Goal: Task Accomplishment & Management: Manage account settings

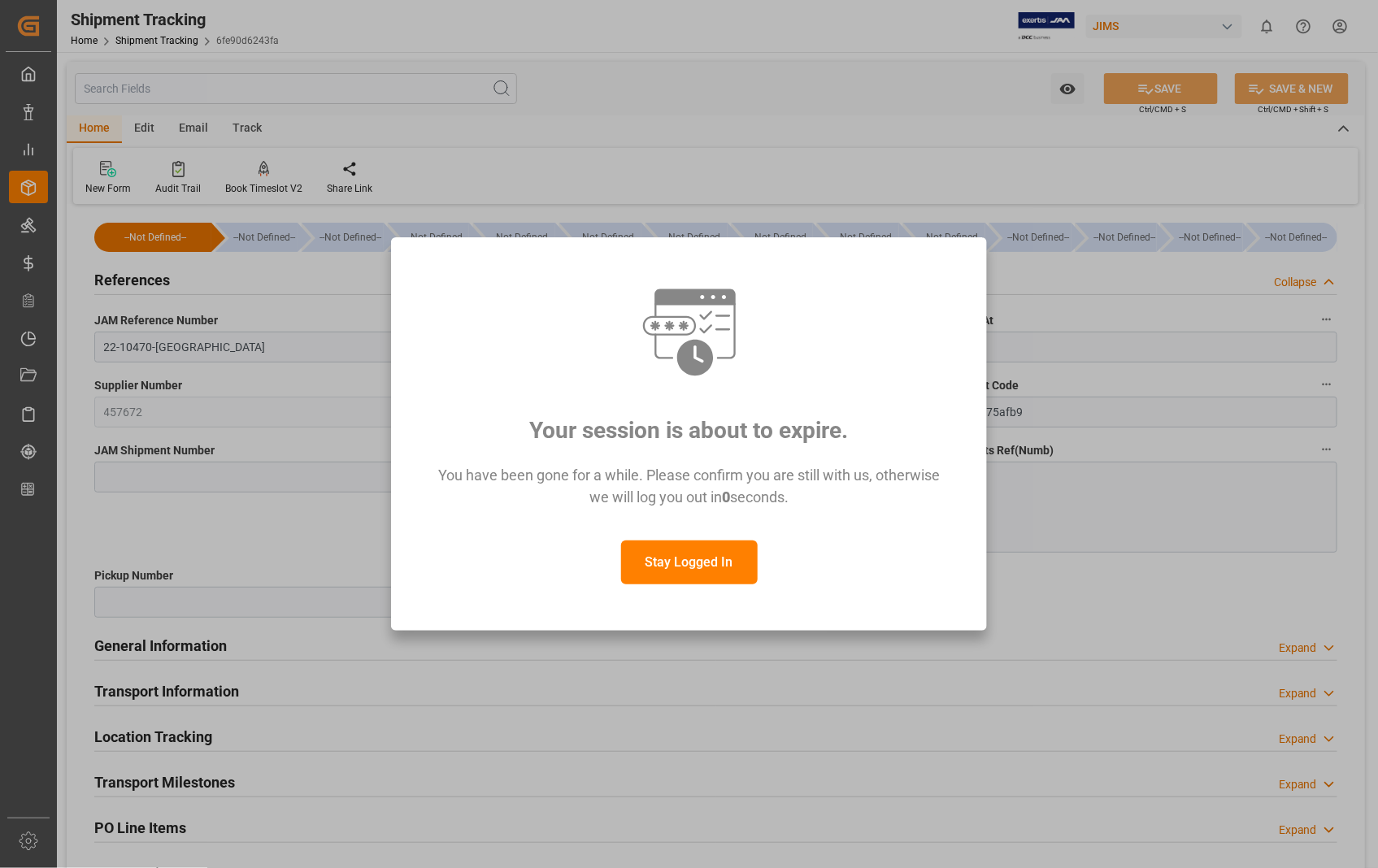
click at [694, 565] on button "Stay Logged In" at bounding box center [689, 562] width 137 height 44
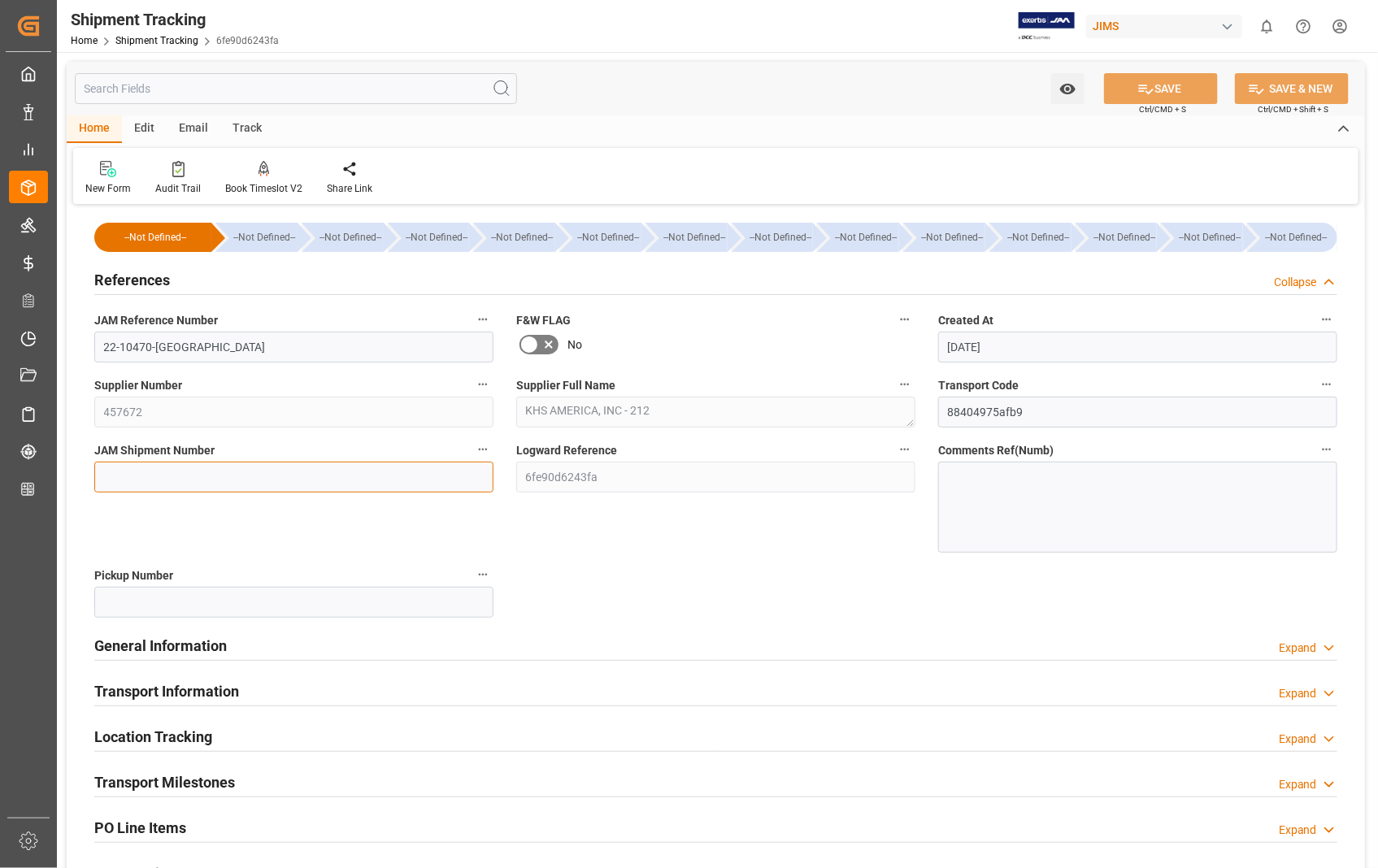
click at [220, 484] on input at bounding box center [294, 476] width 399 height 31
paste input "72650"
type input "72650"
click at [1167, 84] on button "SAVE" at bounding box center [1160, 88] width 113 height 31
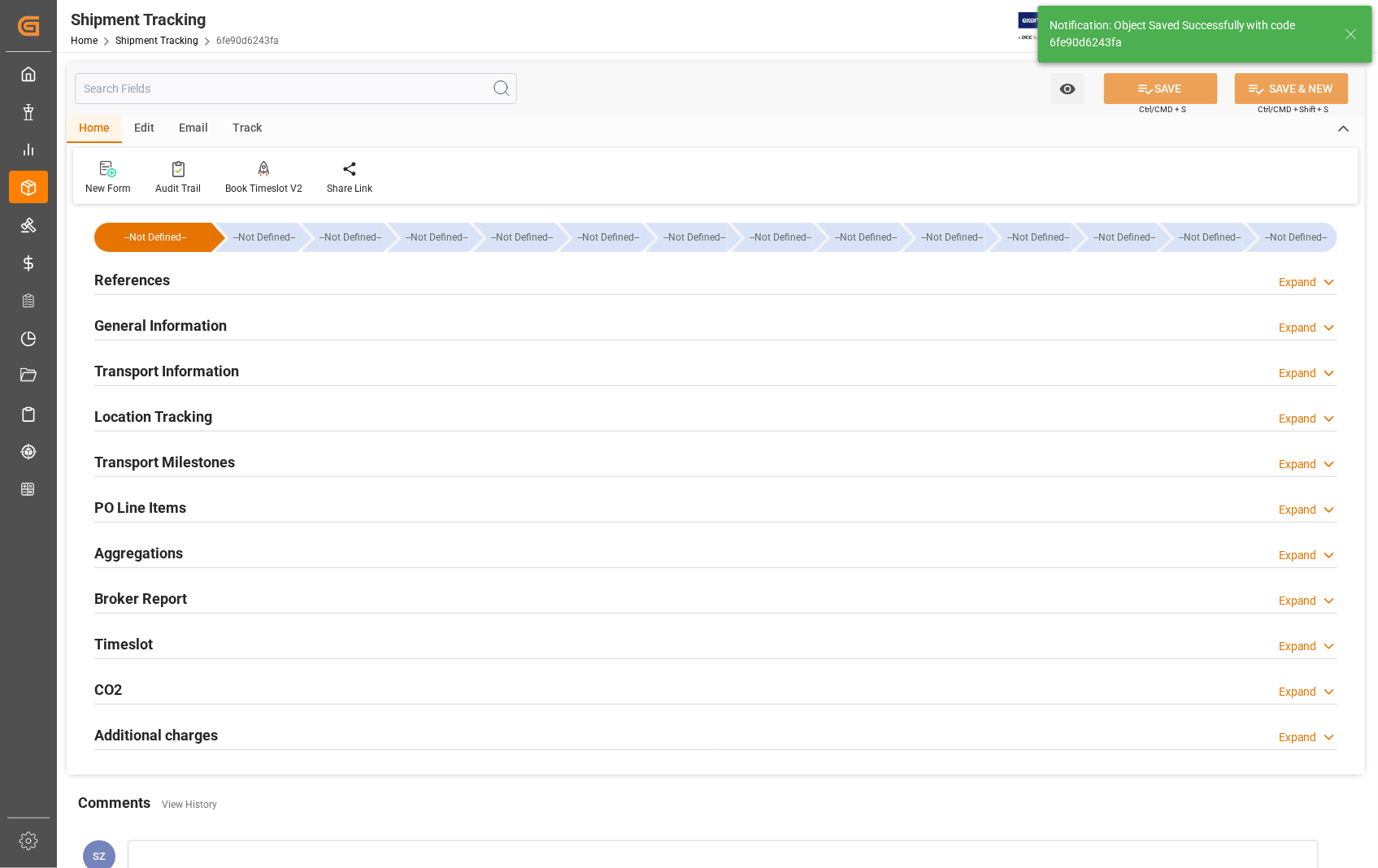
click at [213, 369] on h2 "Transport Information" at bounding box center [166, 371] width 144 height 22
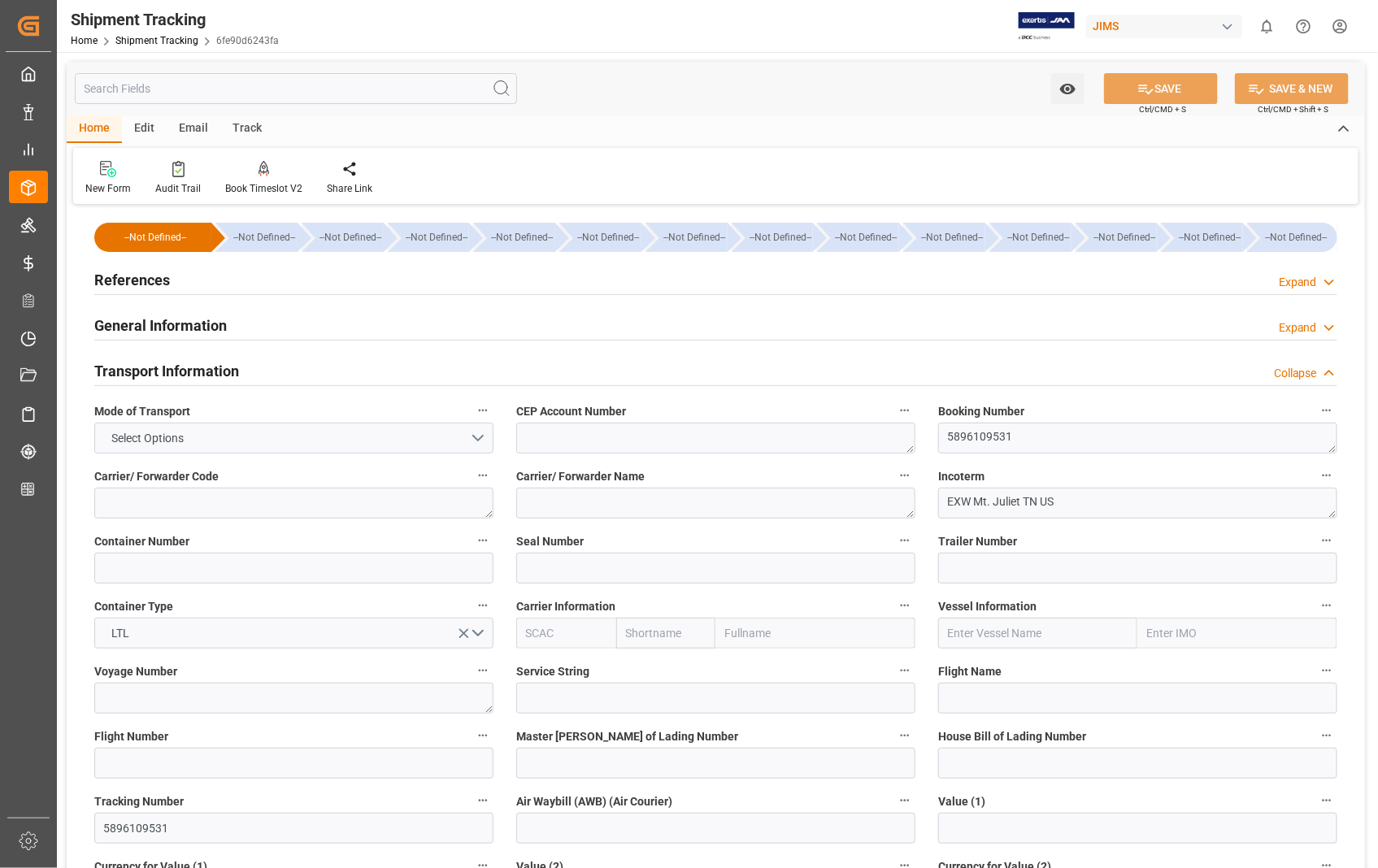
click at [213, 369] on h2 "Transport Information" at bounding box center [166, 371] width 144 height 22
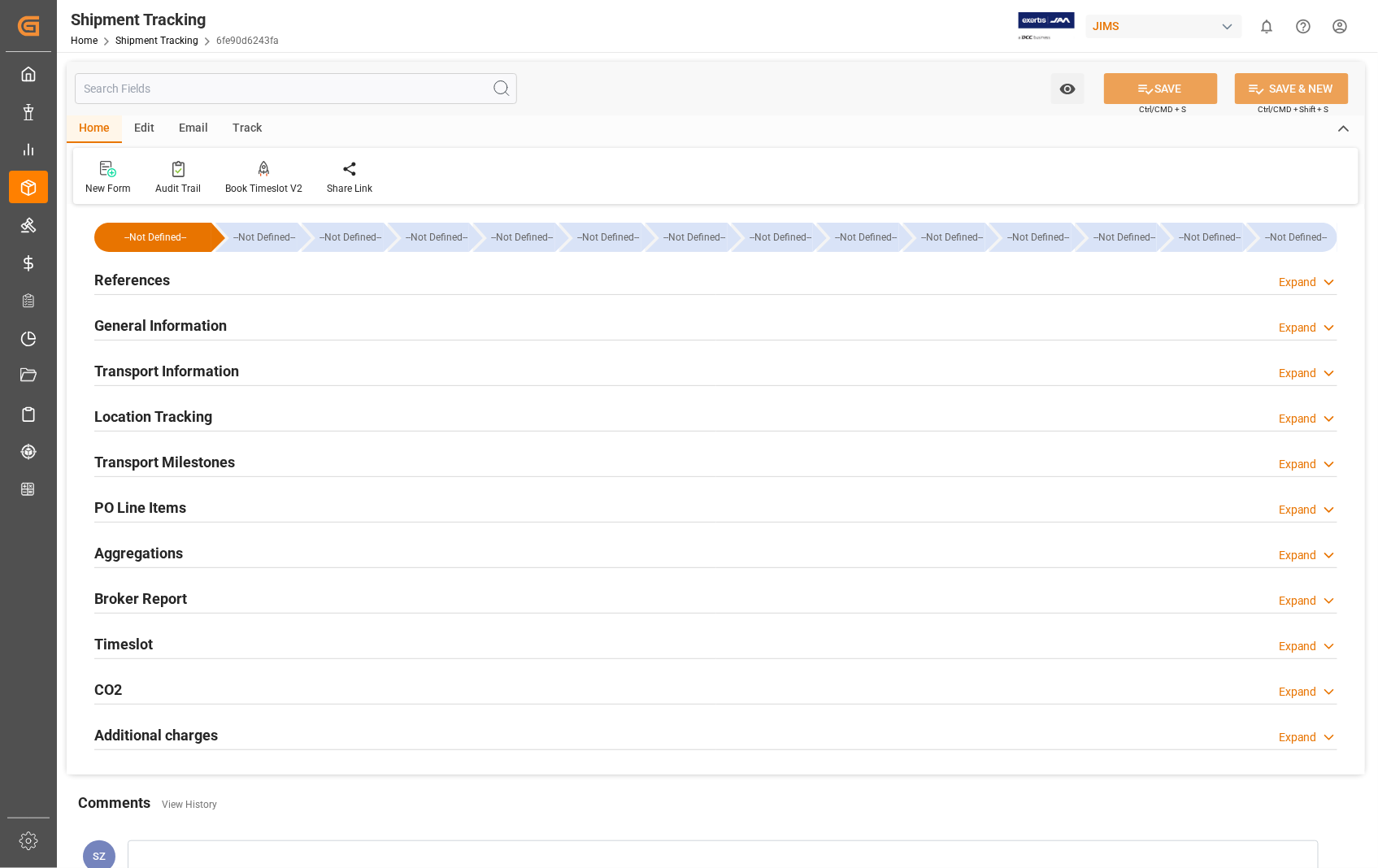
click at [194, 466] on h2 "Transport Milestones" at bounding box center [164, 462] width 141 height 22
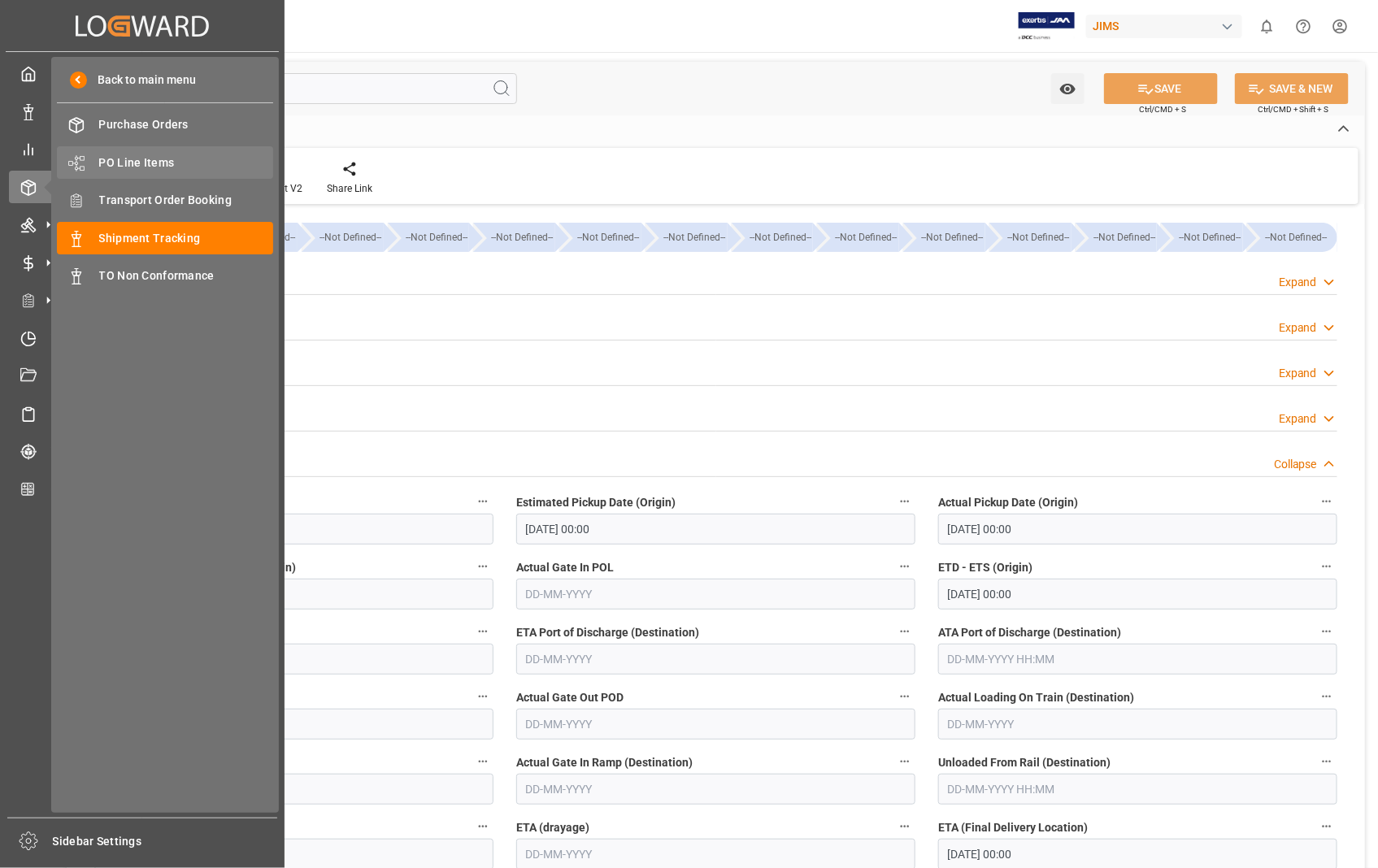
click at [148, 152] on div "PO Line Items PO Line Items" at bounding box center [164, 162] width 216 height 32
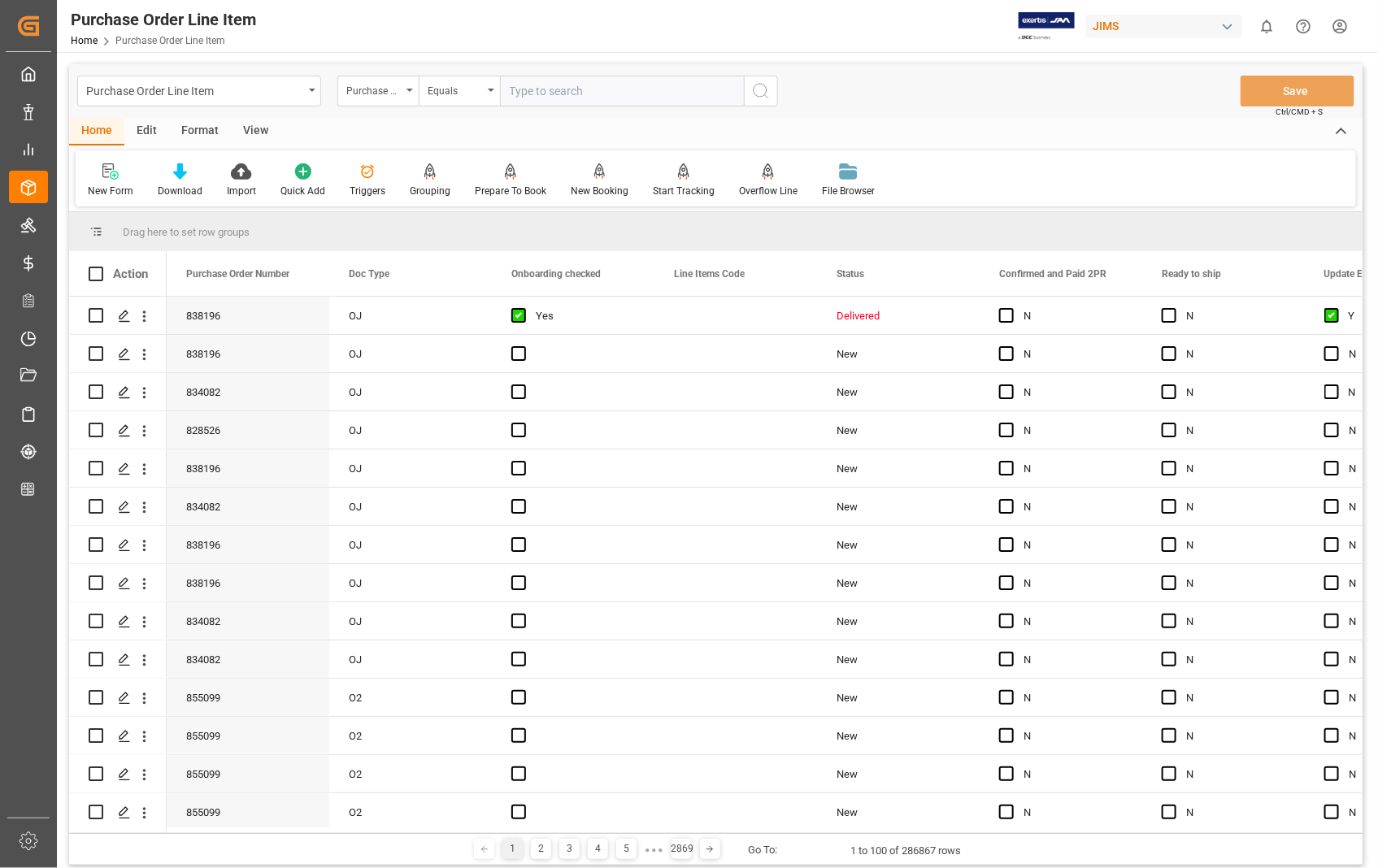
click at [619, 88] on input "text" at bounding box center [621, 91] width 244 height 31
type input "834082"
click at [751, 93] on icon "search button" at bounding box center [760, 90] width 19 height 19
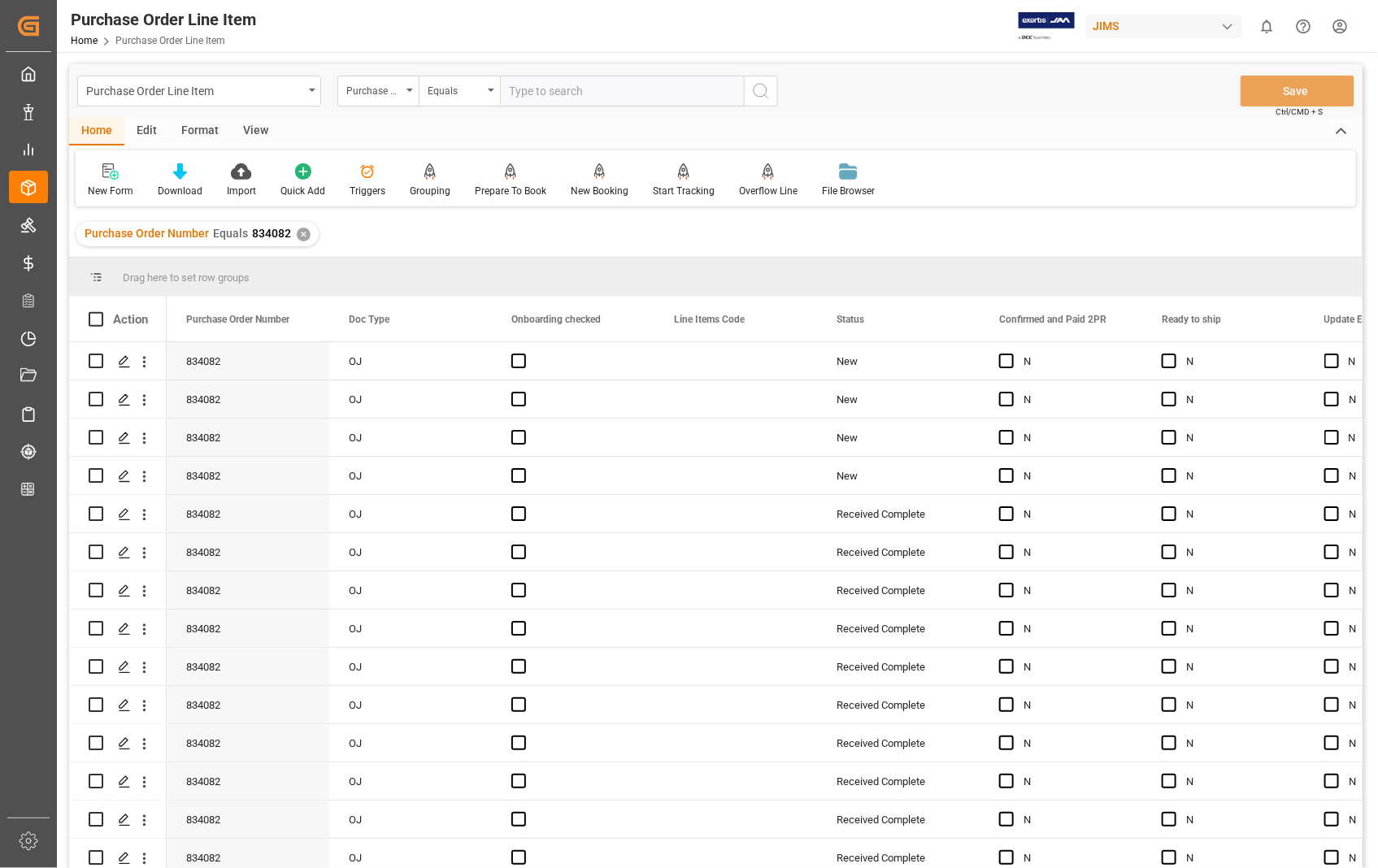
click at [254, 134] on div "View" at bounding box center [255, 131] width 49 height 28
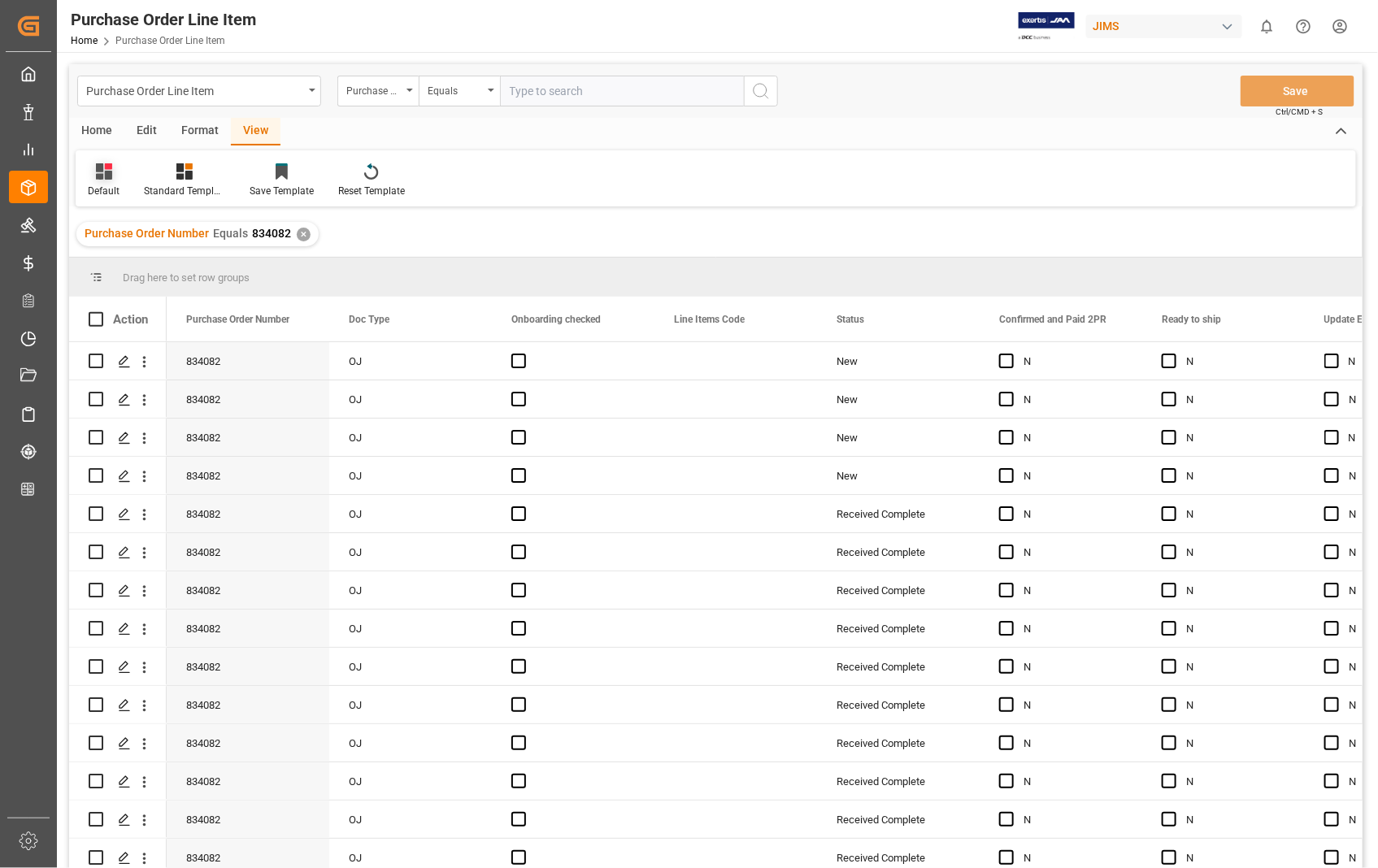
click at [103, 190] on div "Default" at bounding box center [103, 191] width 32 height 15
click at [124, 267] on div "Sophia setting." at bounding box center [167, 263] width 143 height 17
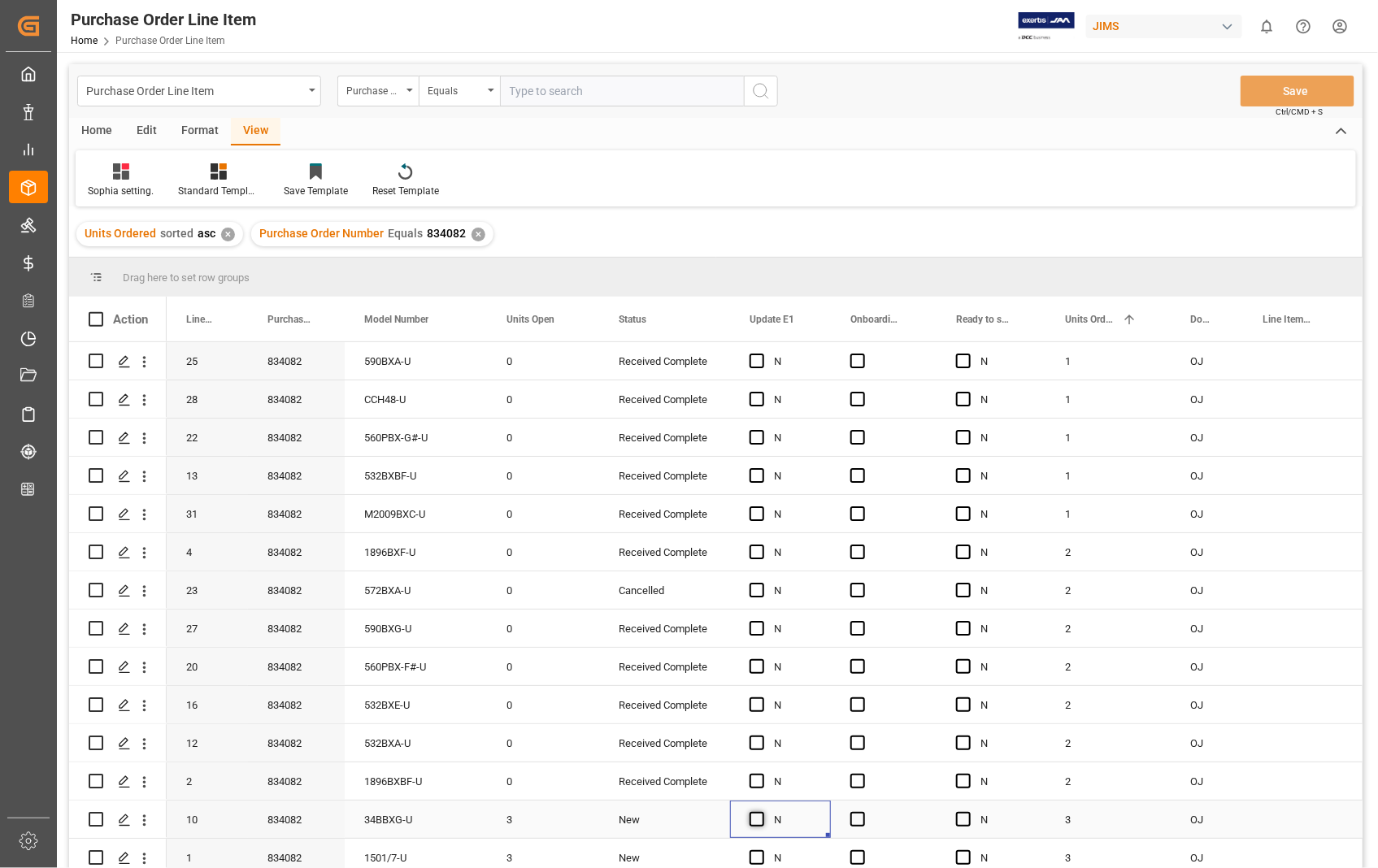
click at [752, 820] on span "Press SPACE to select this row." at bounding box center [757, 819] width 15 height 15
click at [762, 811] on input "Press SPACE to select this row." at bounding box center [762, 811] width 0 height 0
click at [857, 818] on span "Press SPACE to select this row." at bounding box center [857, 819] width 15 height 15
click at [863, 811] on input "Press SPACE to select this row." at bounding box center [863, 811] width 0 height 0
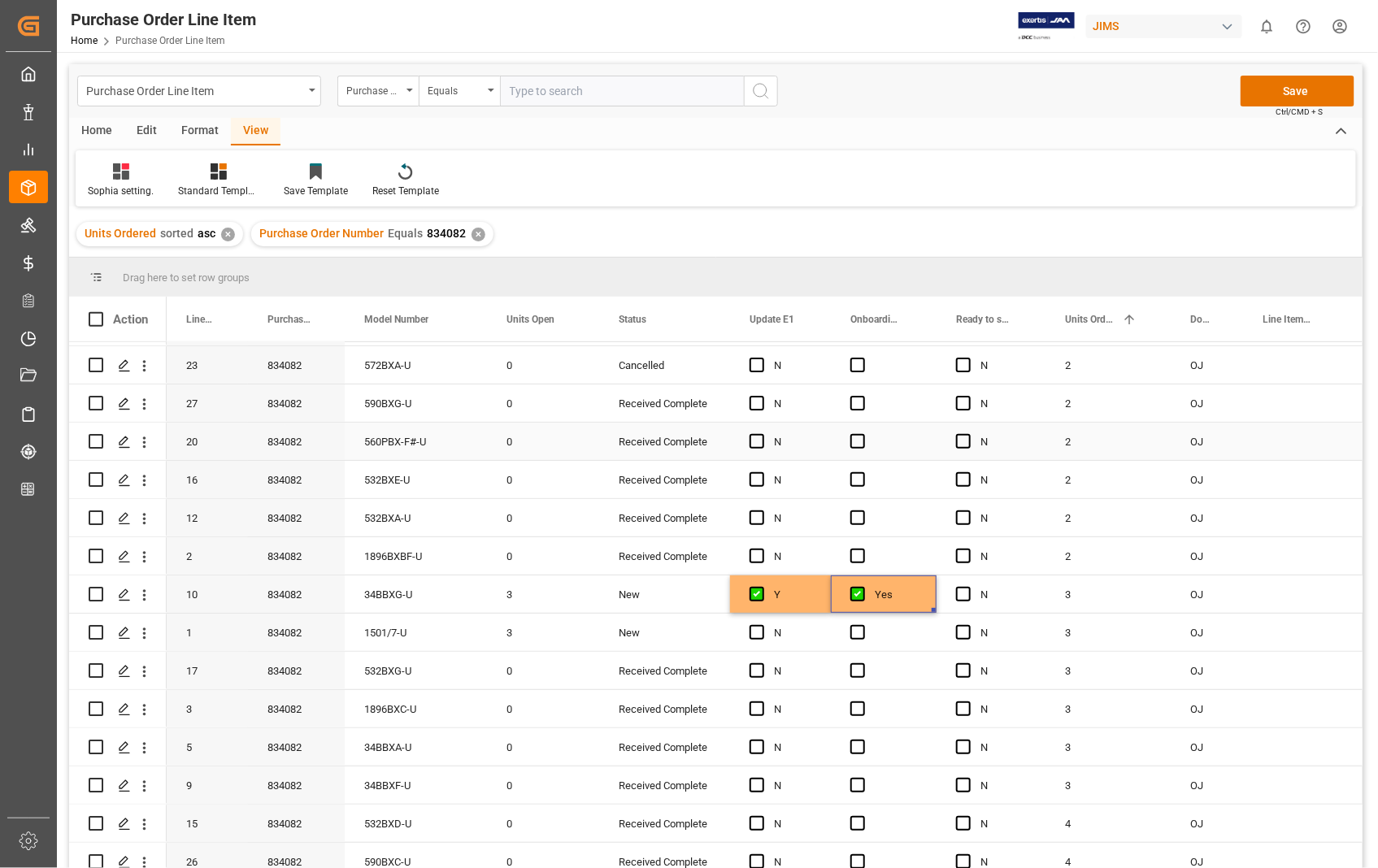
scroll to position [270, 0]
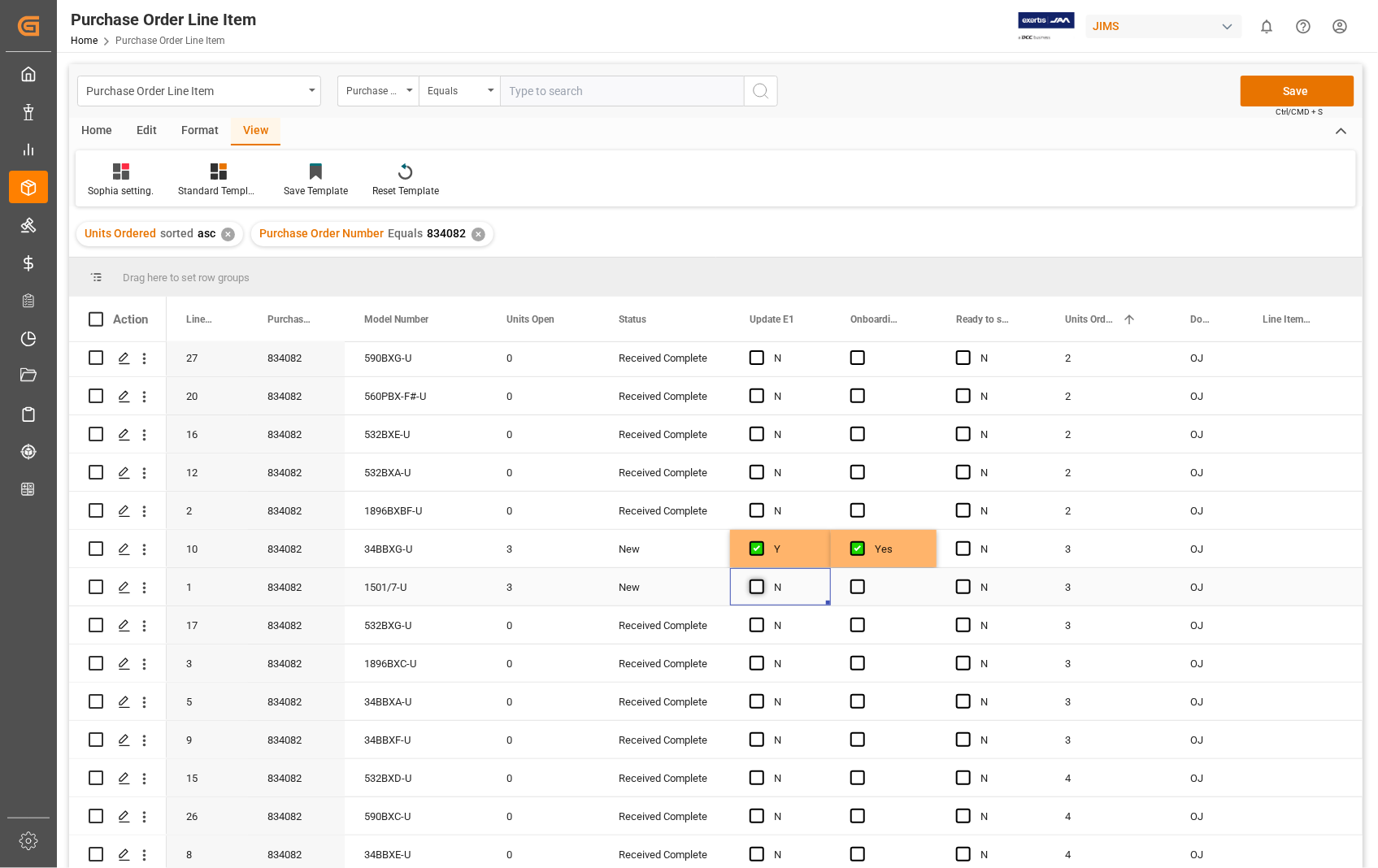
click at [754, 587] on span "Press SPACE to select this row." at bounding box center [757, 587] width 15 height 15
click at [762, 580] on input "Press SPACE to select this row." at bounding box center [762, 580] width 0 height 0
click at [855, 595] on div "Press SPACE to select this row." at bounding box center [883, 586] width 106 height 38
click at [858, 587] on span "Press SPACE to select this row." at bounding box center [857, 587] width 15 height 15
click at [863, 580] on input "Press SPACE to select this row." at bounding box center [863, 580] width 0 height 0
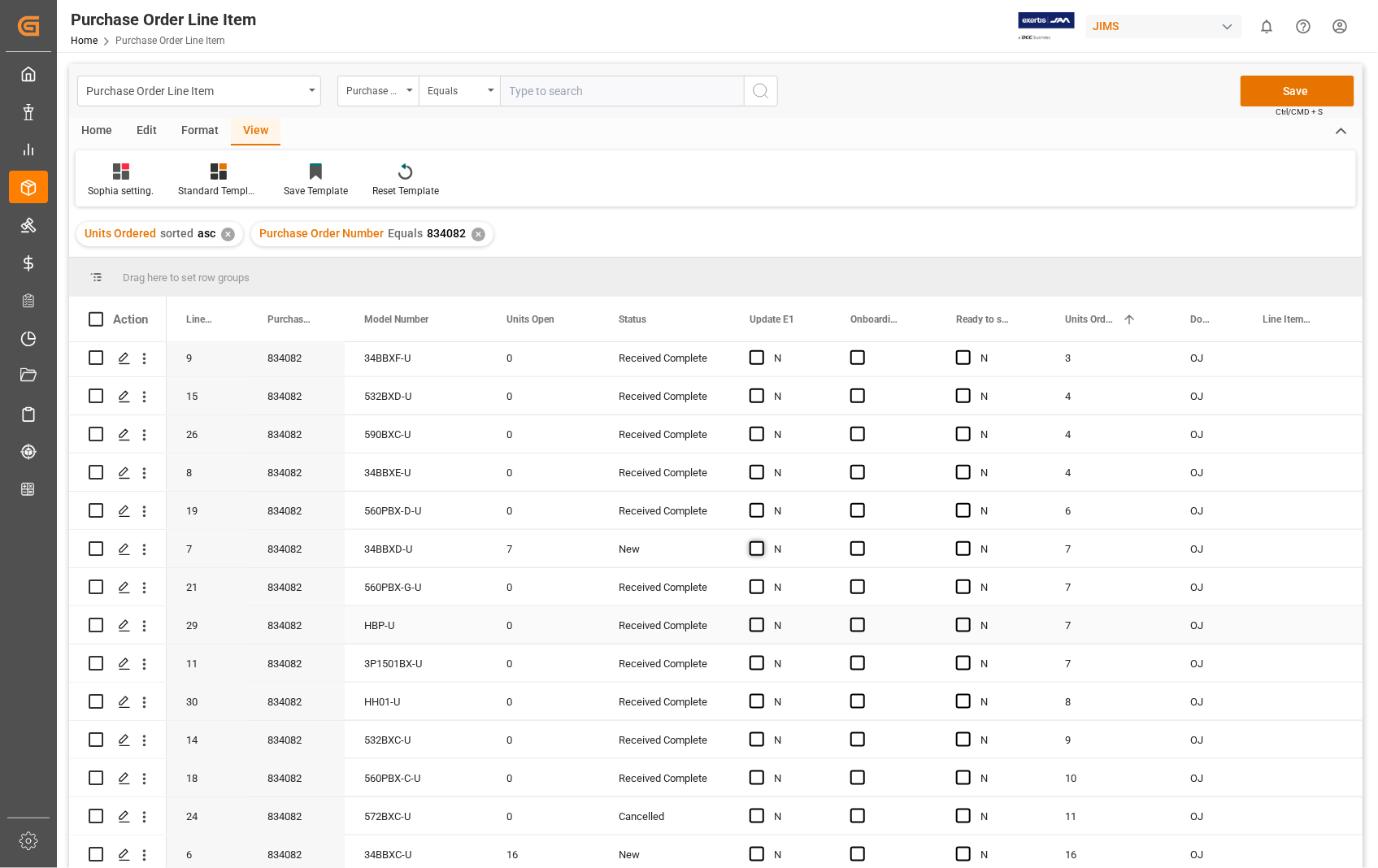
scroll to position [656, 0]
click at [757, 850] on span "Press SPACE to select this row." at bounding box center [757, 853] width 15 height 15
click at [762, 845] on input "Press SPACE to select this row." at bounding box center [762, 845] width 0 height 0
click at [859, 850] on span "Press SPACE to select this row." at bounding box center [857, 853] width 15 height 15
click at [863, 845] on input "Press SPACE to select this row." at bounding box center [863, 845] width 0 height 0
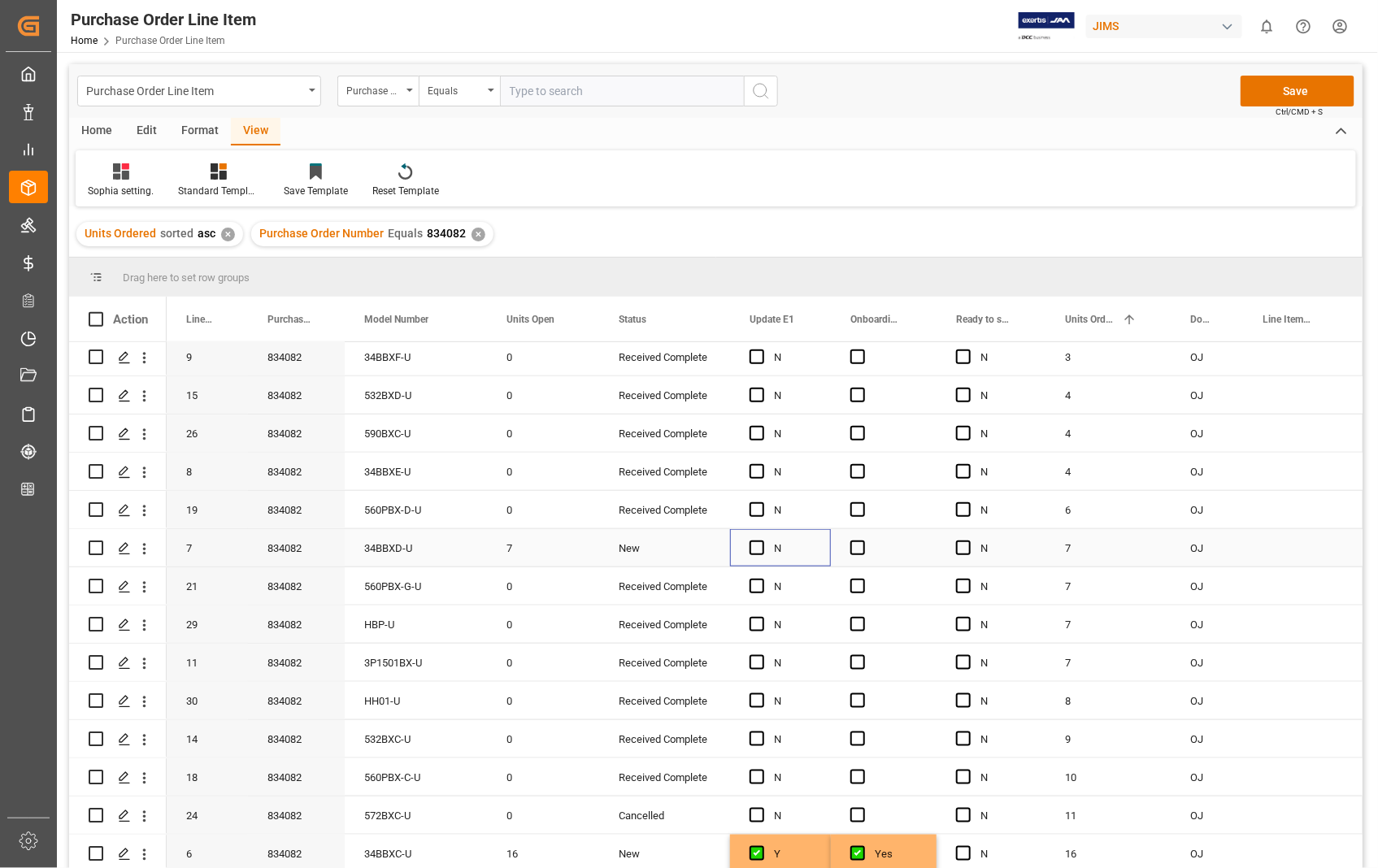
click at [757, 534] on div "Press SPACE to select this row." at bounding box center [761, 548] width 24 height 38
click at [756, 546] on span "Press SPACE to select this row." at bounding box center [757, 548] width 15 height 15
click at [762, 540] on input "Press SPACE to select this row." at bounding box center [762, 540] width 0 height 0
click at [863, 543] on span "Press SPACE to select this row." at bounding box center [857, 548] width 15 height 15
click at [863, 540] on input "Press SPACE to select this row." at bounding box center [863, 540] width 0 height 0
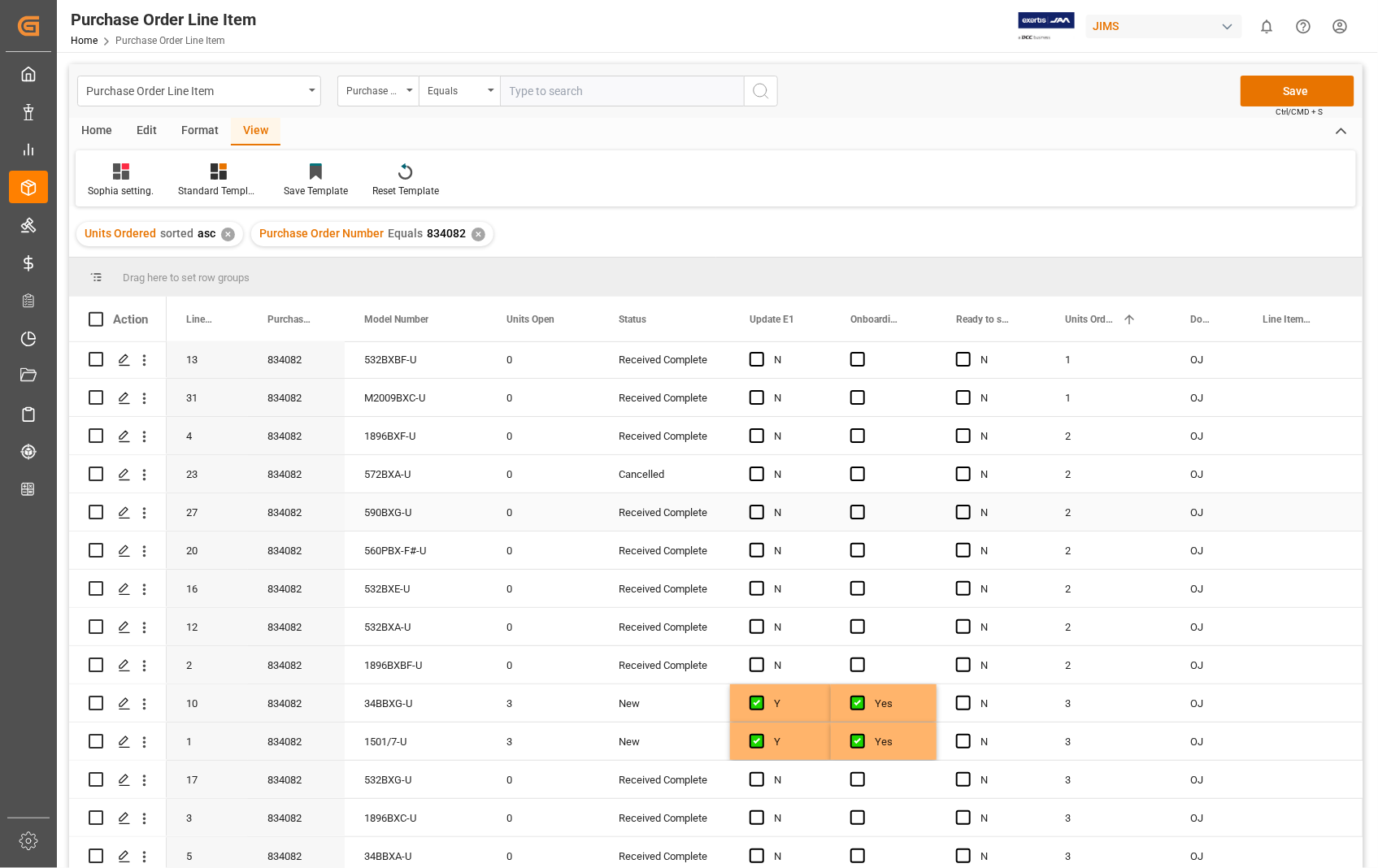
scroll to position [115, 0]
click at [1292, 91] on button "Save" at bounding box center [1297, 91] width 113 height 31
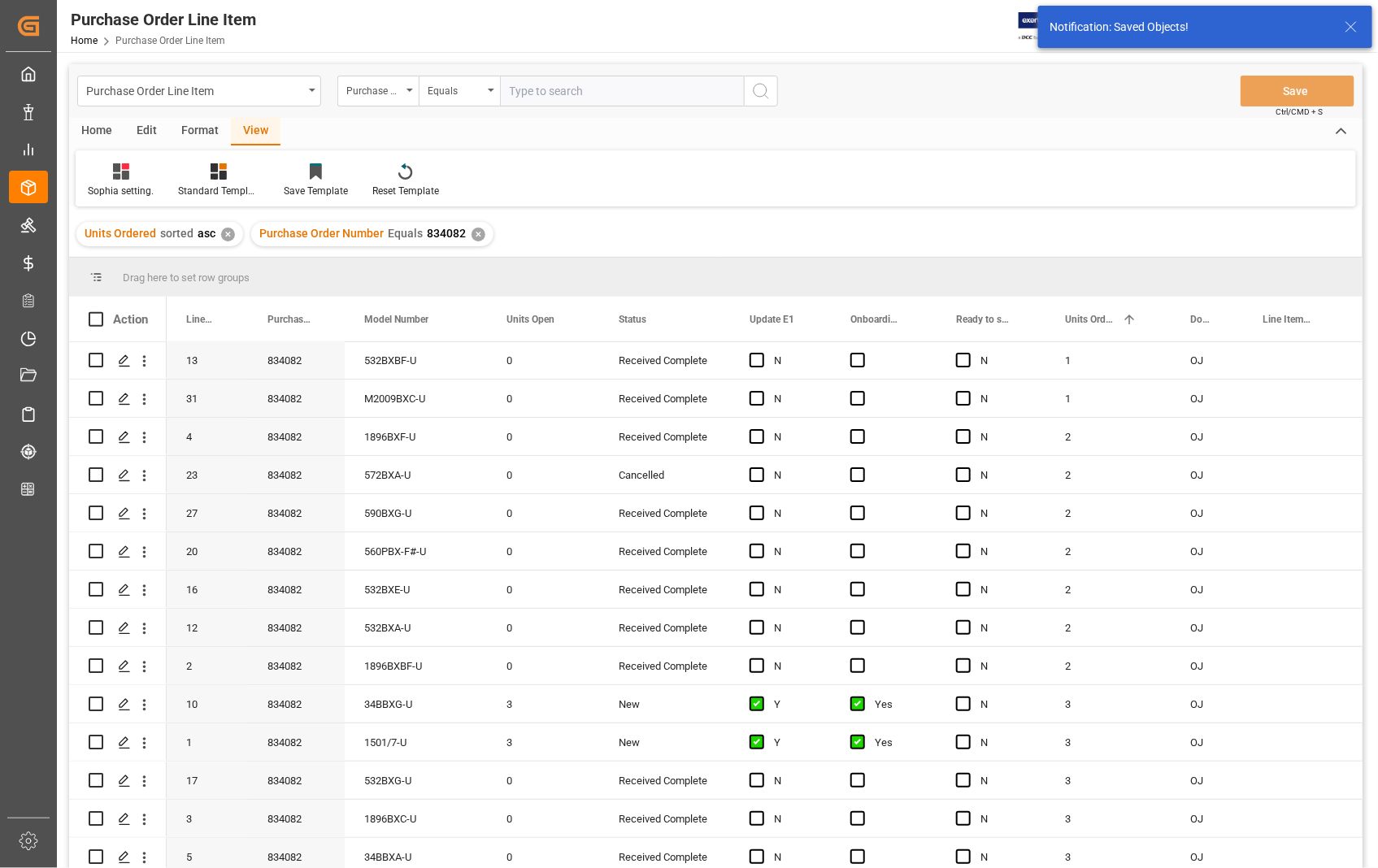
click at [103, 134] on div "Home" at bounding box center [97, 131] width 55 height 28
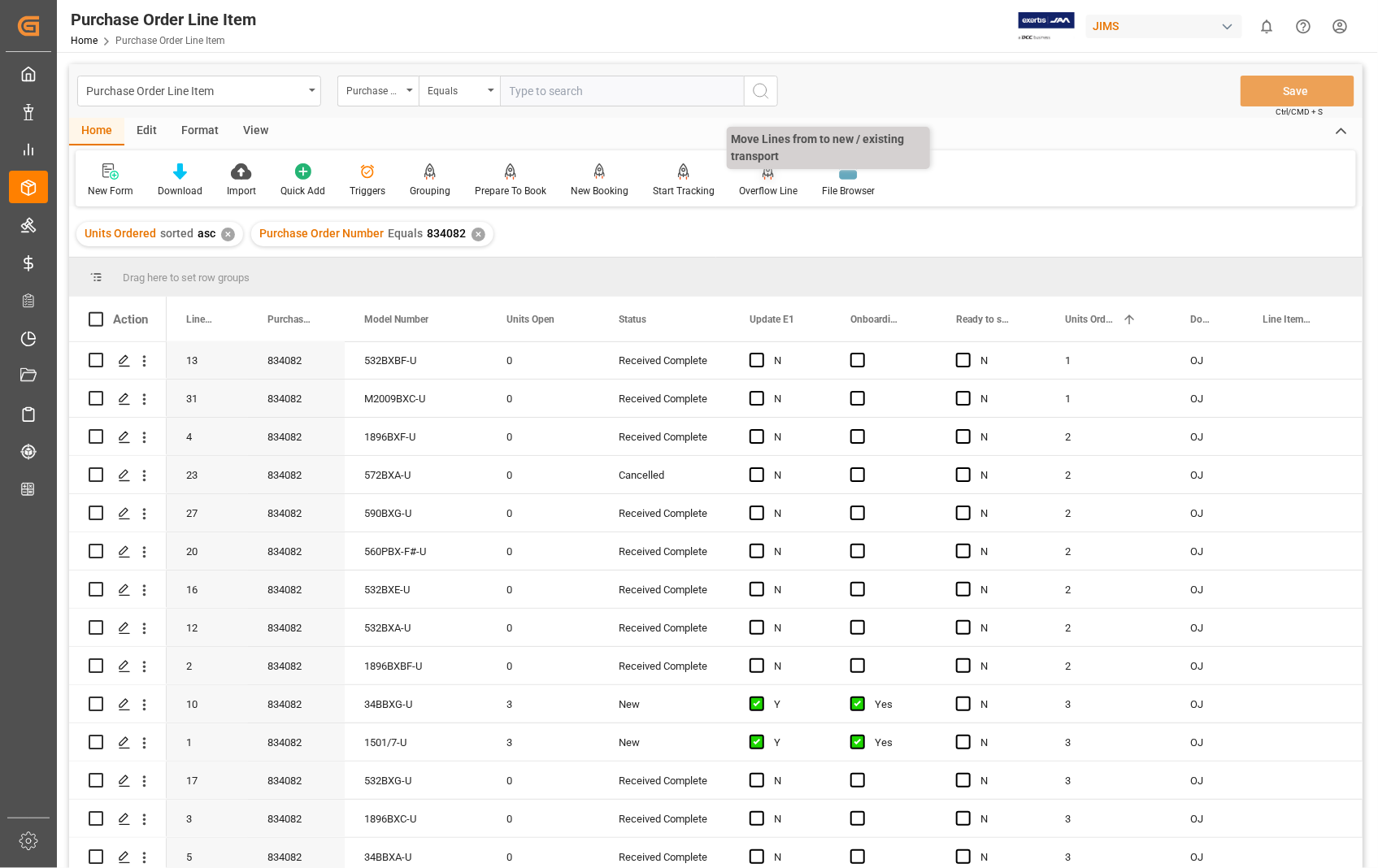
click at [765, 173] on icon at bounding box center [768, 170] width 12 height 14
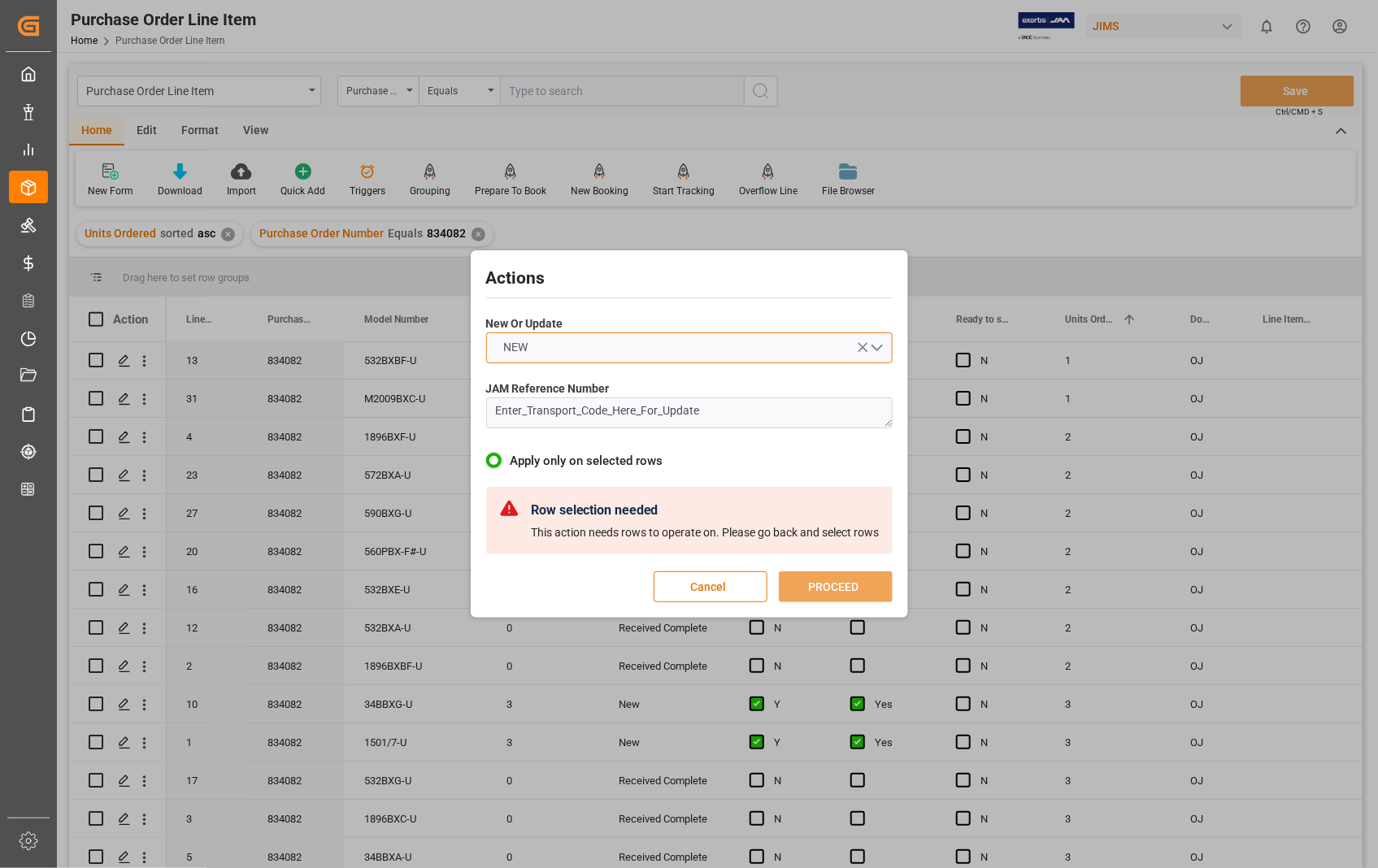
drag, startPoint x: 881, startPoint y: 344, endPoint x: 871, endPoint y: 344, distance: 10.0
click at [871, 344] on button "NEW" at bounding box center [689, 348] width 406 height 31
click at [871, 344] on div "NEW" at bounding box center [689, 351] width 405 height 34
click at [732, 587] on button "Cancel" at bounding box center [710, 586] width 113 height 31
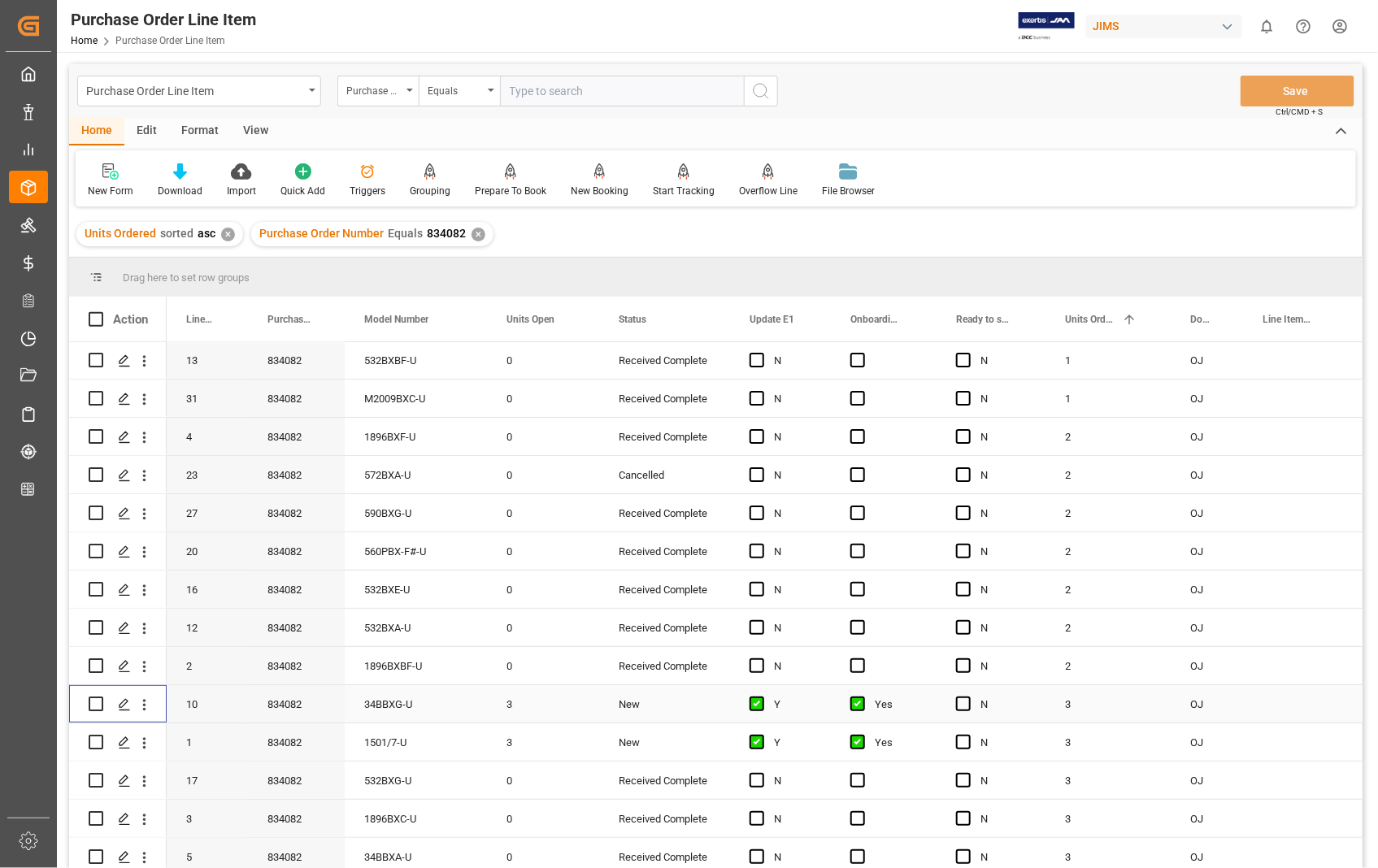
click at [95, 699] on input "Press Space to toggle row selection (unchecked)" at bounding box center [96, 704] width 15 height 15
checkbox input "true"
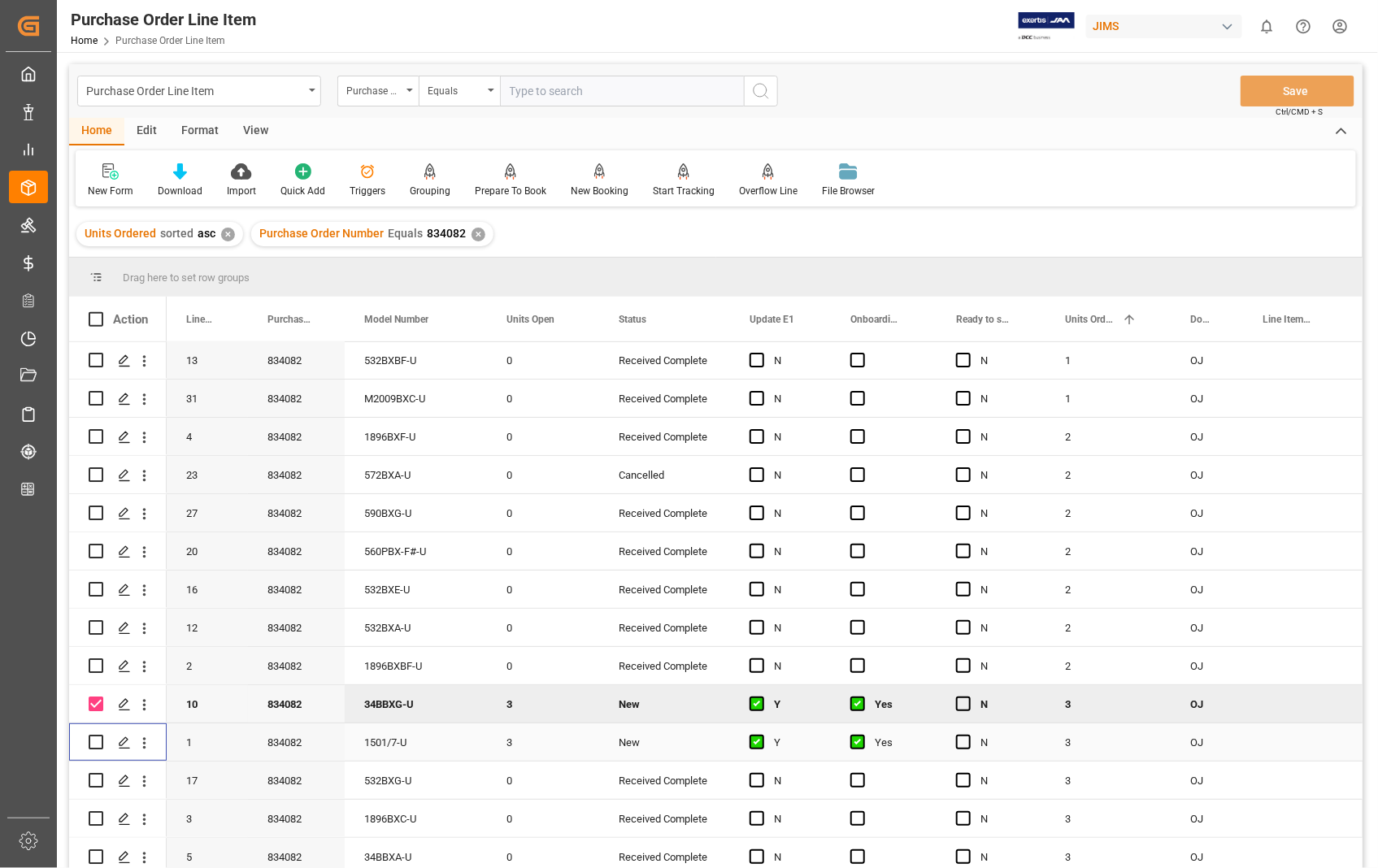
click at [99, 740] on input "Press Space to toggle row selection (unchecked)" at bounding box center [96, 742] width 15 height 15
checkbox input "true"
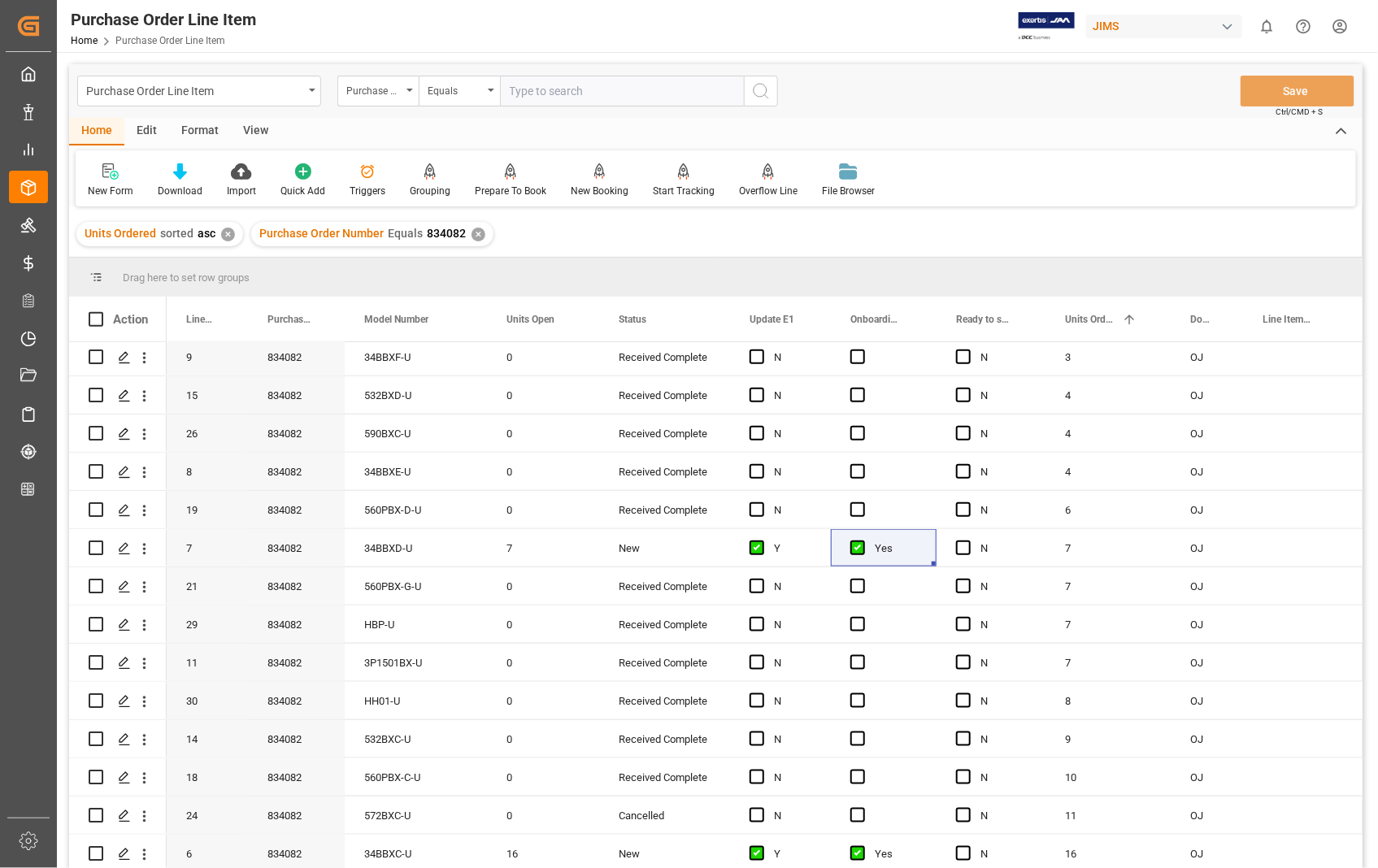
scroll to position [656, 0]
click at [93, 540] on input "Press Space to toggle row selection (unchecked)" at bounding box center [96, 548] width 15 height 15
checkbox input "true"
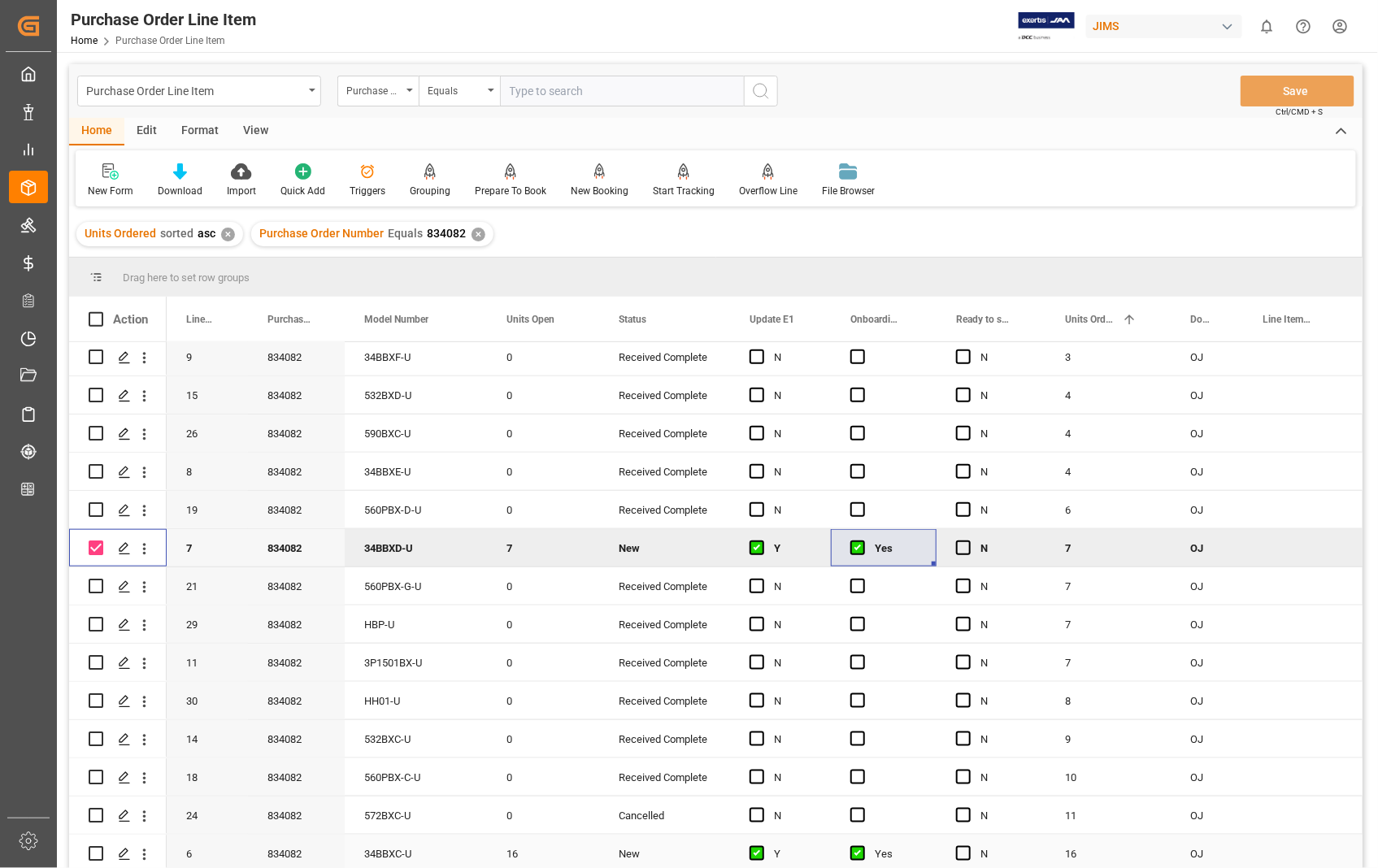
click at [92, 845] on input "Press Space to toggle row selection (unchecked)" at bounding box center [96, 853] width 15 height 15
checkbox input "true"
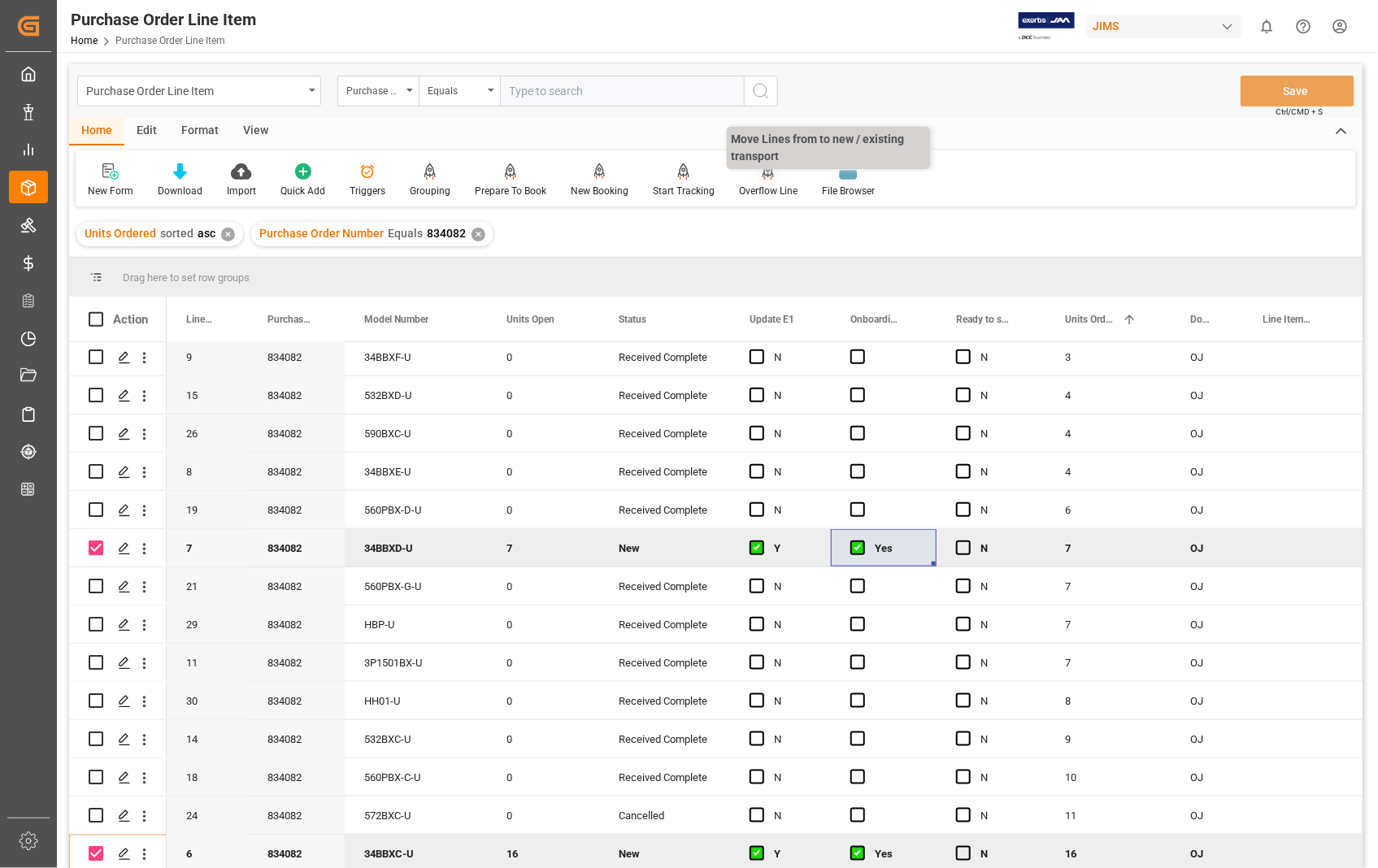
click at [767, 185] on div "Overflow Line" at bounding box center [768, 191] width 58 height 15
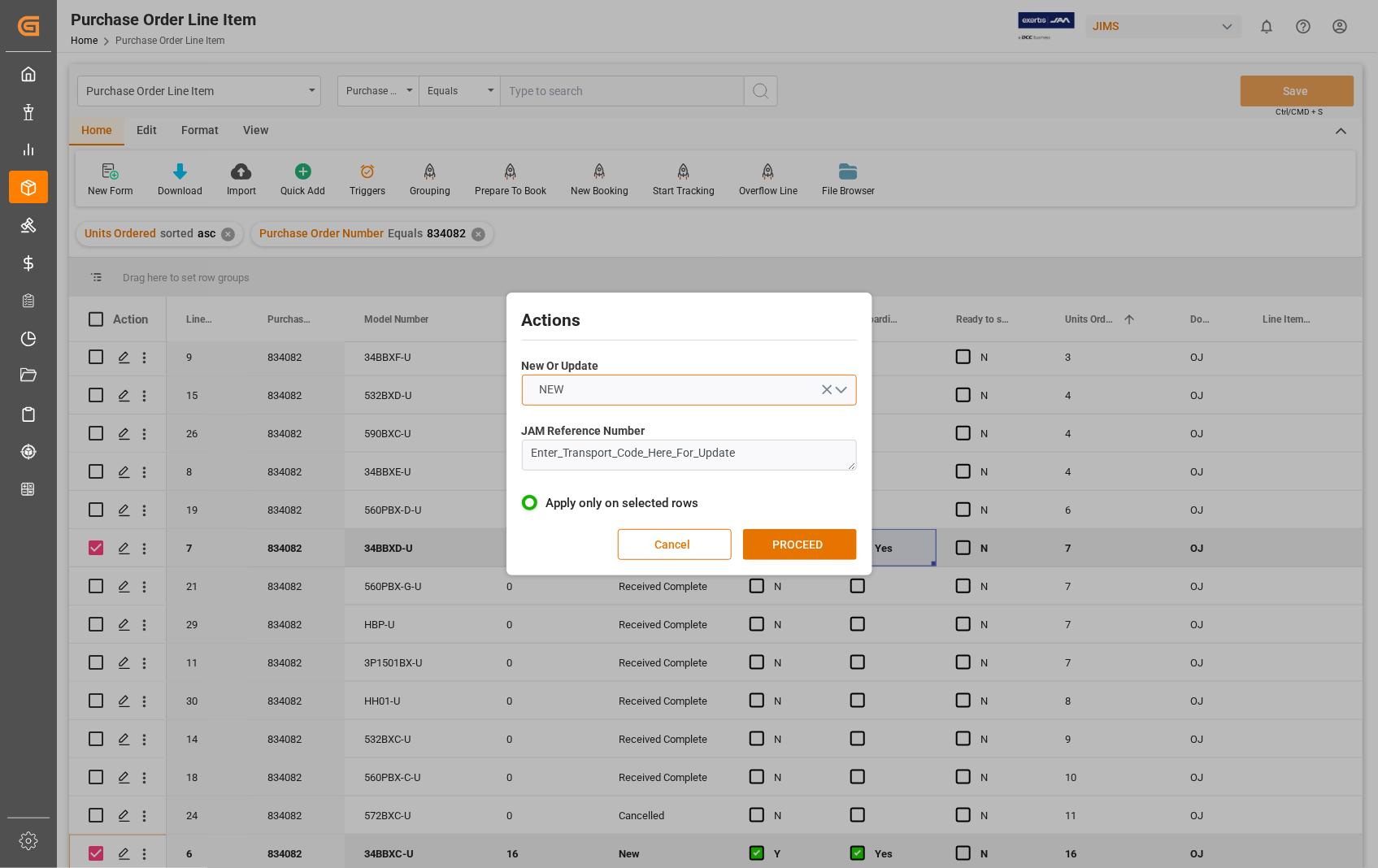
click at [843, 388] on button "NEW" at bounding box center [689, 389] width 334 height 31
click at [636, 432] on div "UPDATE" at bounding box center [690, 428] width 334 height 34
drag, startPoint x: 760, startPoint y: 461, endPoint x: 497, endPoint y: 457, distance: 263.0
click at [497, 457] on div "Actions New Or Update UPDATE JAM Reference Number Enter_Transport_Code_Here_For…" at bounding box center [689, 434] width 1378 height 868
paste textarea "72650"
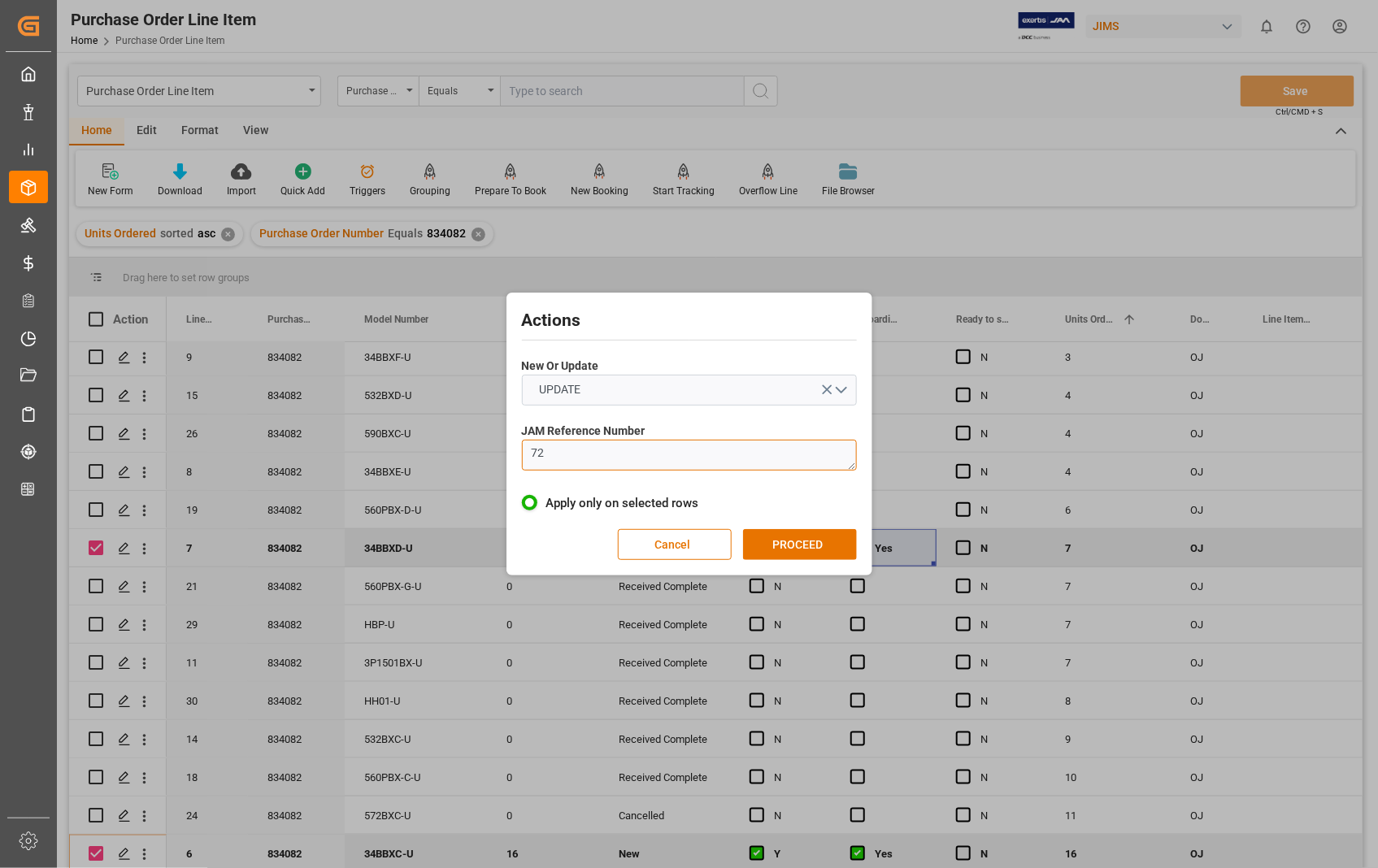
type textarea "7"
paste textarea "22-10470-[GEOGRAPHIC_DATA]"
type textarea "22-10470-[GEOGRAPHIC_DATA]"
click at [785, 542] on button "PROCEED" at bounding box center [800, 544] width 113 height 31
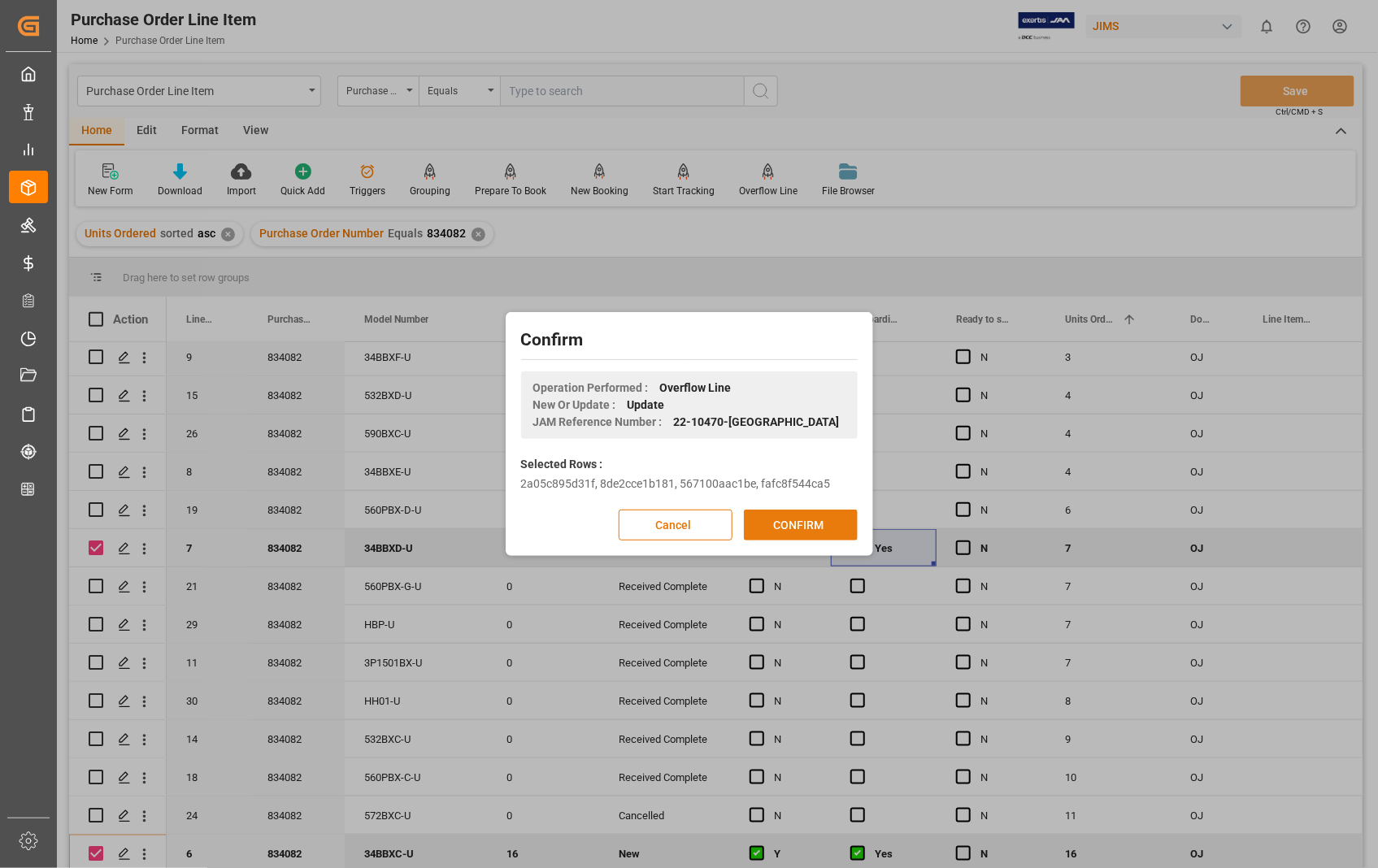
click at [793, 526] on button "CONFIRM" at bounding box center [801, 524] width 113 height 31
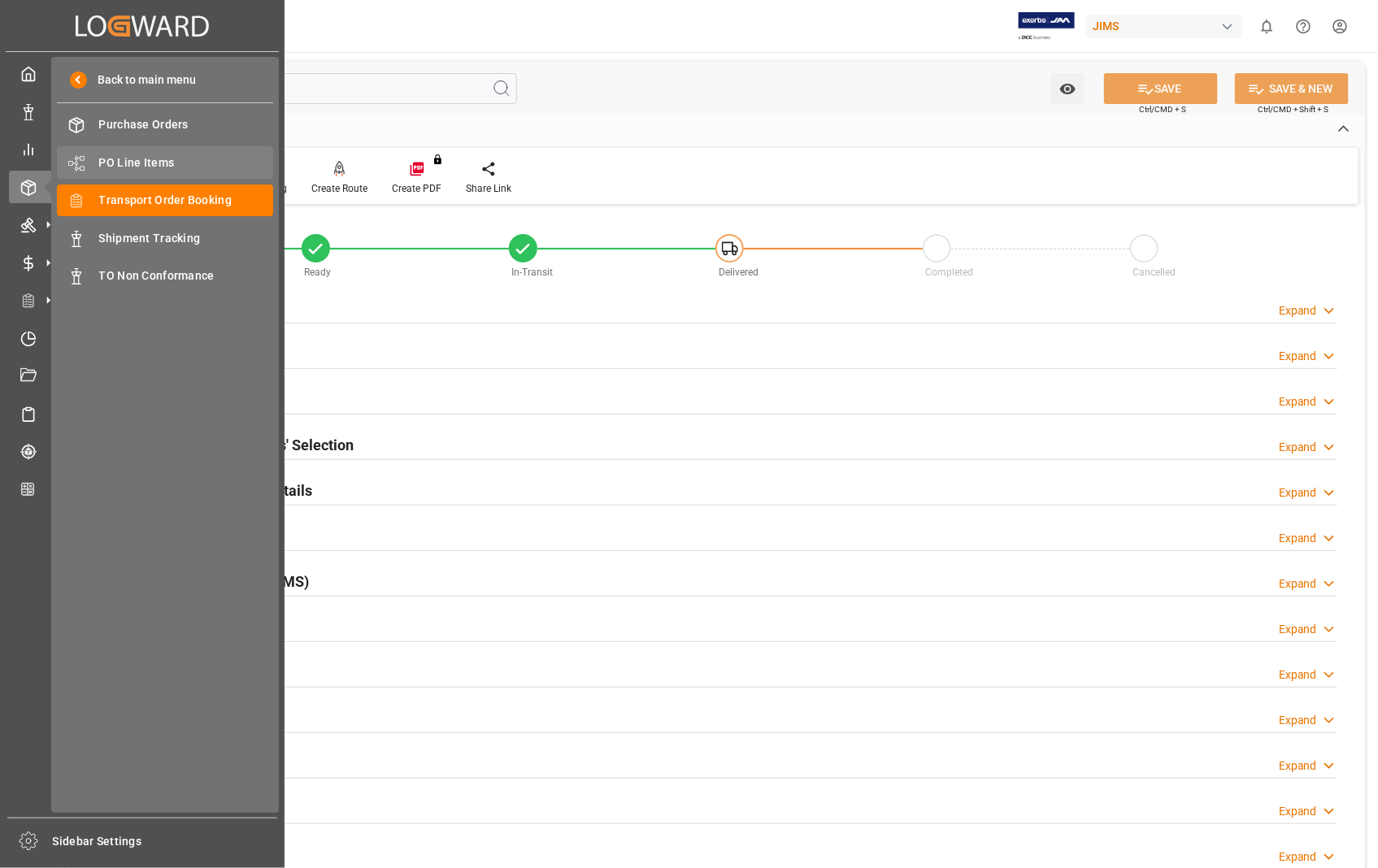
click at [167, 164] on span "PO Line Items" at bounding box center [186, 163] width 174 height 17
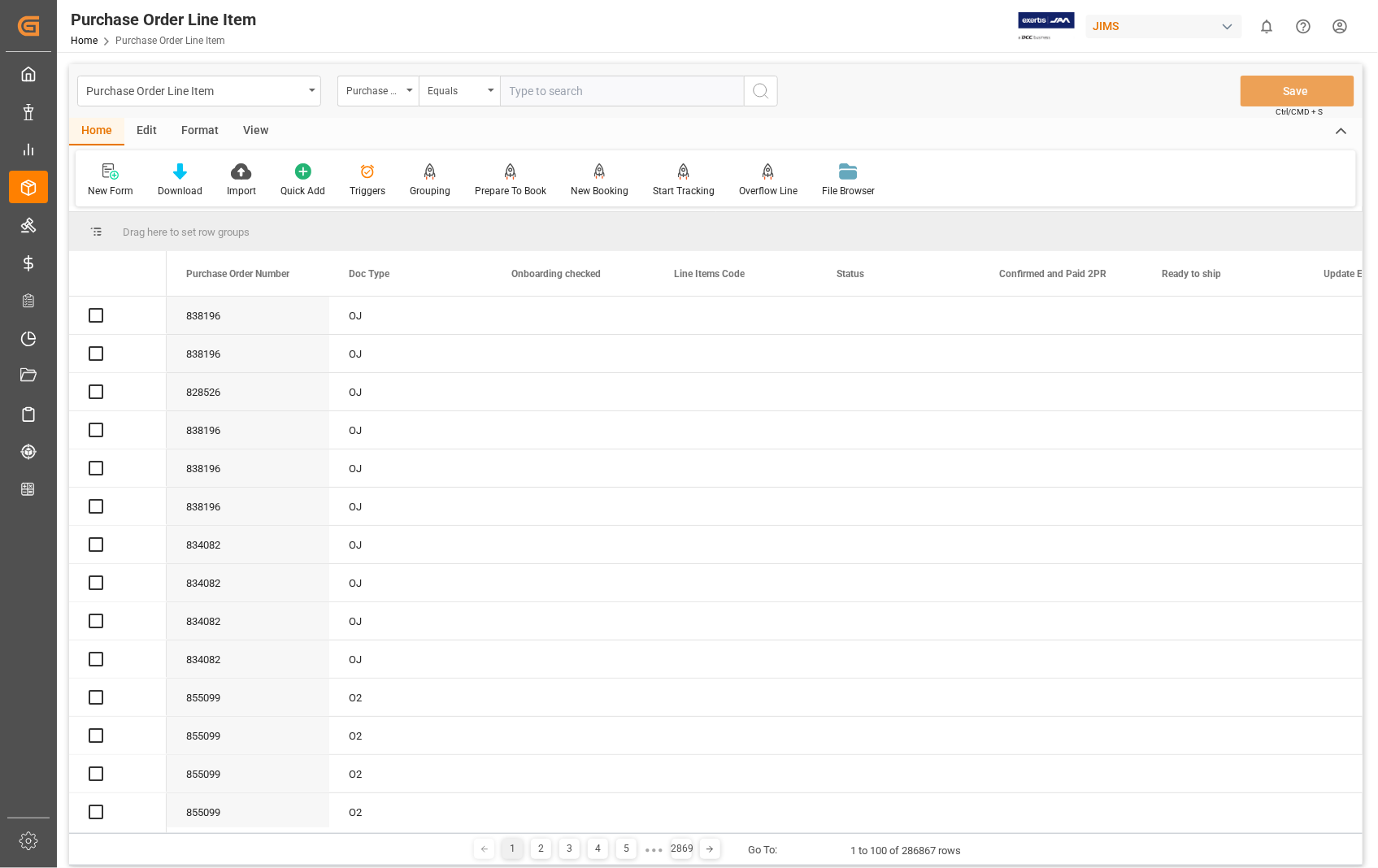
click at [594, 92] on input "text" at bounding box center [621, 91] width 244 height 31
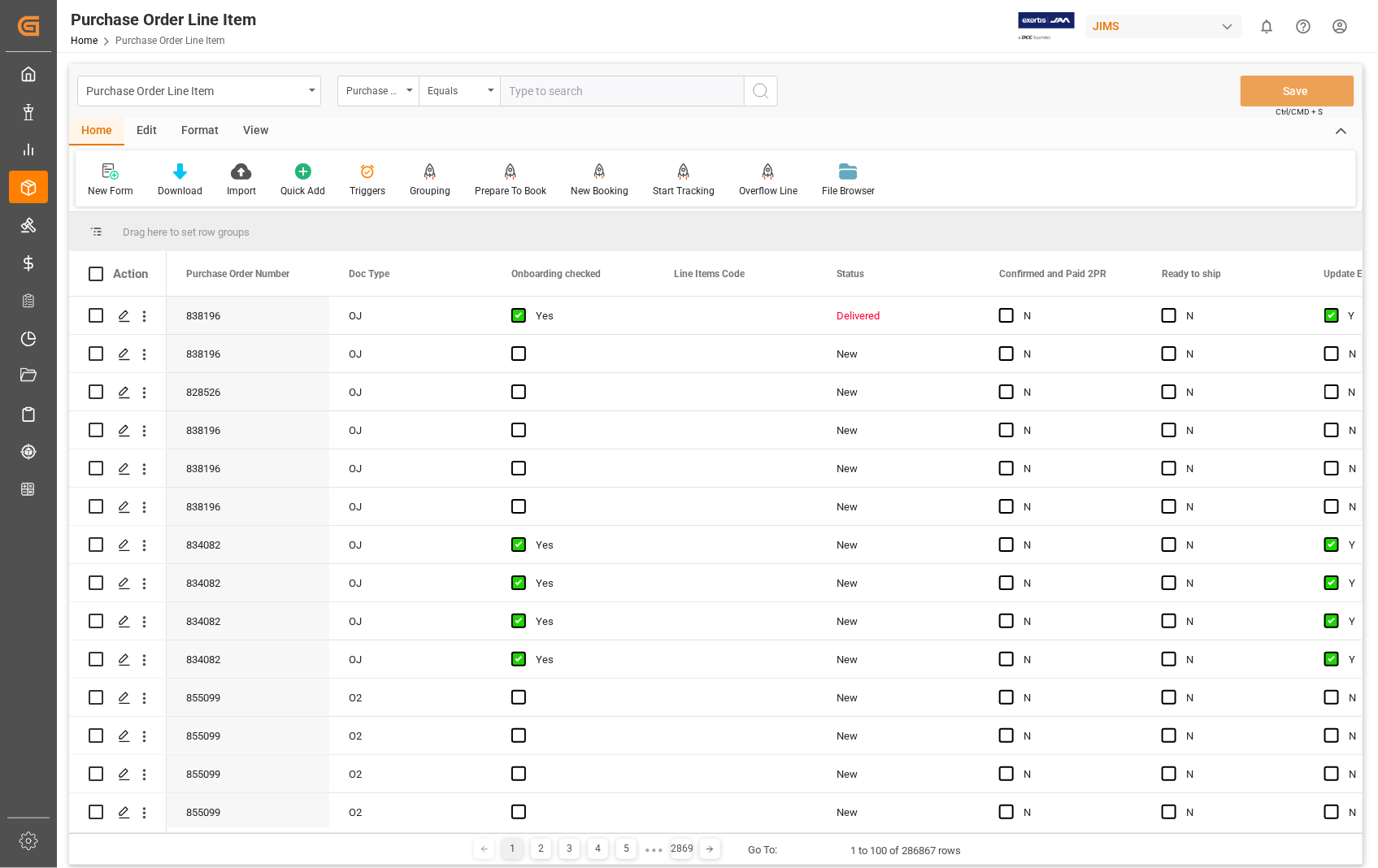
click at [594, 92] on input "text" at bounding box center [621, 91] width 244 height 31
type input "838196"
click at [756, 89] on icon "search button" at bounding box center [760, 90] width 19 height 19
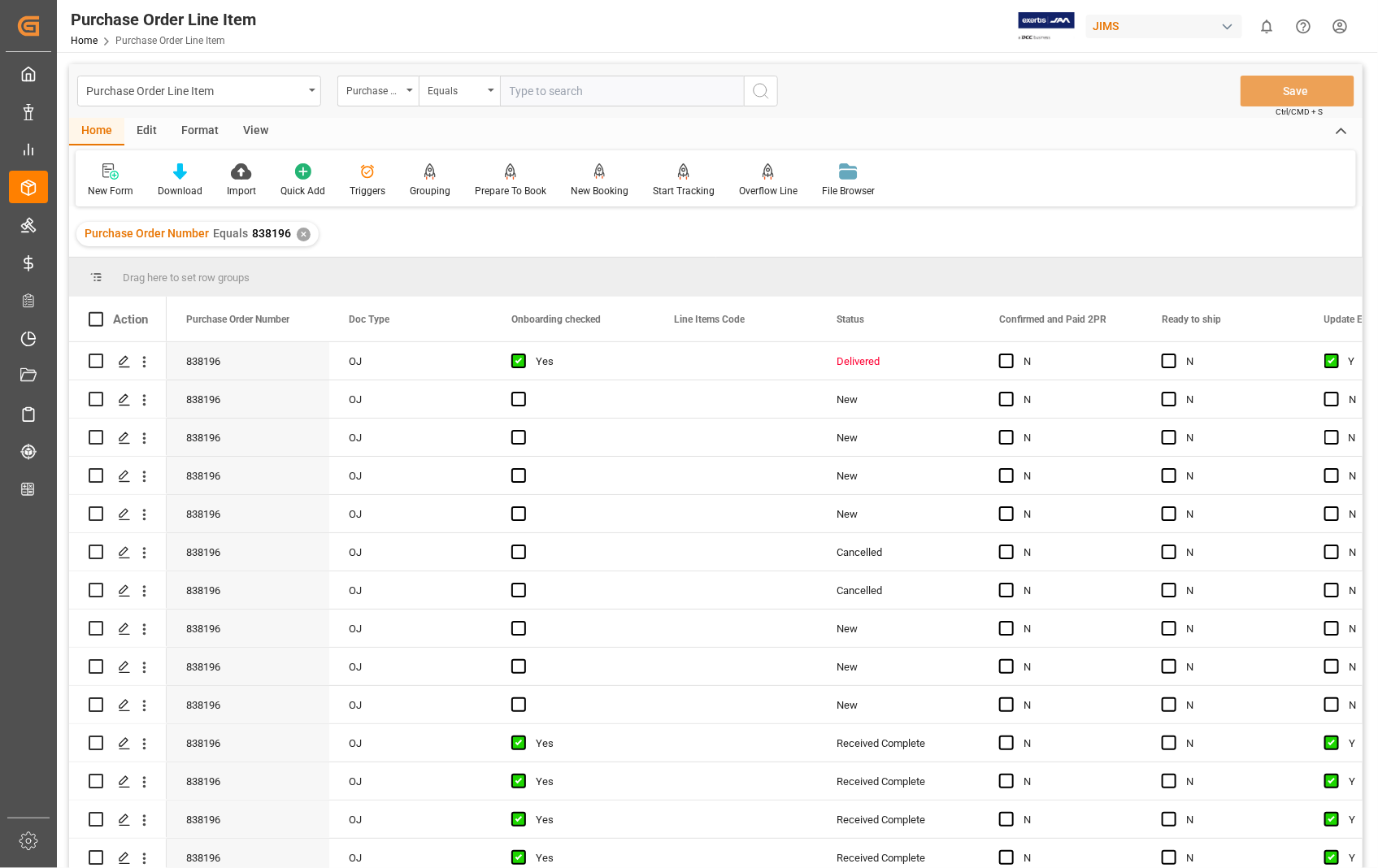
click at [259, 132] on div "View" at bounding box center [255, 131] width 49 height 28
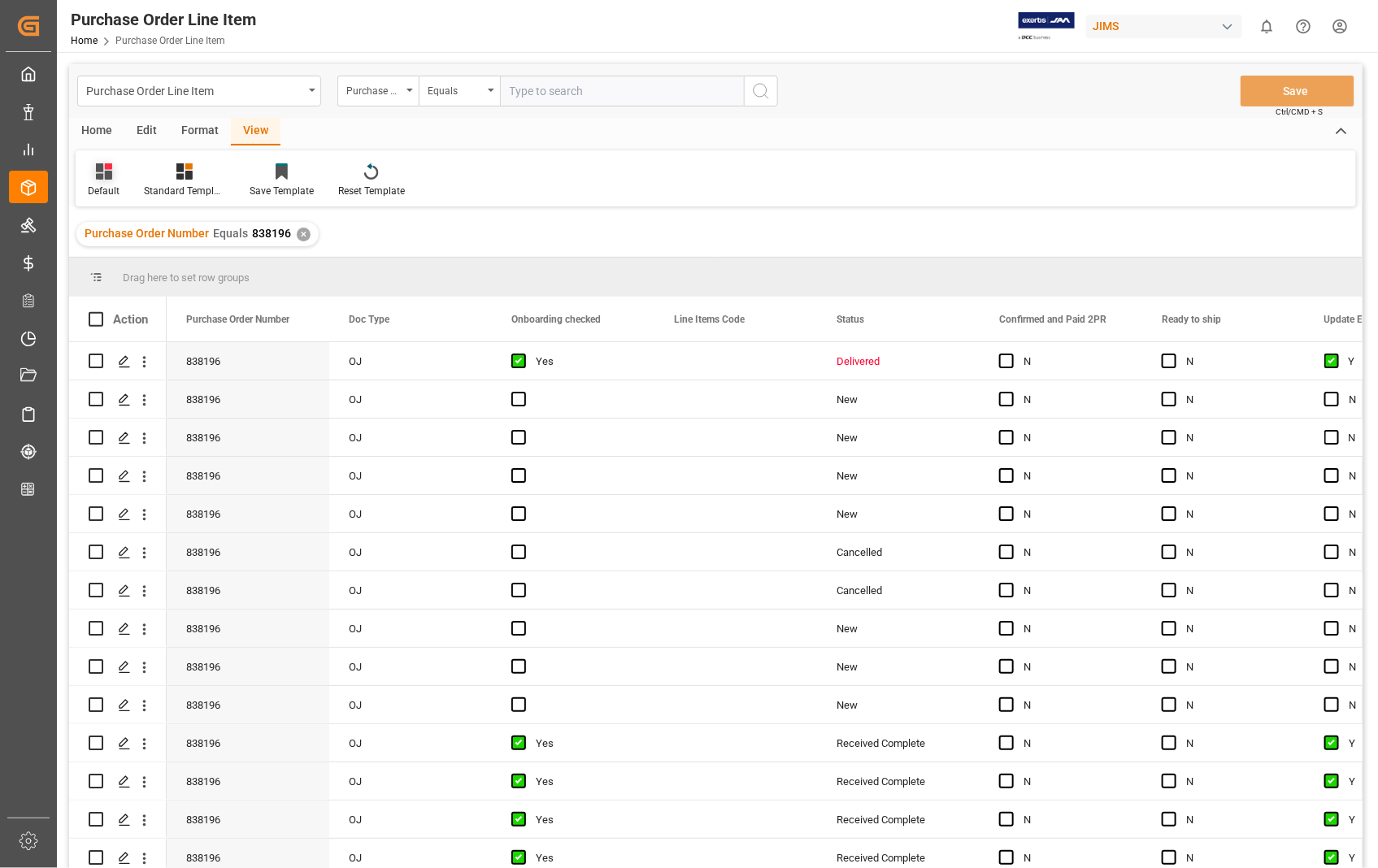
click at [102, 195] on div "Default" at bounding box center [103, 191] width 32 height 15
click at [130, 265] on div "Sophia setting." at bounding box center [167, 263] width 143 height 17
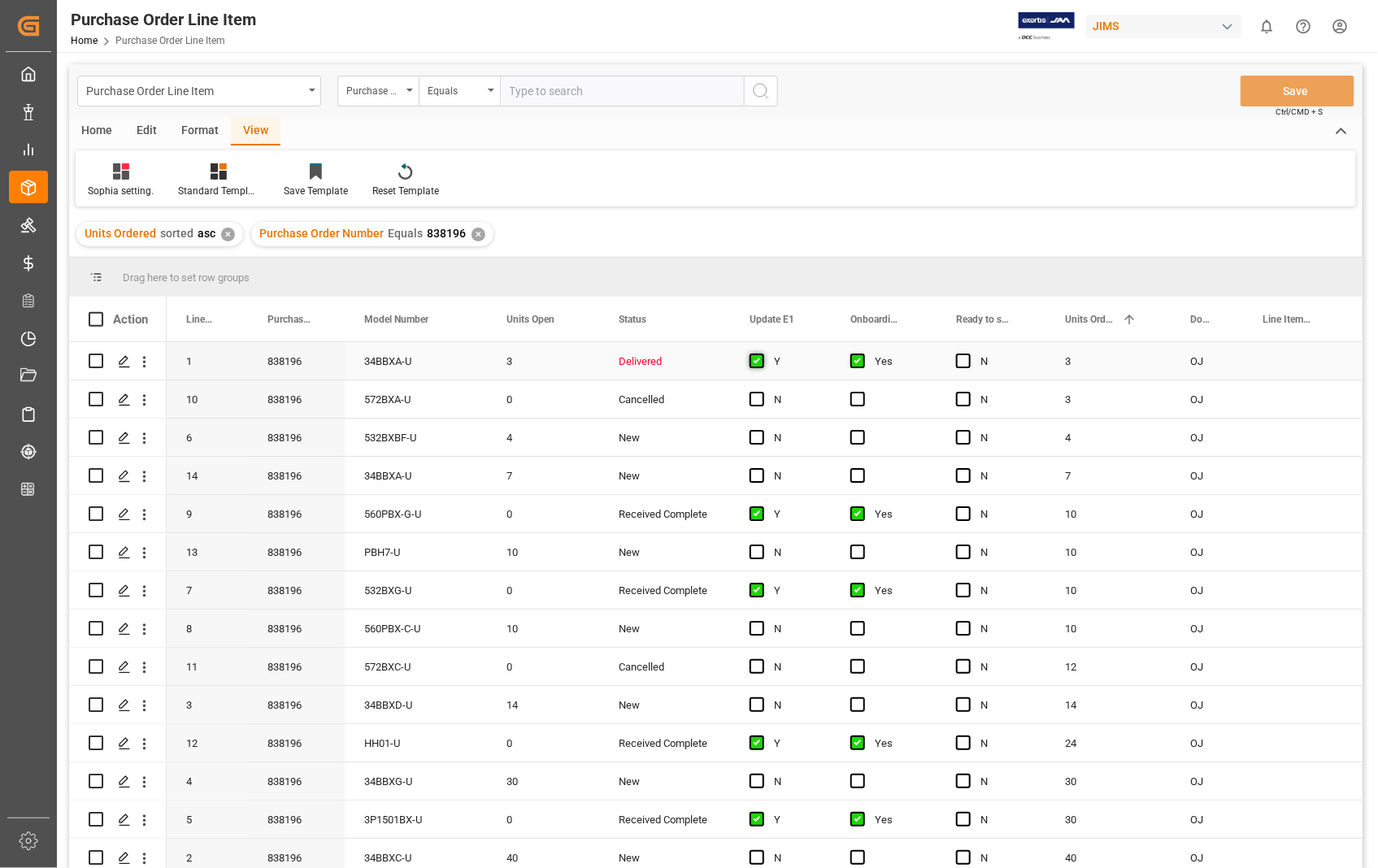
click at [758, 363] on span "Press SPACE to select this row." at bounding box center [757, 361] width 15 height 15
click at [762, 354] on input "Press SPACE to select this row." at bounding box center [762, 354] width 0 height 0
click at [758, 363] on span "Press SPACE to select this row." at bounding box center [757, 361] width 15 height 15
click at [762, 354] on input "Press SPACE to select this row." at bounding box center [762, 354] width 0 height 0
click at [758, 700] on span "Press SPACE to select this row." at bounding box center [757, 705] width 15 height 15
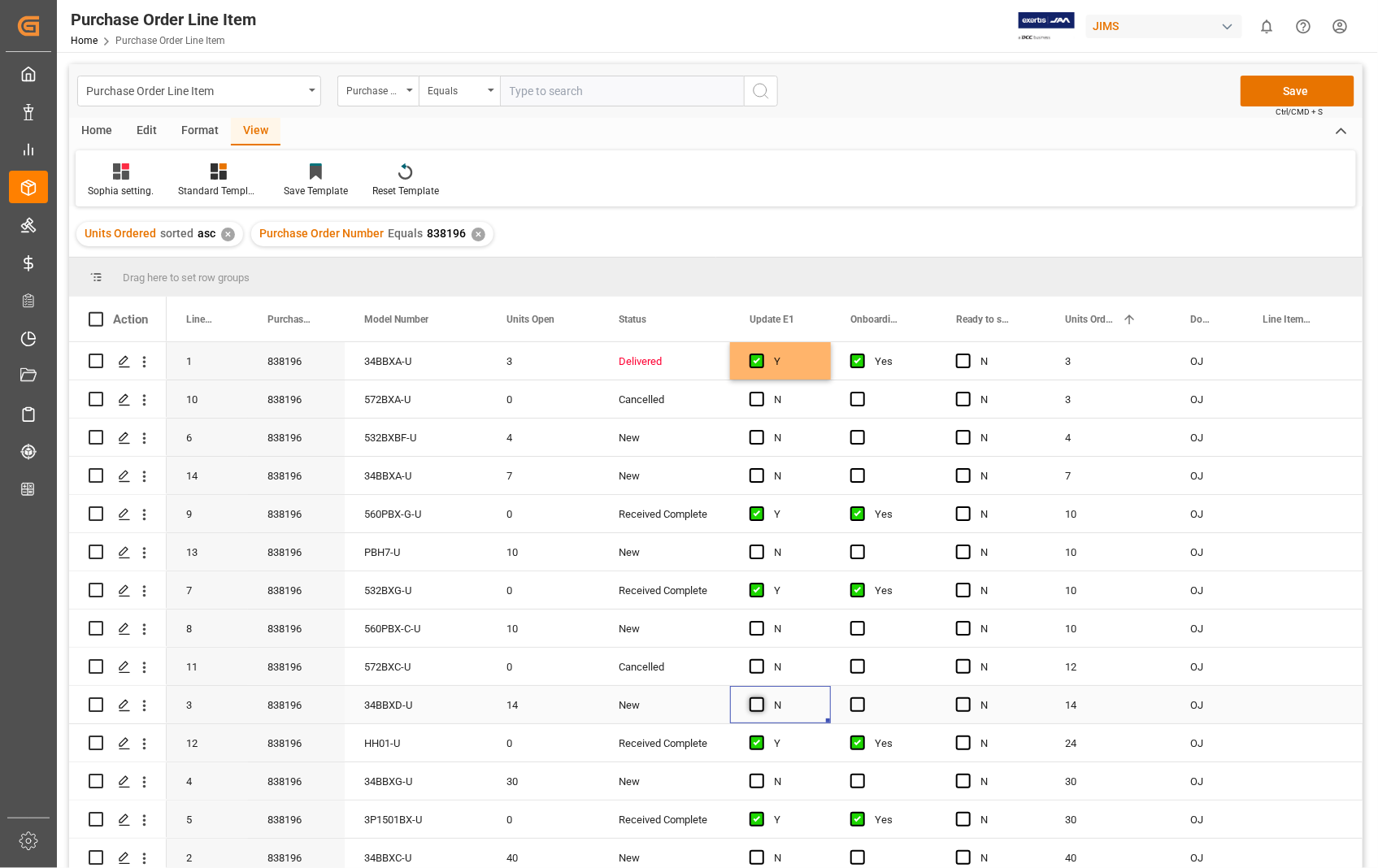
click at [762, 697] on input "Press SPACE to select this row." at bounding box center [762, 697] width 0 height 0
click at [860, 707] on span "Press SPACE to select this row." at bounding box center [857, 705] width 15 height 15
click at [863, 697] on input "Press SPACE to select this row." at bounding box center [863, 697] width 0 height 0
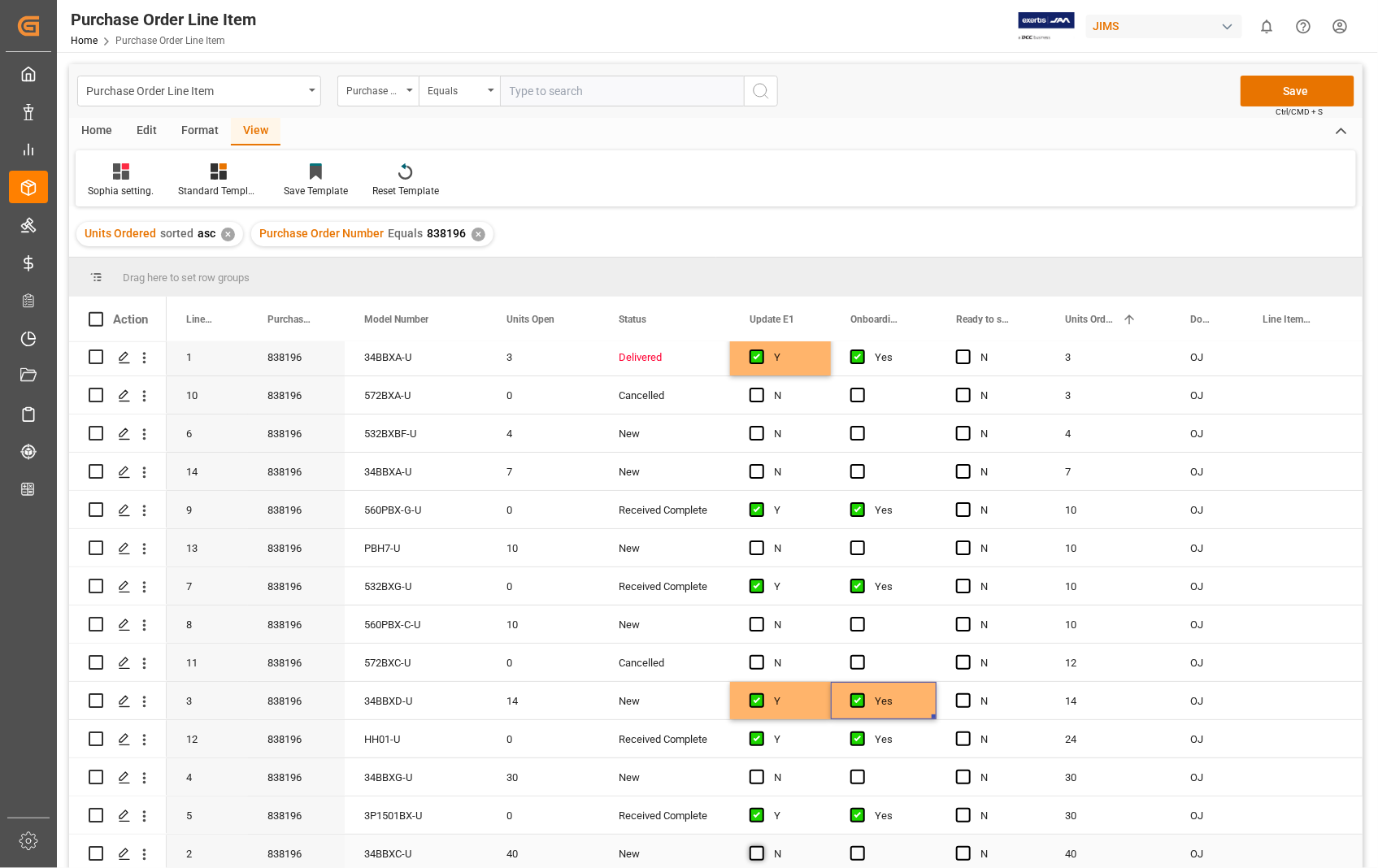
click at [757, 845] on span "Press SPACE to select this row." at bounding box center [757, 853] width 15 height 15
click at [762, 845] on input "Press SPACE to select this row." at bounding box center [762, 845] width 0 height 0
click at [857, 846] on span "Press SPACE to select this row." at bounding box center [857, 853] width 15 height 15
click at [863, 845] on input "Press SPACE to select this row." at bounding box center [863, 845] width 0 height 0
click at [752, 547] on span "Press SPACE to select this row." at bounding box center [757, 548] width 15 height 15
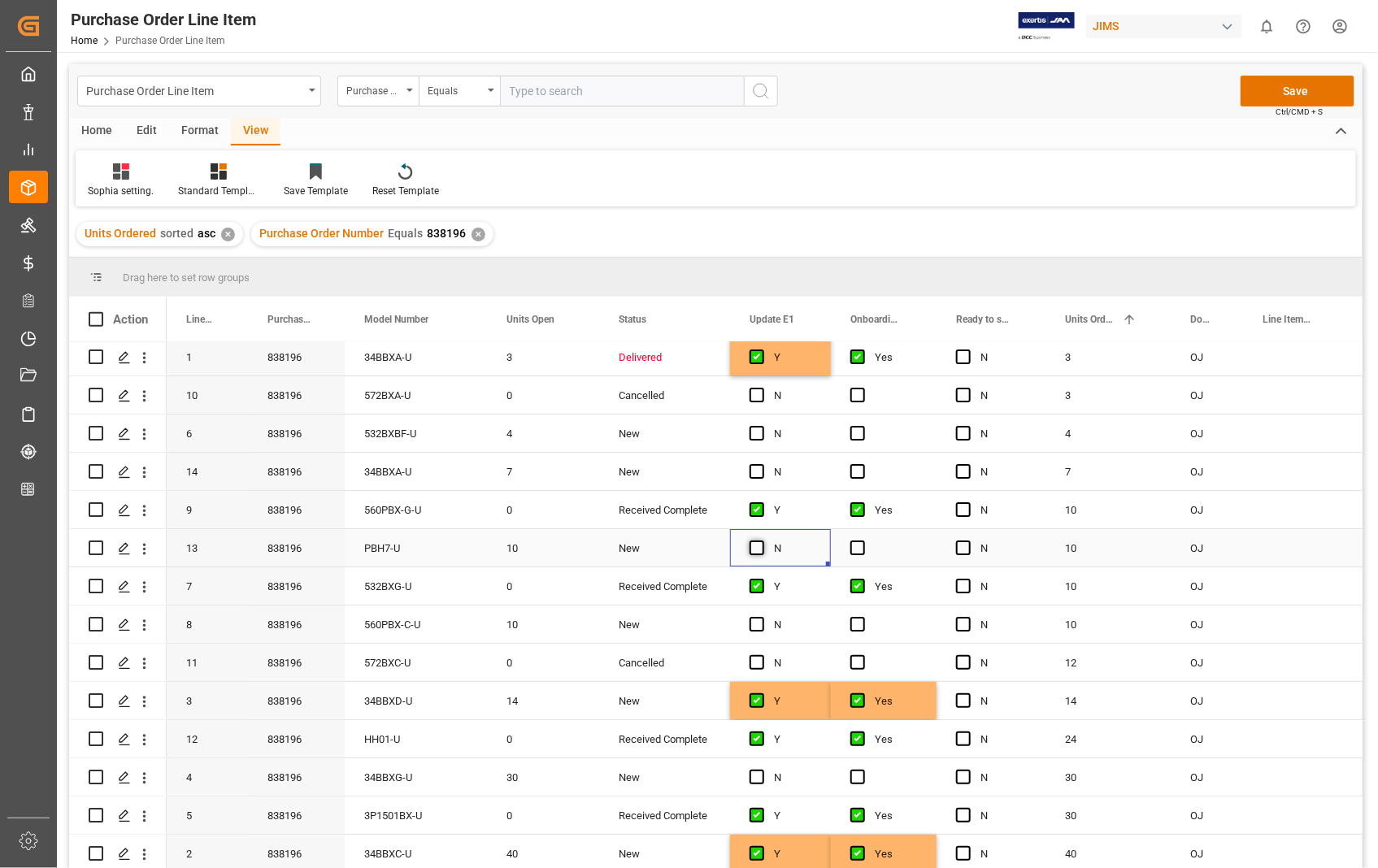
click at [762, 540] on input "Press SPACE to select this row." at bounding box center [762, 540] width 0 height 0
click at [859, 540] on span "Press SPACE to select this row." at bounding box center [857, 548] width 15 height 15
click at [863, 540] on input "Press SPACE to select this row." at bounding box center [863, 540] width 0 height 0
click at [756, 464] on span "Press SPACE to select this row." at bounding box center [757, 471] width 15 height 15
click at [762, 464] on input "Press SPACE to select this row." at bounding box center [762, 464] width 0 height 0
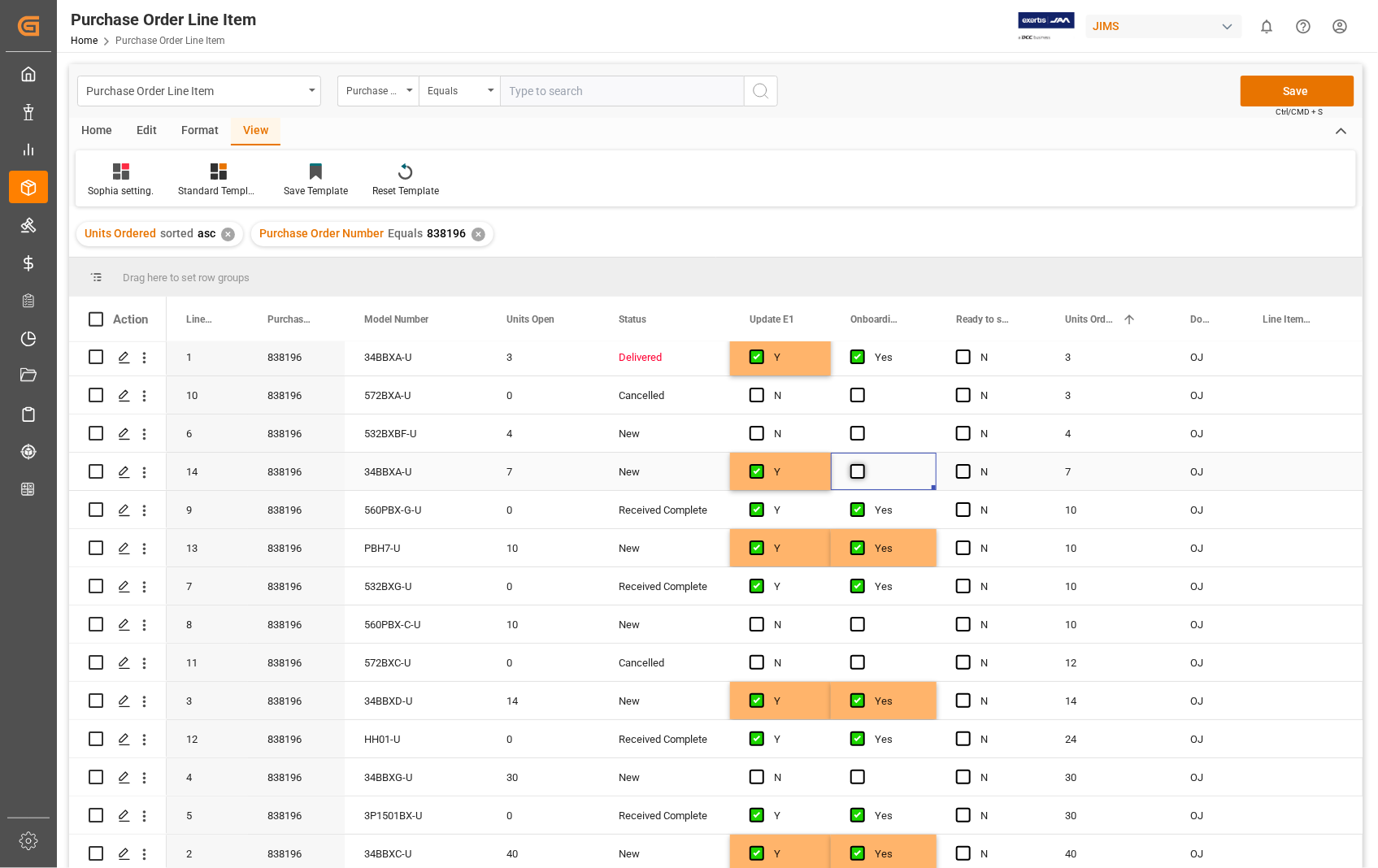
click at [859, 464] on span "Press SPACE to select this row." at bounding box center [857, 471] width 15 height 15
click at [863, 464] on input "Press SPACE to select this row." at bounding box center [863, 464] width 0 height 0
click at [856, 363] on div "Press SPACE to select this row." at bounding box center [862, 357] width 24 height 38
click at [857, 349] on span "Press SPACE to select this row." at bounding box center [857, 357] width 15 height 15
click at [863, 349] on input "Press SPACE to select this row." at bounding box center [863, 349] width 0 height 0
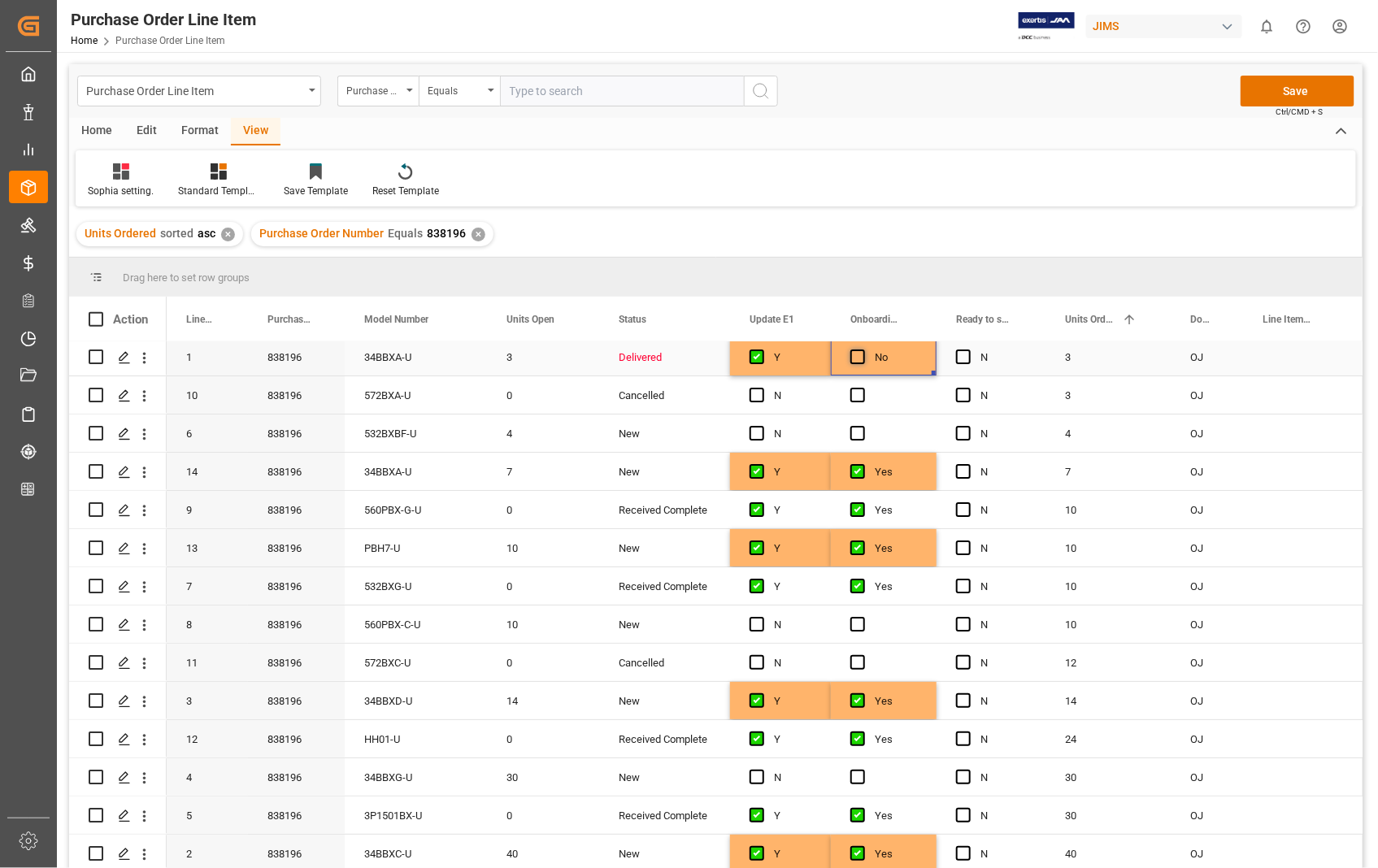
click at [857, 349] on span "Press SPACE to select this row." at bounding box center [857, 357] width 15 height 15
click at [863, 349] on input "Press SPACE to select this row." at bounding box center [863, 349] width 0 height 0
click at [753, 359] on span "Press SPACE to select this row." at bounding box center [757, 357] width 15 height 15
click at [762, 349] on input "Press SPACE to select this row." at bounding box center [762, 349] width 0 height 0
click at [754, 350] on span "Press SPACE to select this row." at bounding box center [757, 357] width 15 height 15
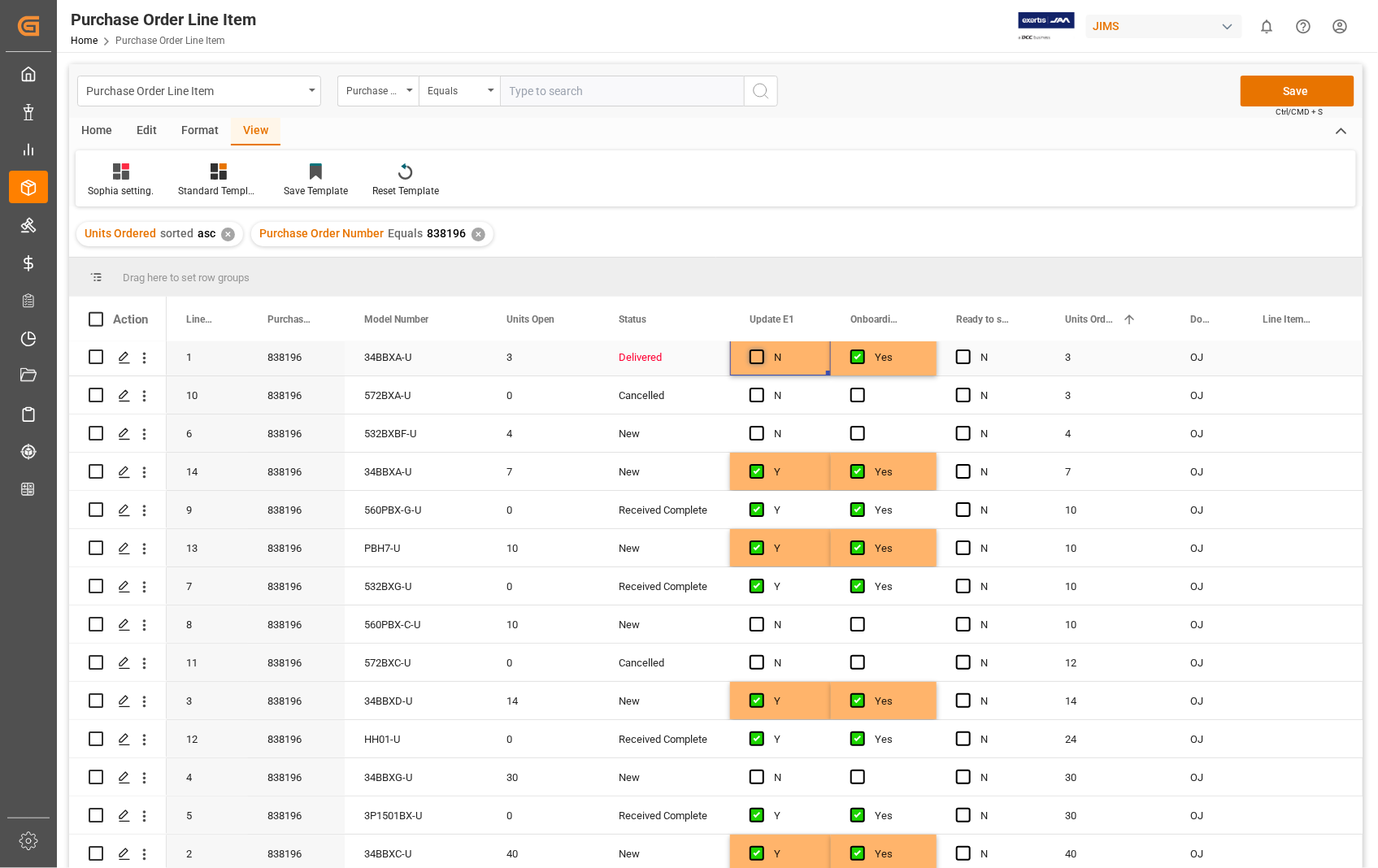
click at [762, 349] on input "Press SPACE to select this row." at bounding box center [762, 349] width 0 height 0
click at [1295, 98] on button "Save" at bounding box center [1297, 91] width 113 height 31
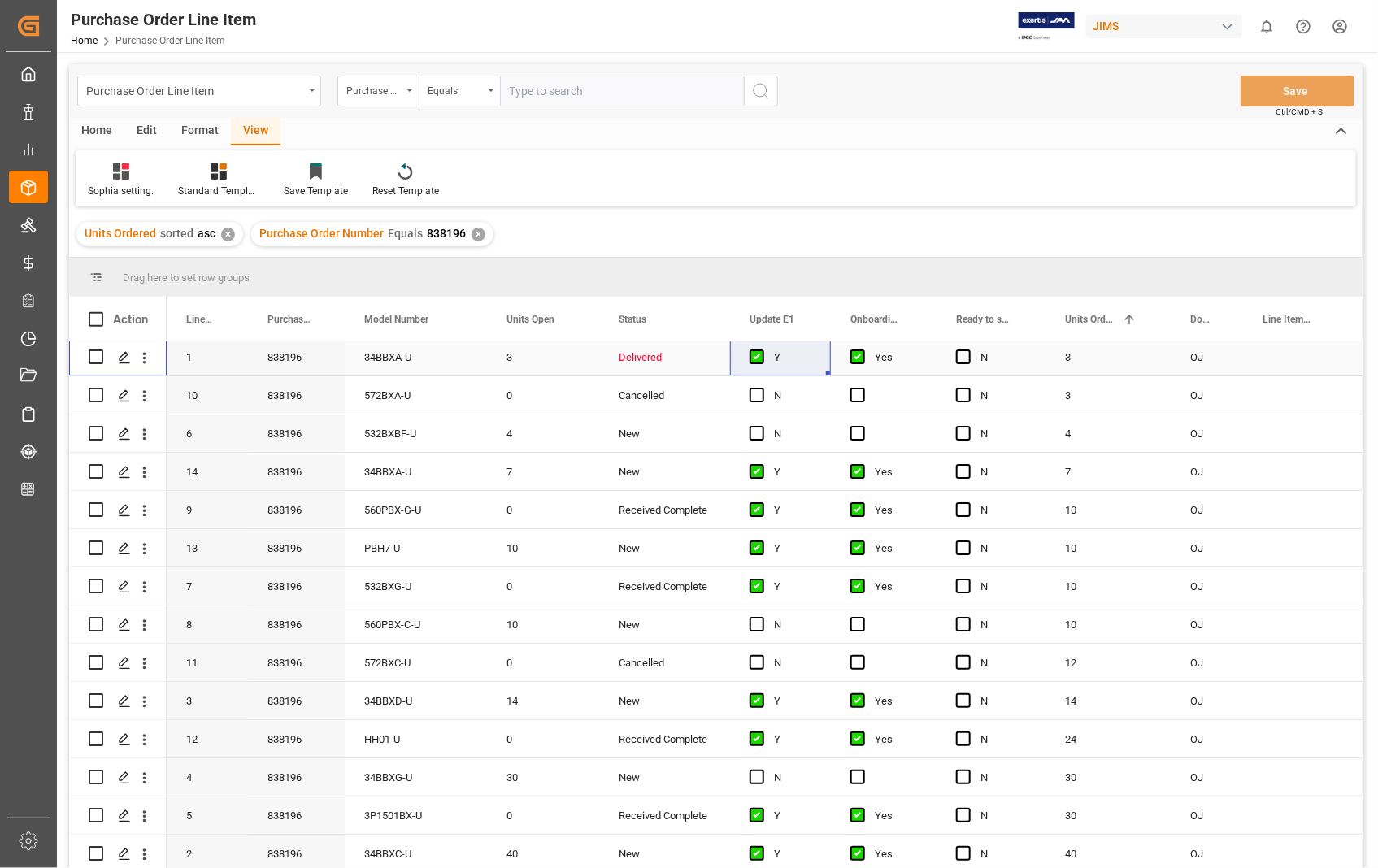
click at [101, 352] on input "Press Space to toggle row selection (unchecked)" at bounding box center [96, 357] width 15 height 15
checkbox input "true"
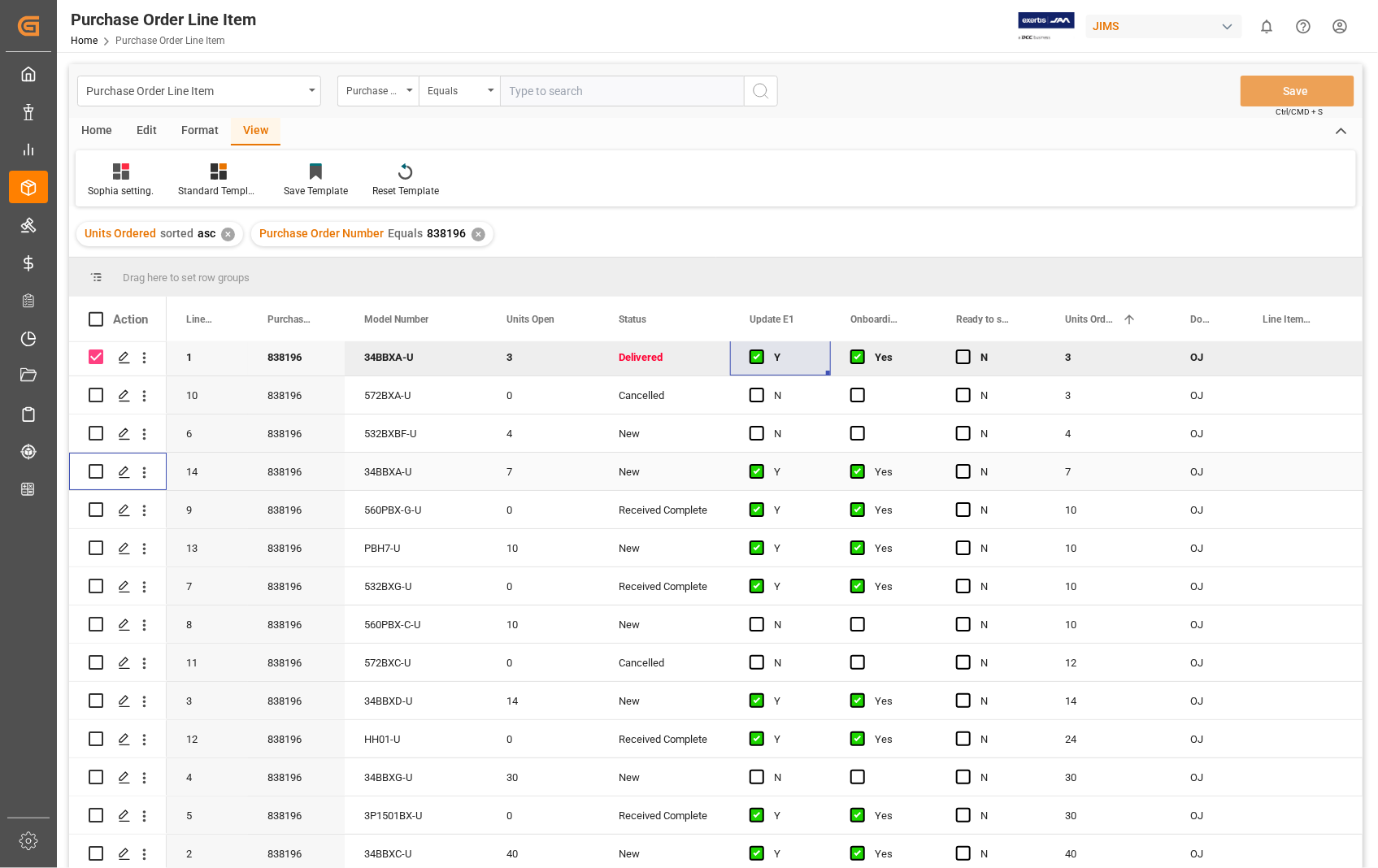
click at [98, 464] on input "Press Space to toggle row selection (unchecked)" at bounding box center [96, 471] width 15 height 15
checkbox input "true"
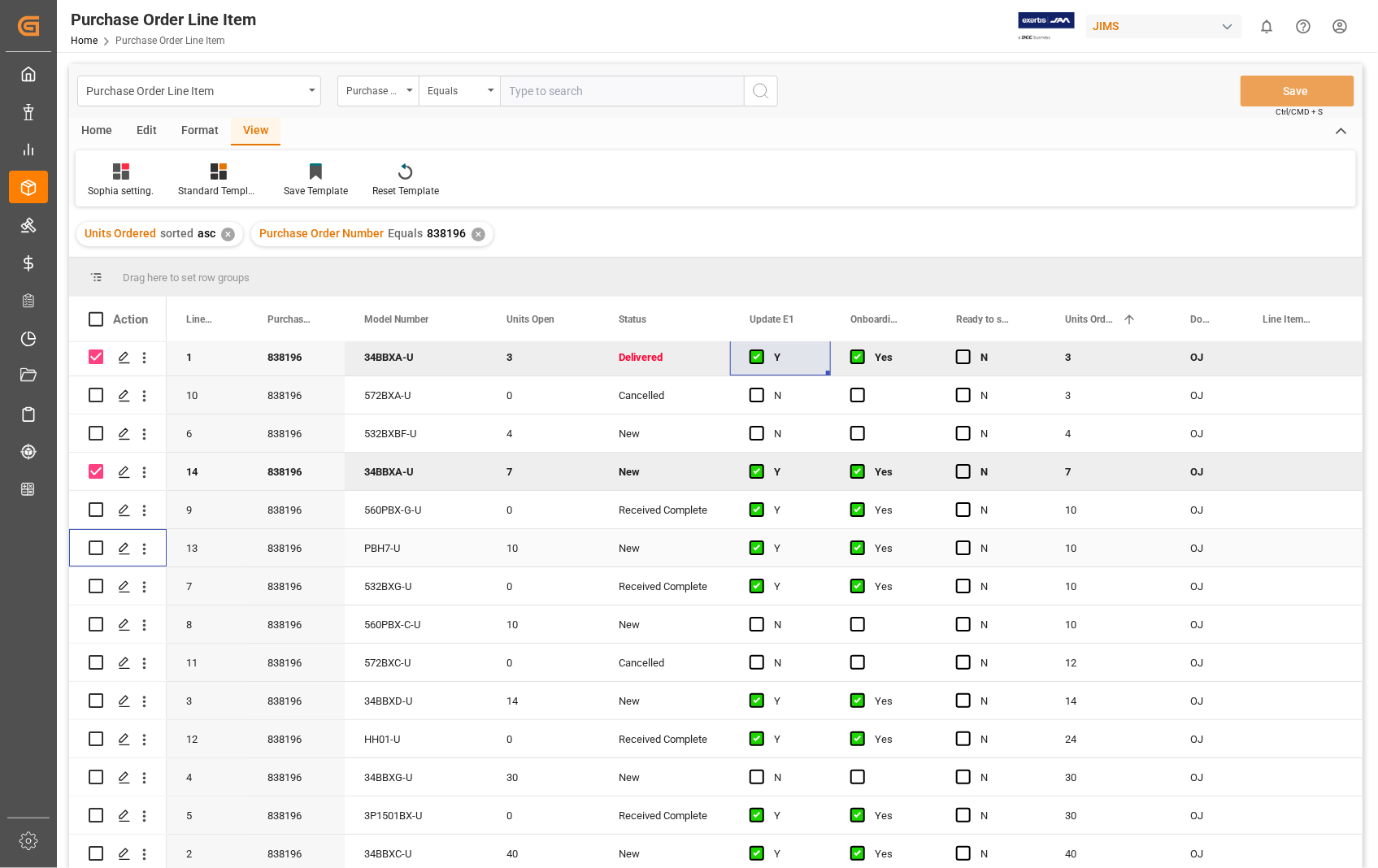
click at [98, 546] on input "Press Space to toggle row selection (unchecked)" at bounding box center [96, 548] width 15 height 15
checkbox input "true"
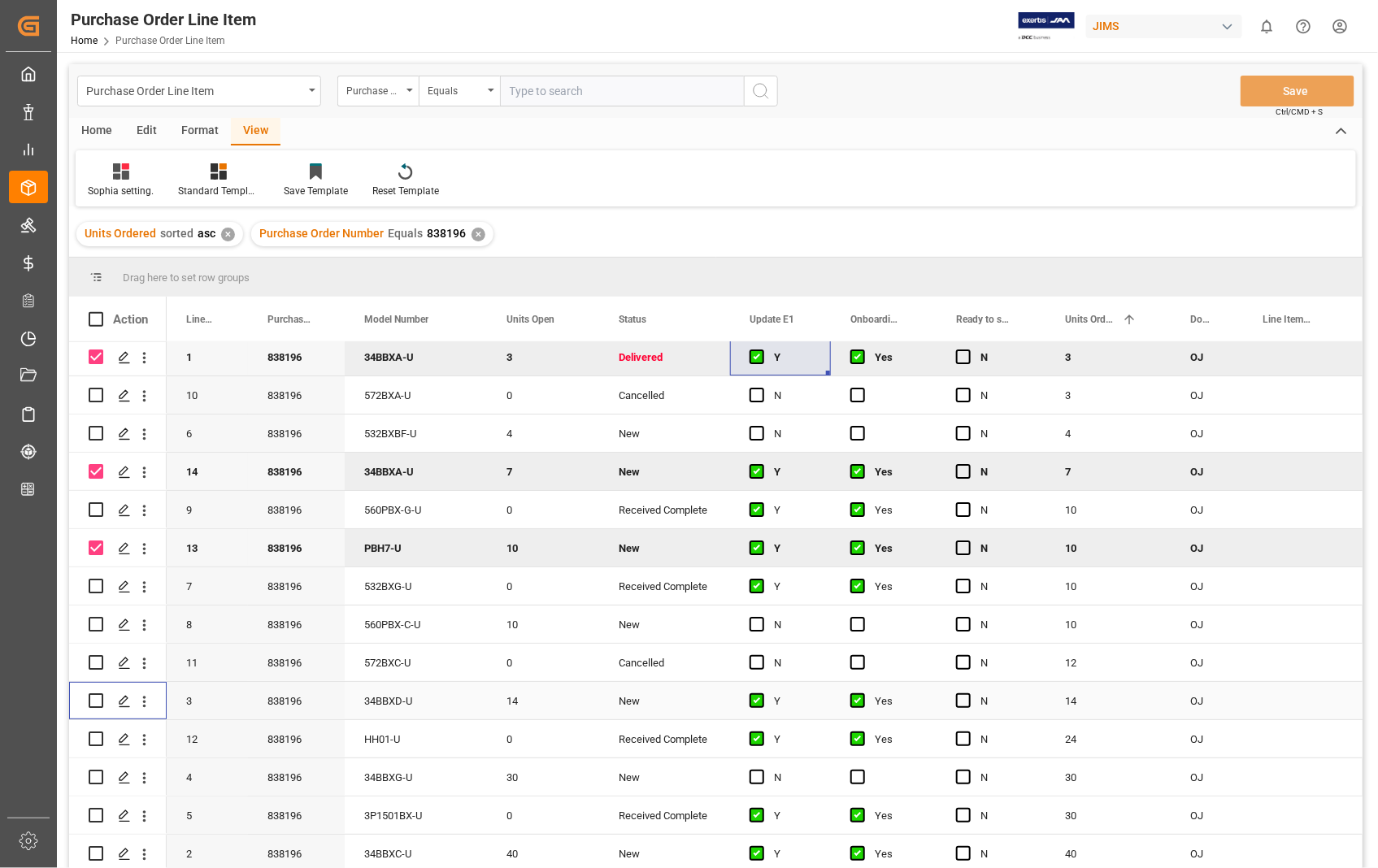
click at [100, 693] on input "Press Space to toggle row selection (unchecked)" at bounding box center [96, 700] width 15 height 15
checkbox input "true"
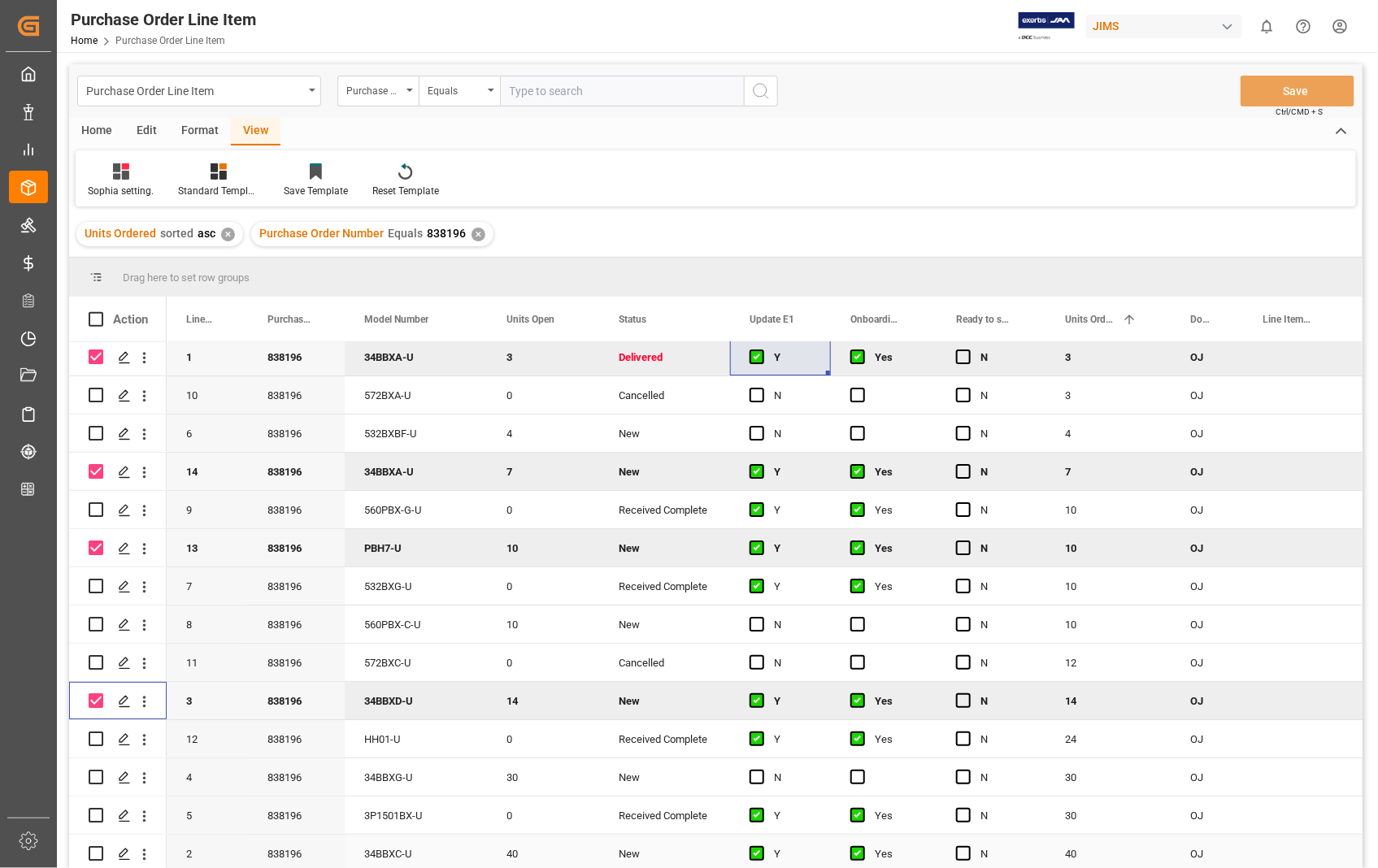
click at [95, 847] on input "Press Space to toggle row selection (unchecked)" at bounding box center [96, 853] width 15 height 15
checkbox input "true"
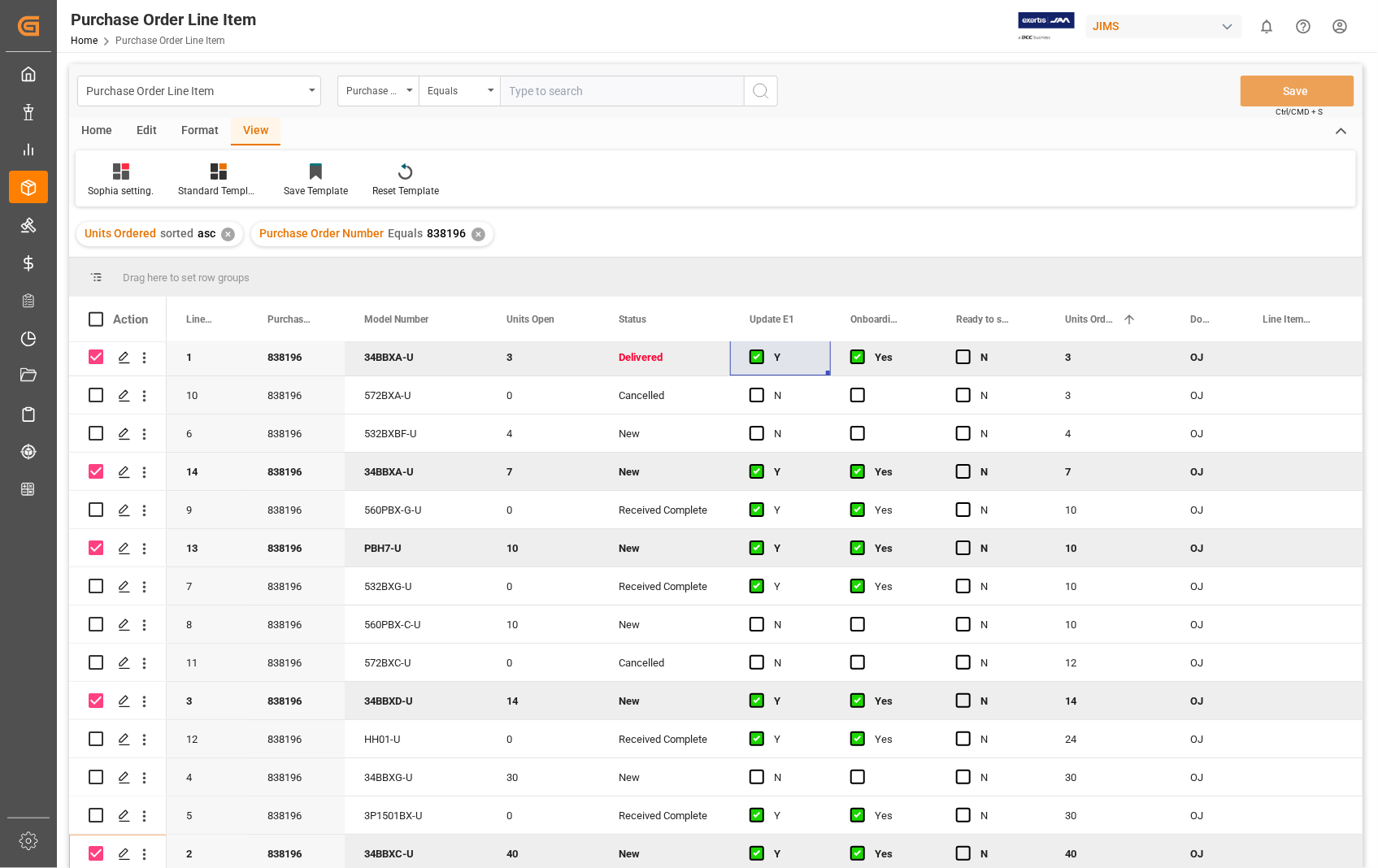
click at [95, 124] on div "Home" at bounding box center [97, 131] width 55 height 28
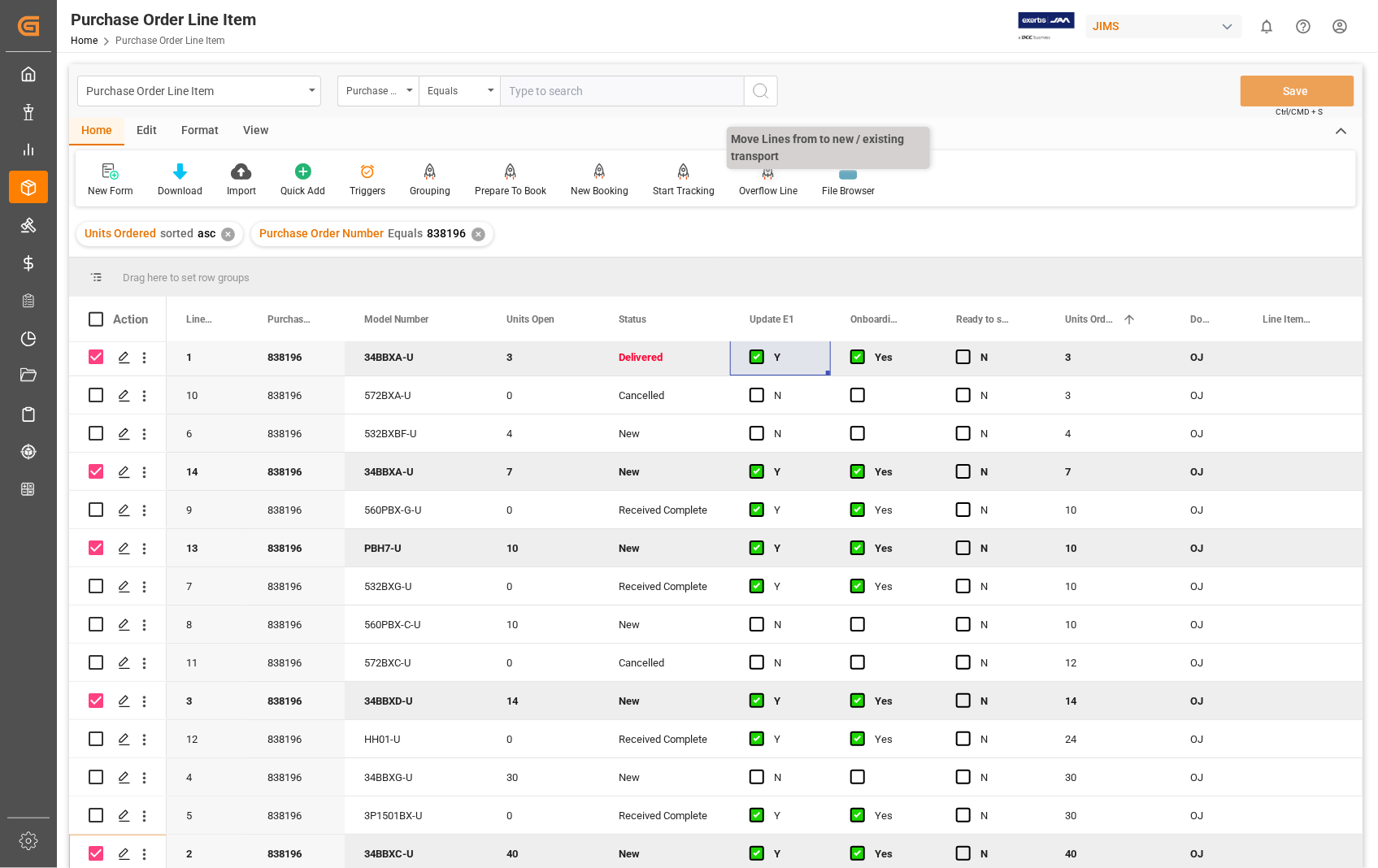
click at [768, 183] on div "Overflow Line" at bounding box center [768, 191] width 58 height 15
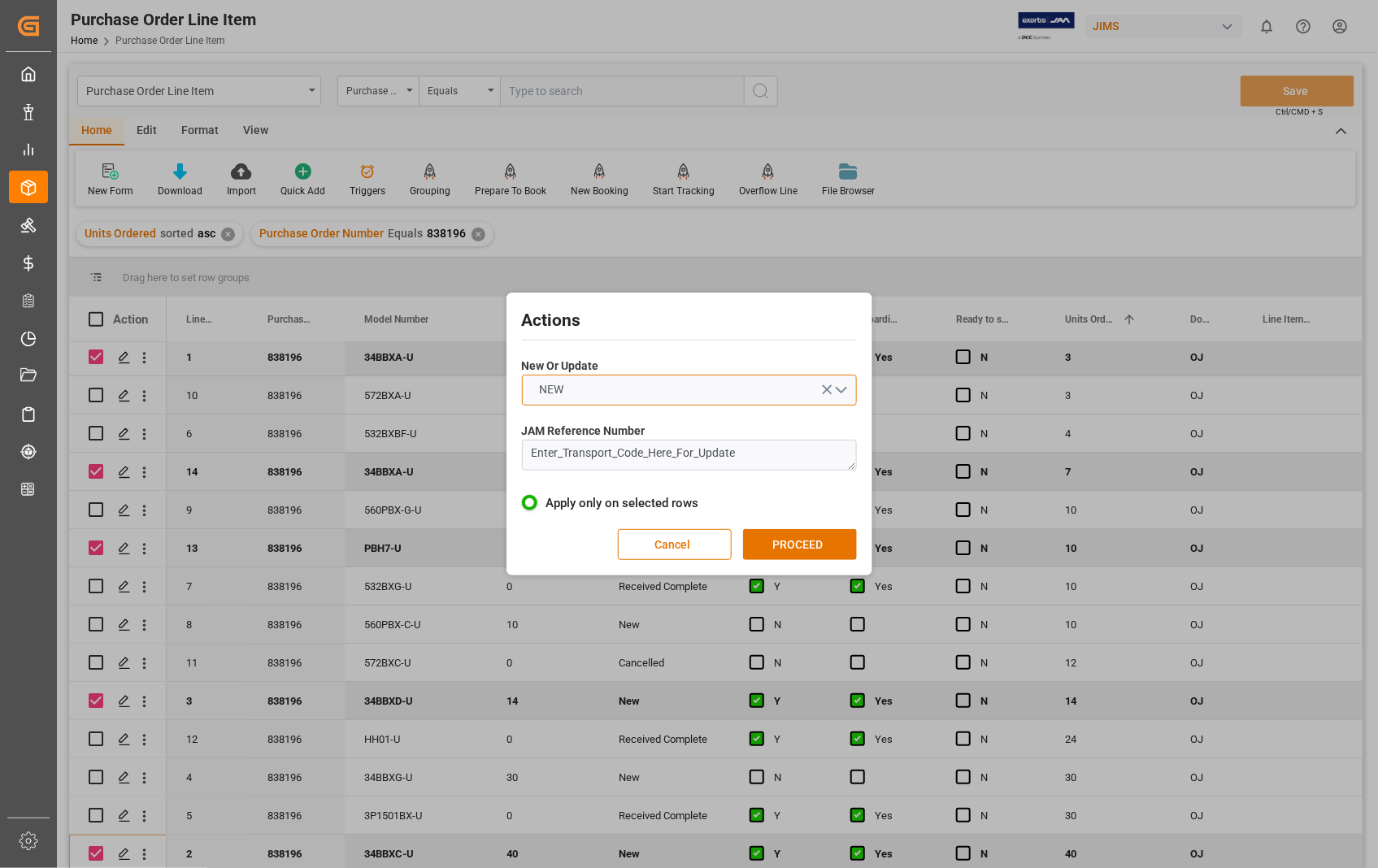
click at [843, 387] on button "NEW" at bounding box center [689, 389] width 334 height 31
click at [636, 416] on div "UPDATE" at bounding box center [690, 428] width 334 height 34
drag, startPoint x: 777, startPoint y: 460, endPoint x: 436, endPoint y: 408, distance: 344.9
click at [473, 434] on div "Actions New Or Update UPDATE JAM Reference Number Enter_Transport_Code_Here_For…" at bounding box center [689, 434] width 1378 height 868
paste textarea "22-10470-[GEOGRAPHIC_DATA]"
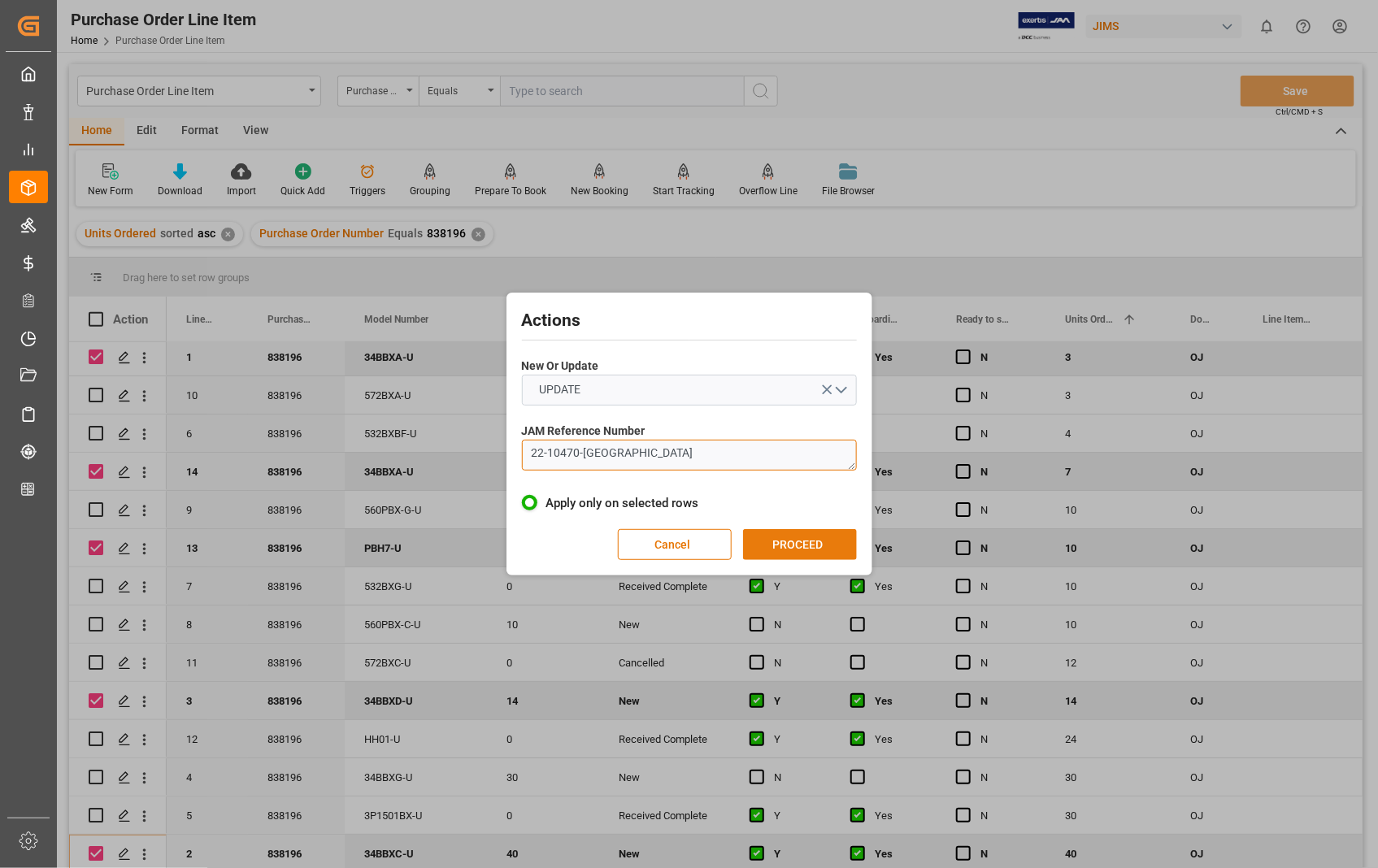
type textarea "22-10470-[GEOGRAPHIC_DATA]"
click at [808, 537] on button "PROCEED" at bounding box center [800, 544] width 113 height 31
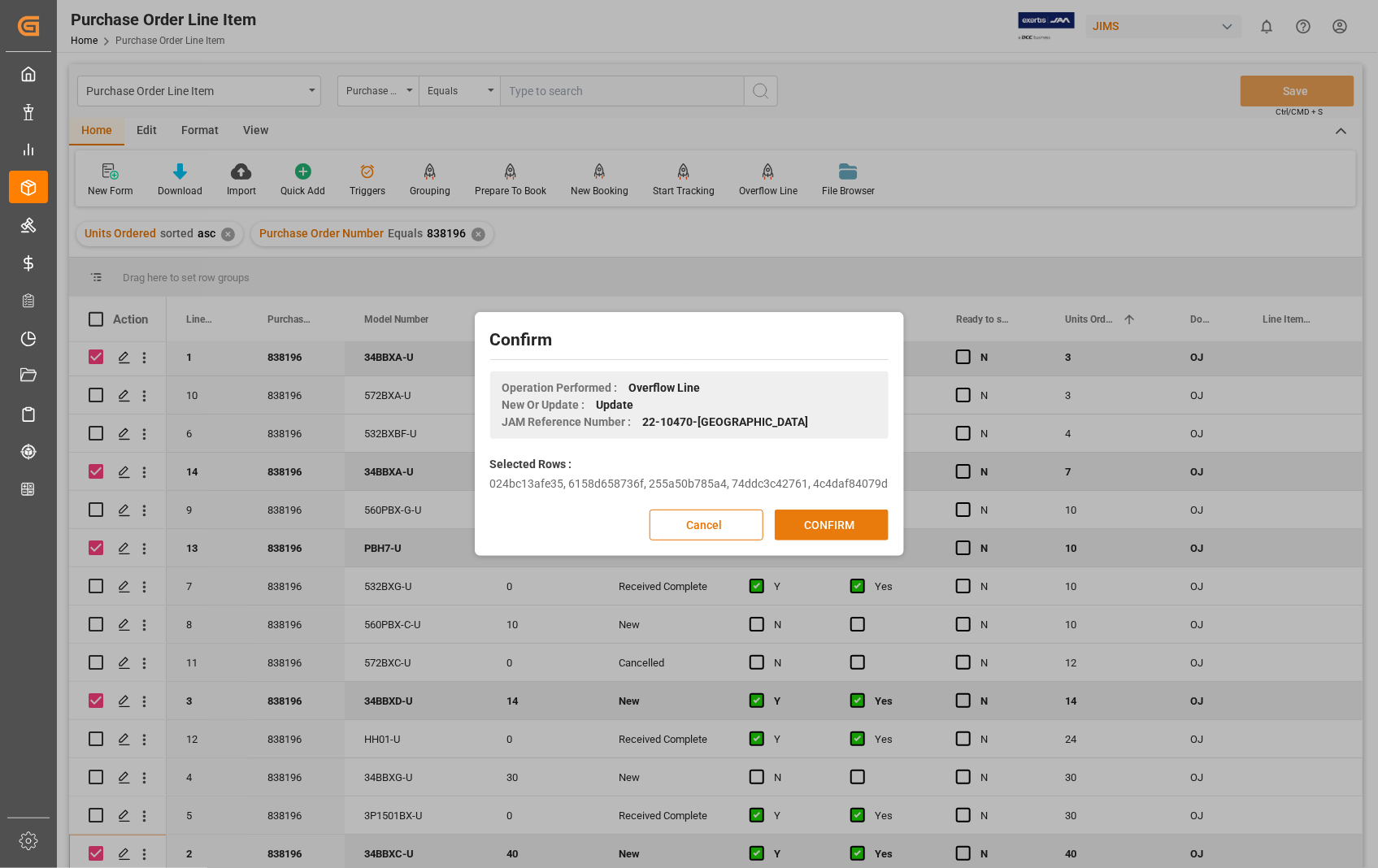
click at [813, 523] on button "CONFIRM" at bounding box center [832, 524] width 113 height 31
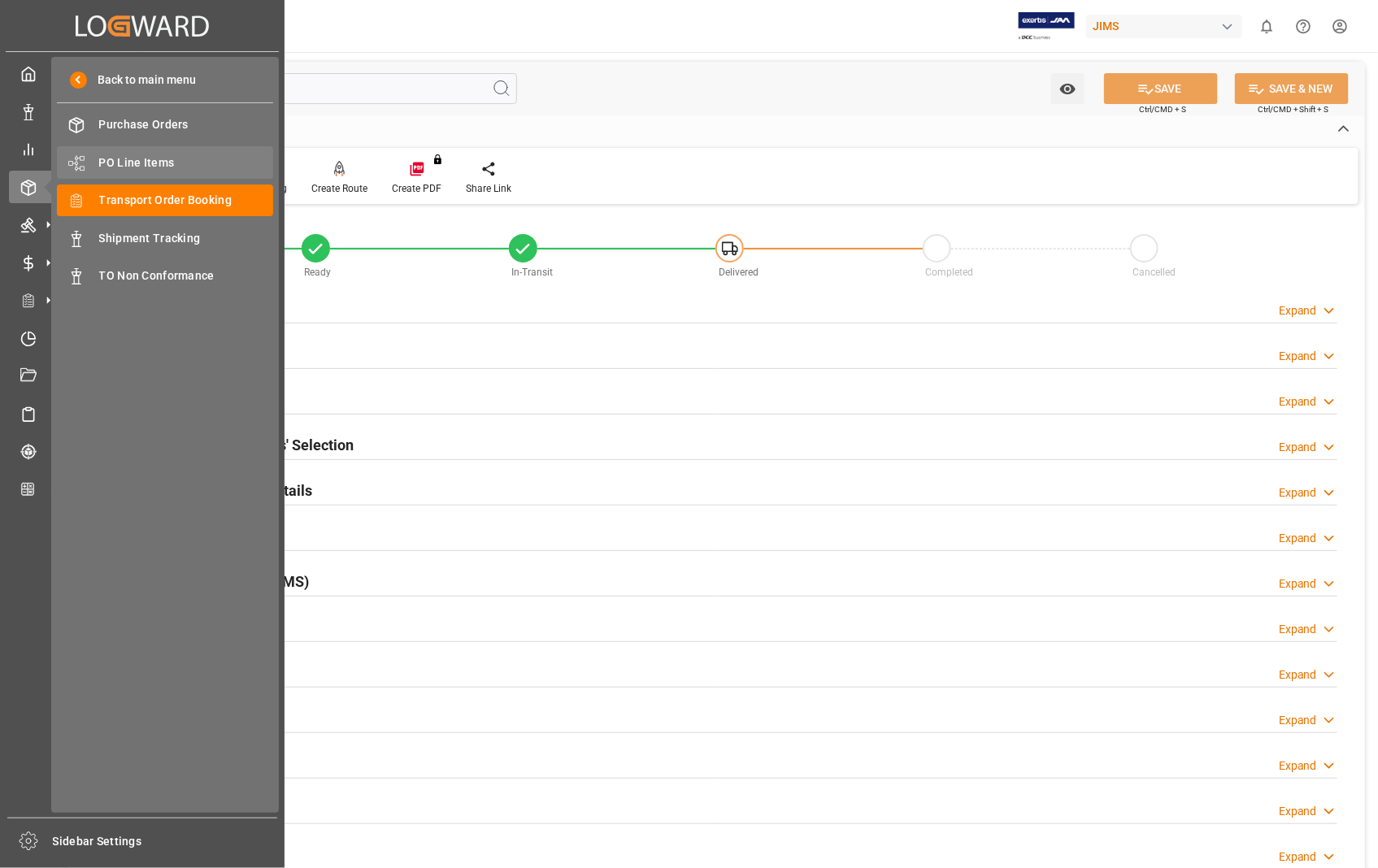
click at [140, 159] on span "PO Line Items" at bounding box center [186, 163] width 174 height 17
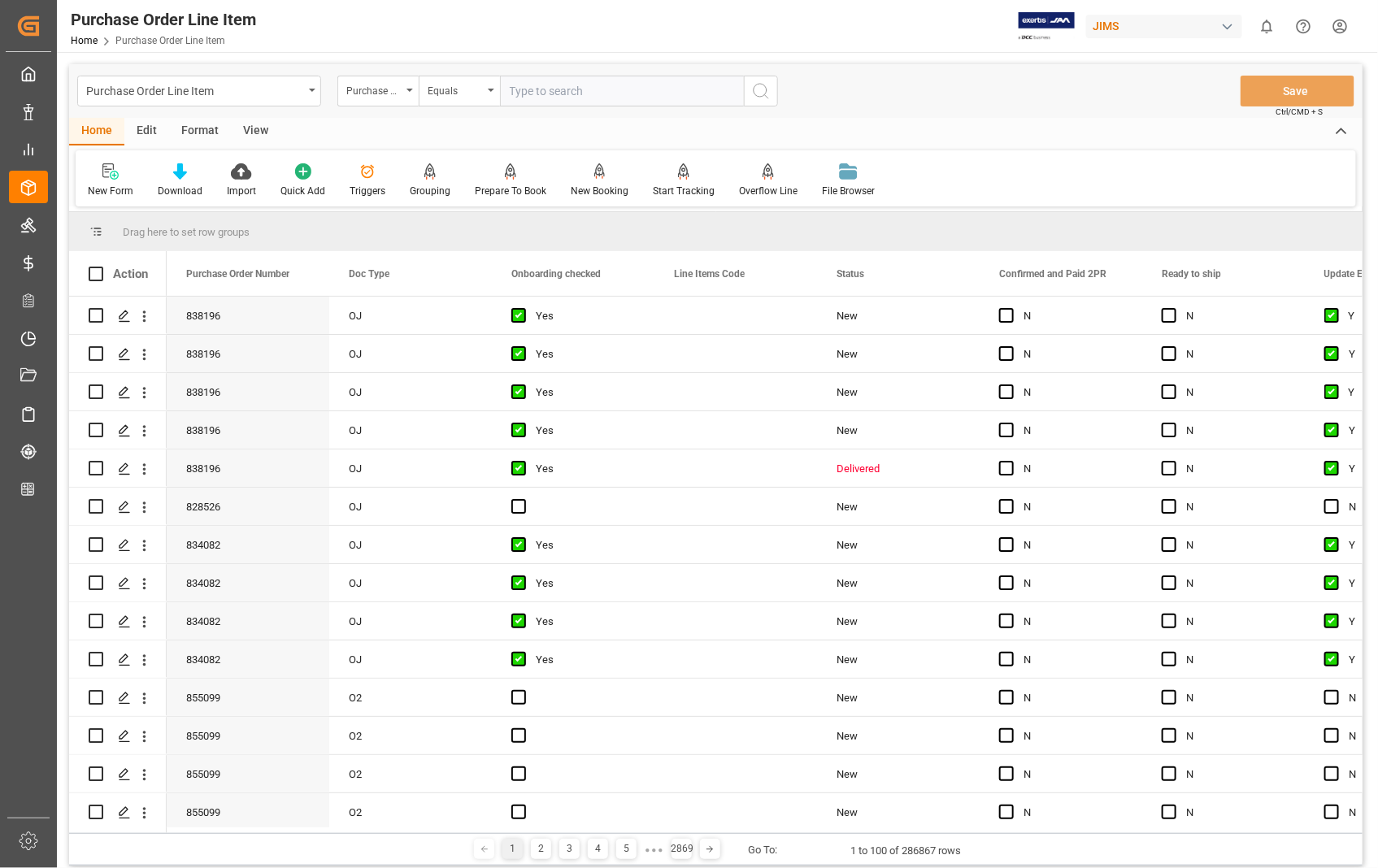
click at [582, 92] on input "text" at bounding box center [621, 91] width 244 height 31
type input "845400"
click at [769, 90] on icon "search button" at bounding box center [760, 90] width 19 height 19
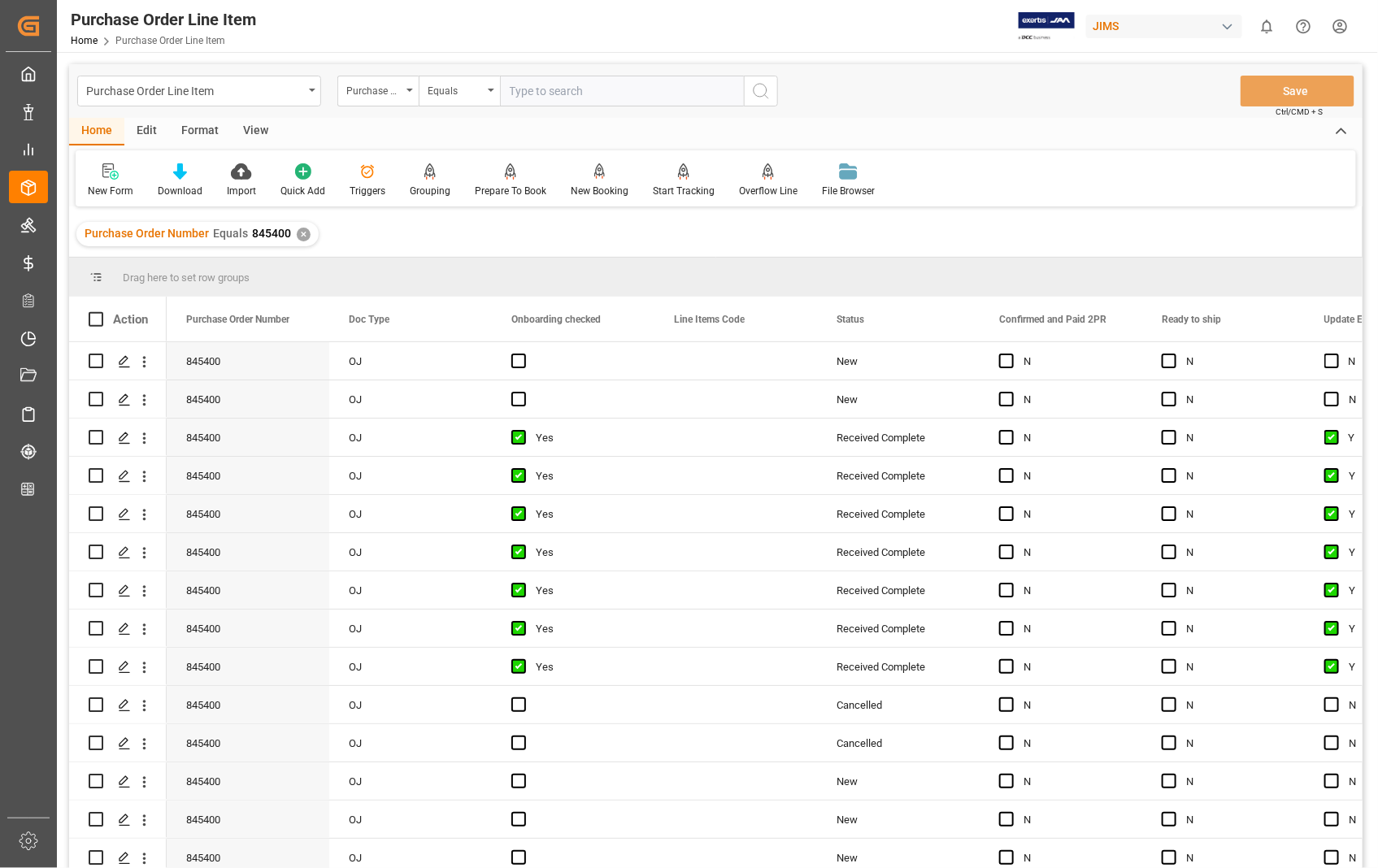
click at [257, 123] on div "View" at bounding box center [255, 131] width 49 height 28
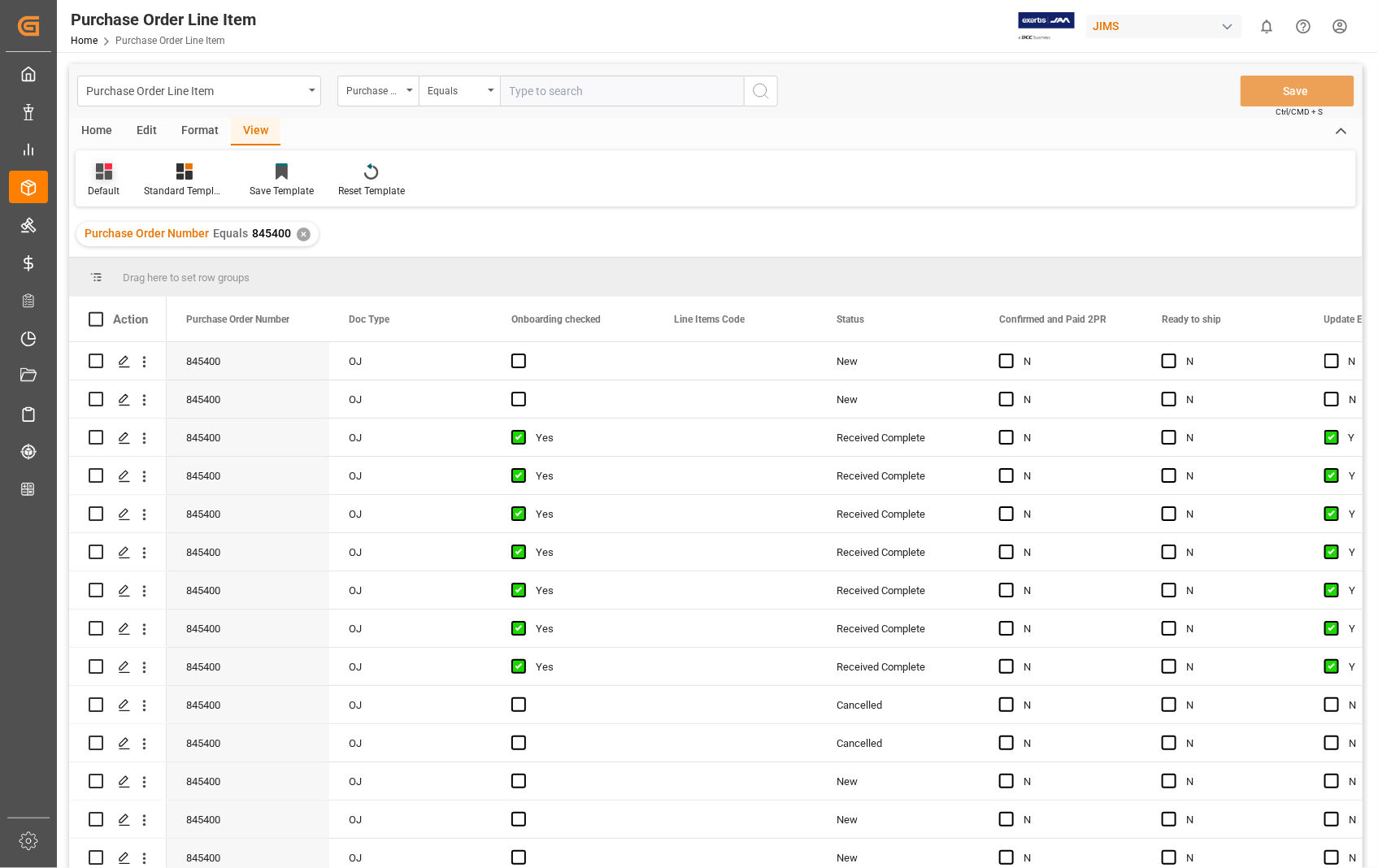
click at [107, 183] on div "Default" at bounding box center [103, 191] width 32 height 15
click at [116, 258] on div "Sophia setting." at bounding box center [167, 263] width 143 height 17
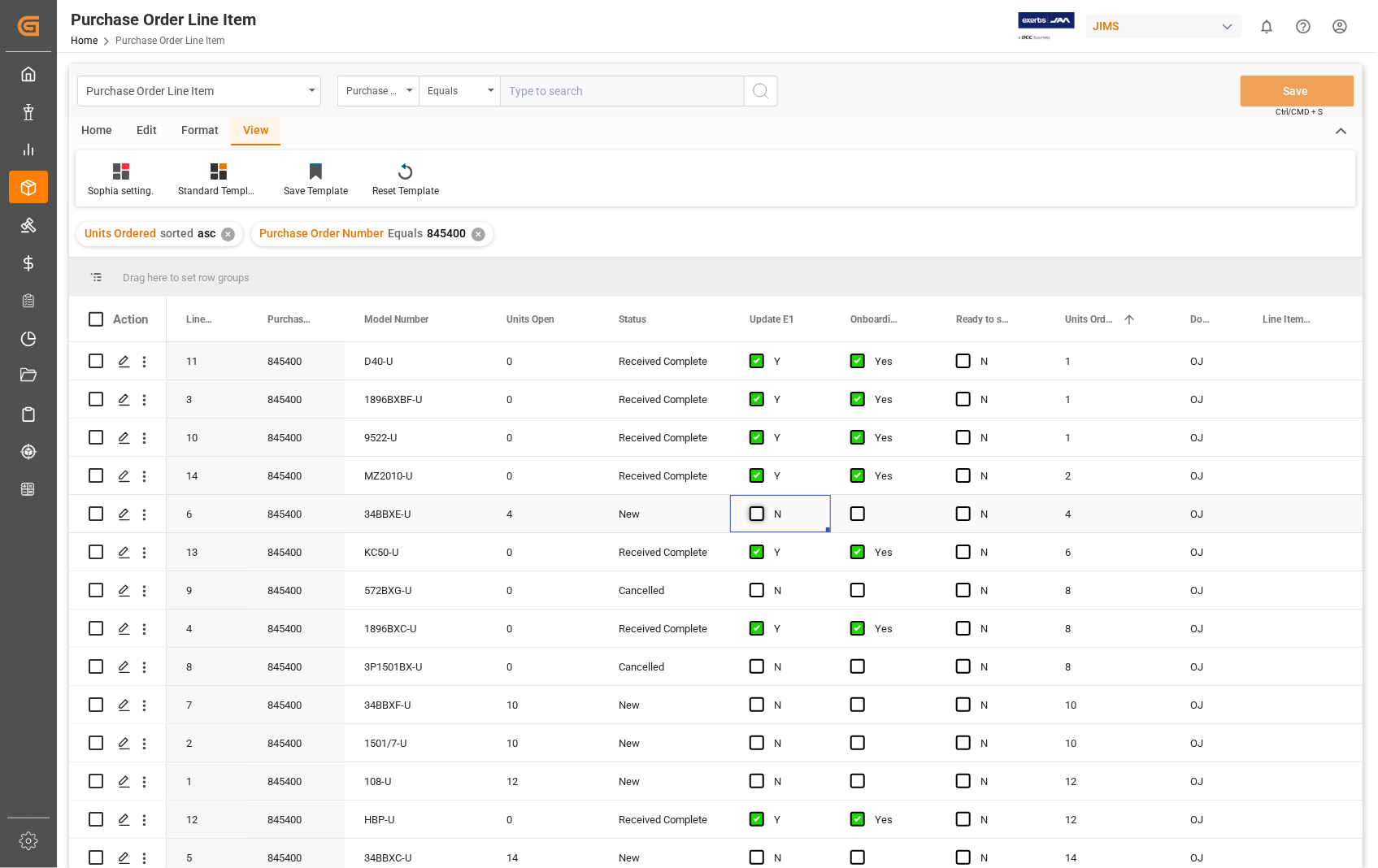
click at [759, 514] on span "Press SPACE to select this row." at bounding box center [757, 514] width 15 height 15
click at [762, 506] on input "Press SPACE to select this row." at bounding box center [762, 506] width 0 height 0
click at [860, 513] on span "Press SPACE to select this row." at bounding box center [857, 514] width 15 height 15
click at [863, 506] on input "Press SPACE to select this row." at bounding box center [863, 506] width 0 height 0
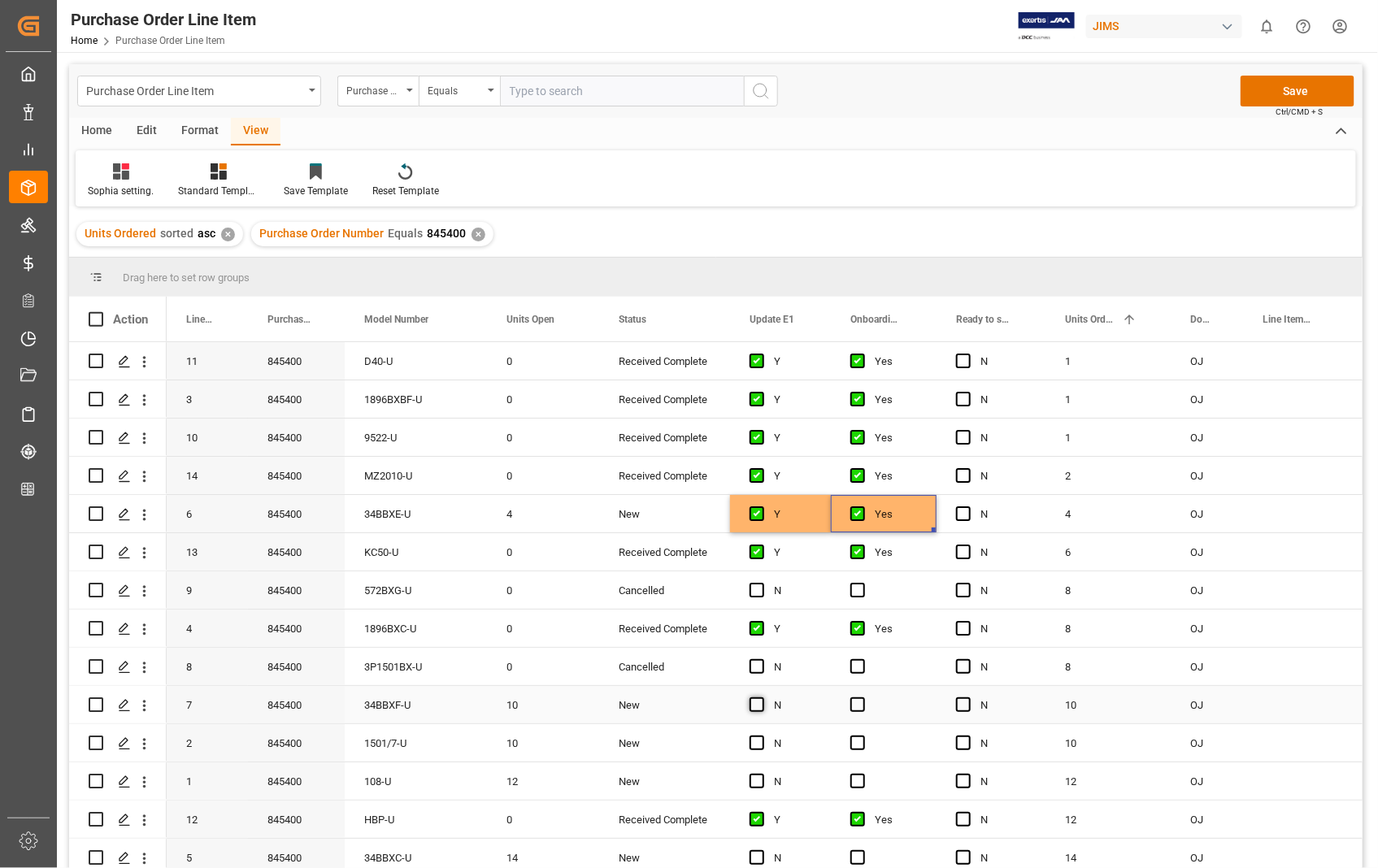
click at [757, 703] on span "Press SPACE to select this row." at bounding box center [757, 705] width 15 height 15
click at [762, 697] on input "Press SPACE to select this row." at bounding box center [762, 697] width 0 height 0
click at [862, 702] on span "Press SPACE to select this row." at bounding box center [857, 705] width 15 height 15
click at [863, 697] on input "Press SPACE to select this row." at bounding box center [863, 697] width 0 height 0
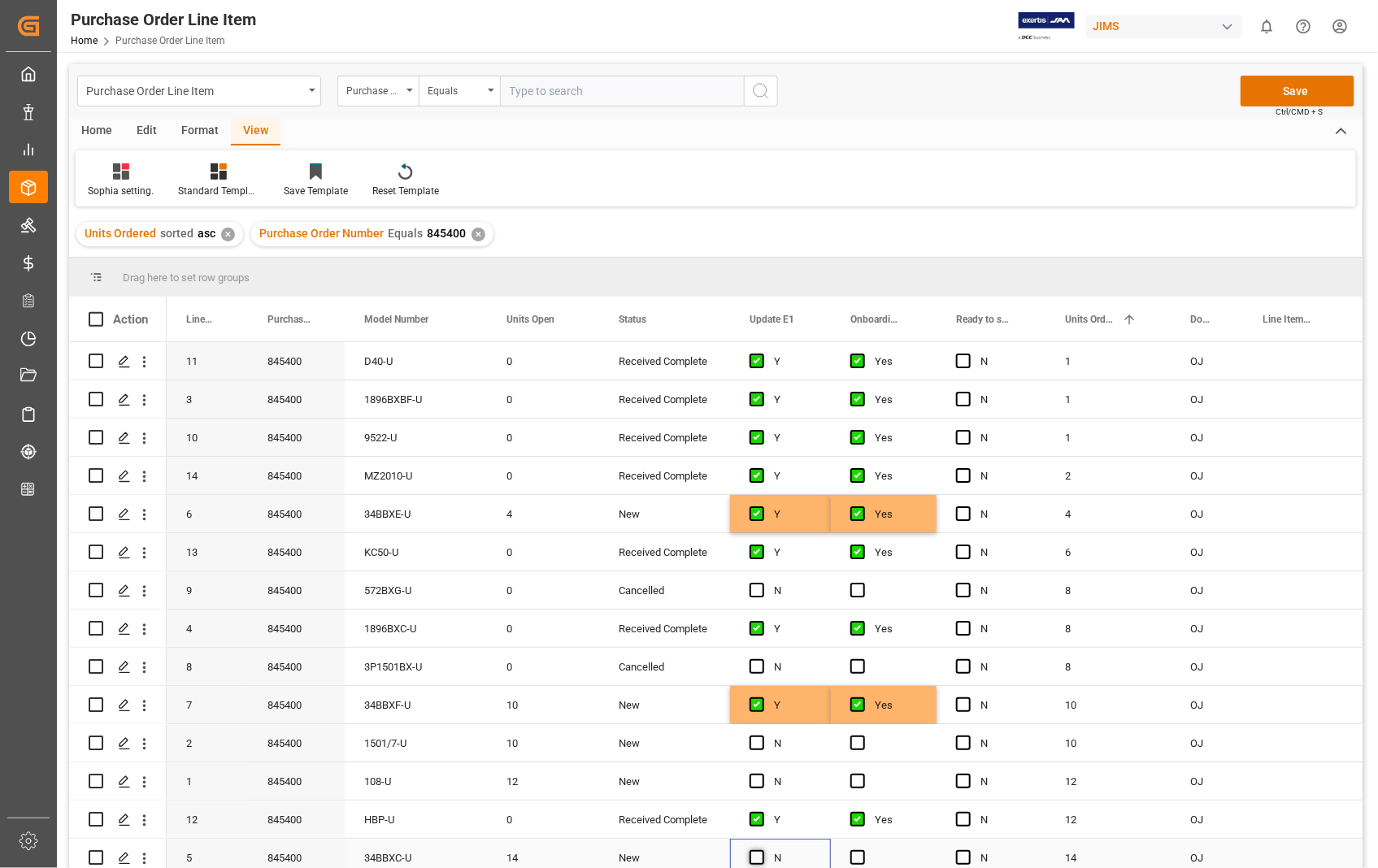
click at [759, 855] on span "Press SPACE to select this row." at bounding box center [757, 857] width 15 height 15
click at [762, 850] on input "Press SPACE to select this row." at bounding box center [762, 850] width 0 height 0
click at [860, 856] on span "Press SPACE to select this row." at bounding box center [857, 857] width 15 height 15
click at [863, 850] on input "Press SPACE to select this row." at bounding box center [863, 850] width 0 height 0
click at [1310, 86] on button "Save" at bounding box center [1297, 91] width 113 height 31
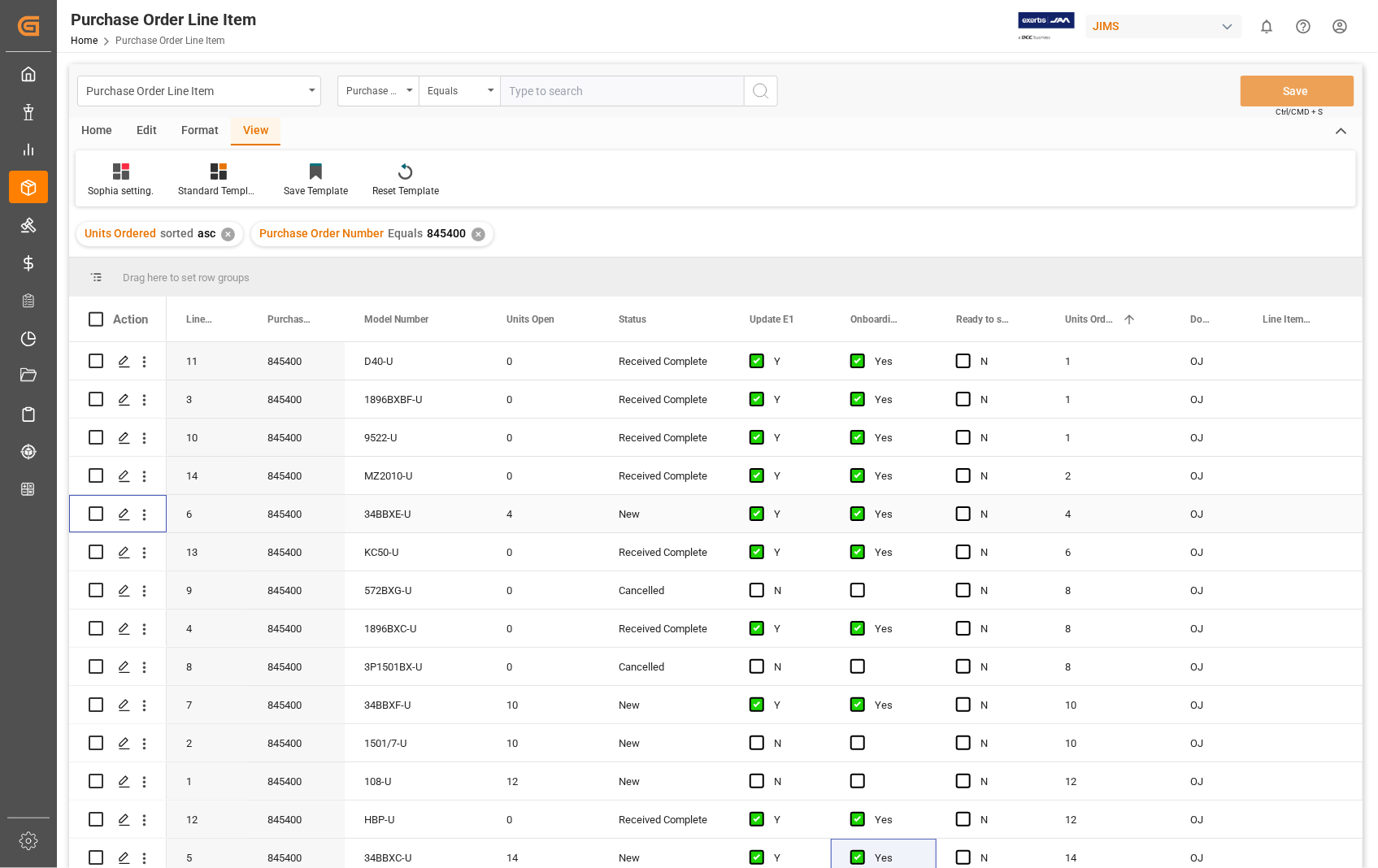
click at [98, 514] on input "Press Space to toggle row selection (unchecked)" at bounding box center [96, 514] width 15 height 15
checkbox input "true"
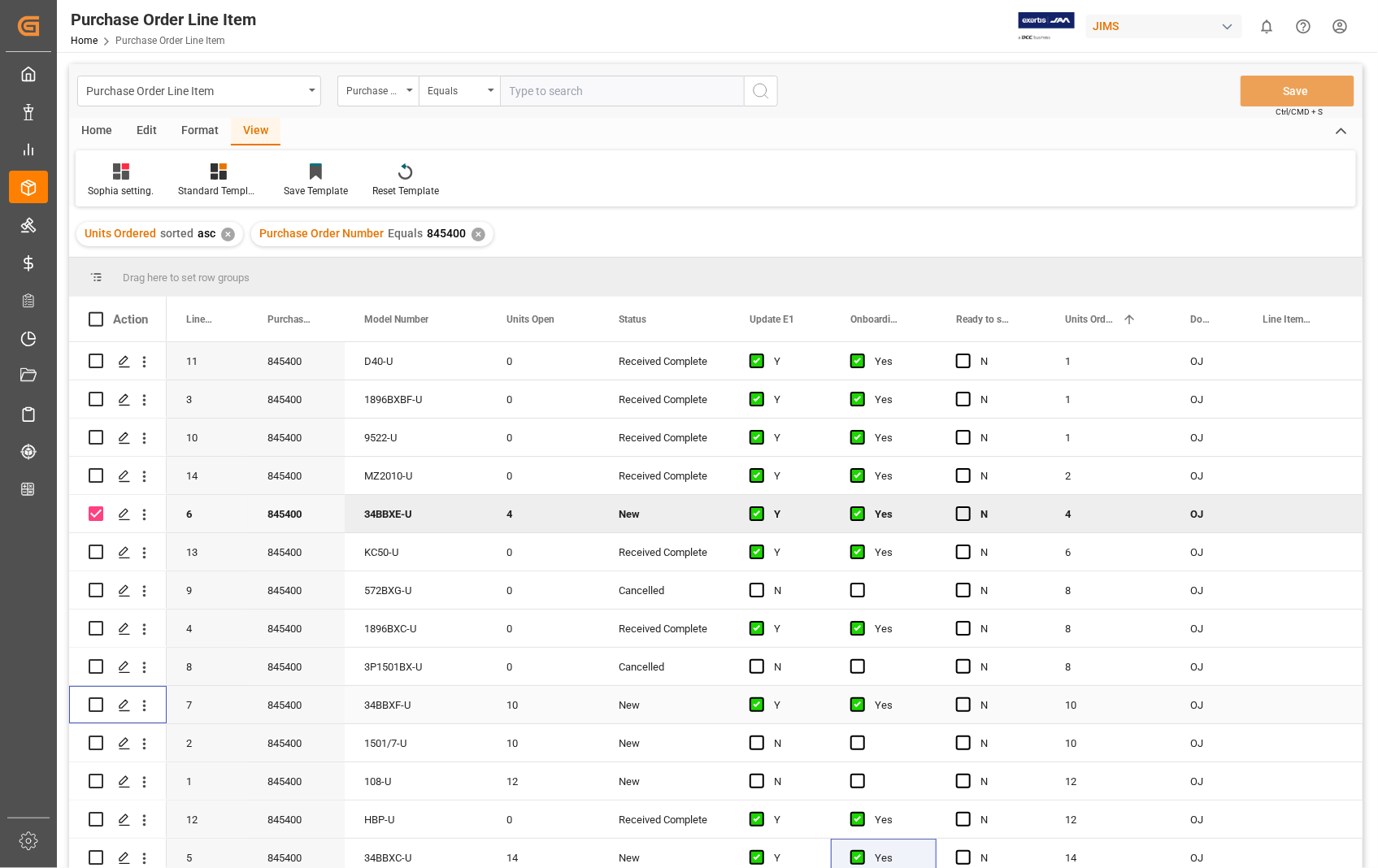
click at [101, 702] on input "Press Space to toggle row selection (unchecked)" at bounding box center [96, 705] width 15 height 15
checkbox input "true"
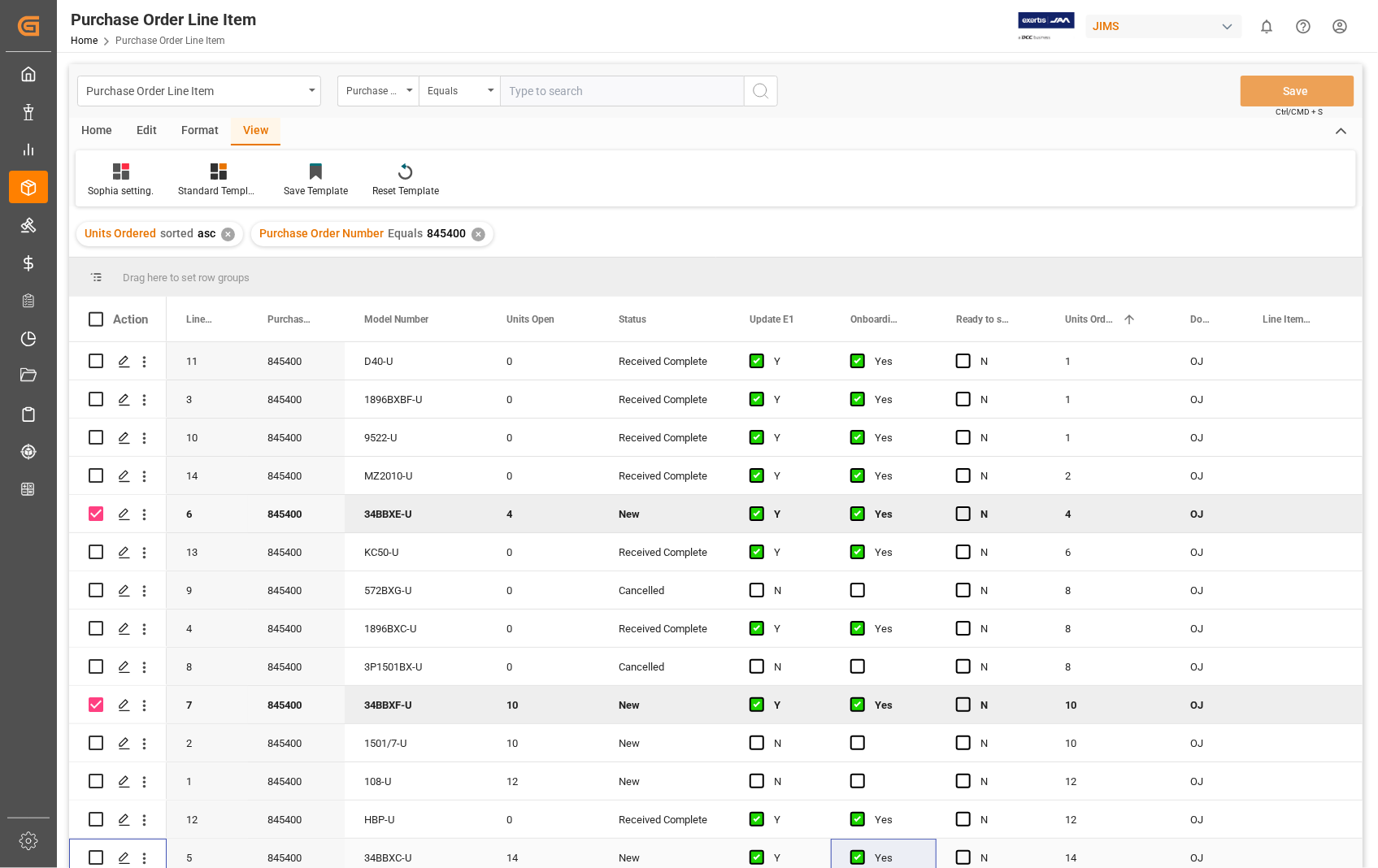
click at [98, 855] on input "Press Space to toggle row selection (unchecked)" at bounding box center [96, 857] width 15 height 15
checkbox input "true"
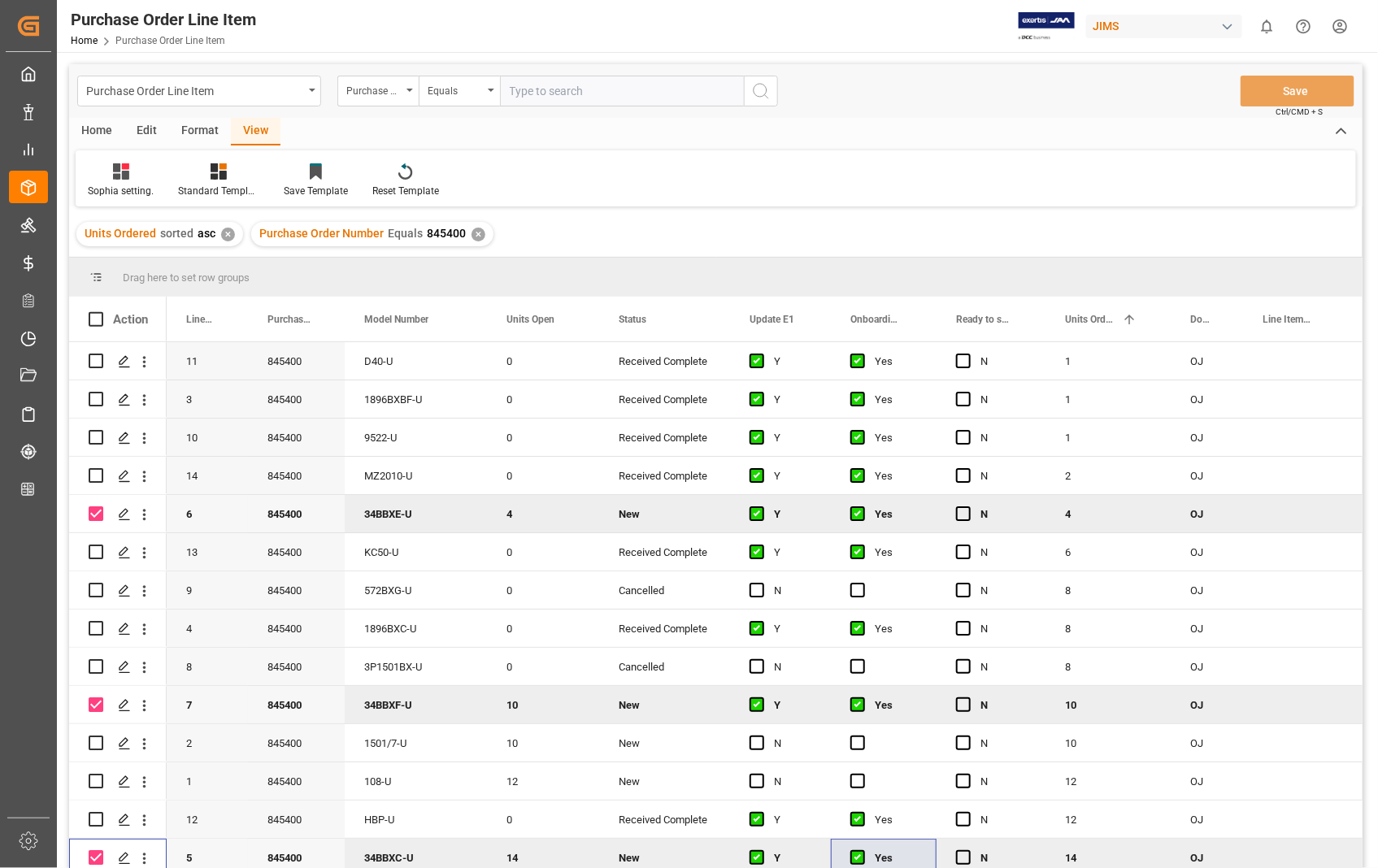
click at [101, 132] on div "Home" at bounding box center [97, 131] width 55 height 28
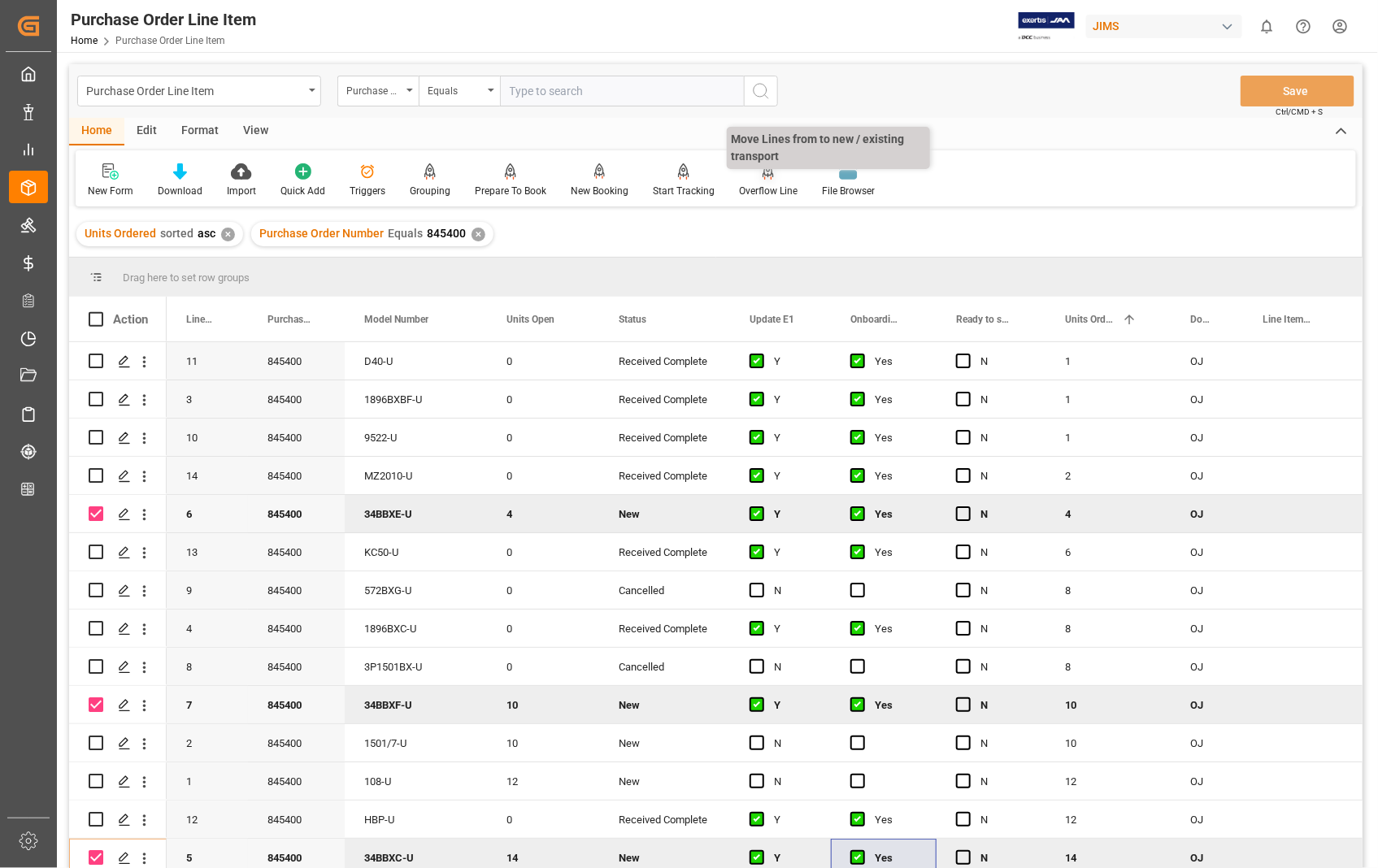
click at [766, 179] on div "Overflow Line" at bounding box center [767, 180] width 83 height 36
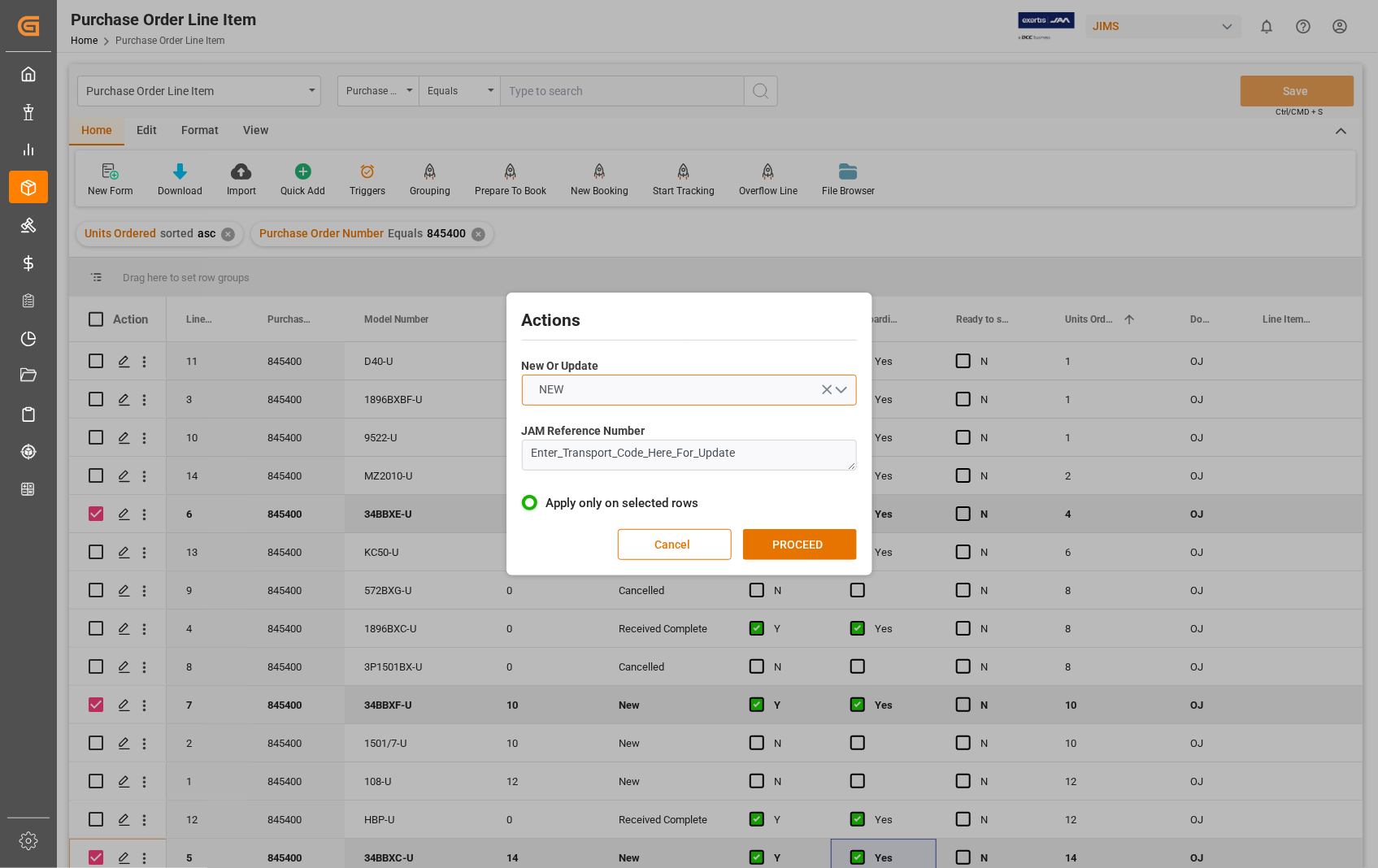
click at [845, 380] on button "NEW" at bounding box center [689, 389] width 334 height 31
click at [747, 431] on div "UPDATE" at bounding box center [690, 428] width 334 height 34
drag, startPoint x: 761, startPoint y: 461, endPoint x: 512, endPoint y: 450, distance: 249.2
click at [512, 450] on div "Actions New Or Update UPDATE JAM Reference Number Enter_Transport_Code_Here_For…" at bounding box center [689, 434] width 358 height 274
paste textarea "22-10470-[GEOGRAPHIC_DATA]"
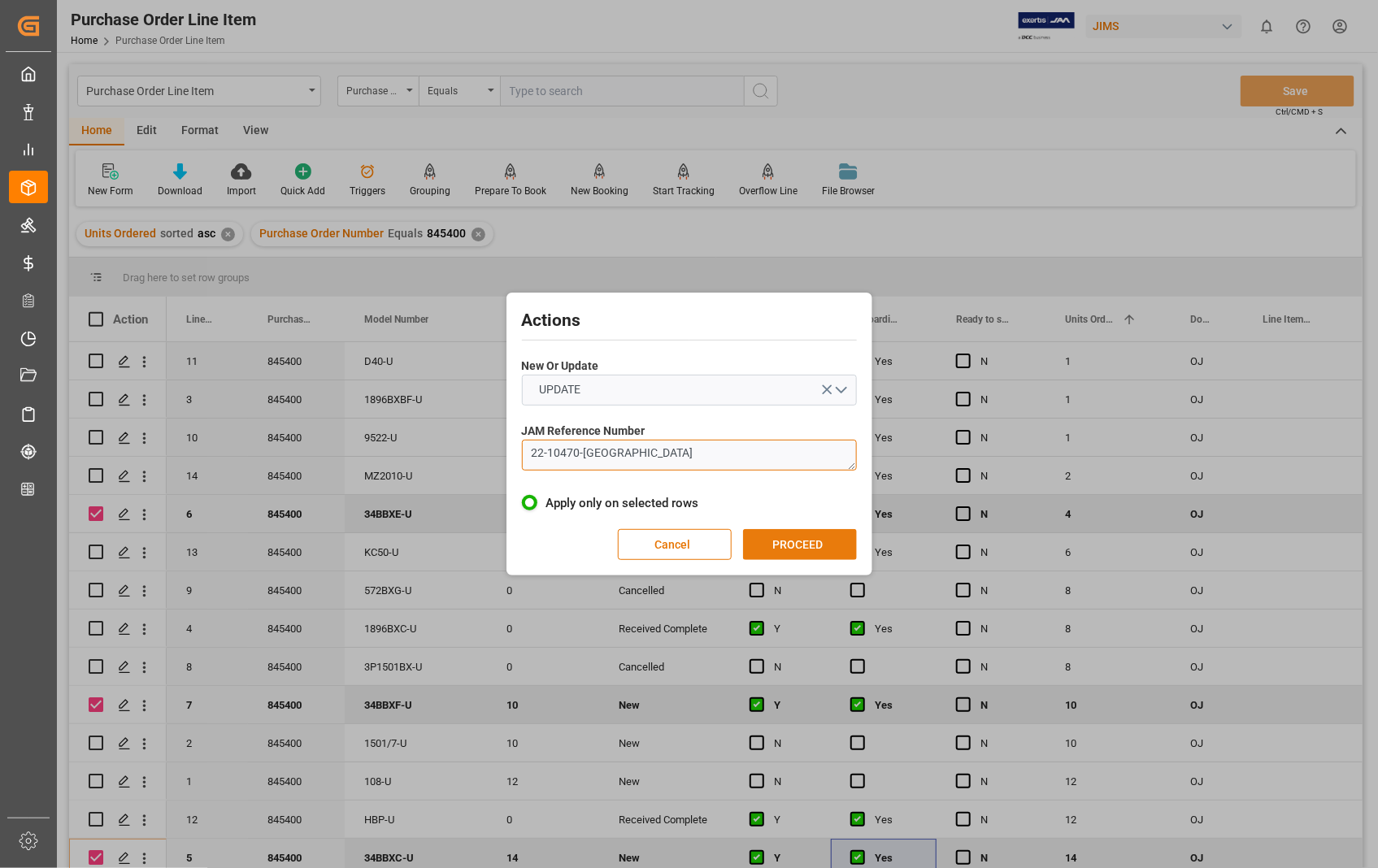
type textarea "22-10470-[GEOGRAPHIC_DATA]"
click at [778, 540] on button "PROCEED" at bounding box center [800, 544] width 113 height 31
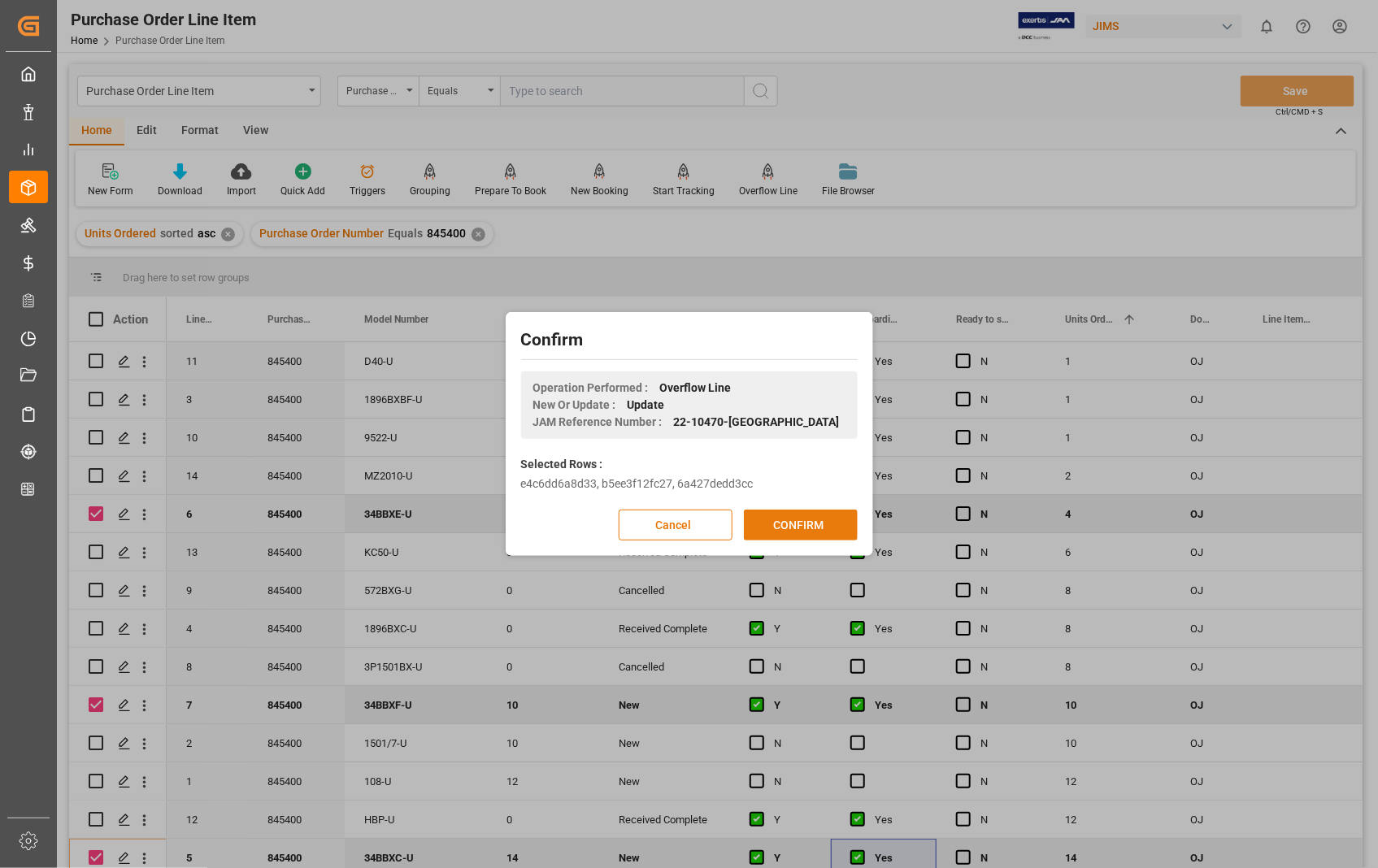
click at [783, 526] on button "CONFIRM" at bounding box center [801, 524] width 113 height 31
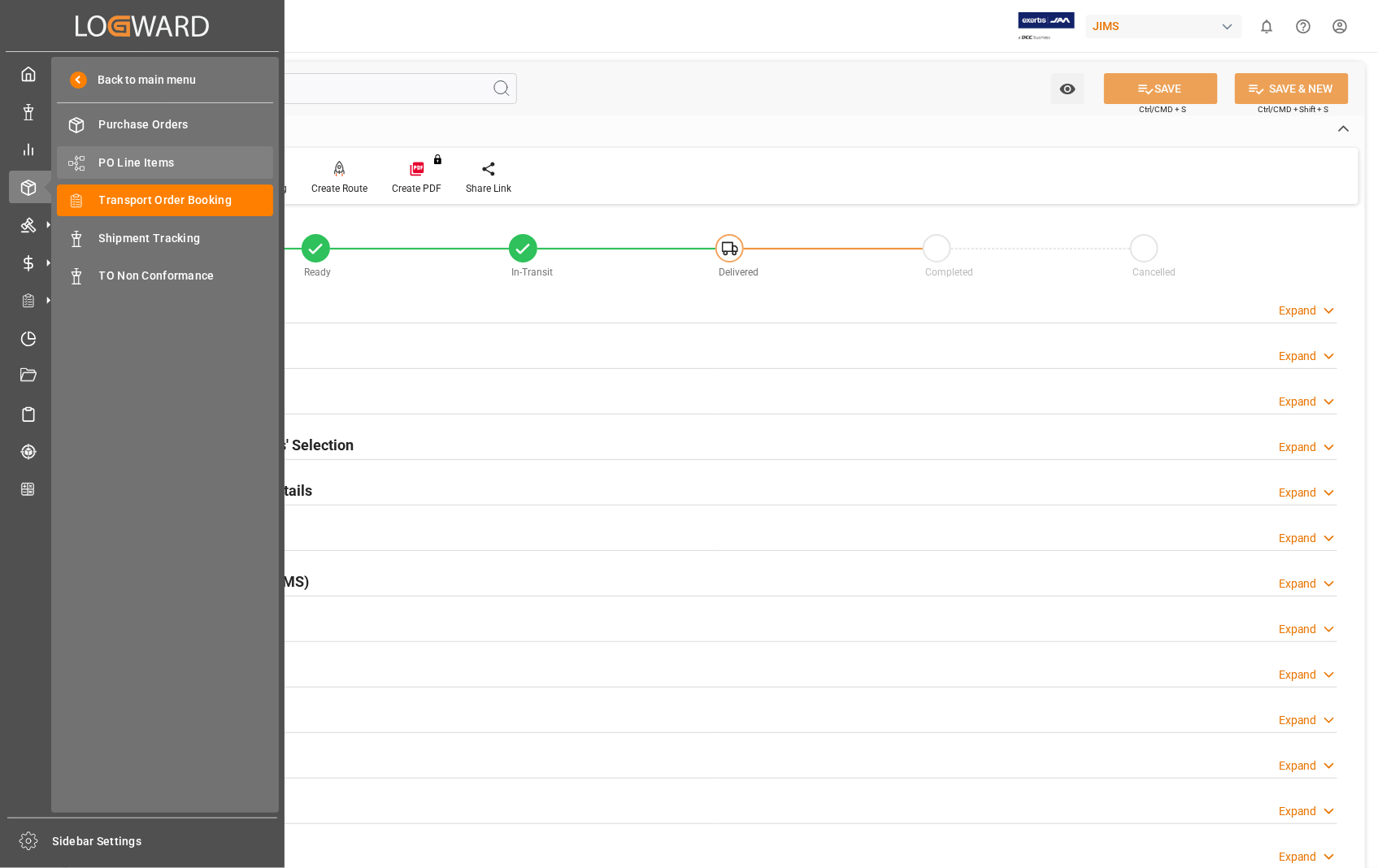
click at [122, 167] on span "PO Line Items" at bounding box center [186, 163] width 174 height 17
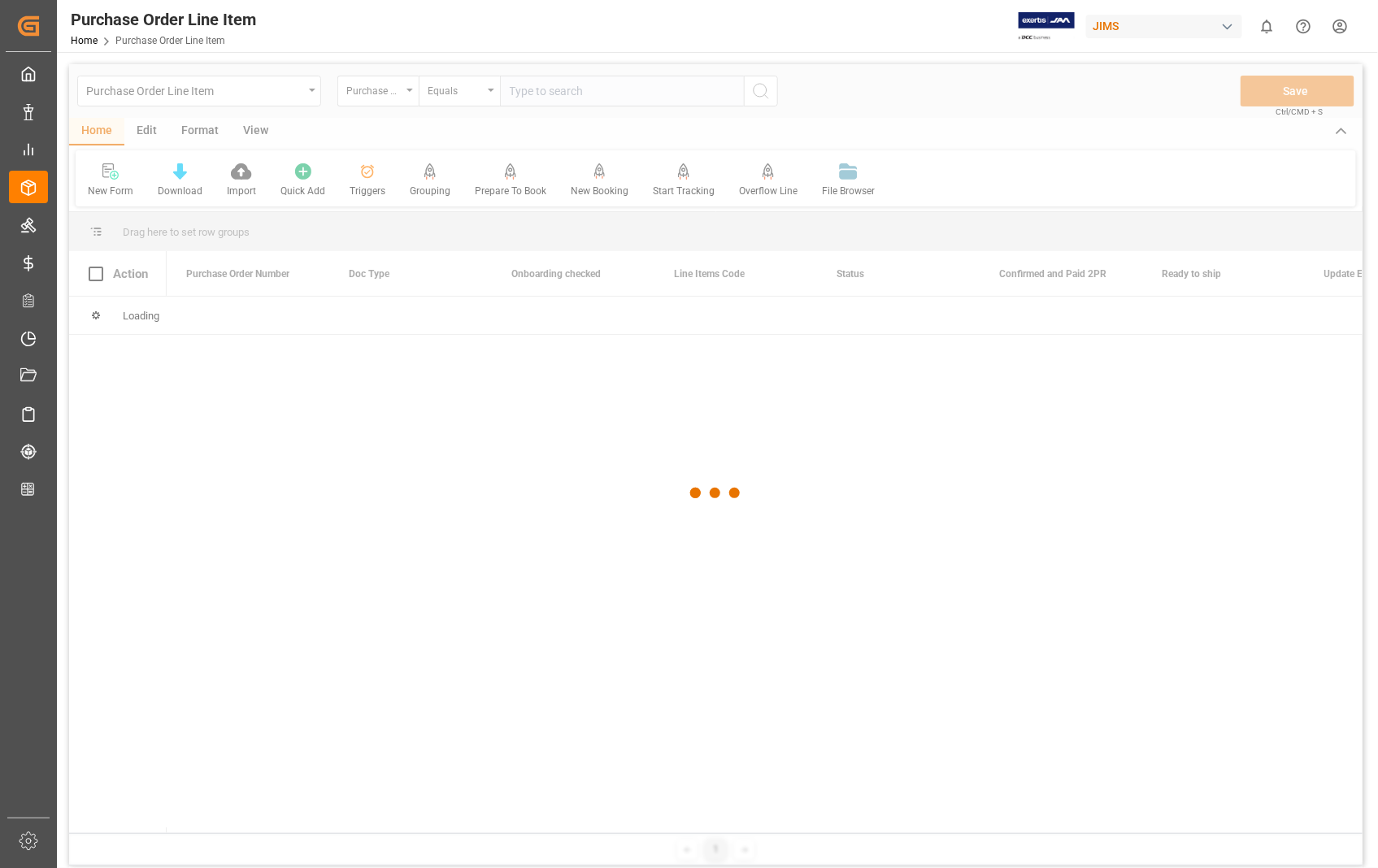
click at [612, 90] on div at bounding box center [716, 493] width 1293 height 858
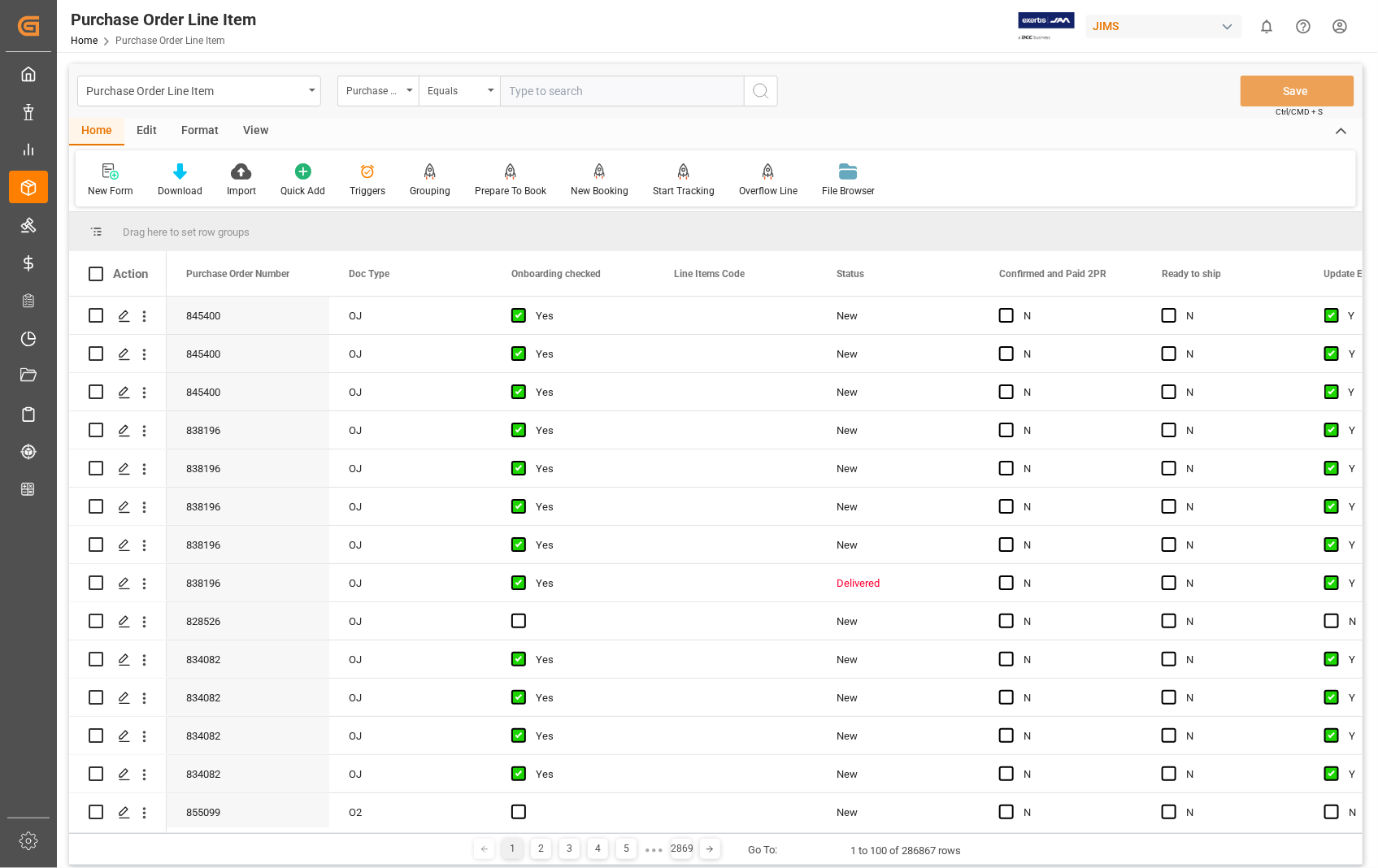
click at [597, 81] on input "text" at bounding box center [621, 91] width 244 height 31
type input "848354"
click at [760, 81] on icon "search button" at bounding box center [760, 90] width 19 height 19
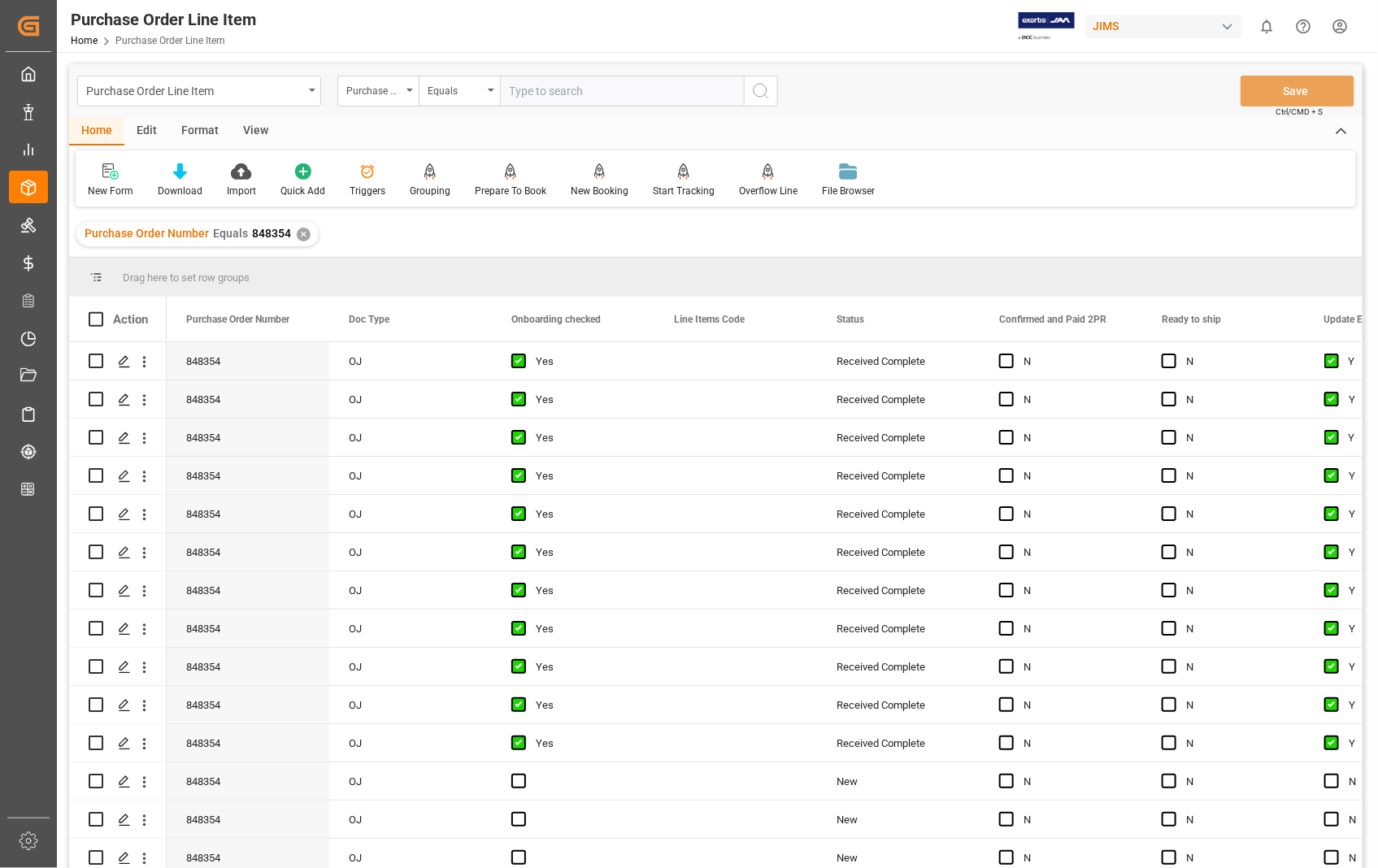
click at [245, 125] on div "View" at bounding box center [255, 131] width 49 height 28
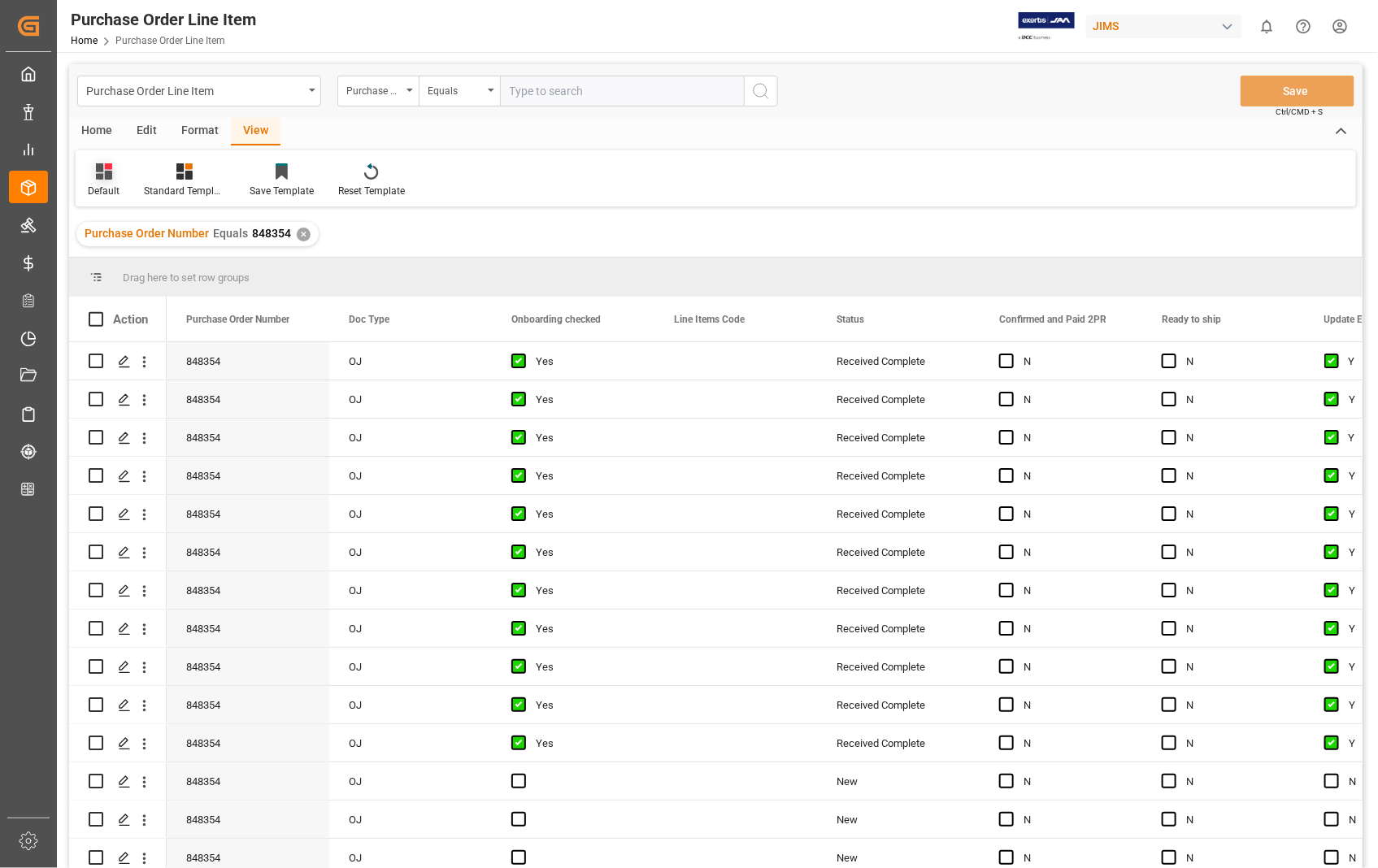
click at [98, 192] on div "Default" at bounding box center [103, 191] width 32 height 15
click at [130, 265] on div "Sophia setting." at bounding box center [167, 263] width 143 height 17
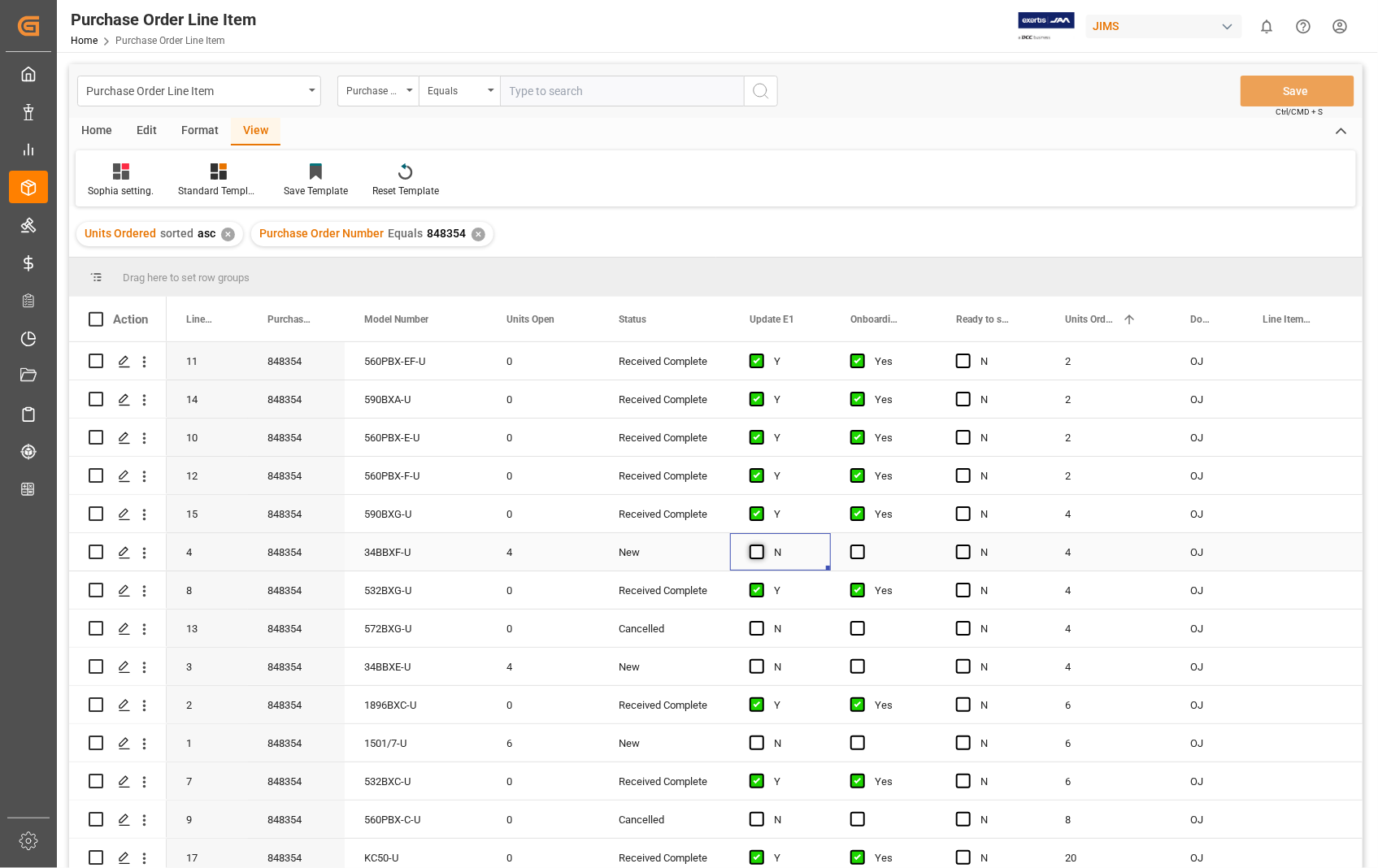
click at [759, 553] on span "Press SPACE to select this row." at bounding box center [757, 552] width 15 height 15
click at [762, 544] on input "Press SPACE to select this row." at bounding box center [762, 544] width 0 height 0
click at [860, 550] on span "Press SPACE to select this row." at bounding box center [857, 552] width 15 height 15
click at [863, 544] on input "Press SPACE to select this row." at bounding box center [863, 544] width 0 height 0
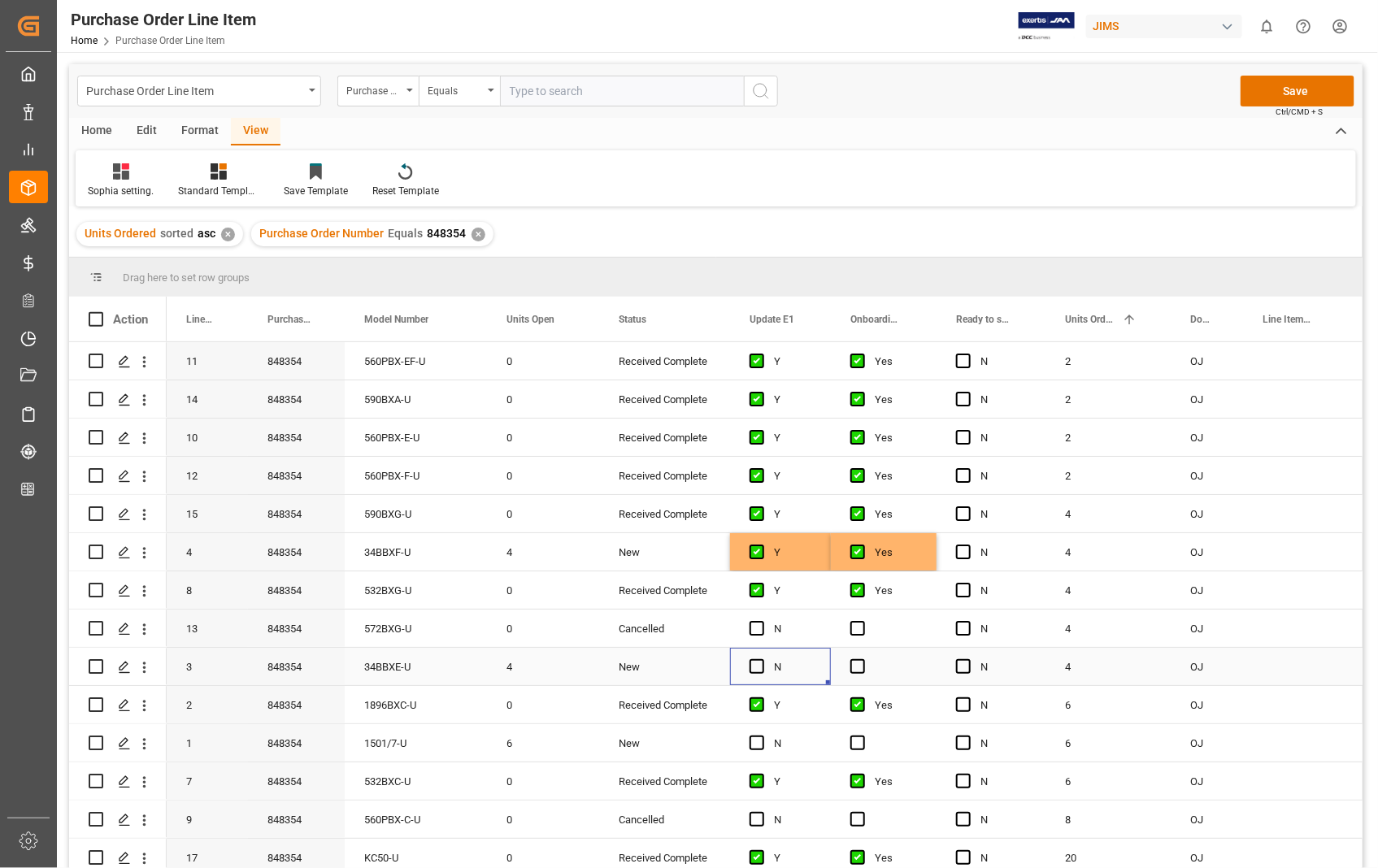
click at [750, 658] on div "Press SPACE to select this row." at bounding box center [761, 667] width 24 height 38
click at [767, 664] on div "Press SPACE to select this row." at bounding box center [761, 667] width 24 height 38
click at [757, 662] on span "Press SPACE to select this row." at bounding box center [757, 666] width 15 height 15
click at [762, 659] on input "Press SPACE to select this row." at bounding box center [762, 659] width 0 height 0
click at [857, 660] on span "Press SPACE to select this row." at bounding box center [857, 666] width 15 height 15
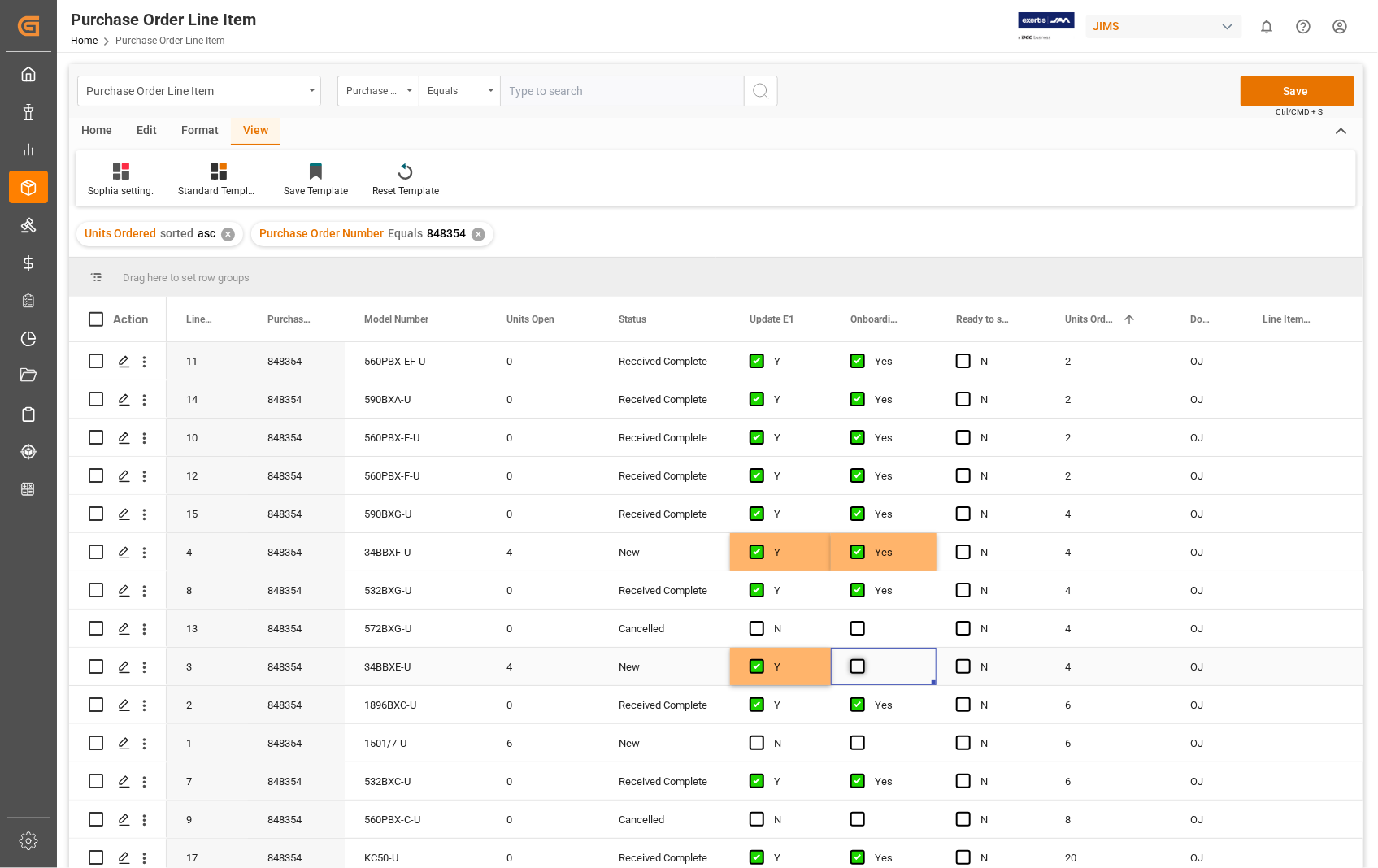
click at [863, 659] on input "Press SPACE to select this row." at bounding box center [863, 659] width 0 height 0
click at [1282, 88] on button "Save" at bounding box center [1297, 91] width 113 height 31
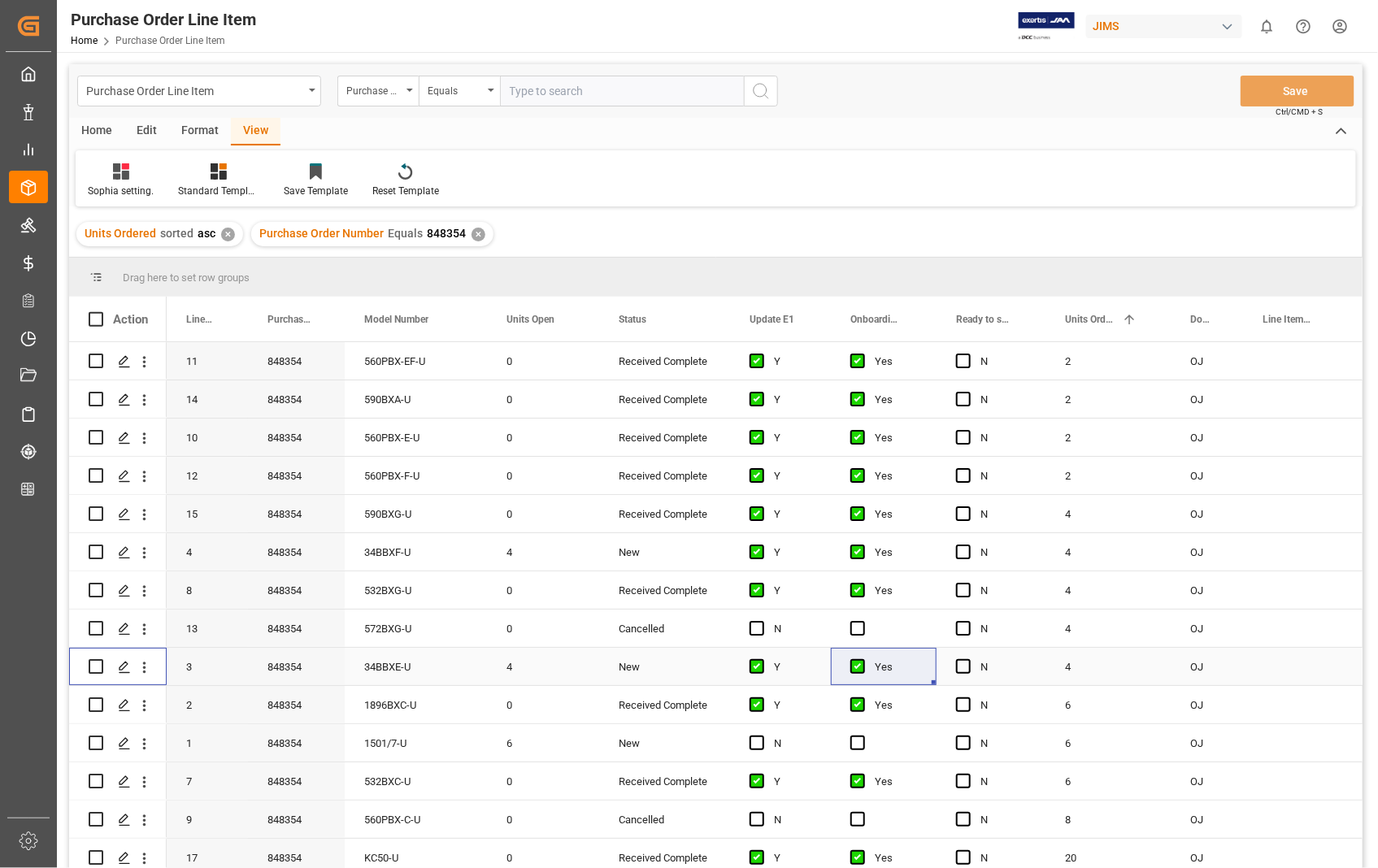
click at [93, 668] on input "Press Space to toggle row selection (unchecked)" at bounding box center [96, 666] width 15 height 15
checkbox input "true"
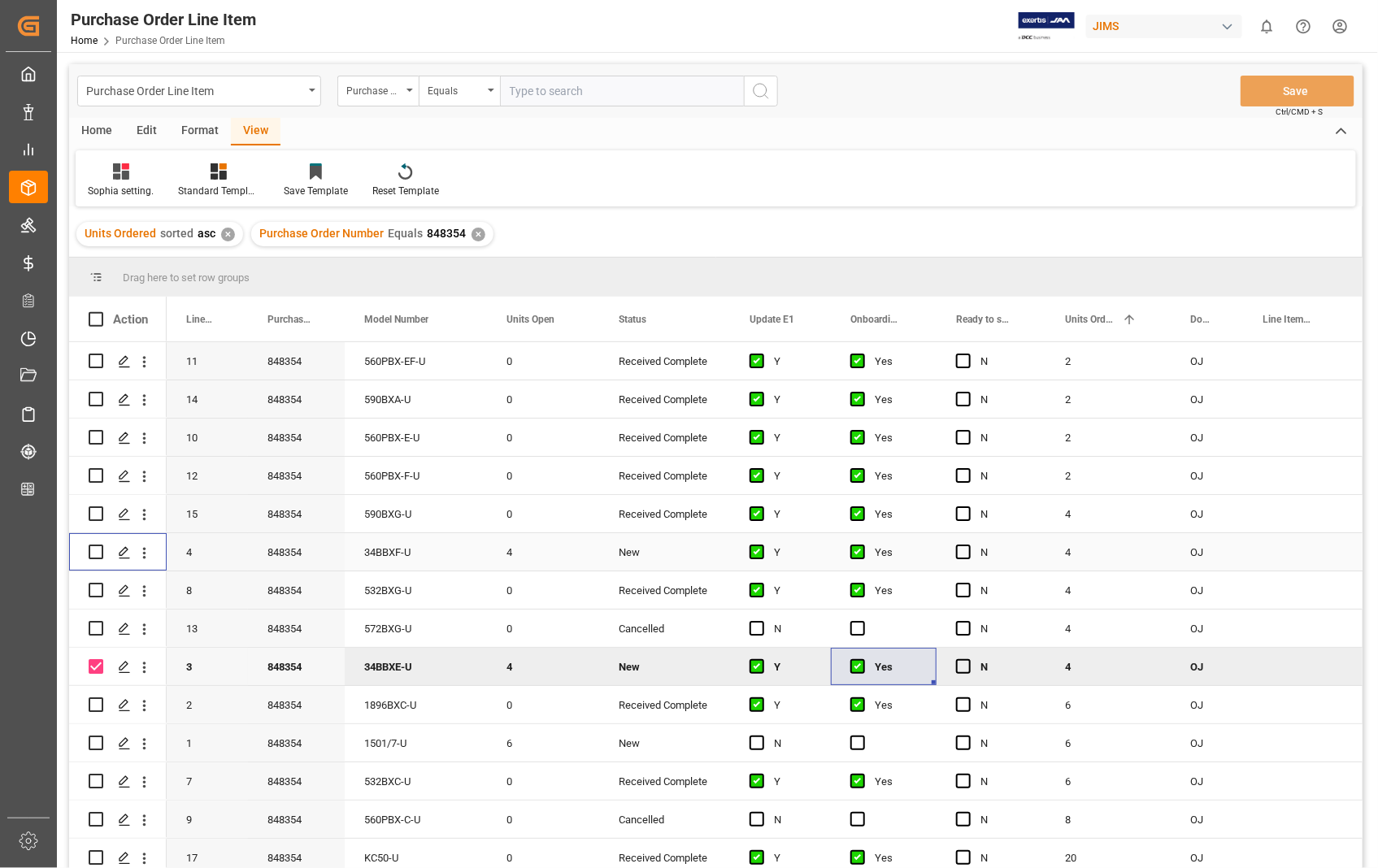
click at [94, 557] on input "Press Space to toggle row selection (unchecked)" at bounding box center [96, 552] width 15 height 15
checkbox input "true"
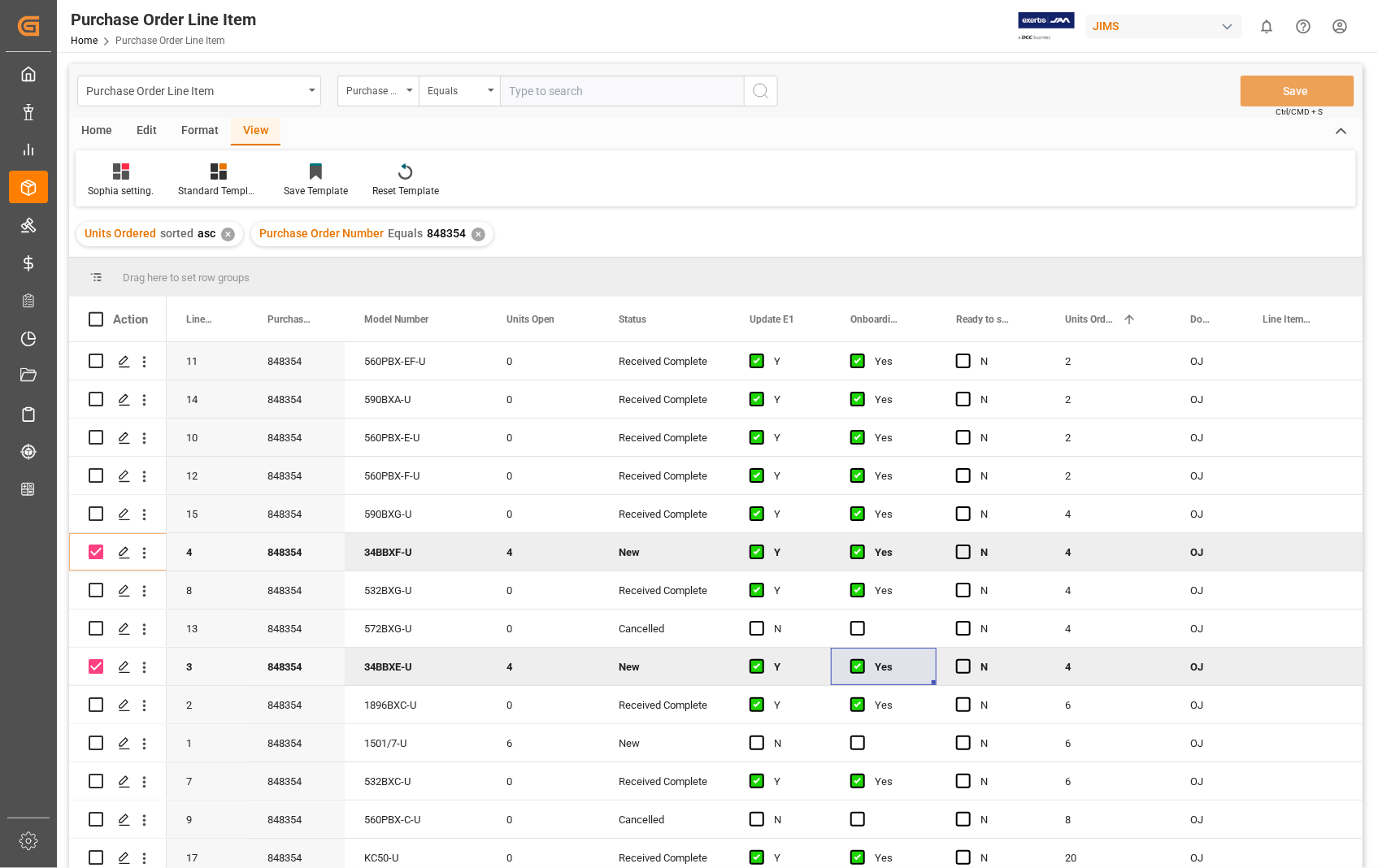
click at [102, 127] on div "Home" at bounding box center [97, 131] width 55 height 28
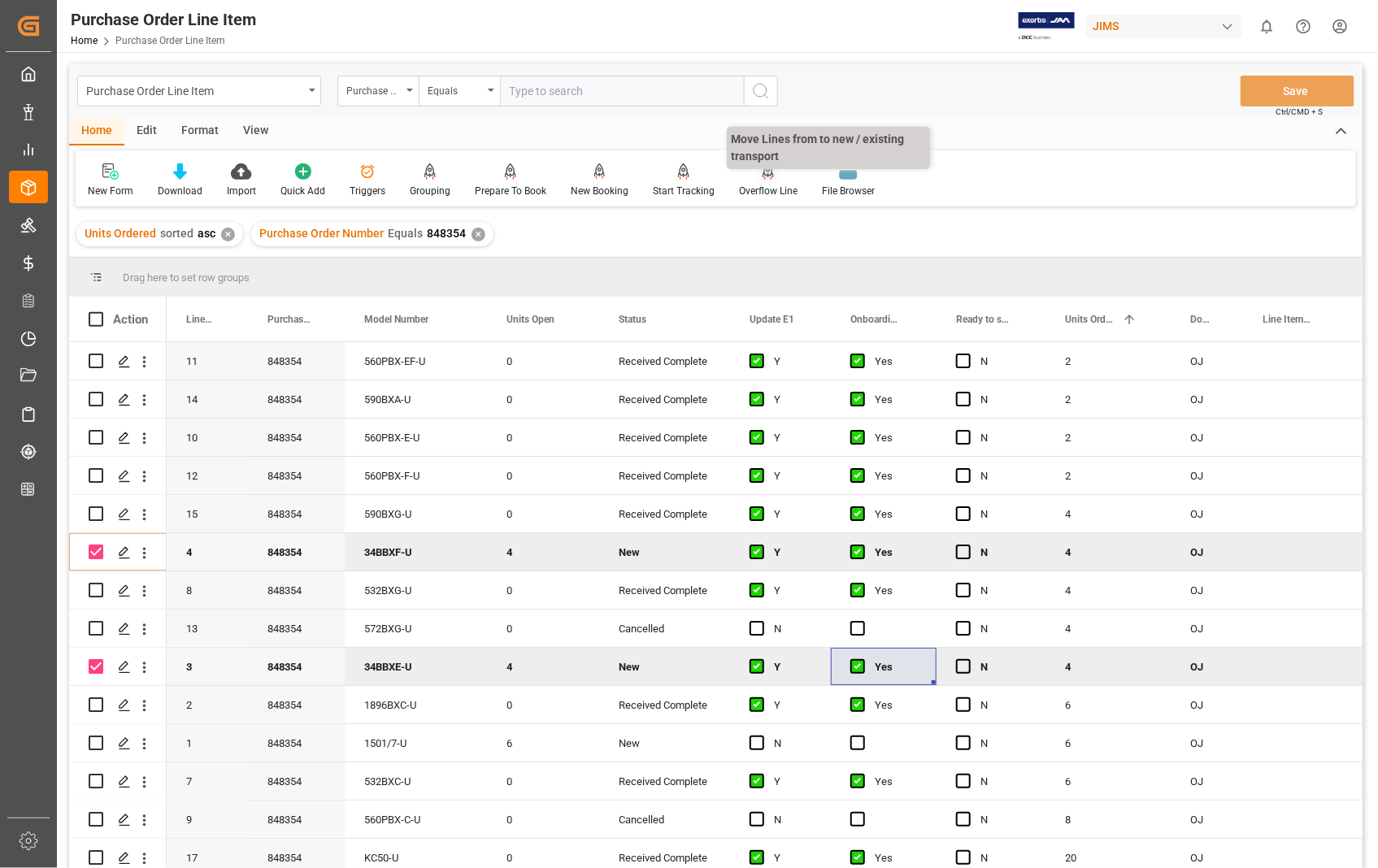
click at [757, 187] on div "Overflow Line" at bounding box center [768, 191] width 58 height 15
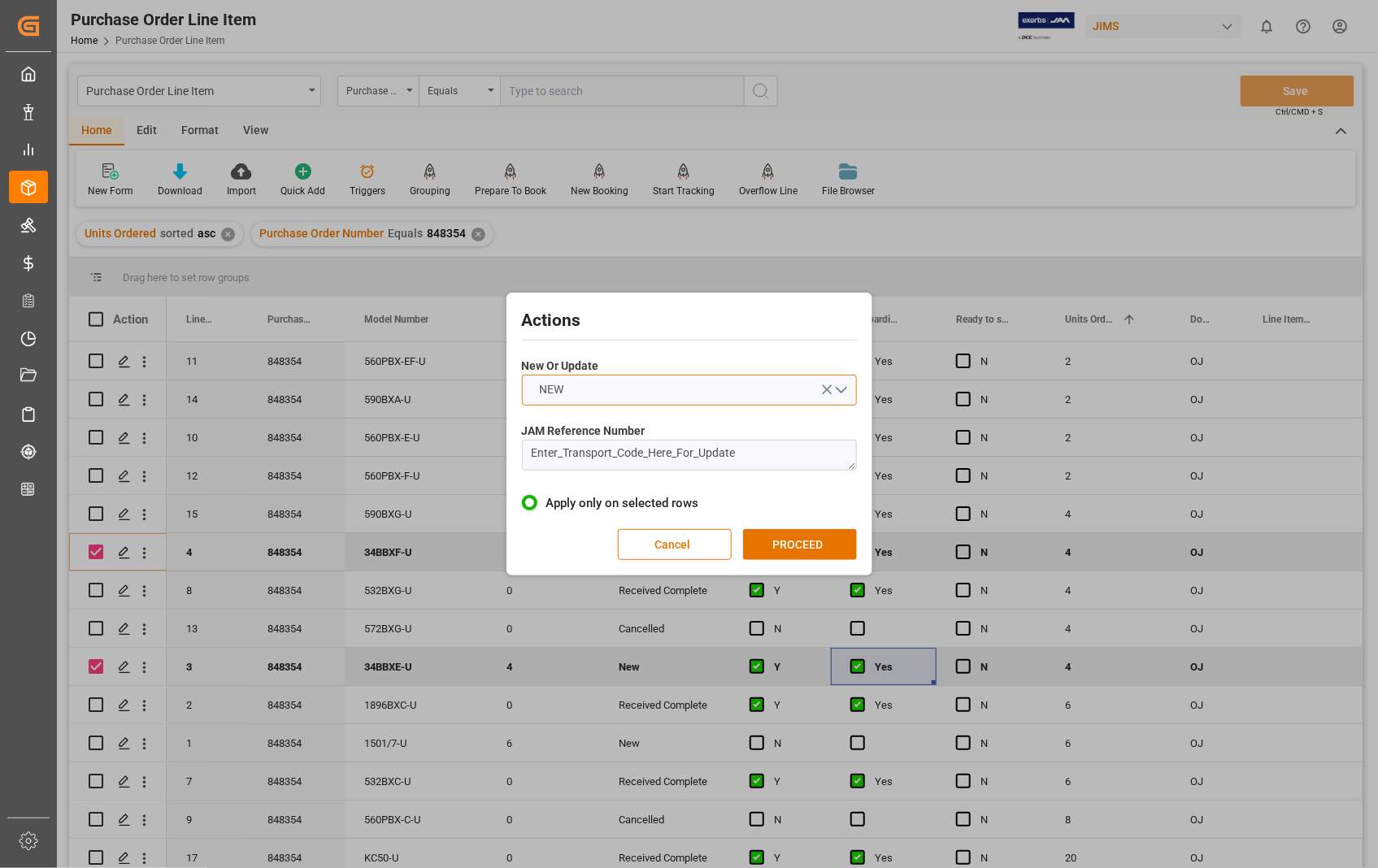
click at [847, 384] on button "NEW" at bounding box center [689, 389] width 334 height 31
click at [624, 421] on div "UPDATE" at bounding box center [690, 428] width 334 height 34
drag, startPoint x: 761, startPoint y: 450, endPoint x: 455, endPoint y: 439, distance: 306.2
click at [465, 442] on div "Actions New Or Update UPDATE JAM Reference Number Enter_Transport_Code_Here_For…" at bounding box center [689, 434] width 1378 height 868
paste textarea "22-10470-[GEOGRAPHIC_DATA]"
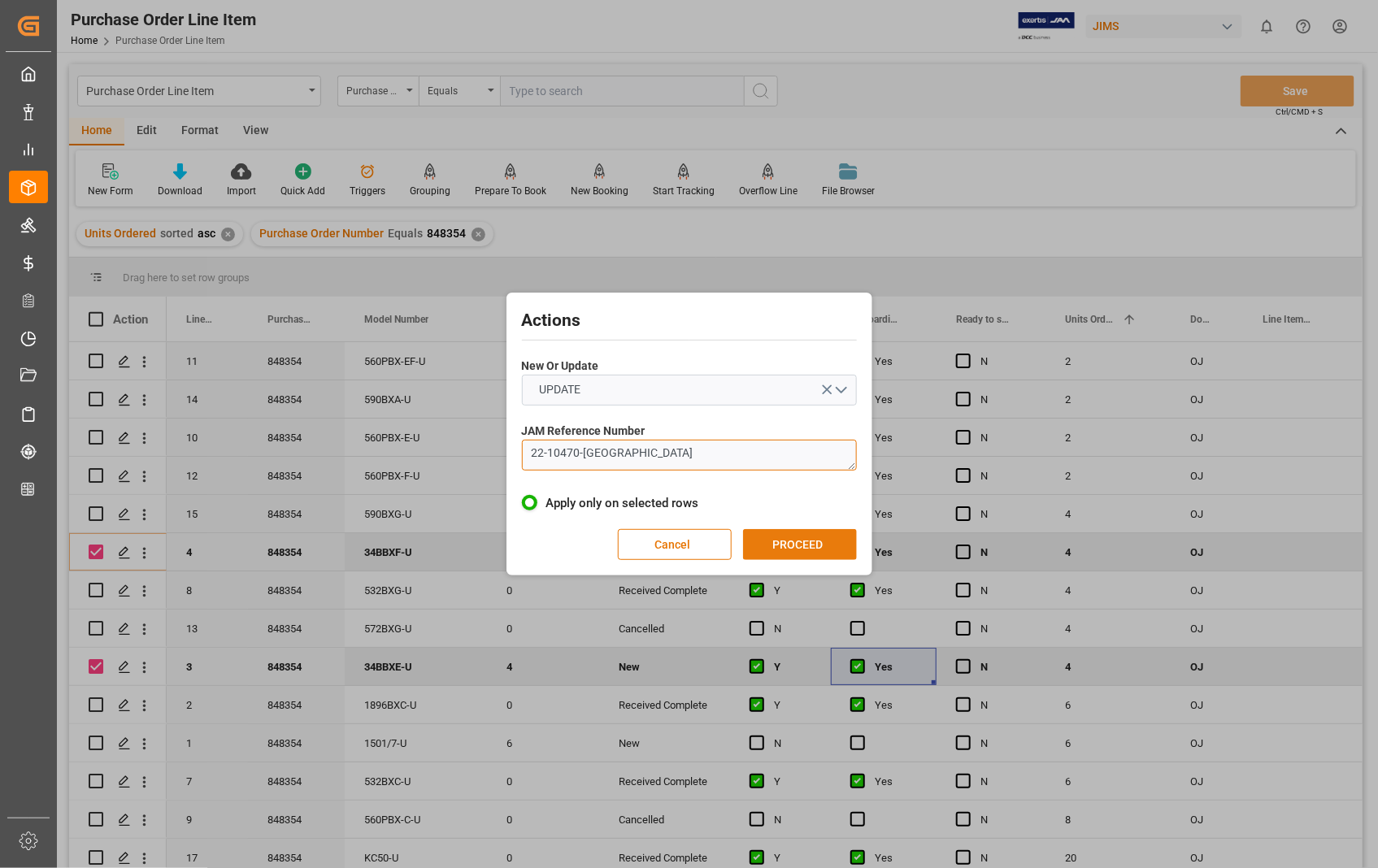
type textarea "22-10470-[GEOGRAPHIC_DATA]"
click at [807, 542] on button "PROCEED" at bounding box center [800, 544] width 113 height 31
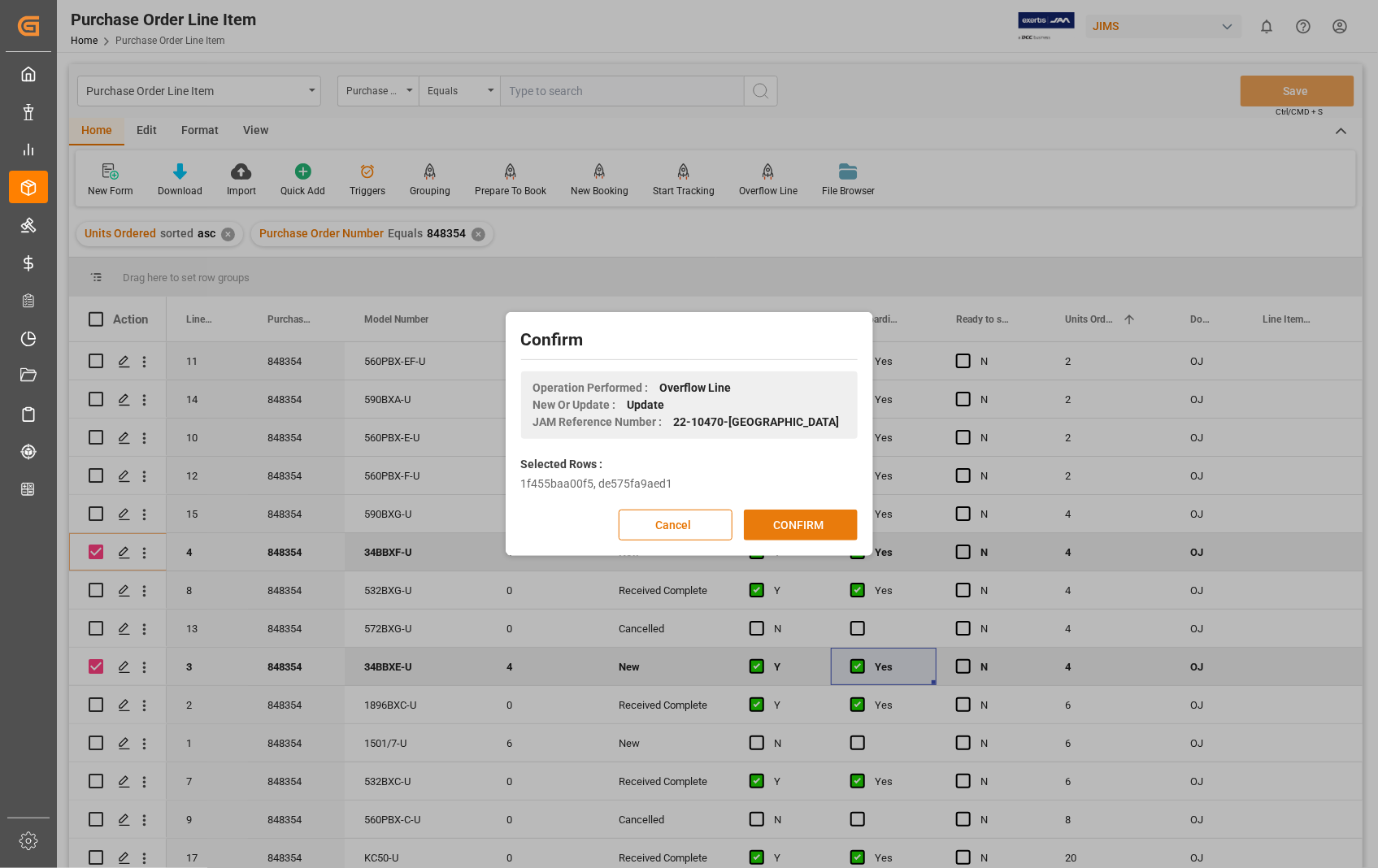
click at [782, 526] on button "CONFIRM" at bounding box center [801, 524] width 113 height 31
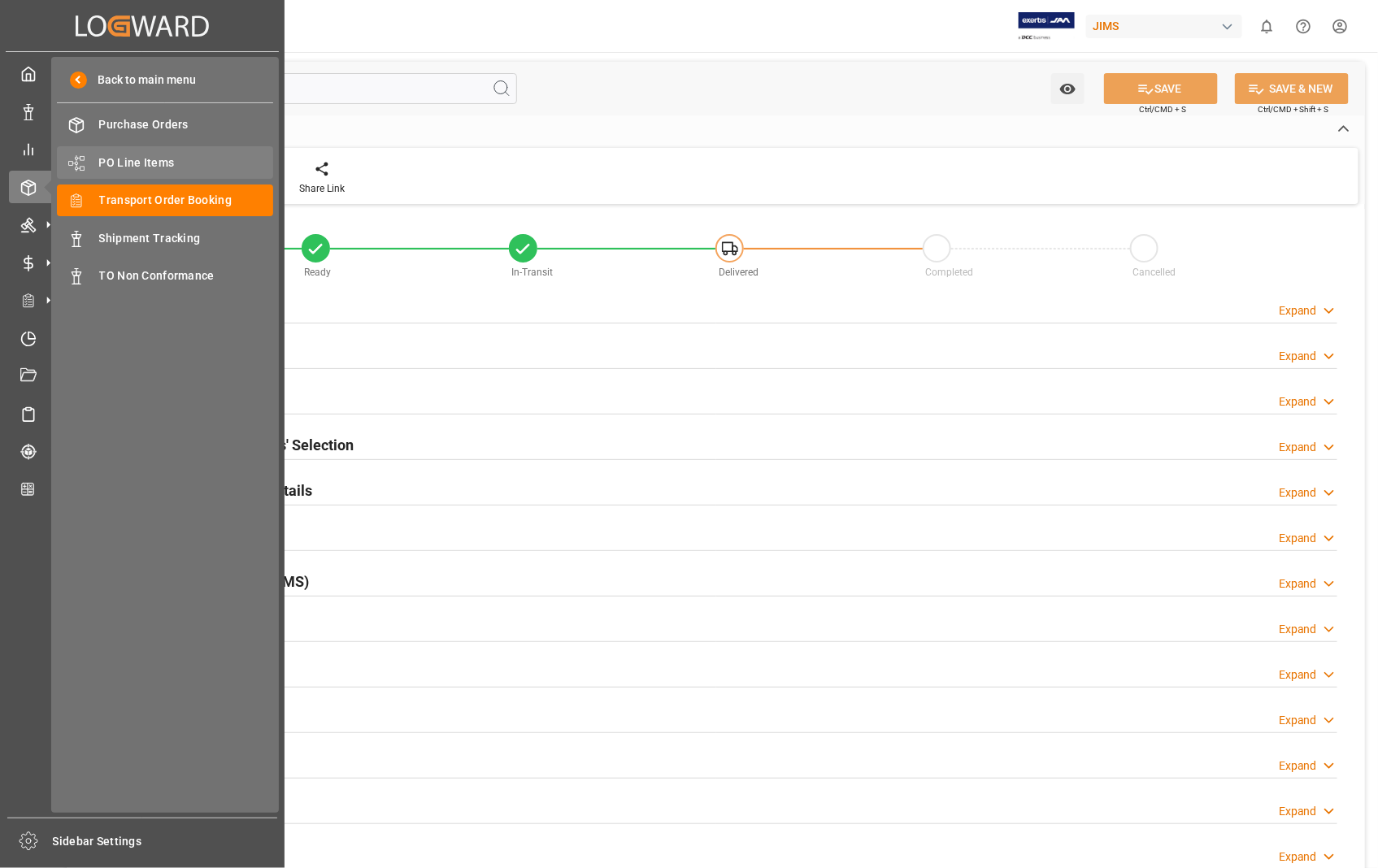
click at [153, 155] on span "PO Line Items" at bounding box center [186, 163] width 174 height 17
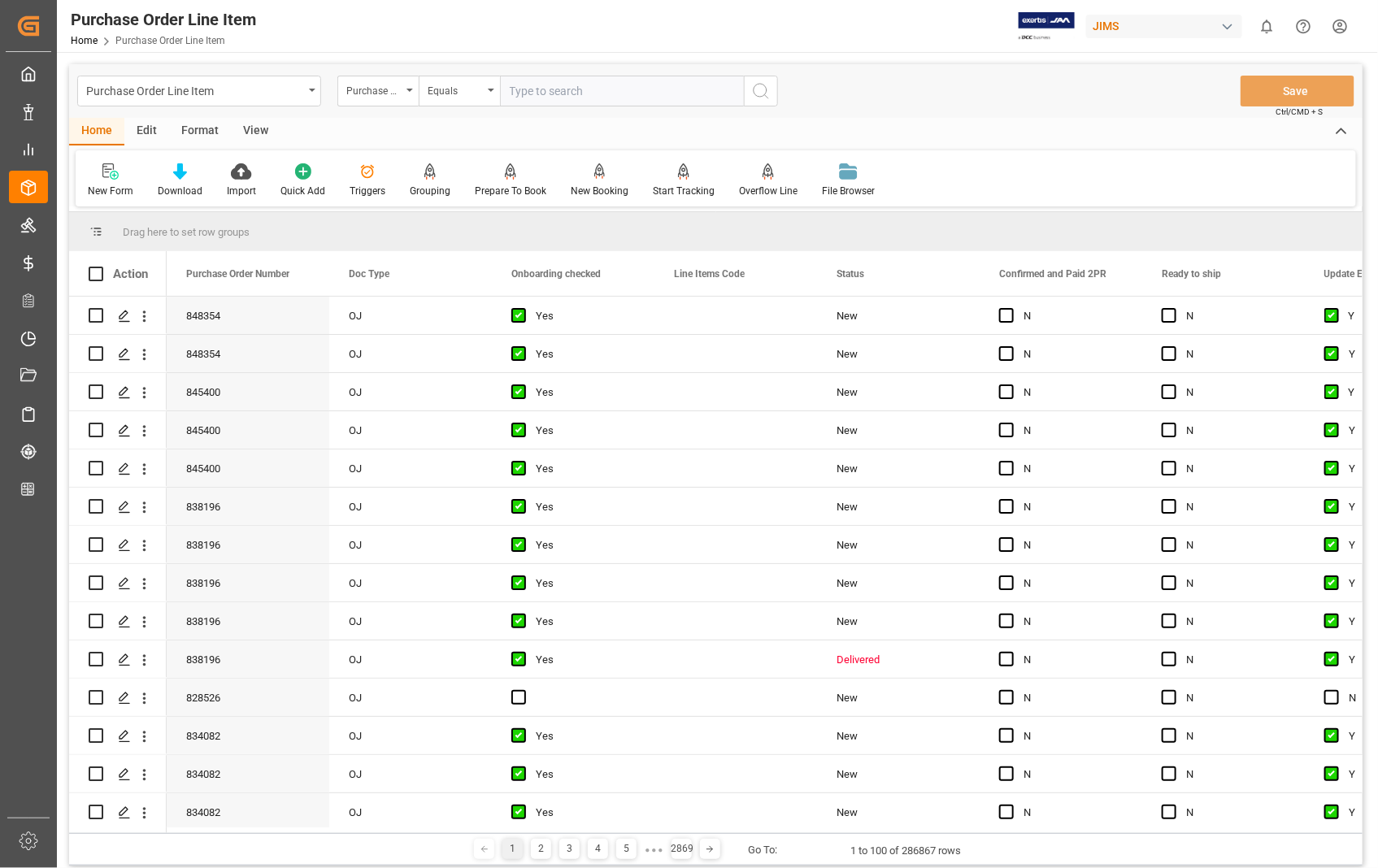
click at [618, 89] on input "text" at bounding box center [621, 91] width 244 height 31
type input "850934"
click at [765, 95] on line "search button" at bounding box center [767, 97] width 3 height 3
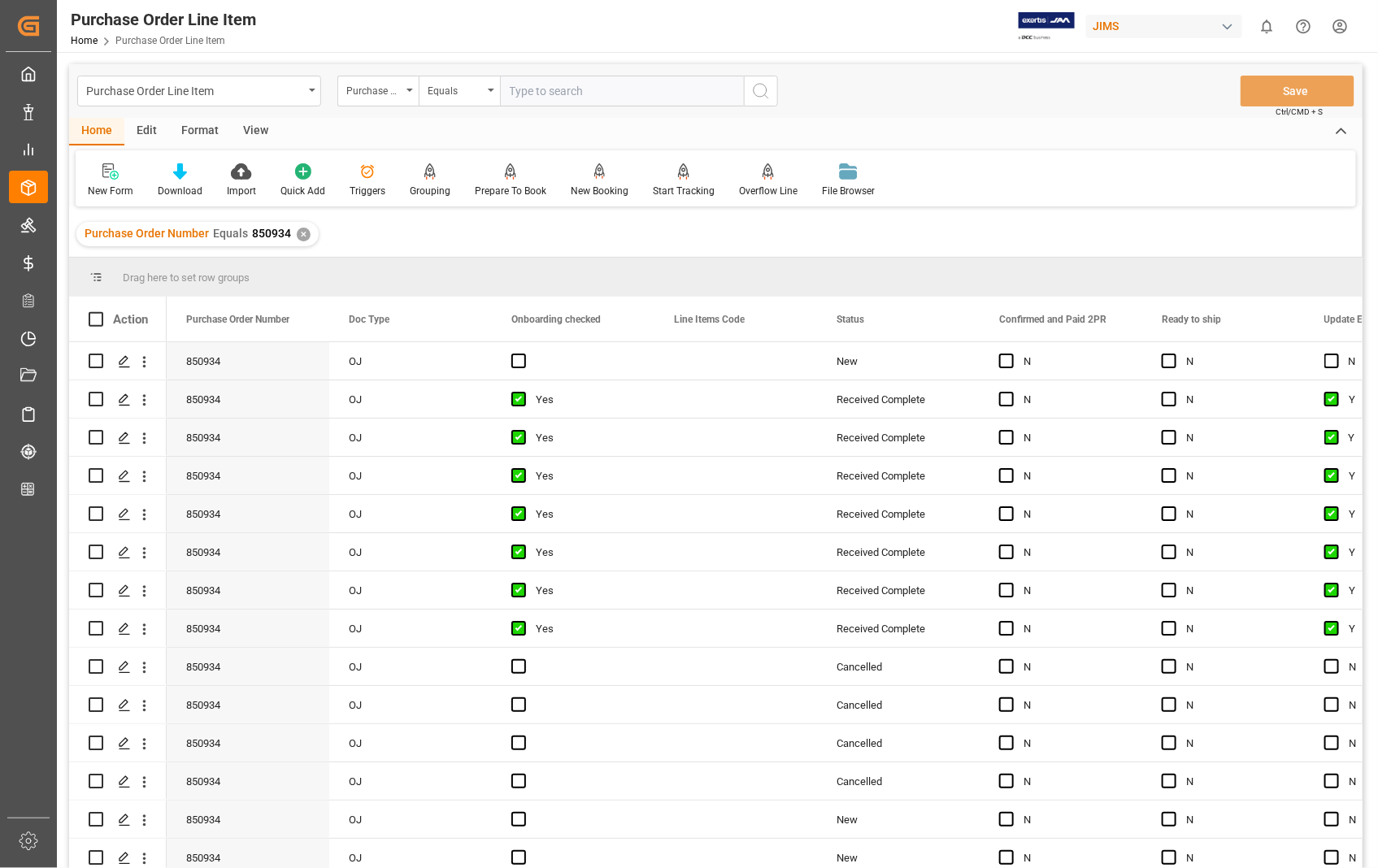
click at [244, 132] on div "View" at bounding box center [255, 131] width 49 height 28
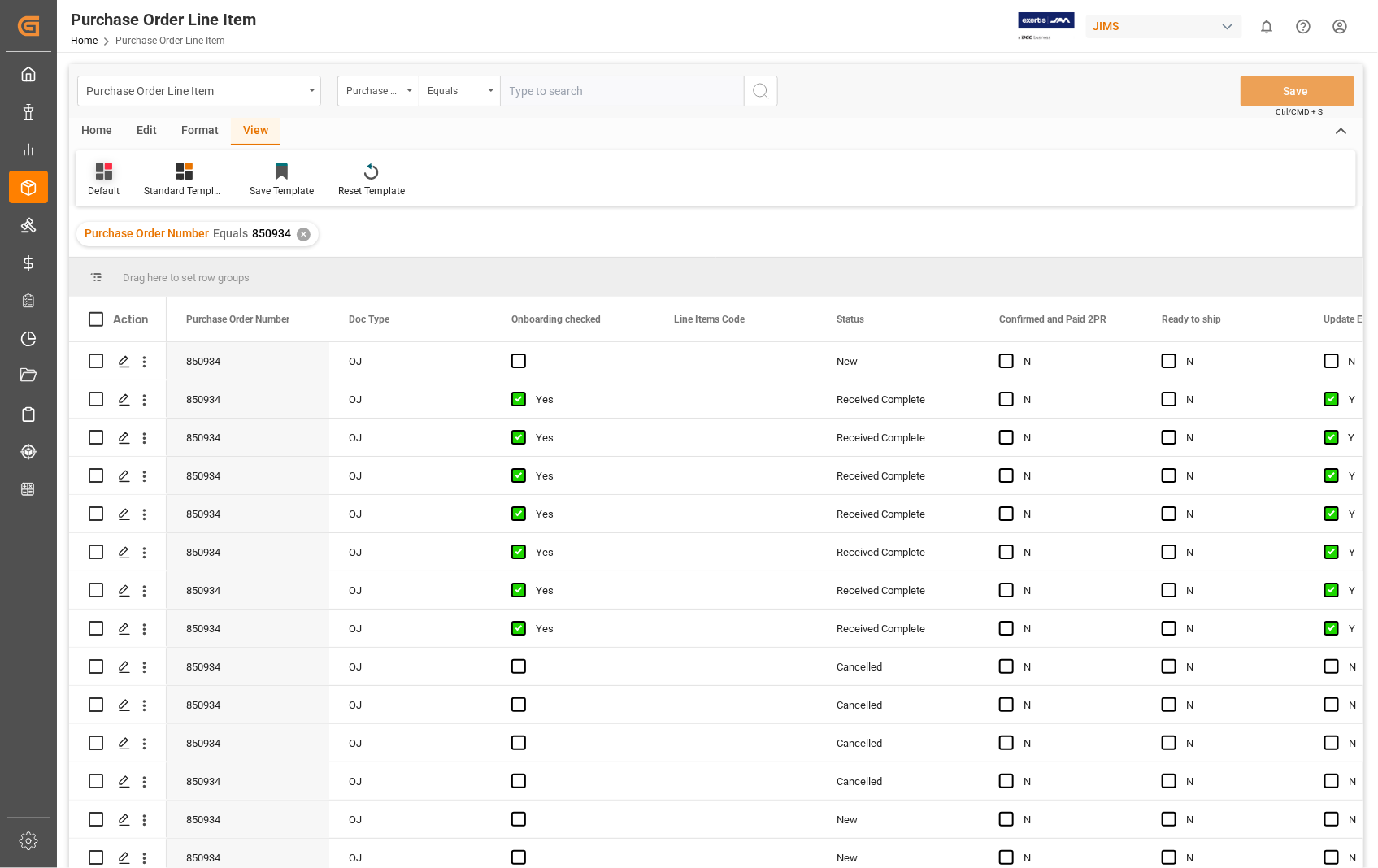
click at [108, 196] on div "Default" at bounding box center [103, 191] width 32 height 15
click at [118, 254] on div "Sophia setting." at bounding box center [167, 263] width 143 height 17
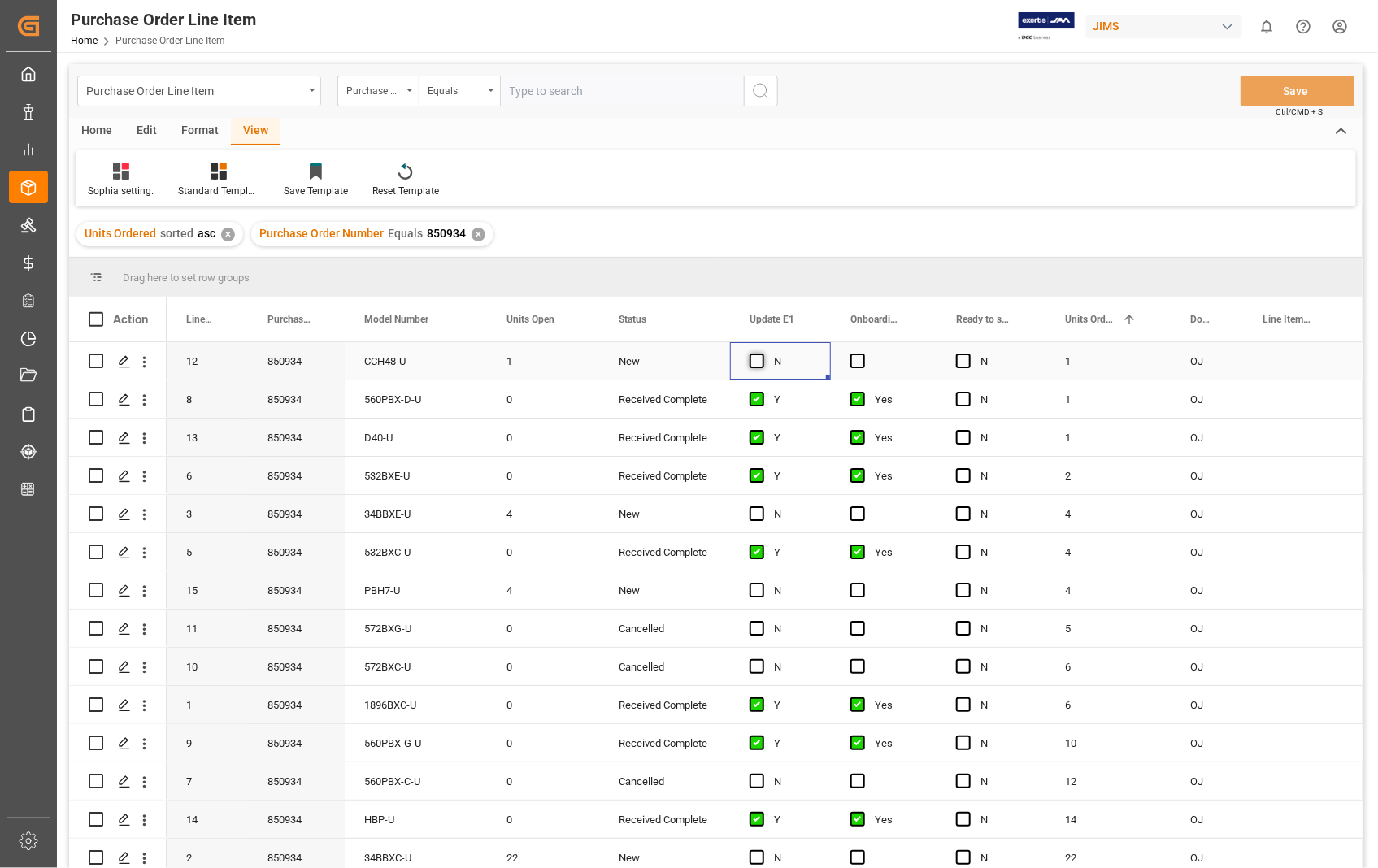
click at [749, 359] on div "N" at bounding box center [780, 360] width 101 height 38
click at [756, 358] on span "Press SPACE to select this row." at bounding box center [757, 361] width 15 height 15
click at [762, 354] on input "Press SPACE to select this row." at bounding box center [762, 354] width 0 height 0
click at [856, 359] on span "Press SPACE to select this row." at bounding box center [857, 361] width 15 height 15
click at [863, 354] on input "Press SPACE to select this row." at bounding box center [863, 354] width 0 height 0
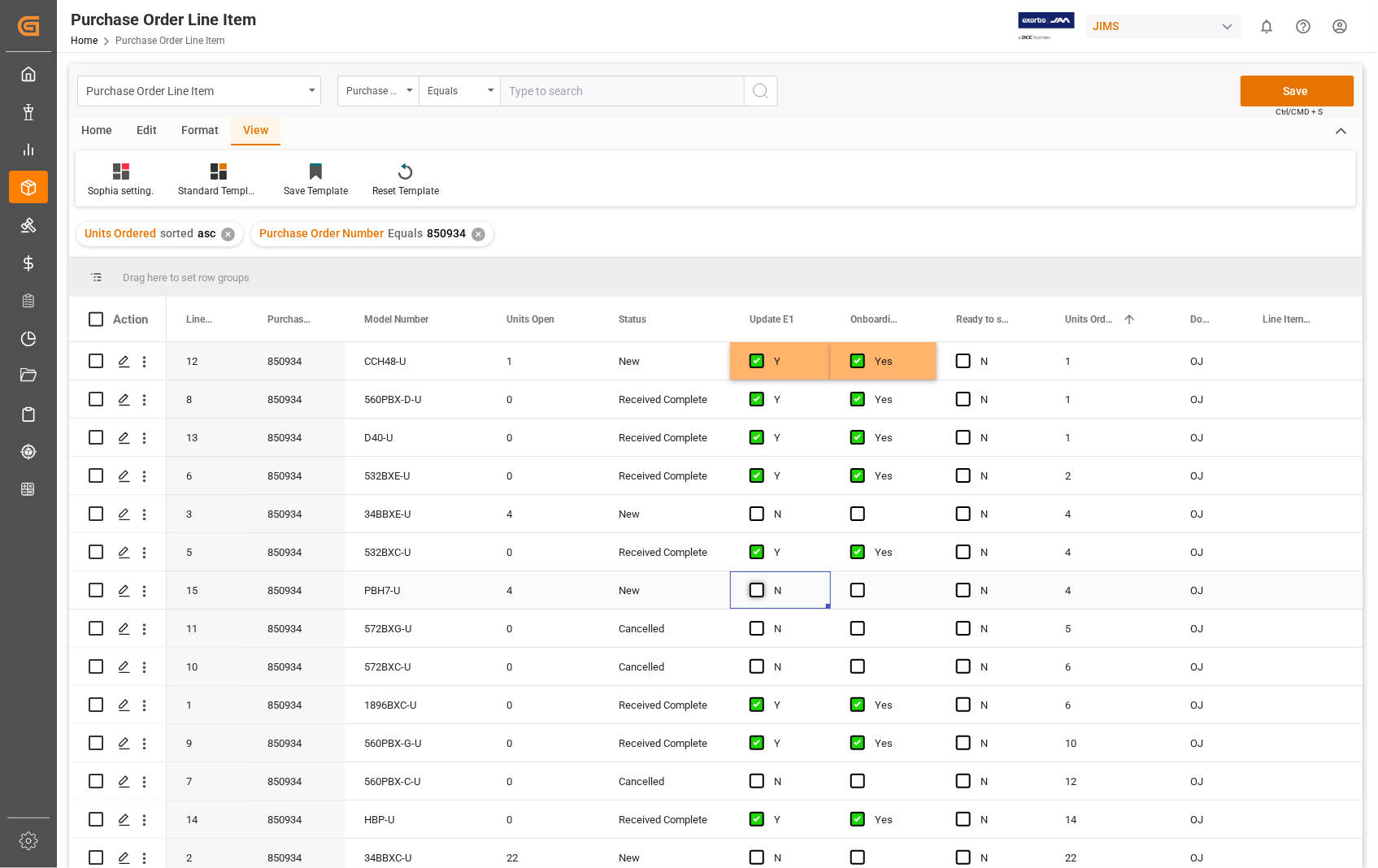
click at [760, 587] on span "Press SPACE to select this row." at bounding box center [757, 590] width 15 height 15
click at [762, 583] on input "Press SPACE to select this row." at bounding box center [762, 583] width 0 height 0
click at [857, 588] on span "Press SPACE to select this row." at bounding box center [857, 590] width 15 height 15
click at [863, 583] on input "Press SPACE to select this row." at bounding box center [863, 583] width 0 height 0
click at [754, 855] on span "Press SPACE to select this row." at bounding box center [757, 857] width 15 height 15
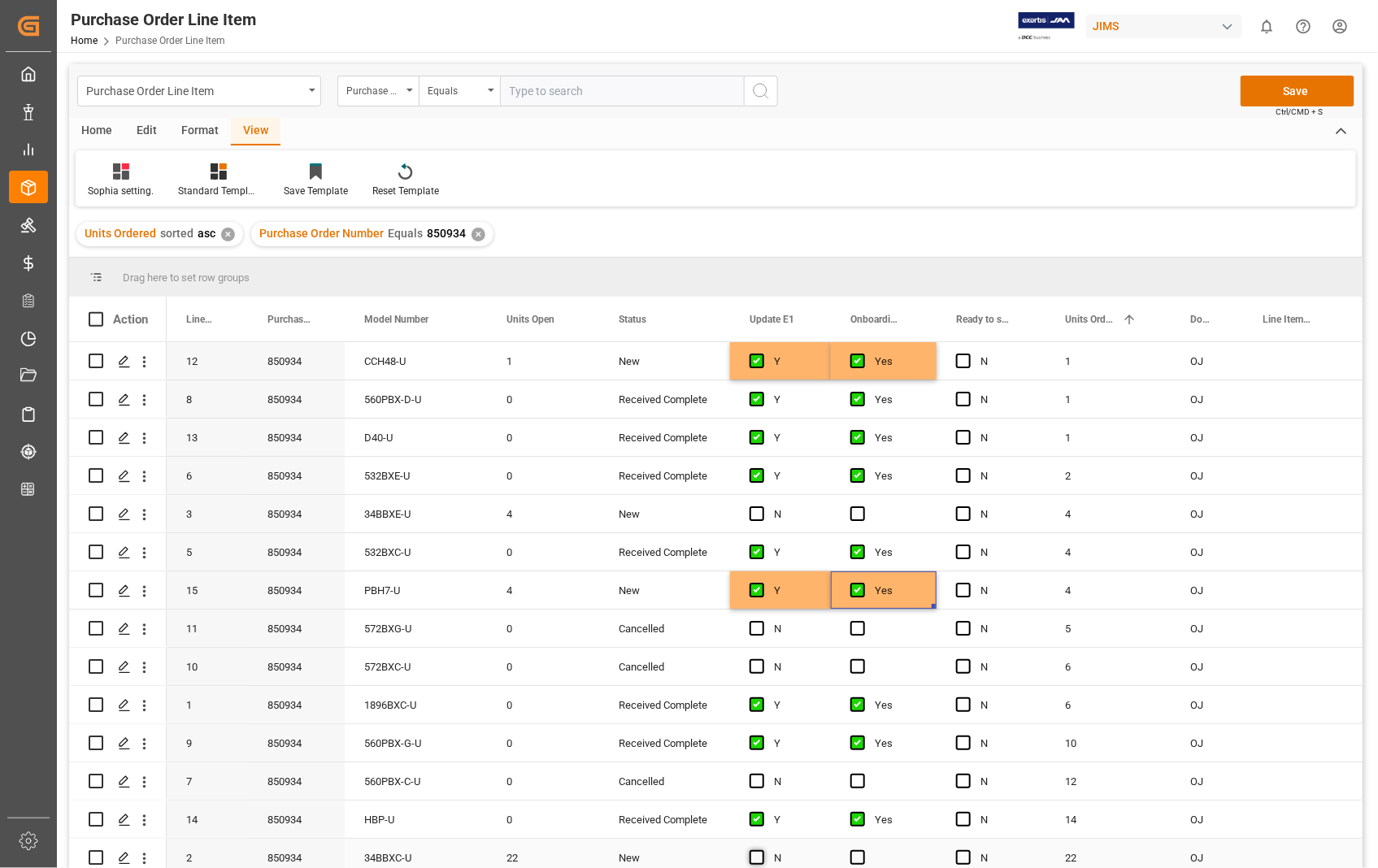
click at [762, 850] on input "Press SPACE to select this row." at bounding box center [762, 850] width 0 height 0
click at [857, 853] on span "Press SPACE to select this row." at bounding box center [857, 857] width 15 height 15
click at [863, 850] on input "Press SPACE to select this row." at bounding box center [863, 850] width 0 height 0
click at [760, 518] on span "Press SPACE to select this row." at bounding box center [757, 514] width 15 height 15
click at [762, 506] on input "Press SPACE to select this row." at bounding box center [762, 506] width 0 height 0
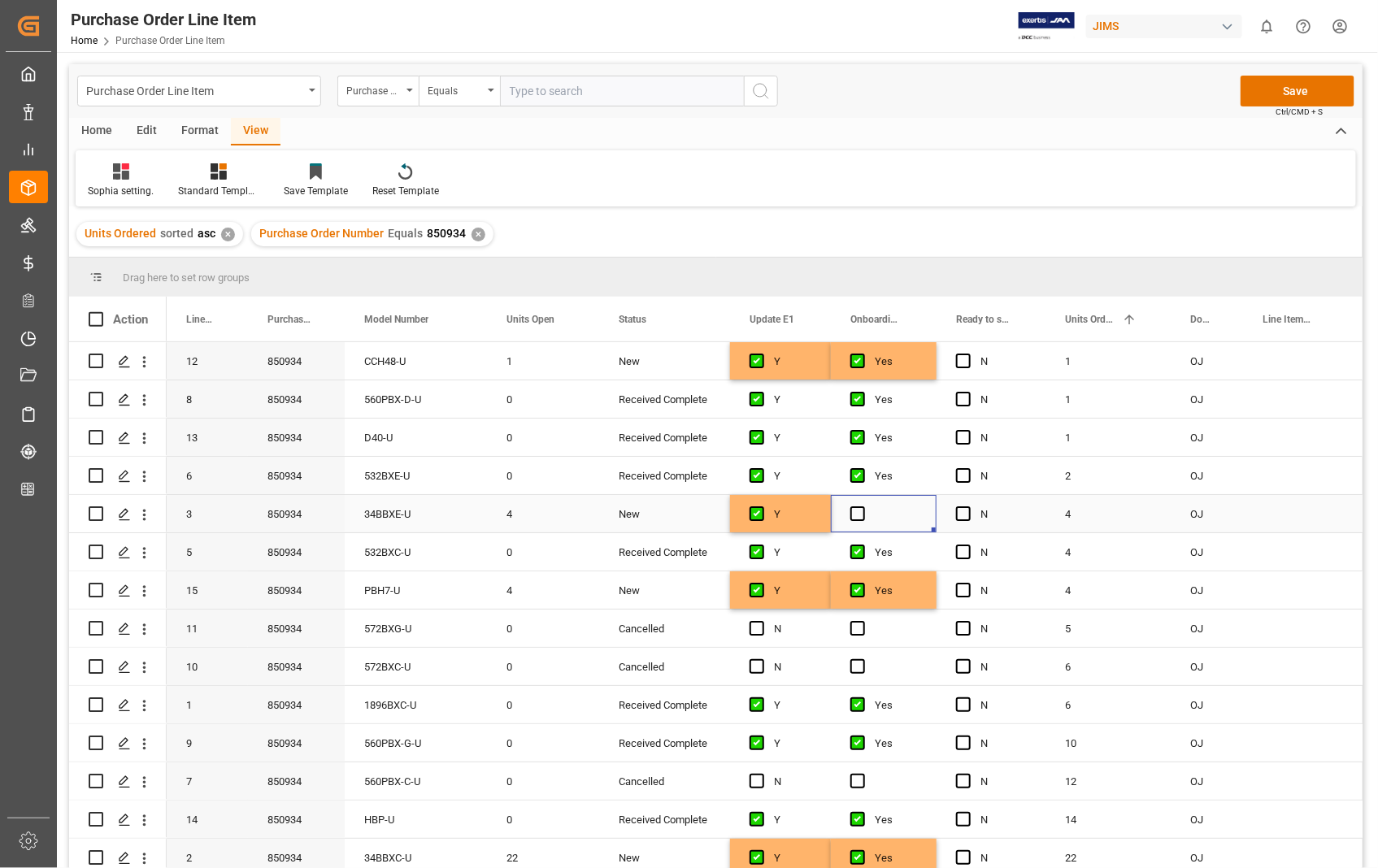
click at [871, 518] on div "Press SPACE to select this row." at bounding box center [883, 513] width 106 height 38
click at [858, 512] on span "Press SPACE to select this row." at bounding box center [857, 514] width 15 height 15
click at [863, 506] on input "Press SPACE to select this row." at bounding box center [863, 506] width 0 height 0
click at [1292, 90] on button "Save" at bounding box center [1297, 91] width 113 height 31
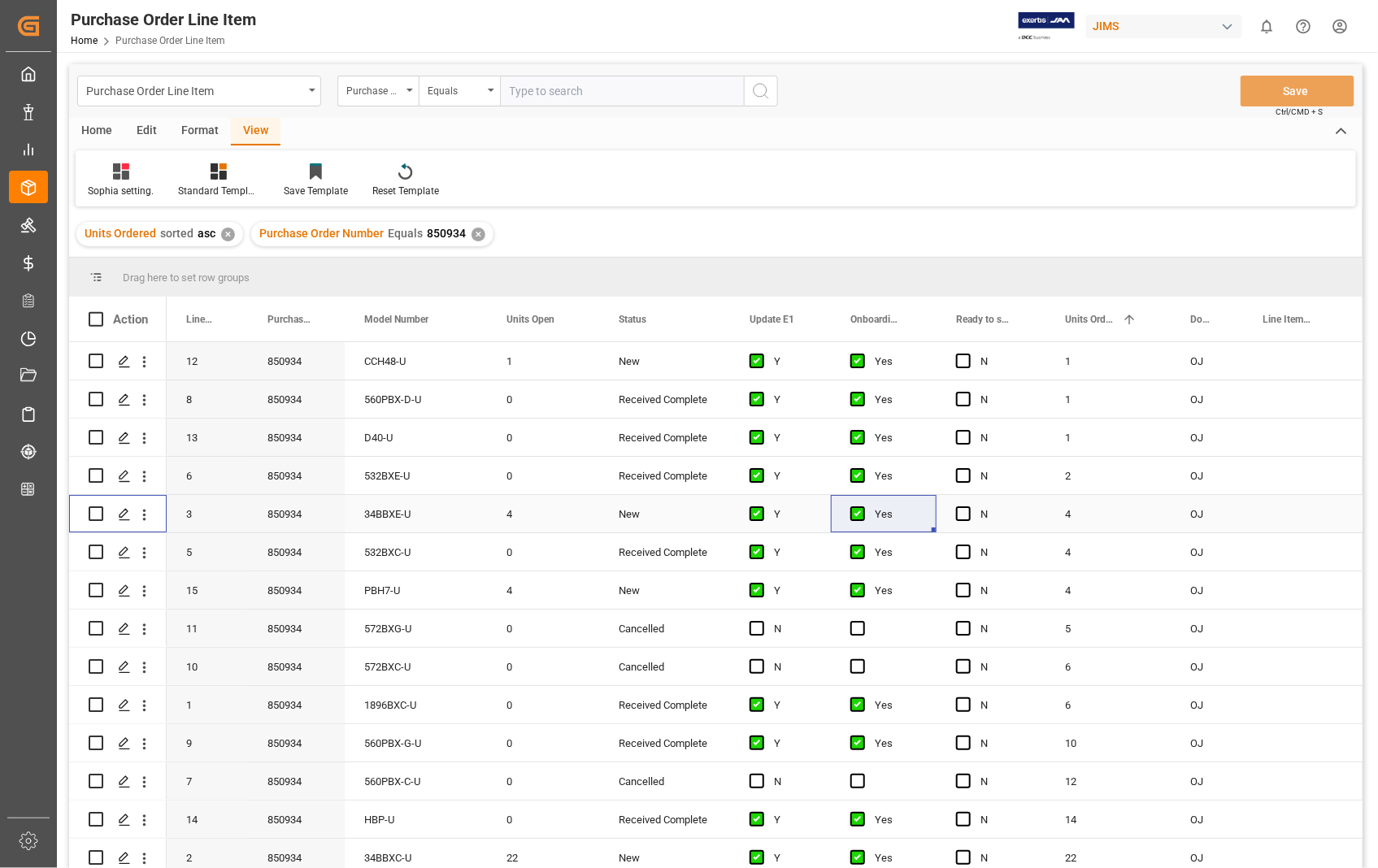
click at [98, 508] on input "Press Space to toggle row selection (unchecked)" at bounding box center [96, 514] width 15 height 15
checkbox input "true"
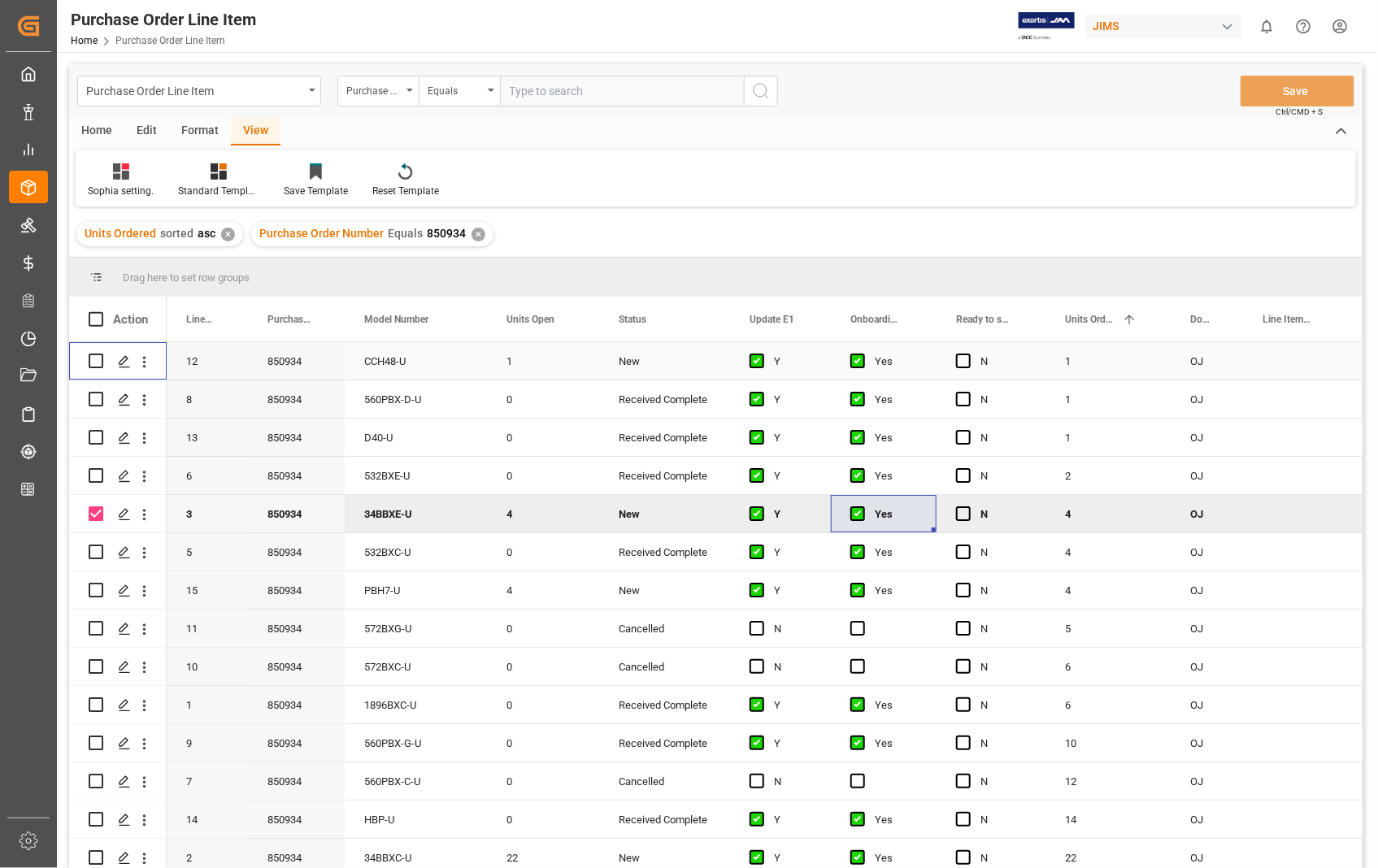
click at [93, 359] on input "Press Space to toggle row selection (unchecked)" at bounding box center [96, 361] width 15 height 15
checkbox input "true"
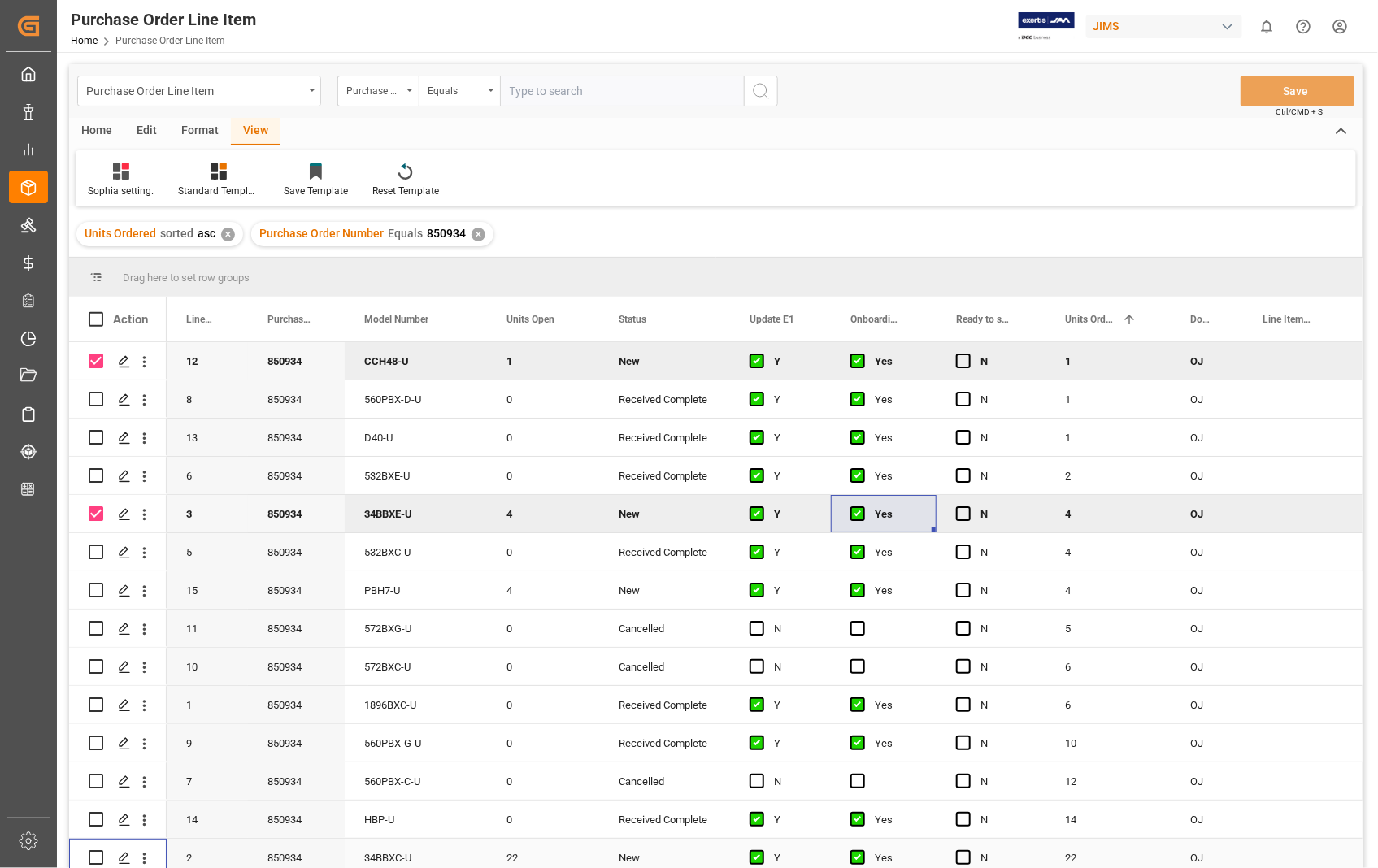
click at [94, 860] on input "Press Space to toggle row selection (unchecked)" at bounding box center [96, 857] width 15 height 15
checkbox input "true"
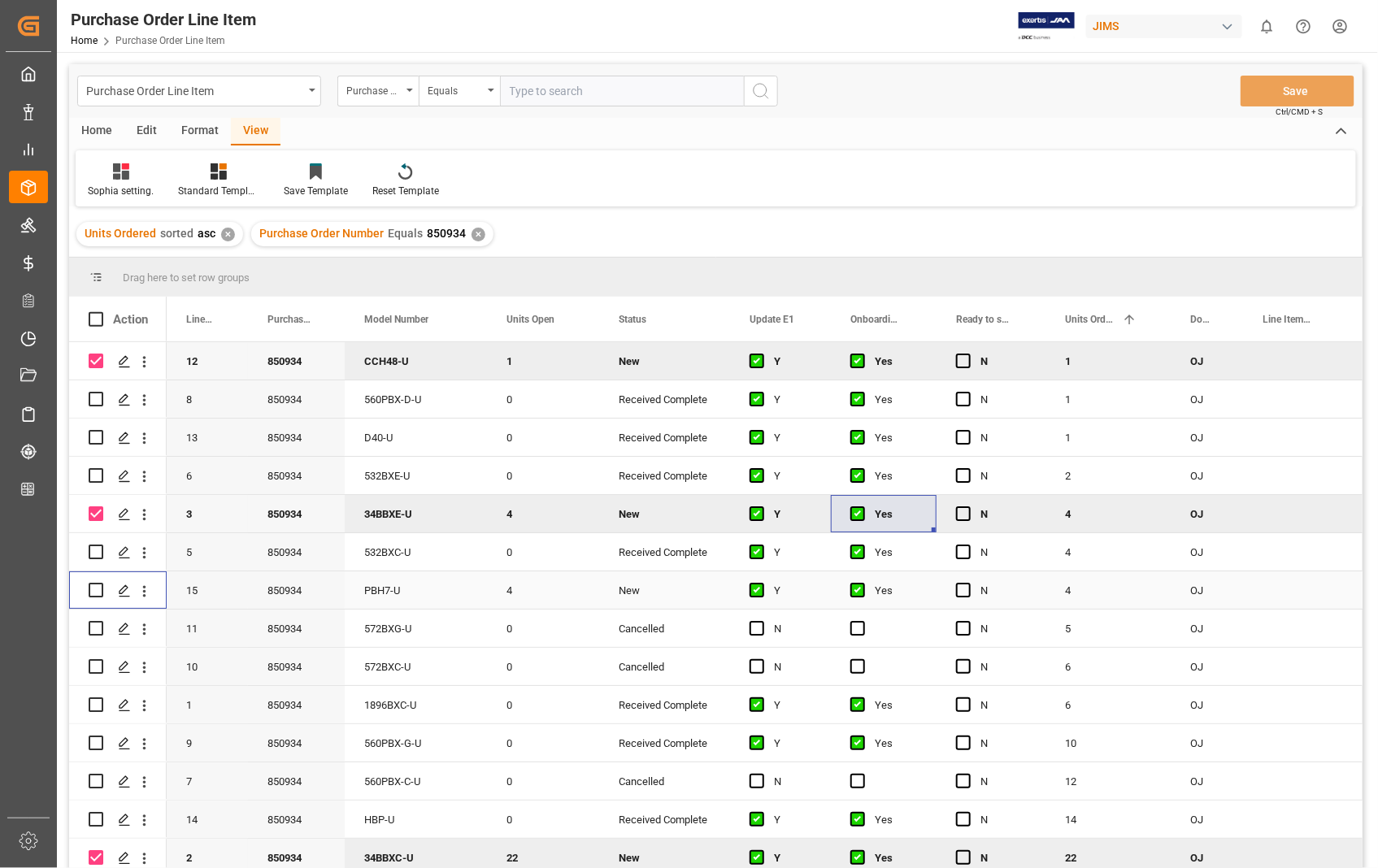
click at [101, 591] on input "Press Space to toggle row selection (unchecked)" at bounding box center [96, 590] width 15 height 15
checkbox input "true"
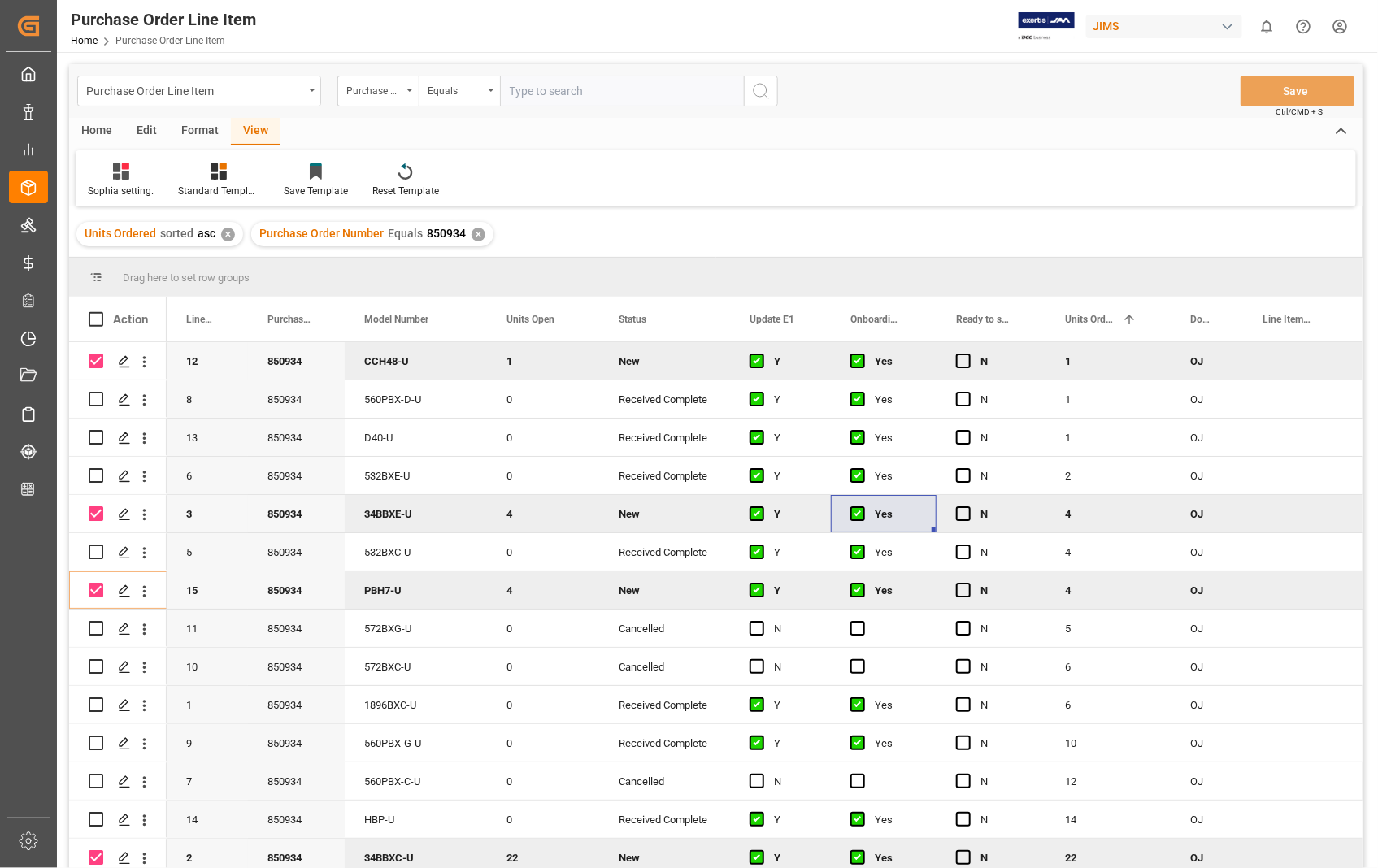
click at [101, 130] on div "Home" at bounding box center [97, 131] width 55 height 28
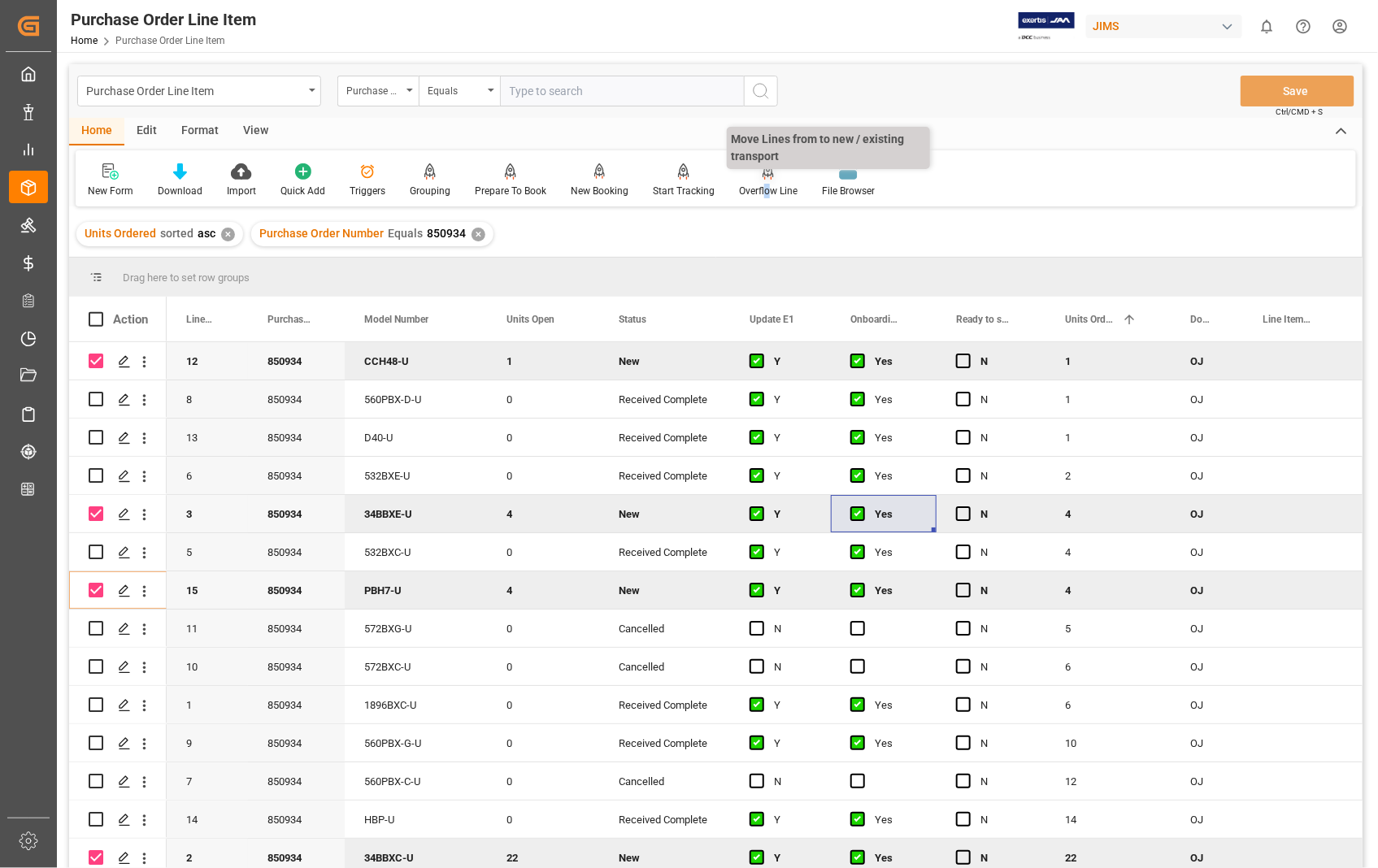
click at [761, 189] on div "Overflow Line" at bounding box center [768, 191] width 58 height 15
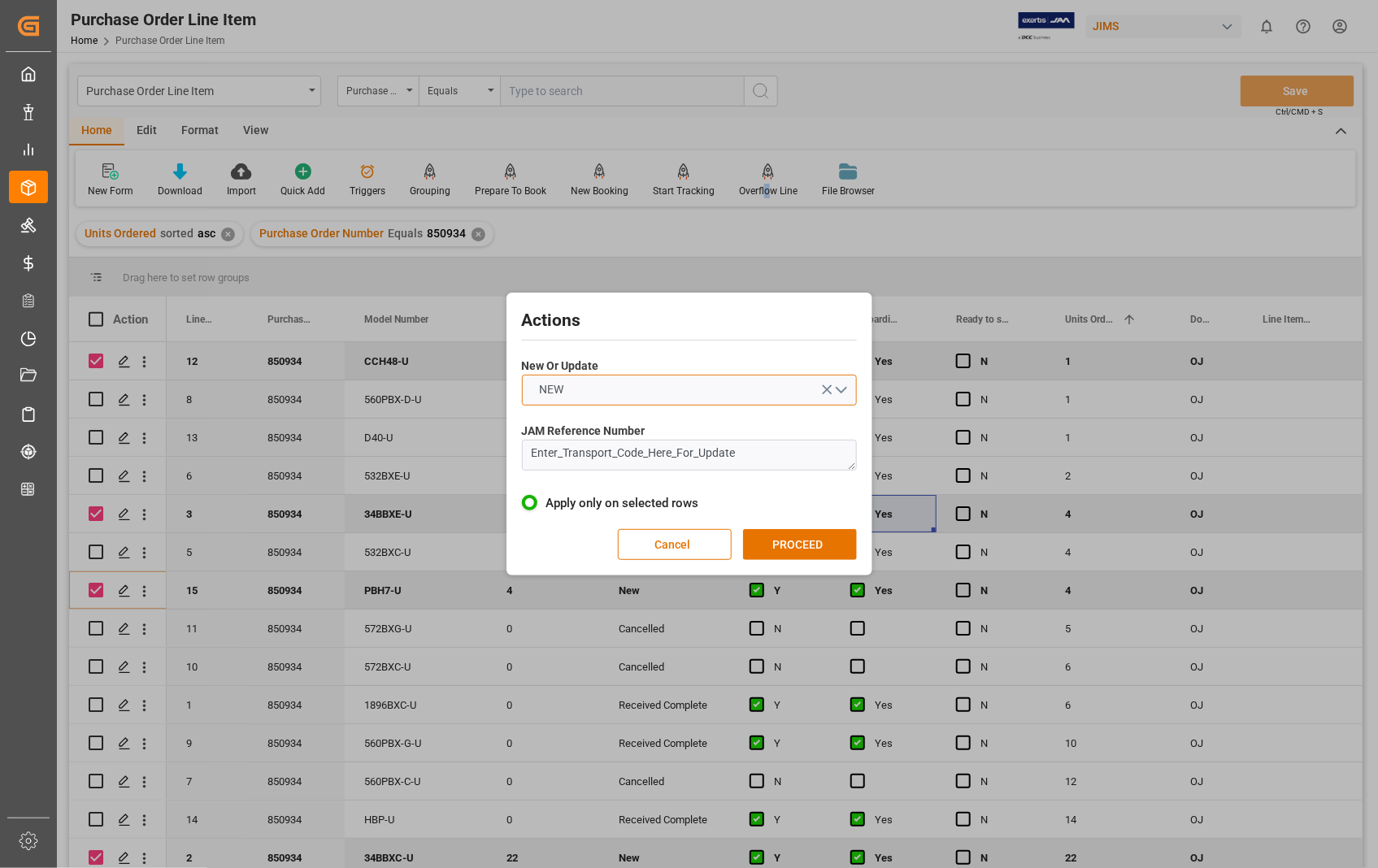
click at [846, 392] on button "NEW" at bounding box center [689, 389] width 334 height 31
click at [587, 427] on div "UPDATE" at bounding box center [690, 428] width 334 height 34
drag, startPoint x: 741, startPoint y: 458, endPoint x: 516, endPoint y: 442, distance: 225.6
click at [516, 442] on div "Actions New Or Update UPDATE JAM Reference Number Enter_Transport_Code_Here_For…" at bounding box center [689, 434] width 358 height 274
paste textarea "22-10470-[GEOGRAPHIC_DATA]"
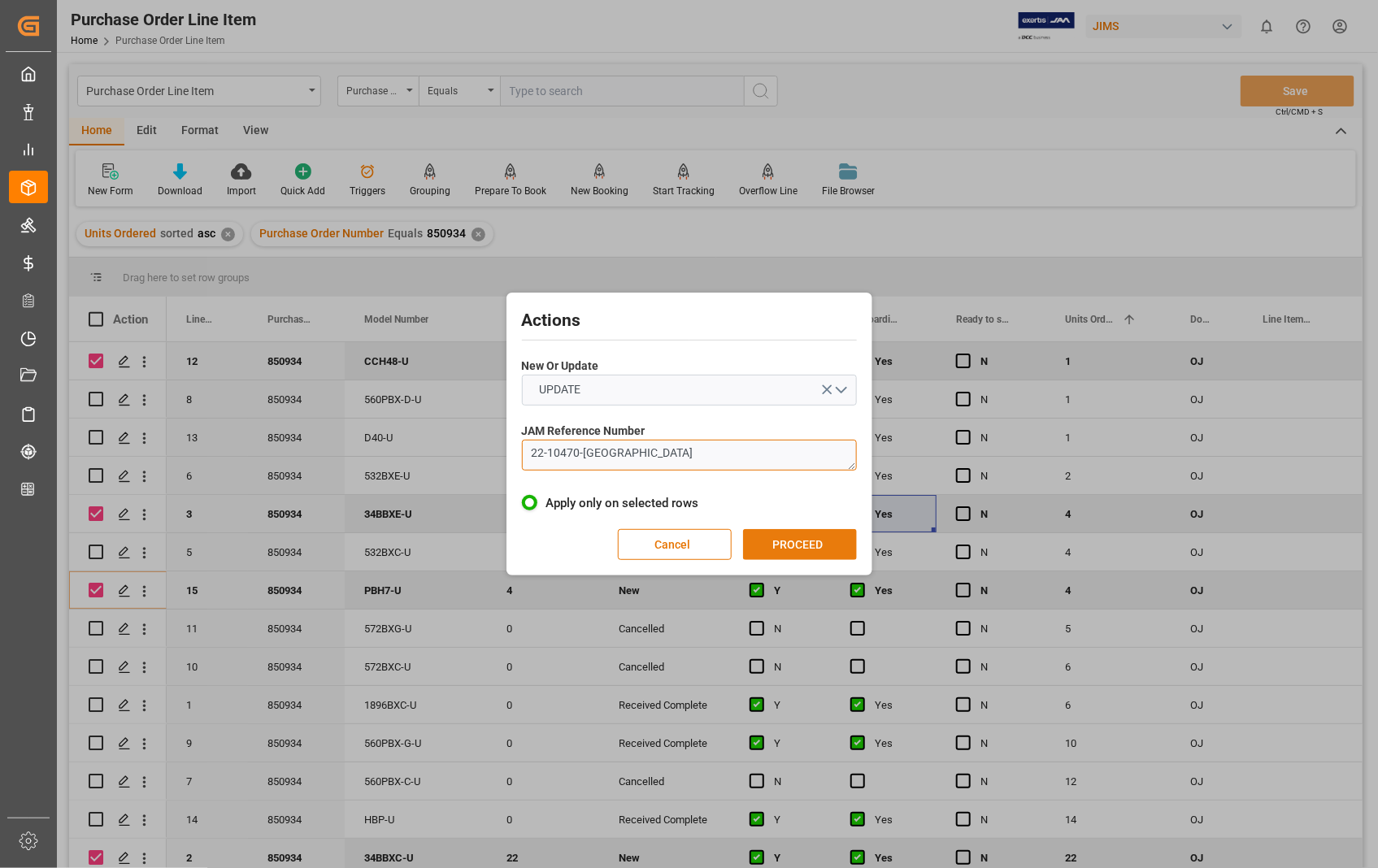
type textarea "22-10470-[GEOGRAPHIC_DATA]"
click at [770, 538] on button "PROCEED" at bounding box center [800, 544] width 113 height 31
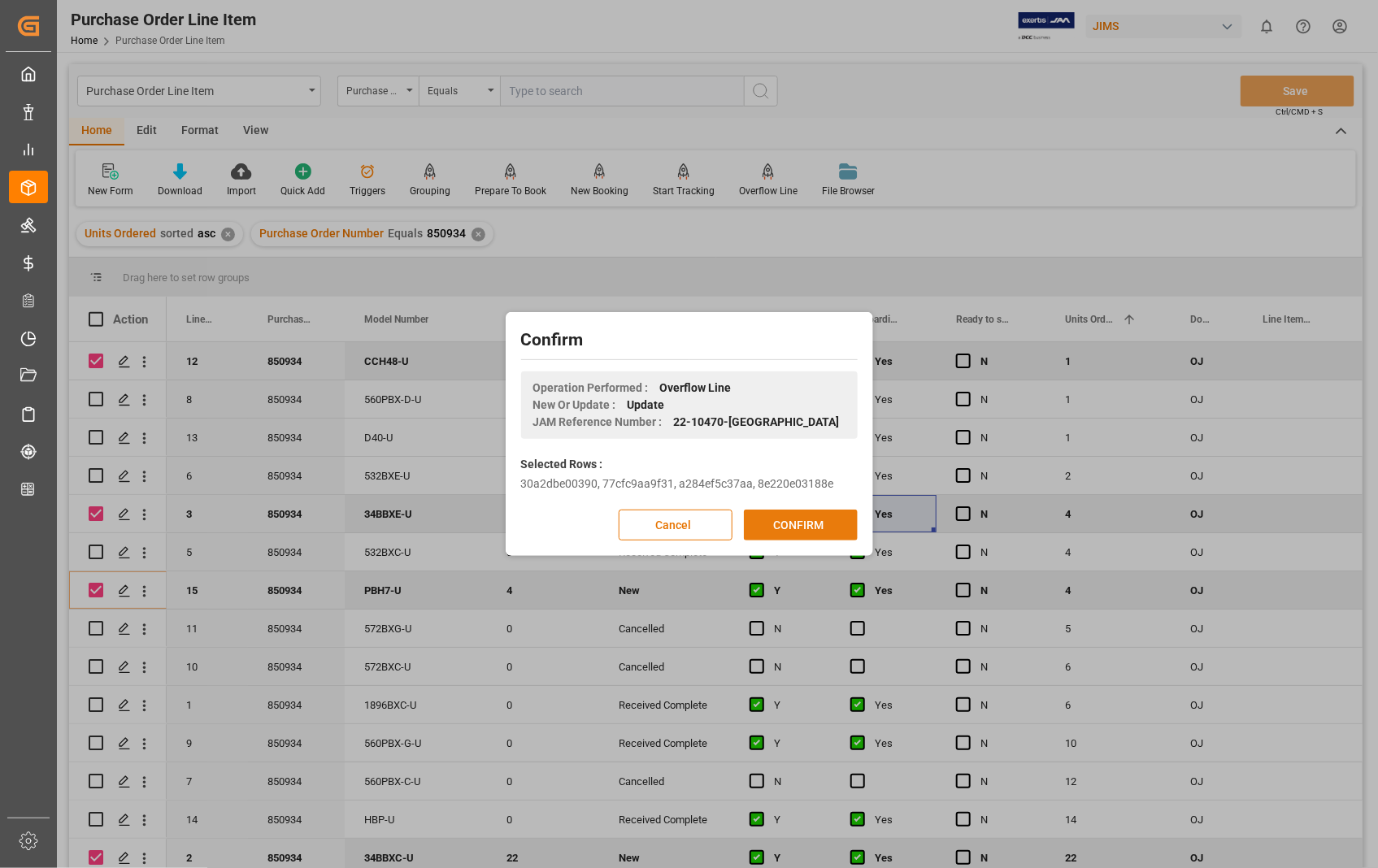
click at [787, 524] on button "CONFIRM" at bounding box center [801, 524] width 113 height 31
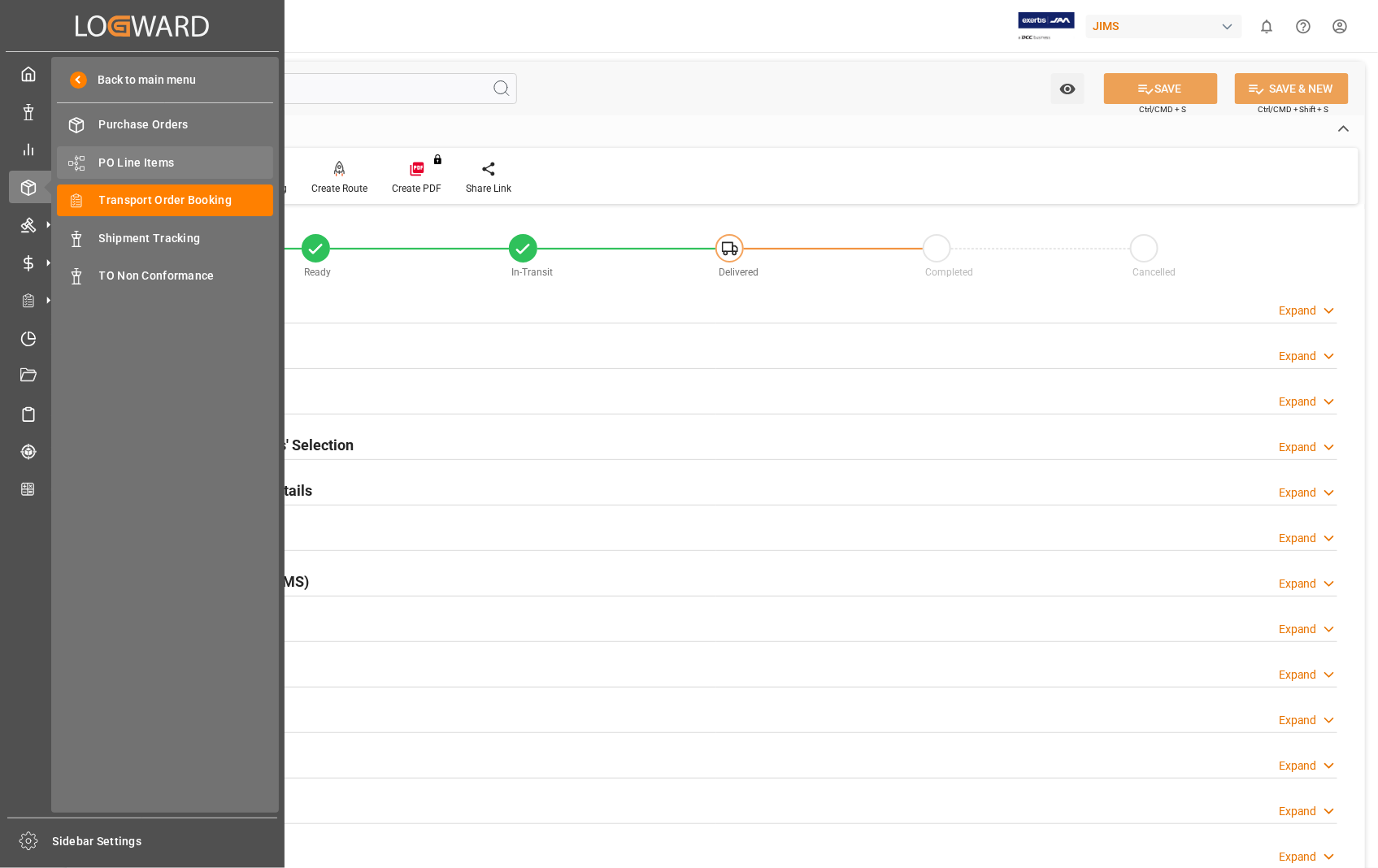
click at [156, 163] on span "PO Line Items" at bounding box center [186, 163] width 174 height 17
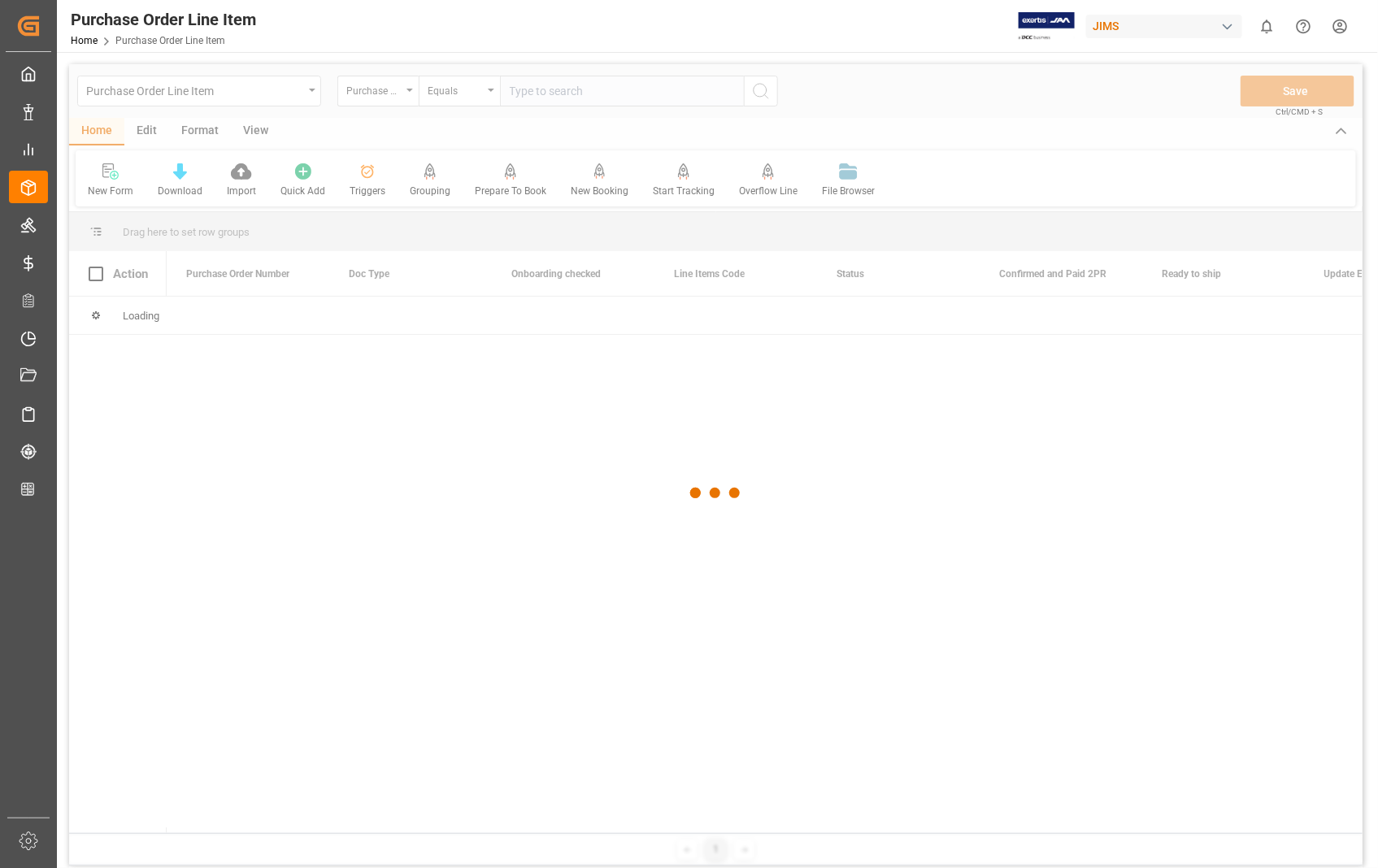
click at [594, 89] on div at bounding box center [716, 493] width 1293 height 858
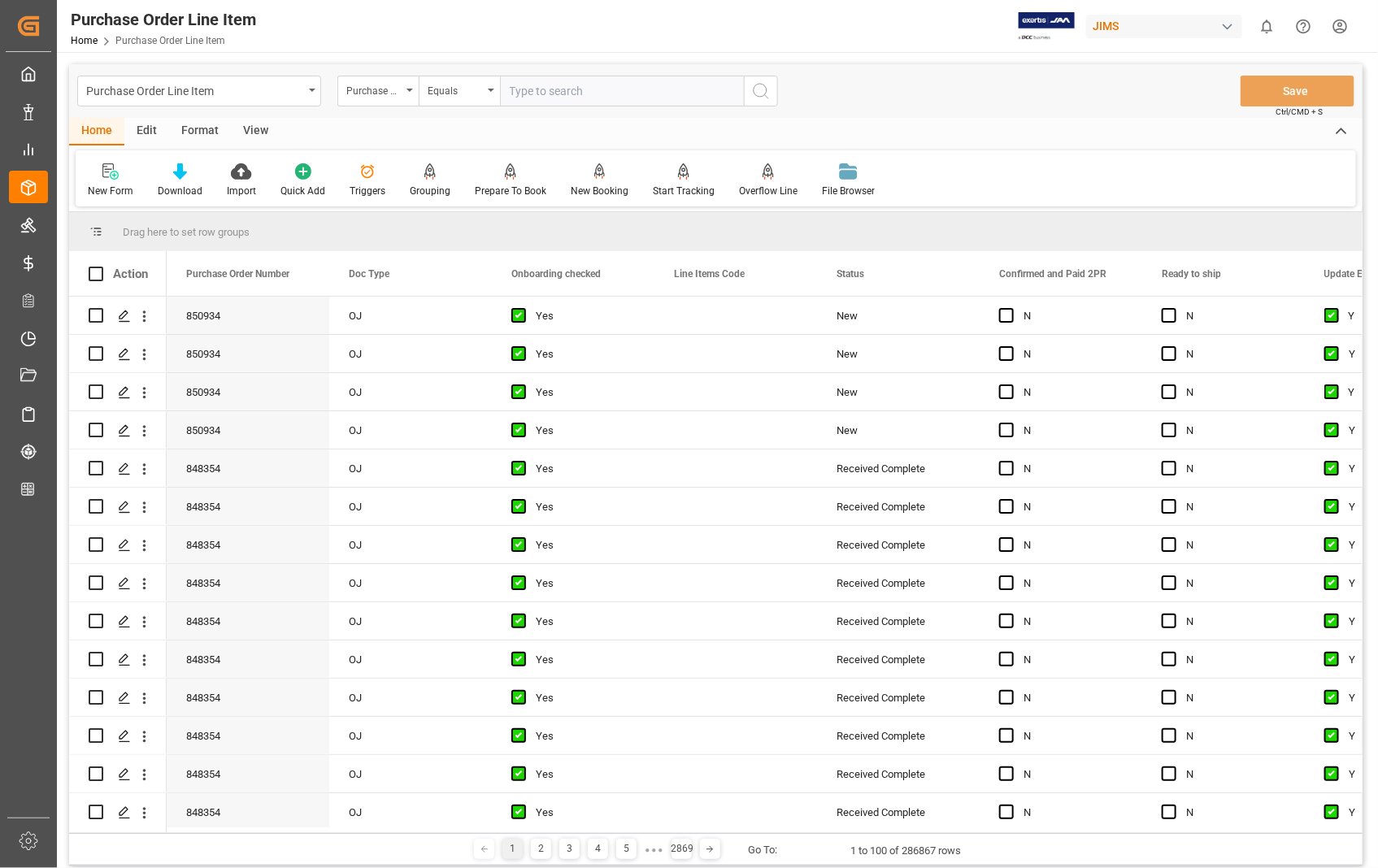
click at [594, 89] on input "text" at bounding box center [621, 91] width 244 height 31
type input "854171"
click at [759, 99] on icon "search button" at bounding box center [760, 90] width 19 height 19
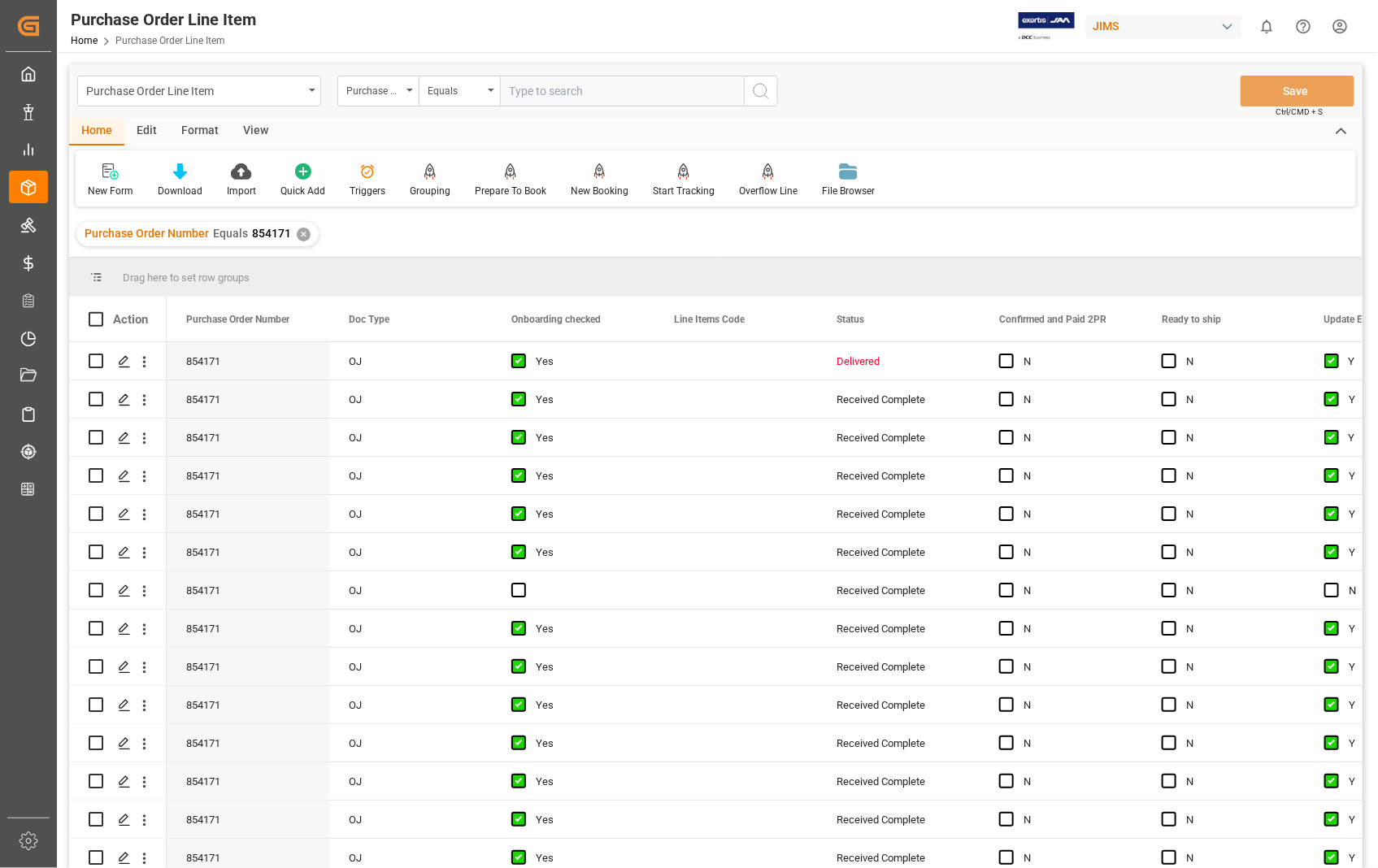
click at [254, 135] on div "View" at bounding box center [255, 131] width 49 height 28
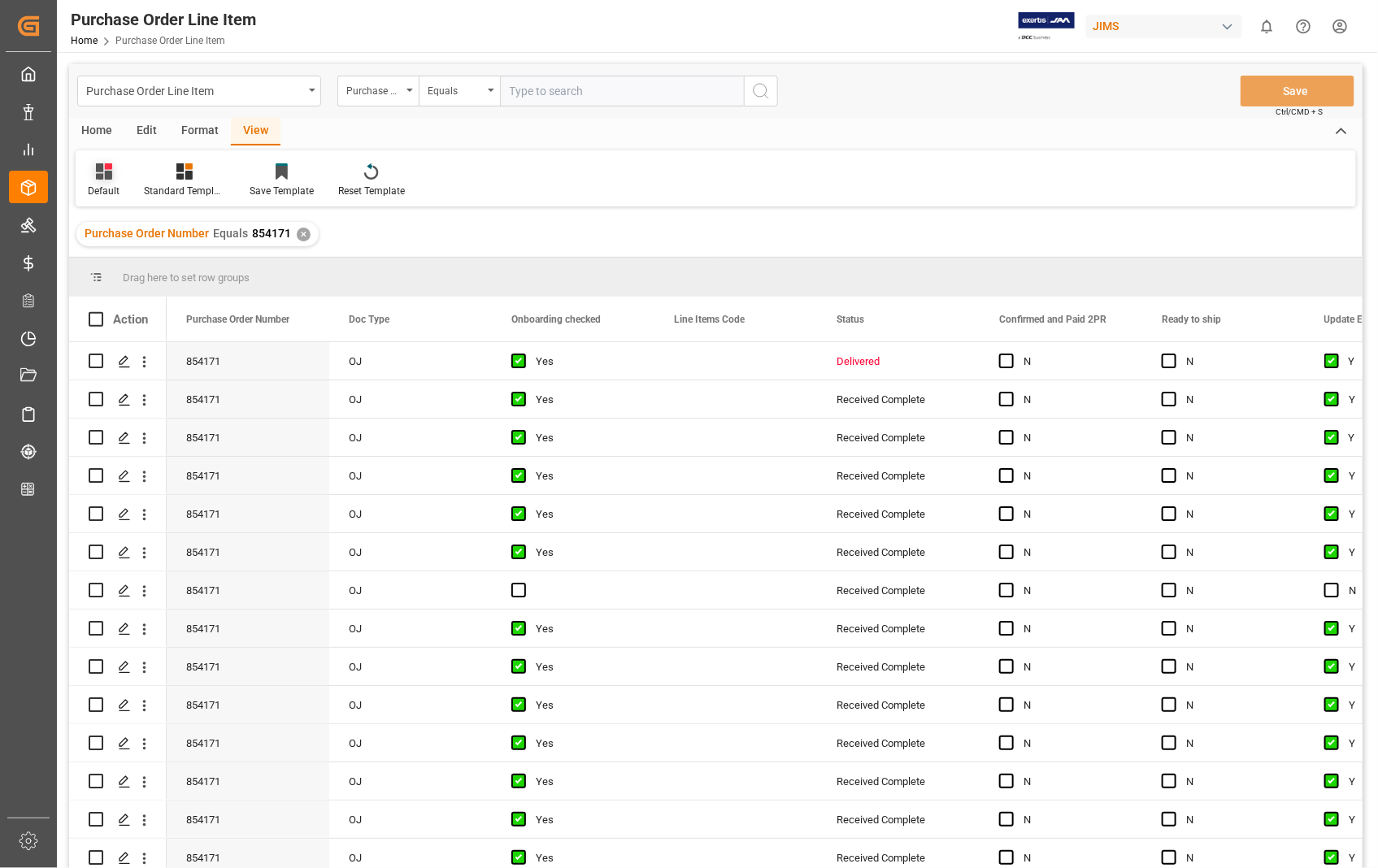
click at [100, 180] on div "Default" at bounding box center [103, 180] width 56 height 36
click at [137, 263] on div "Sophia setting." at bounding box center [167, 263] width 143 height 17
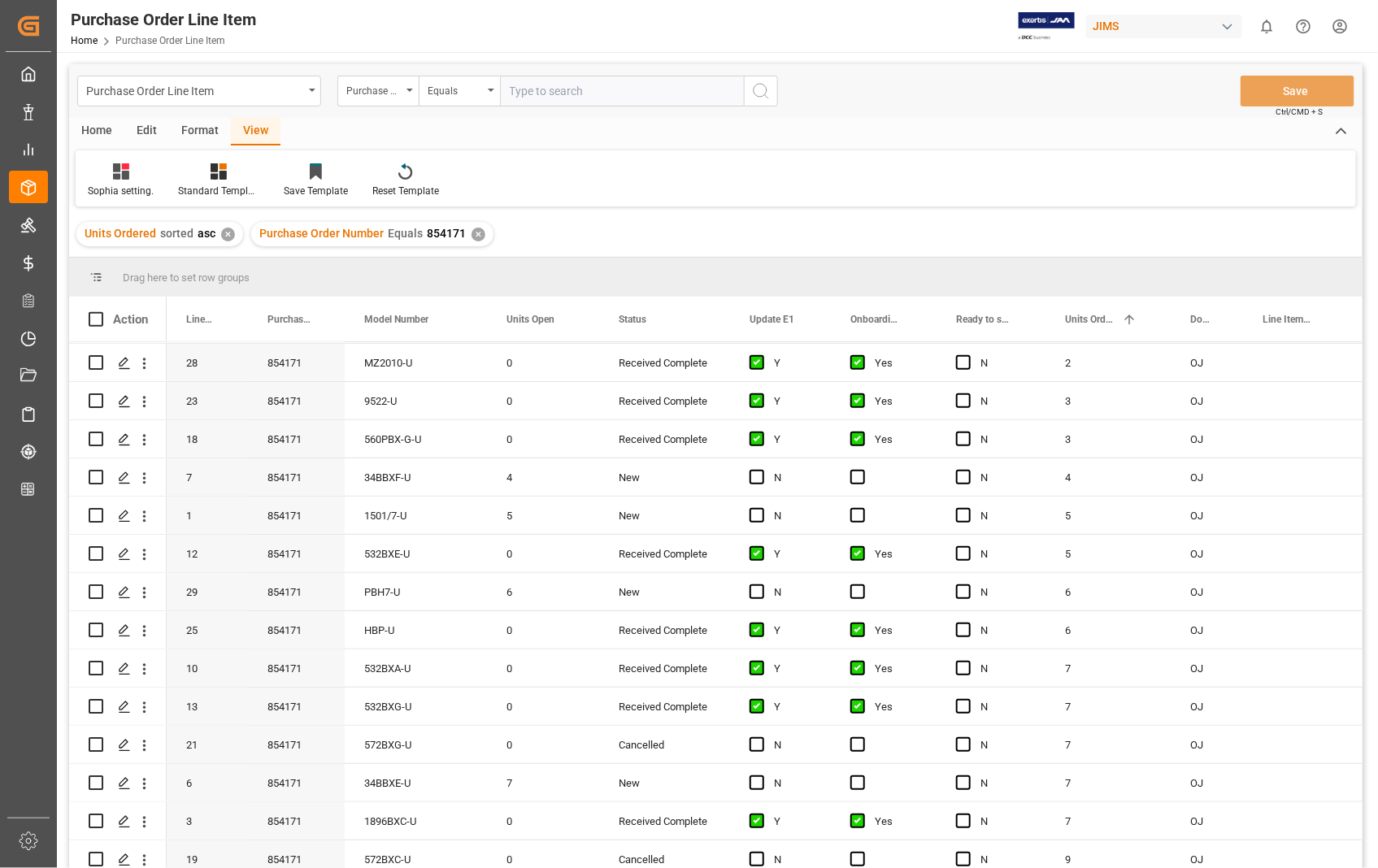
scroll to position [451, 0]
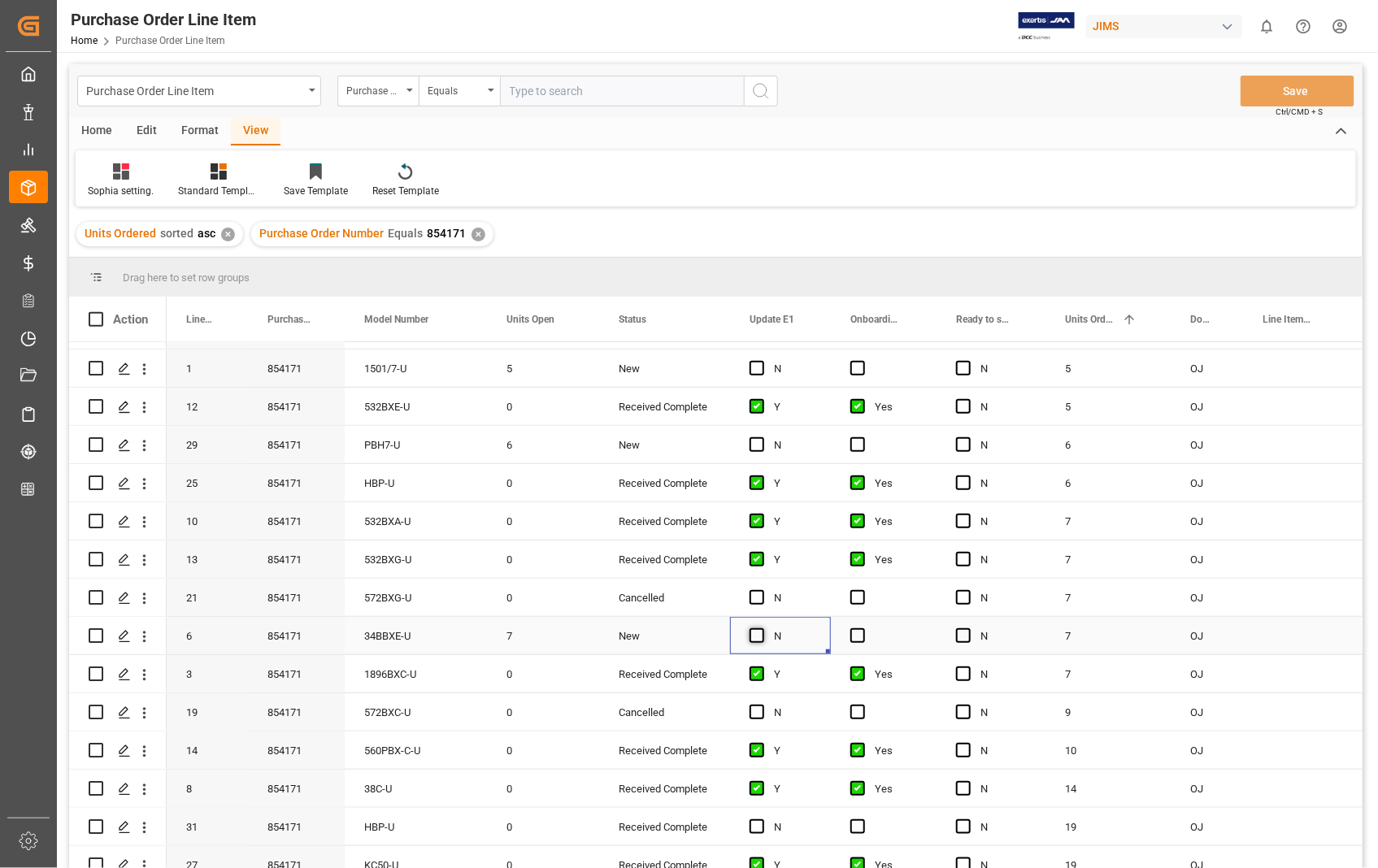
click at [760, 637] on span "Press SPACE to select this row." at bounding box center [757, 635] width 15 height 15
click at [762, 628] on input "Press SPACE to select this row." at bounding box center [762, 628] width 0 height 0
click at [862, 634] on span "Press SPACE to select this row." at bounding box center [857, 635] width 15 height 15
click at [863, 628] on input "Press SPACE to select this row." at bounding box center [863, 628] width 0 height 0
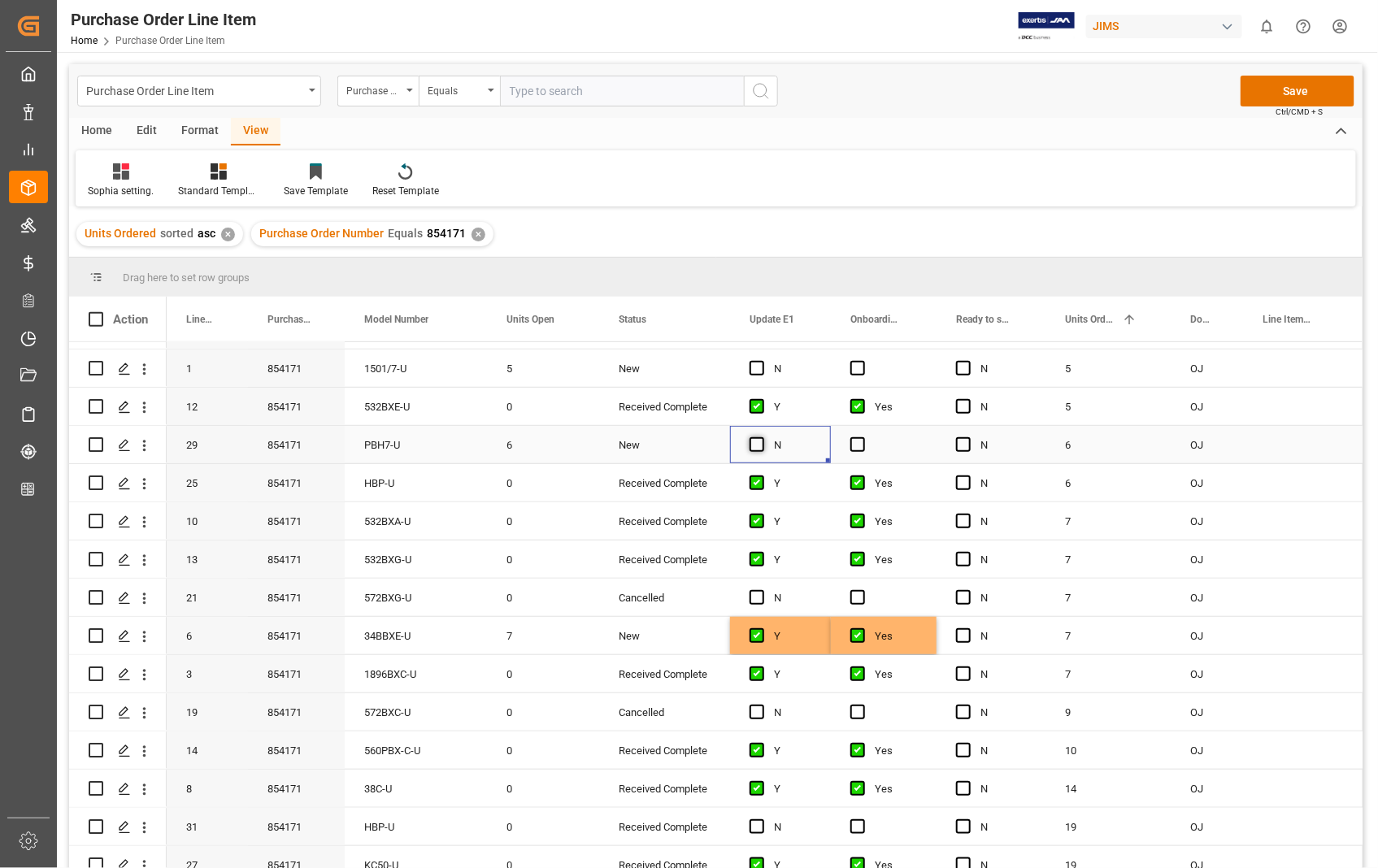
click at [760, 443] on span "Press SPACE to select this row." at bounding box center [757, 444] width 15 height 15
click at [762, 437] on input "Press SPACE to select this row." at bounding box center [762, 437] width 0 height 0
click at [858, 441] on span "Press SPACE to select this row." at bounding box center [857, 444] width 15 height 15
click at [863, 437] on input "Press SPACE to select this row." at bounding box center [863, 437] width 0 height 0
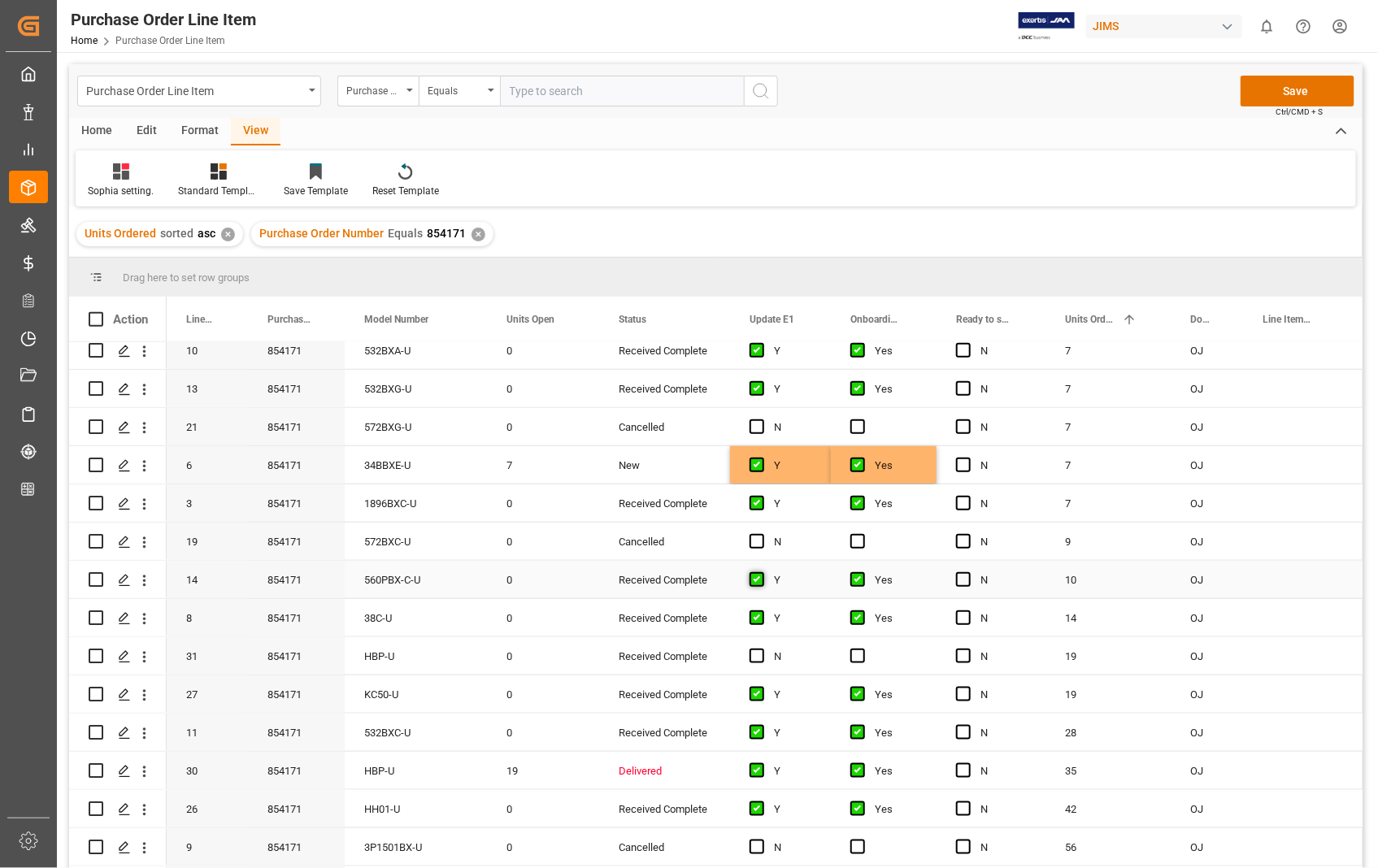
scroll to position [656, 0]
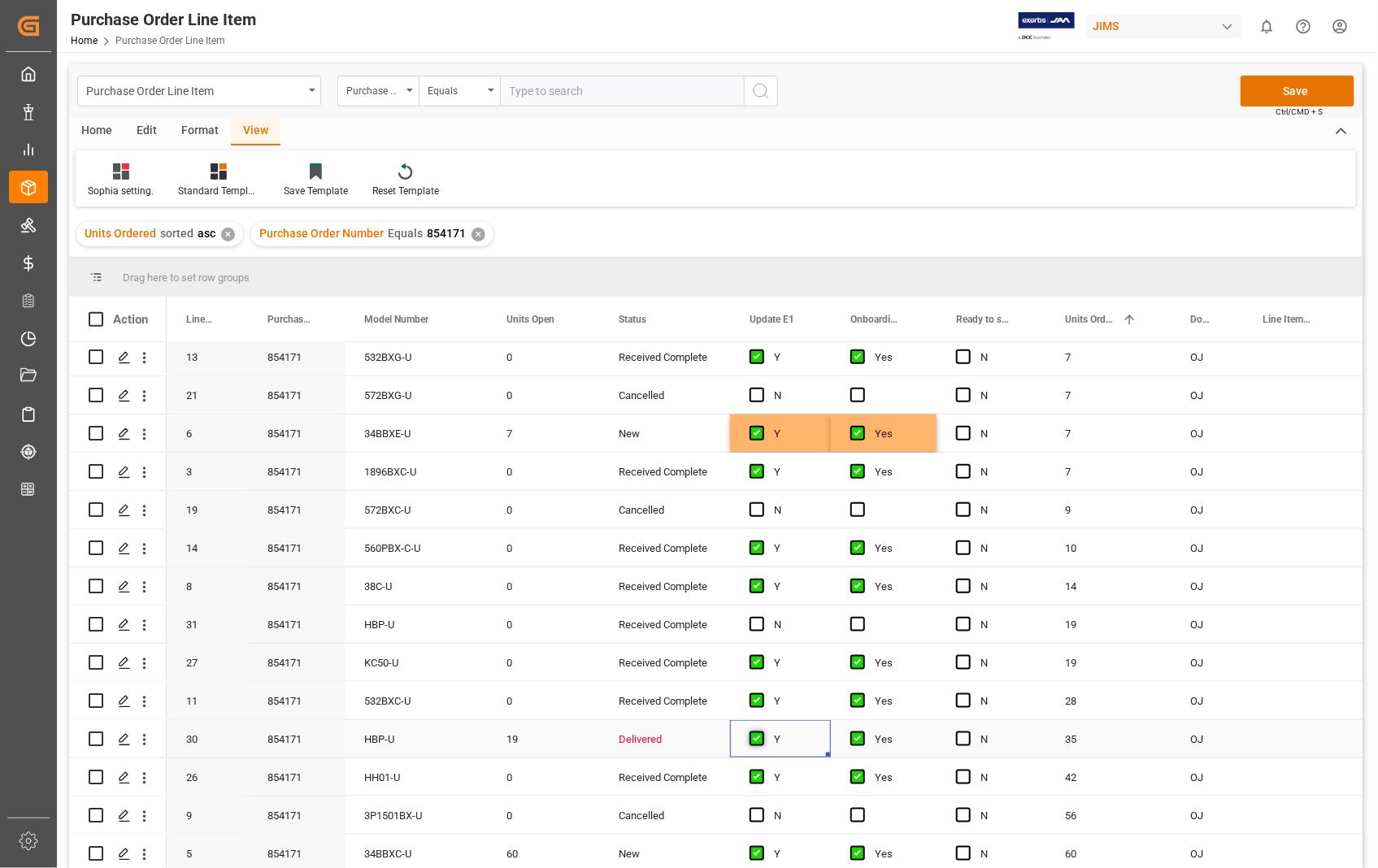
click at [762, 734] on span "Press SPACE to select this row." at bounding box center [757, 739] width 15 height 15
click at [762, 731] on input "Press SPACE to select this row." at bounding box center [762, 731] width 0 height 0
click at [752, 735] on span "Press SPACE to select this row." at bounding box center [757, 739] width 15 height 15
click at [762, 731] on input "Press SPACE to select this row." at bounding box center [762, 731] width 0 height 0
click at [856, 740] on span "Press SPACE to select this row." at bounding box center [857, 739] width 15 height 15
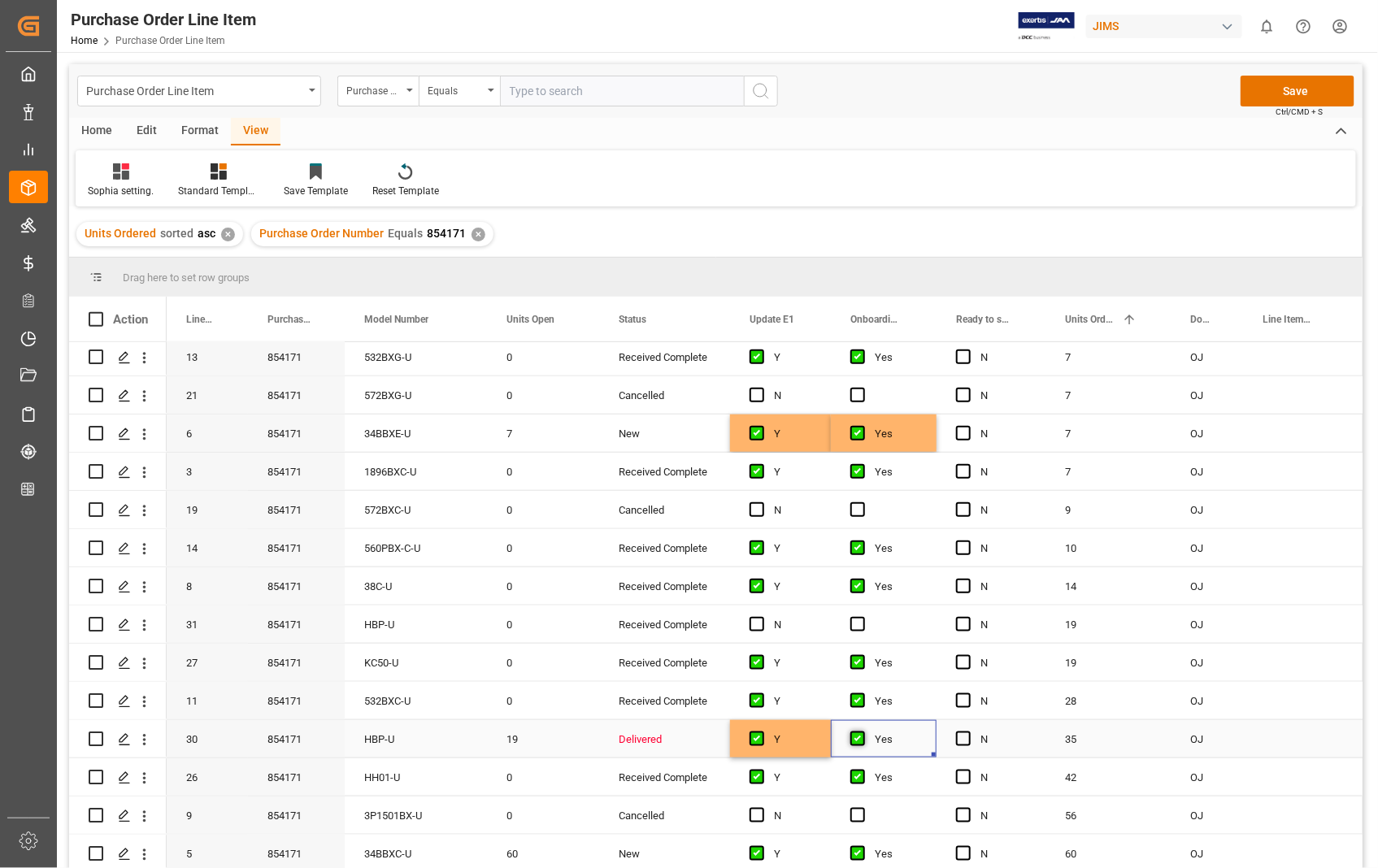
click at [863, 731] on input "Press SPACE to select this row." at bounding box center [863, 731] width 0 height 0
click at [856, 737] on span "Press SPACE to select this row." at bounding box center [857, 739] width 15 height 15
click at [863, 731] on input "Press SPACE to select this row." at bounding box center [863, 731] width 0 height 0
click at [1301, 81] on button "Save" at bounding box center [1297, 91] width 113 height 31
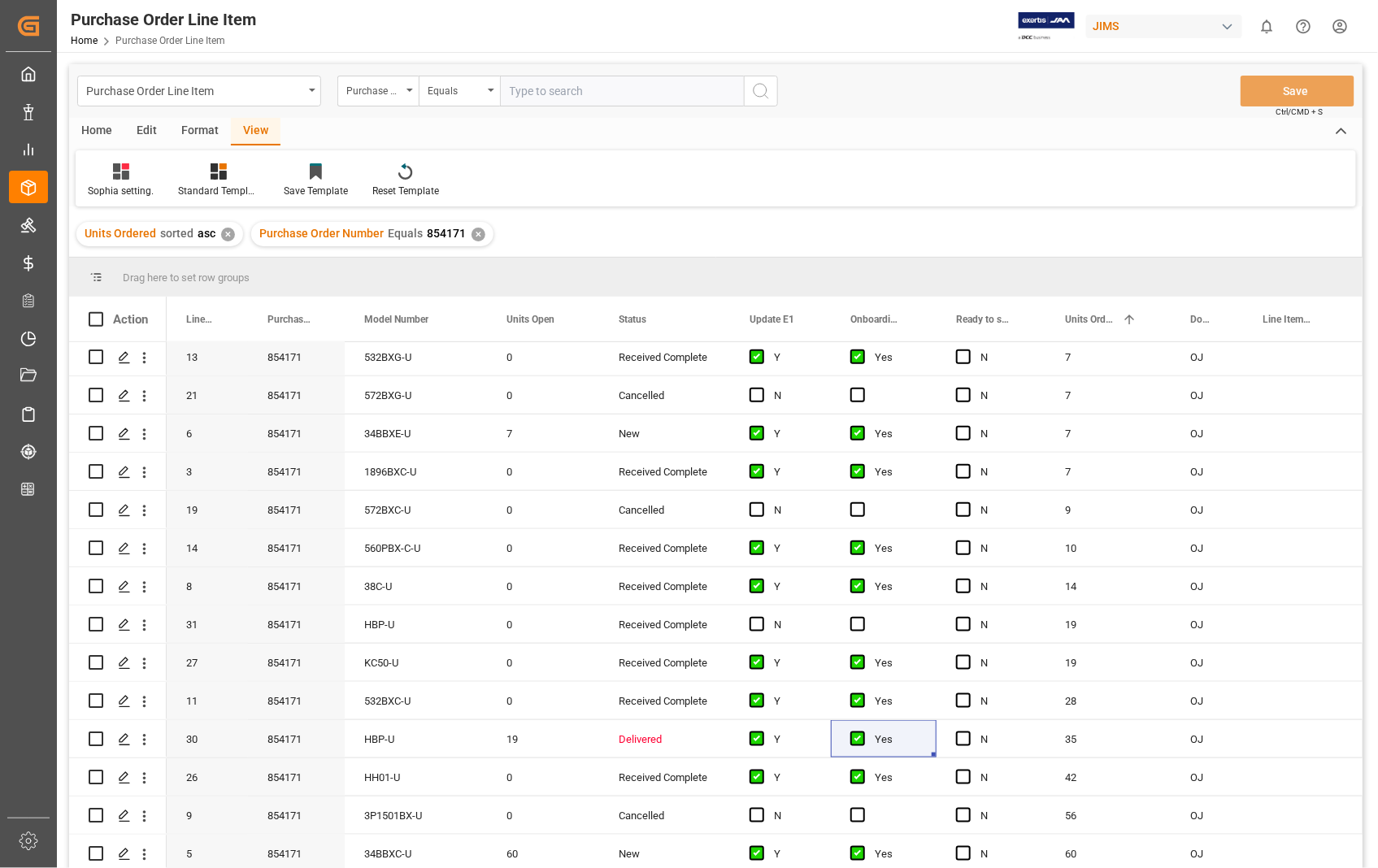
click at [101, 130] on div "Home" at bounding box center [97, 131] width 55 height 28
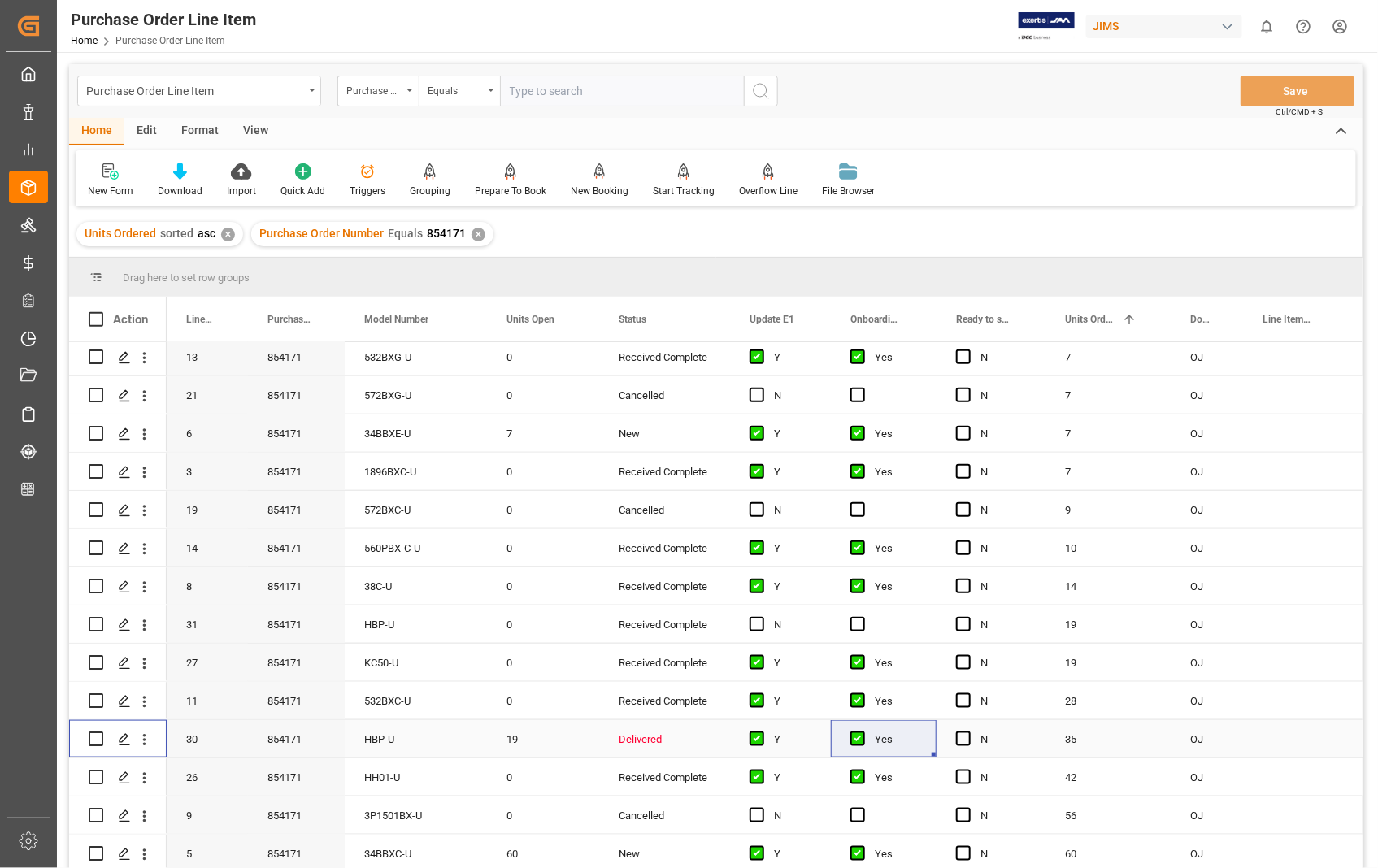
click at [99, 737] on input "Press Space to toggle row selection (unchecked)" at bounding box center [96, 739] width 15 height 15
checkbox input "true"
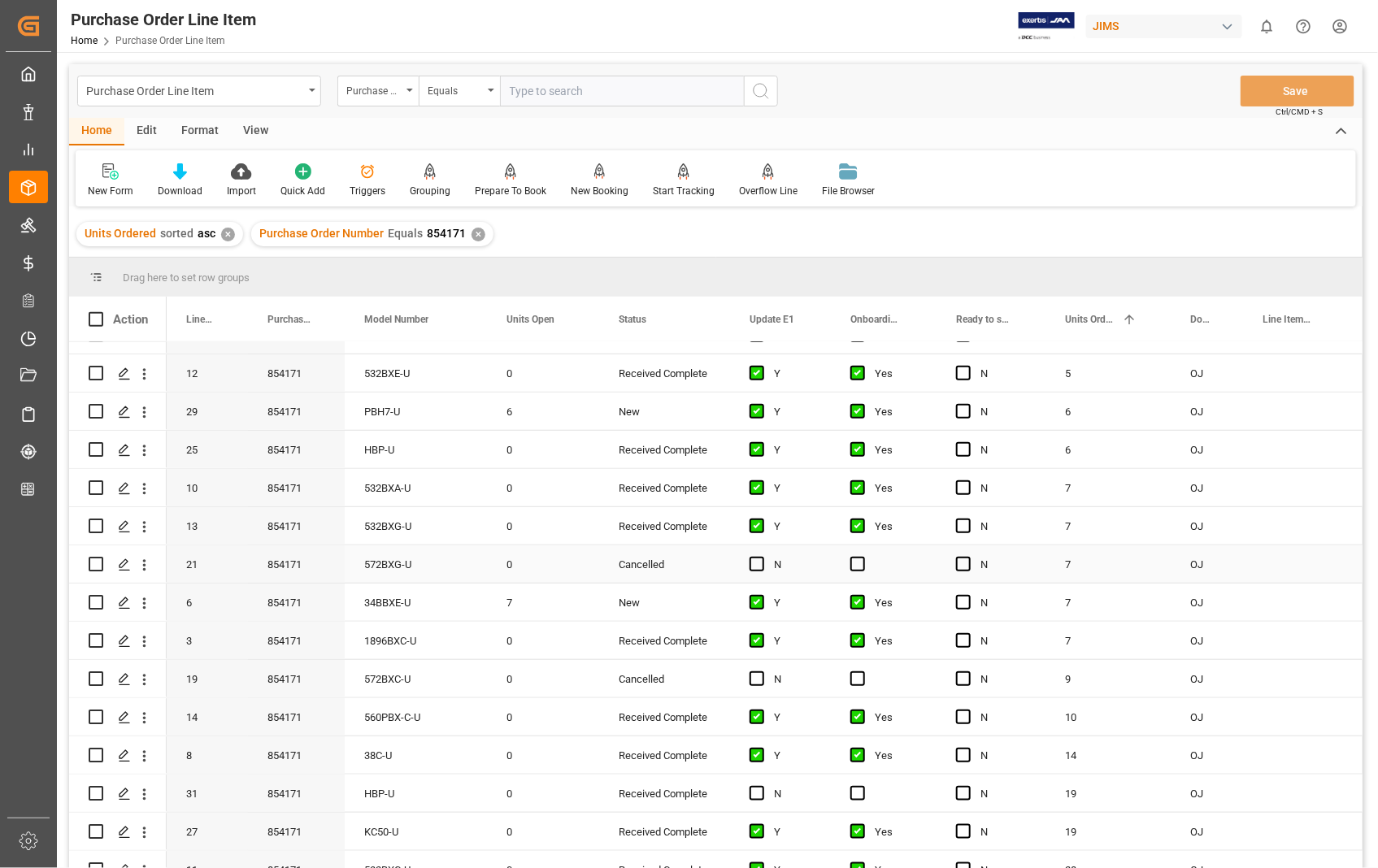
scroll to position [386, 0]
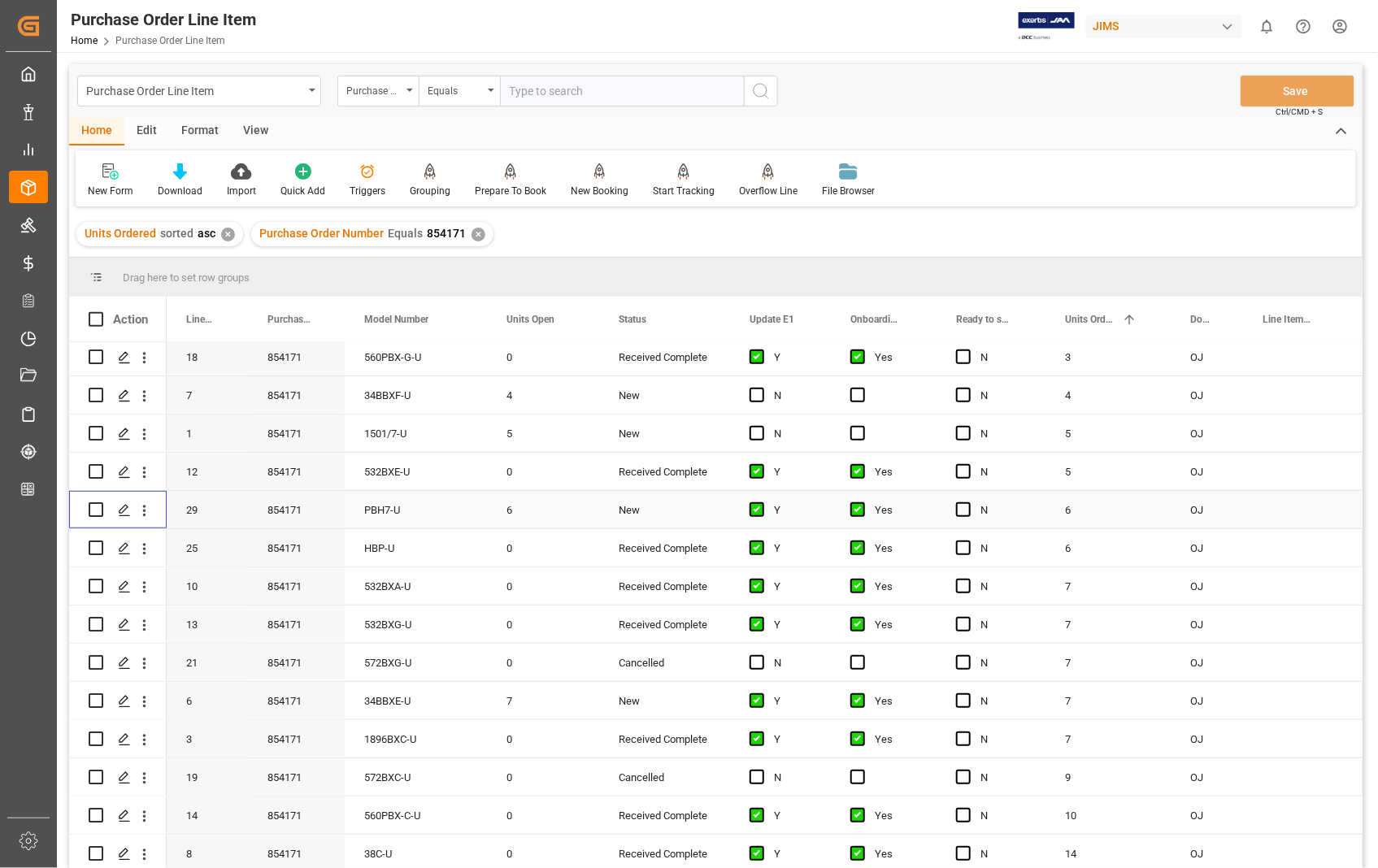
click at [89, 506] on input "Press Space to toggle row selection (unchecked)" at bounding box center [96, 509] width 15 height 15
checkbox input "true"
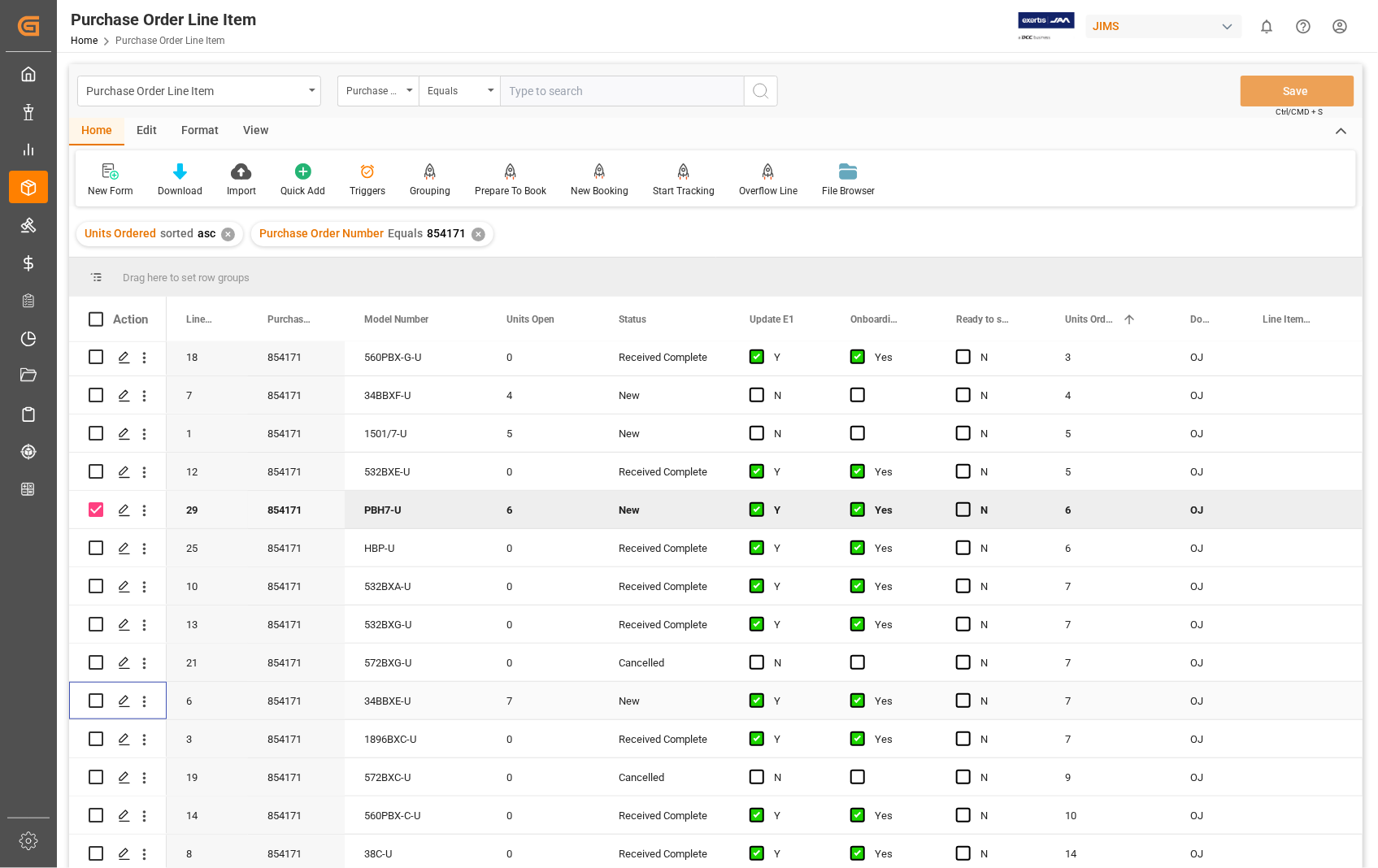
click at [98, 704] on input "Press Space to toggle row selection (unchecked)" at bounding box center [96, 700] width 15 height 15
checkbox input "true"
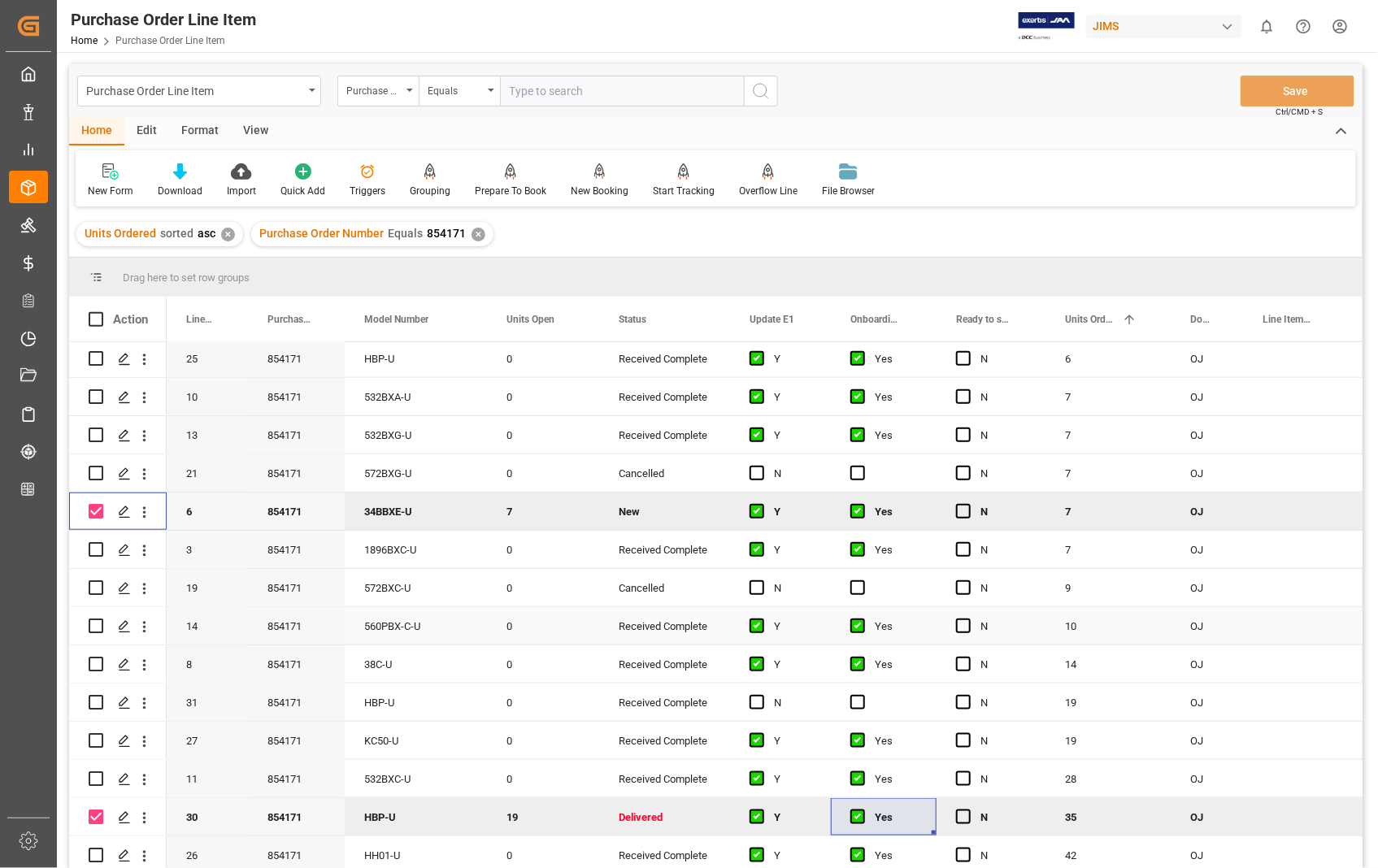
scroll to position [656, 0]
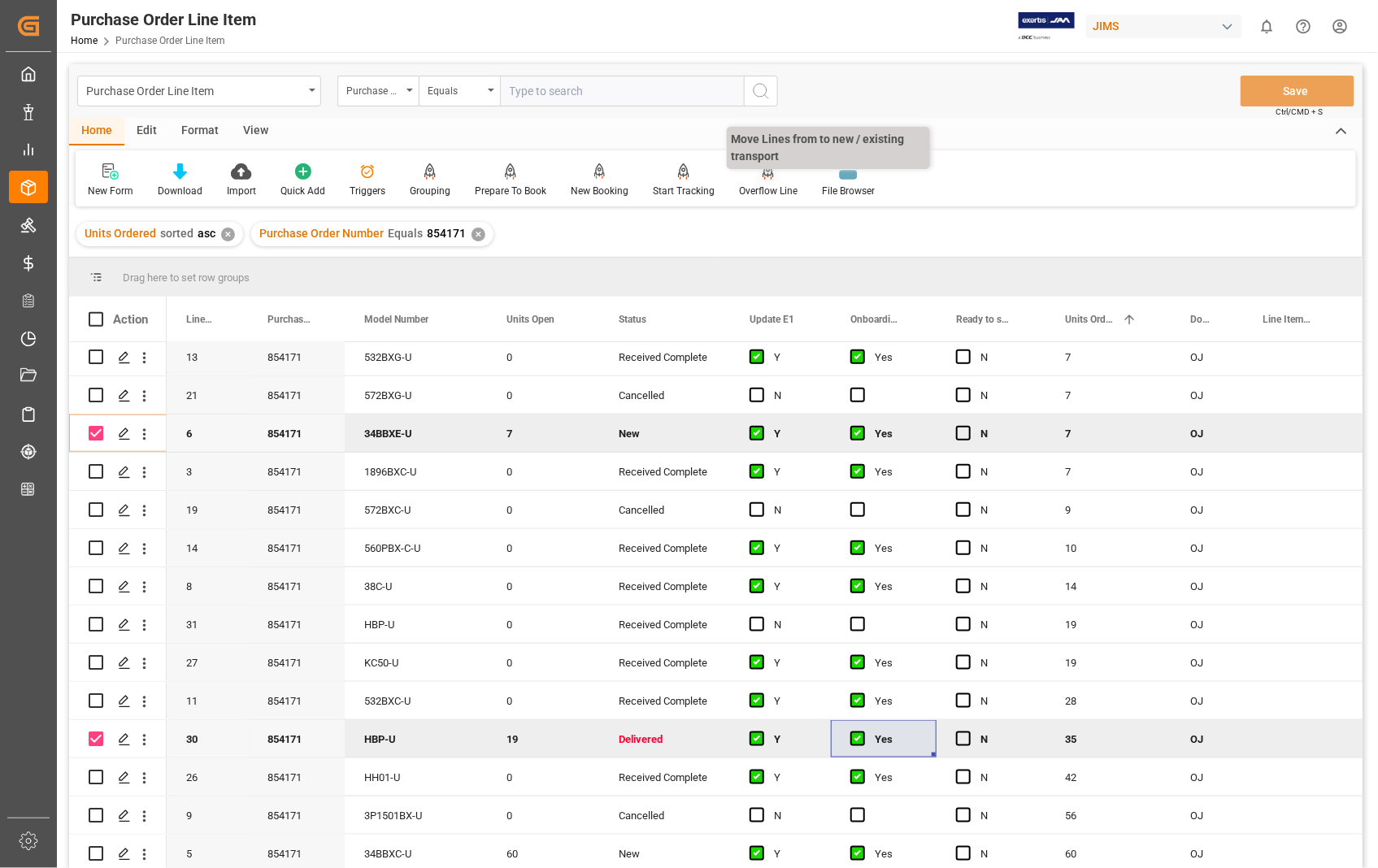
click at [769, 183] on div "Overflow Line" at bounding box center [768, 191] width 58 height 15
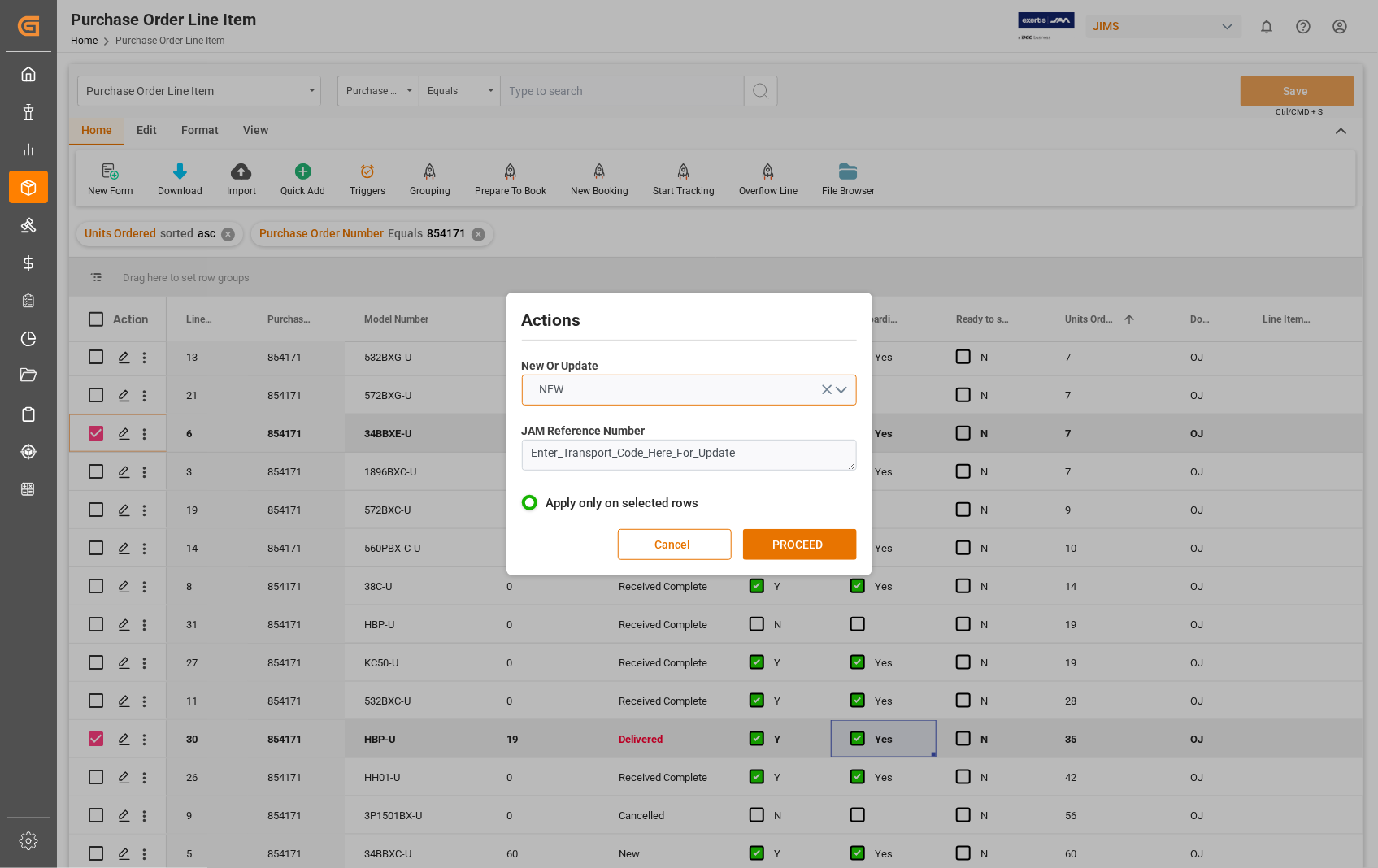
click at [842, 390] on button "NEW" at bounding box center [689, 389] width 334 height 31
click at [583, 429] on div "UPDATE" at bounding box center [690, 428] width 334 height 34
drag, startPoint x: 740, startPoint y: 452, endPoint x: 477, endPoint y: 471, distance: 263.7
click at [477, 471] on div "Actions New Or Update UPDATE JAM Reference Number Enter_Transport_Code_Here_For…" at bounding box center [689, 434] width 1378 height 868
paste textarea "22-10470-[GEOGRAPHIC_DATA]"
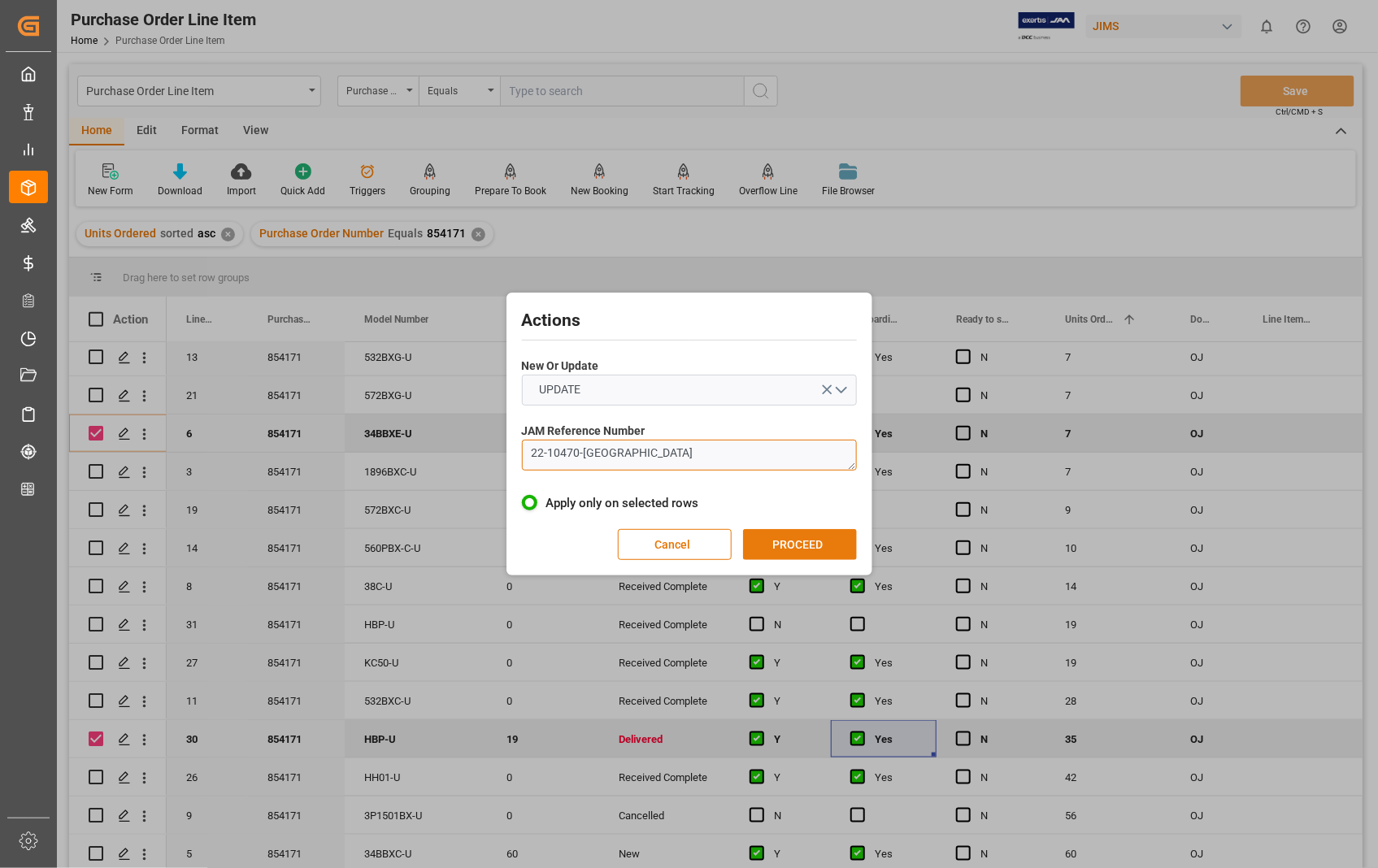
type textarea "22-10470-[GEOGRAPHIC_DATA]"
click at [792, 547] on button "PROCEED" at bounding box center [800, 544] width 113 height 31
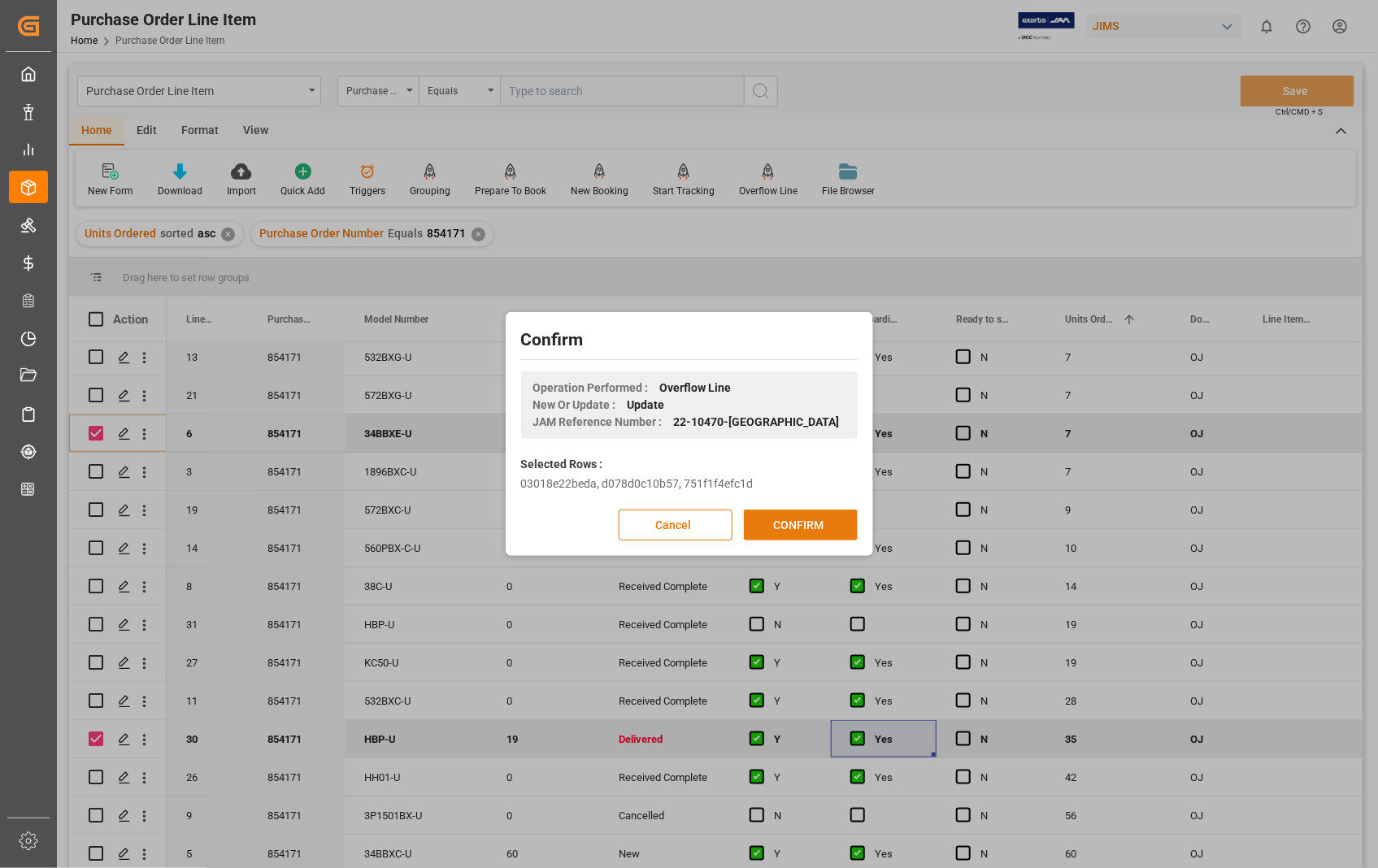
click at [797, 528] on button "CONFIRM" at bounding box center [801, 524] width 113 height 31
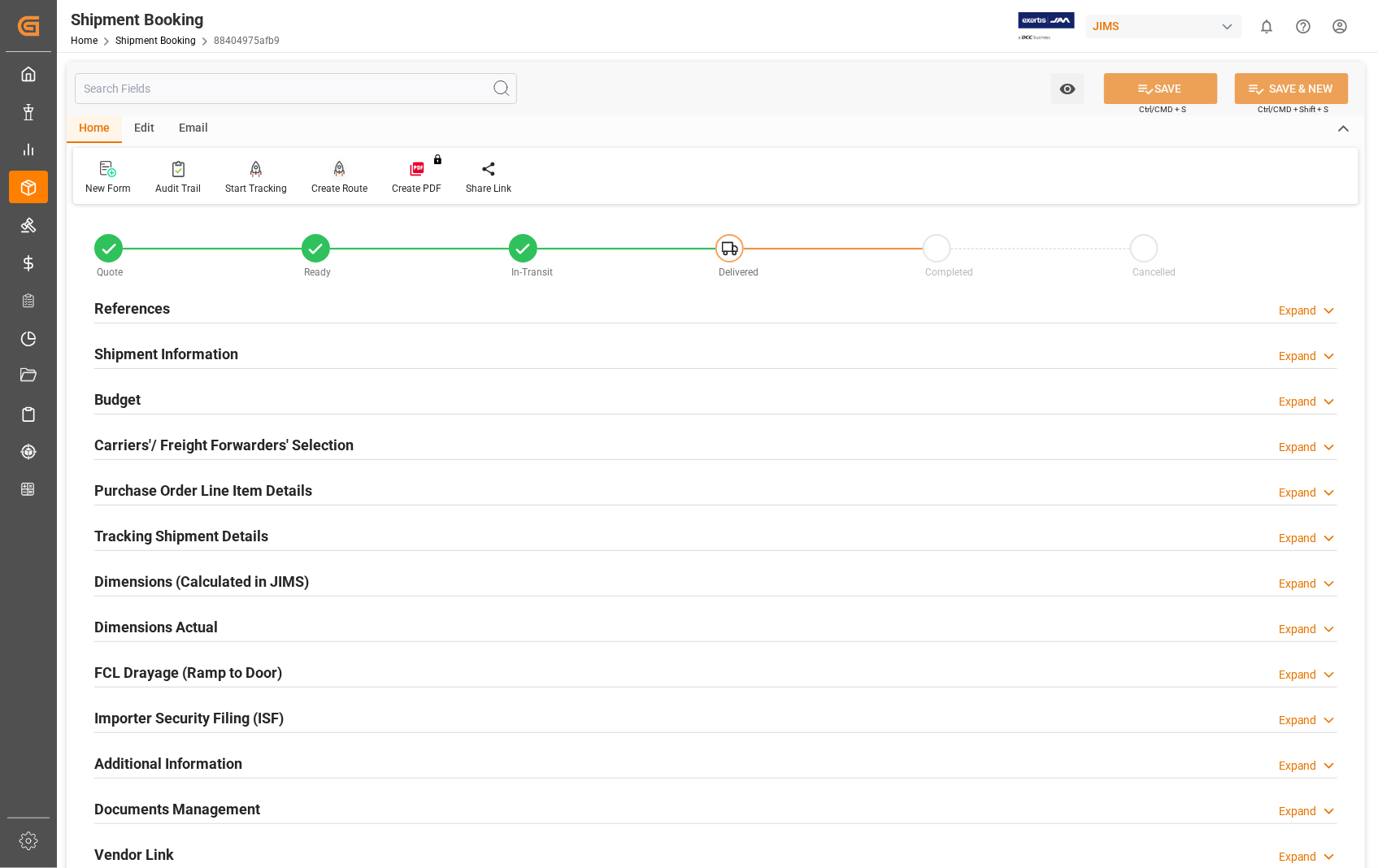
click at [334, 169] on icon at bounding box center [339, 168] width 12 height 16
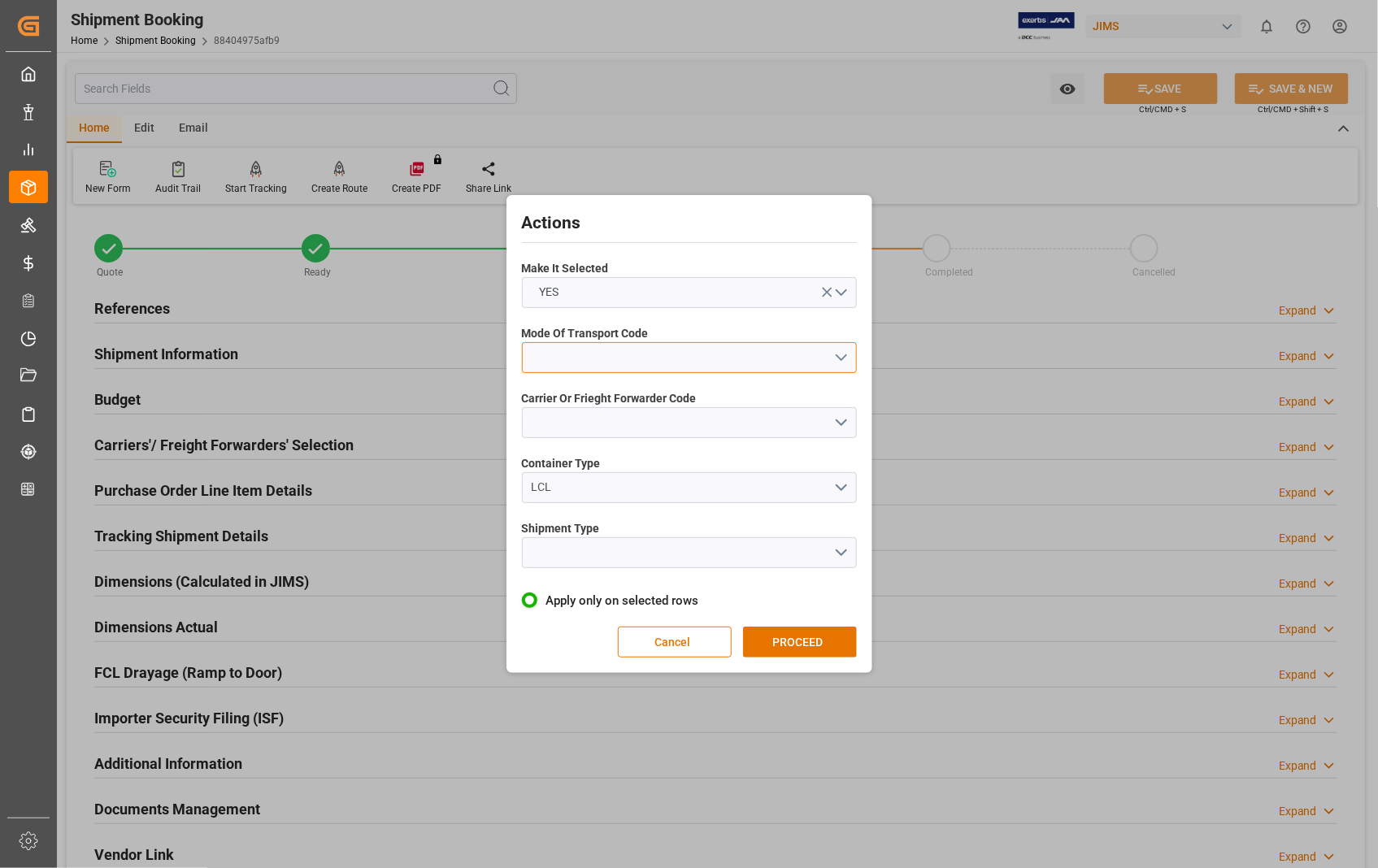
click at [841, 358] on button "open menu" at bounding box center [689, 357] width 334 height 31
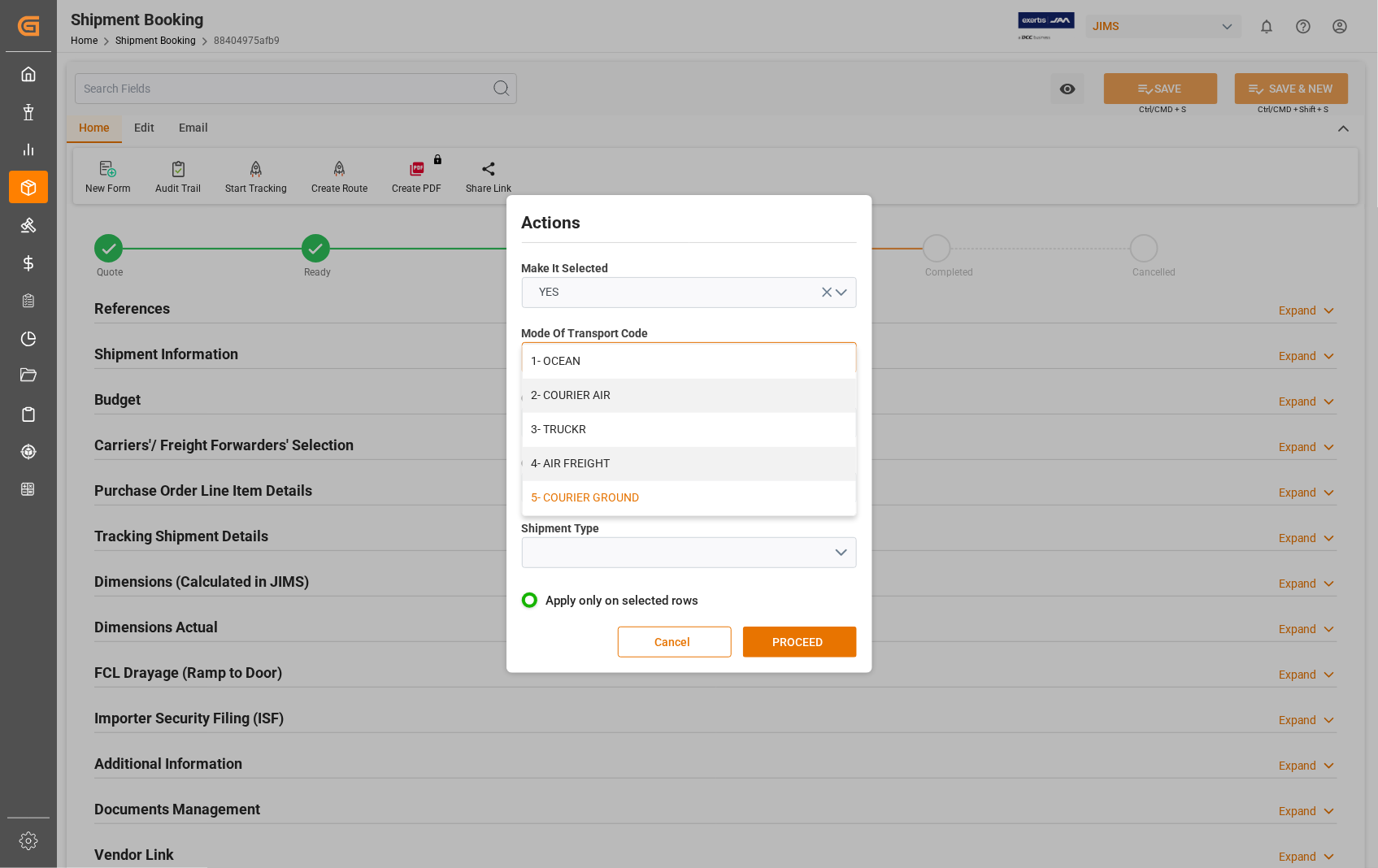
click at [619, 498] on div "5- COURIER GROUND" at bounding box center [690, 498] width 334 height 34
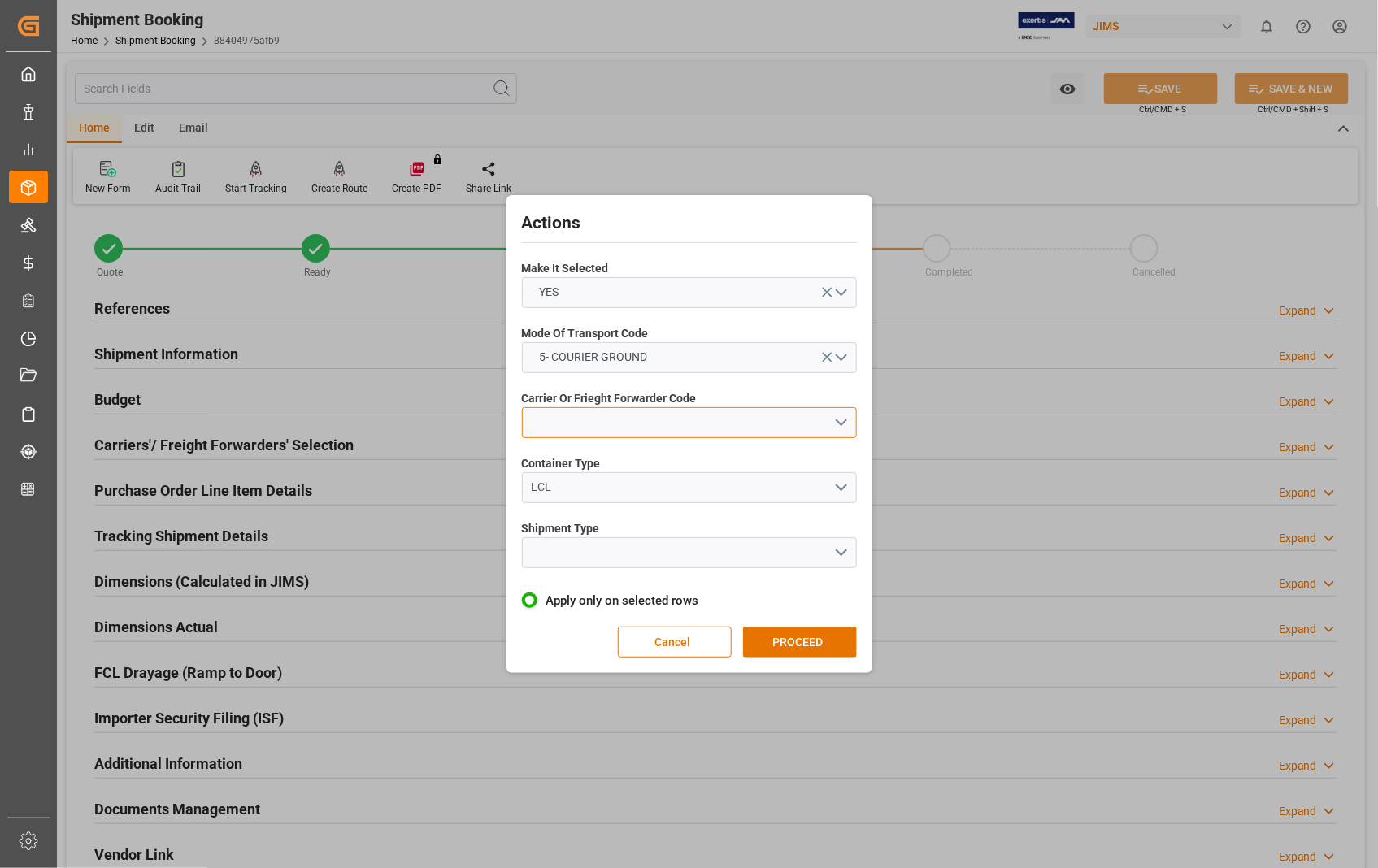
click at [636, 419] on button "open menu" at bounding box center [689, 422] width 334 height 31
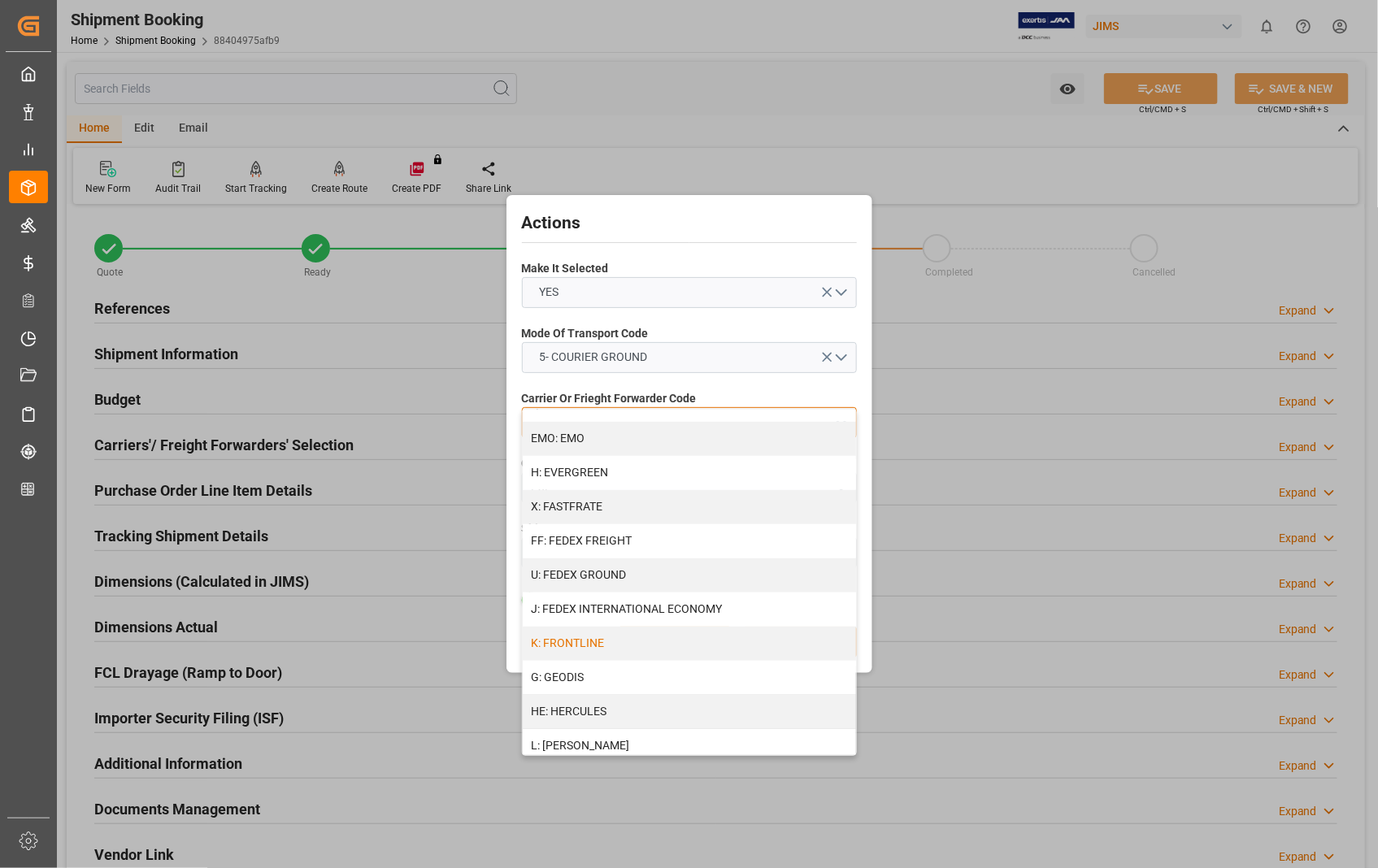
scroll to position [361, 0]
click at [651, 582] on div "U: FEDEX GROUND" at bounding box center [690, 577] width 334 height 34
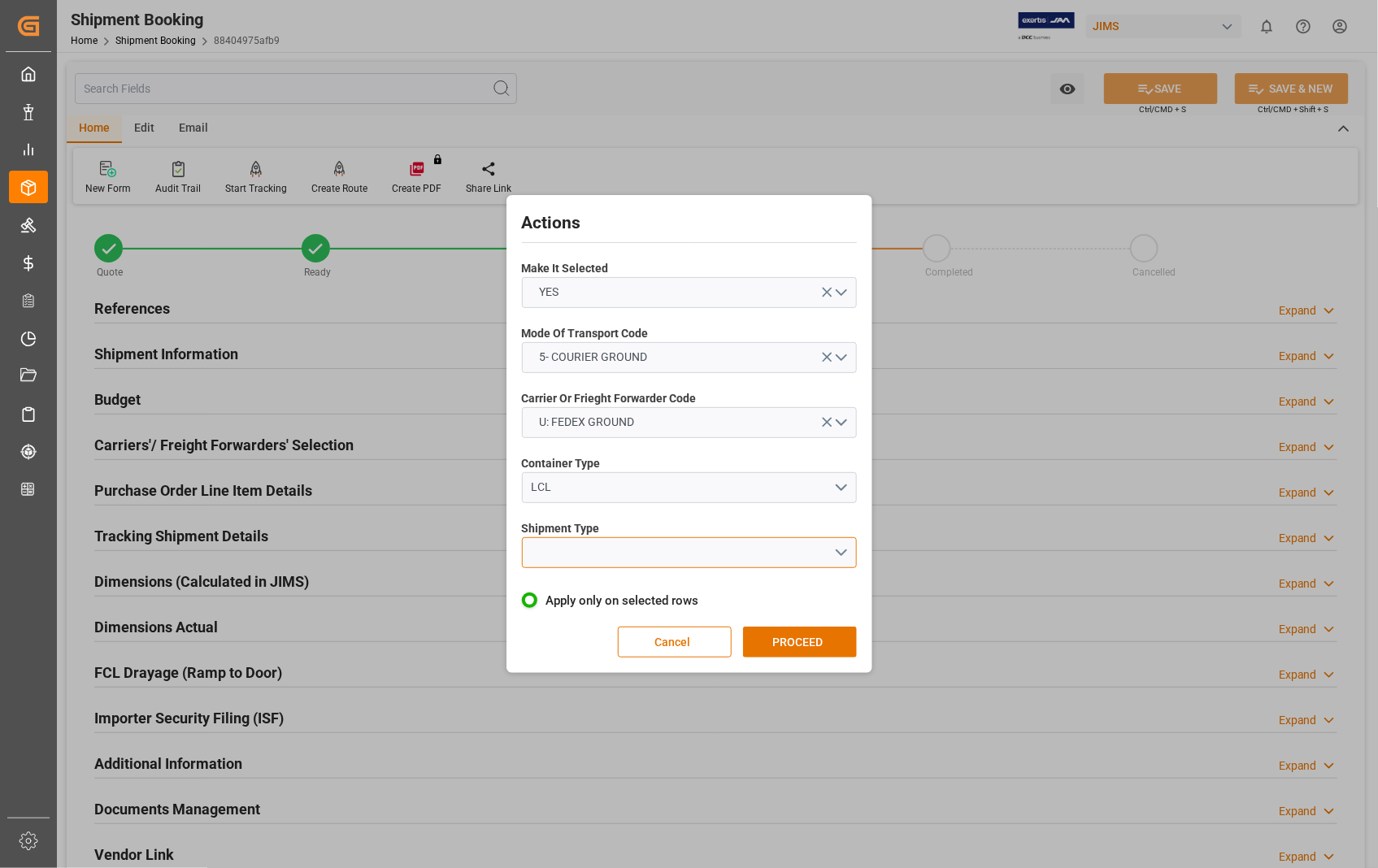
click at [655, 549] on button "open menu" at bounding box center [689, 552] width 334 height 31
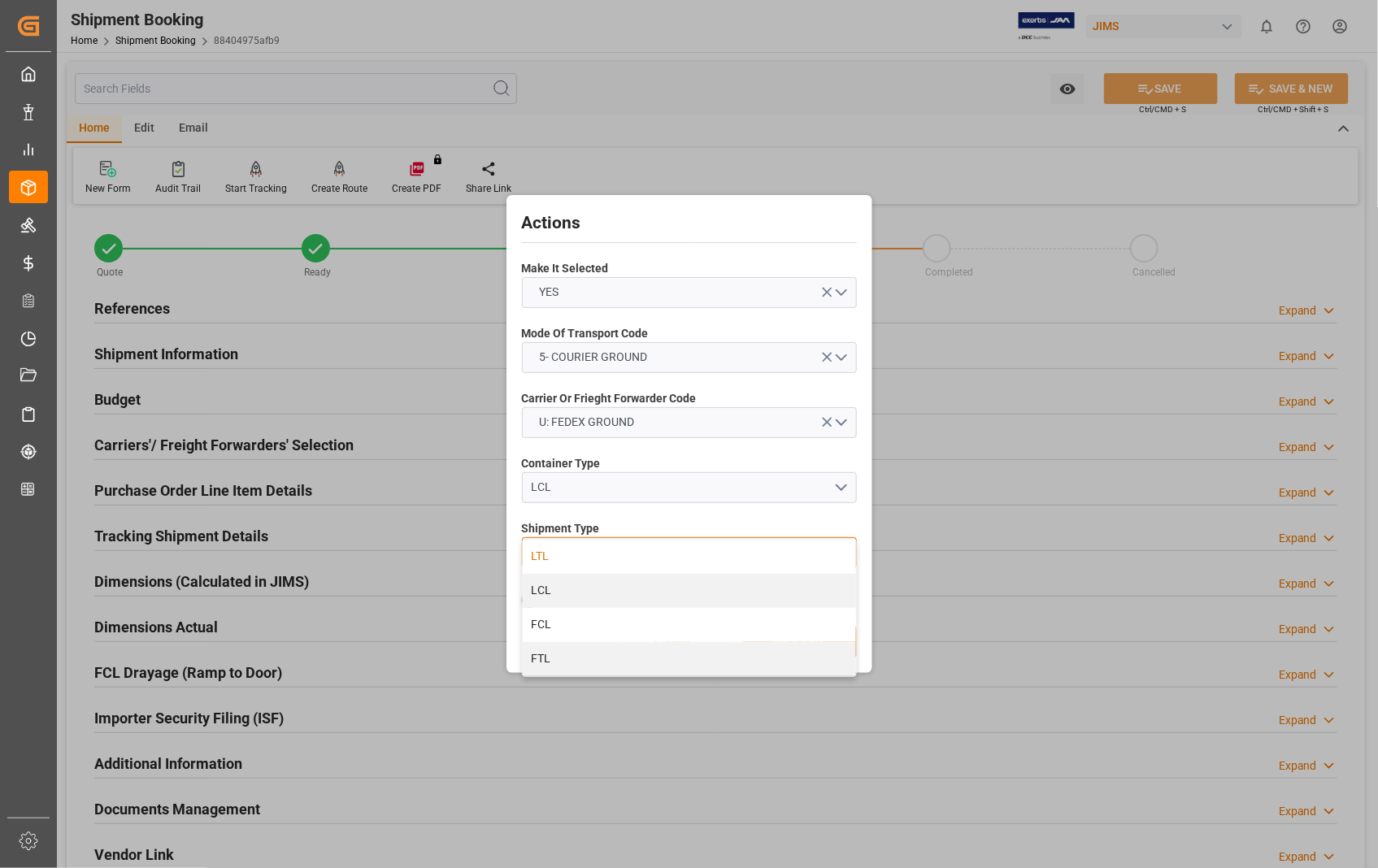
click at [559, 556] on div "LTL" at bounding box center [690, 556] width 334 height 34
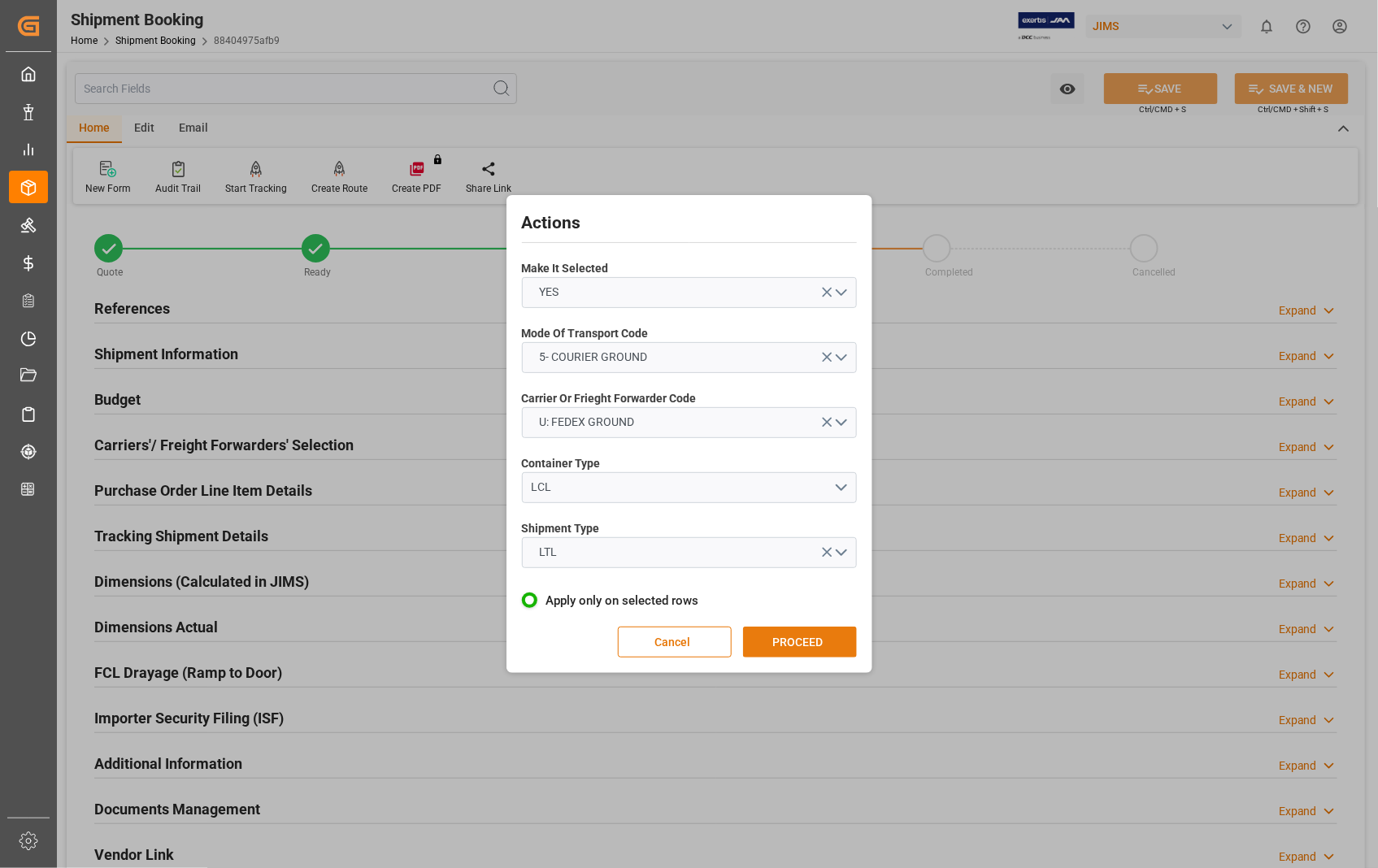
click at [799, 643] on button "PROCEED" at bounding box center [800, 641] width 113 height 31
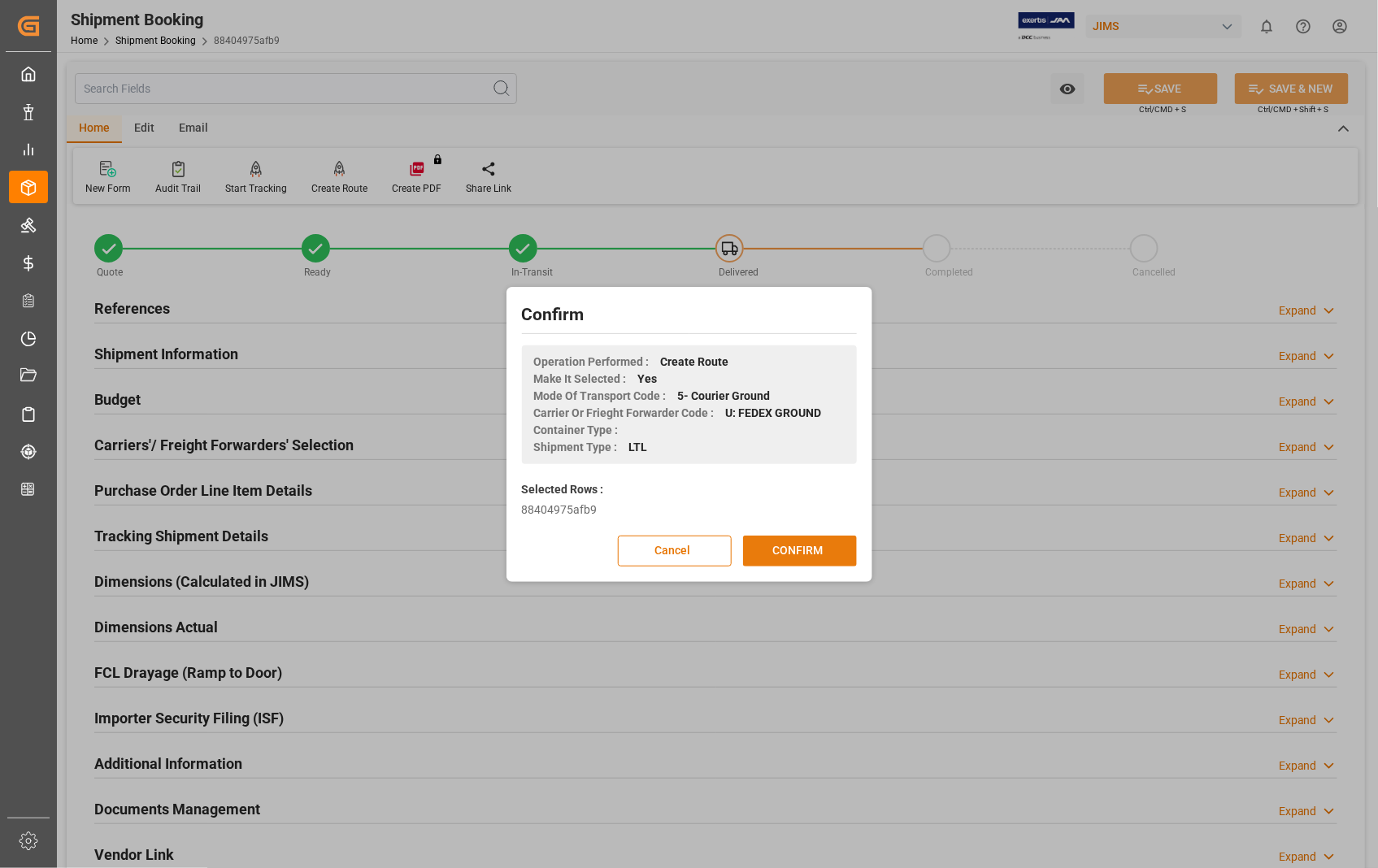
click at [782, 554] on button "CONFIRM" at bounding box center [800, 550] width 113 height 31
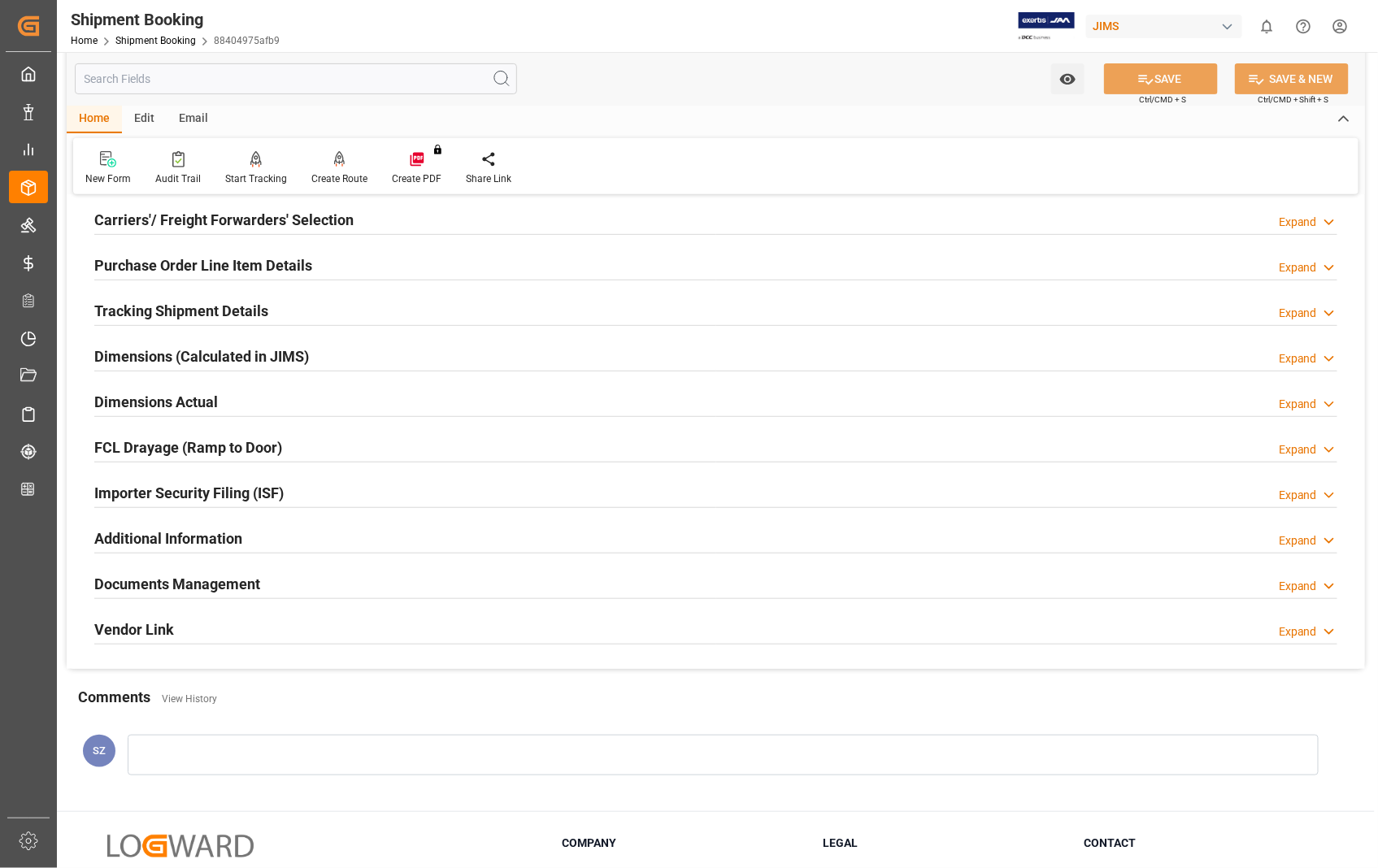
scroll to position [353, 0]
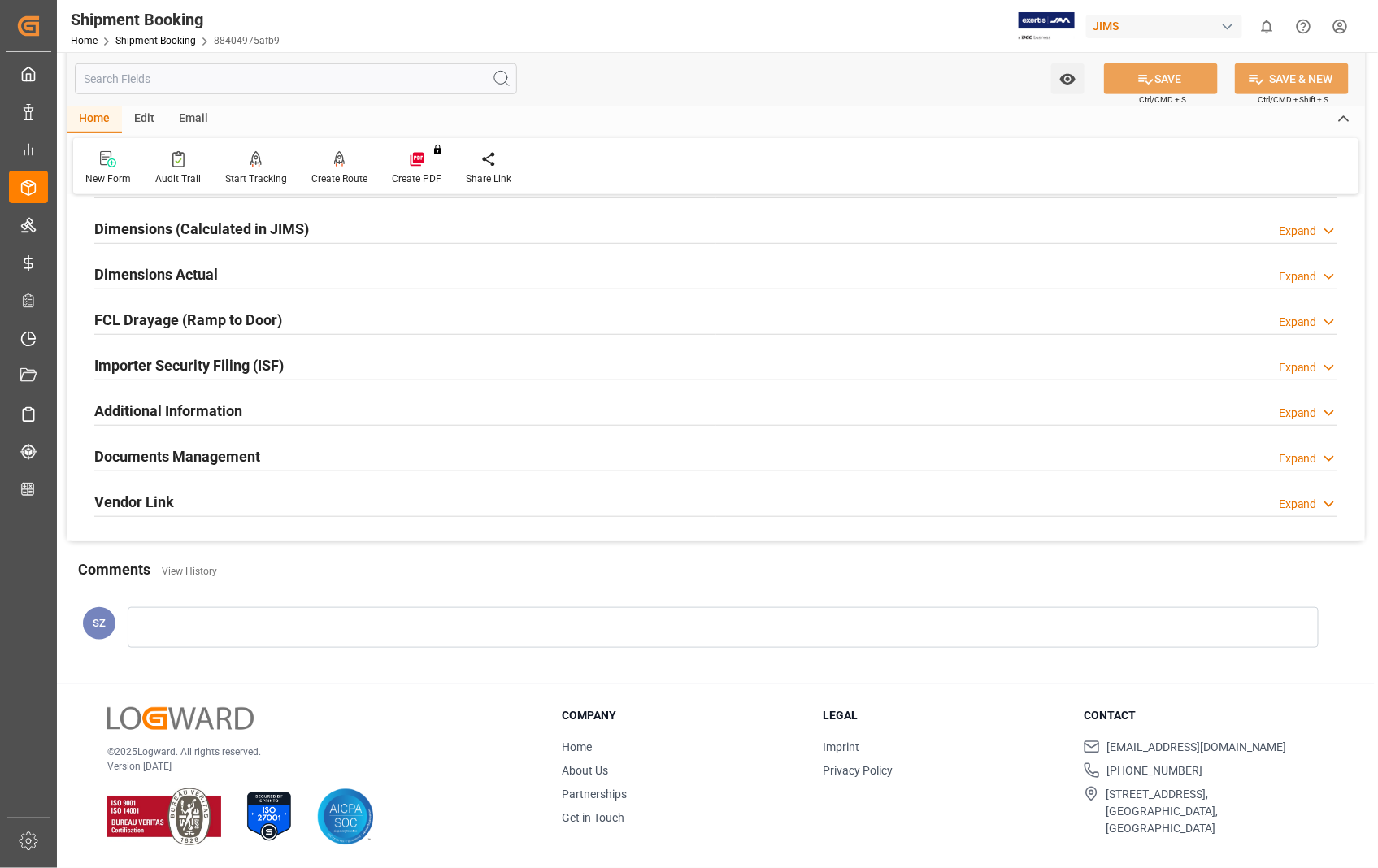
click at [167, 277] on h2 "Dimensions Actual" at bounding box center [156, 274] width 123 height 22
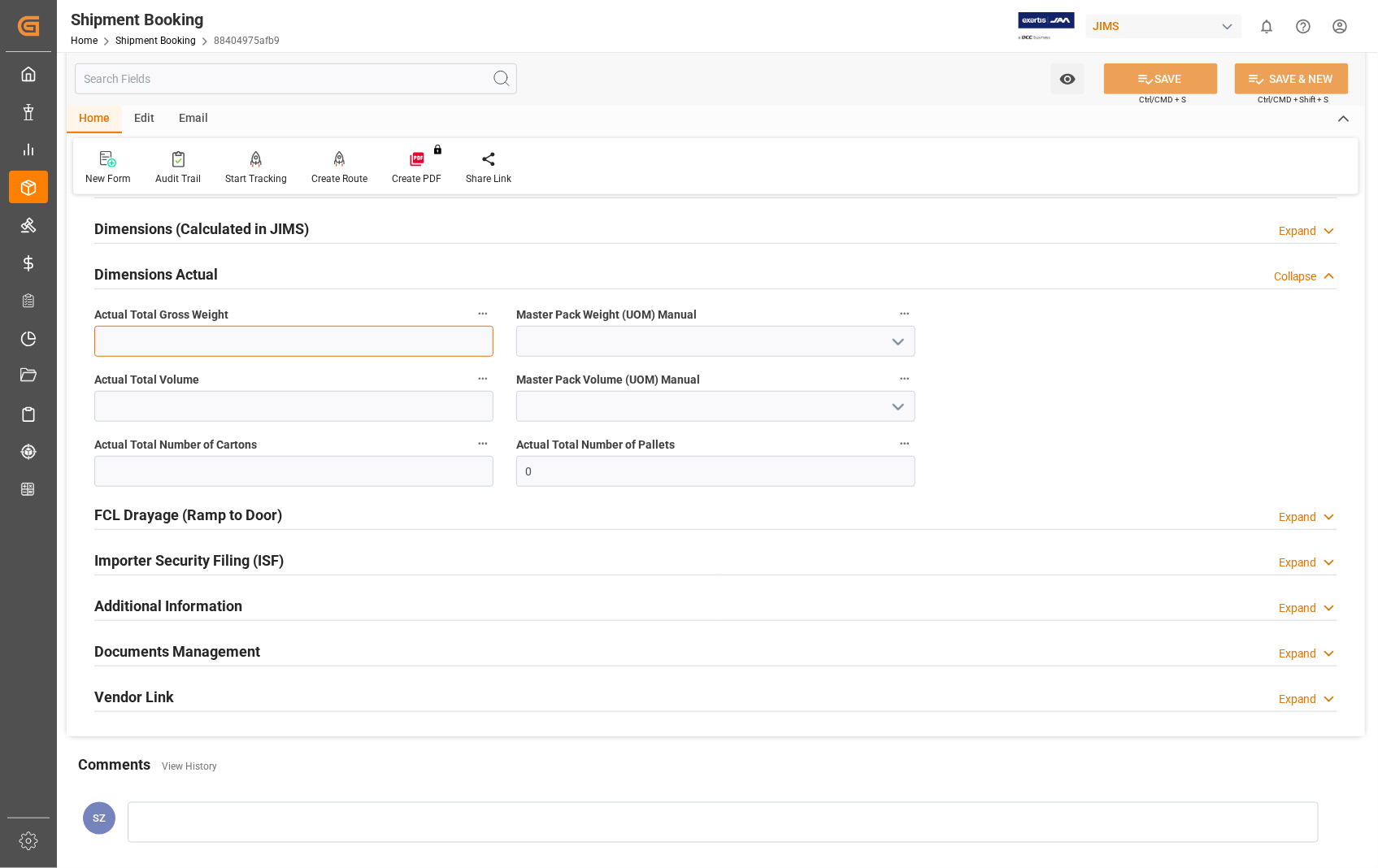
click at [216, 334] on input "text" at bounding box center [294, 341] width 399 height 31
type input "155"
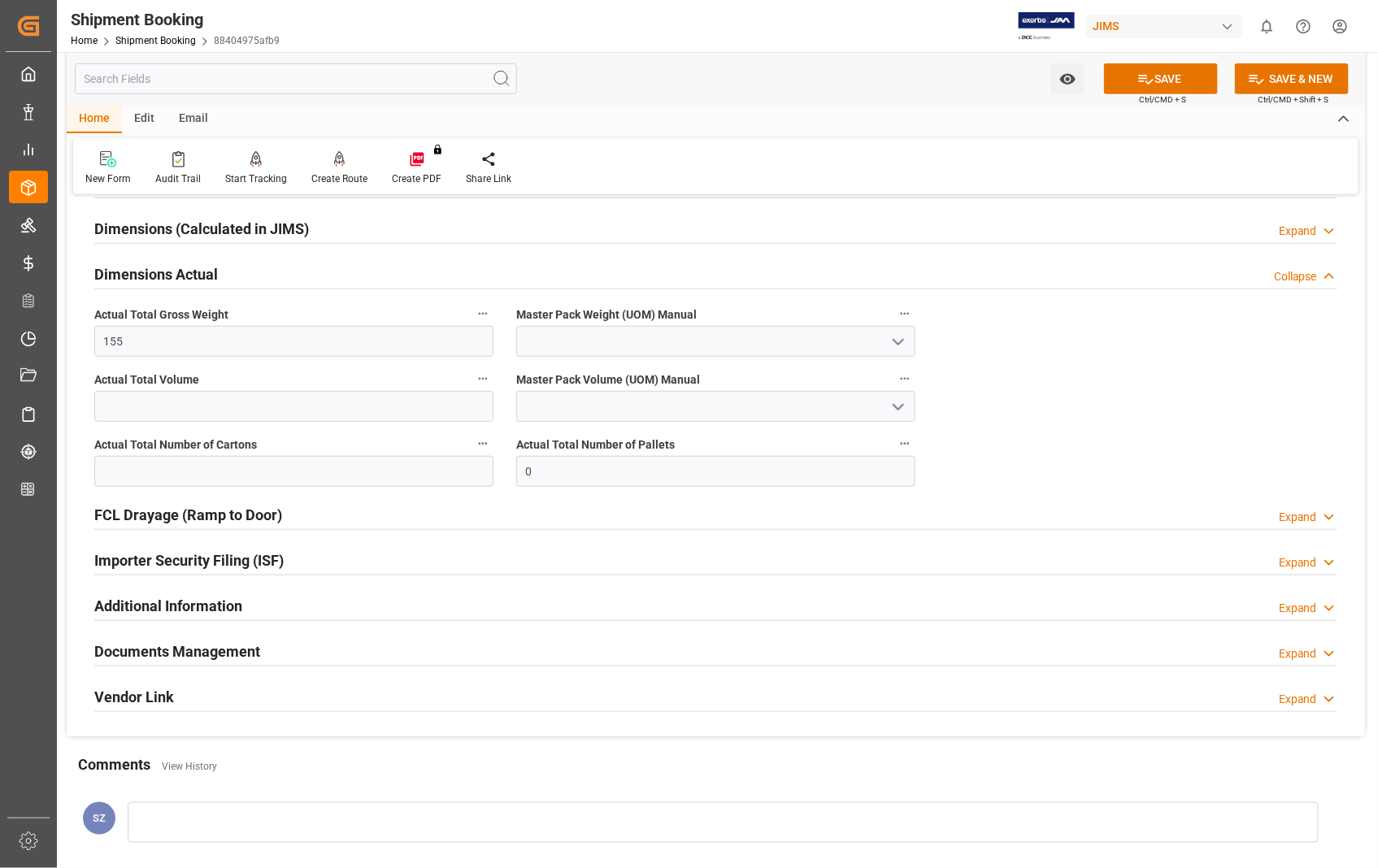
click at [905, 337] on icon "open menu" at bounding box center [898, 342] width 19 height 19
click at [548, 413] on div "LB" at bounding box center [716, 414] width 397 height 37
type input "LB"
click at [336, 461] on input "text" at bounding box center [294, 471] width 399 height 31
type input "11"
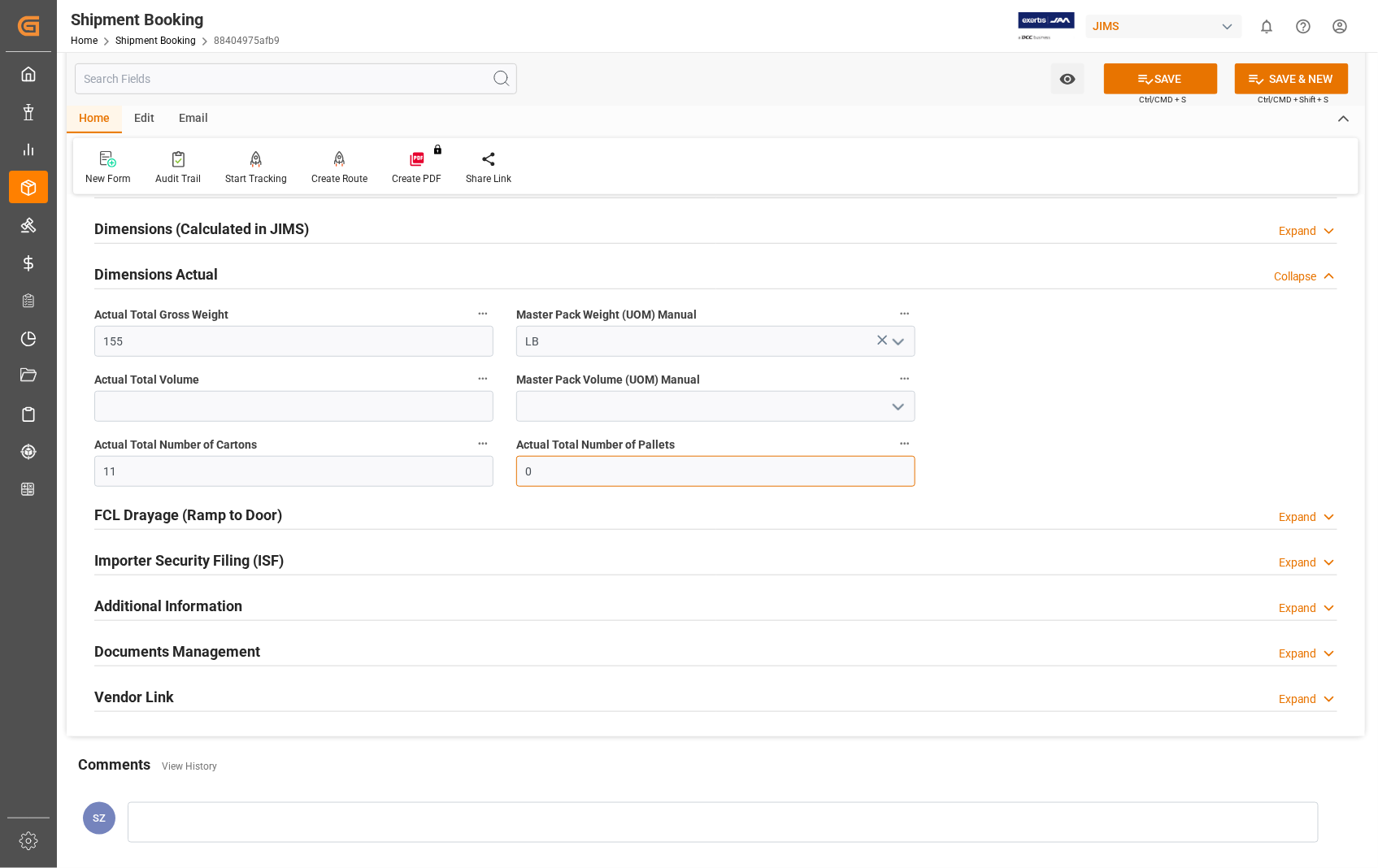
drag, startPoint x: 621, startPoint y: 469, endPoint x: 442, endPoint y: 461, distance: 179.2
click at [442, 461] on div "Quote Ready In-Transit Delivered Completed Cancelled References Expand JAM Refe…" at bounding box center [716, 296] width 1298 height 880
type input "1"
click at [1079, 449] on div "Quote Ready In-Transit Delivered Completed Cancelled References Expand JAM Refe…" at bounding box center [716, 296] width 1298 height 880
click at [1159, 68] on button "SAVE" at bounding box center [1160, 78] width 113 height 31
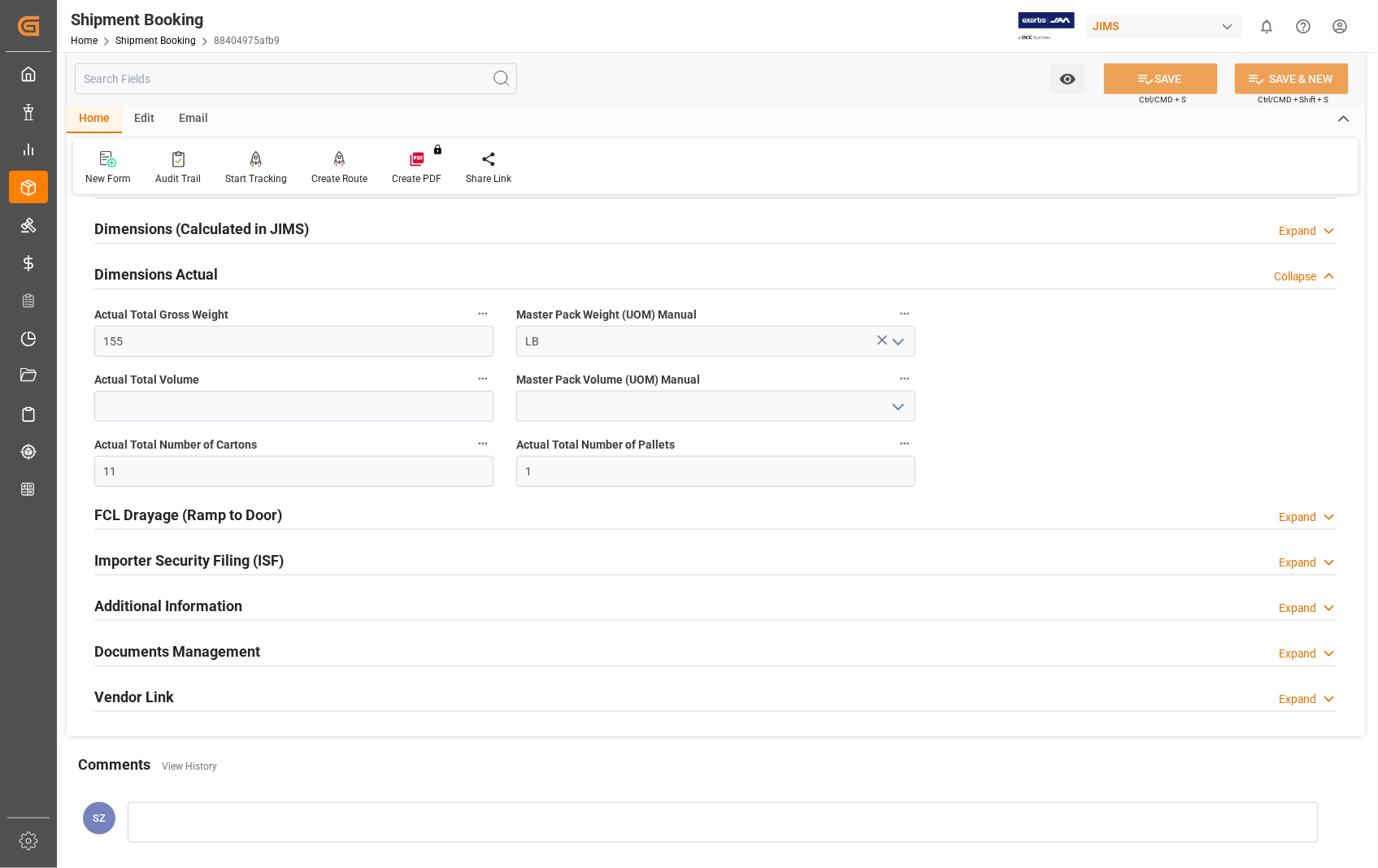
click at [222, 654] on h2 "Documents Management" at bounding box center [177, 651] width 166 height 22
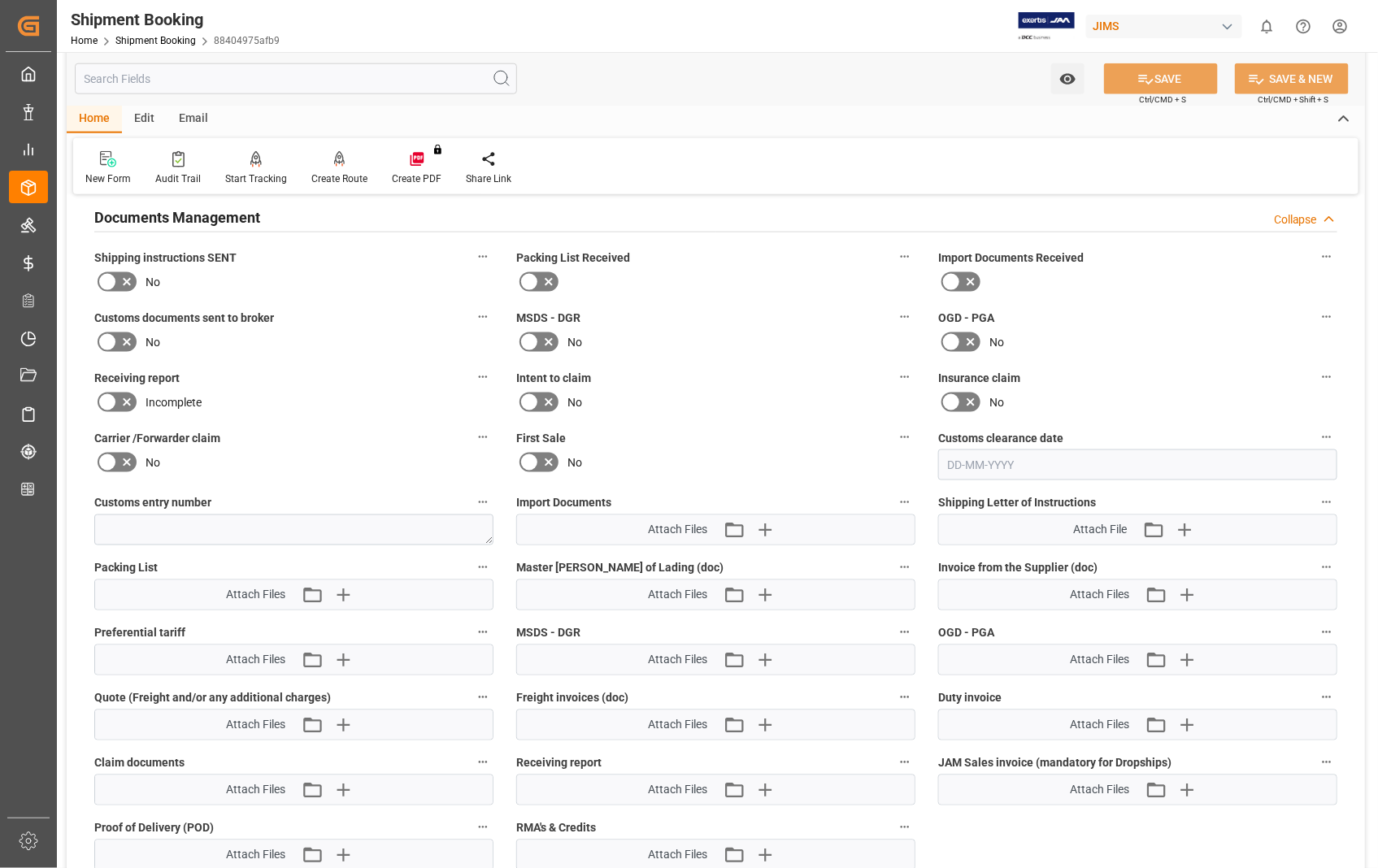
scroll to position [895, 0]
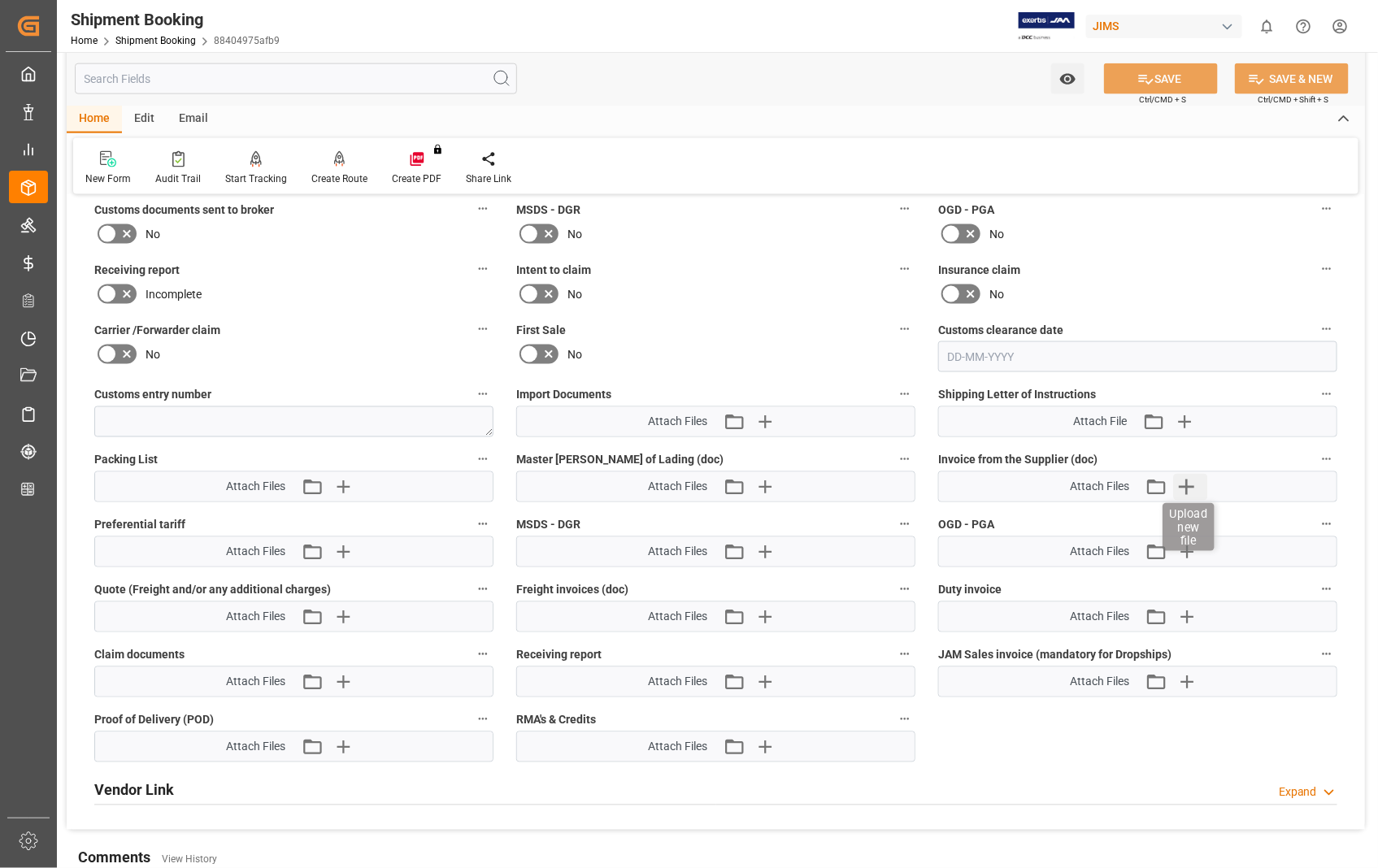
click at [1184, 482] on icon "button" at bounding box center [1187, 487] width 16 height 16
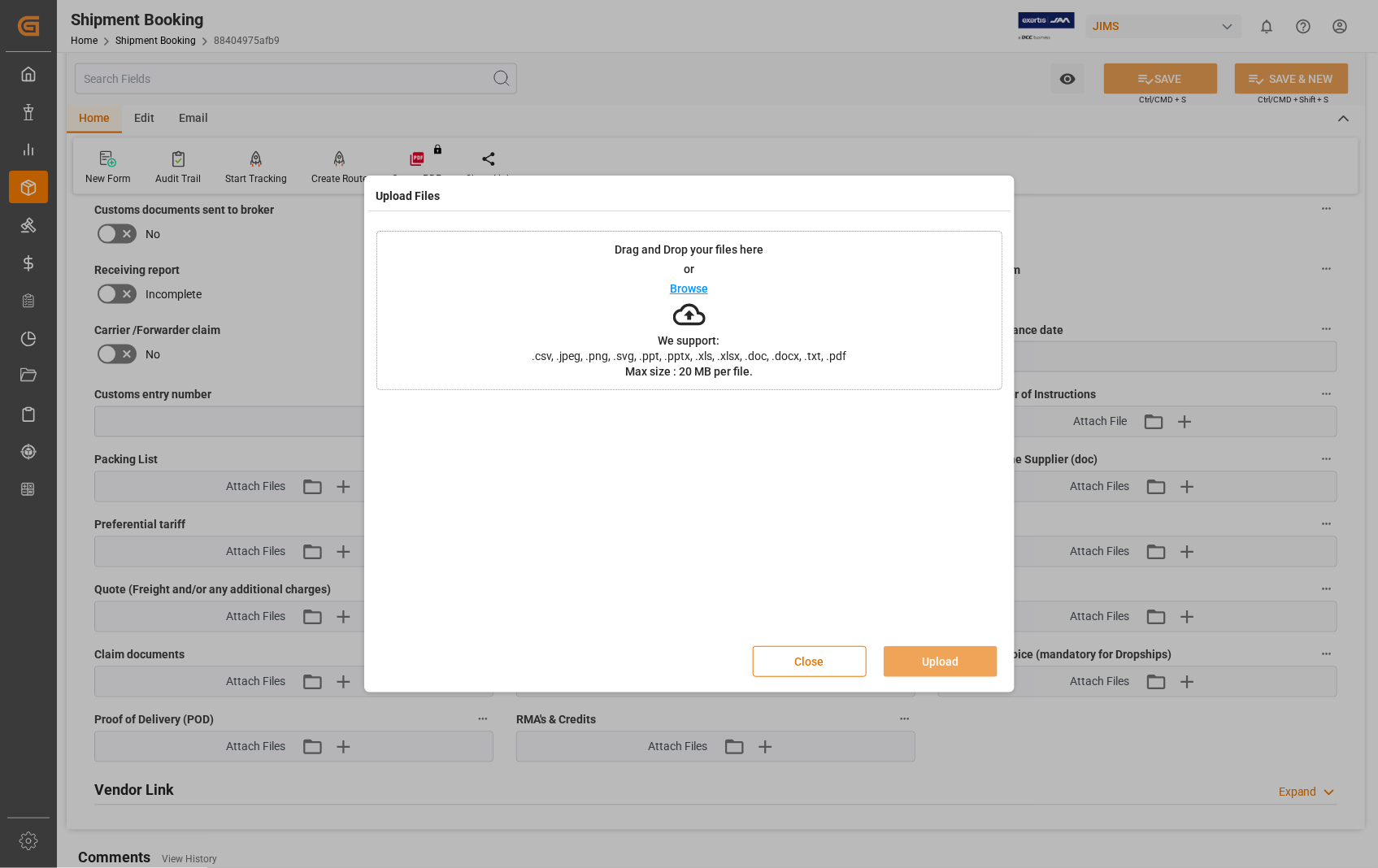
click at [679, 288] on p "Browse" at bounding box center [689, 288] width 38 height 12
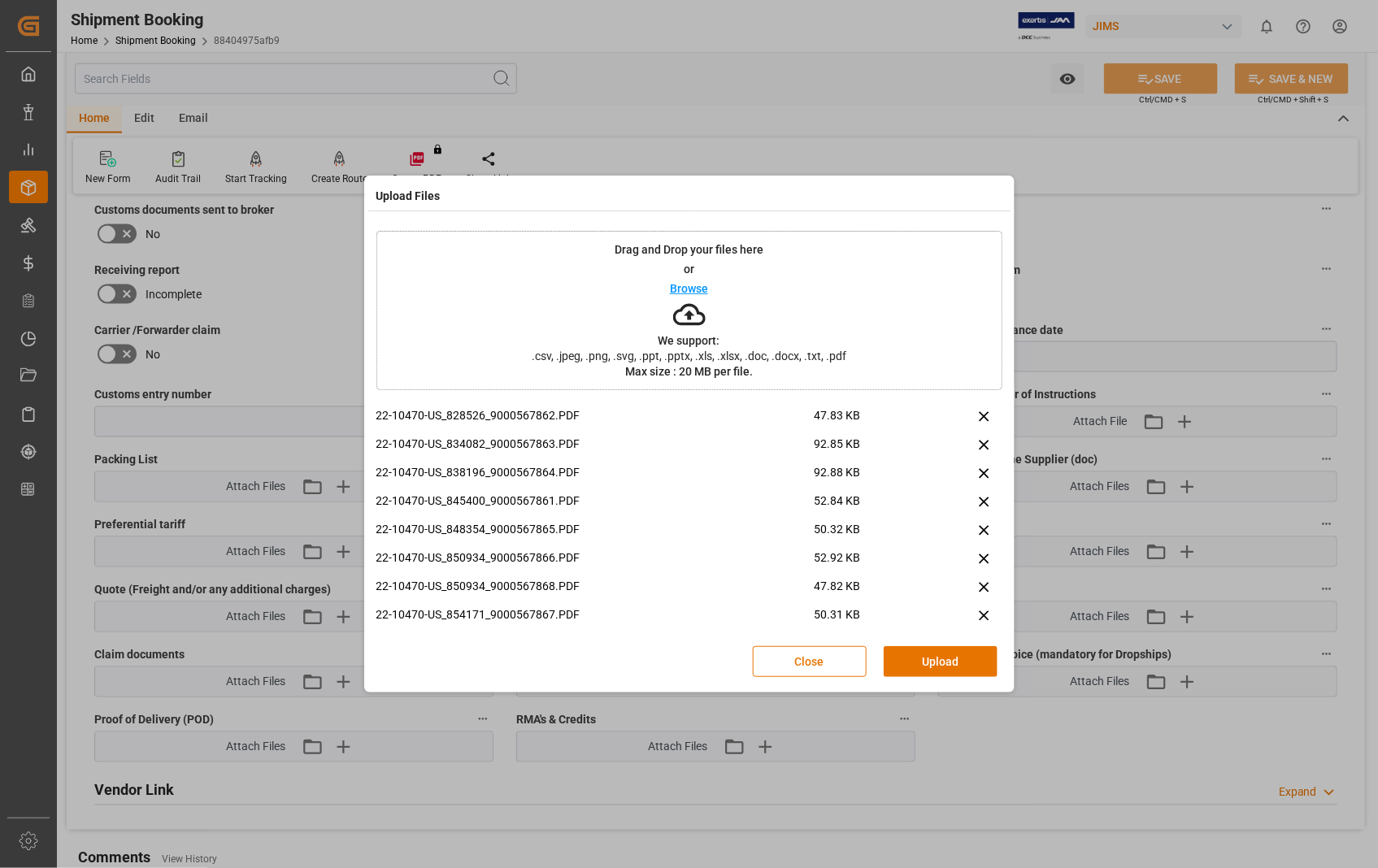
scroll to position [68, 0]
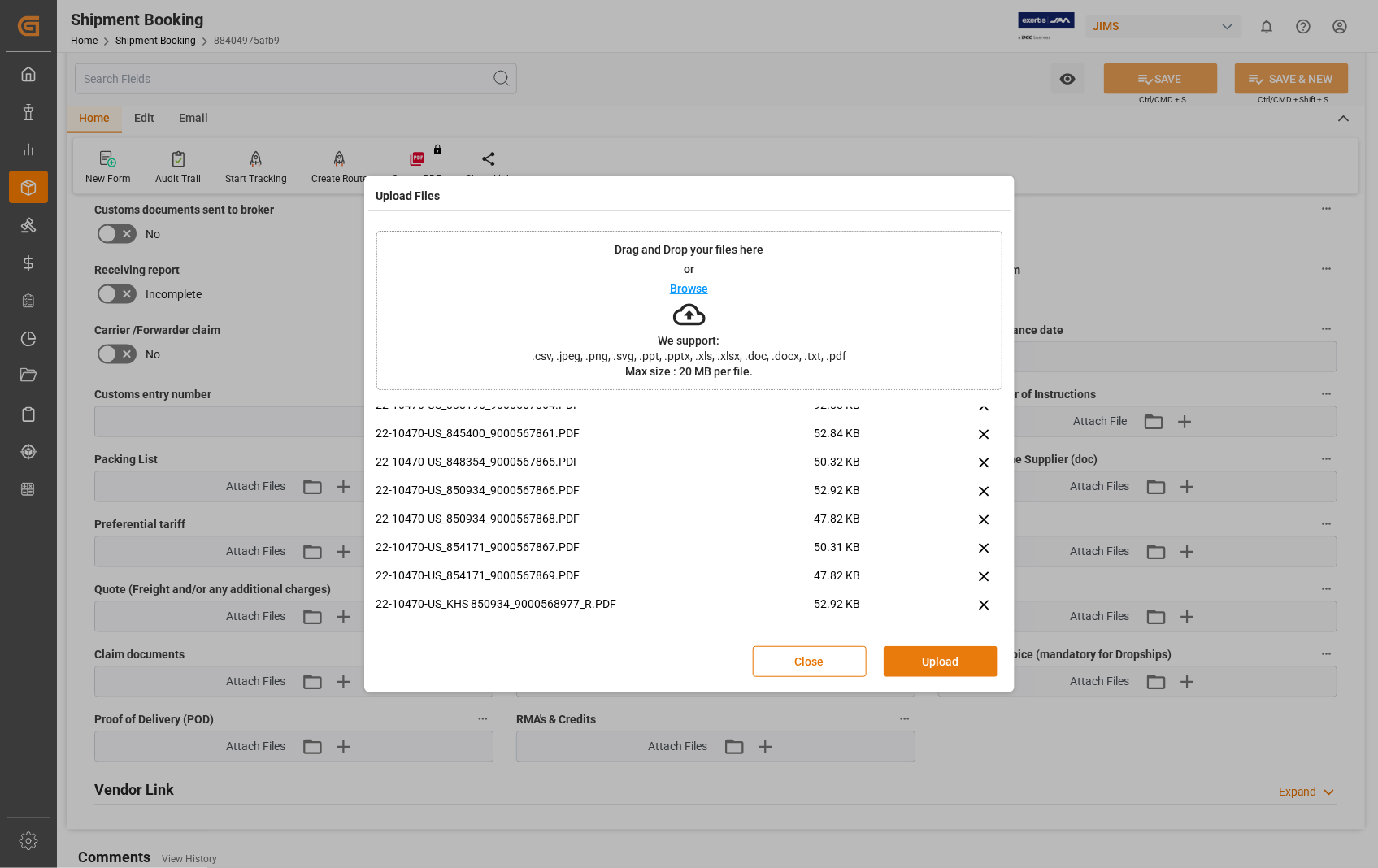
click at [939, 668] on button "Upload" at bounding box center [940, 661] width 113 height 31
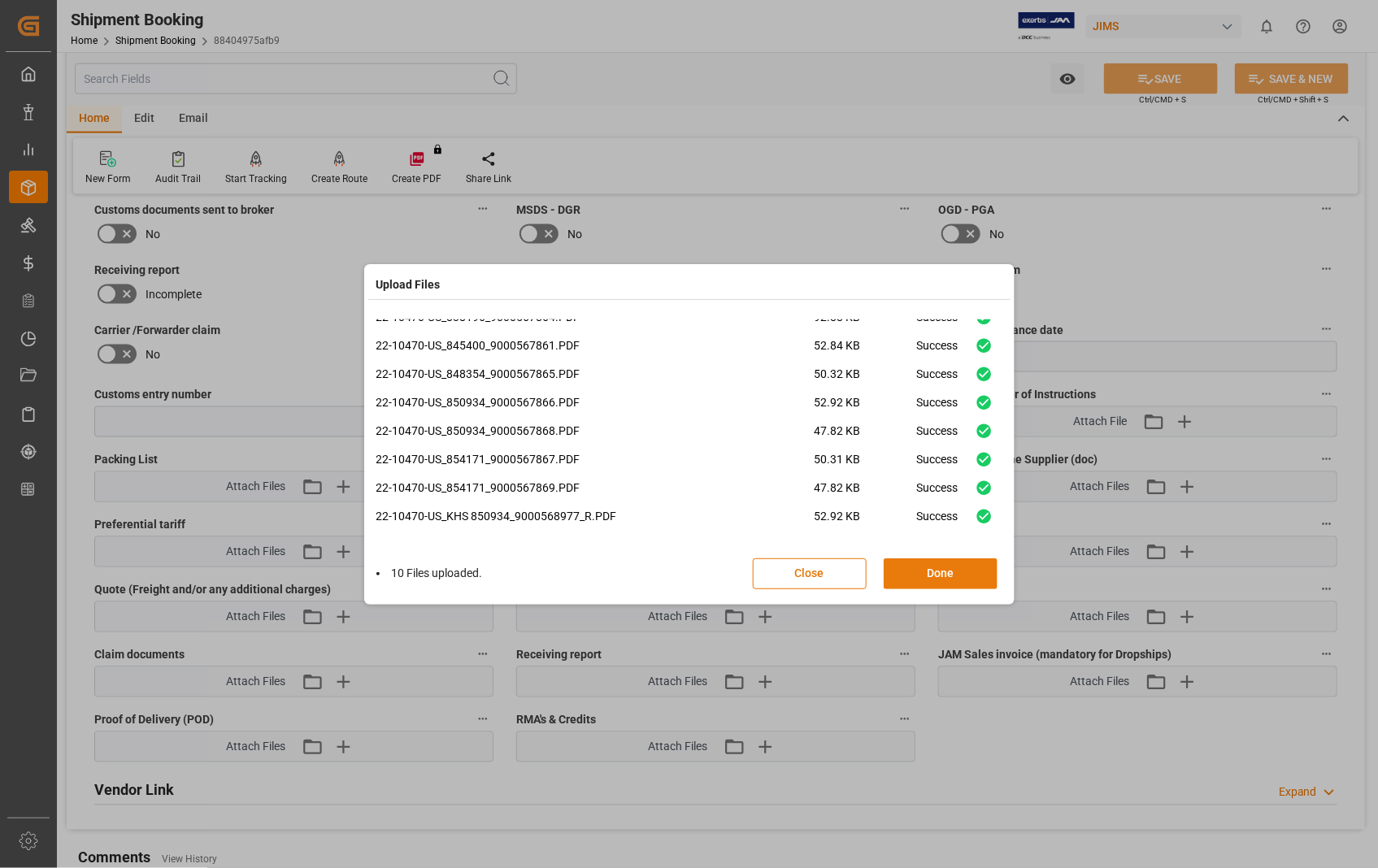
click at [938, 579] on button "Done" at bounding box center [940, 573] width 113 height 31
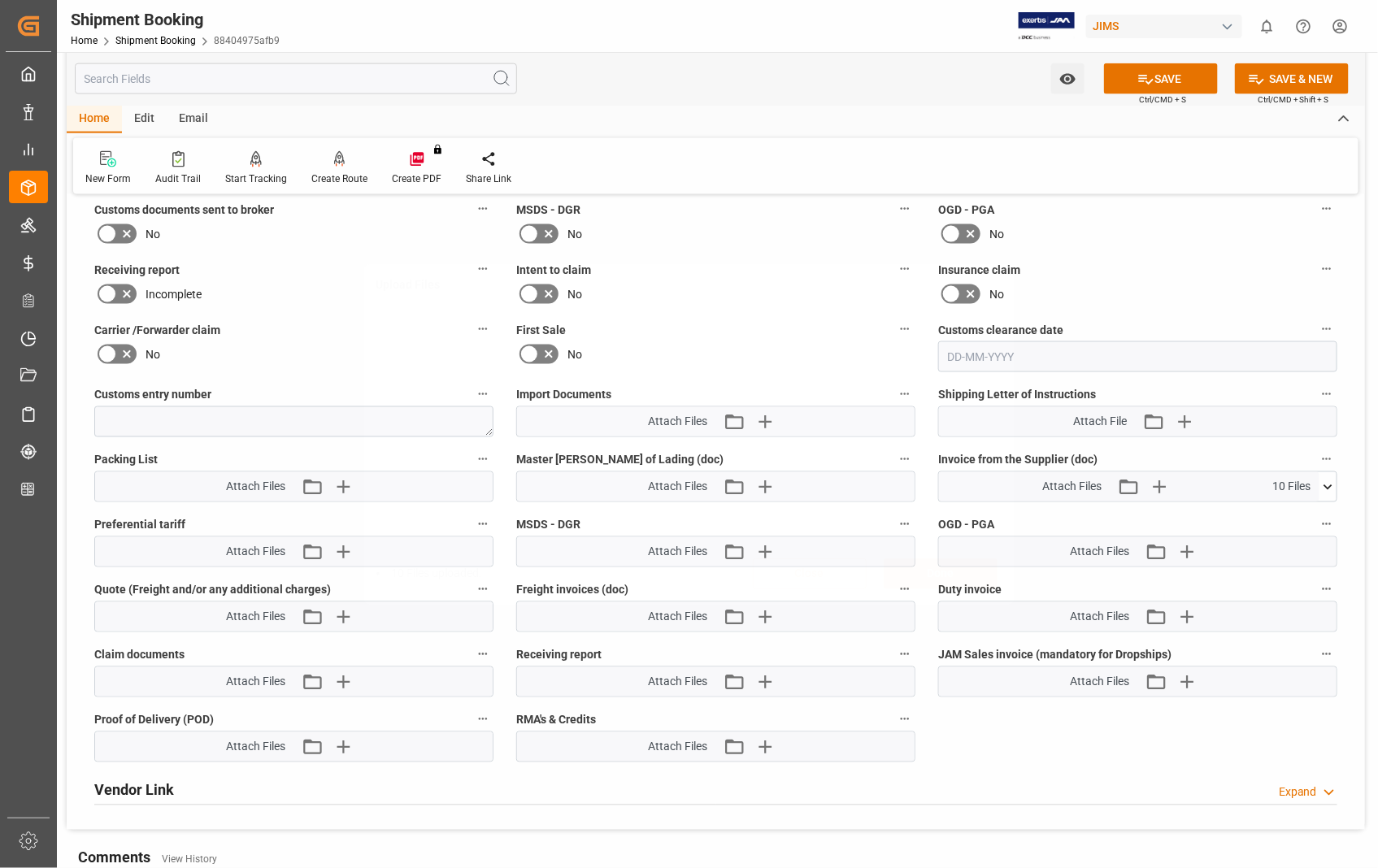
scroll to position [0, 0]
click at [1164, 76] on button "SAVE" at bounding box center [1160, 78] width 113 height 31
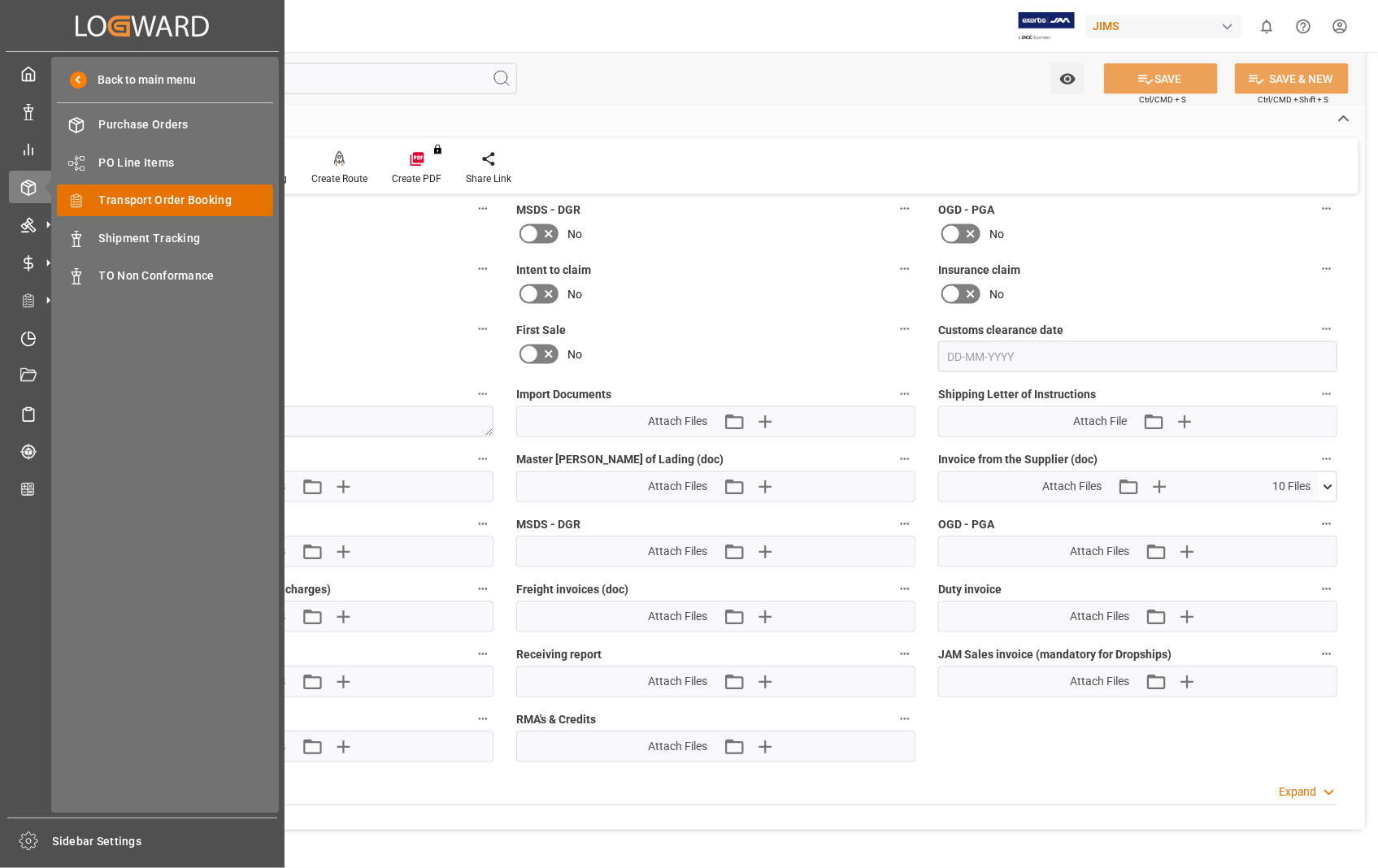
click at [166, 199] on span "Transport Order Booking" at bounding box center [186, 200] width 174 height 17
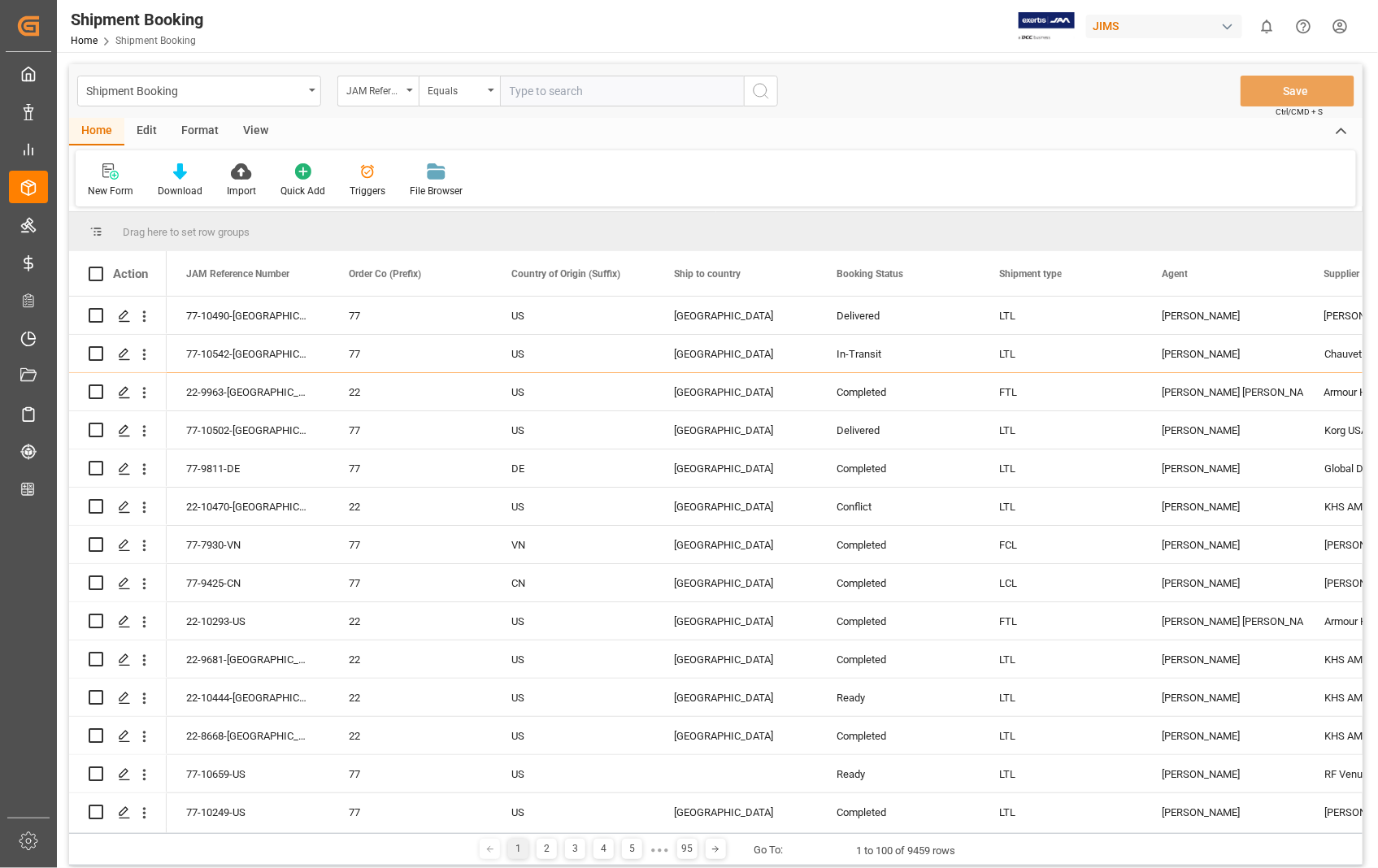
click at [591, 94] on input "text" at bounding box center [621, 91] width 244 height 31
type input "22-10470-[GEOGRAPHIC_DATA]"
click at [751, 89] on icon "search button" at bounding box center [760, 90] width 19 height 19
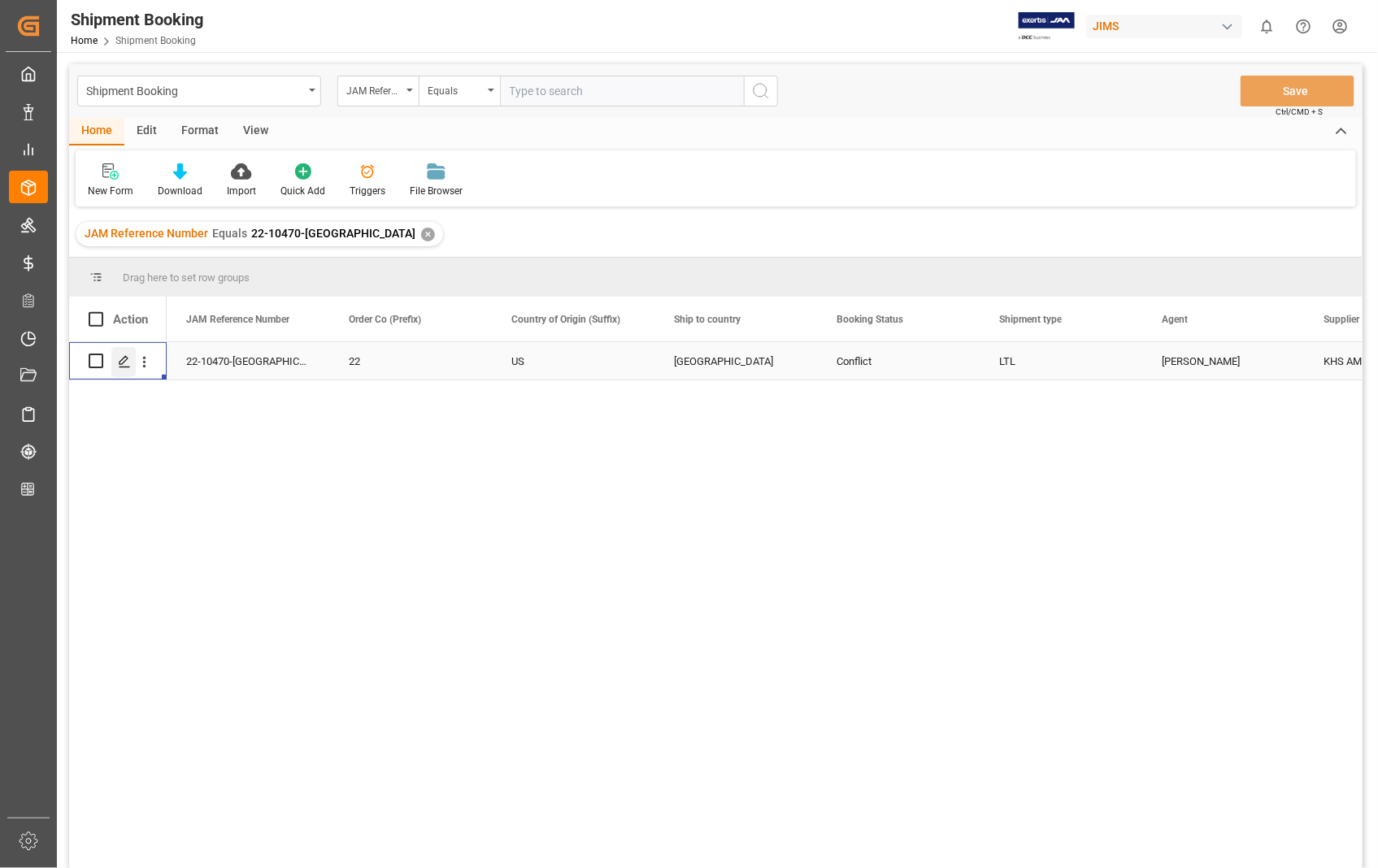
click at [126, 359] on polygon "Press SPACE to select this row." at bounding box center [123, 360] width 8 height 8
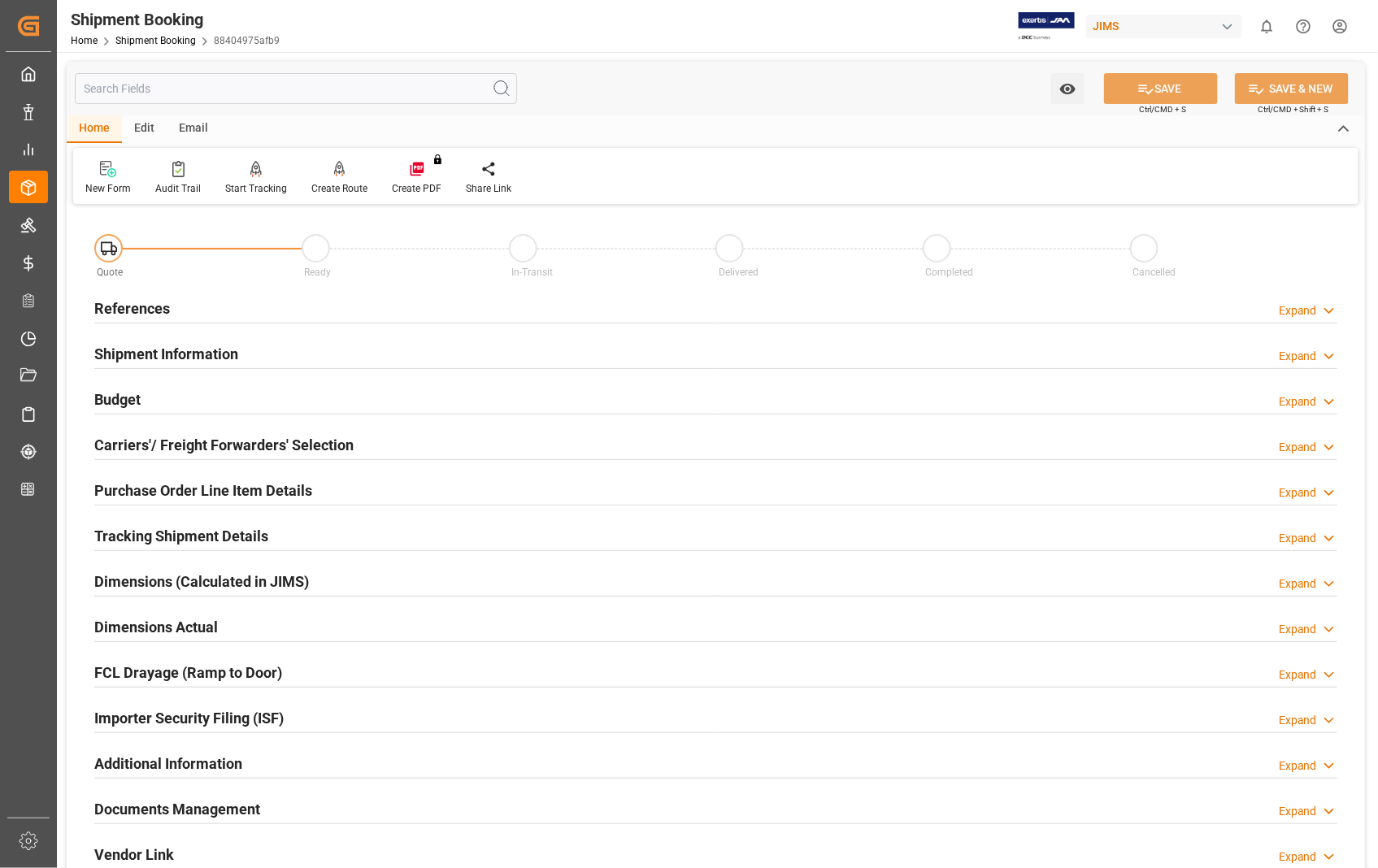
type input "[DATE] 18:31"
type input "[DATE]"
type input "08-08-2025 00:00"
click at [143, 306] on h2 "References" at bounding box center [132, 309] width 76 height 22
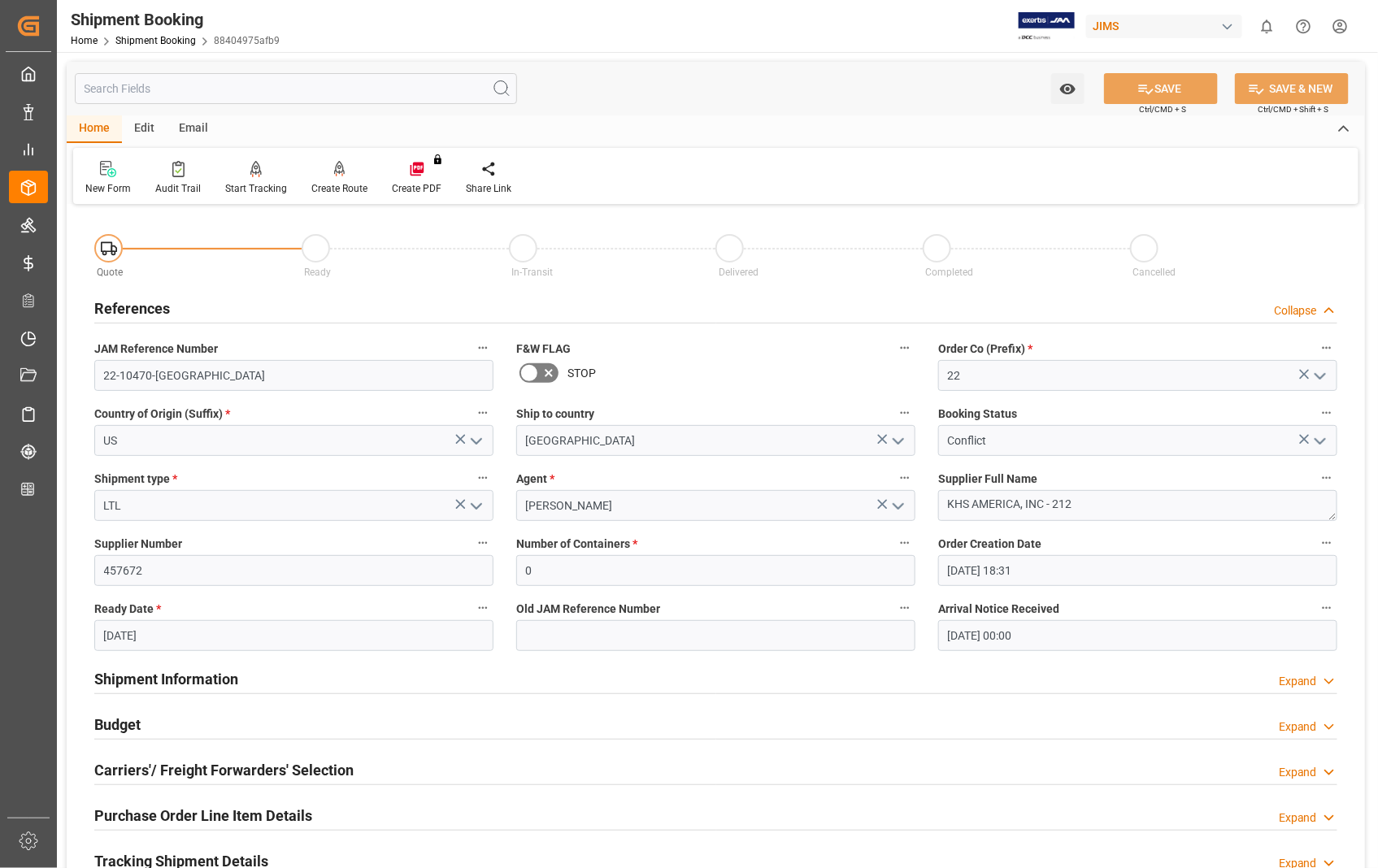
click at [1322, 439] on polyline "open menu" at bounding box center [1320, 441] width 10 height 5
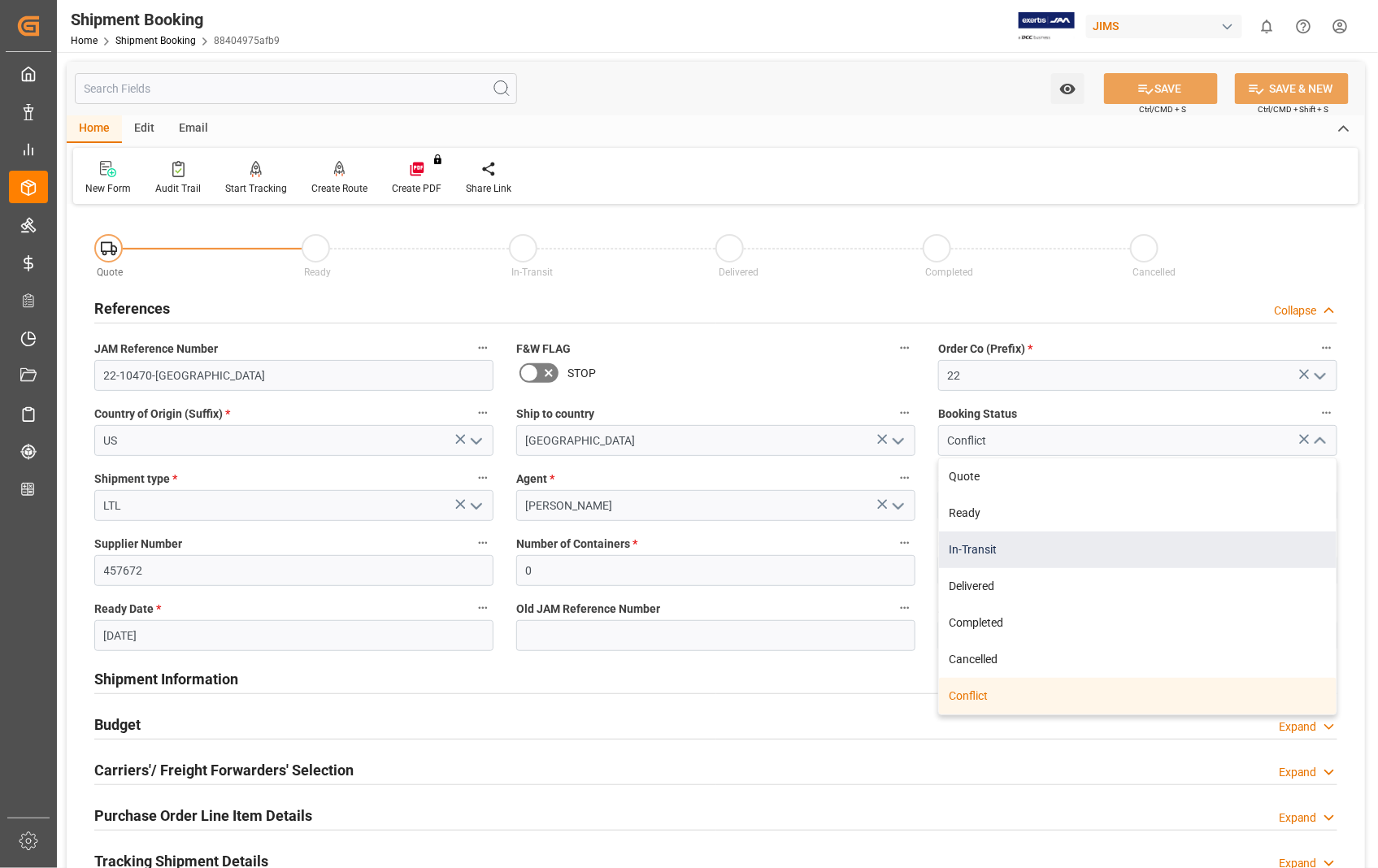
click at [966, 546] on div "In-Transit" at bounding box center [1137, 549] width 397 height 37
type input "In-Transit"
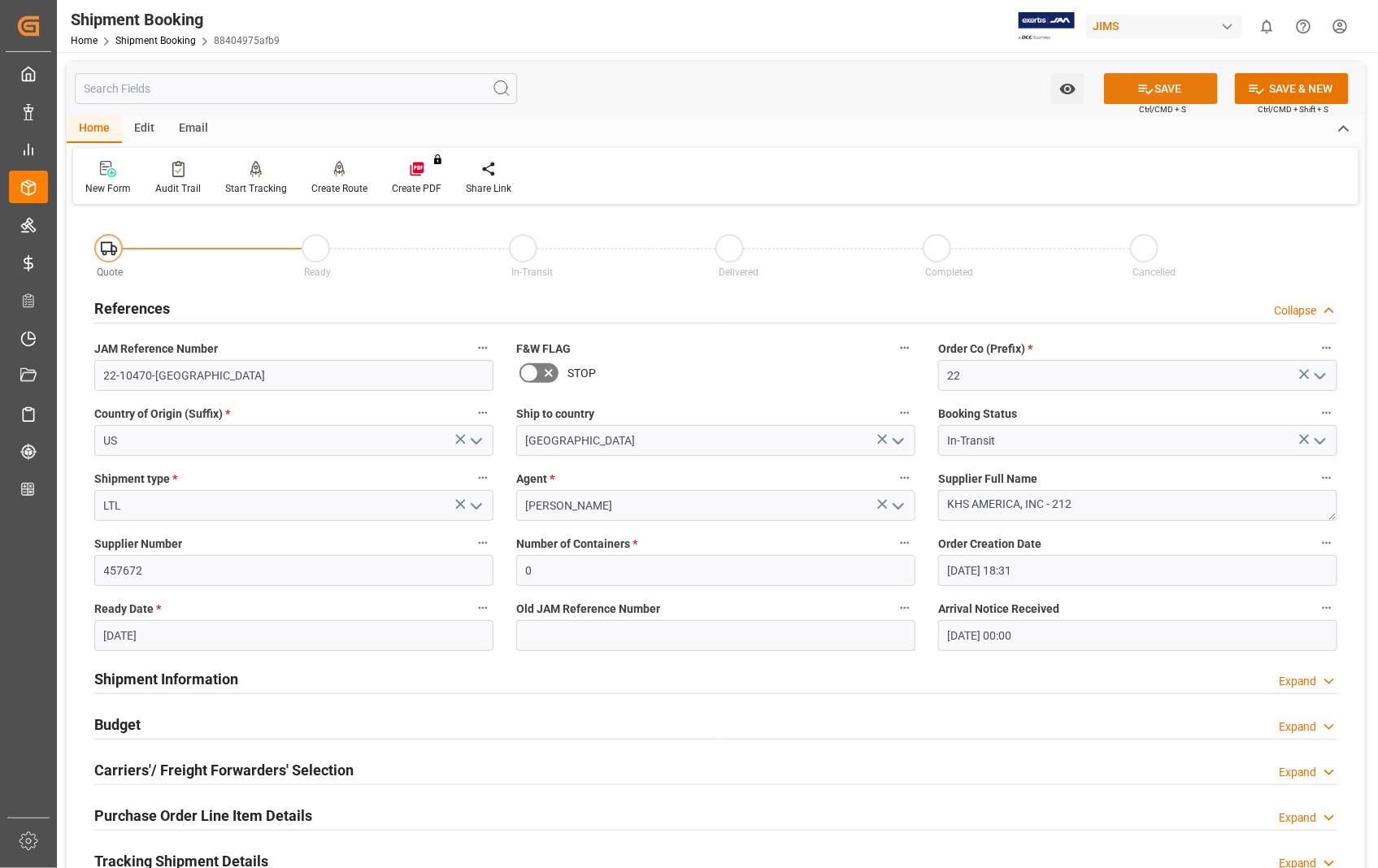
click at [1159, 84] on button "SAVE" at bounding box center [1160, 88] width 113 height 31
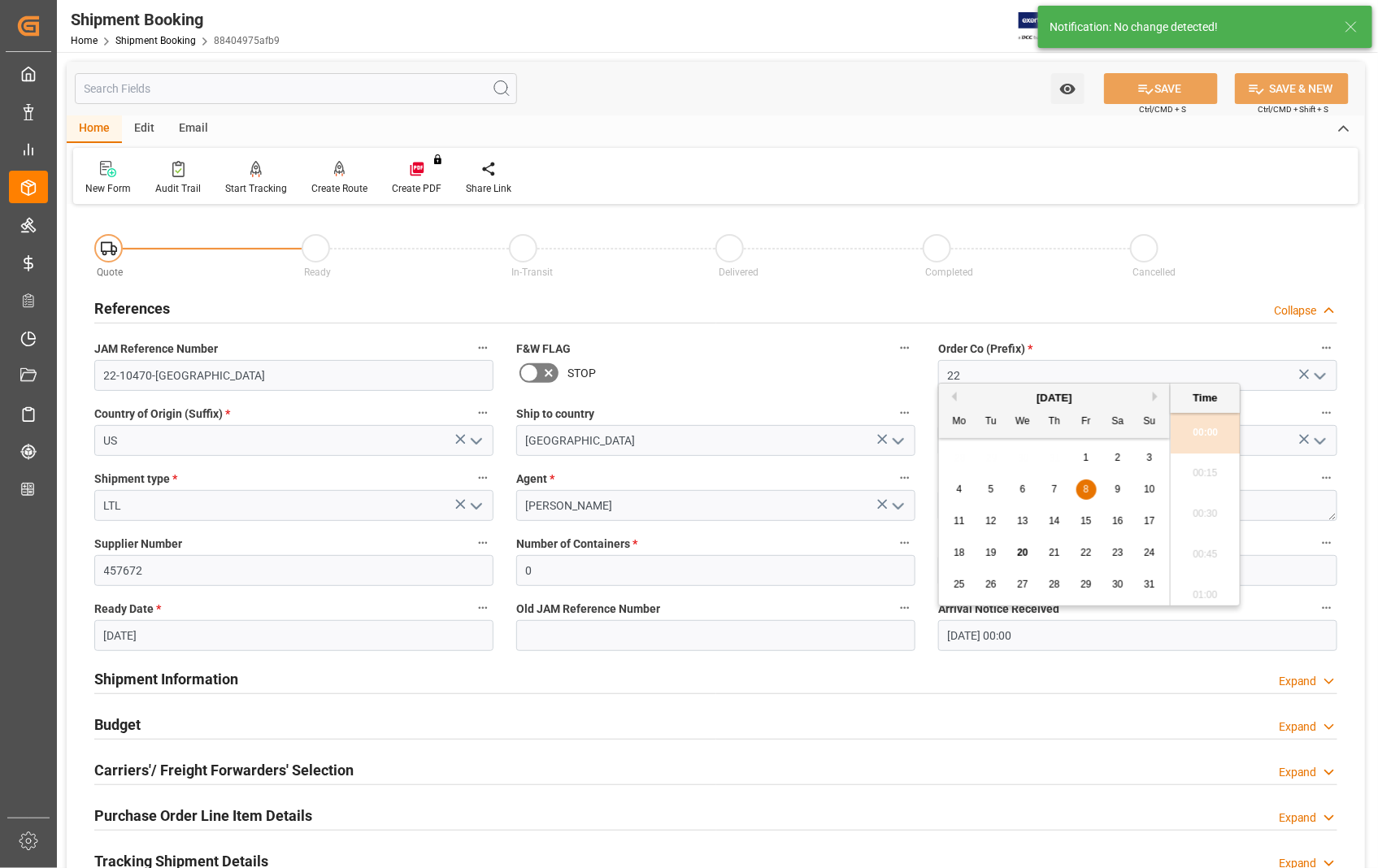
click at [1068, 624] on input "08-08-2025 00:00" at bounding box center [1137, 635] width 399 height 31
click at [963, 523] on span "11" at bounding box center [958, 521] width 11 height 12
type input "[DATE] 00:00"
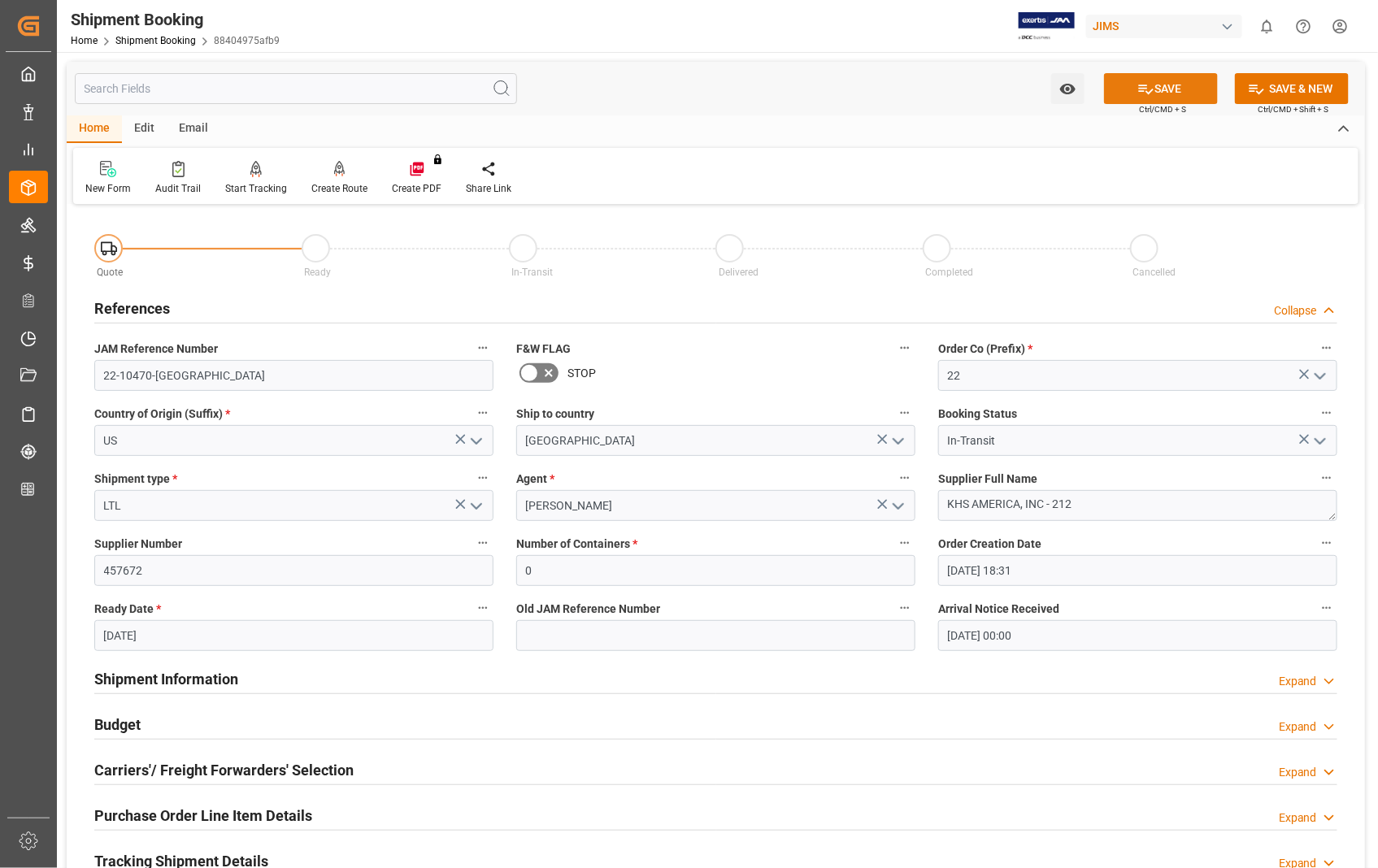
click at [1174, 83] on button "SAVE" at bounding box center [1160, 88] width 113 height 31
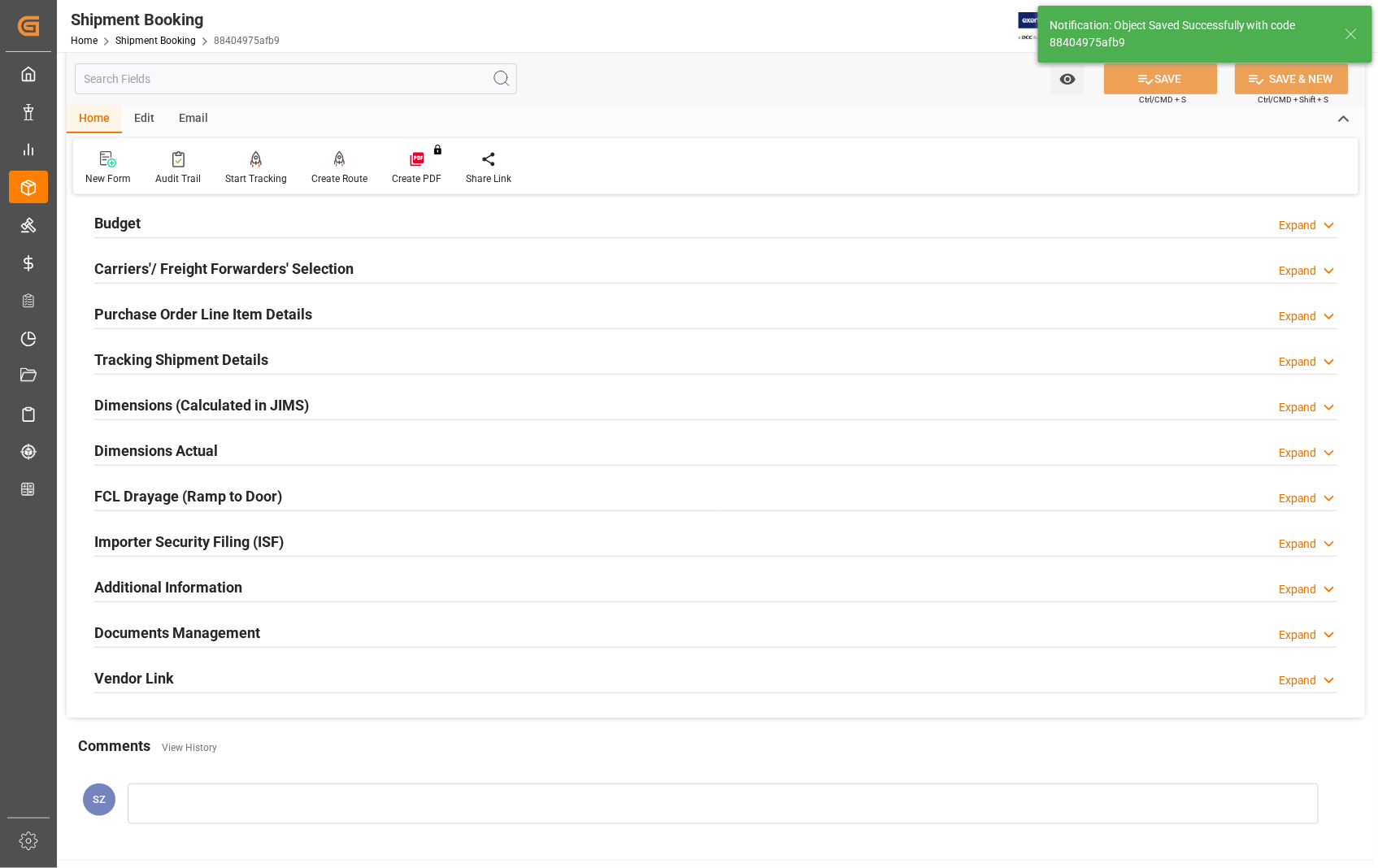
scroll to position [180, 0]
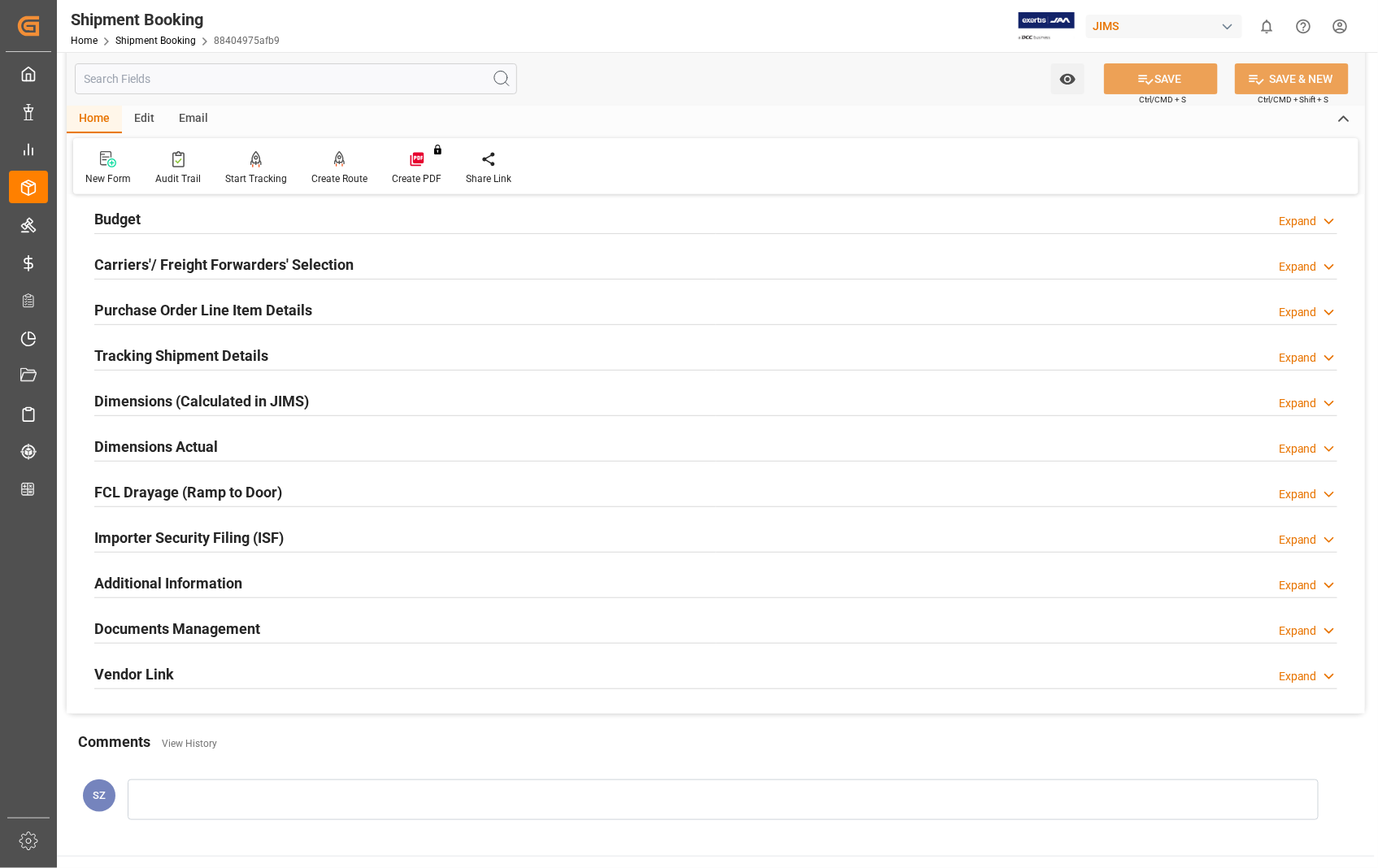
click at [172, 447] on h2 "Dimensions Actual" at bounding box center [156, 446] width 123 height 22
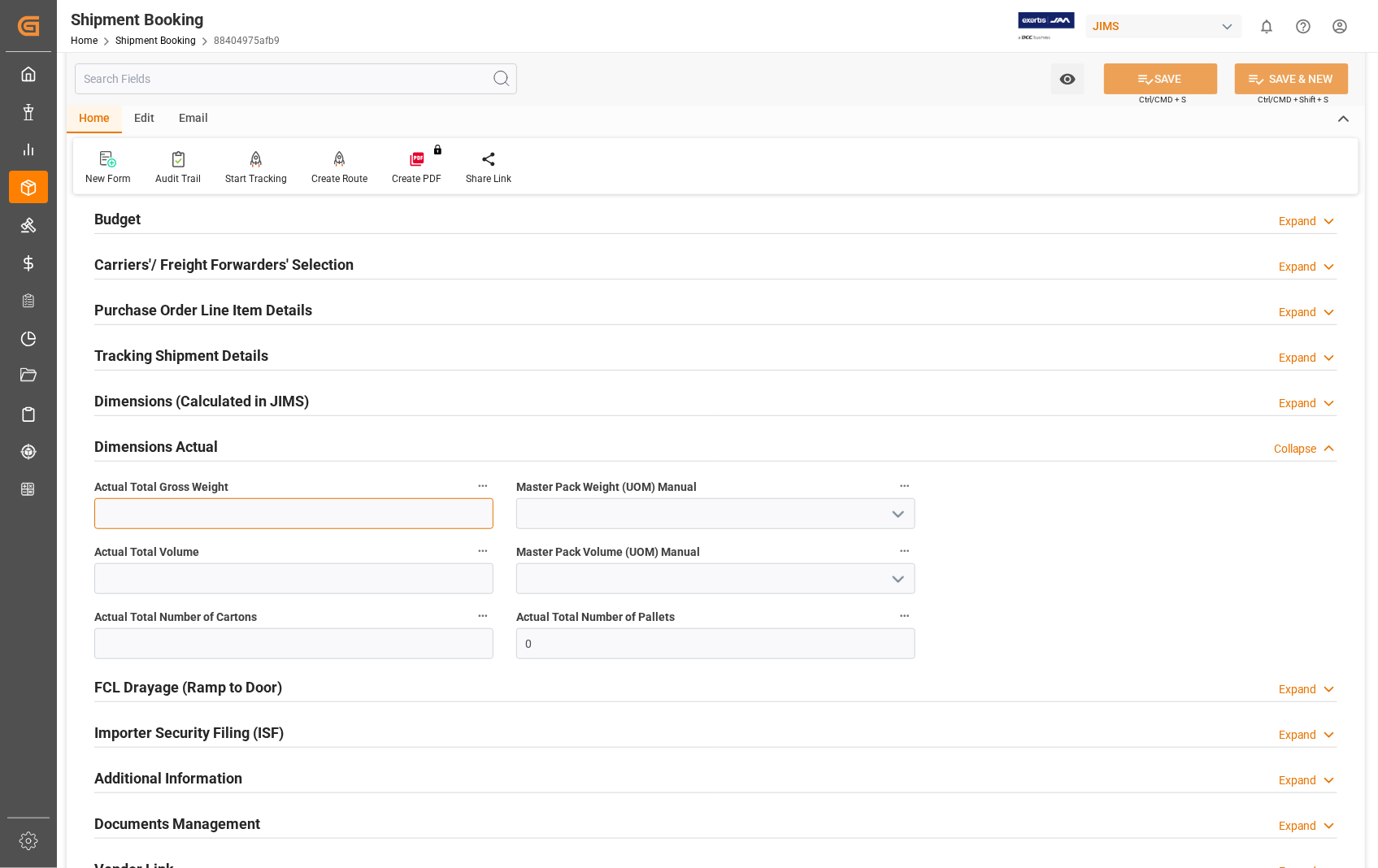
click at [206, 505] on input "text" at bounding box center [294, 513] width 399 height 31
type input "155"
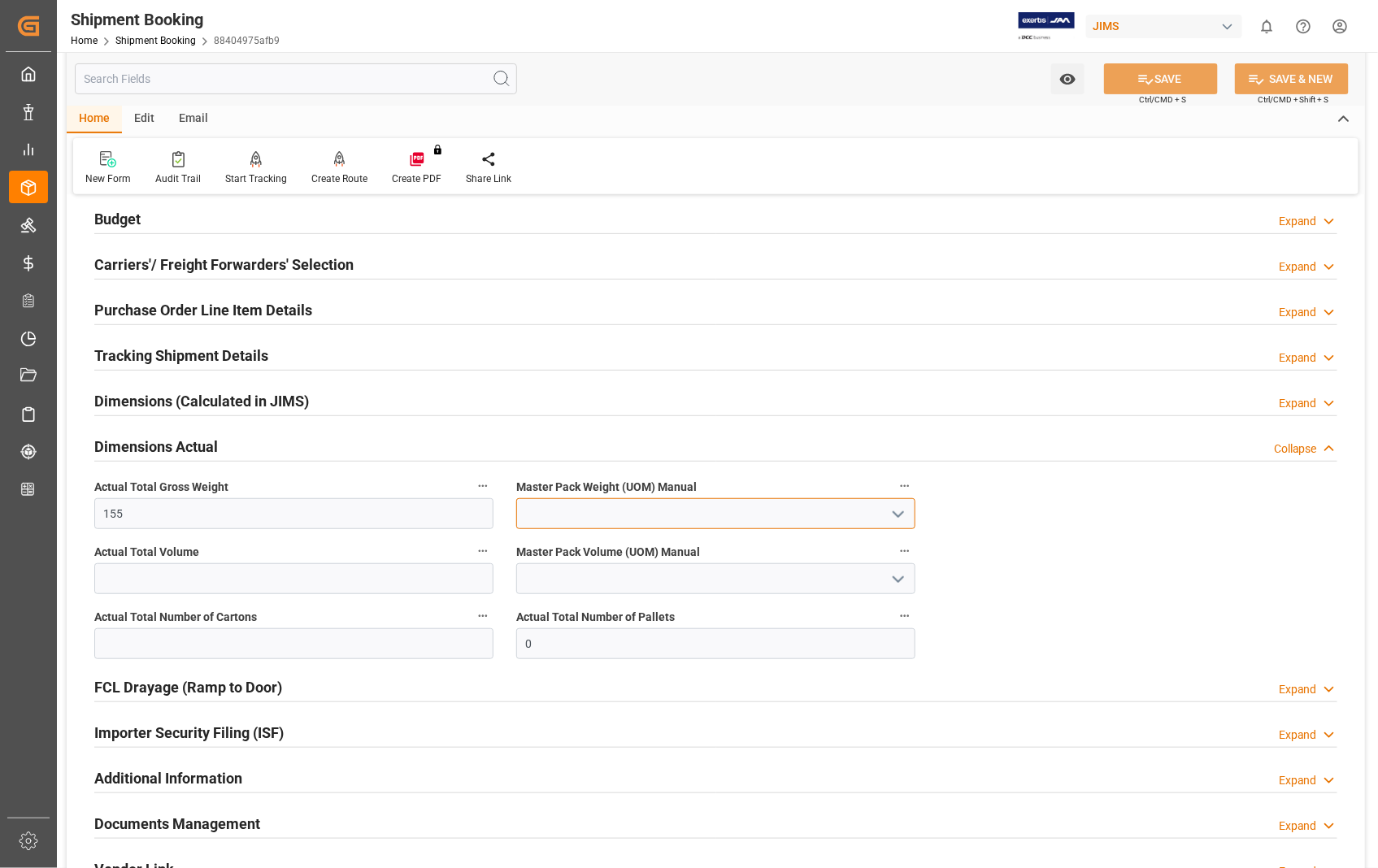
type input "LB"
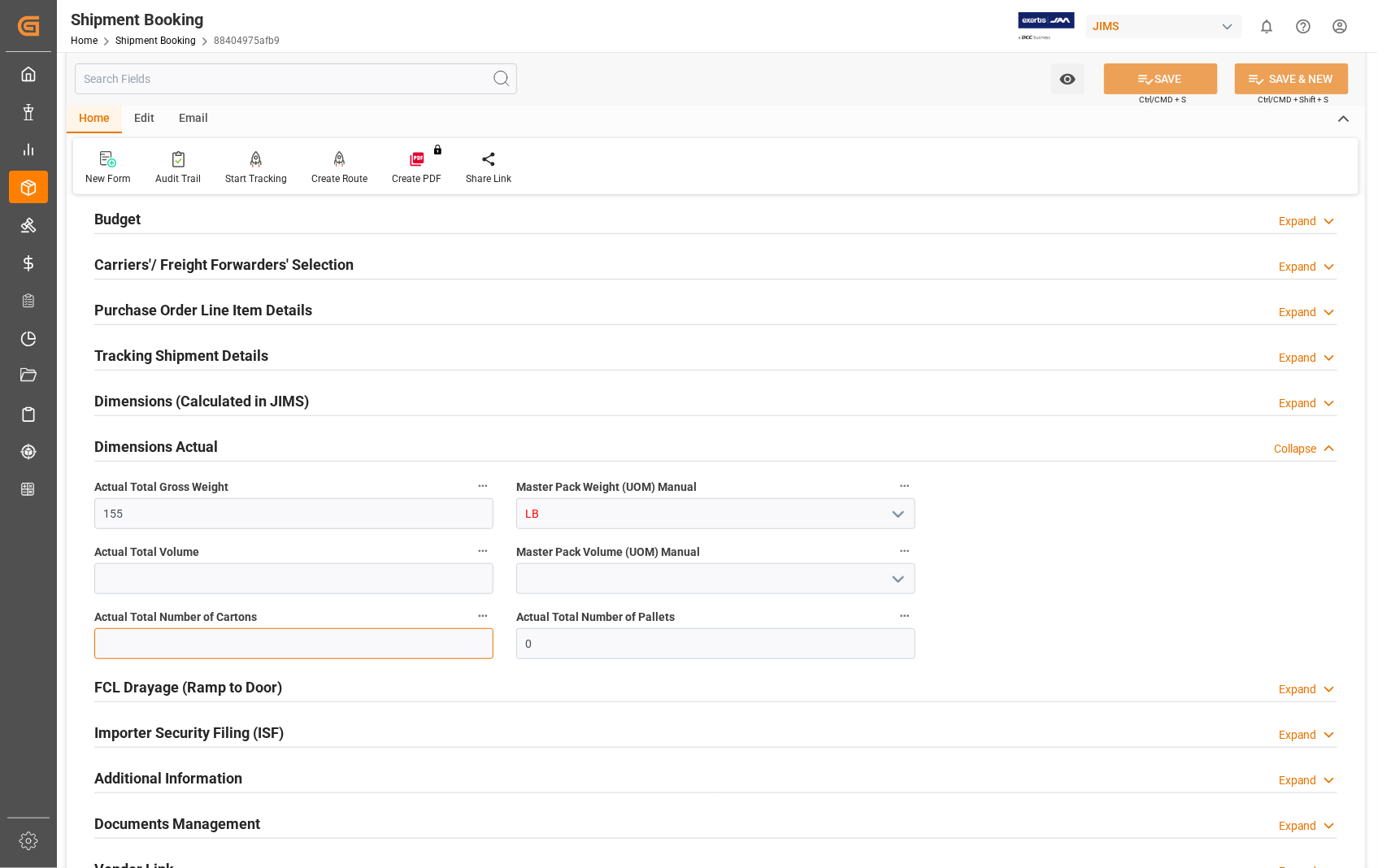
type input "11"
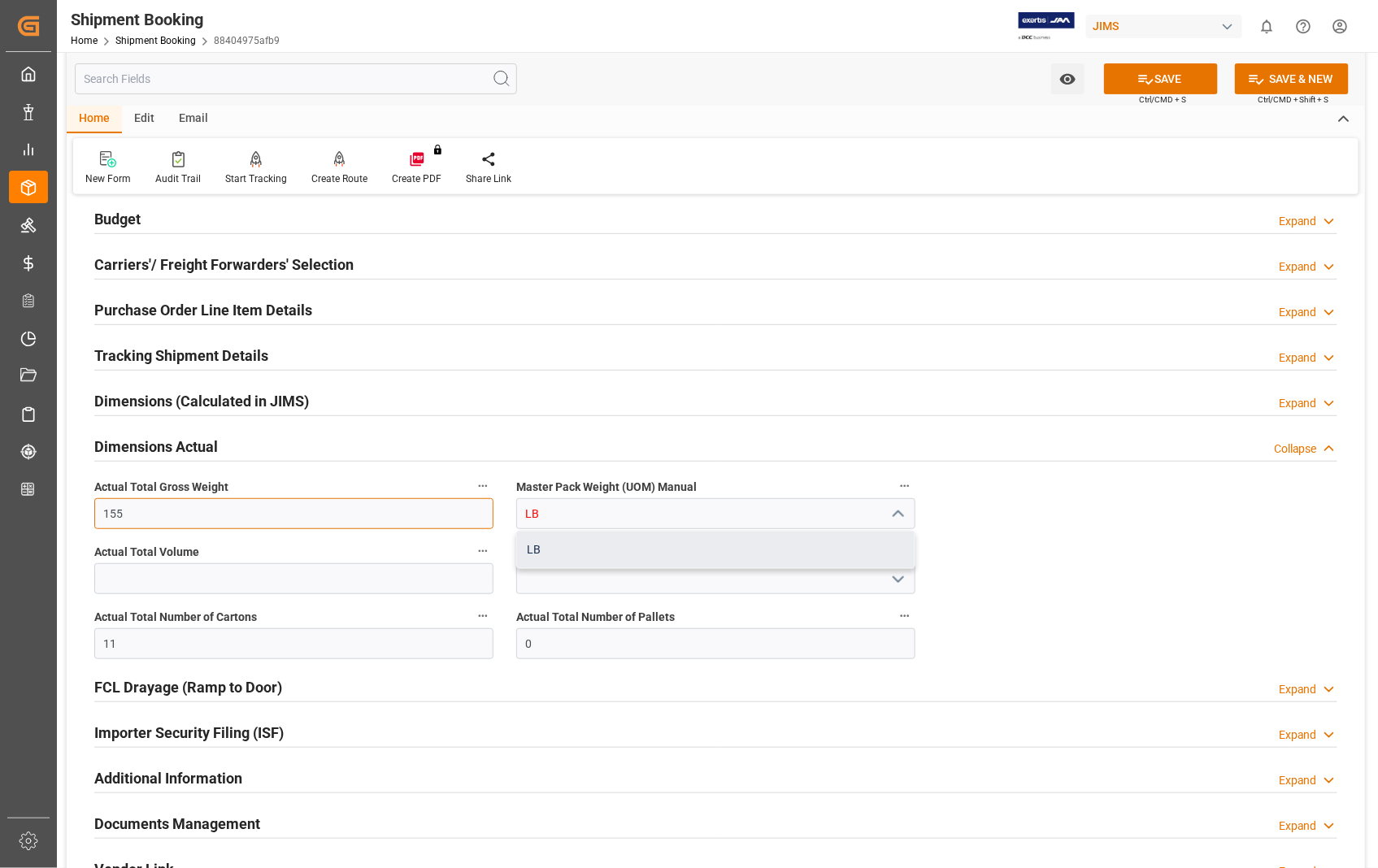
click at [668, 548] on div "LB" at bounding box center [716, 549] width 397 height 37
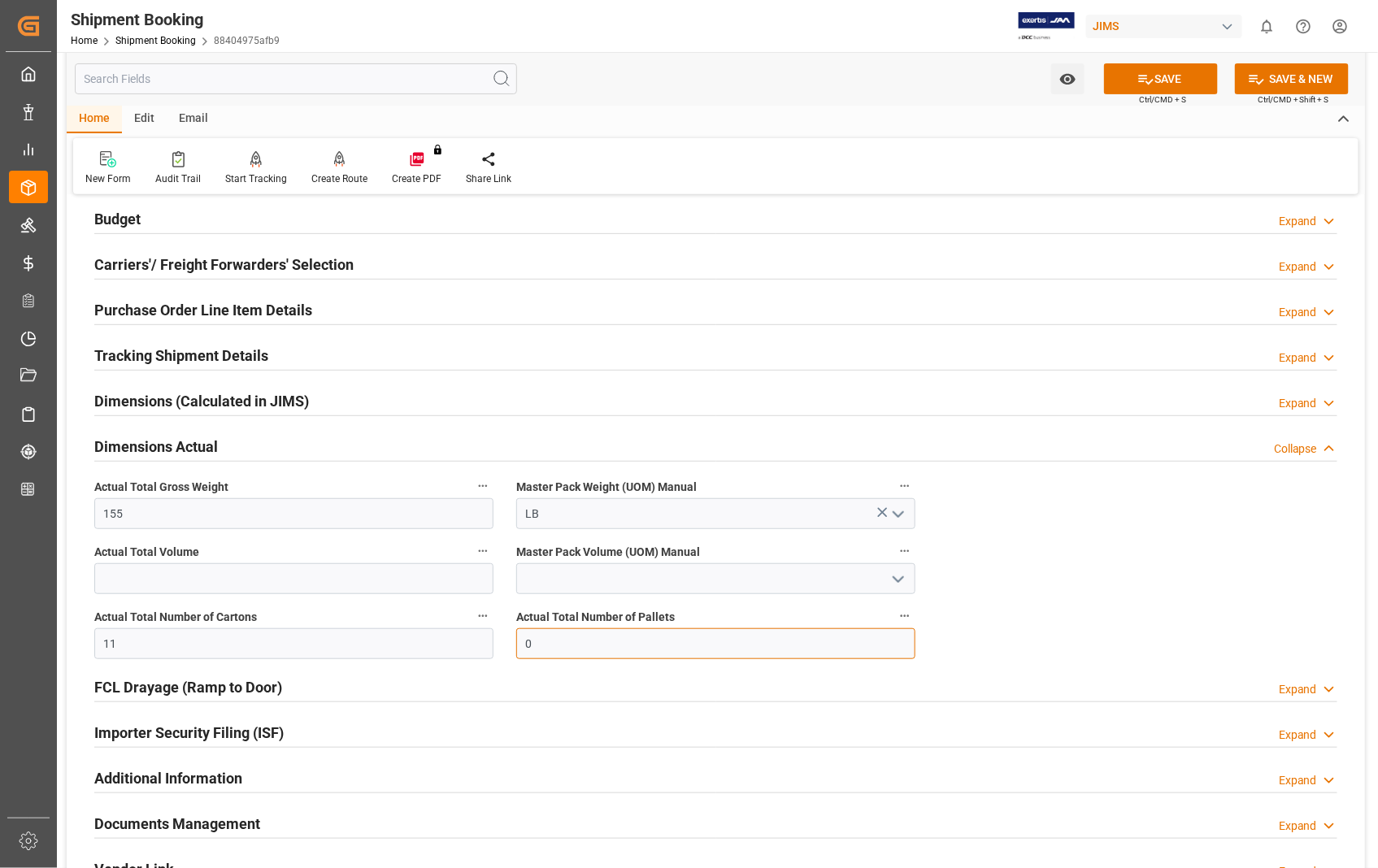
click at [554, 631] on input "0" at bounding box center [716, 643] width 399 height 31
drag, startPoint x: 534, startPoint y: 645, endPoint x: 517, endPoint y: 645, distance: 17.0
click at [517, 645] on input "0" at bounding box center [716, 643] width 399 height 31
type input "1"
click at [1169, 76] on button "SAVE" at bounding box center [1160, 78] width 113 height 31
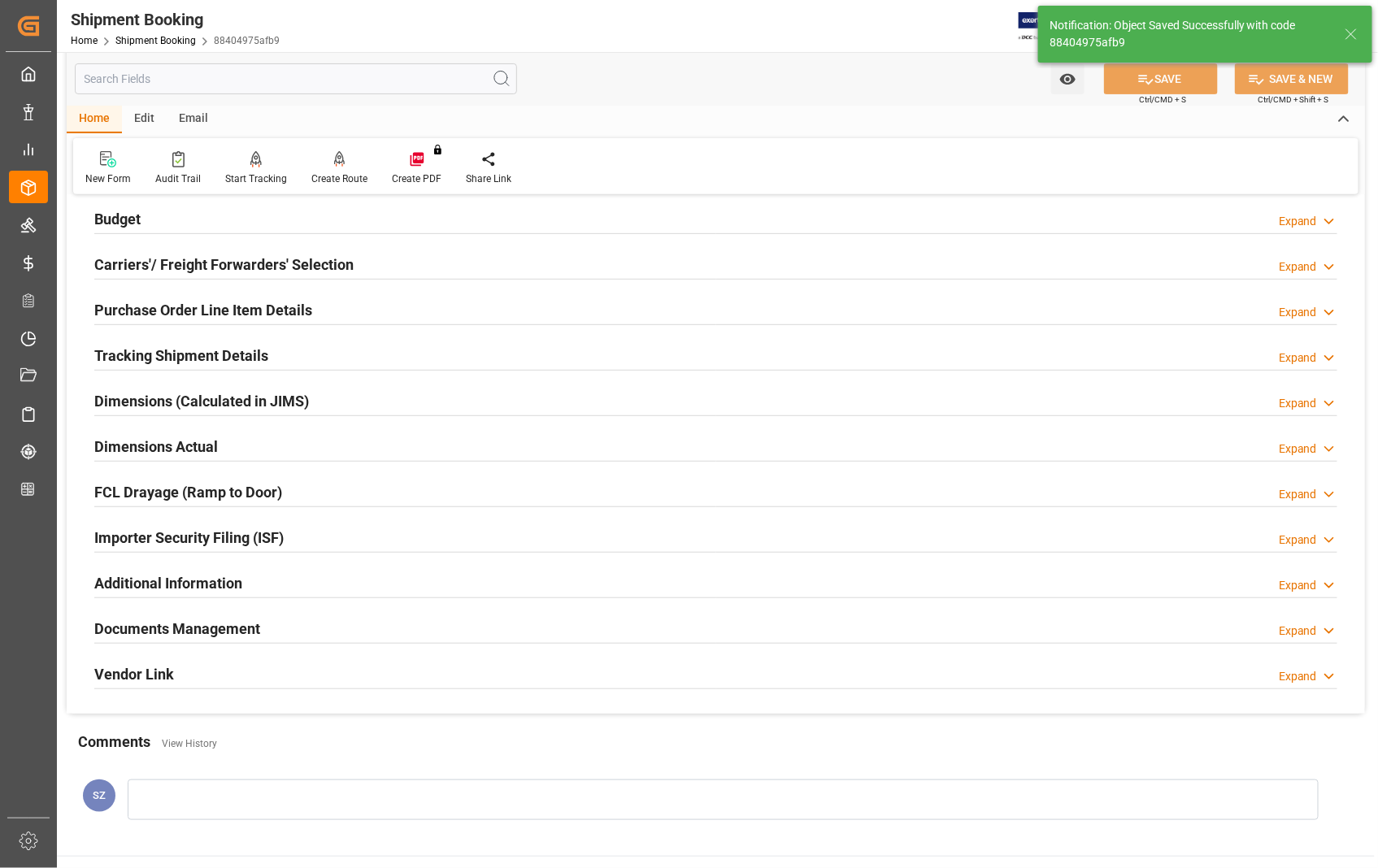
click at [213, 631] on h2 "Documents Management" at bounding box center [177, 629] width 166 height 22
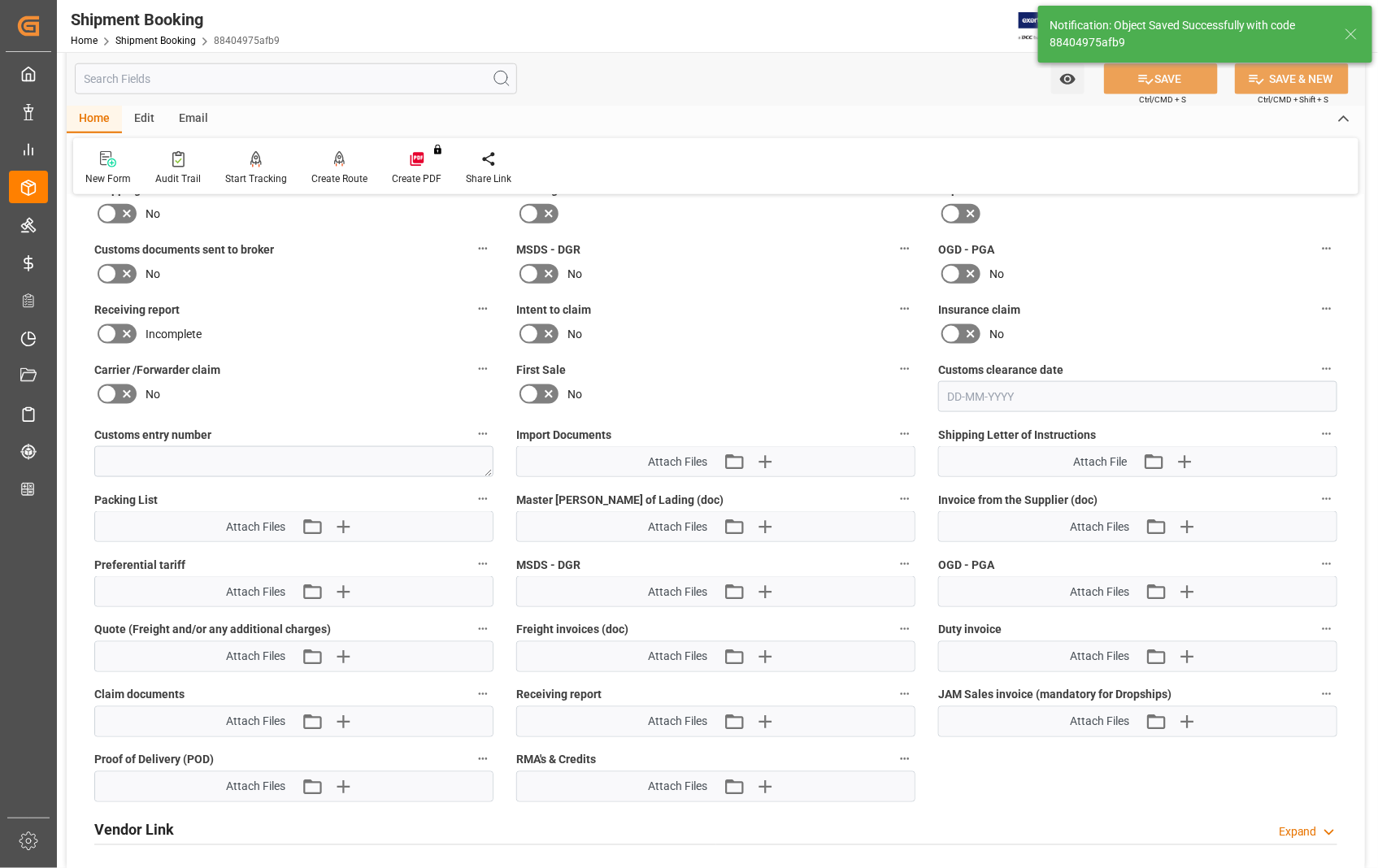
scroll to position [721, 0]
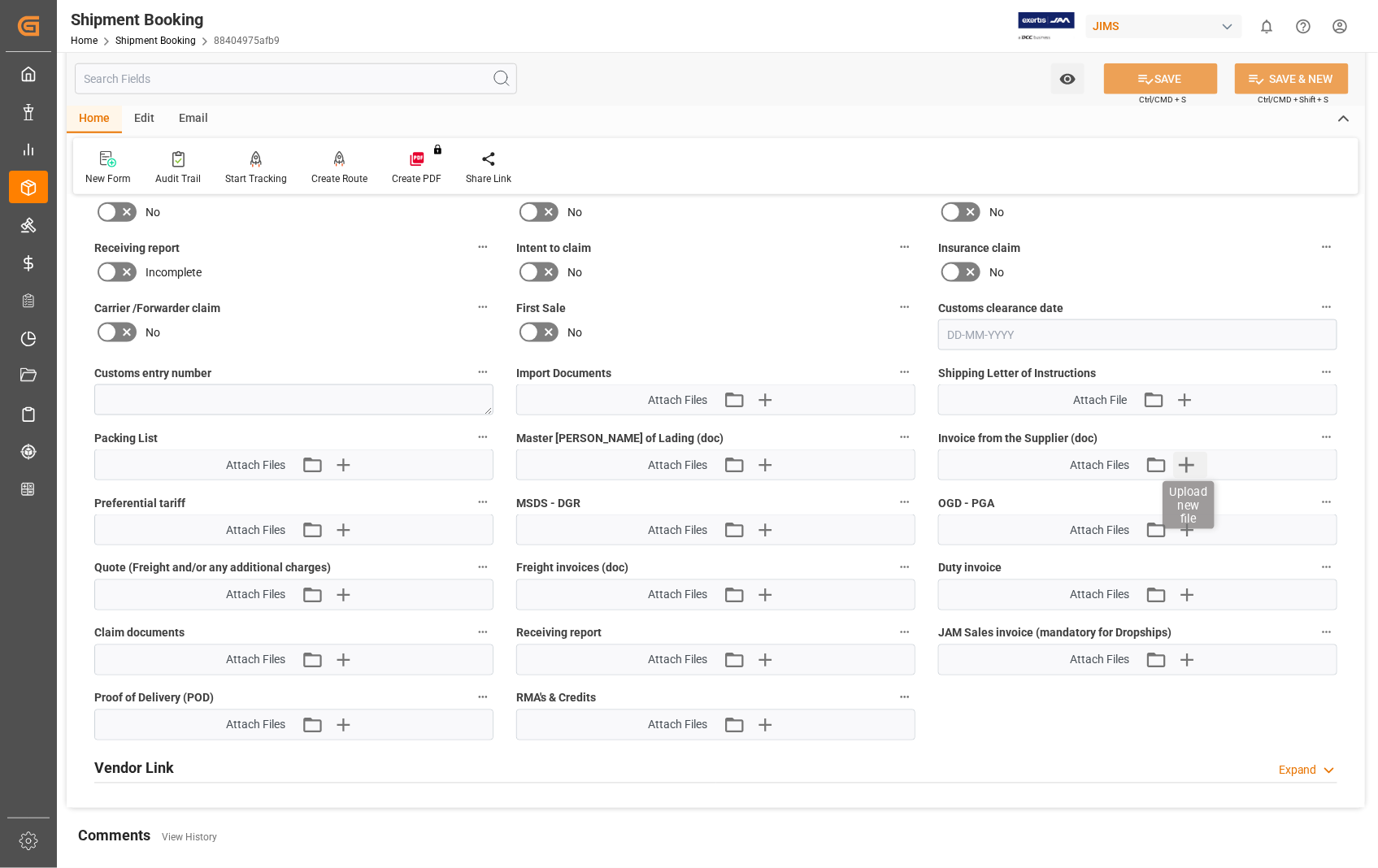
click at [1184, 460] on icon "button" at bounding box center [1187, 465] width 16 height 16
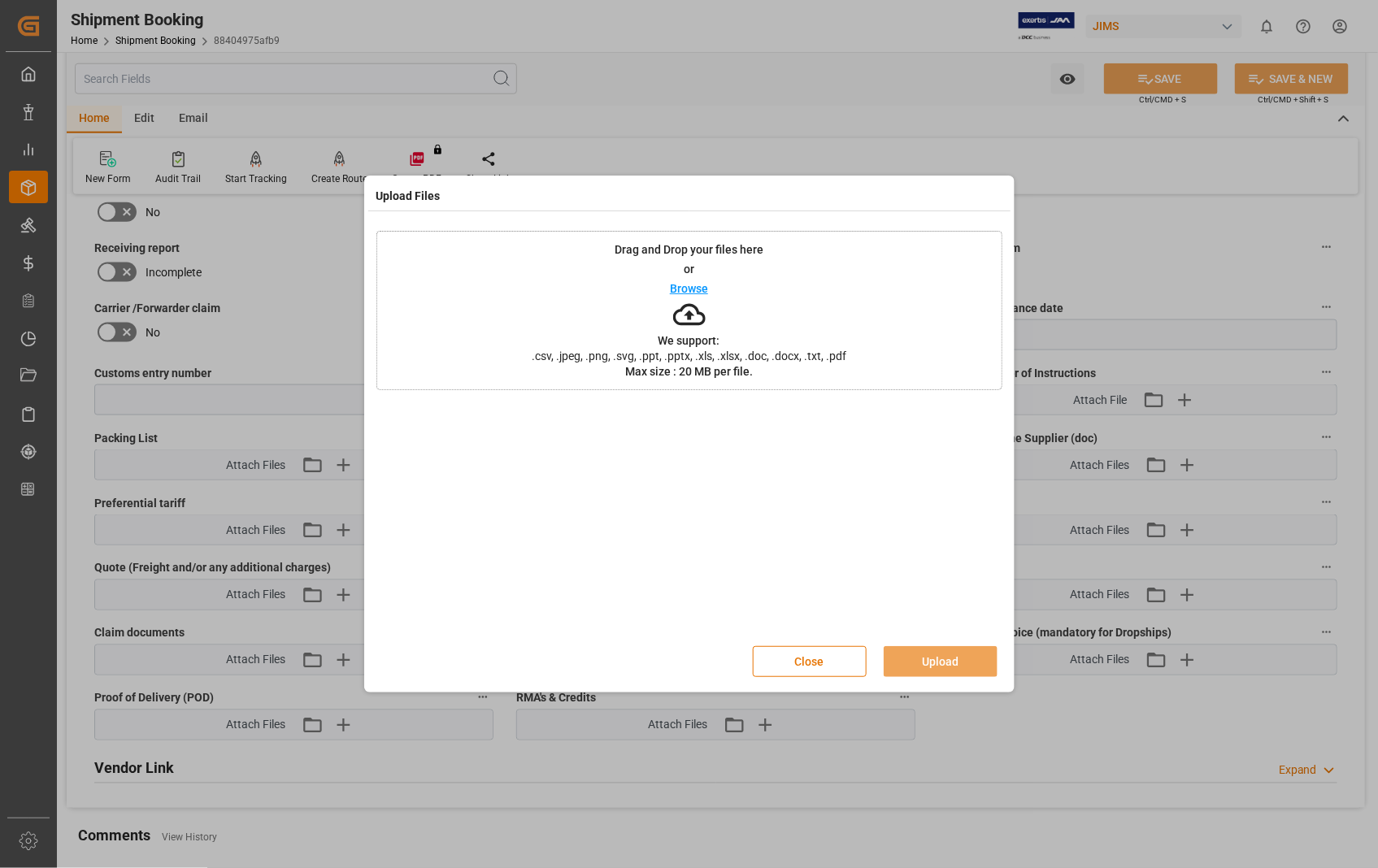
click at [700, 290] on p "Browse" at bounding box center [689, 288] width 38 height 12
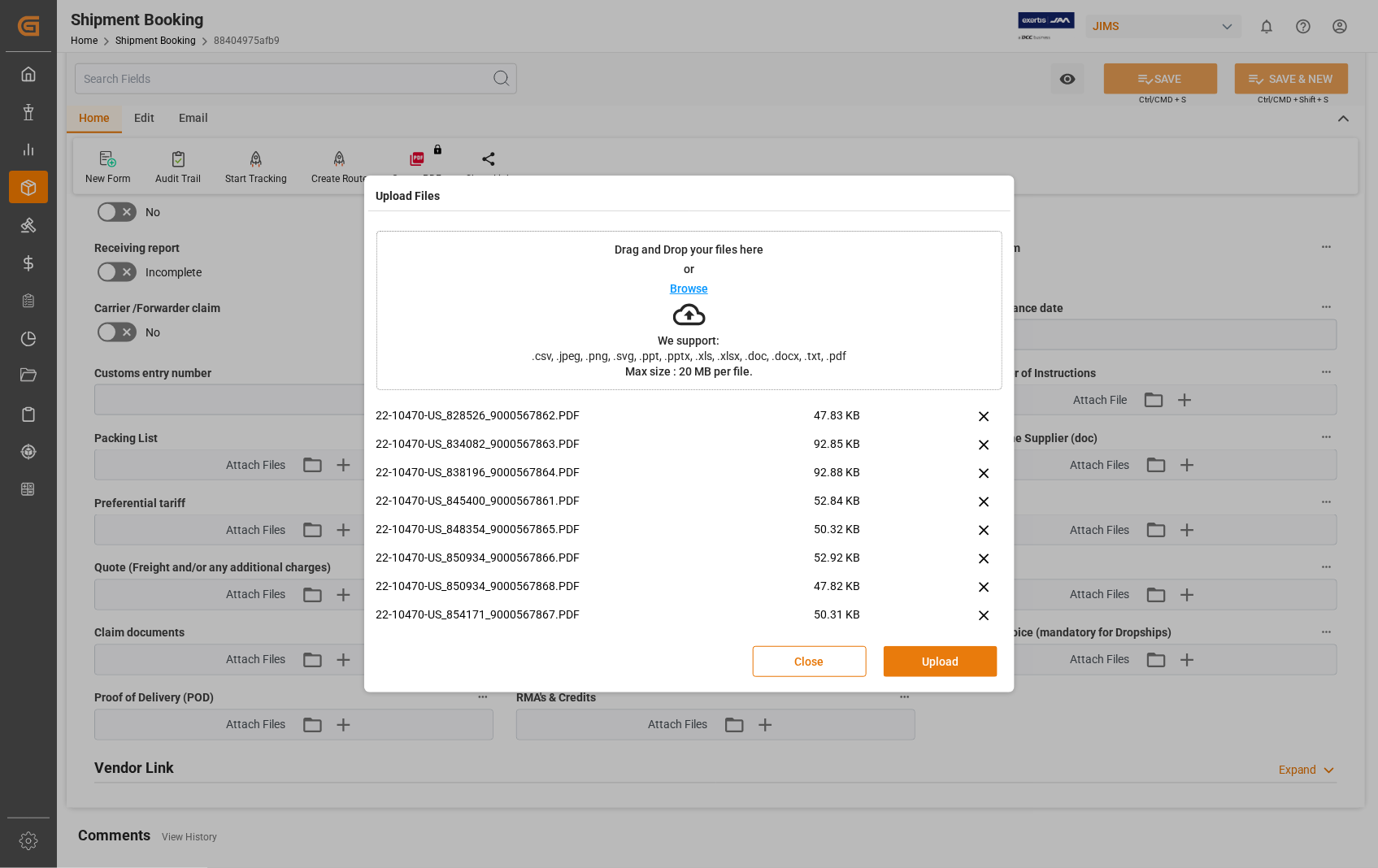
click at [933, 659] on button "Upload" at bounding box center [940, 661] width 113 height 31
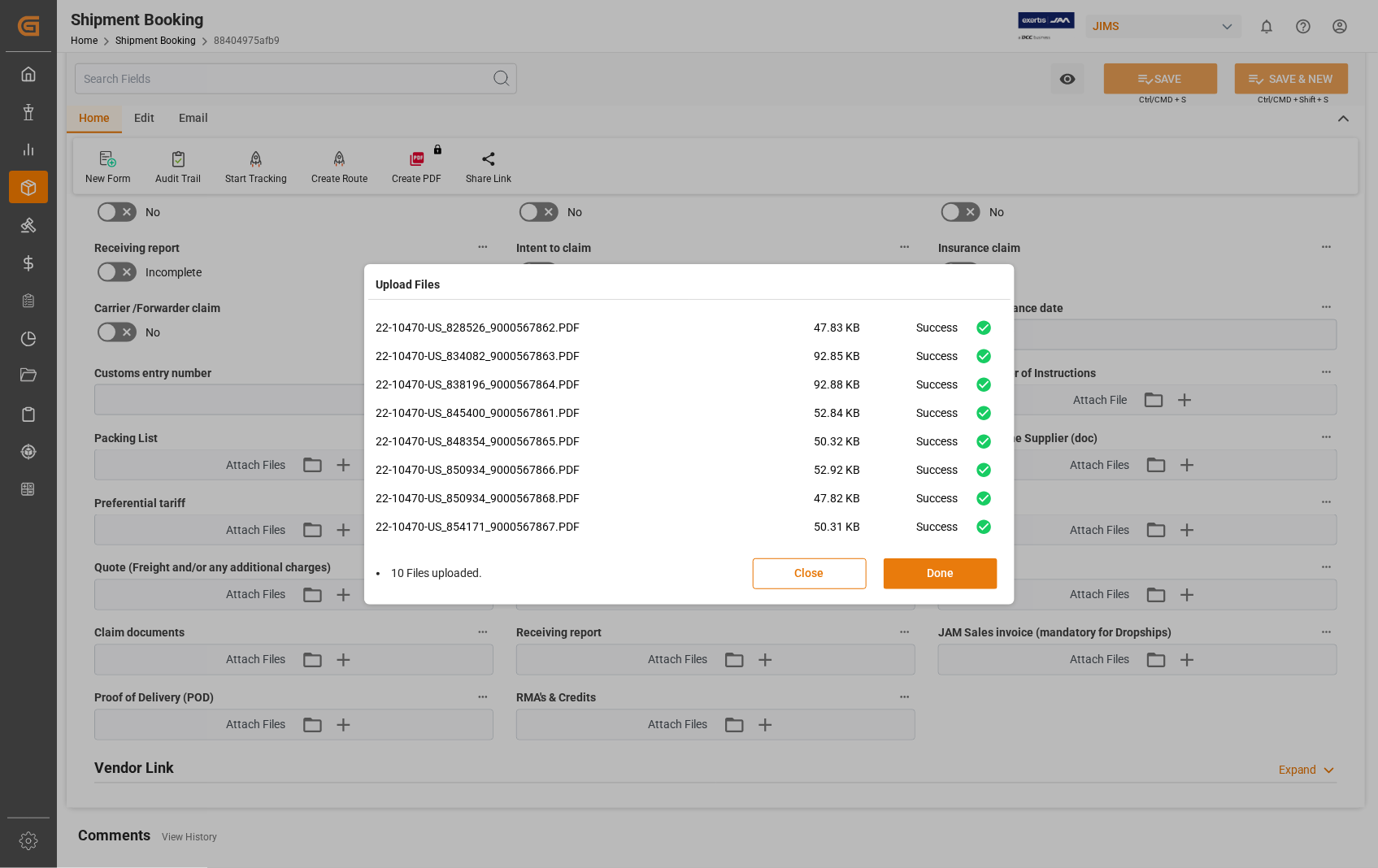
click at [939, 577] on button "Done" at bounding box center [940, 573] width 113 height 31
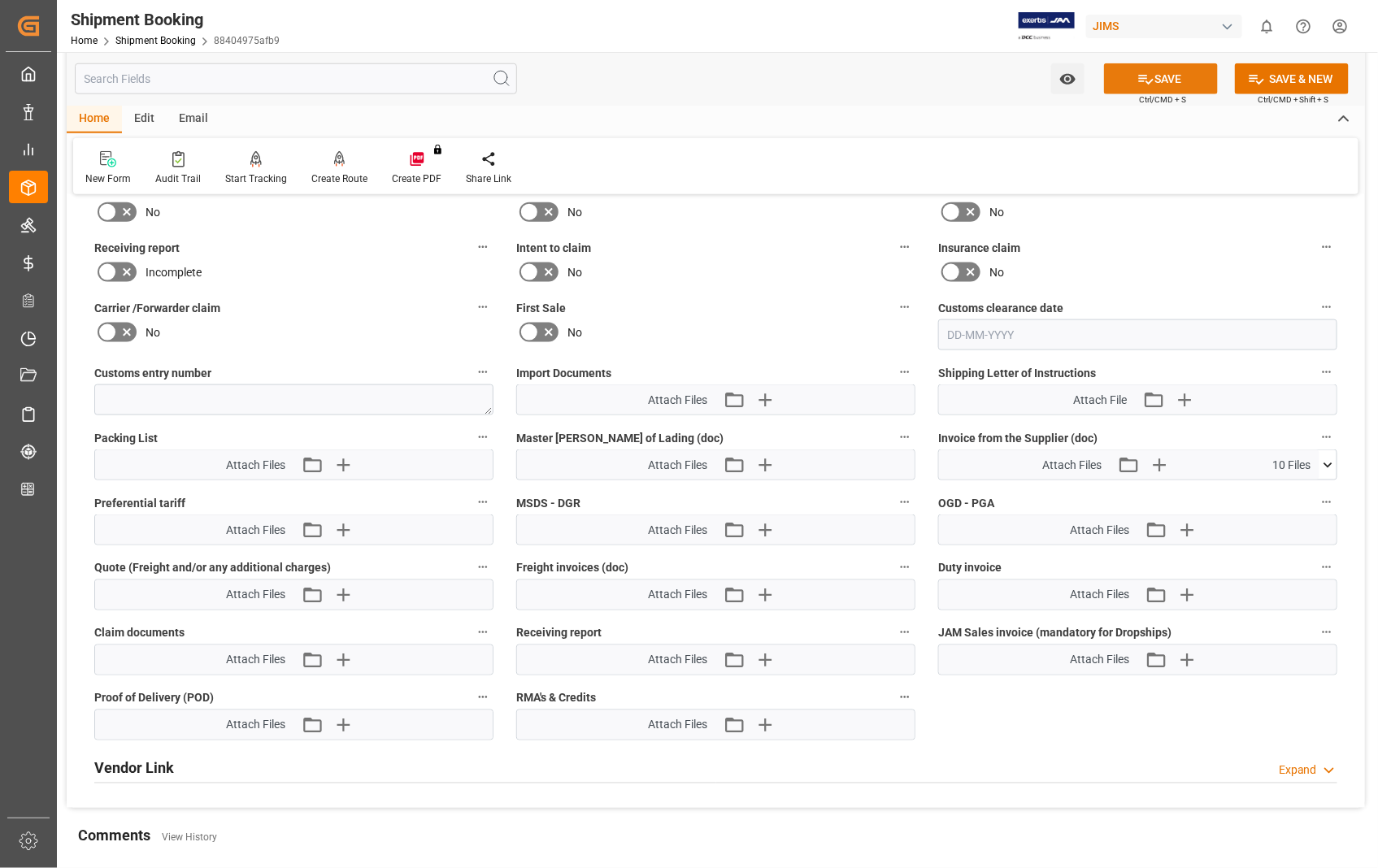
click at [1164, 77] on button "SAVE" at bounding box center [1160, 78] width 113 height 31
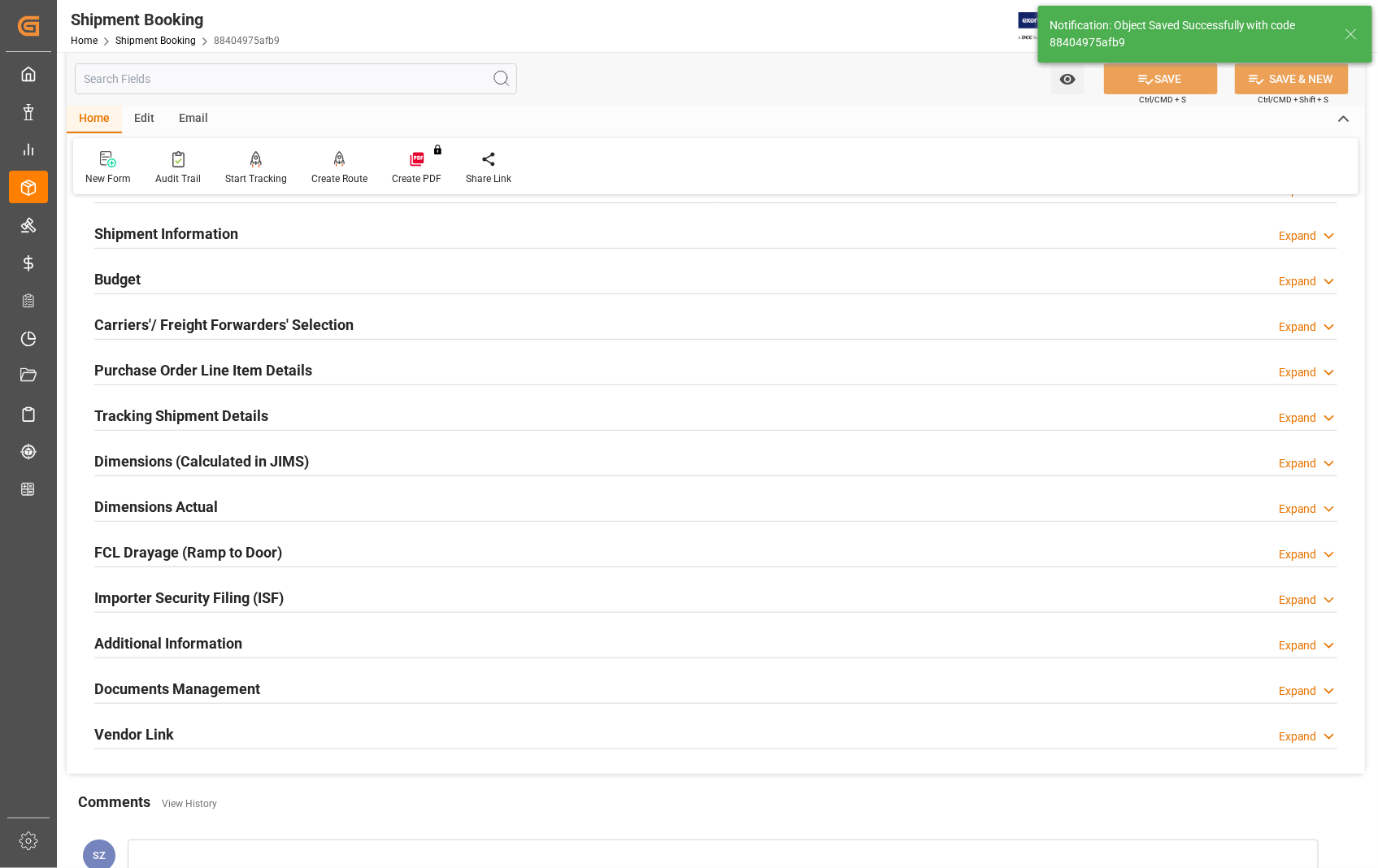
scroll to position [0, 0]
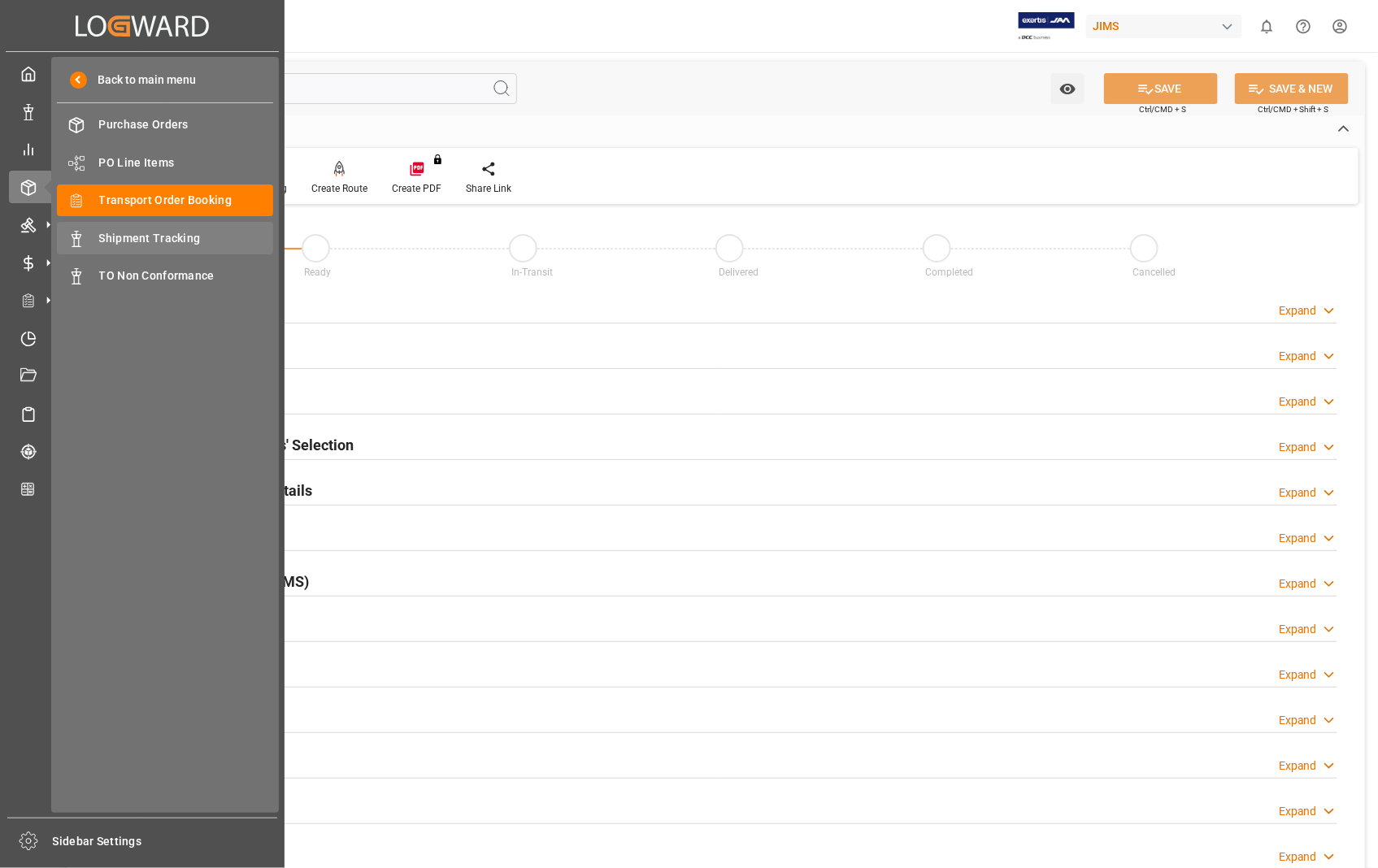
click at [173, 233] on span "Shipment Tracking" at bounding box center [186, 238] width 174 height 17
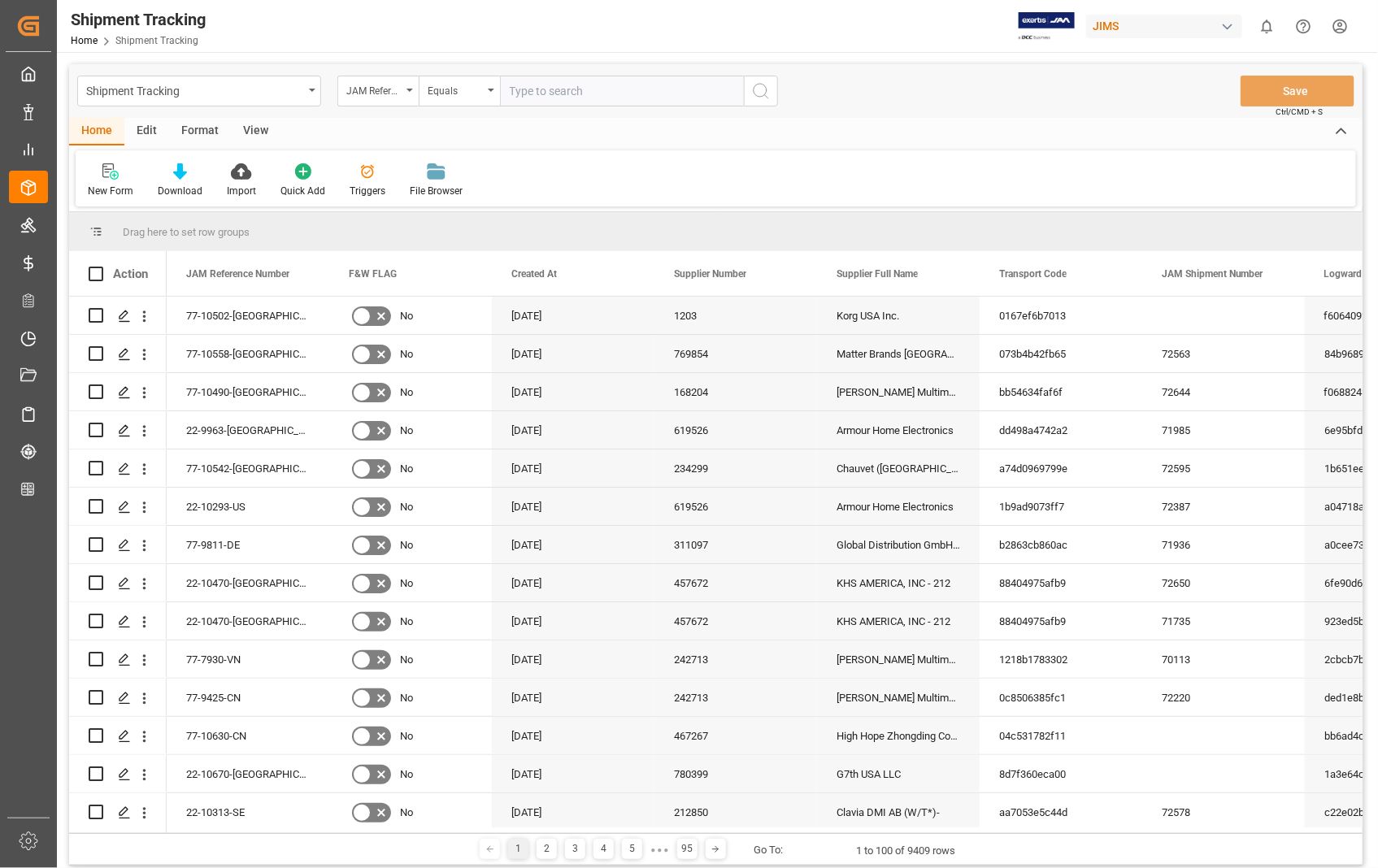
click at [636, 83] on input "text" at bounding box center [621, 91] width 244 height 31
type input "22-10470-[GEOGRAPHIC_DATA]"
click at [754, 91] on icon "search button" at bounding box center [760, 90] width 19 height 19
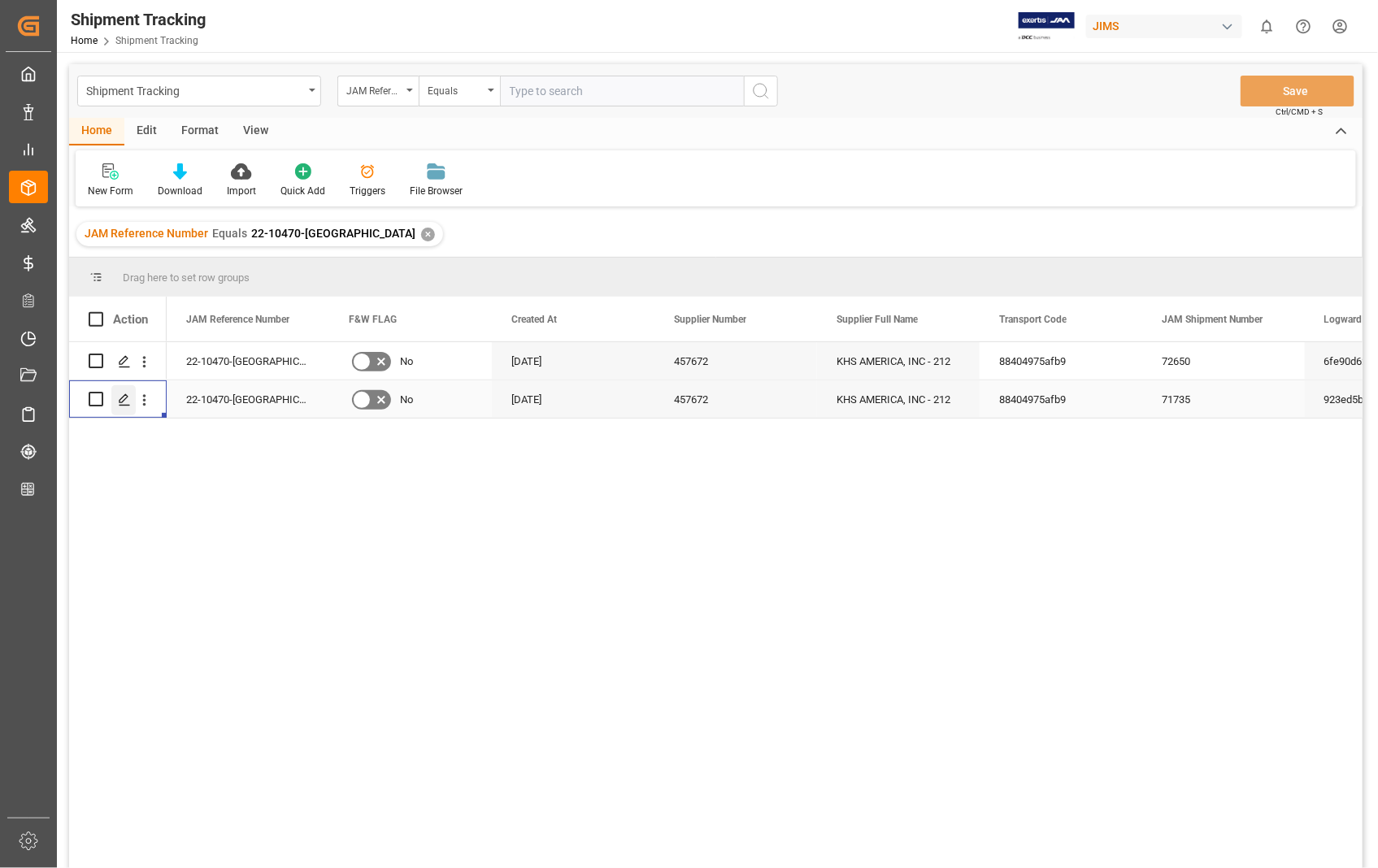
click at [125, 398] on polygon "Press SPACE to select this row." at bounding box center [123, 399] width 8 height 8
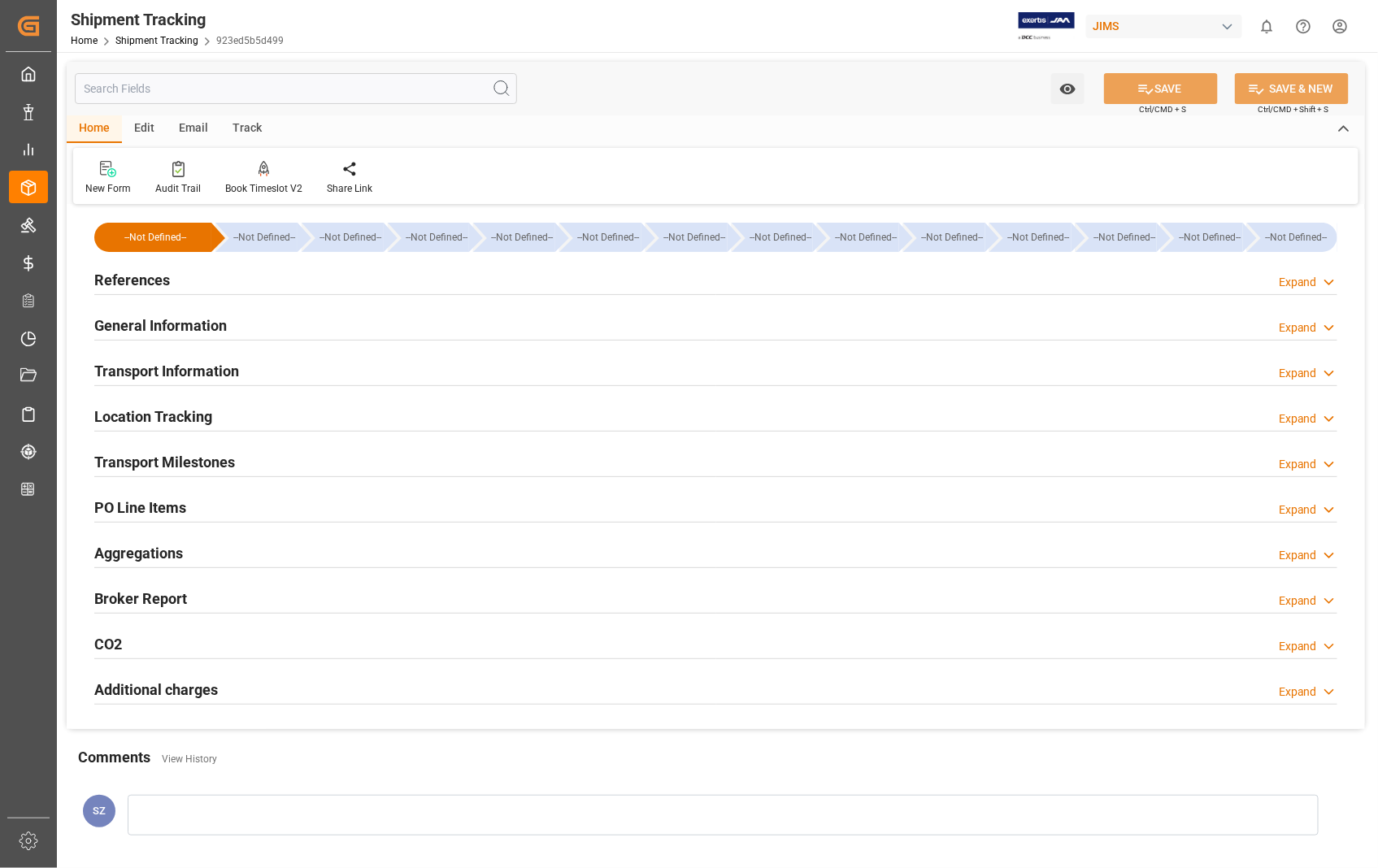
click at [147, 274] on h2 "References" at bounding box center [132, 280] width 76 height 22
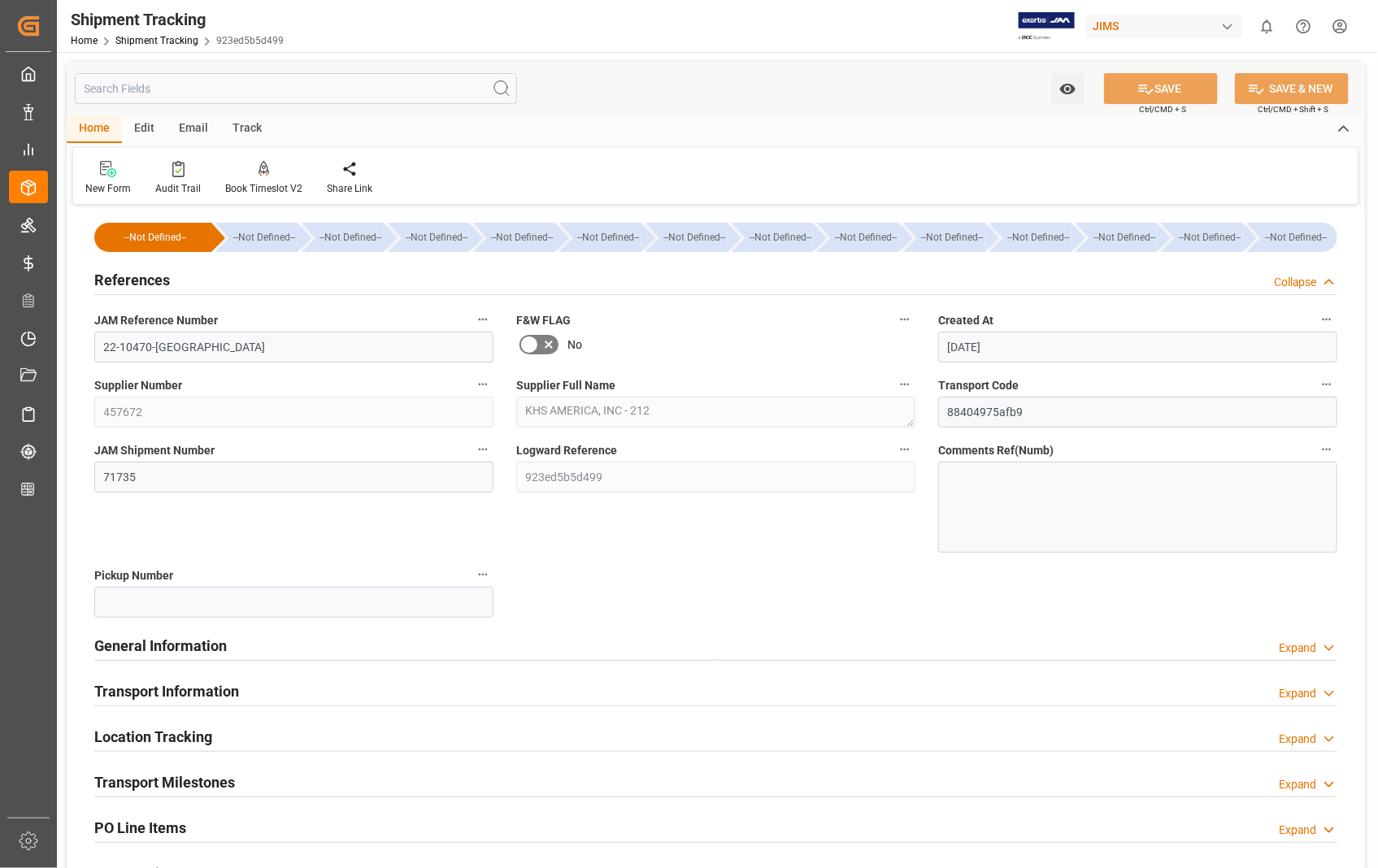
click at [147, 276] on h2 "References" at bounding box center [132, 280] width 76 height 22
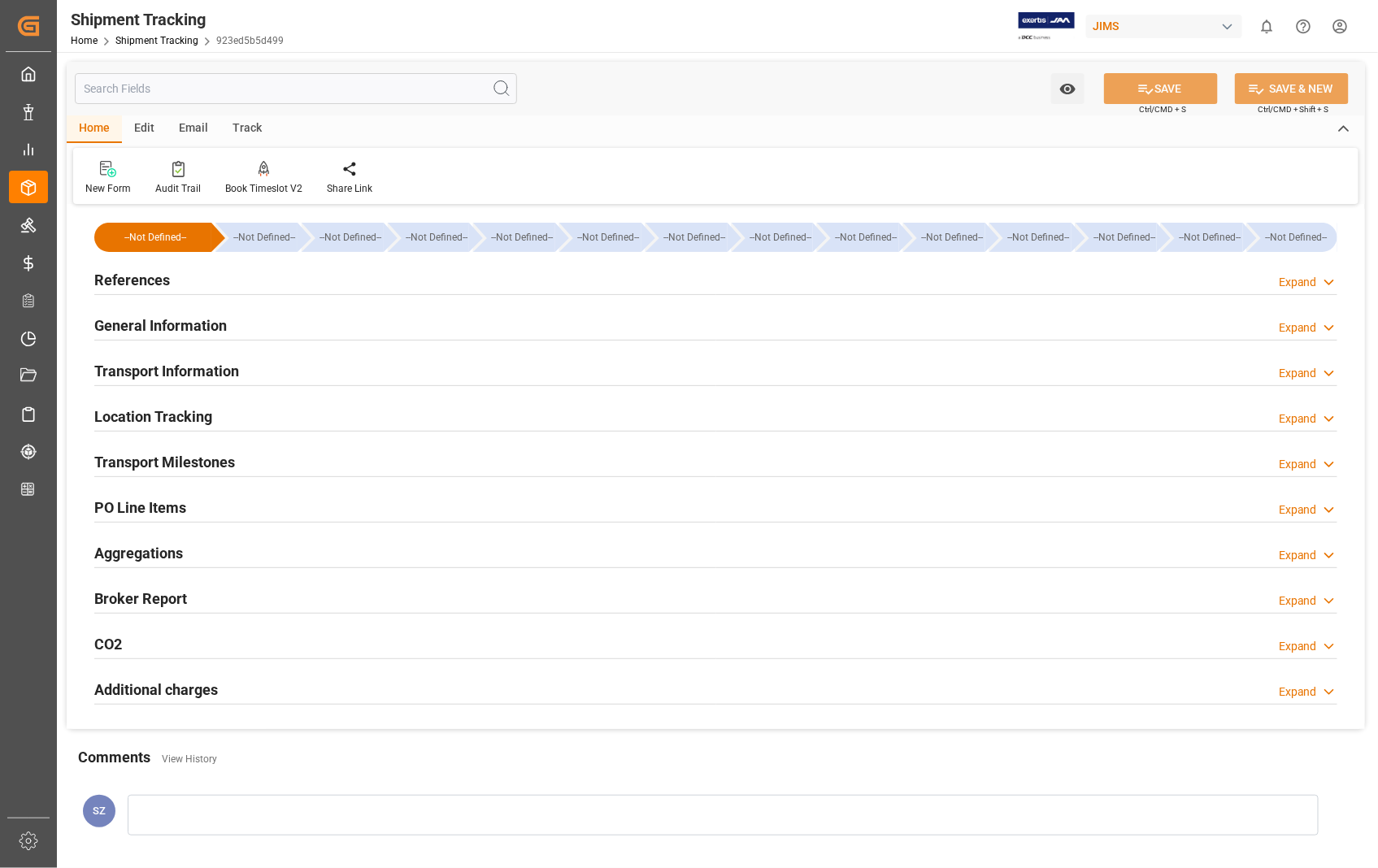
click at [148, 368] on h2 "Transport Information" at bounding box center [166, 371] width 144 height 22
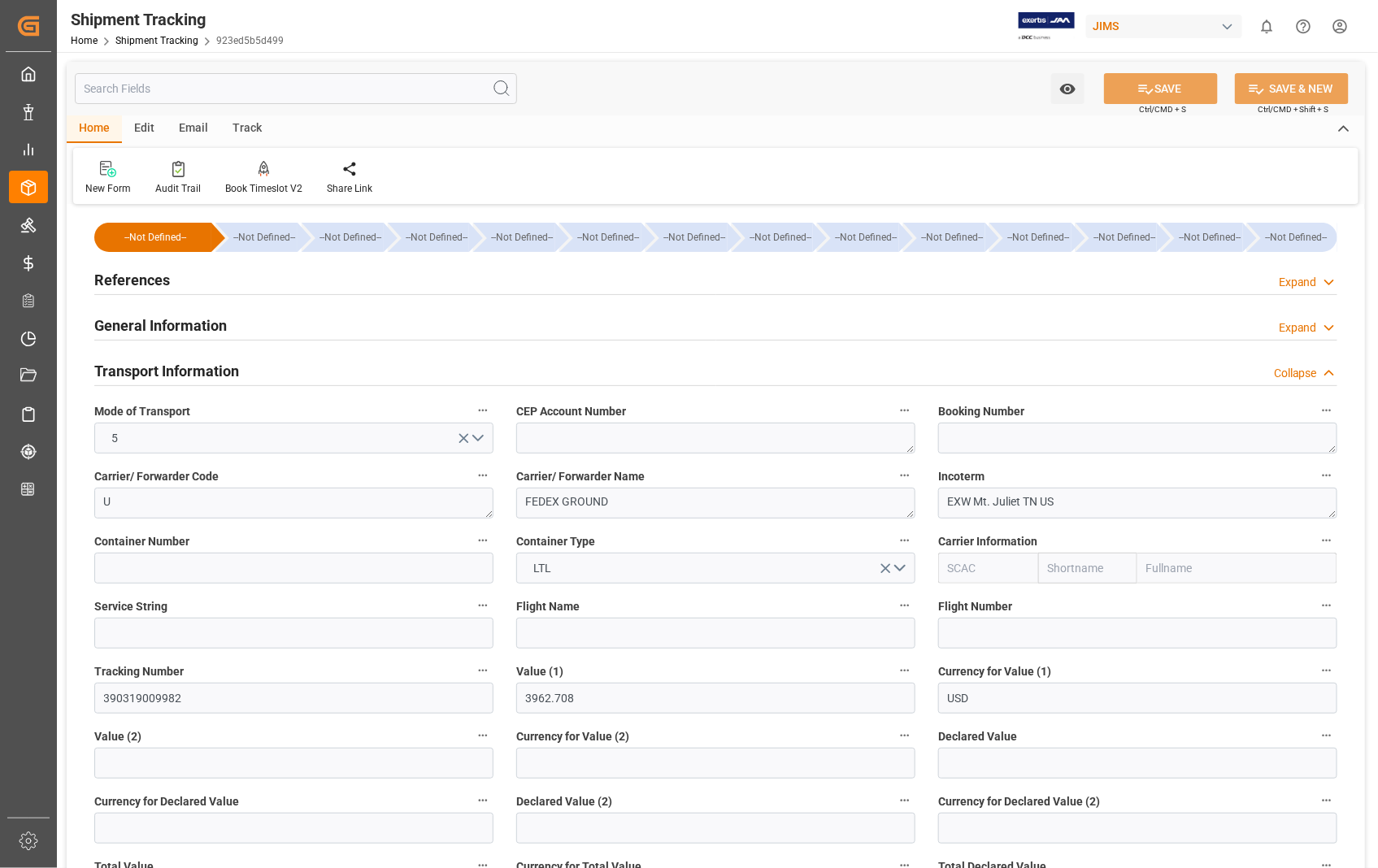
click at [148, 368] on h2 "Transport Information" at bounding box center [166, 371] width 144 height 22
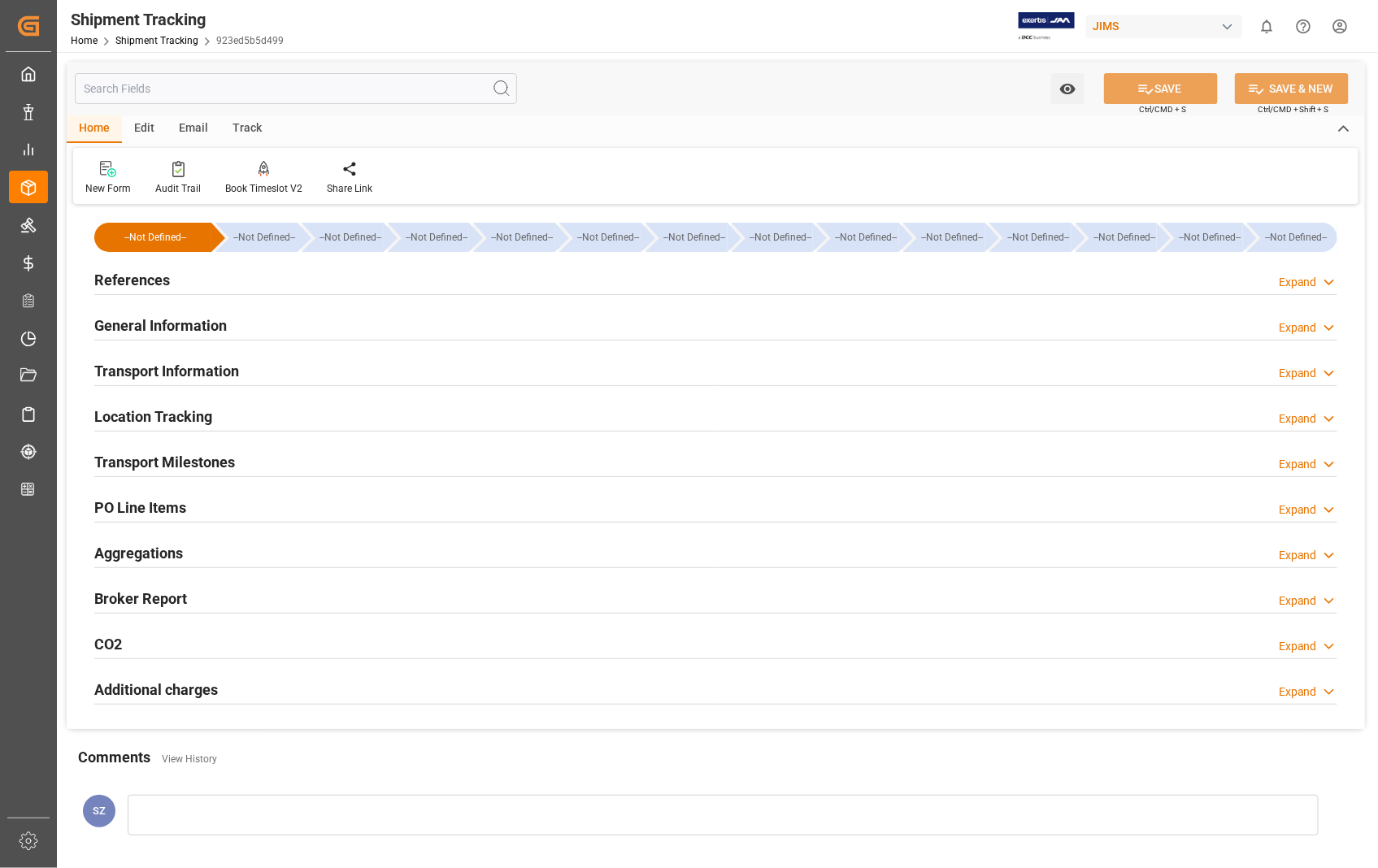
click at [136, 280] on h2 "References" at bounding box center [132, 280] width 76 height 22
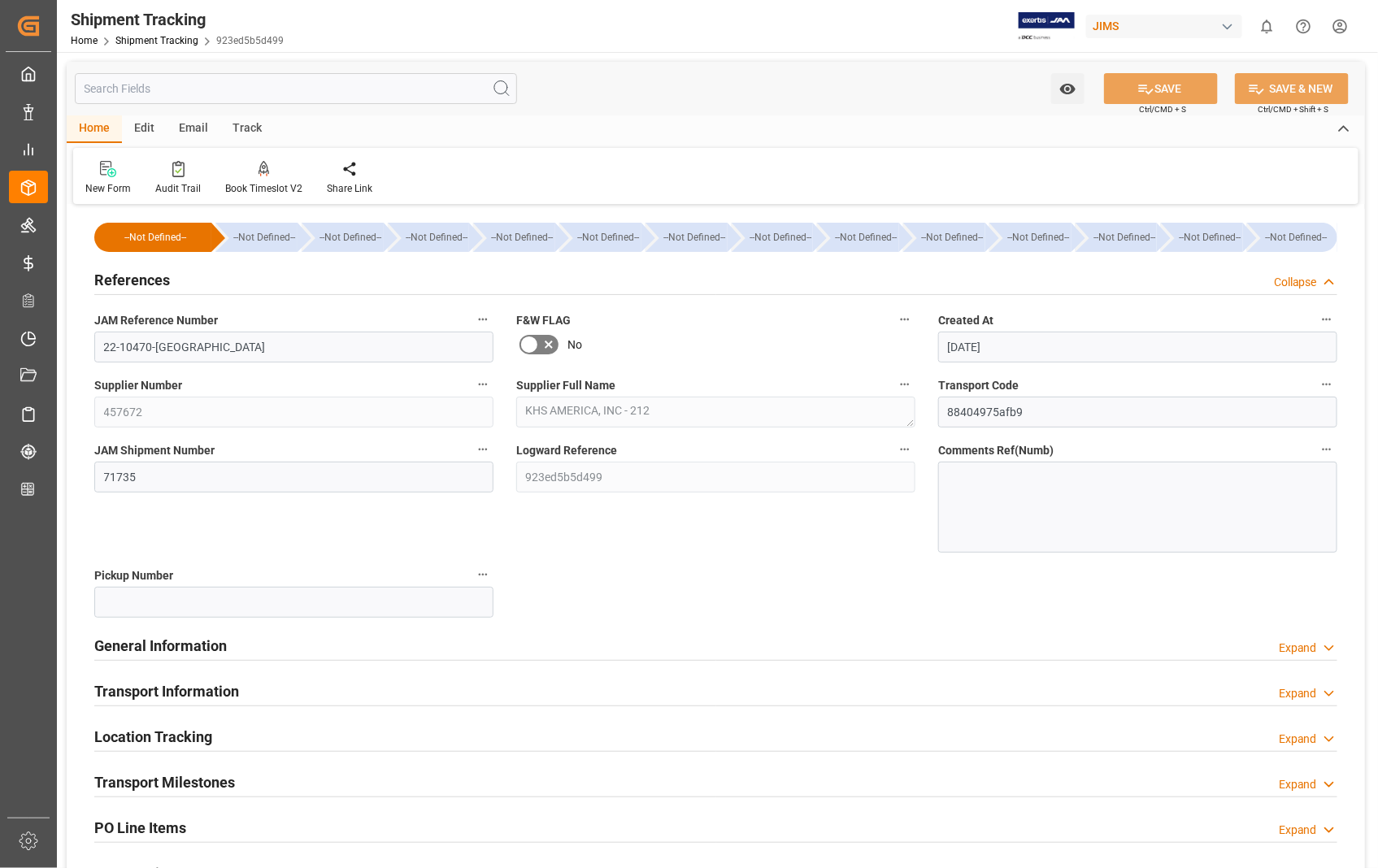
click at [136, 280] on h2 "References" at bounding box center [132, 280] width 76 height 22
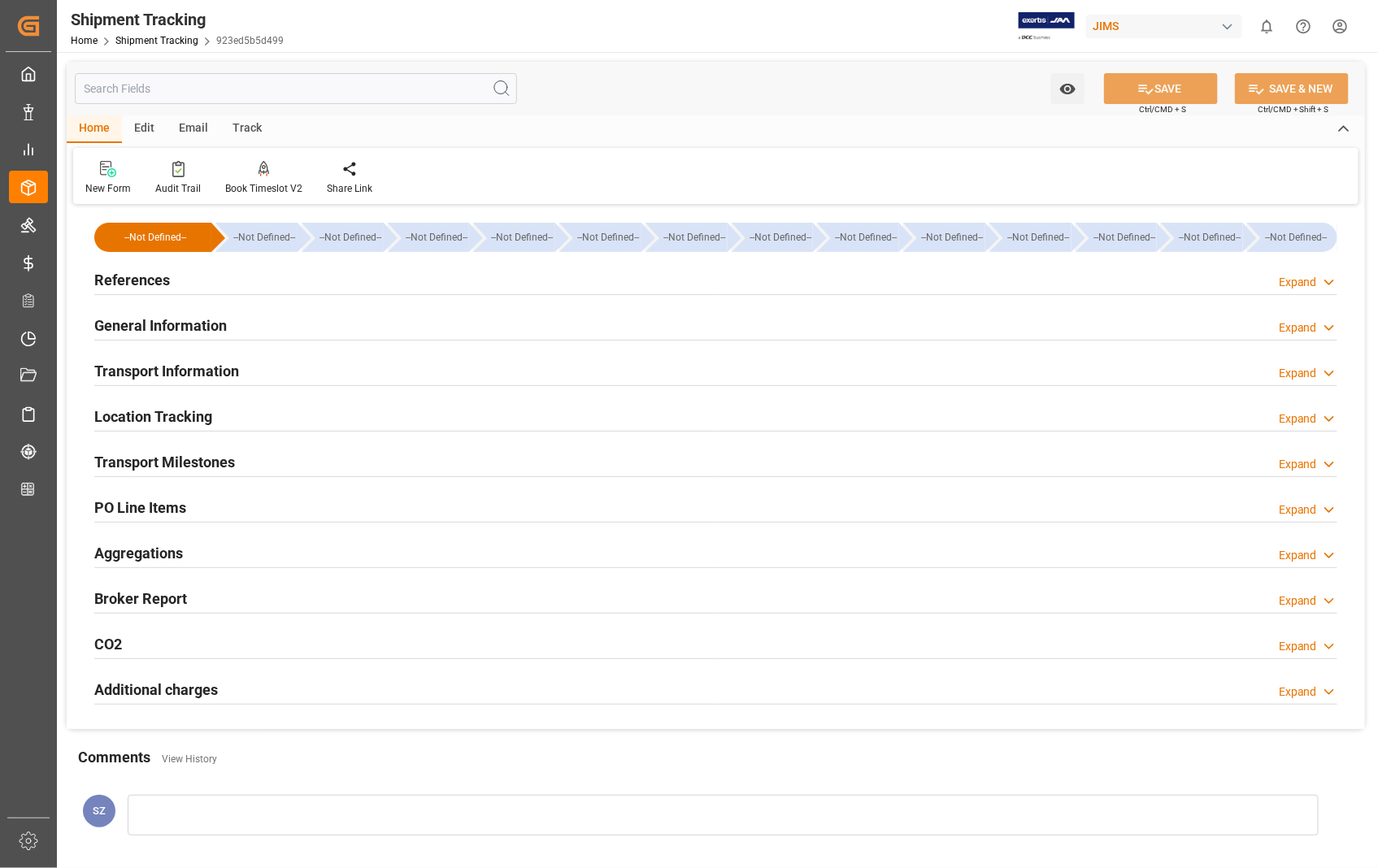
click at [166, 319] on h2 "General Information" at bounding box center [160, 325] width 133 height 22
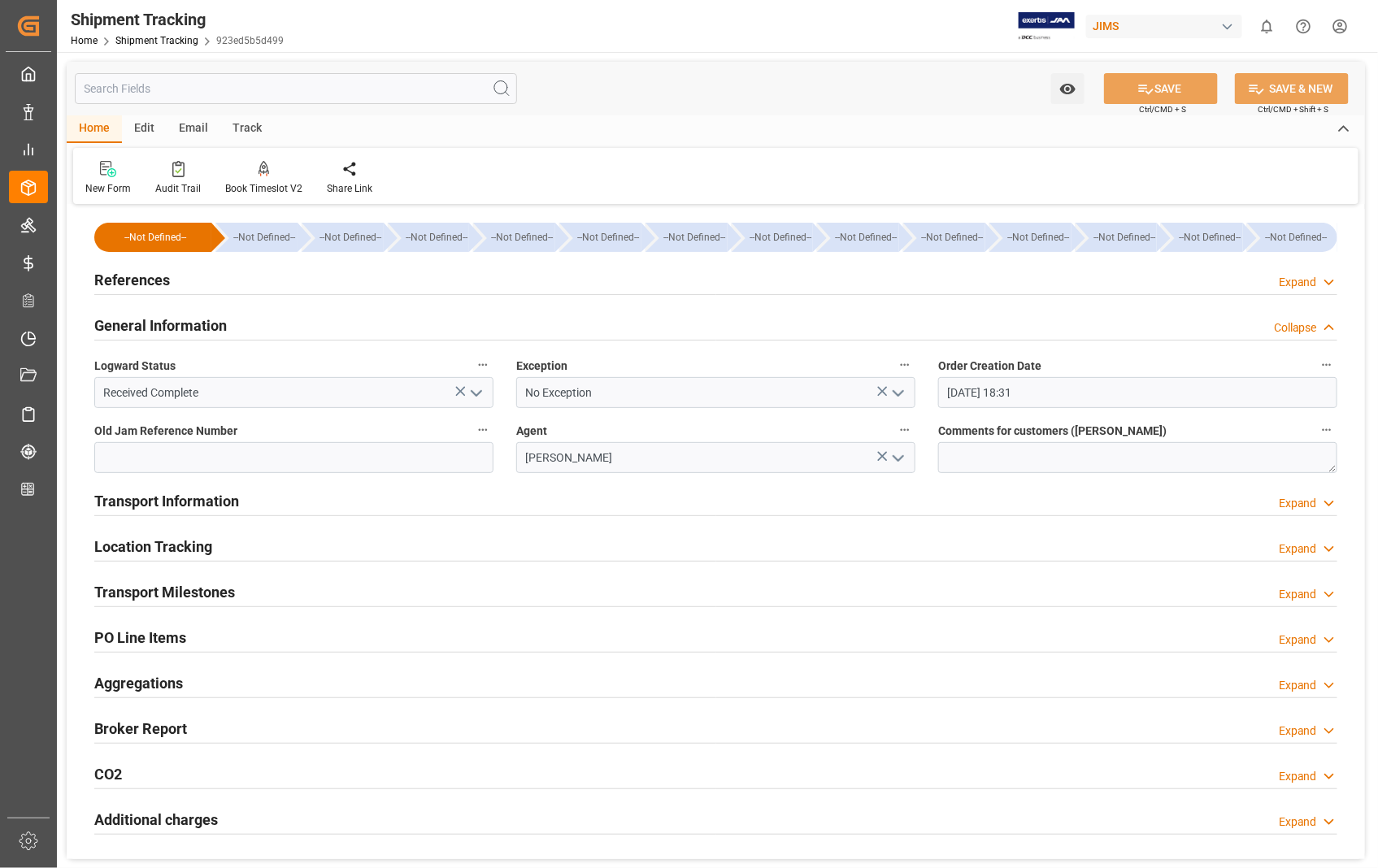
click at [149, 273] on h2 "References" at bounding box center [132, 280] width 76 height 22
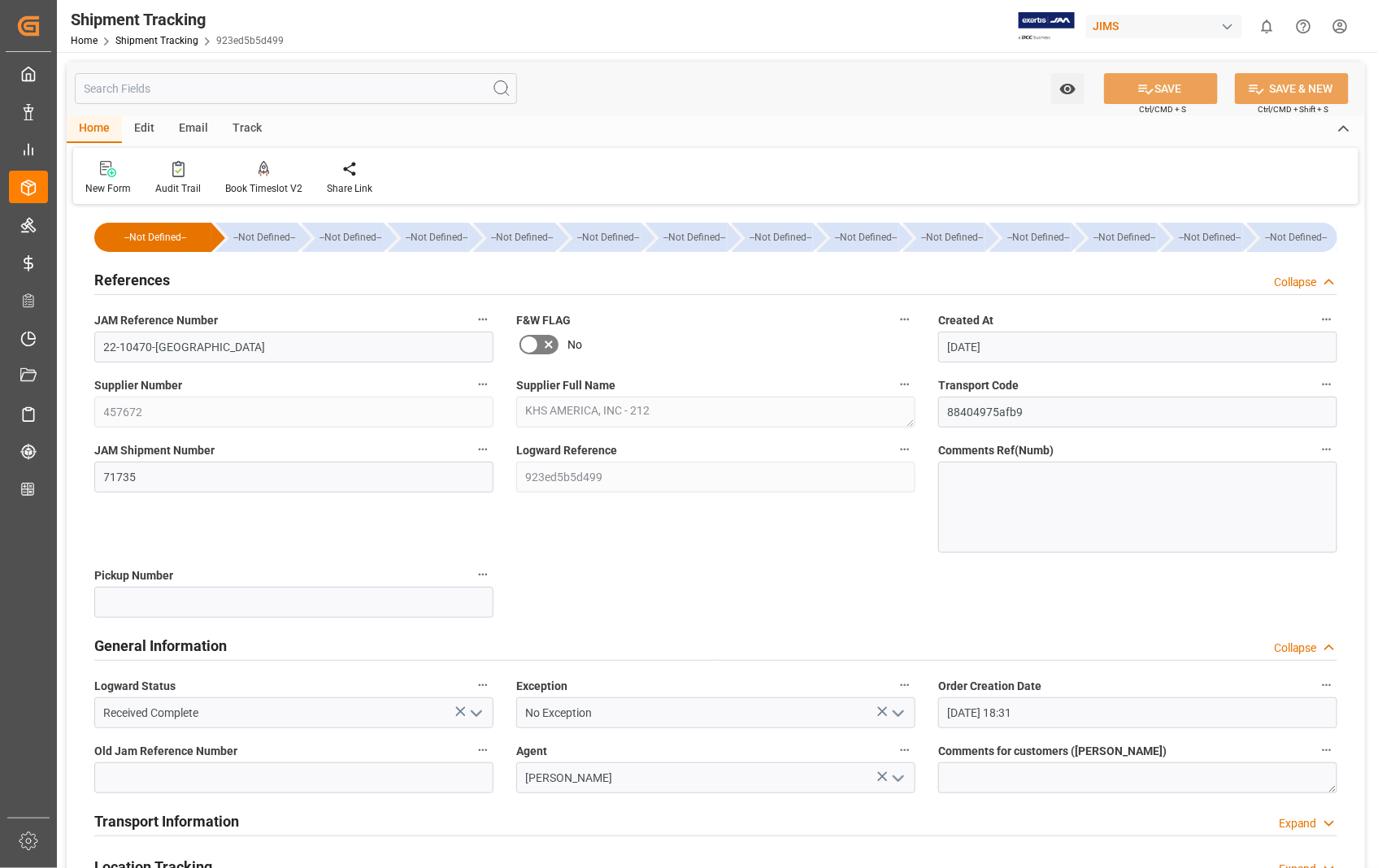
click at [473, 713] on polyline "open menu" at bounding box center [476, 714] width 10 height 5
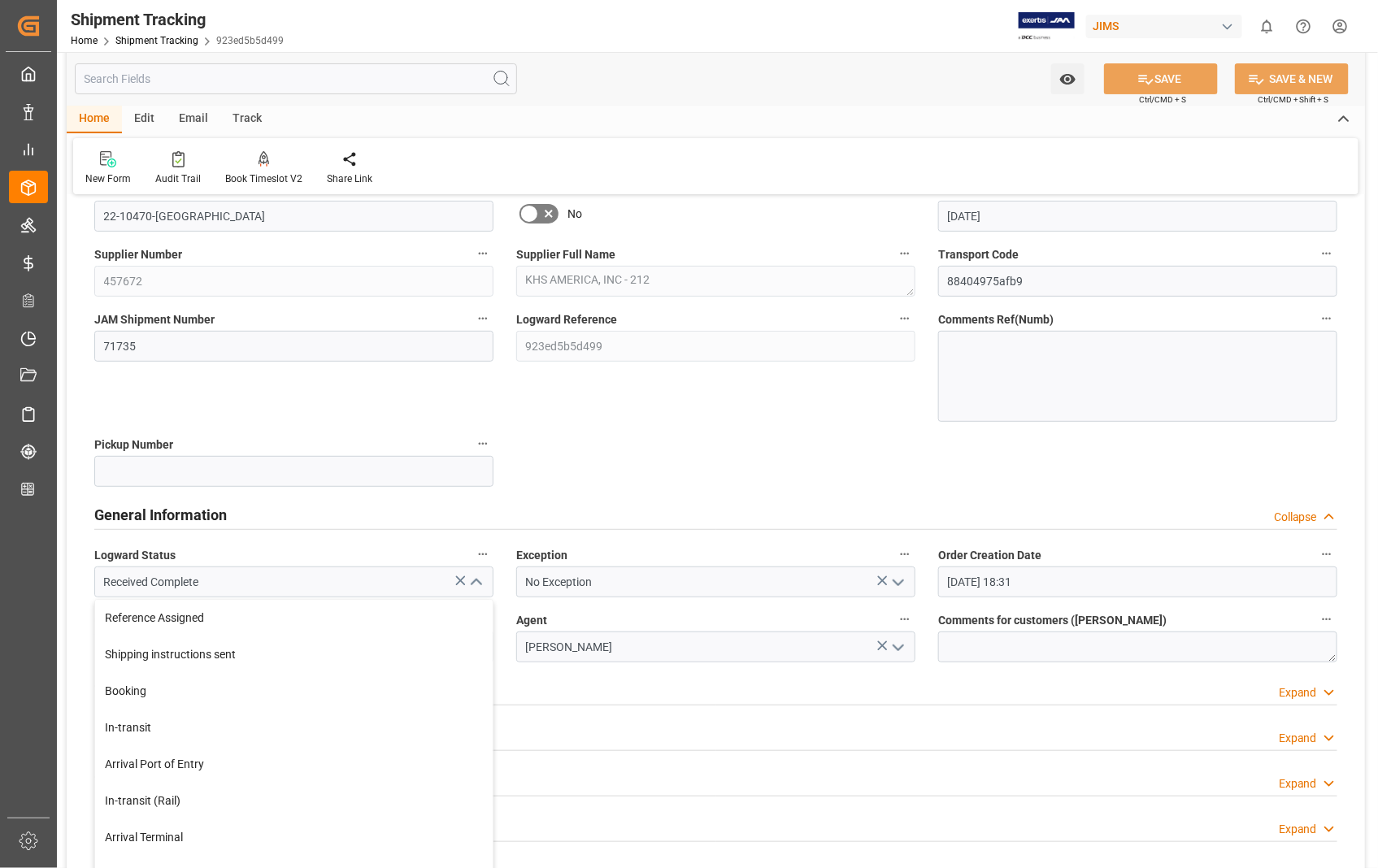
scroll to position [90, 0]
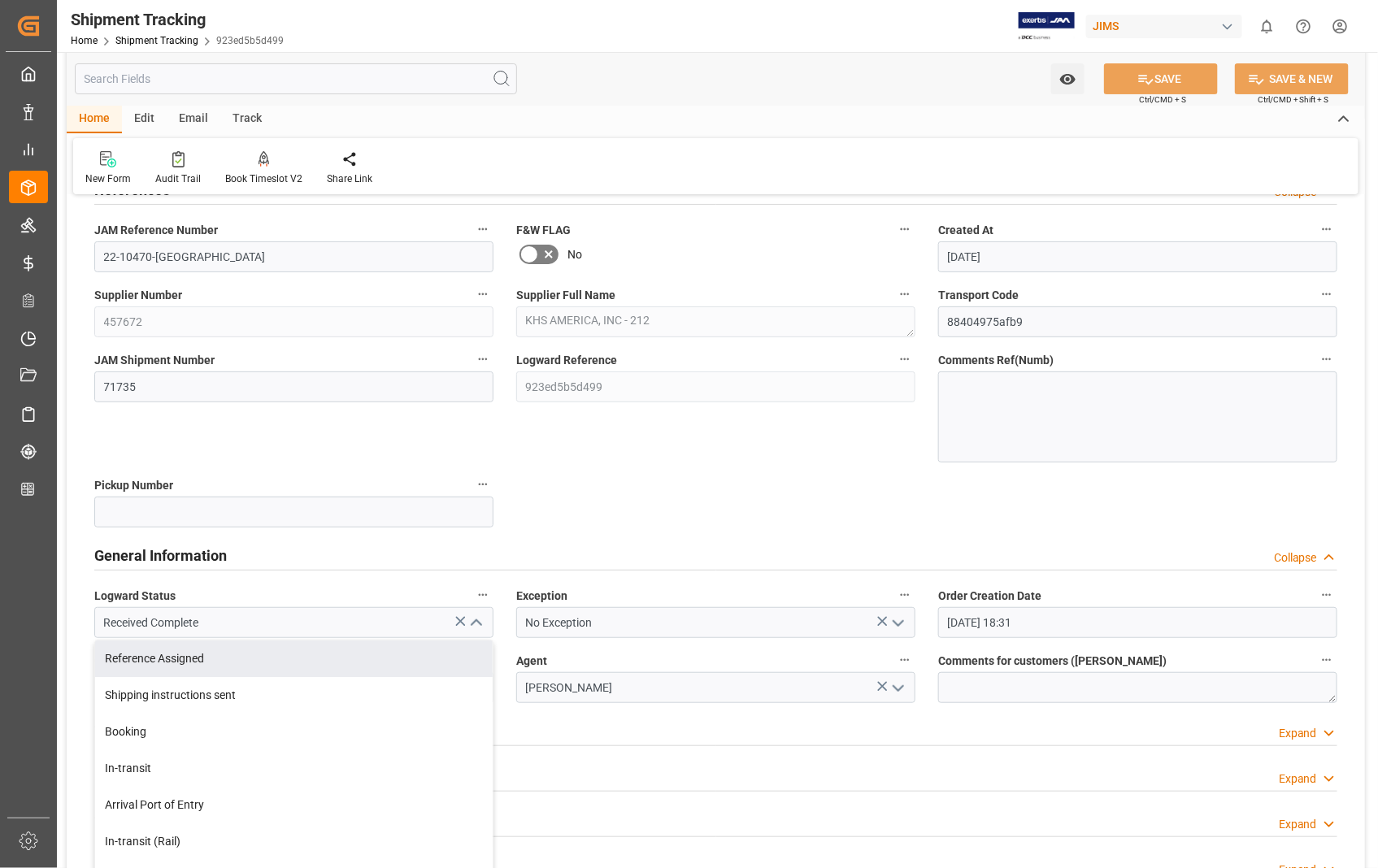
click at [368, 459] on div "JAM Shipment Number 71735" at bounding box center [294, 405] width 422 height 125
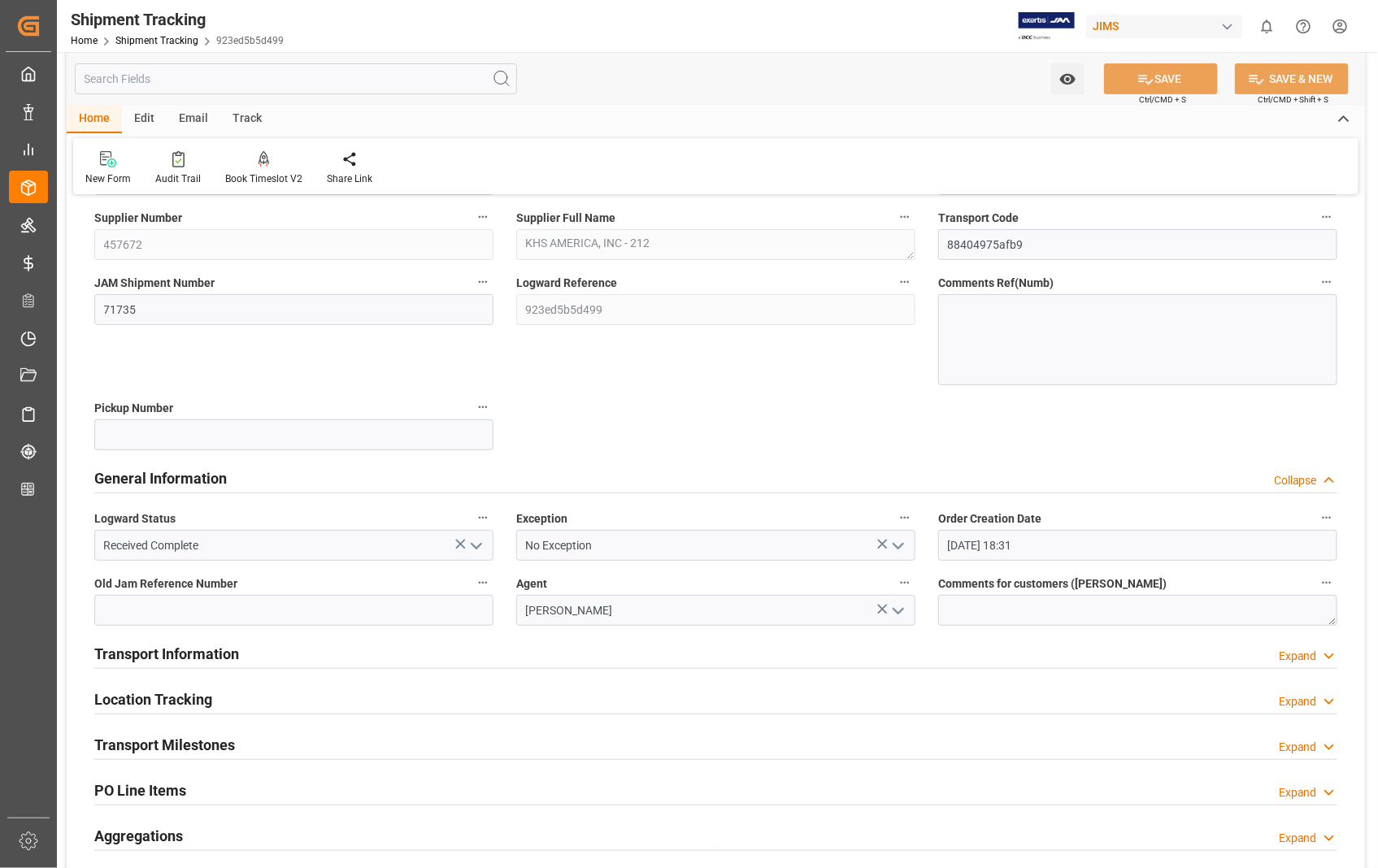
scroll to position [270, 0]
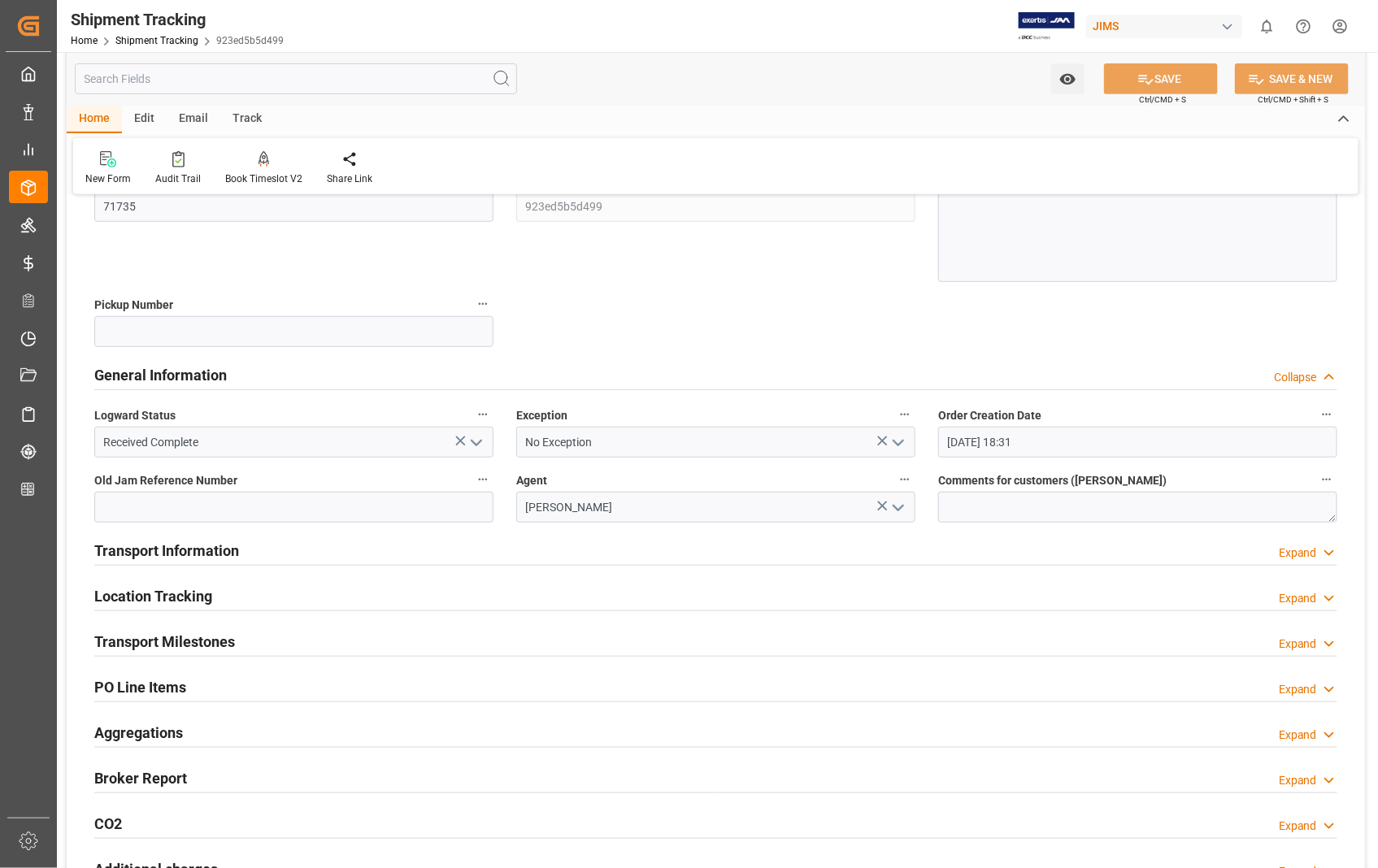
click at [176, 544] on h2 "Transport Information" at bounding box center [166, 550] width 144 height 22
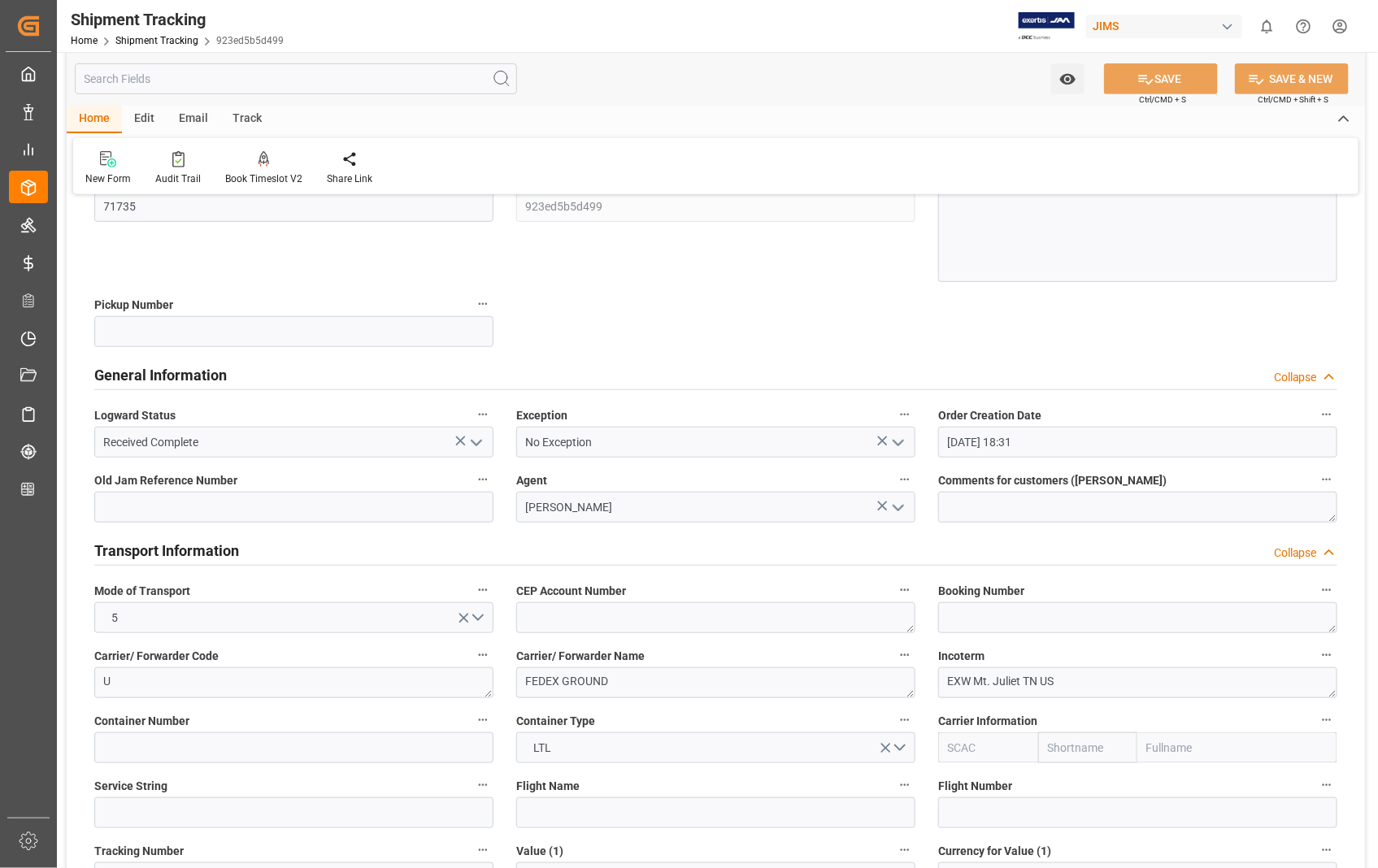
click at [176, 544] on h2 "Transport Information" at bounding box center [166, 550] width 144 height 22
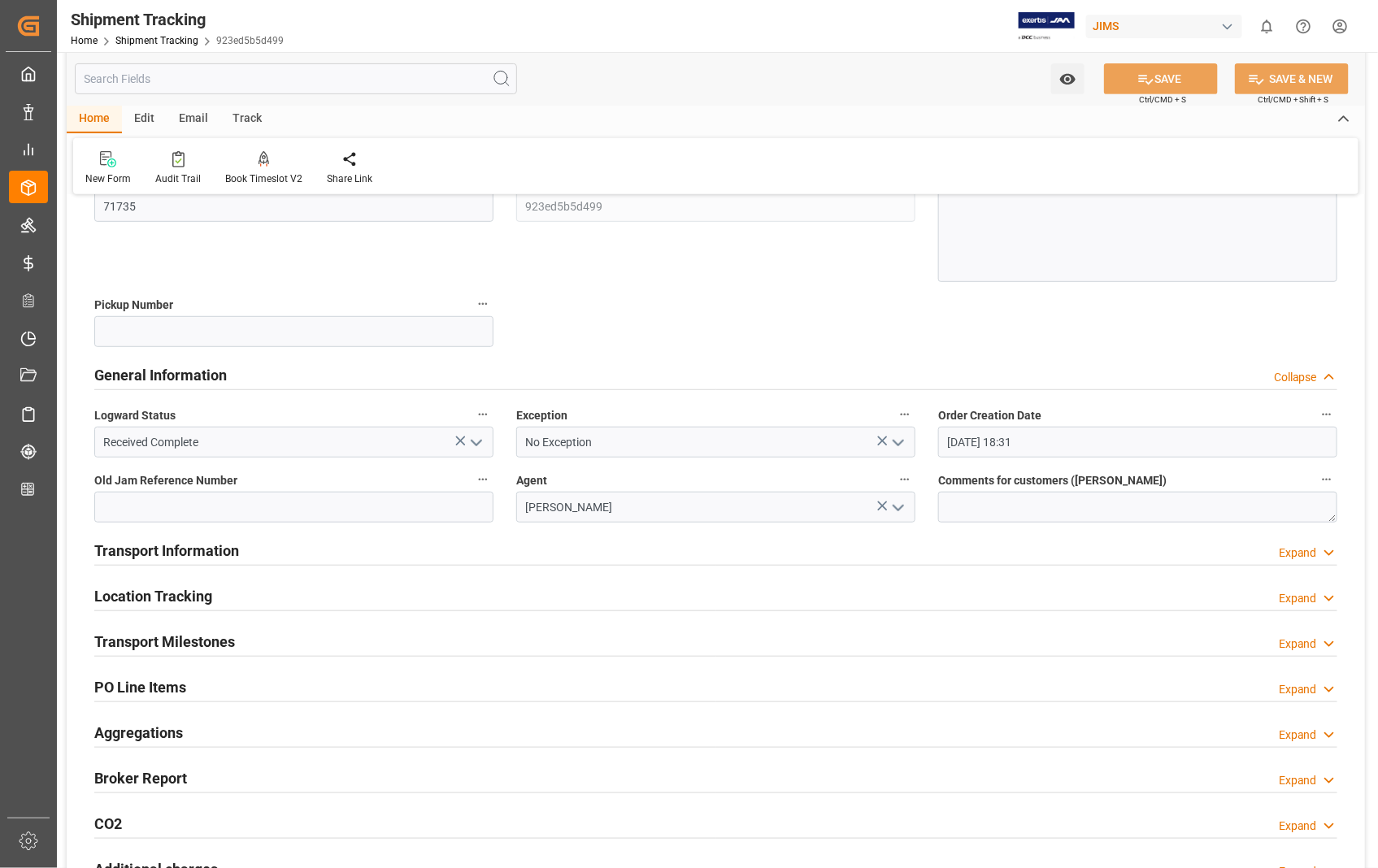
click at [176, 640] on h2 "Transport Milestones" at bounding box center [164, 641] width 141 height 22
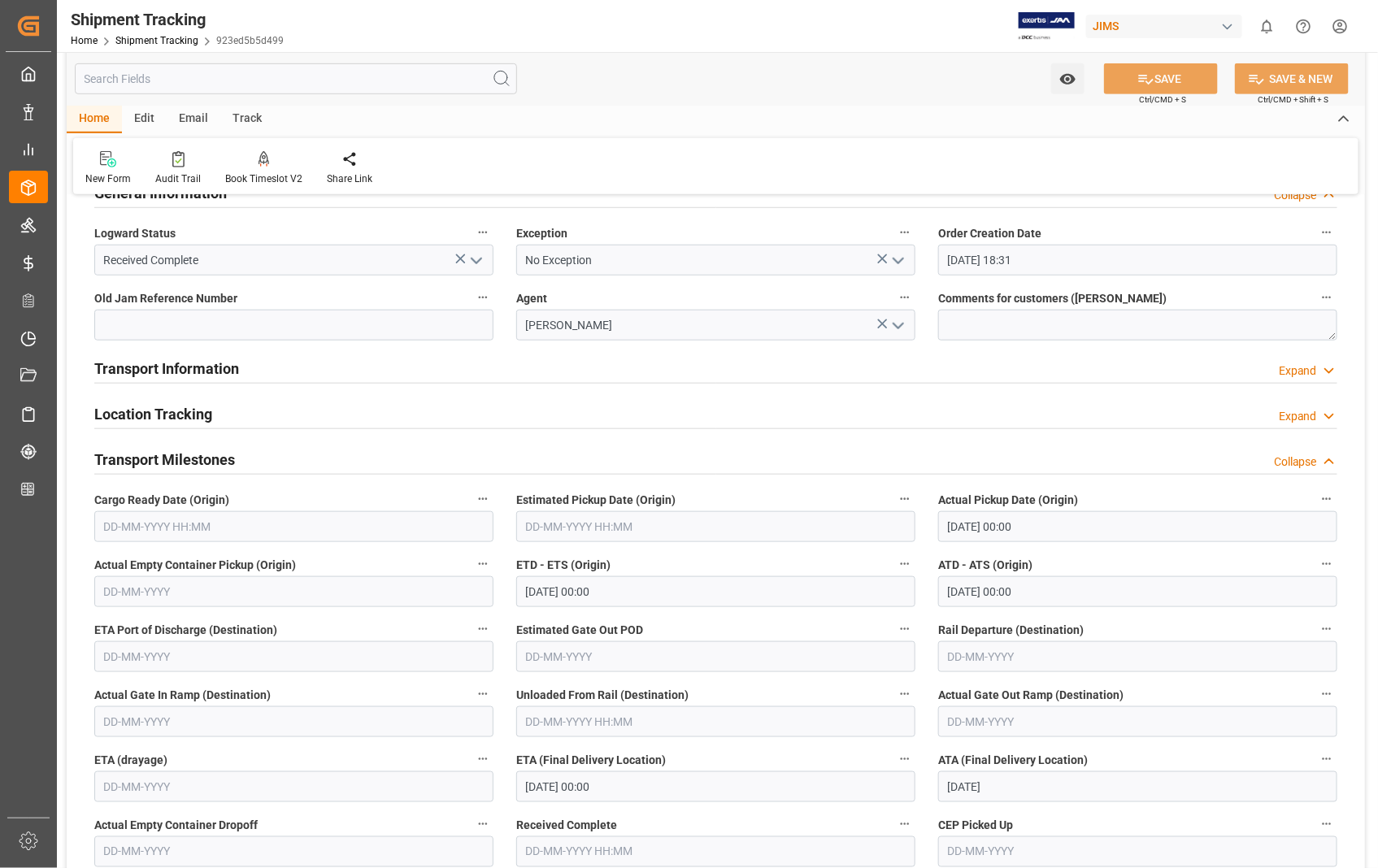
scroll to position [451, 0]
click at [193, 461] on h2 "Transport Milestones" at bounding box center [164, 461] width 141 height 22
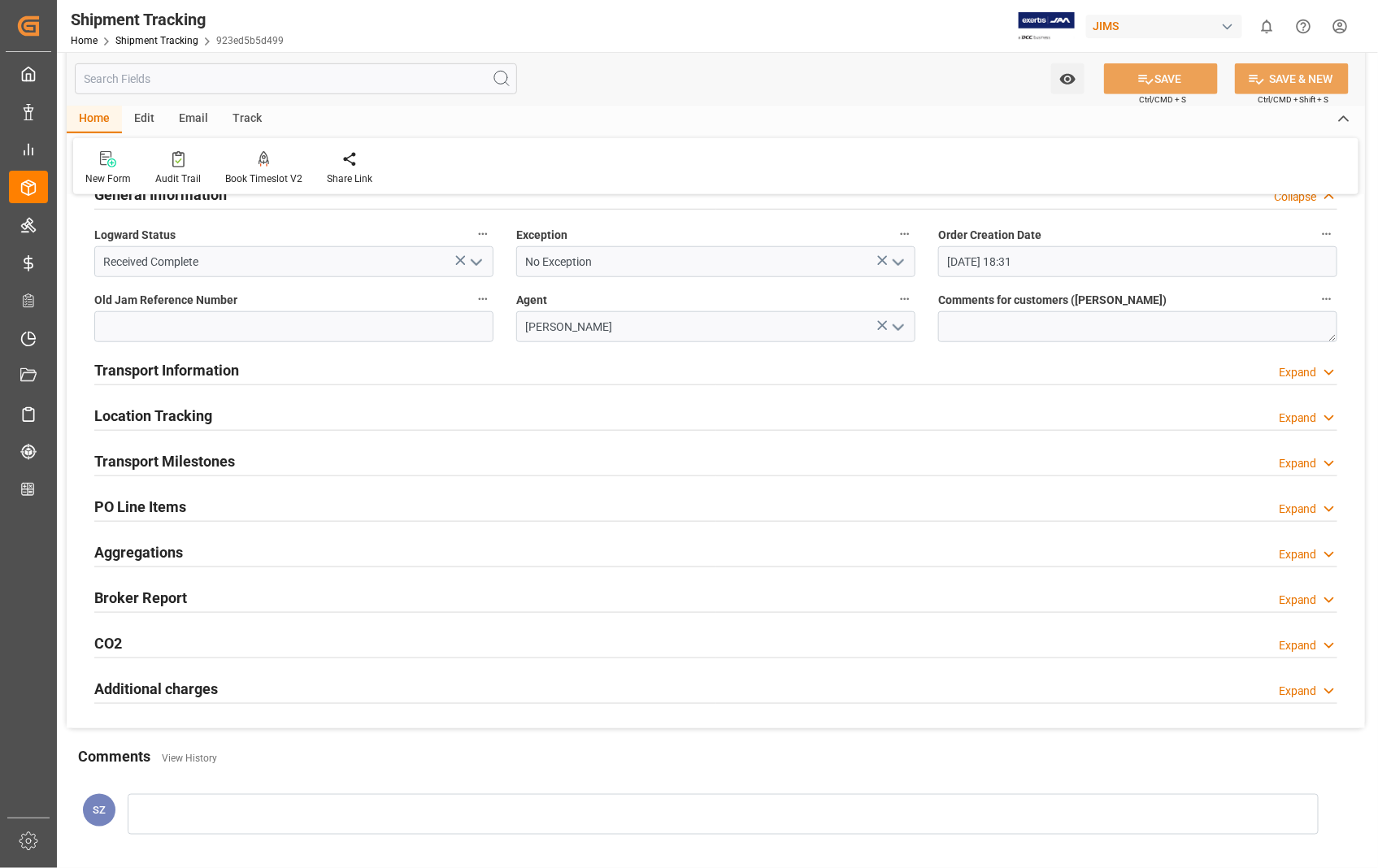
click at [473, 263] on icon "open menu" at bounding box center [475, 262] width 19 height 19
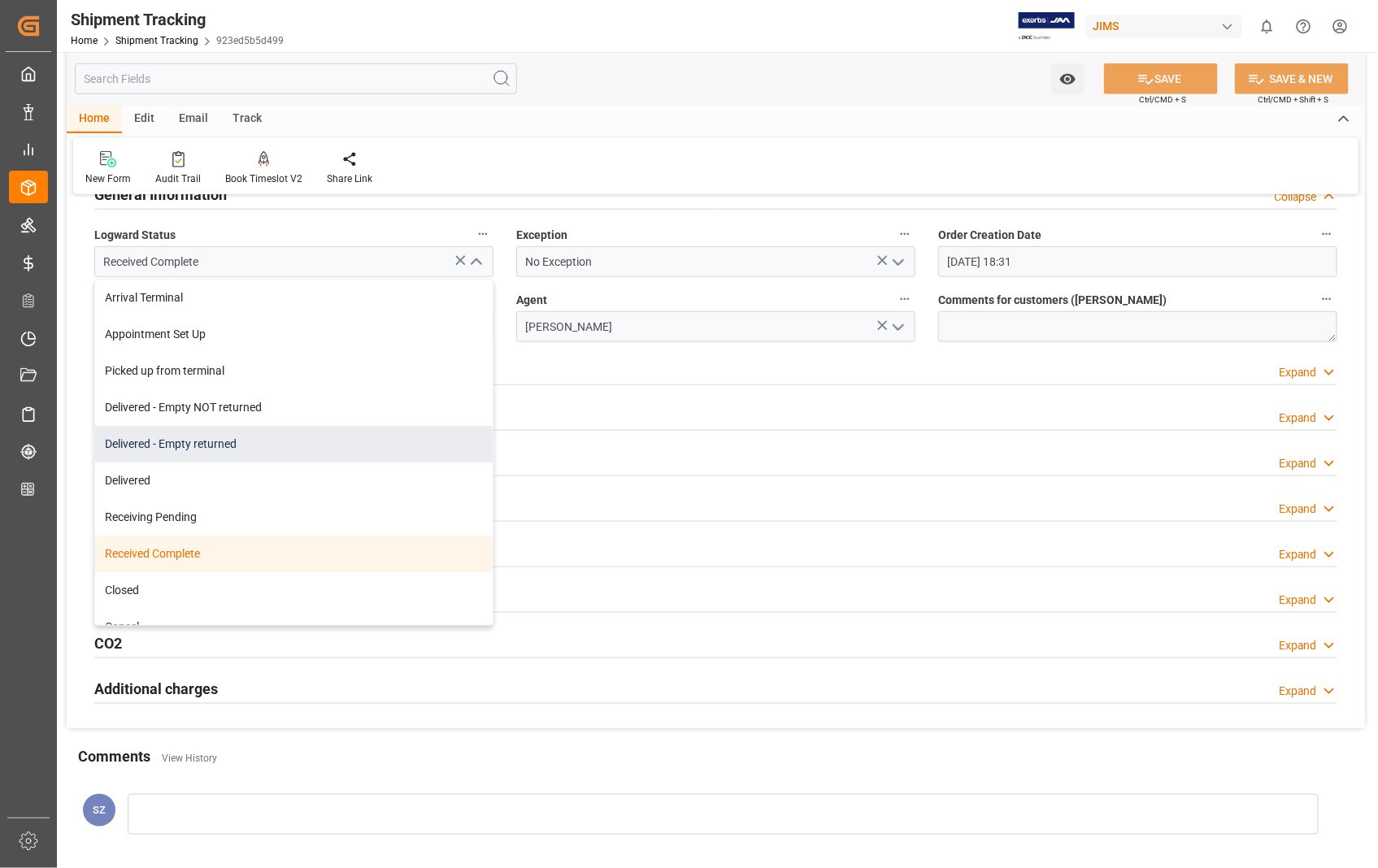
scroll to position [238, 0]
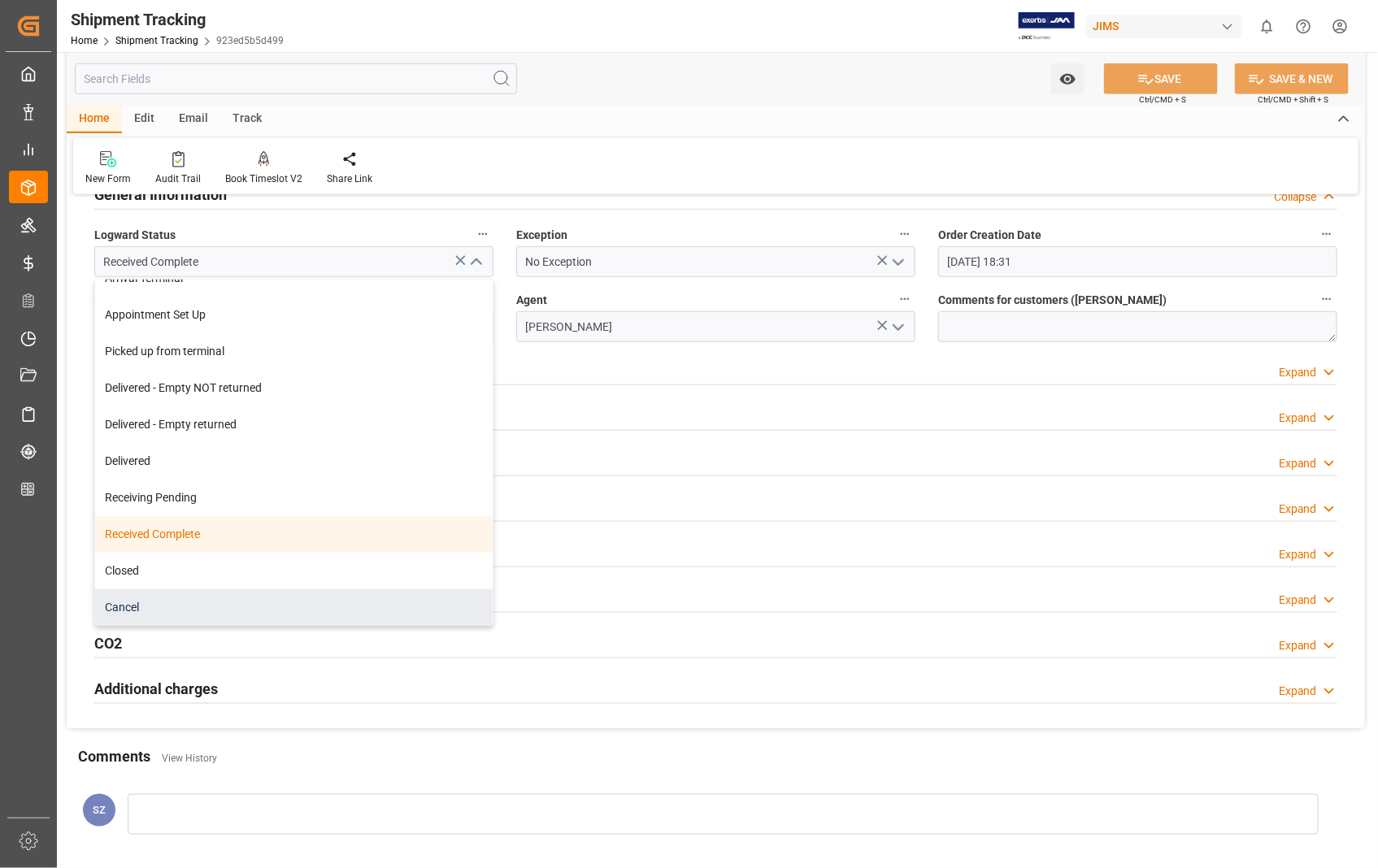
click at [148, 601] on div "Cancel" at bounding box center [294, 607] width 397 height 37
type input "Cancel"
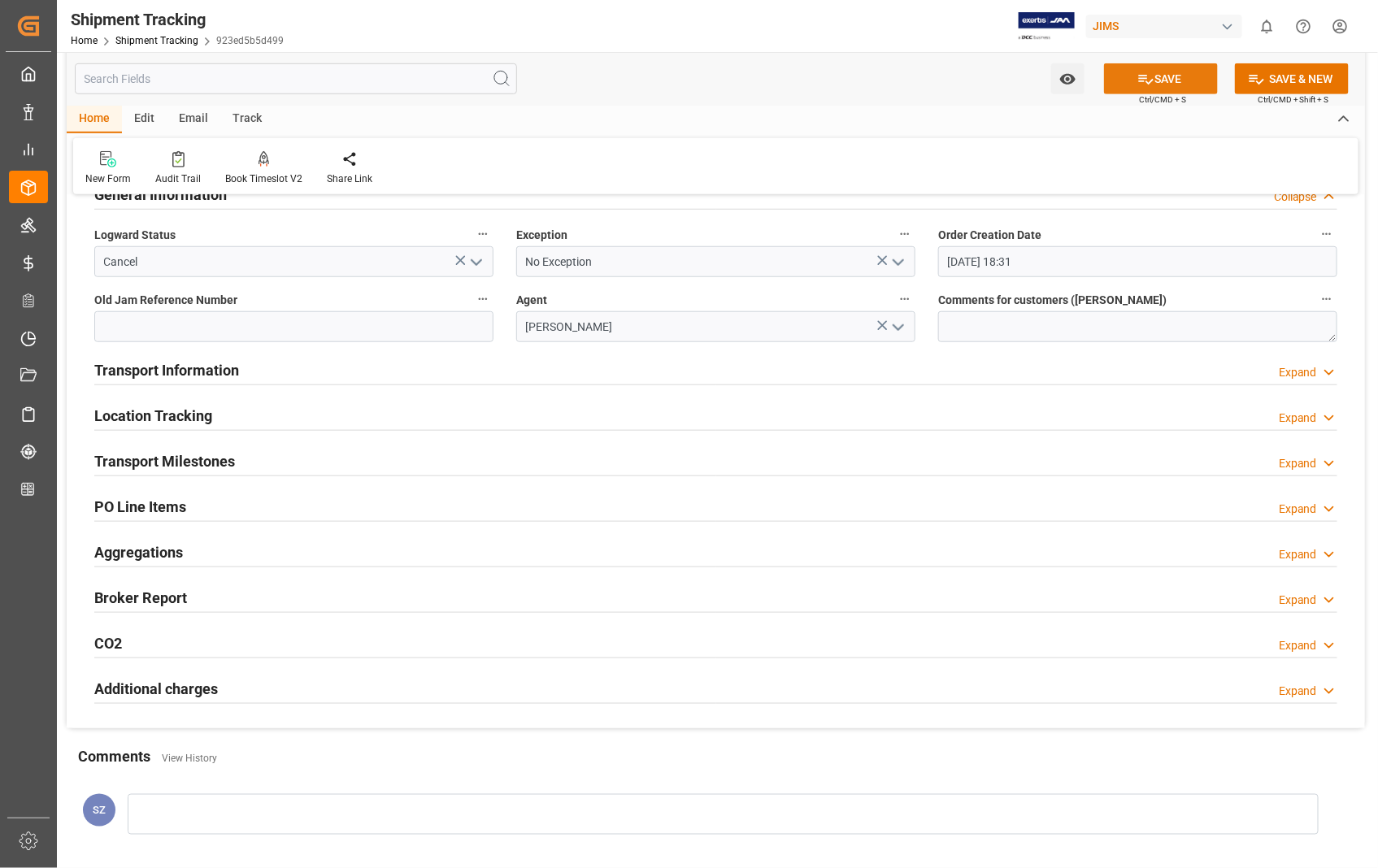
click at [1170, 73] on button "SAVE" at bounding box center [1160, 78] width 113 height 31
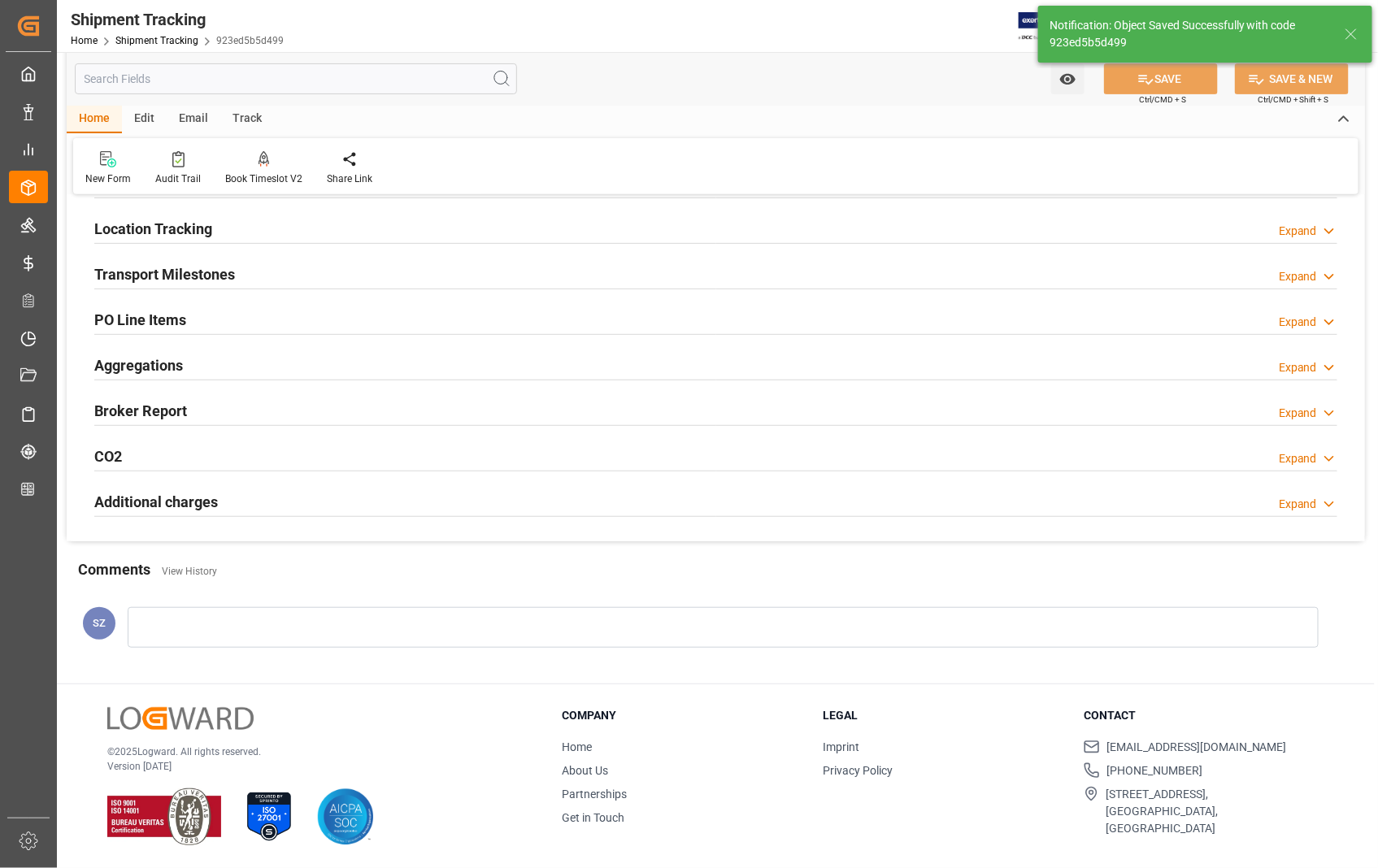
scroll to position [131, 0]
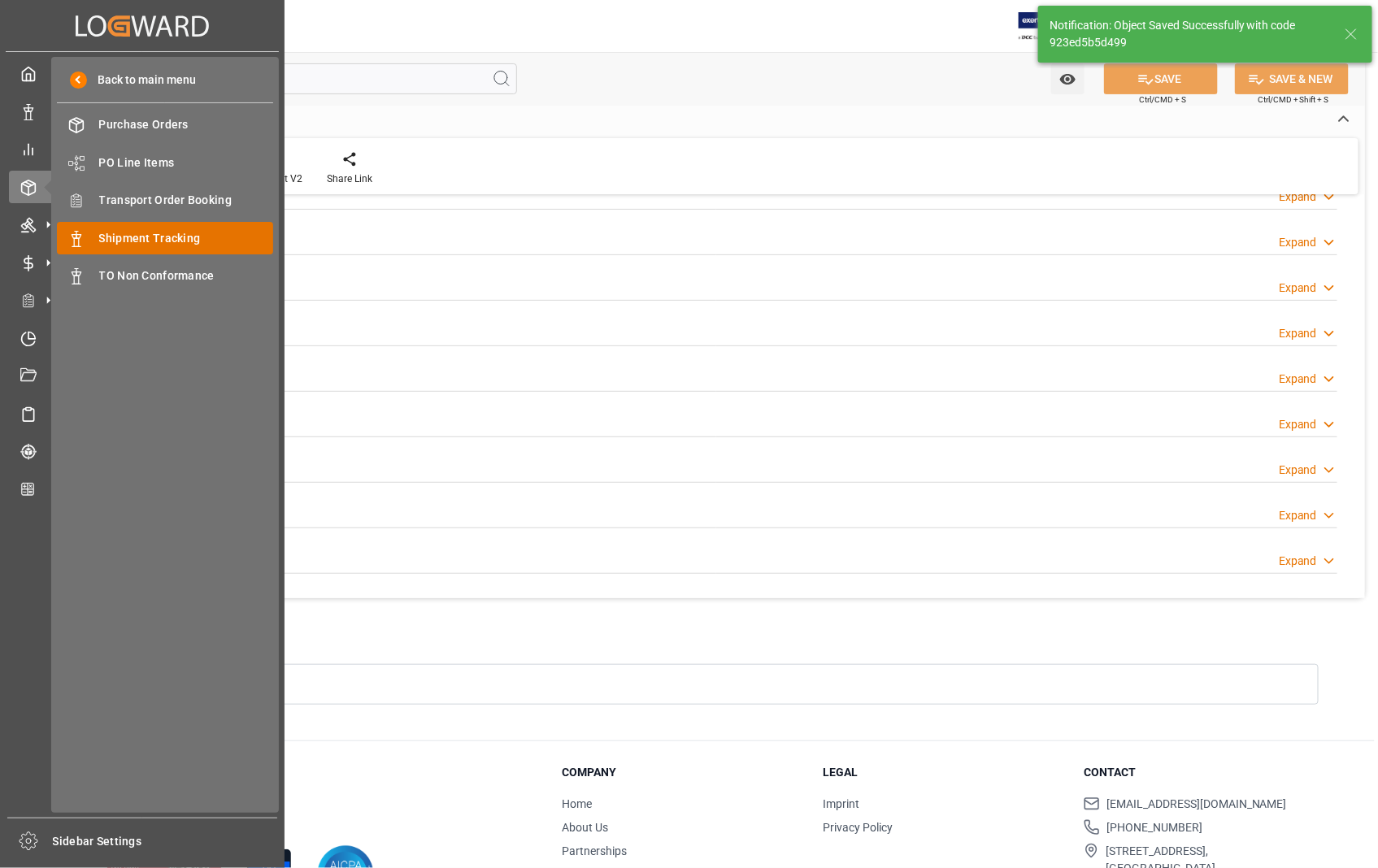
click at [191, 230] on span "Shipment Tracking" at bounding box center [186, 238] width 174 height 17
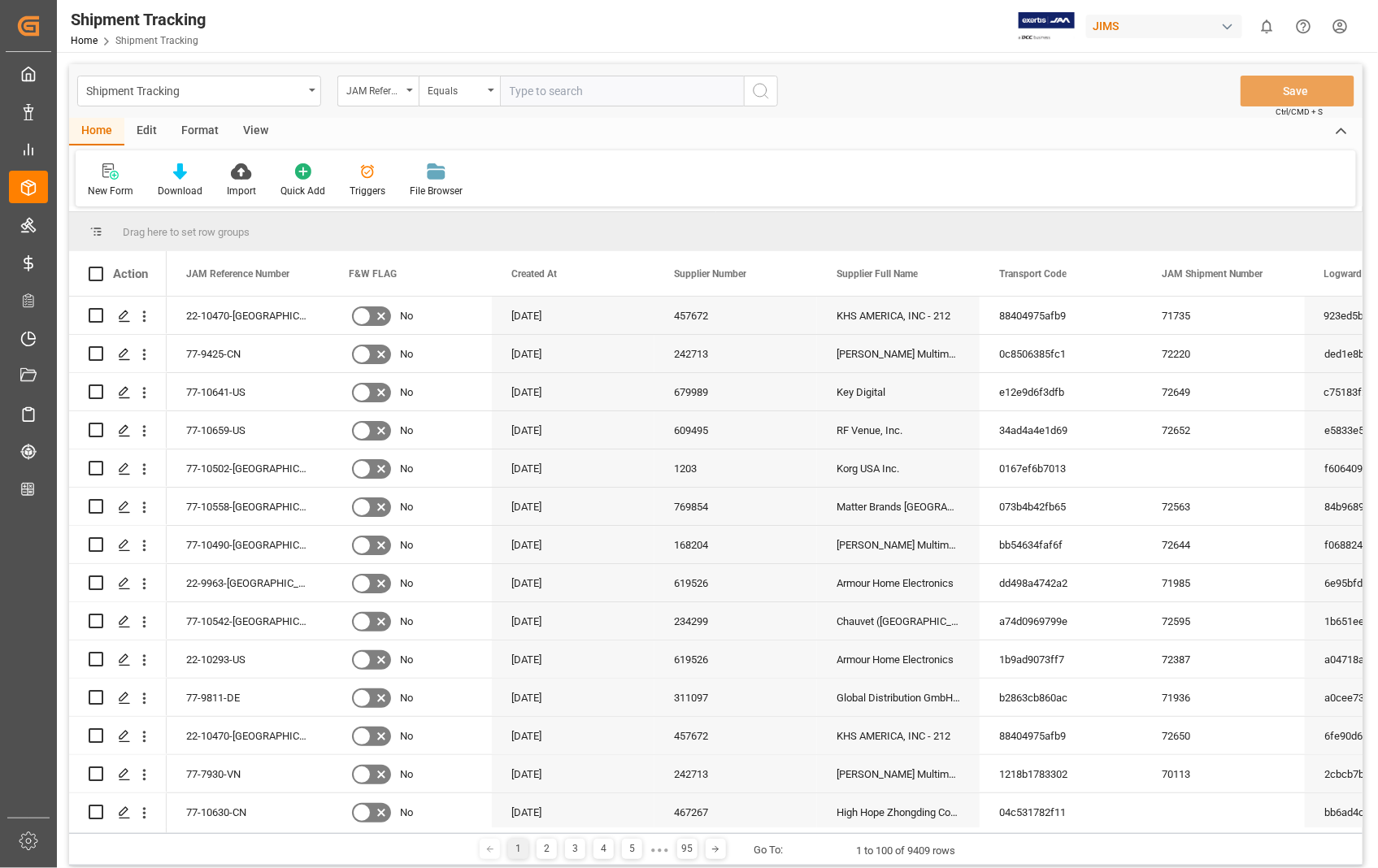
click at [670, 79] on input "text" at bounding box center [621, 91] width 244 height 31
type input "22-10470-[GEOGRAPHIC_DATA]"
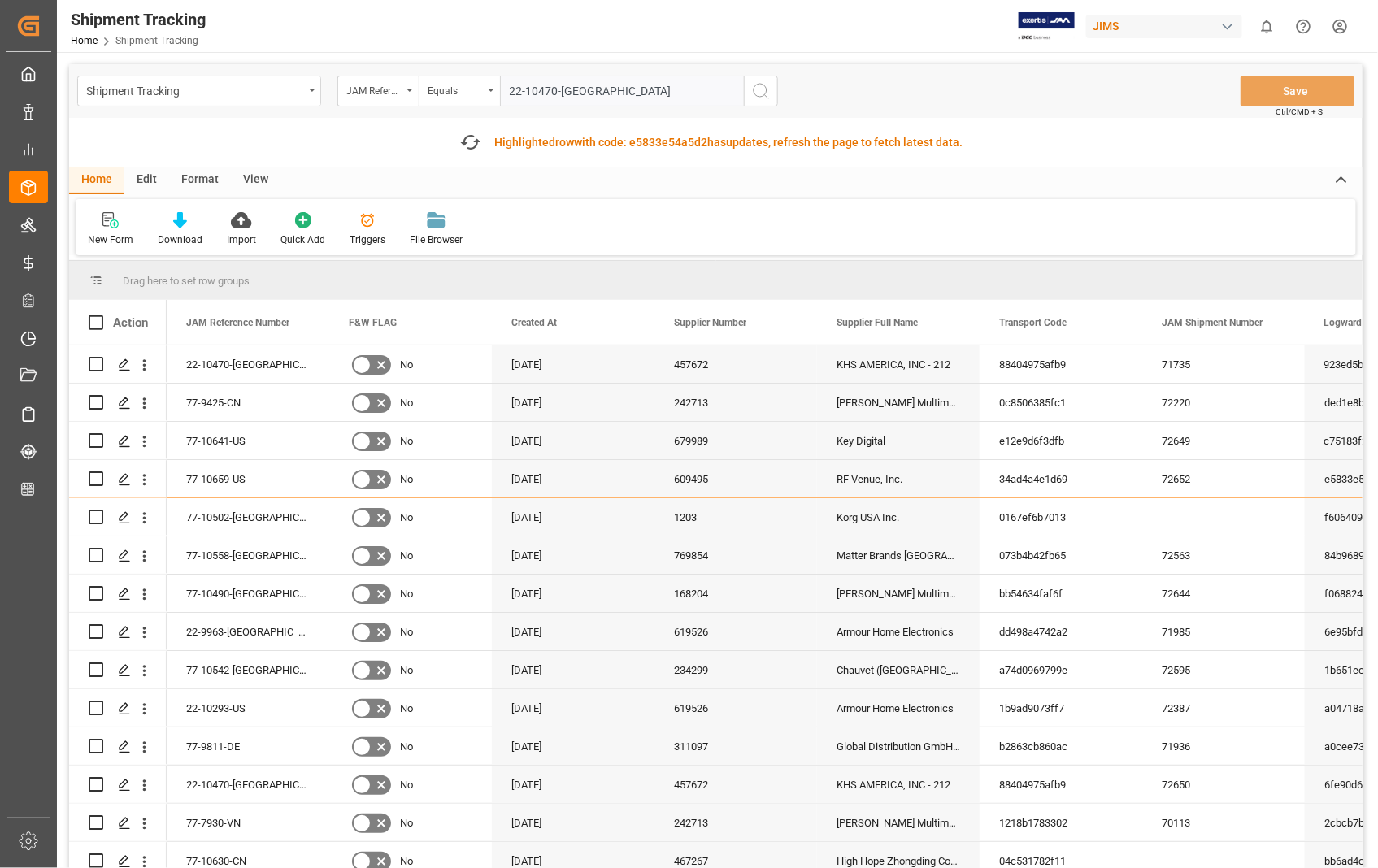
click at [753, 93] on circle "search button" at bounding box center [760, 90] width 13 height 13
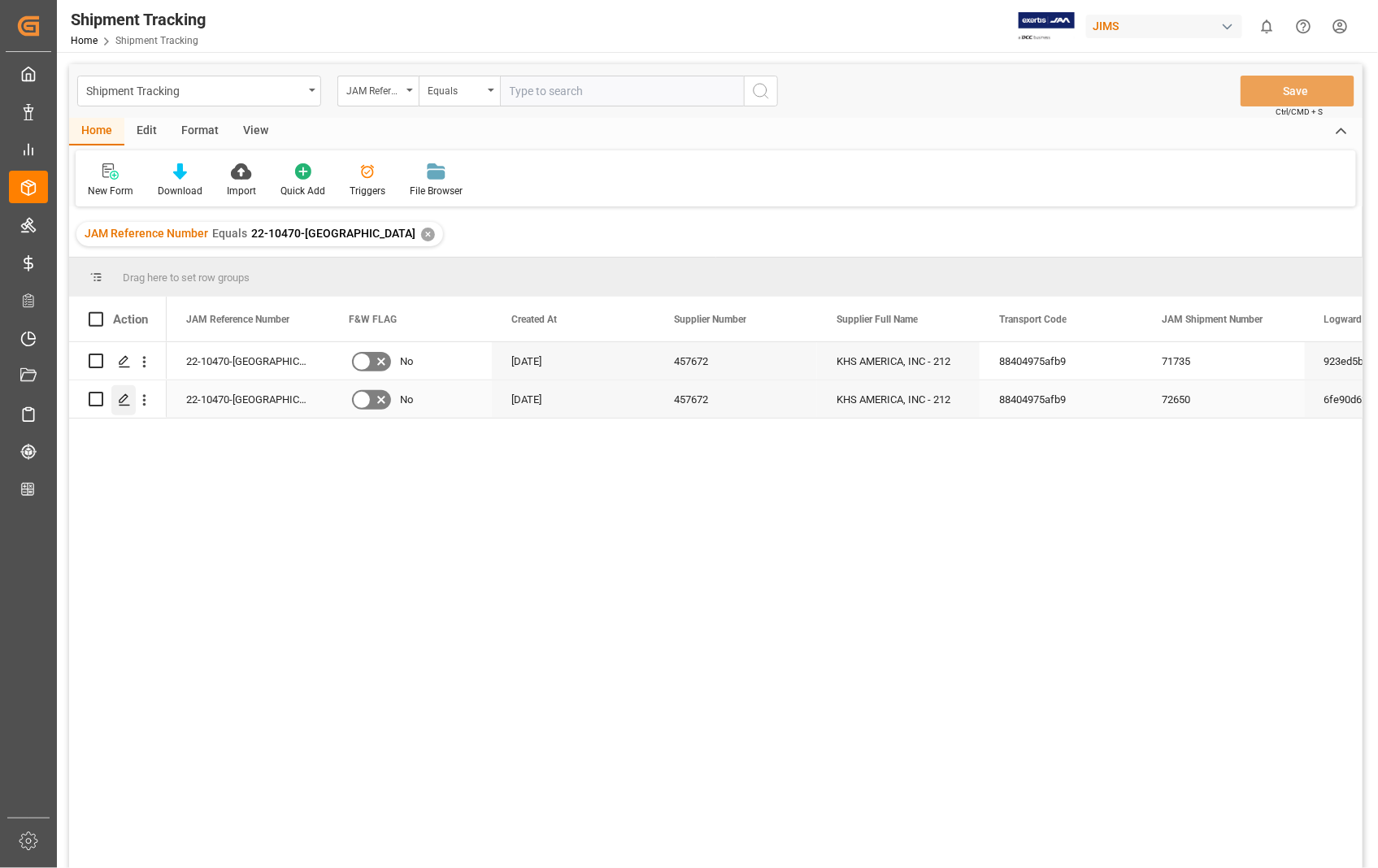
click at [125, 397] on icon "Press SPACE to select this row." at bounding box center [124, 400] width 13 height 13
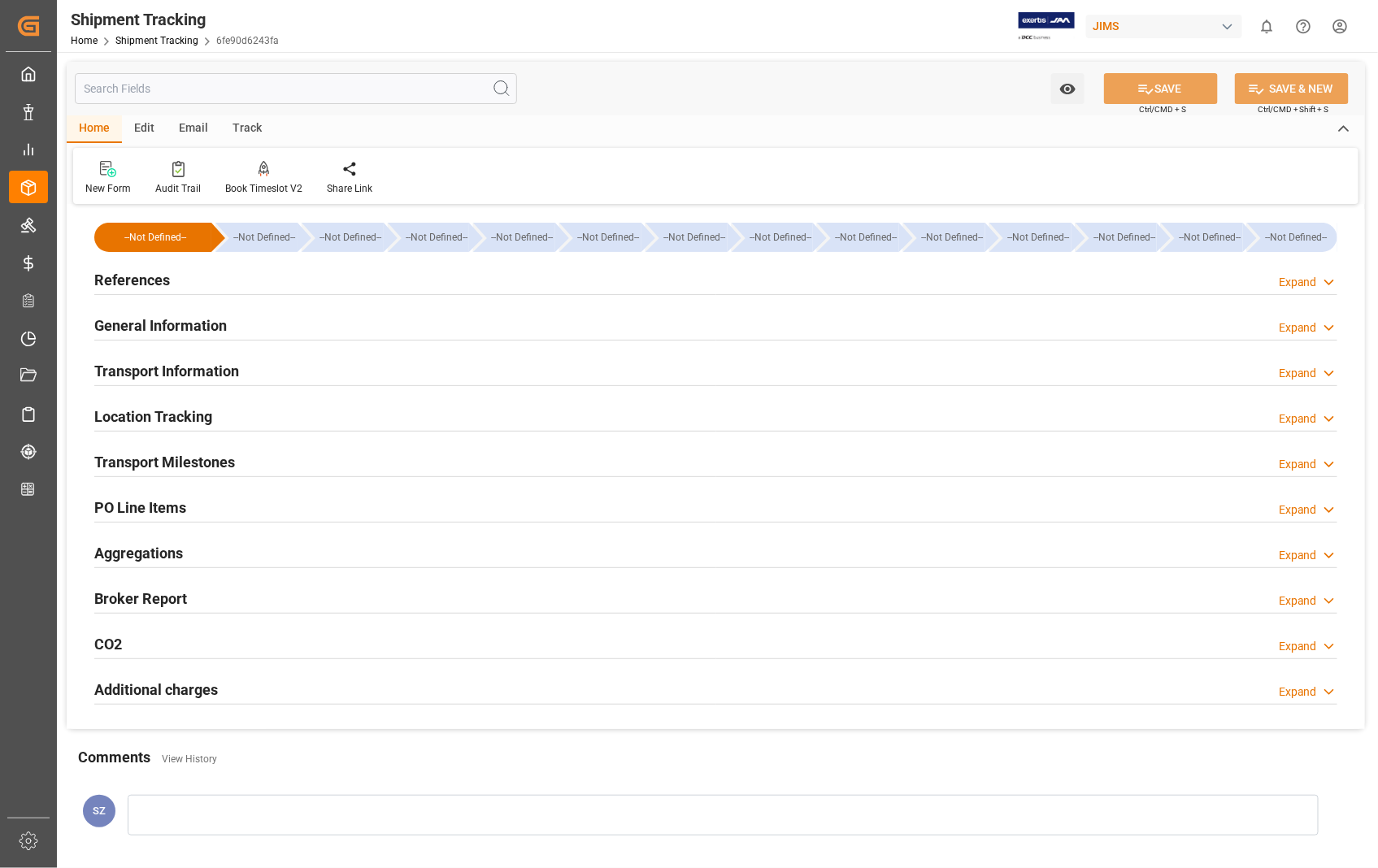
click at [163, 328] on h2 "General Information" at bounding box center [160, 325] width 133 height 22
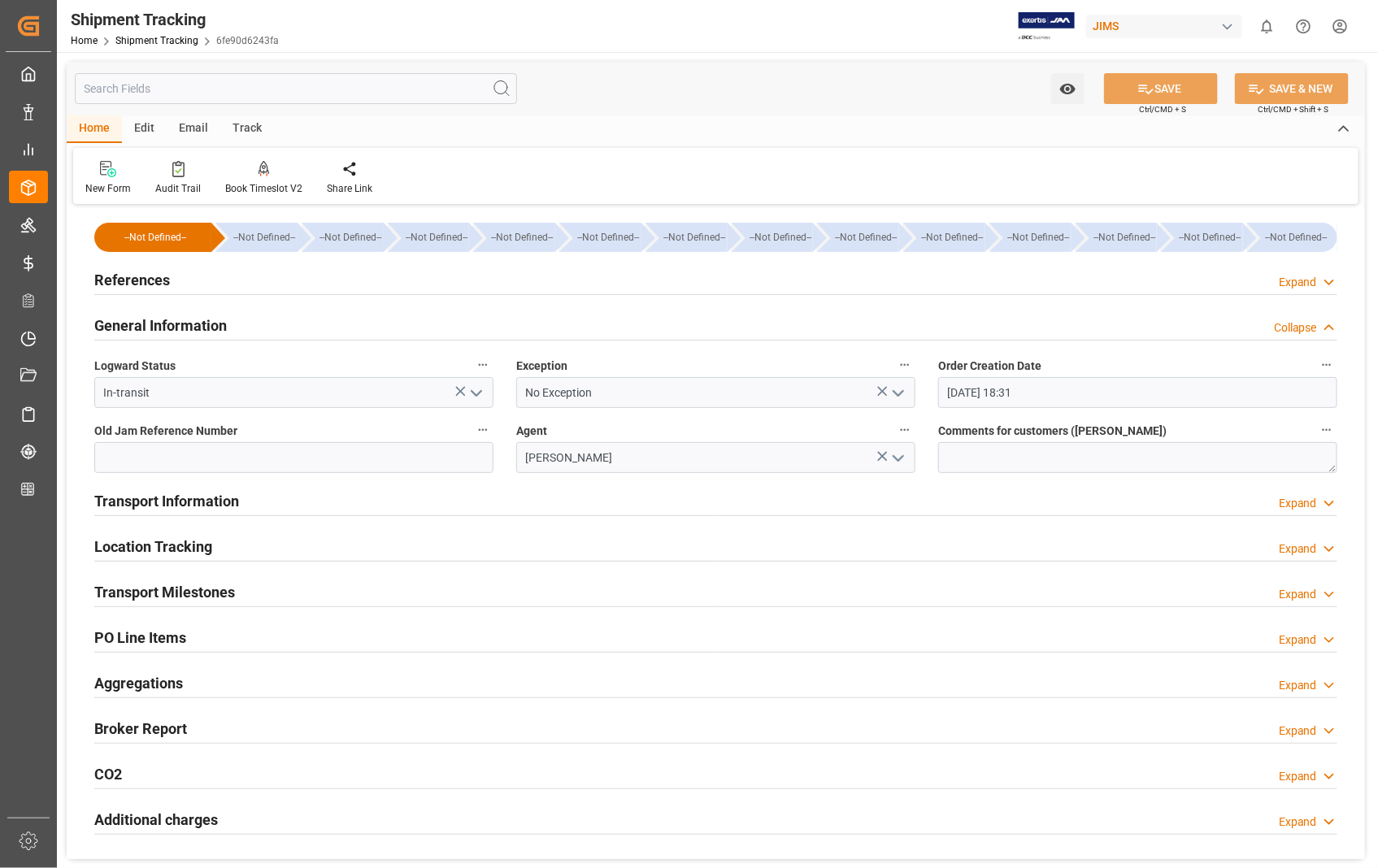
click at [163, 328] on h2 "General Information" at bounding box center [160, 325] width 133 height 22
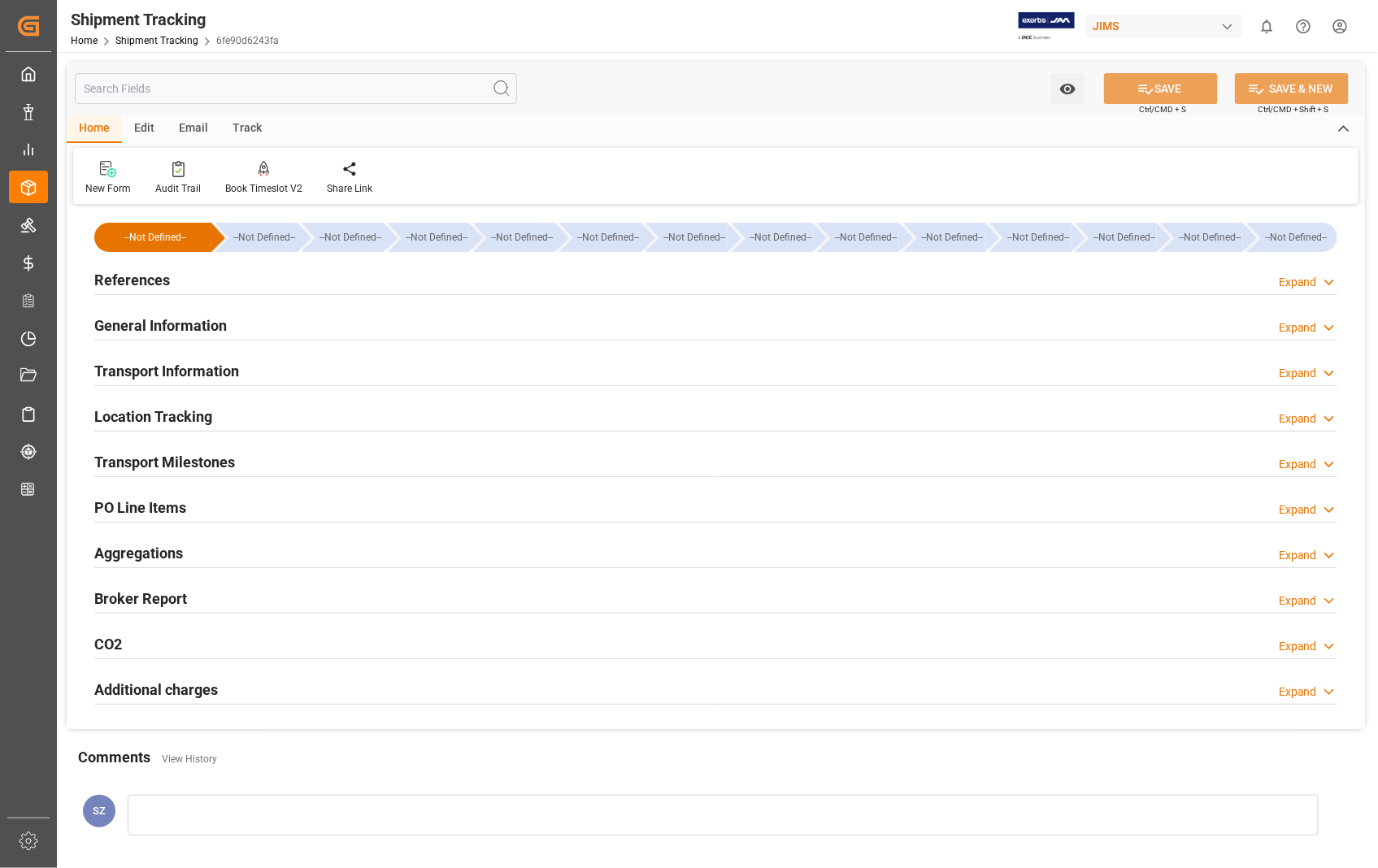
click at [138, 278] on h2 "References" at bounding box center [132, 280] width 76 height 22
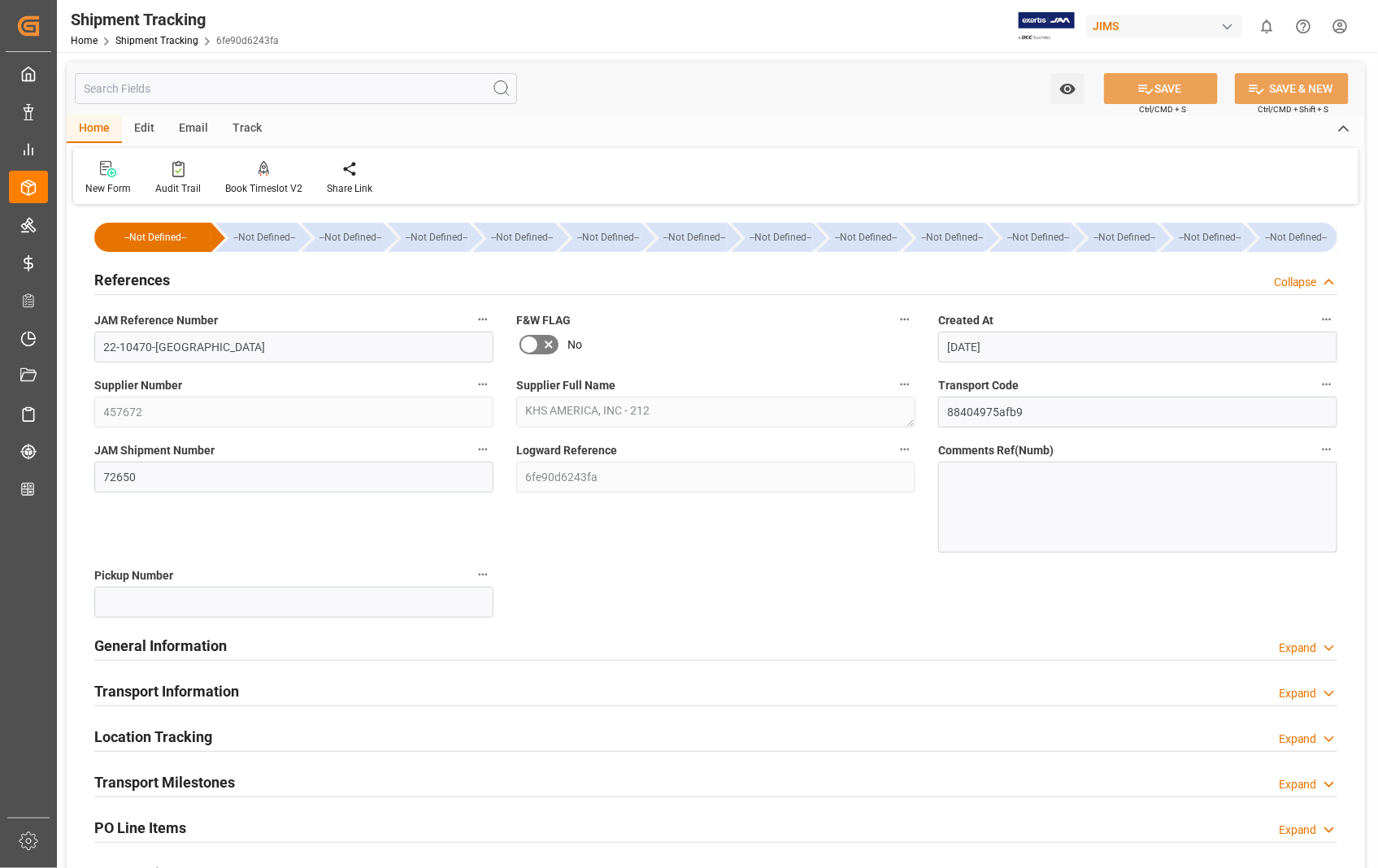
click at [138, 278] on h2 "References" at bounding box center [132, 280] width 76 height 22
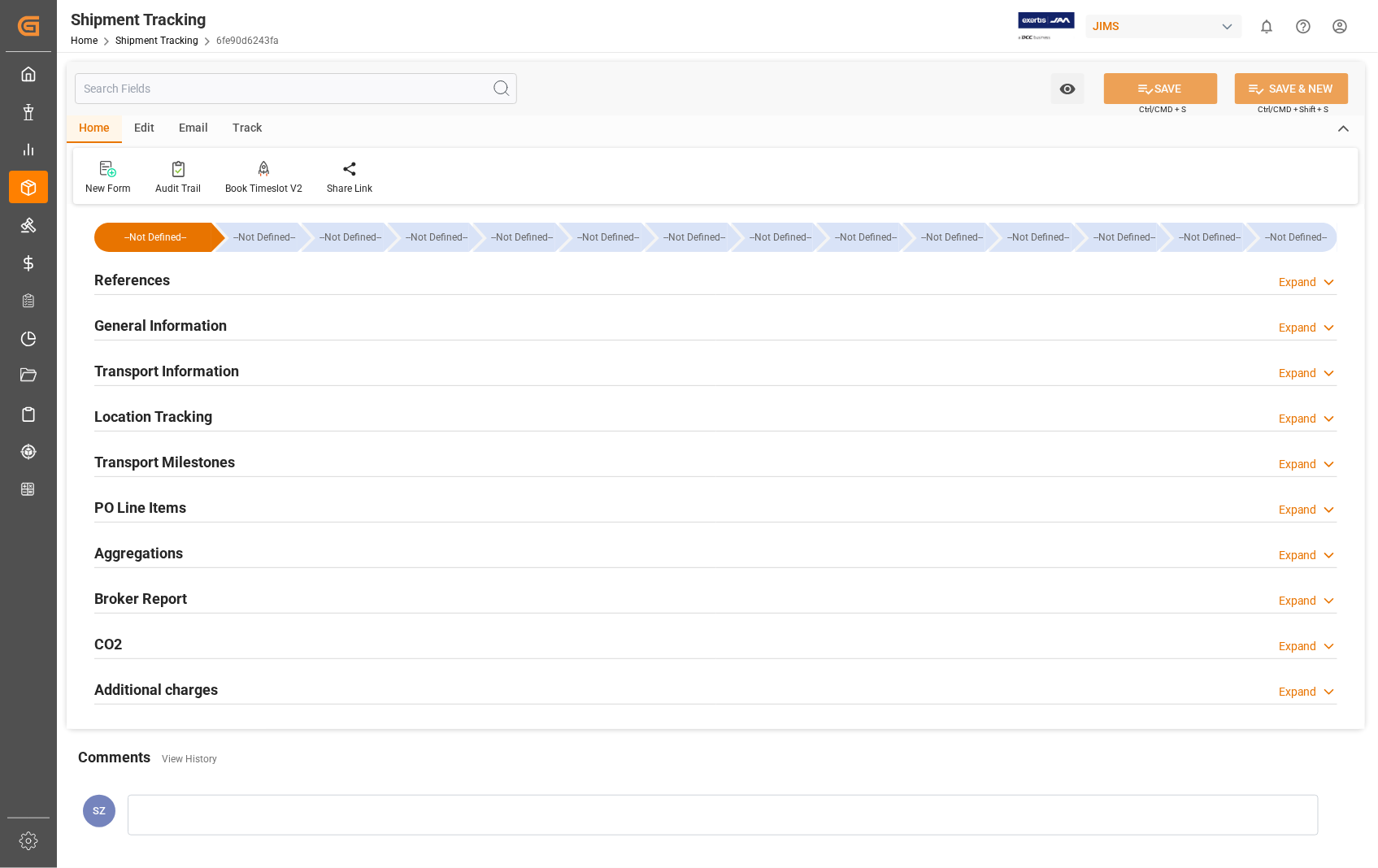
click at [133, 459] on h2 "Transport Milestones" at bounding box center [164, 462] width 141 height 22
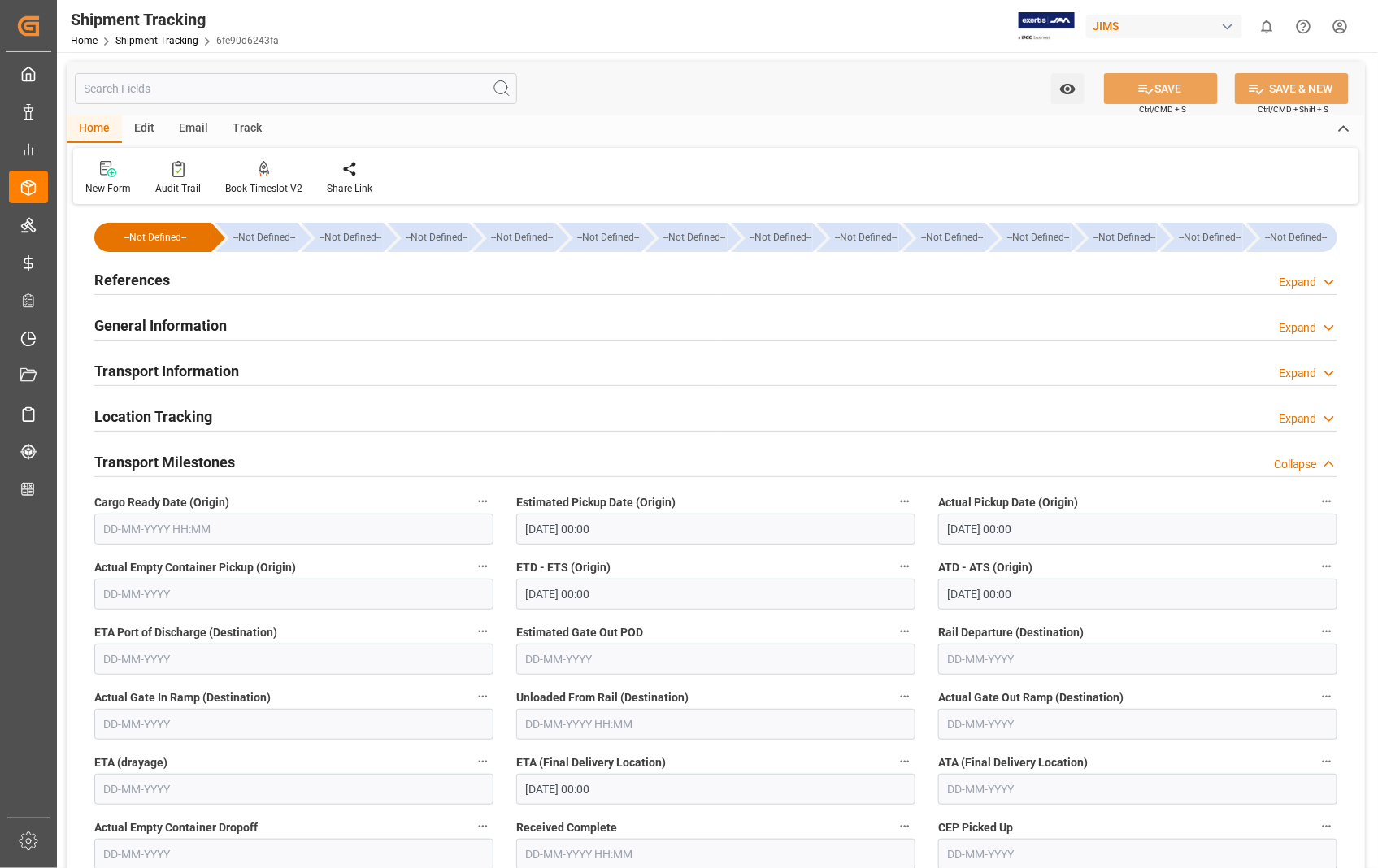
click at [184, 379] on h2 "Transport Information" at bounding box center [166, 371] width 144 height 22
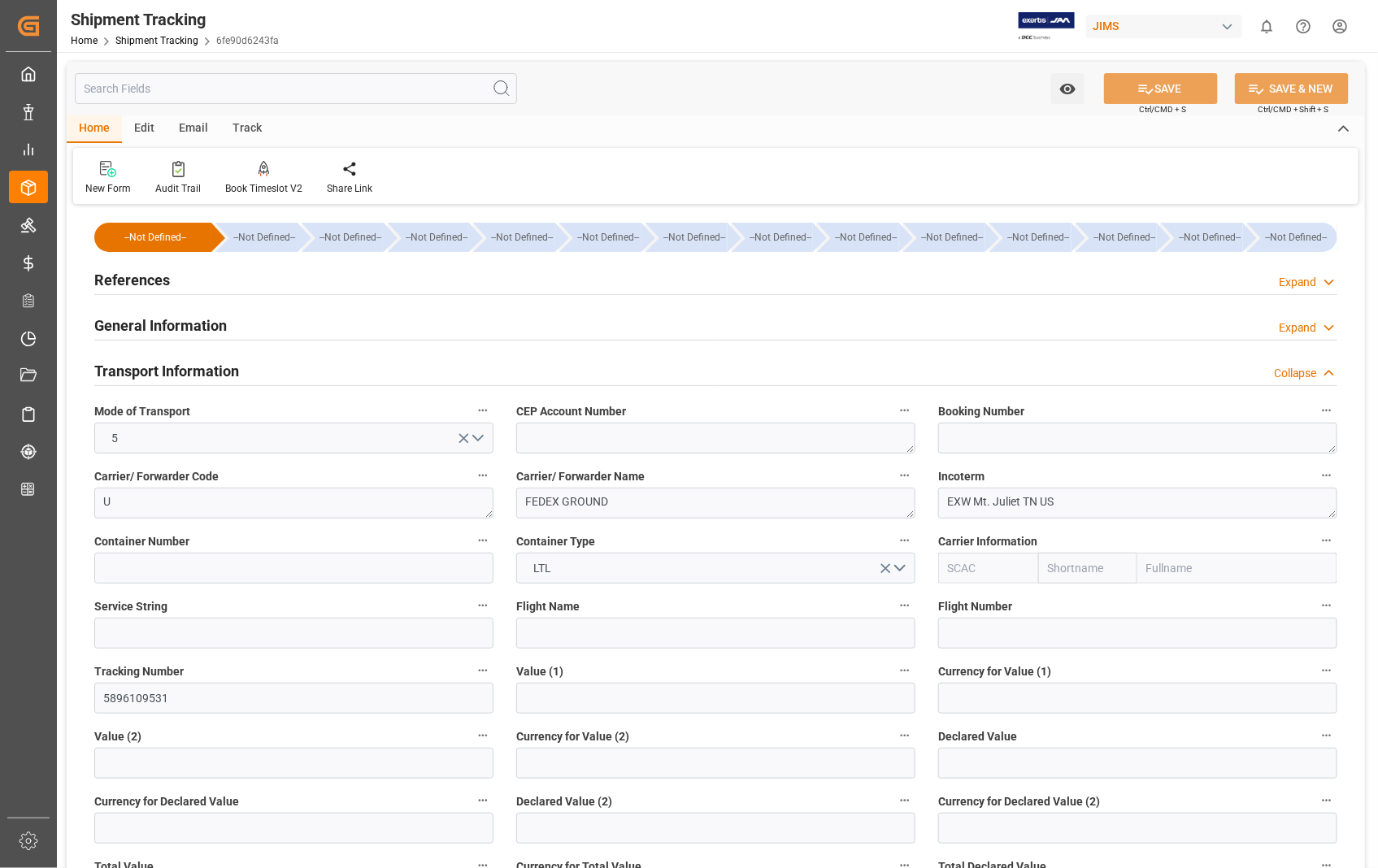
click at [184, 379] on h2 "Transport Information" at bounding box center [166, 371] width 144 height 22
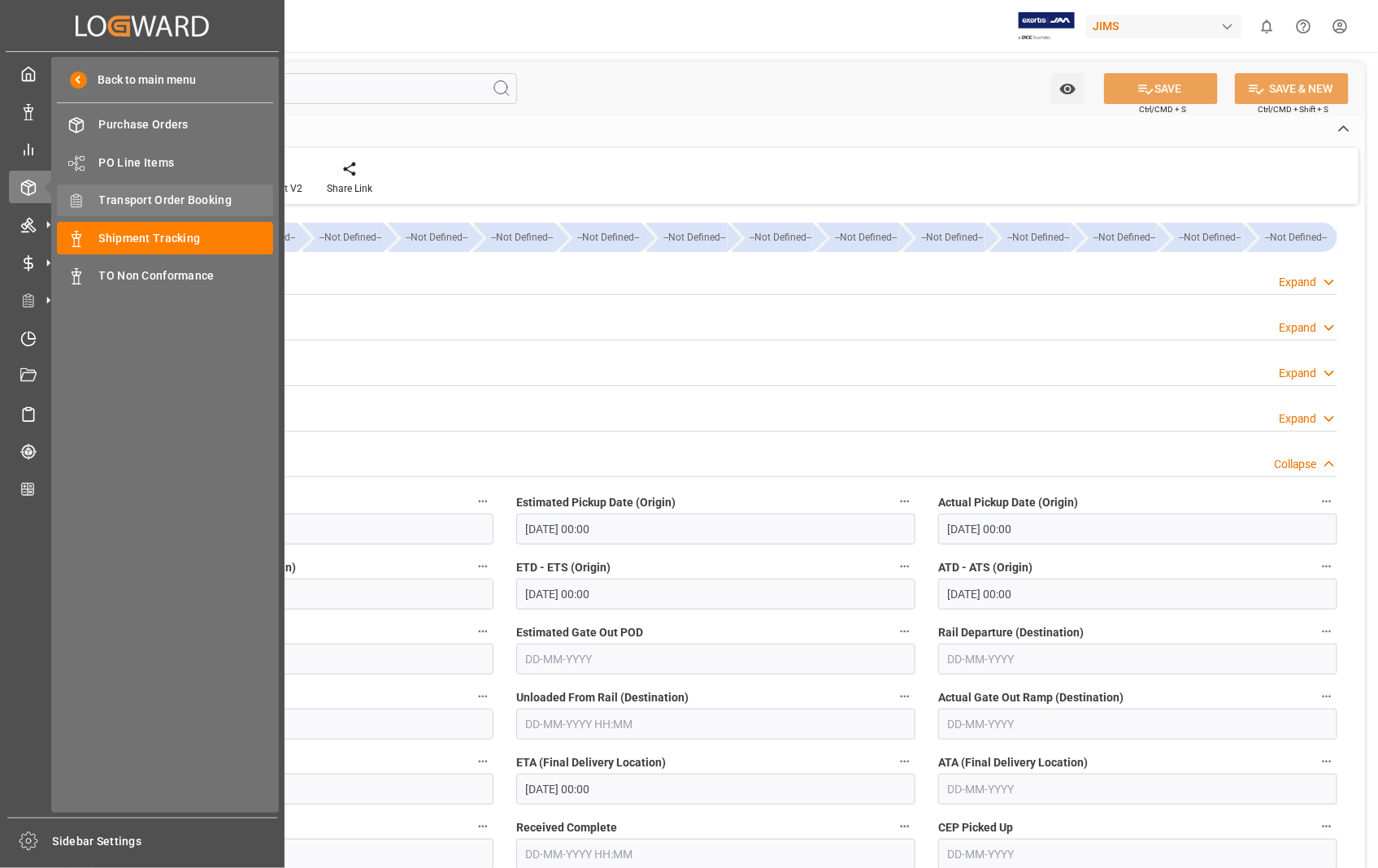
click at [194, 197] on span "Transport Order Booking" at bounding box center [186, 200] width 174 height 17
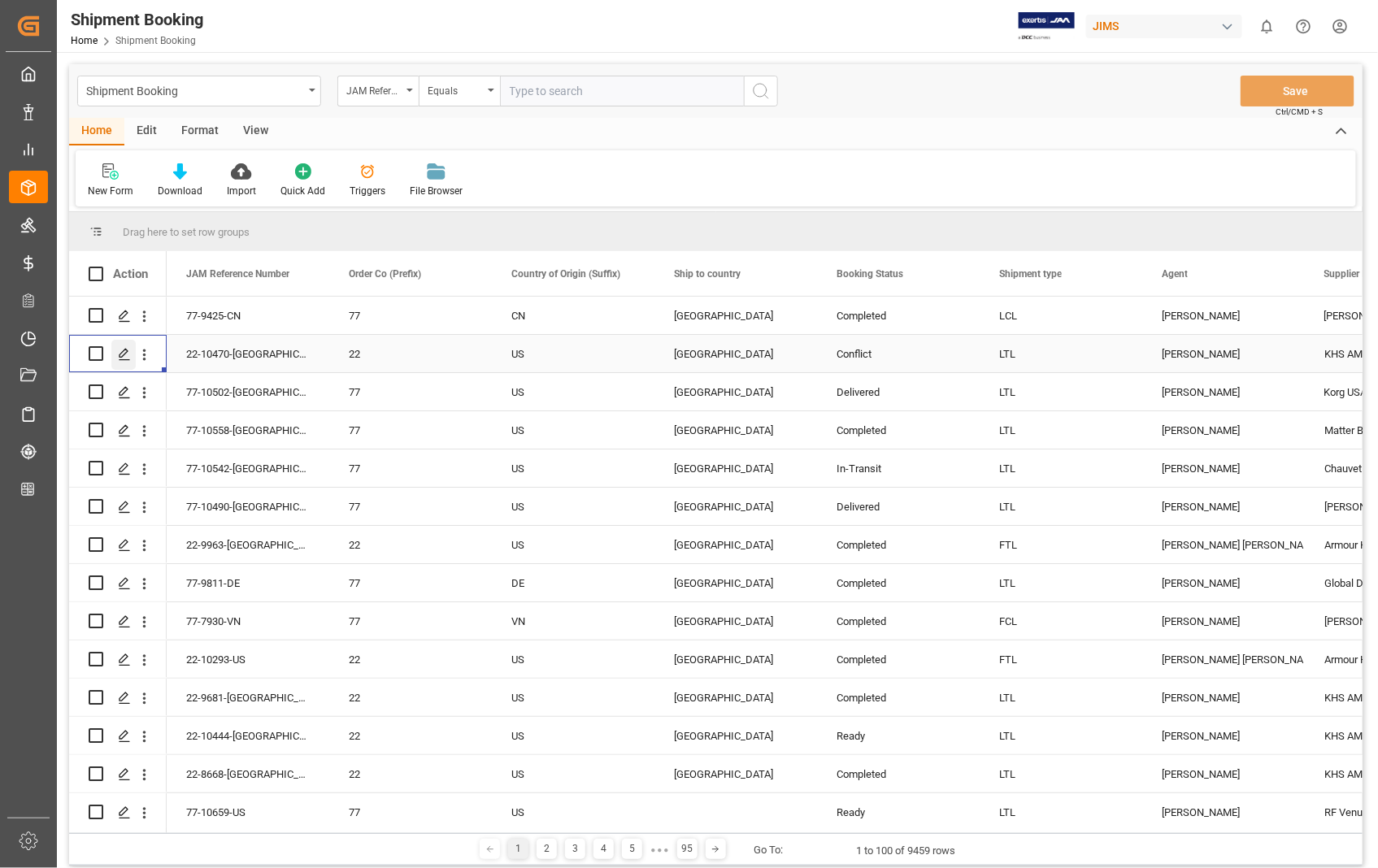
click at [122, 358] on icon "Press SPACE to select this row." at bounding box center [124, 354] width 13 height 13
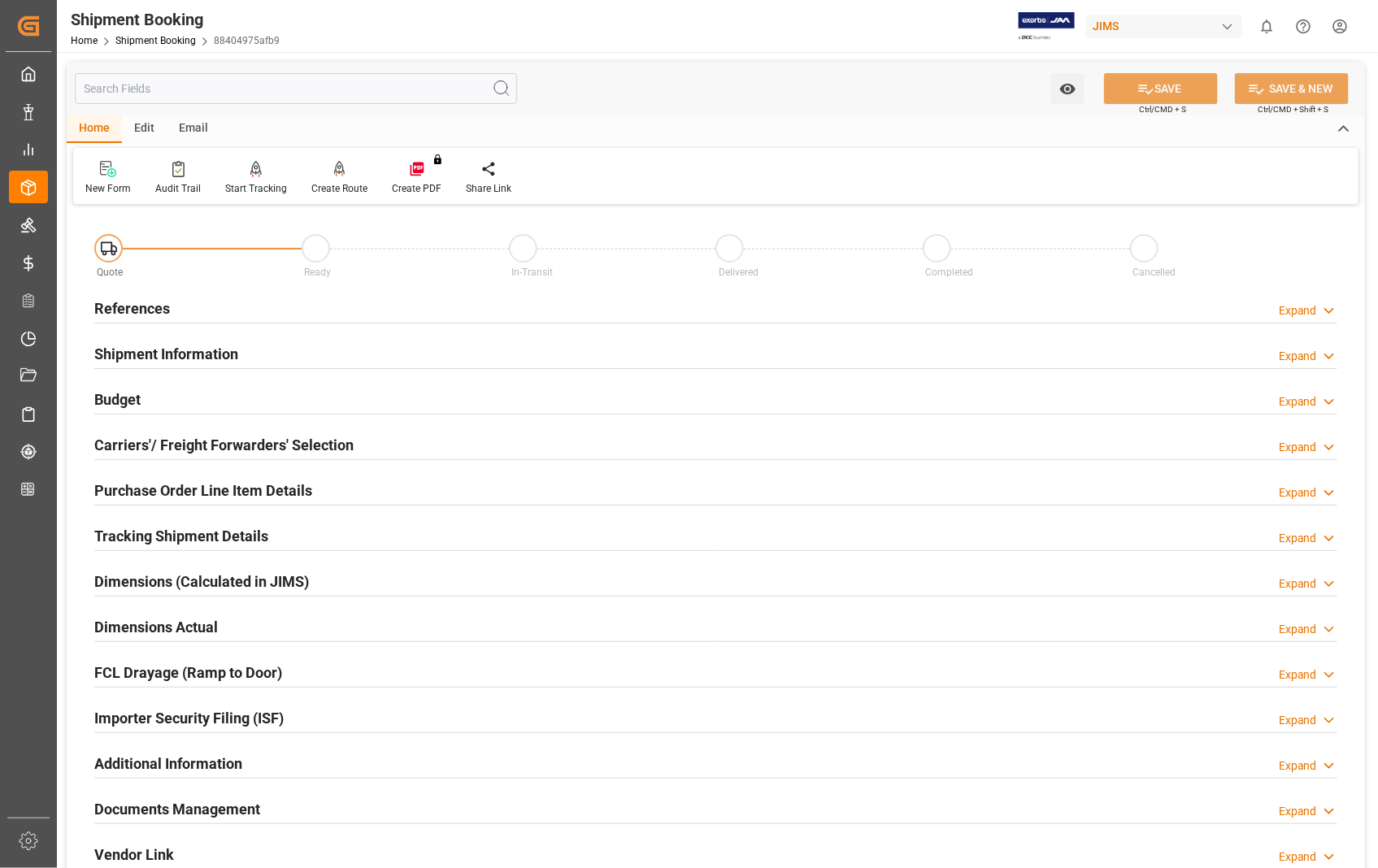
click at [128, 449] on h2 "Carriers'/ Freight Forwarders' Selection" at bounding box center [224, 444] width 259 height 22
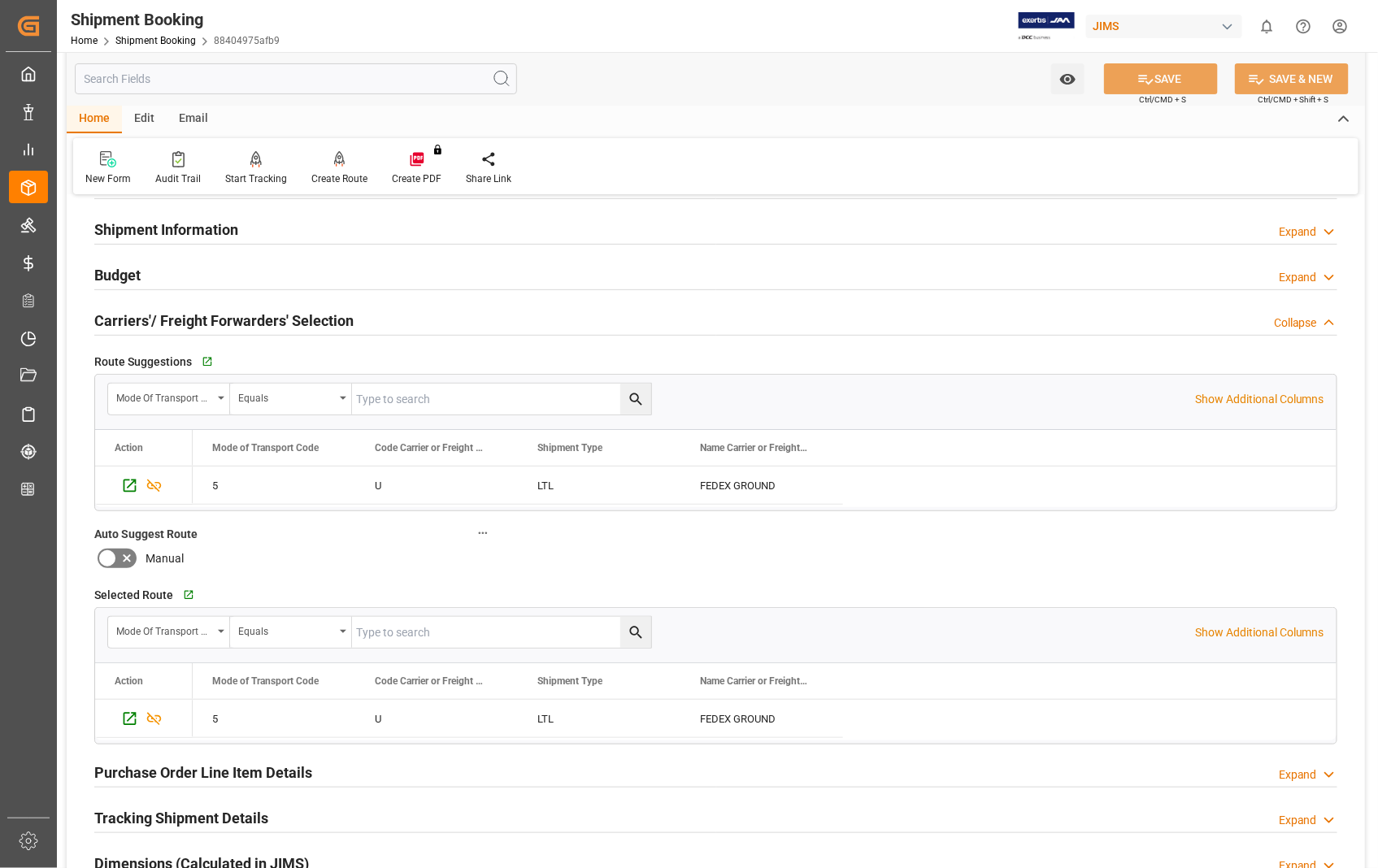
scroll to position [90, 0]
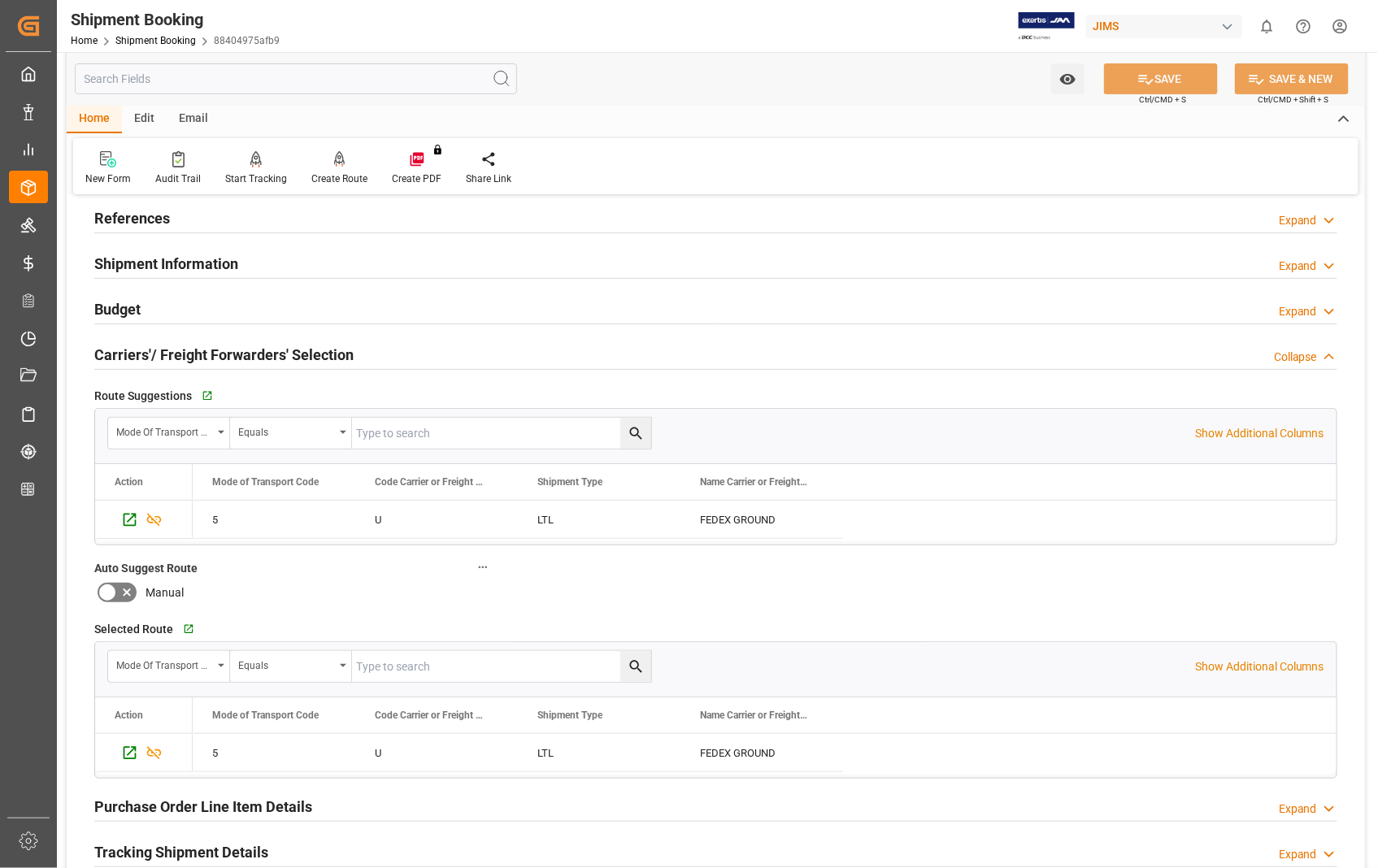
click at [119, 353] on h2 "Carriers'/ Freight Forwarders' Selection" at bounding box center [224, 354] width 259 height 22
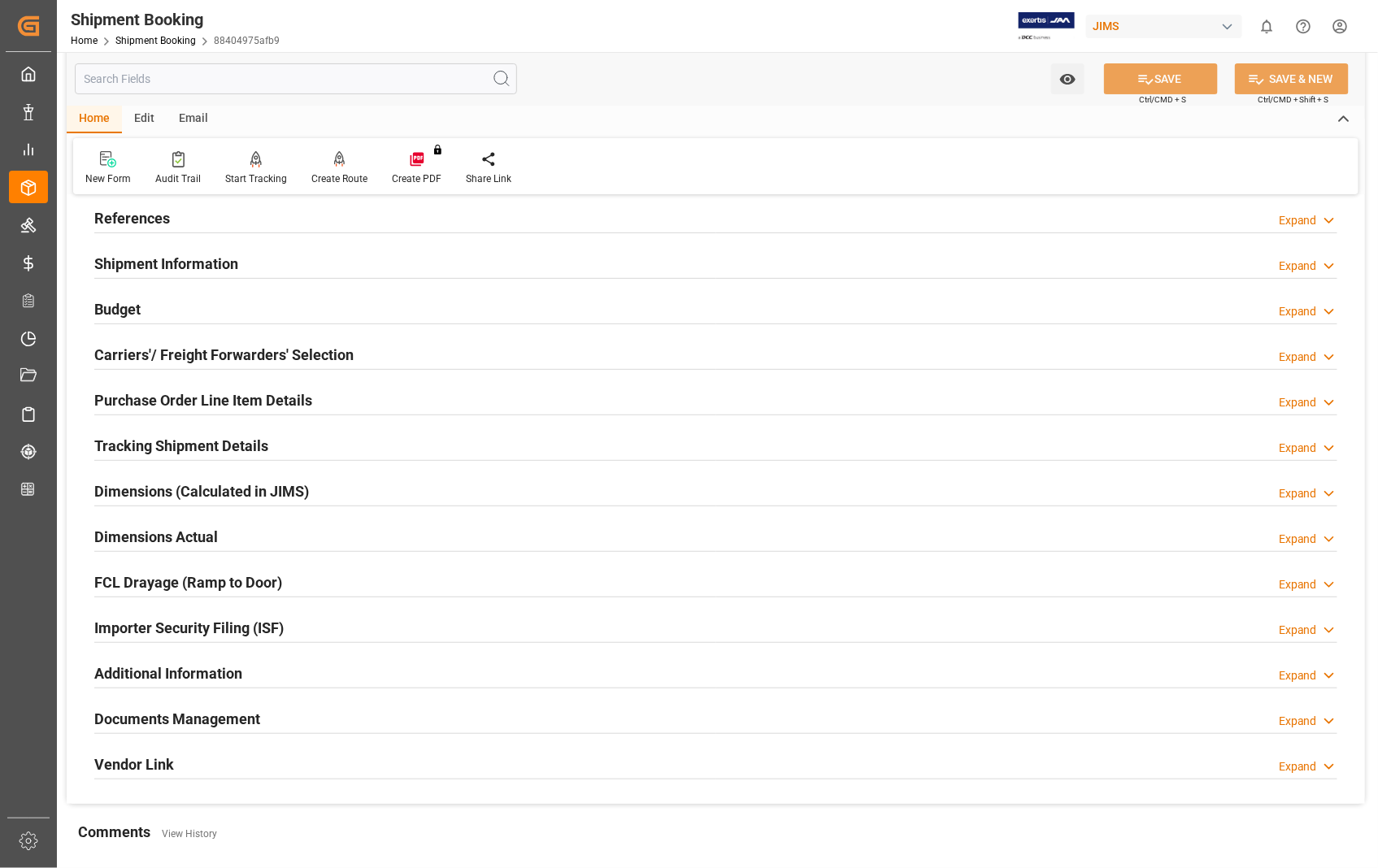
click at [143, 263] on h2 "Shipment Information" at bounding box center [166, 263] width 143 height 22
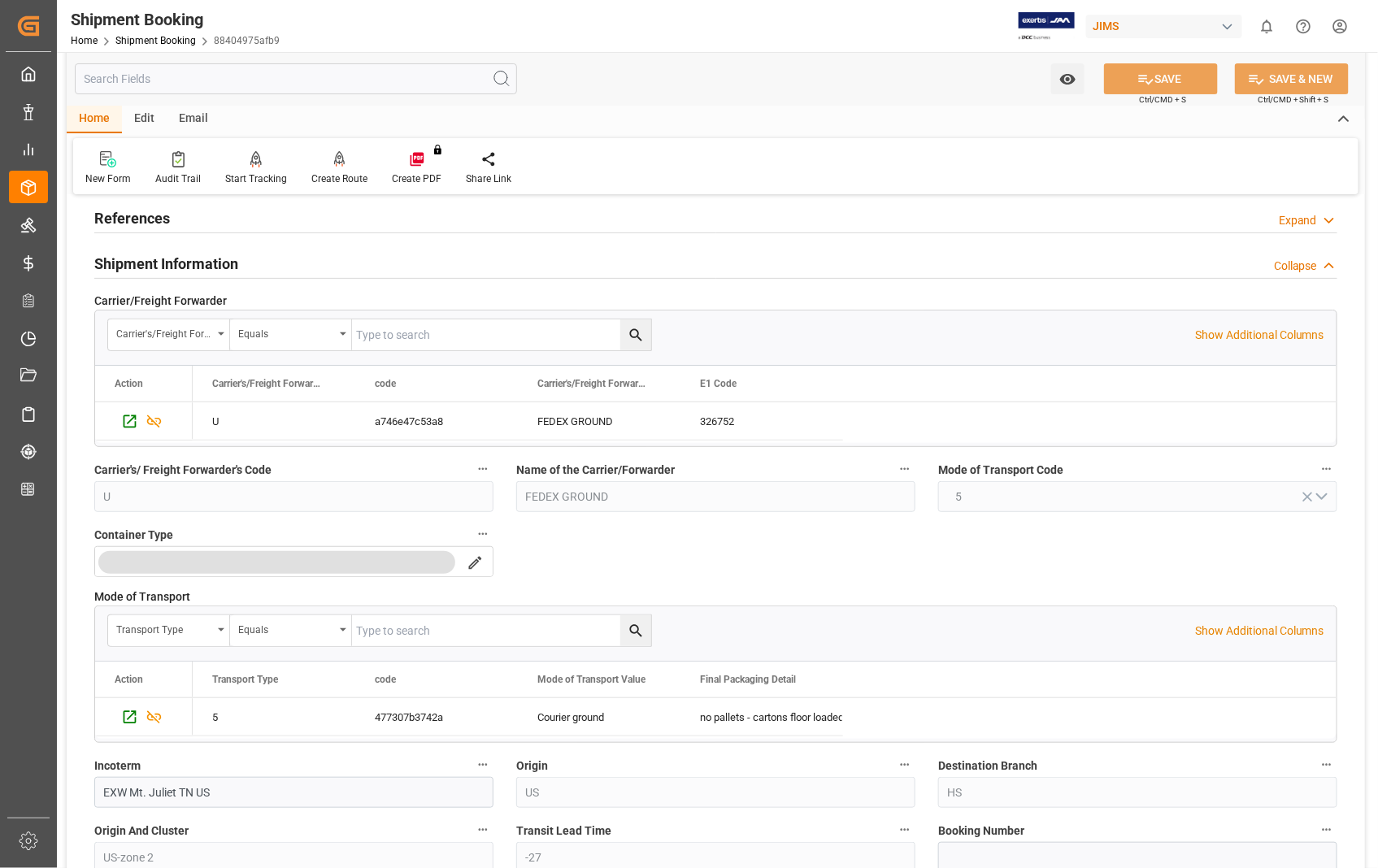
click at [143, 263] on h2 "Shipment Information" at bounding box center [166, 263] width 143 height 22
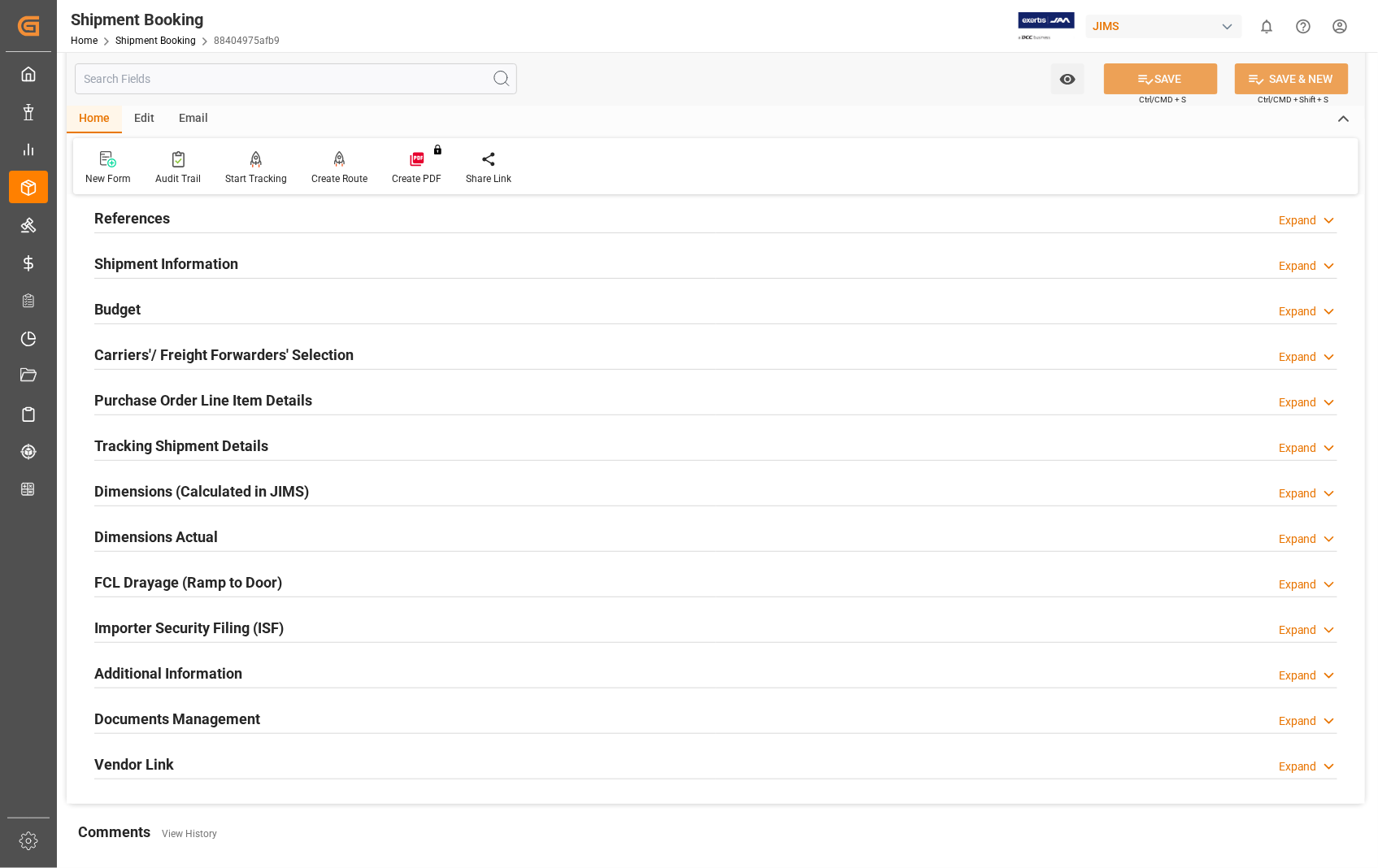
click at [149, 401] on h2 "Purchase Order Line Item Details" at bounding box center [203, 400] width 218 height 22
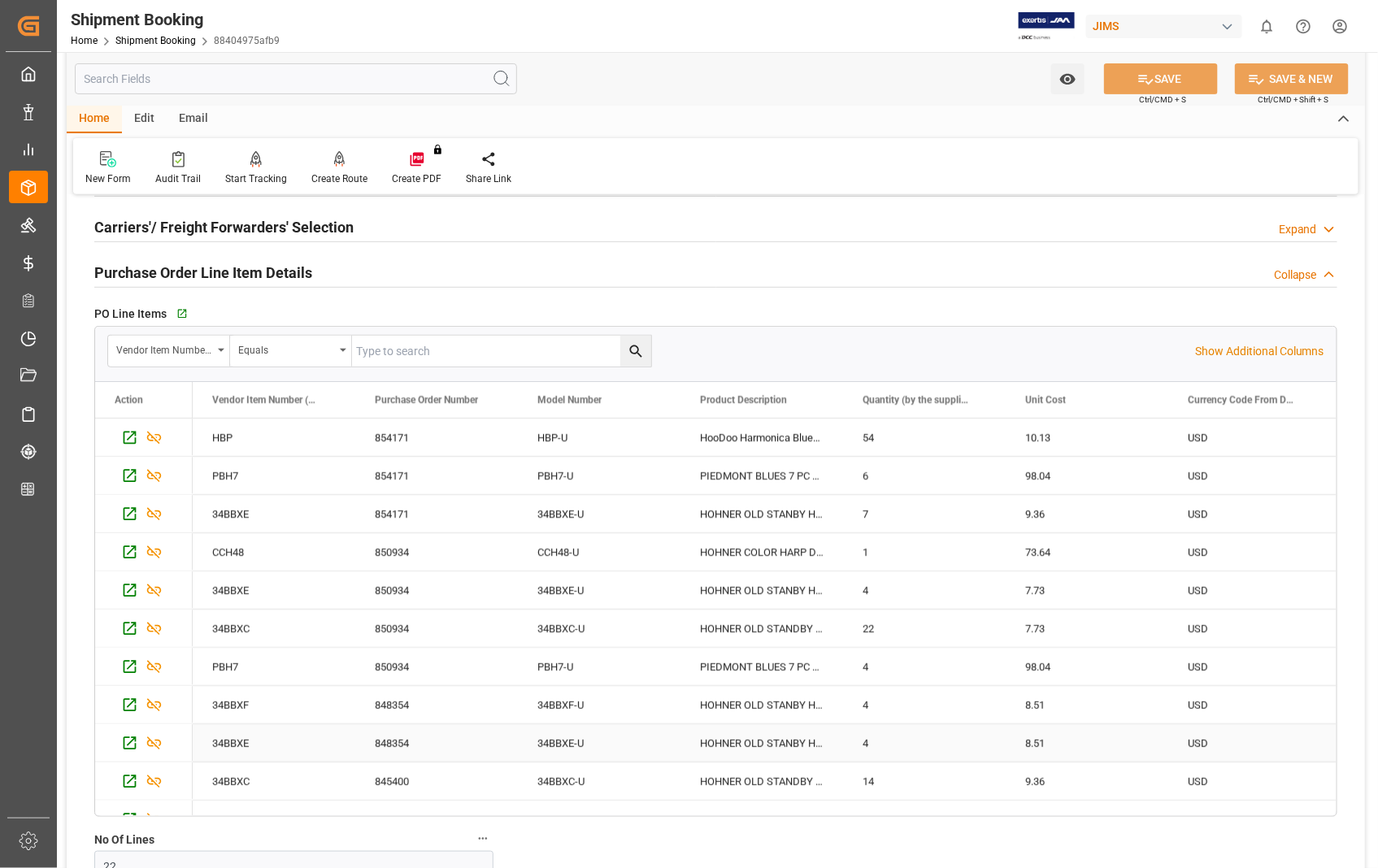
scroll to position [180, 0]
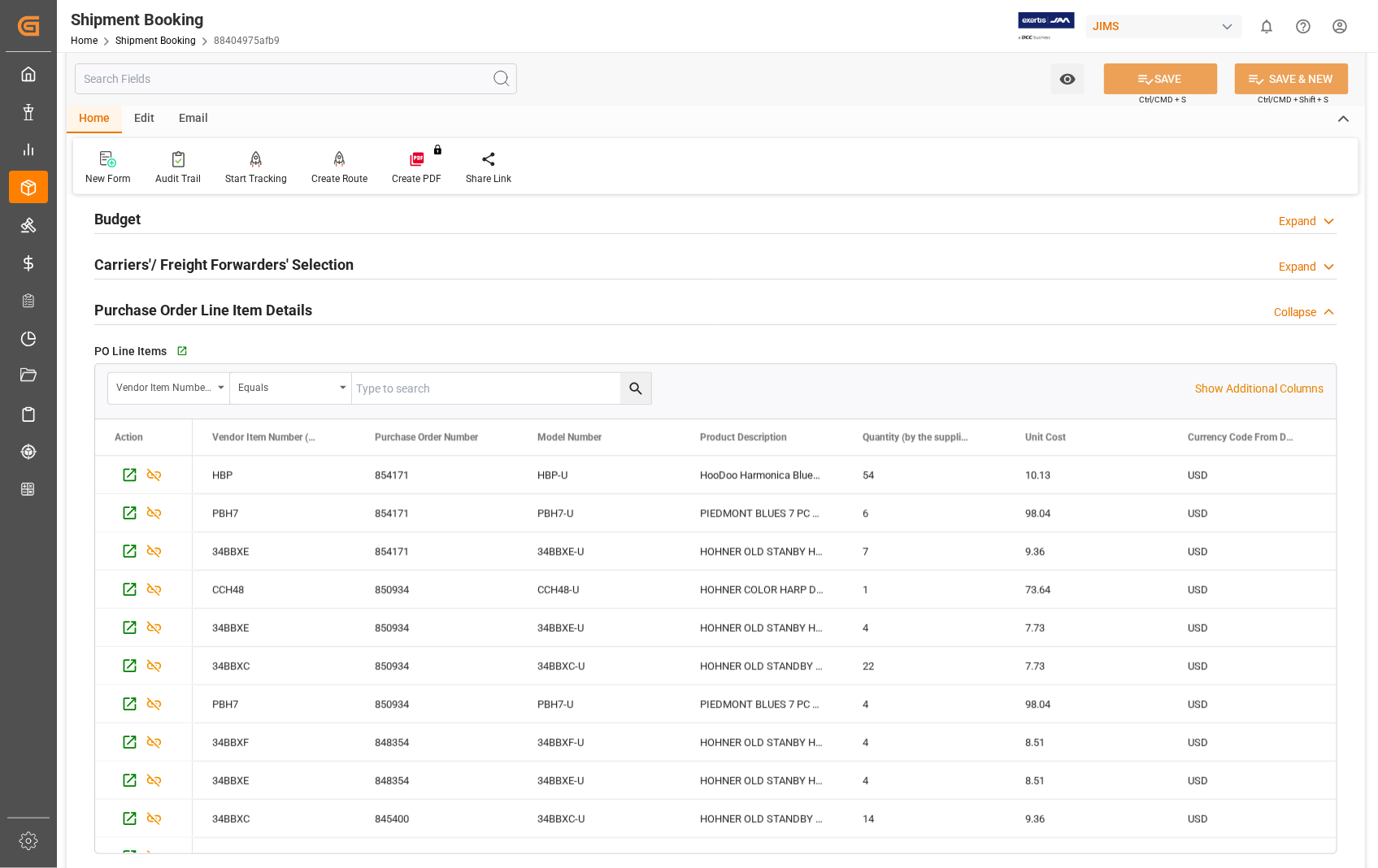
click at [141, 309] on h2 "Purchase Order Line Item Details" at bounding box center [203, 310] width 218 height 22
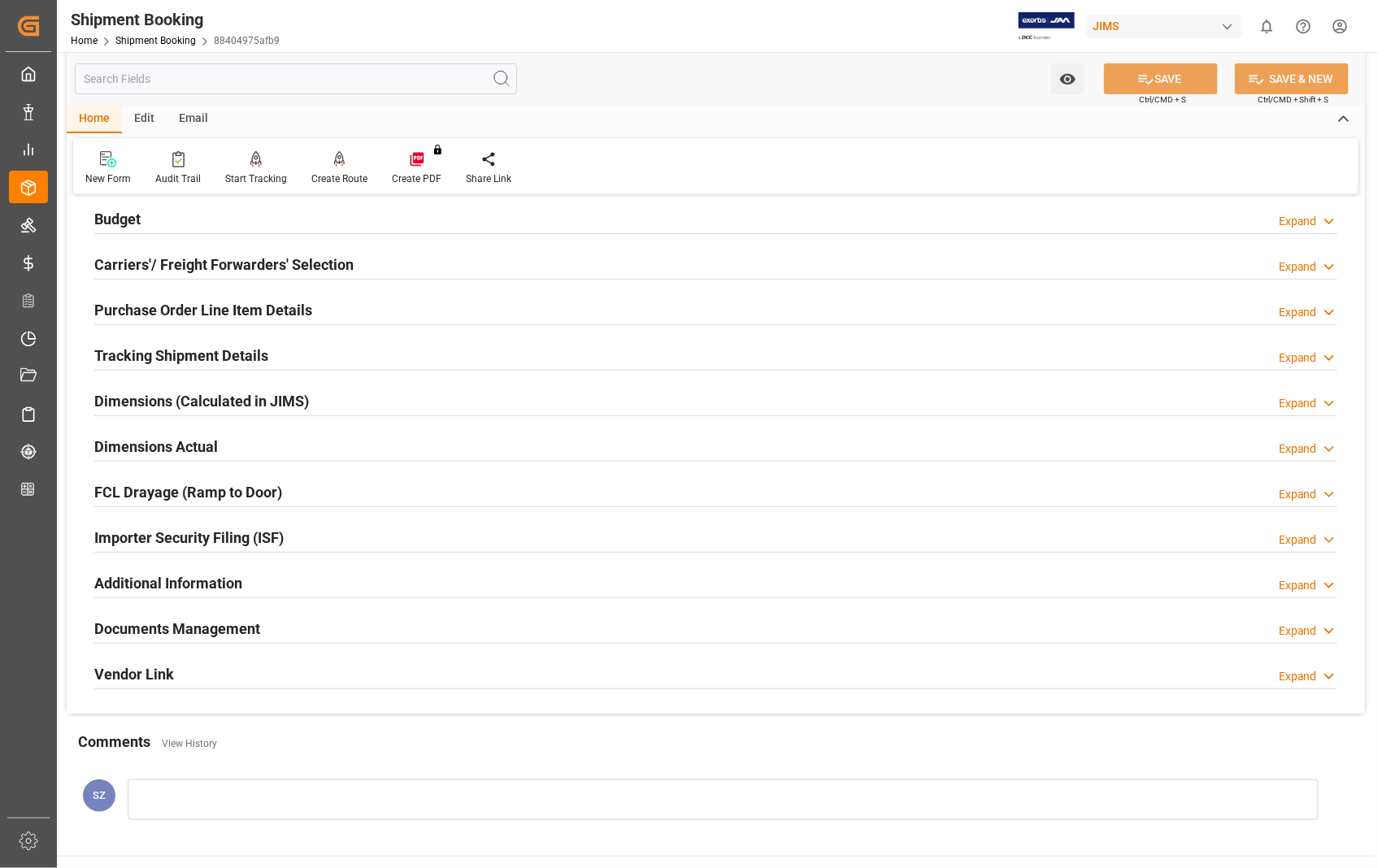
click at [137, 441] on h2 "Dimensions Actual" at bounding box center [156, 446] width 123 height 22
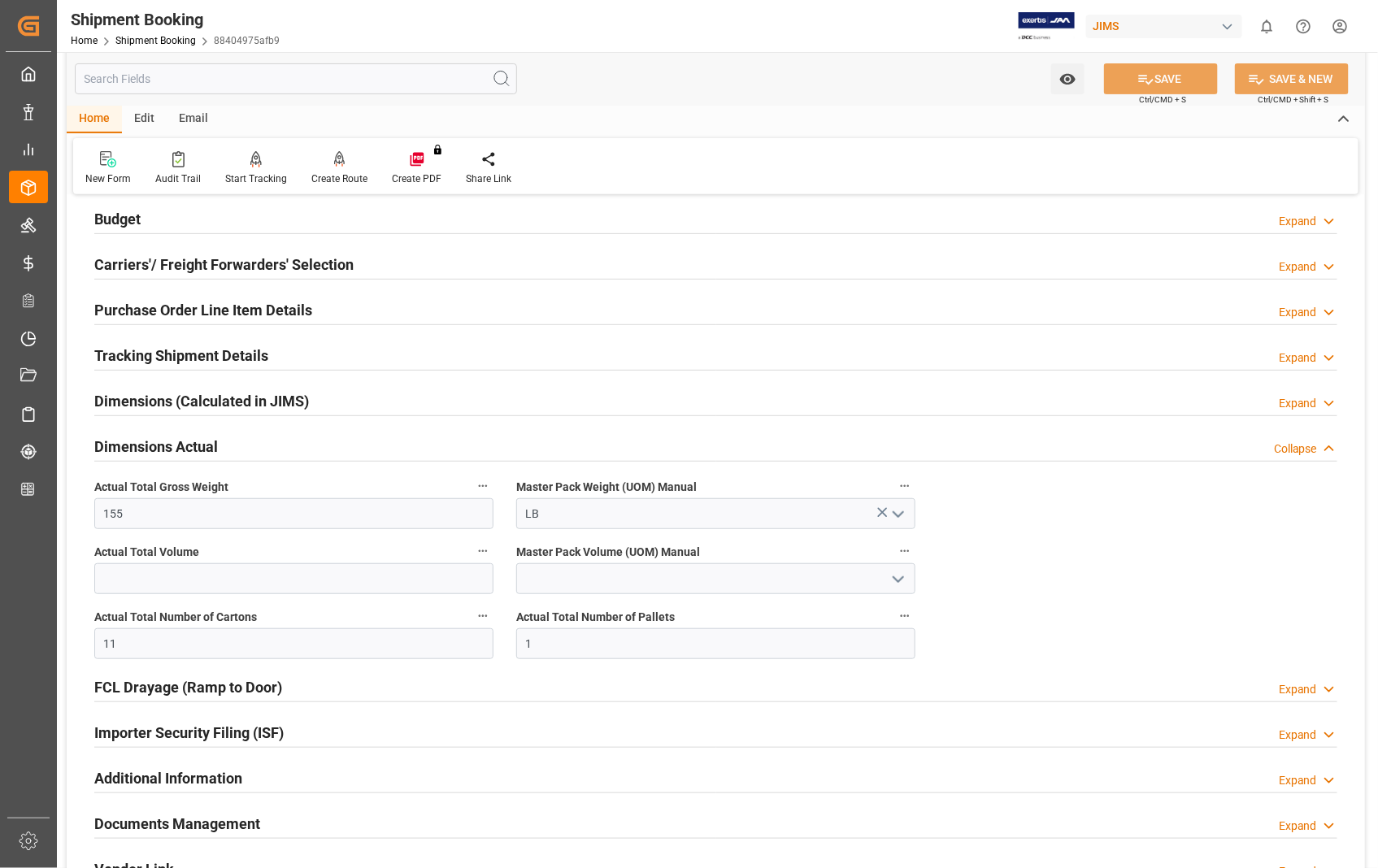
click at [137, 441] on h2 "Dimensions Actual" at bounding box center [156, 446] width 123 height 22
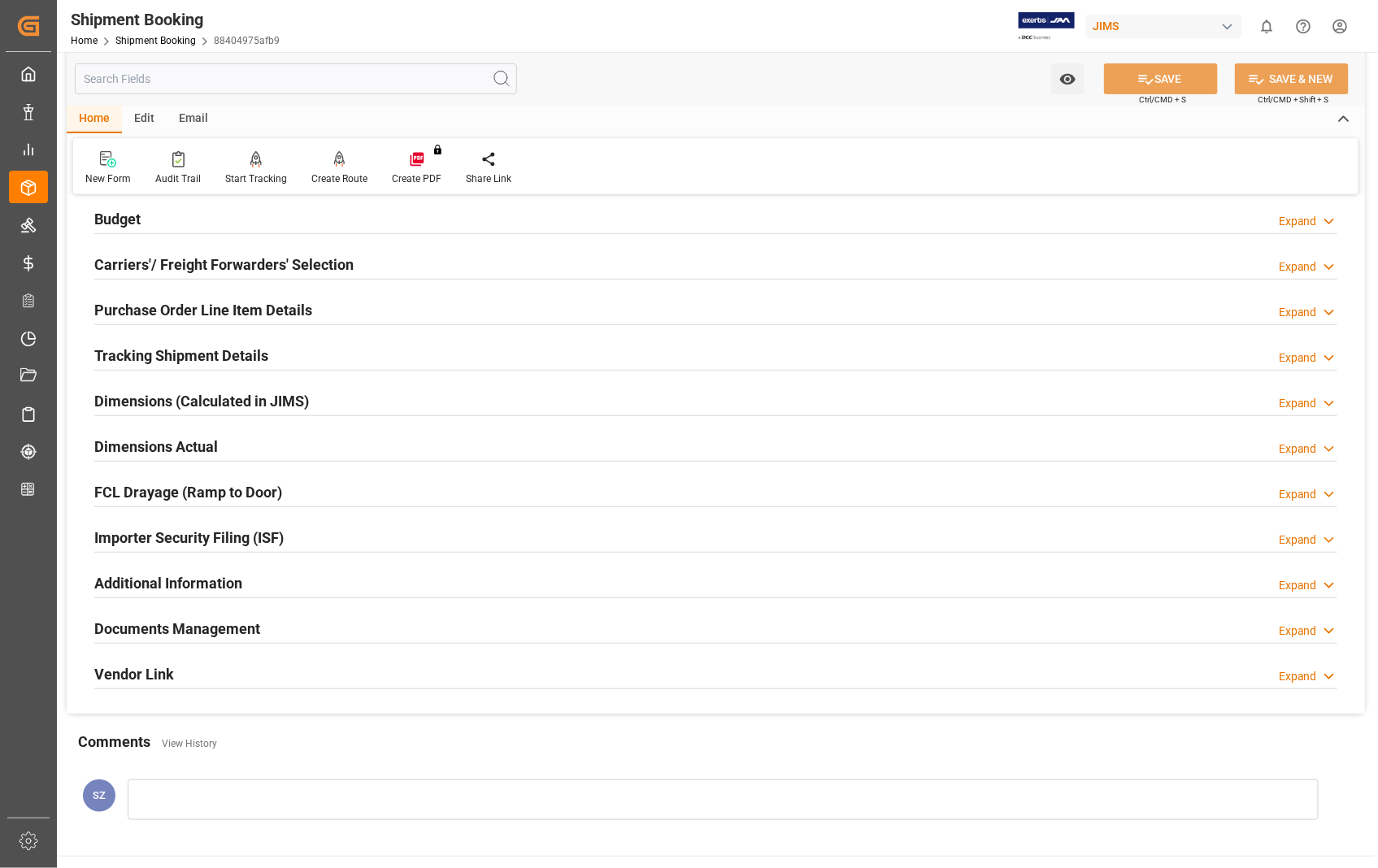
click at [175, 628] on h2 "Documents Management" at bounding box center [177, 629] width 166 height 22
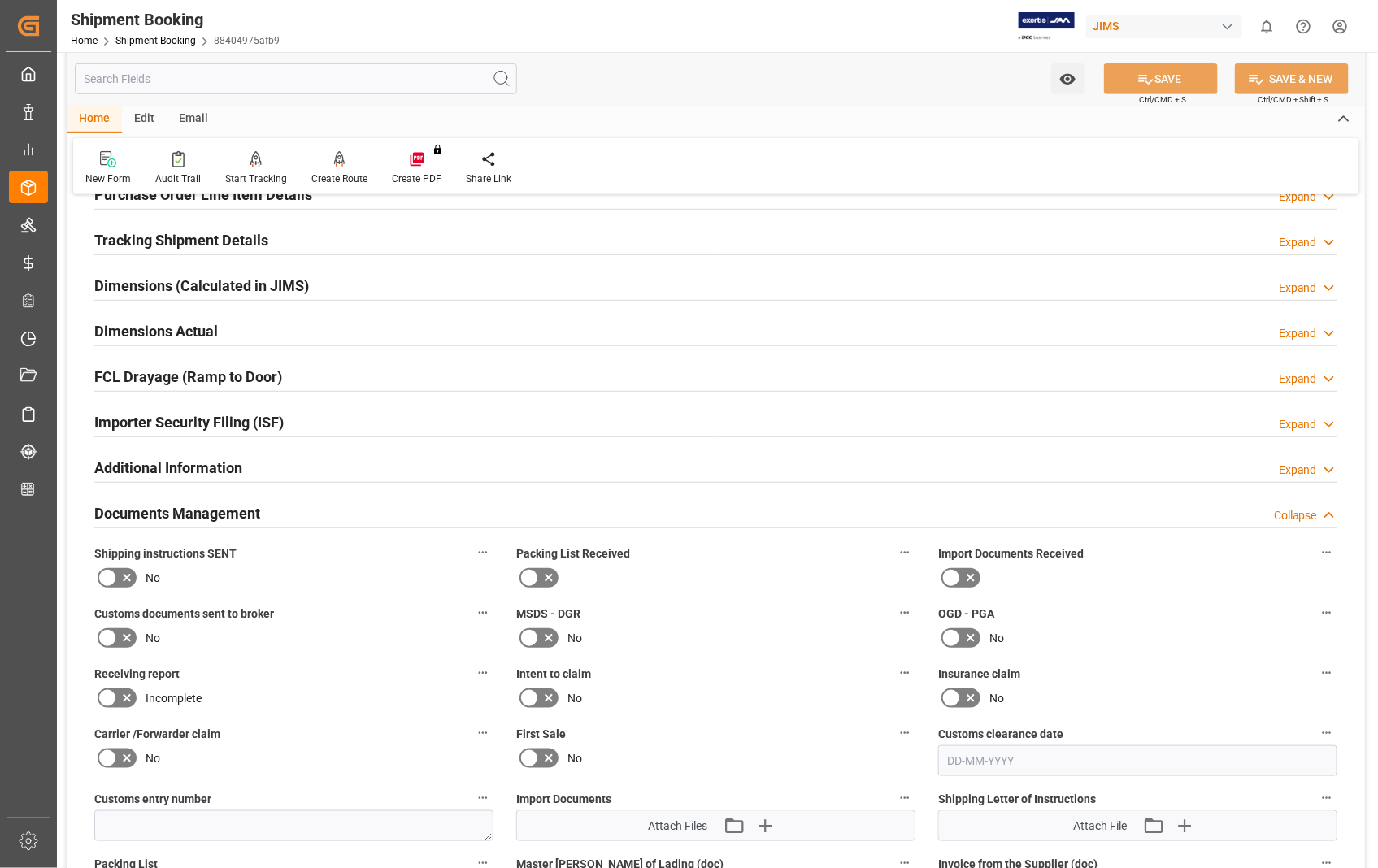
scroll to position [270, 0]
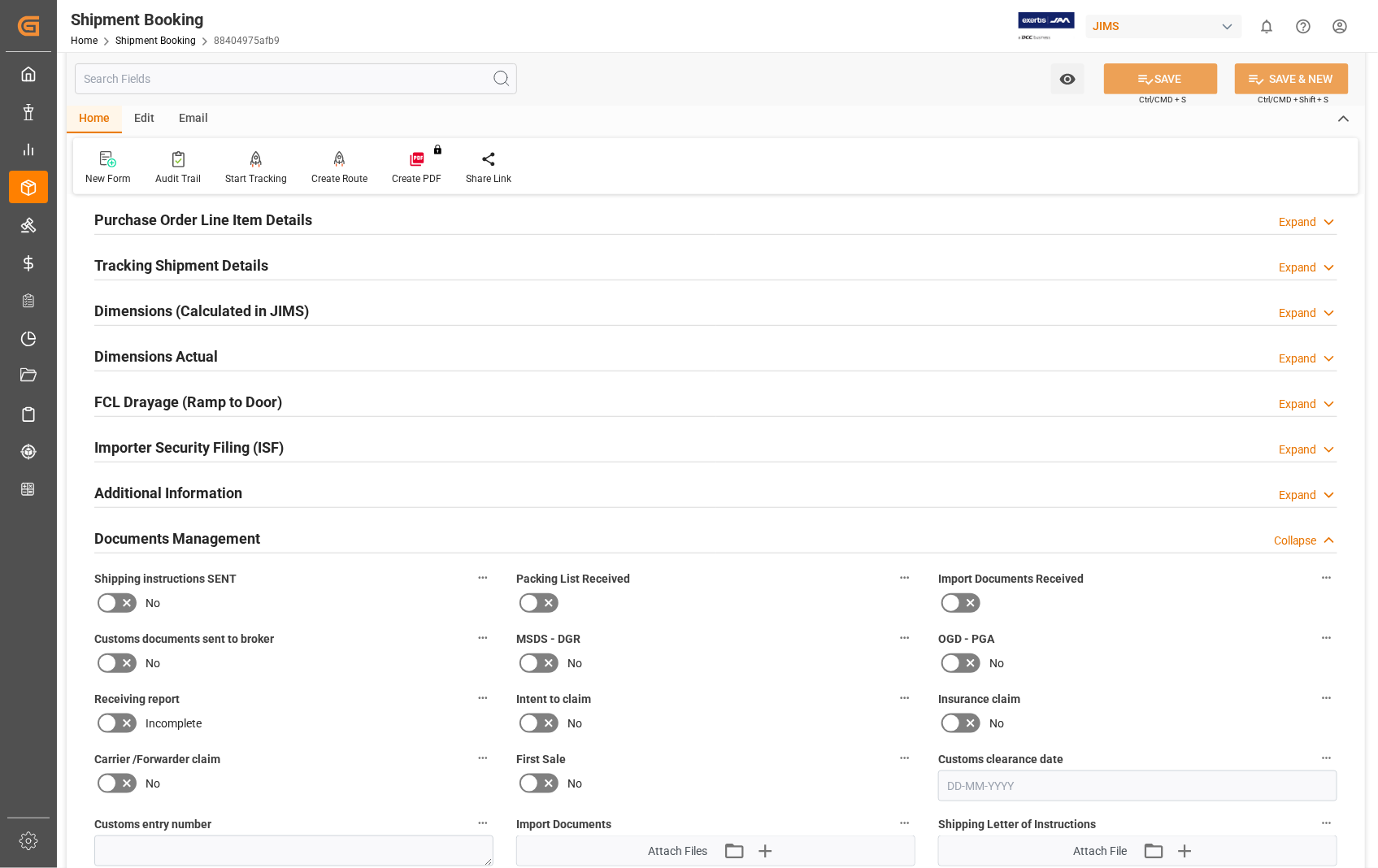
click at [136, 539] on h2 "Documents Management" at bounding box center [177, 538] width 166 height 22
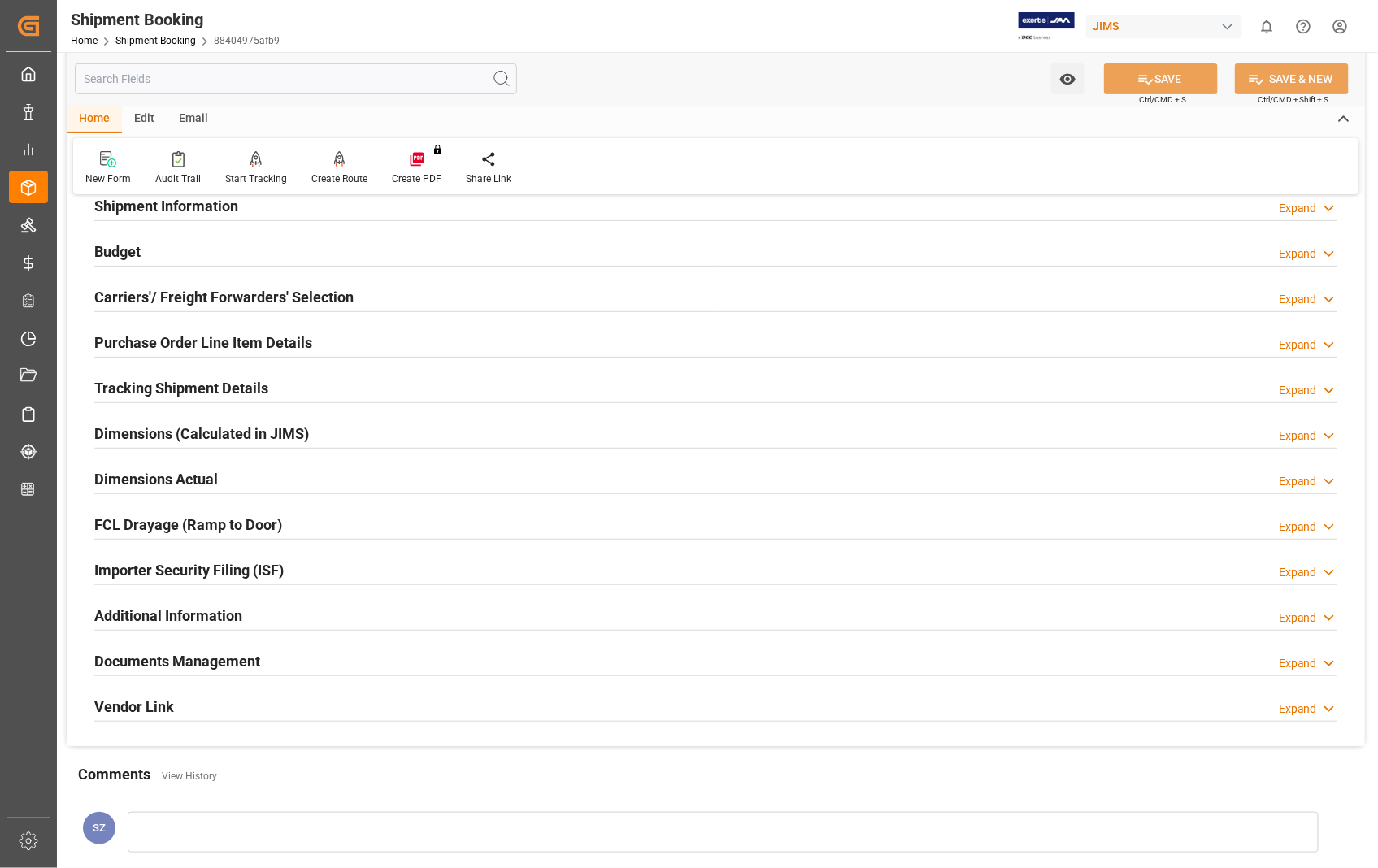
scroll to position [90, 0]
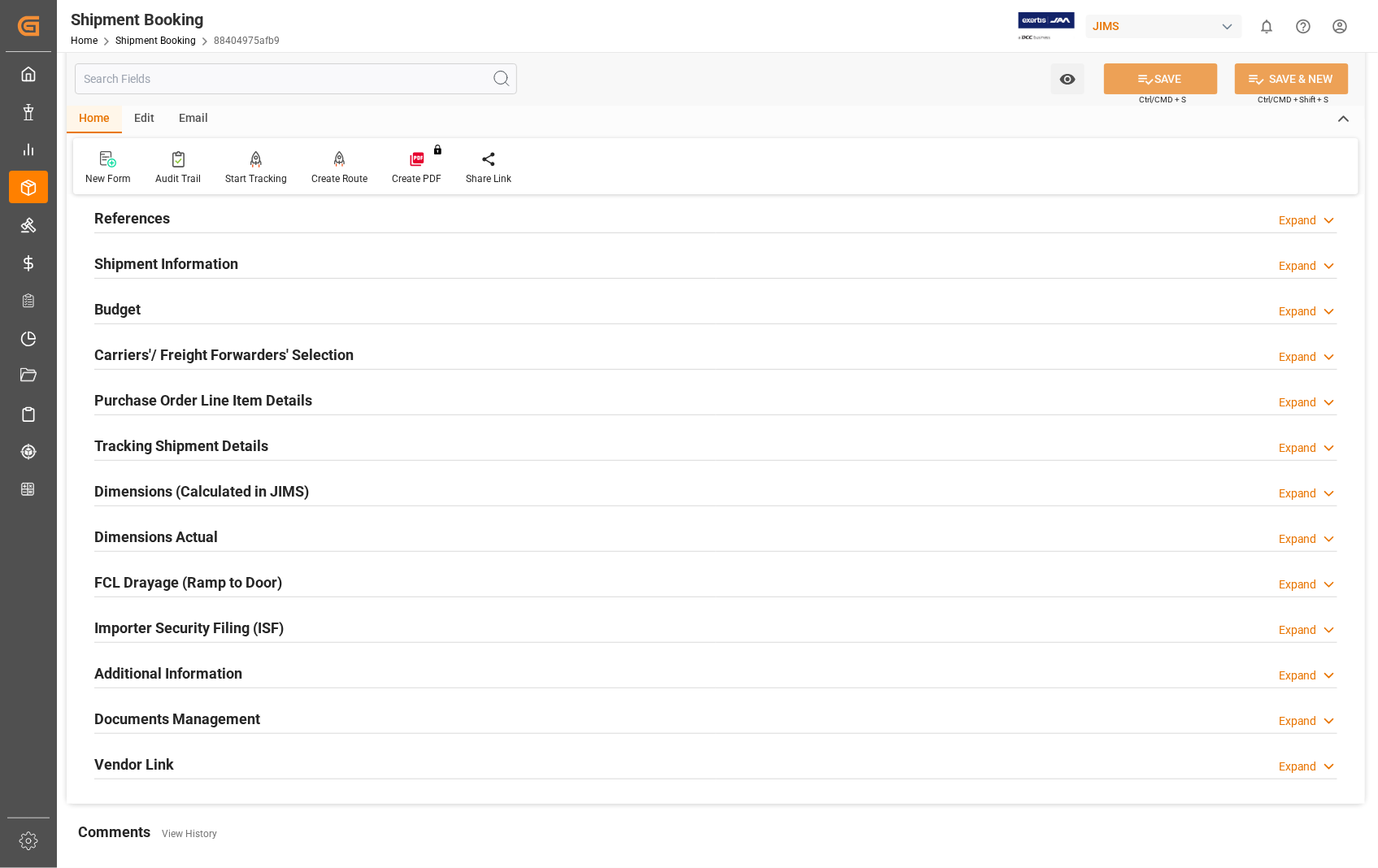
click at [123, 213] on h2 "References" at bounding box center [132, 218] width 76 height 22
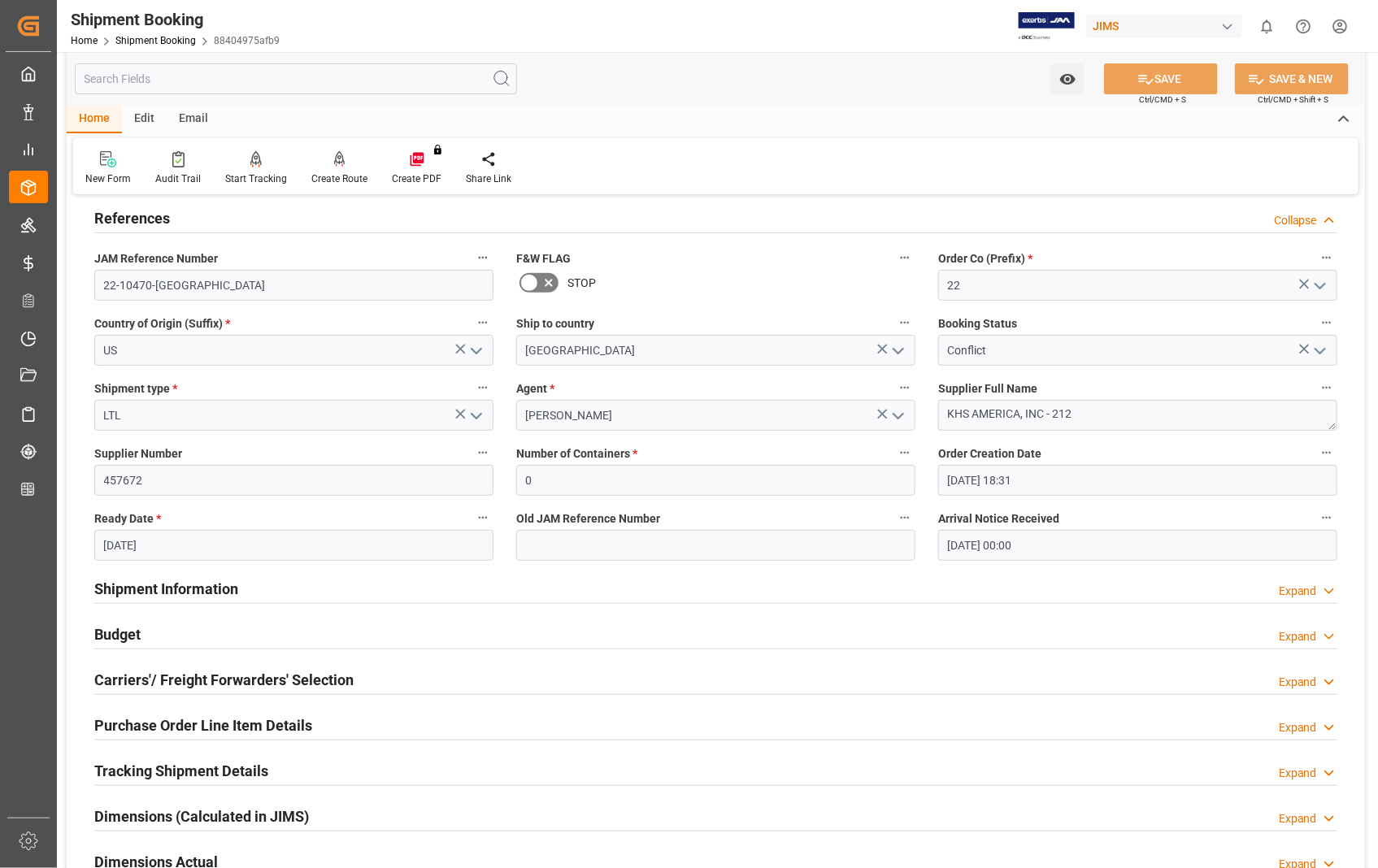
click at [139, 214] on h2 "References" at bounding box center [132, 218] width 76 height 22
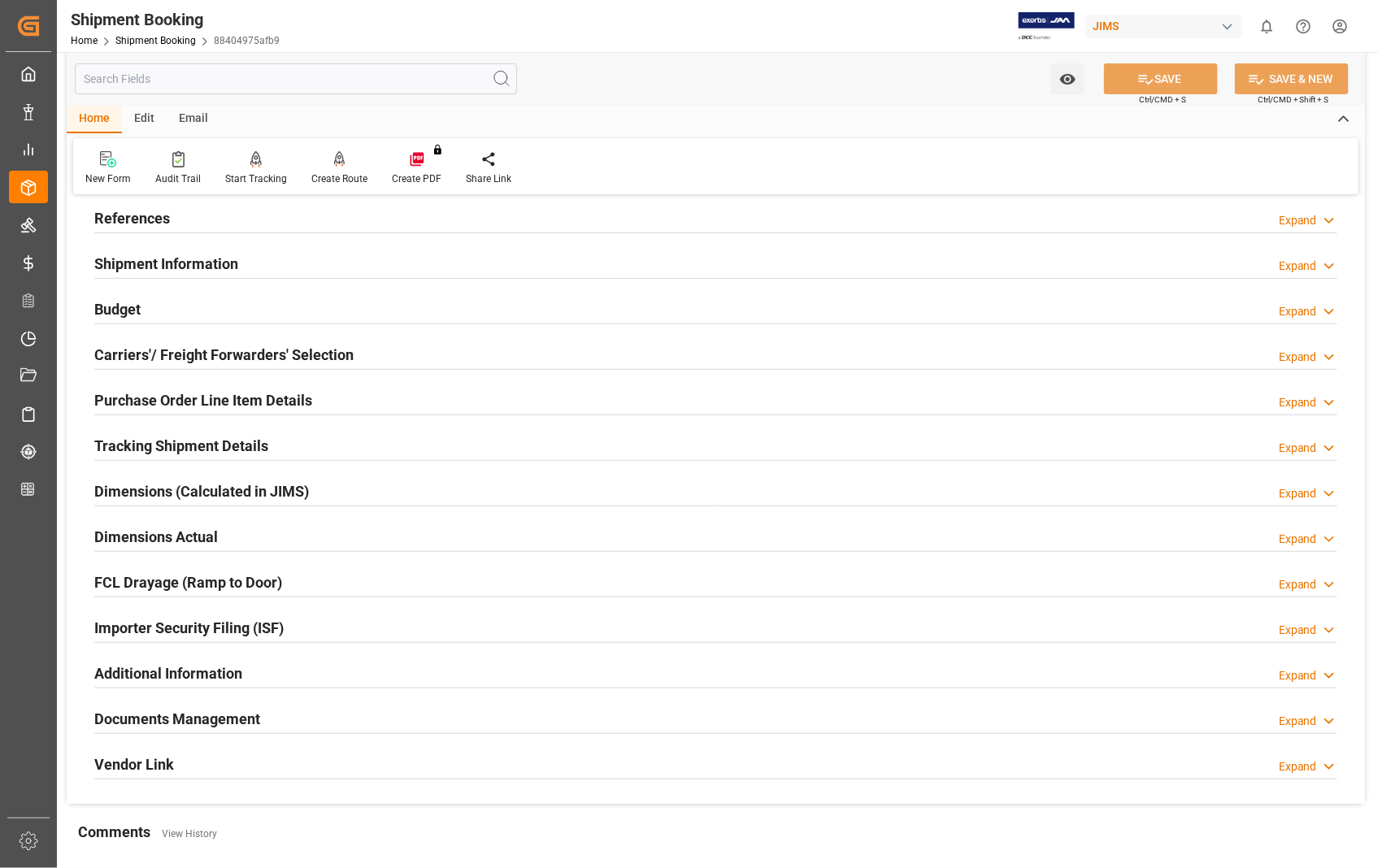
click at [166, 445] on h2 "Tracking Shipment Details" at bounding box center [181, 445] width 174 height 22
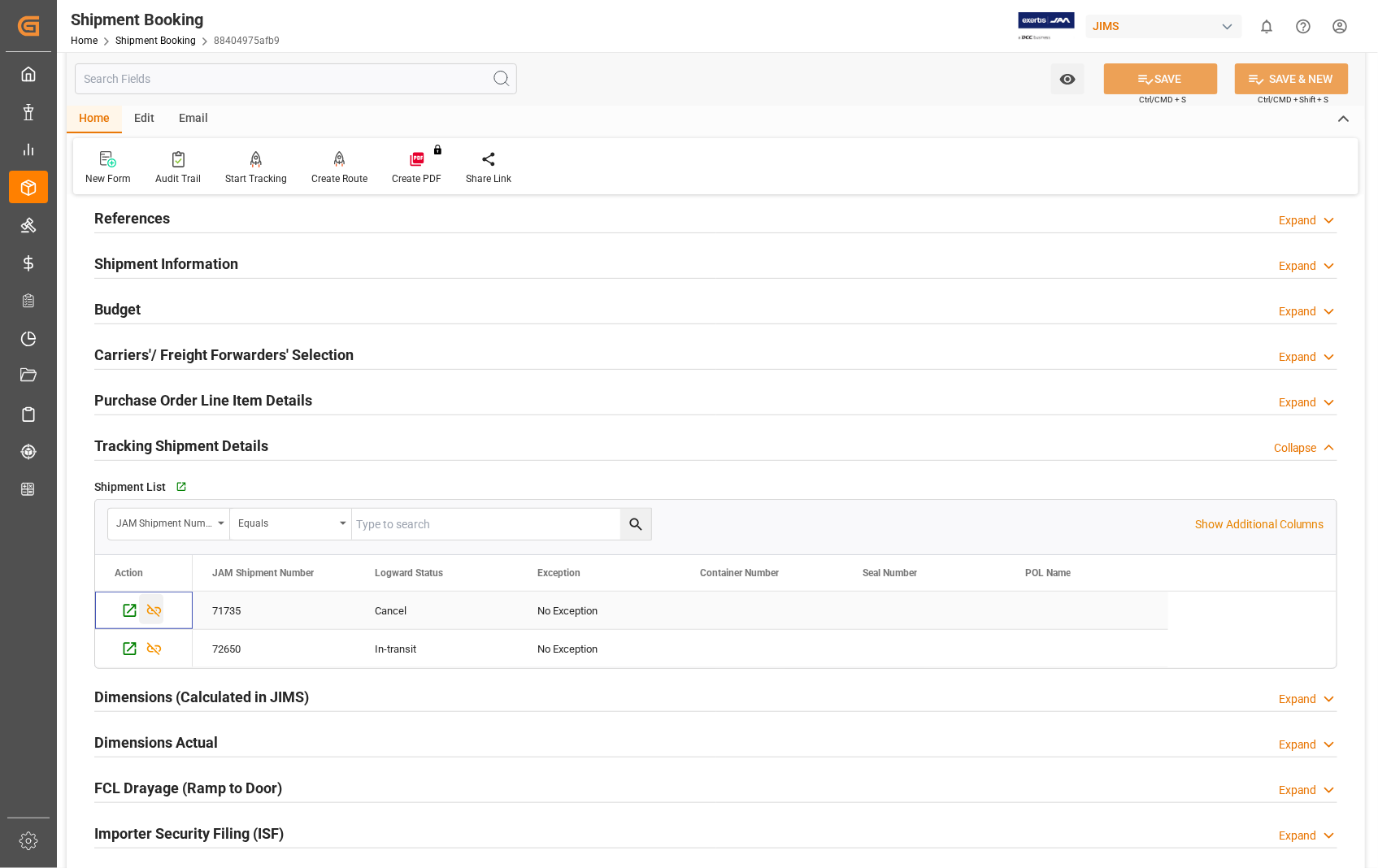
click at [153, 607] on icon "Press SPACE to select this row." at bounding box center [153, 610] width 17 height 17
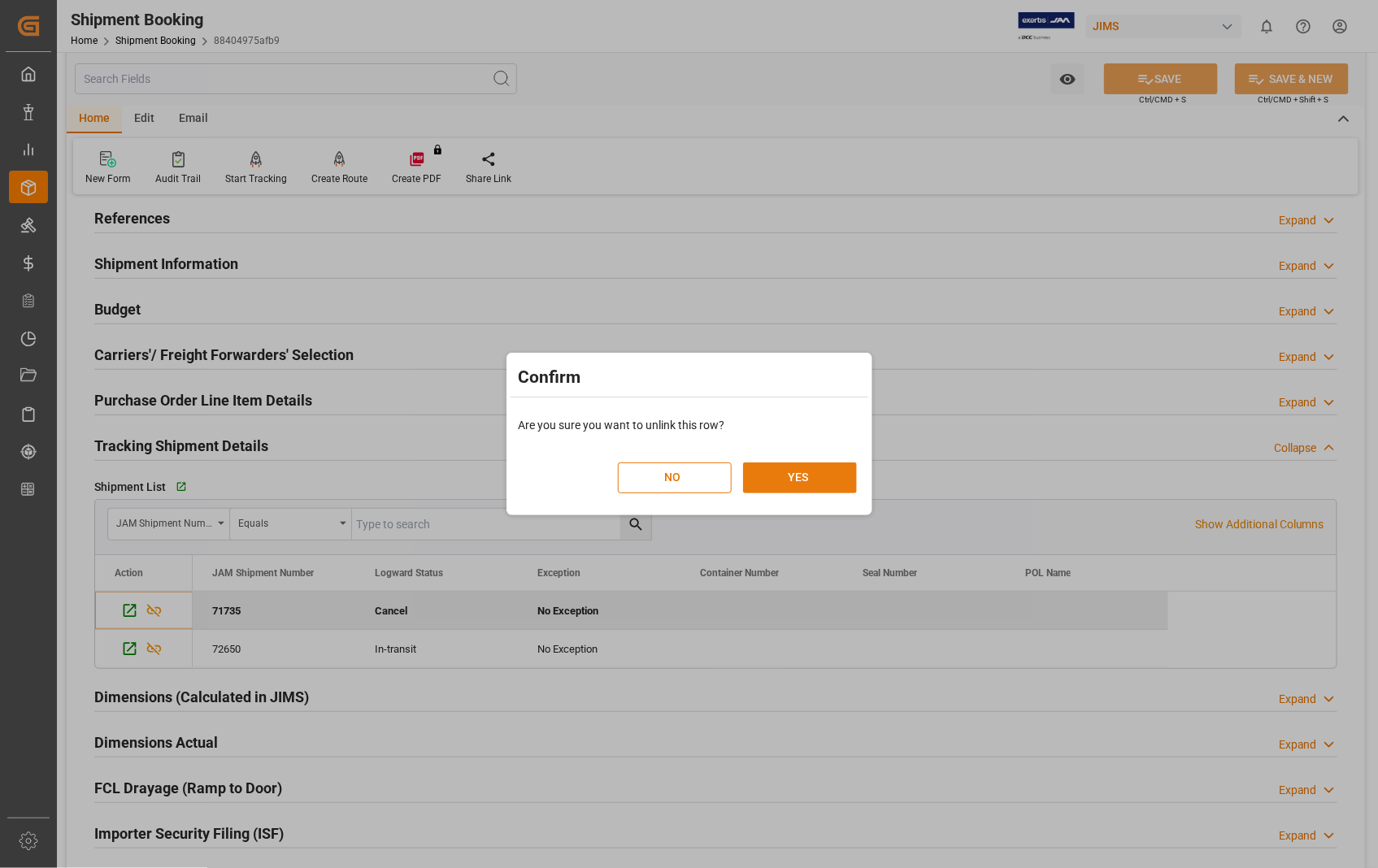
click at [810, 476] on button "YES" at bounding box center [800, 477] width 113 height 31
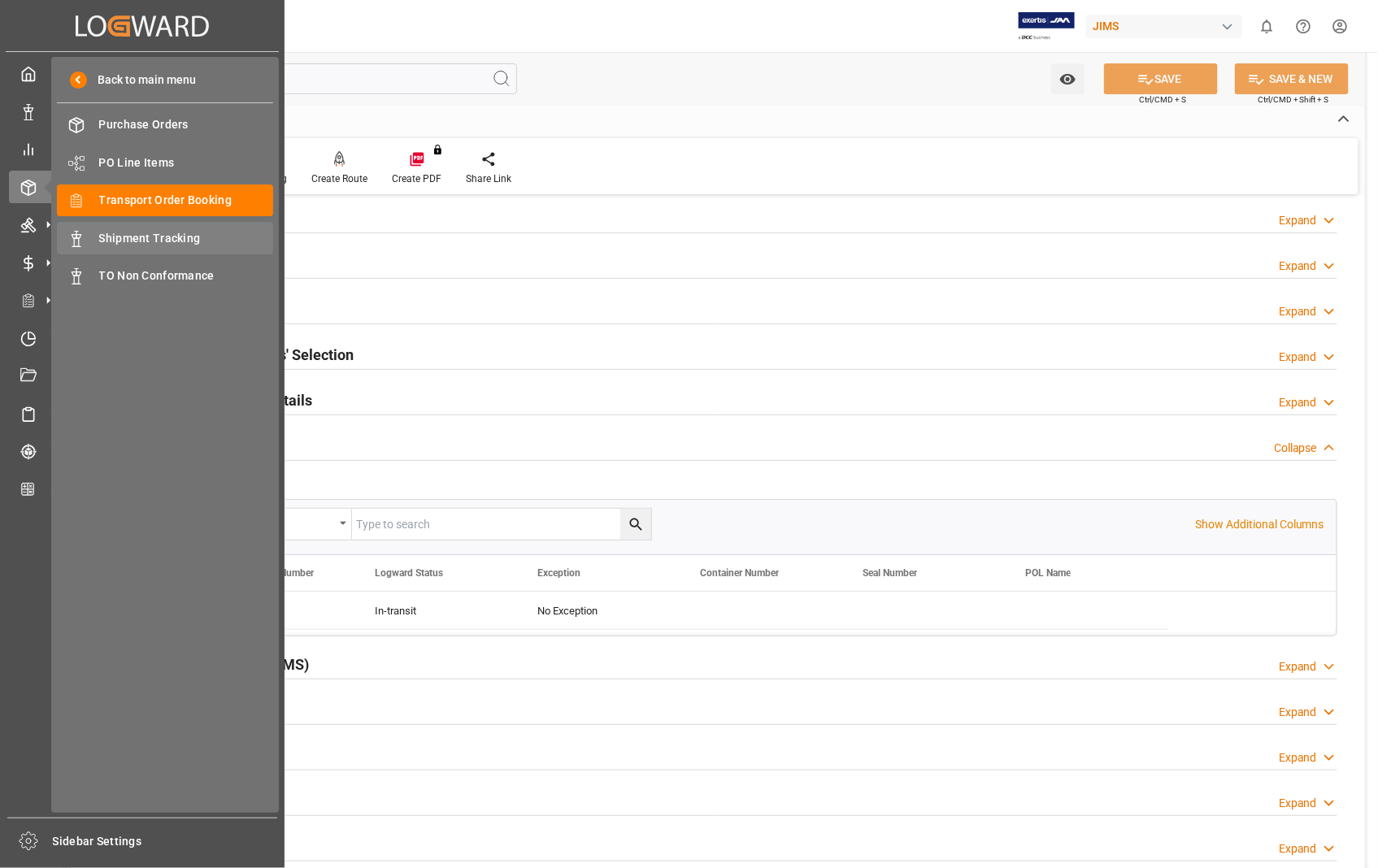
click at [173, 241] on span "Shipment Tracking" at bounding box center [186, 238] width 174 height 17
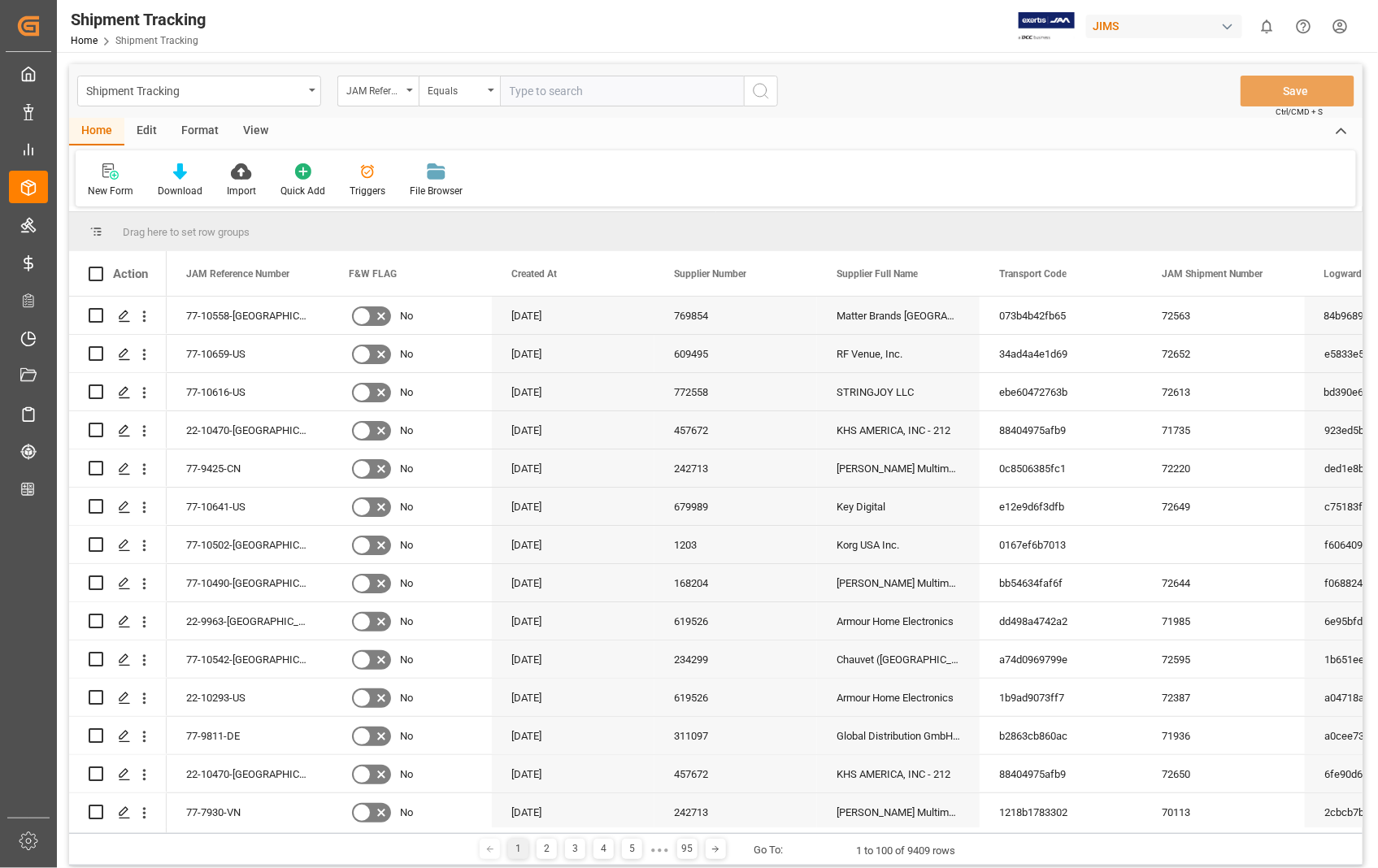
click at [578, 93] on input "text" at bounding box center [621, 91] width 244 height 31
click at [122, 432] on polygon "Press SPACE to select this row." at bounding box center [123, 429] width 8 height 8
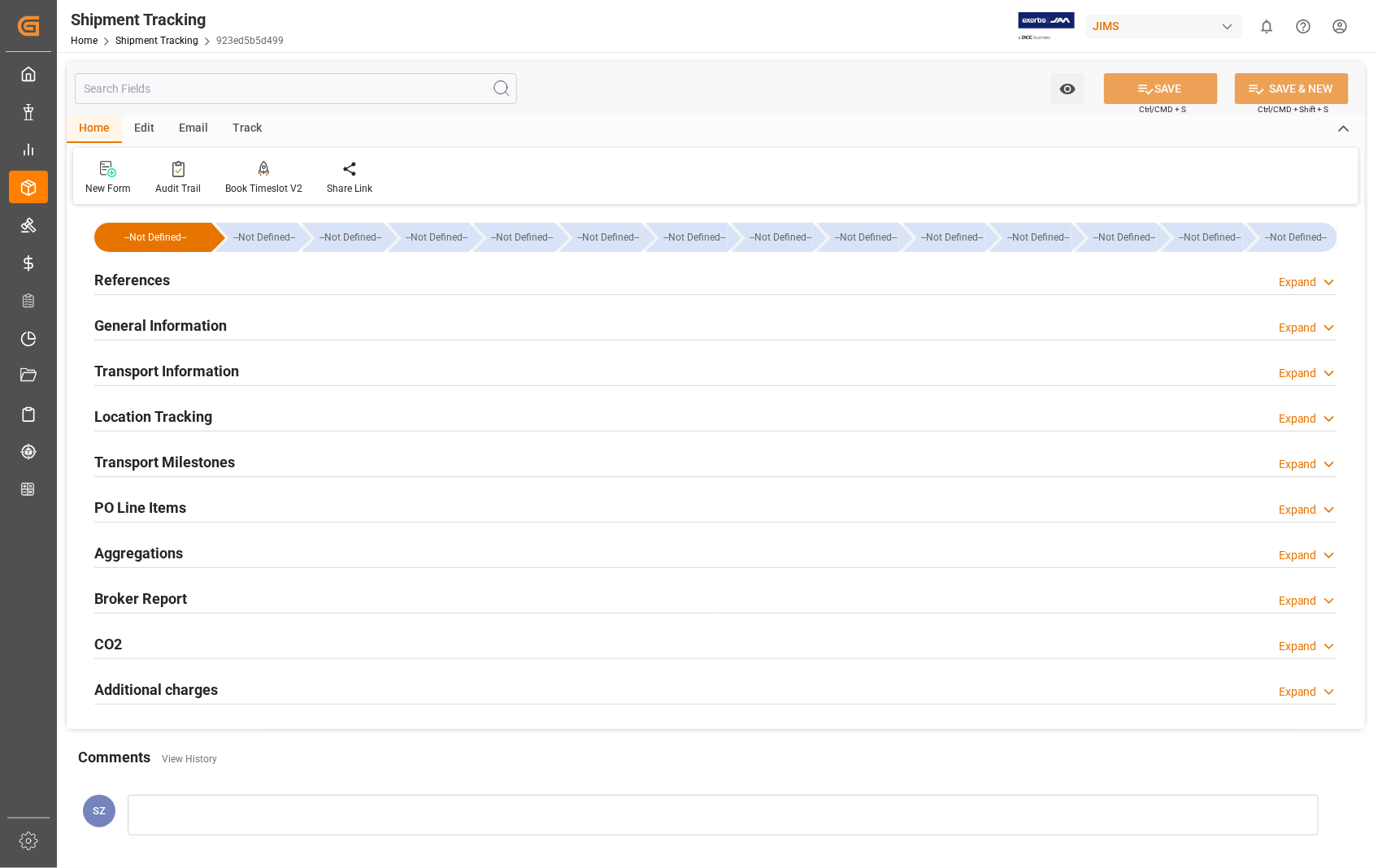
type input "17-06-2025"
click at [148, 283] on h2 "References" at bounding box center [132, 280] width 76 height 22
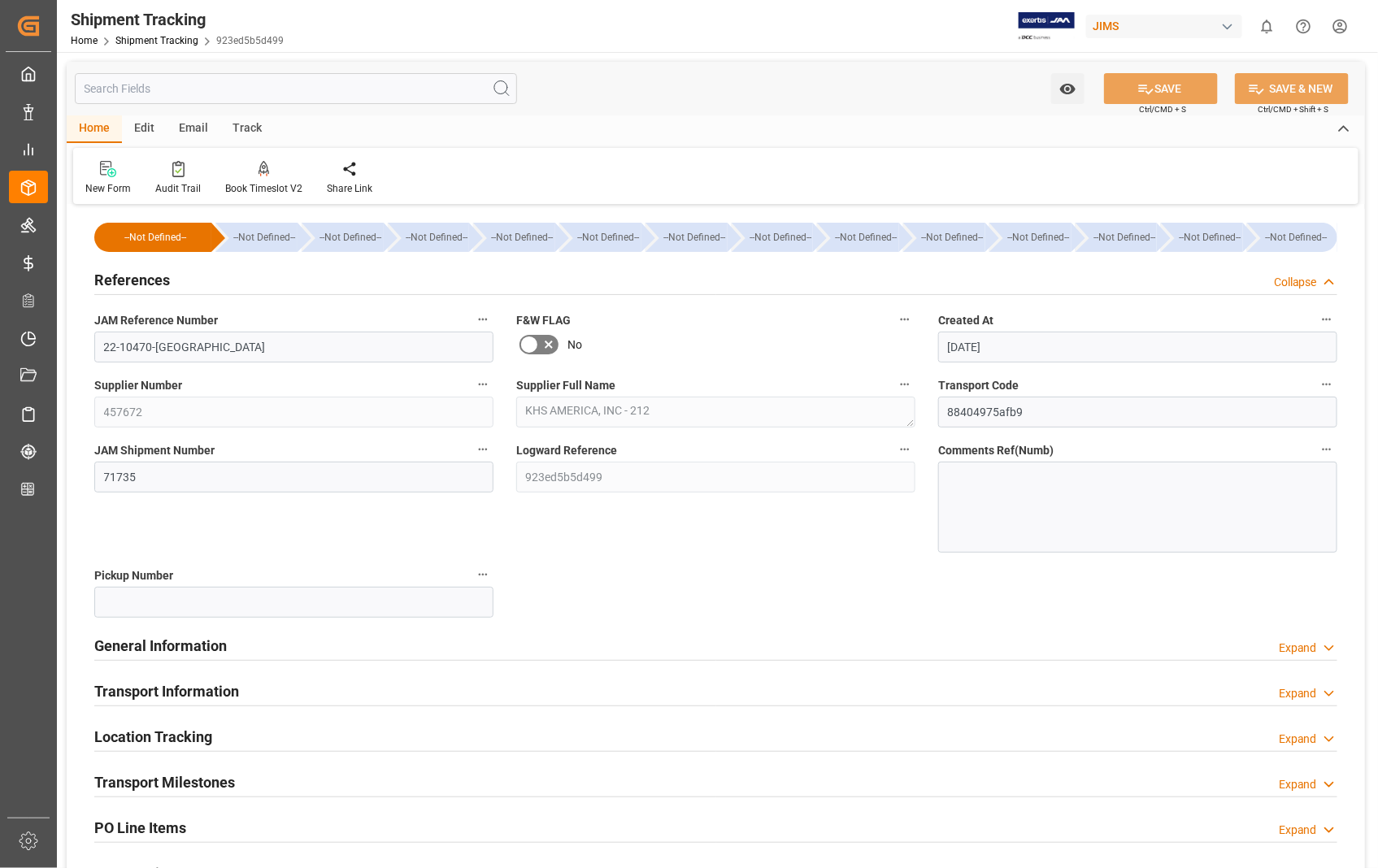
click at [148, 283] on h2 "References" at bounding box center [132, 280] width 76 height 22
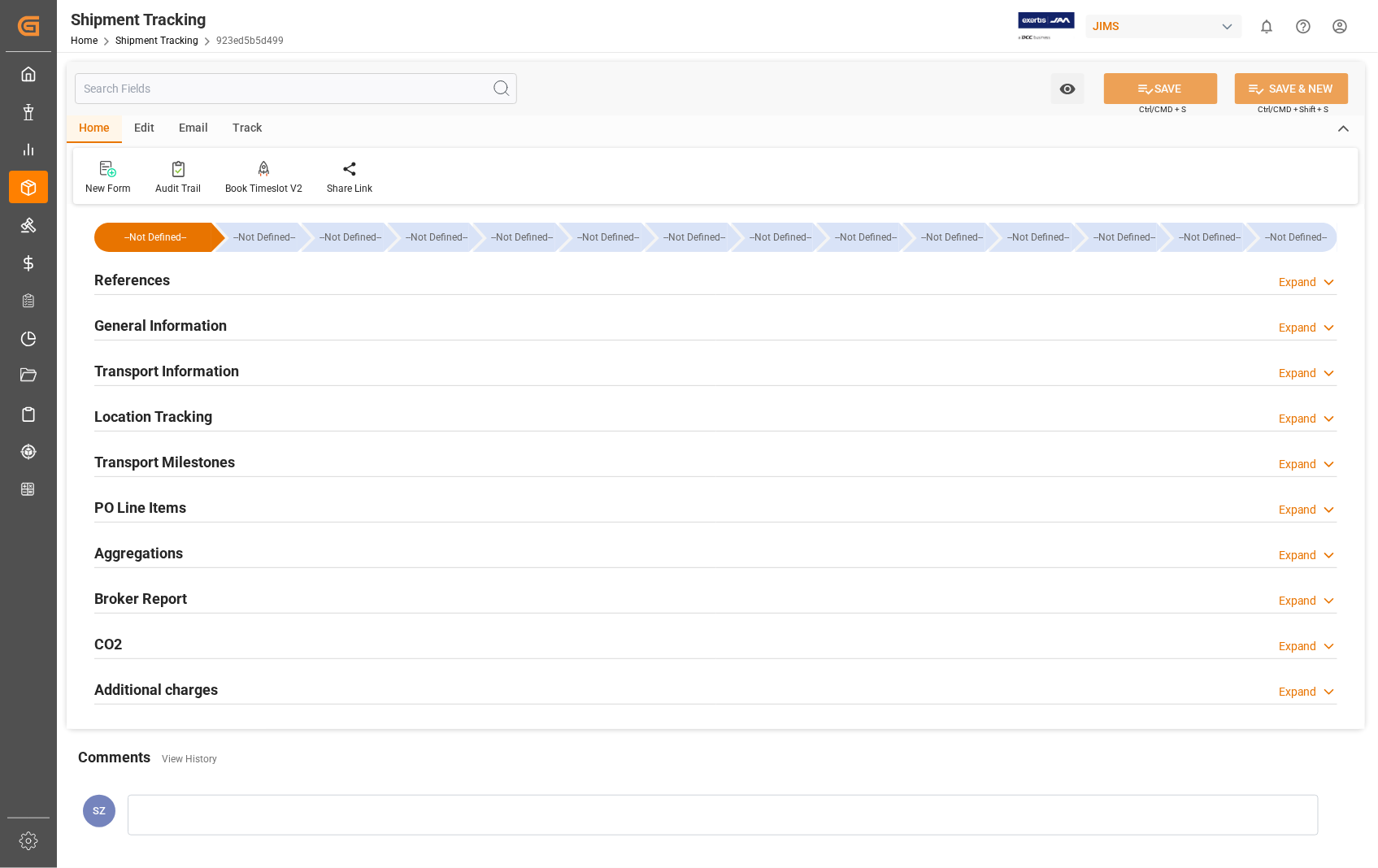
click at [147, 285] on h2 "References" at bounding box center [132, 280] width 76 height 22
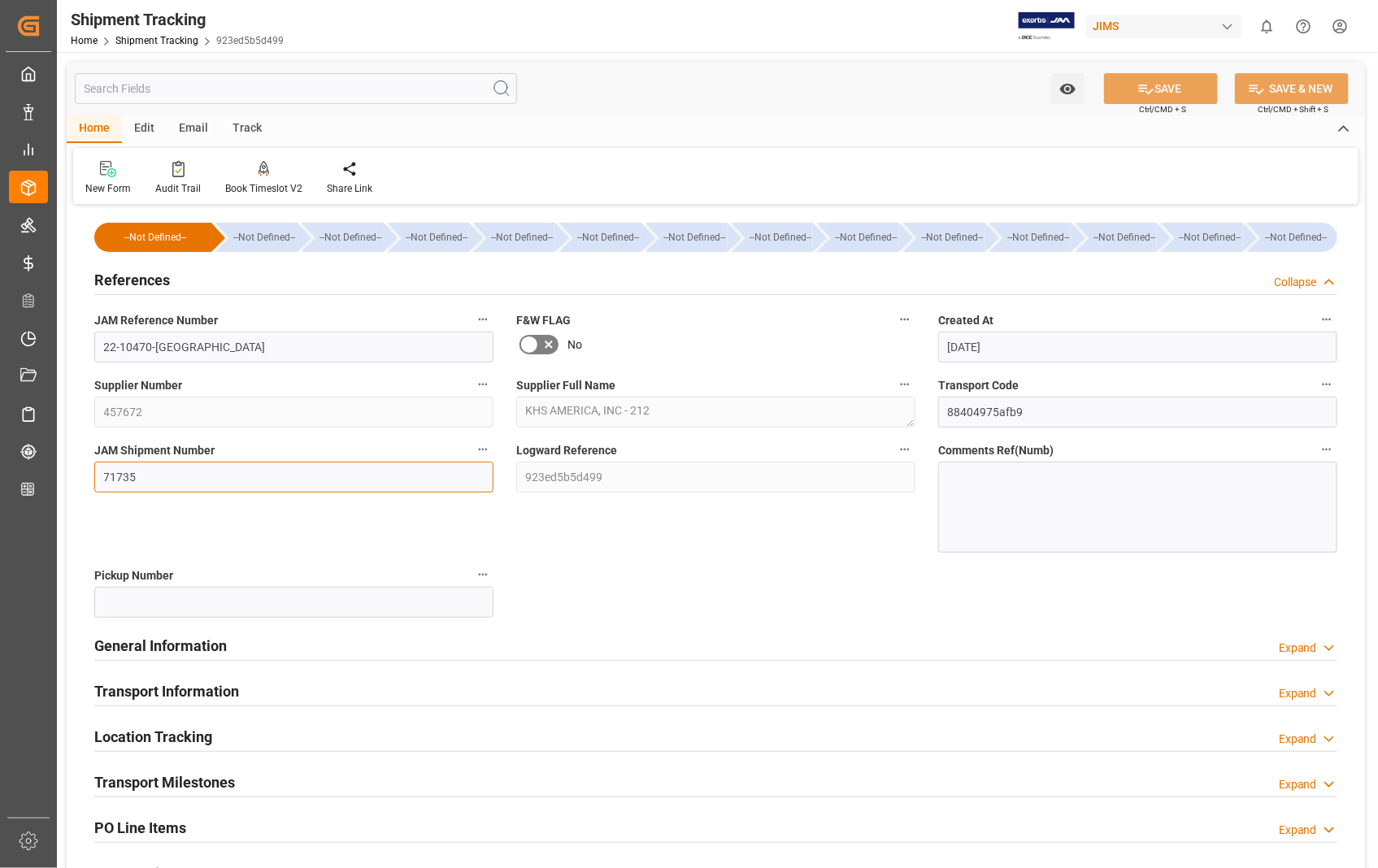
drag, startPoint x: 147, startPoint y: 480, endPoint x: 78, endPoint y: 473, distance: 69.4
click at [78, 476] on div "--Not Defined-- --Not Defined-- --Not Defined-- --Not Defined-- --Not Defined--…" at bounding box center [716, 629] width 1298 height 840
click at [1193, 85] on button "SAVE" at bounding box center [1160, 88] width 113 height 31
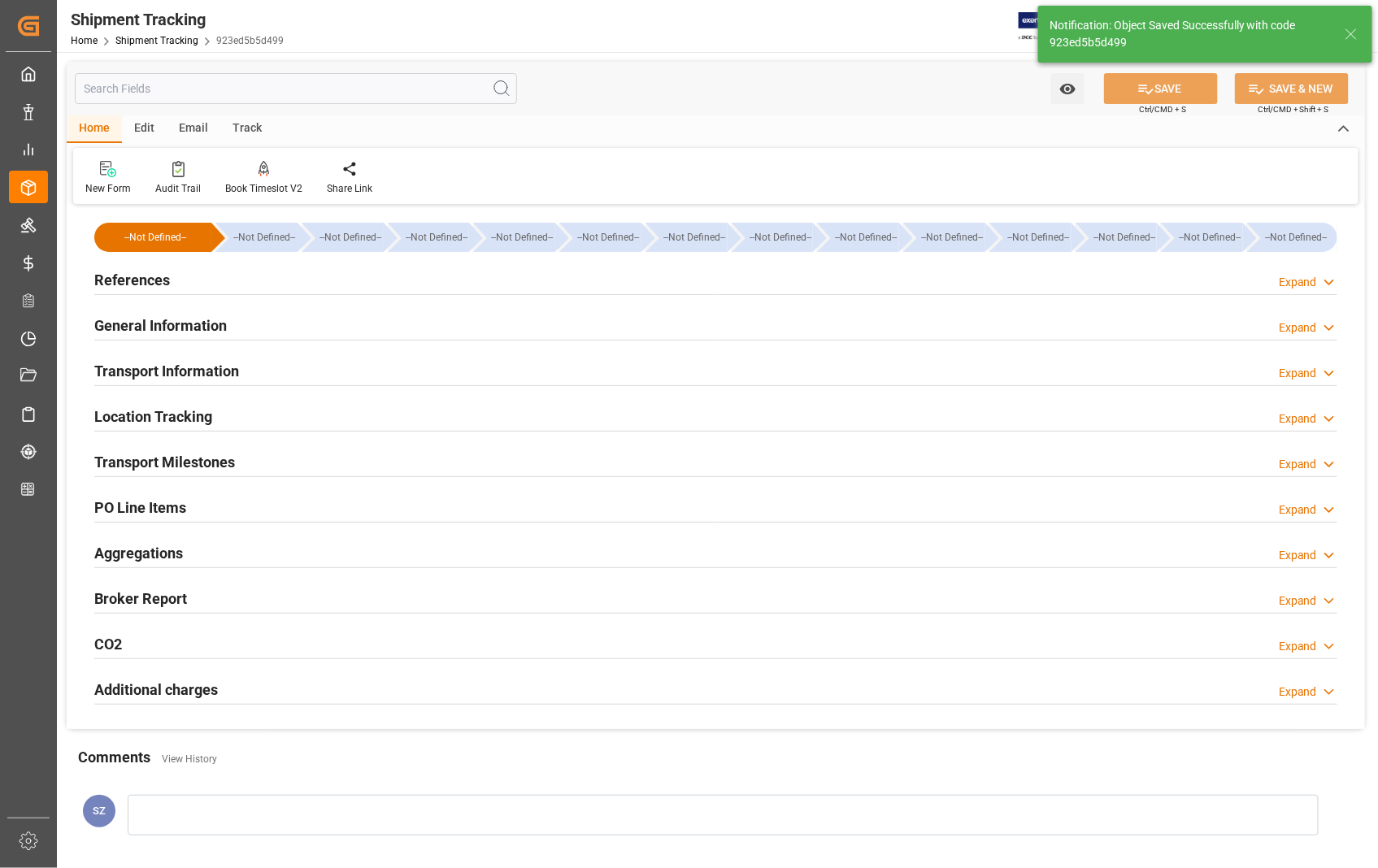
click at [174, 330] on h2 "General Information" at bounding box center [160, 325] width 133 height 22
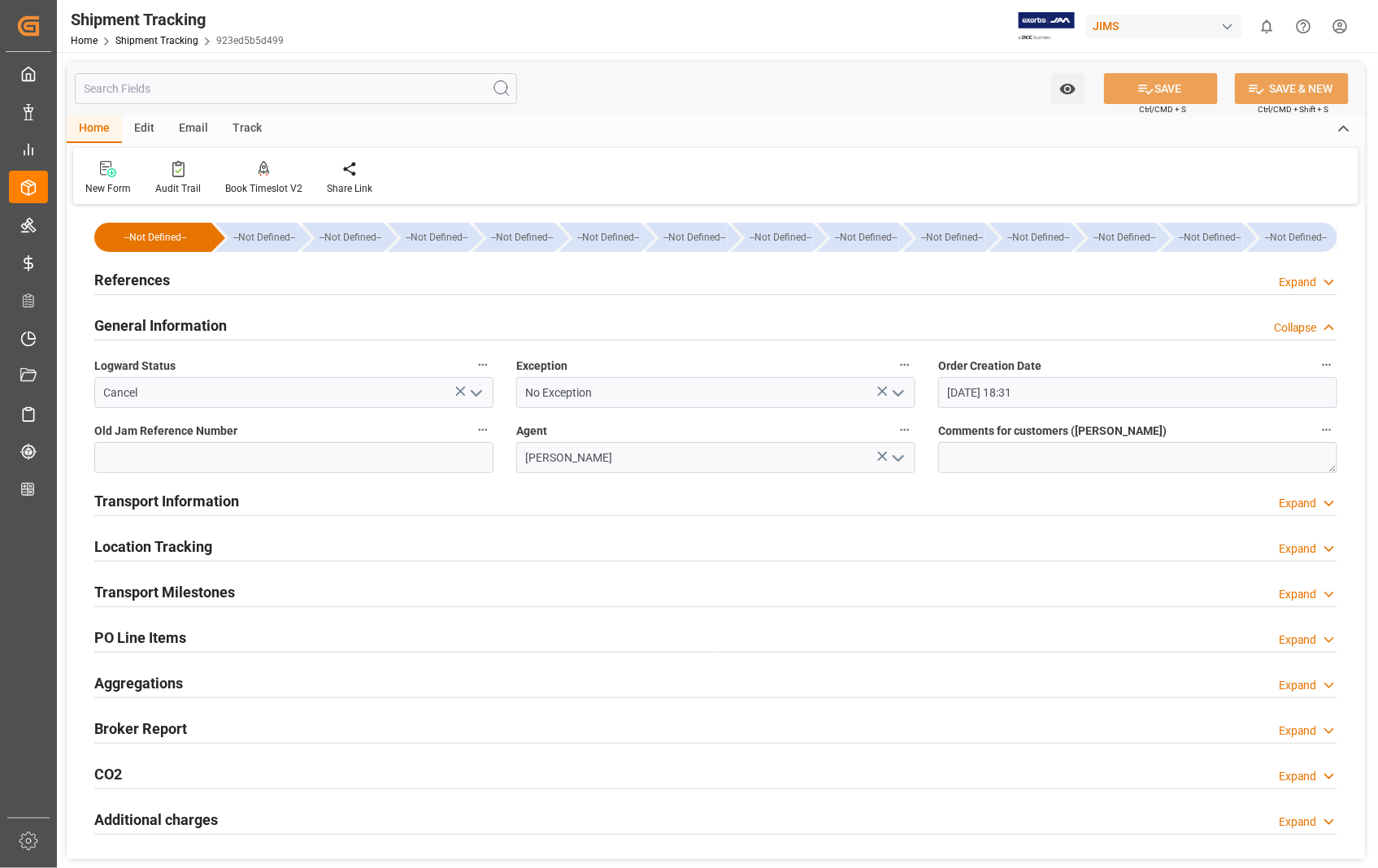
click at [174, 502] on h2 "Transport Information" at bounding box center [166, 501] width 144 height 22
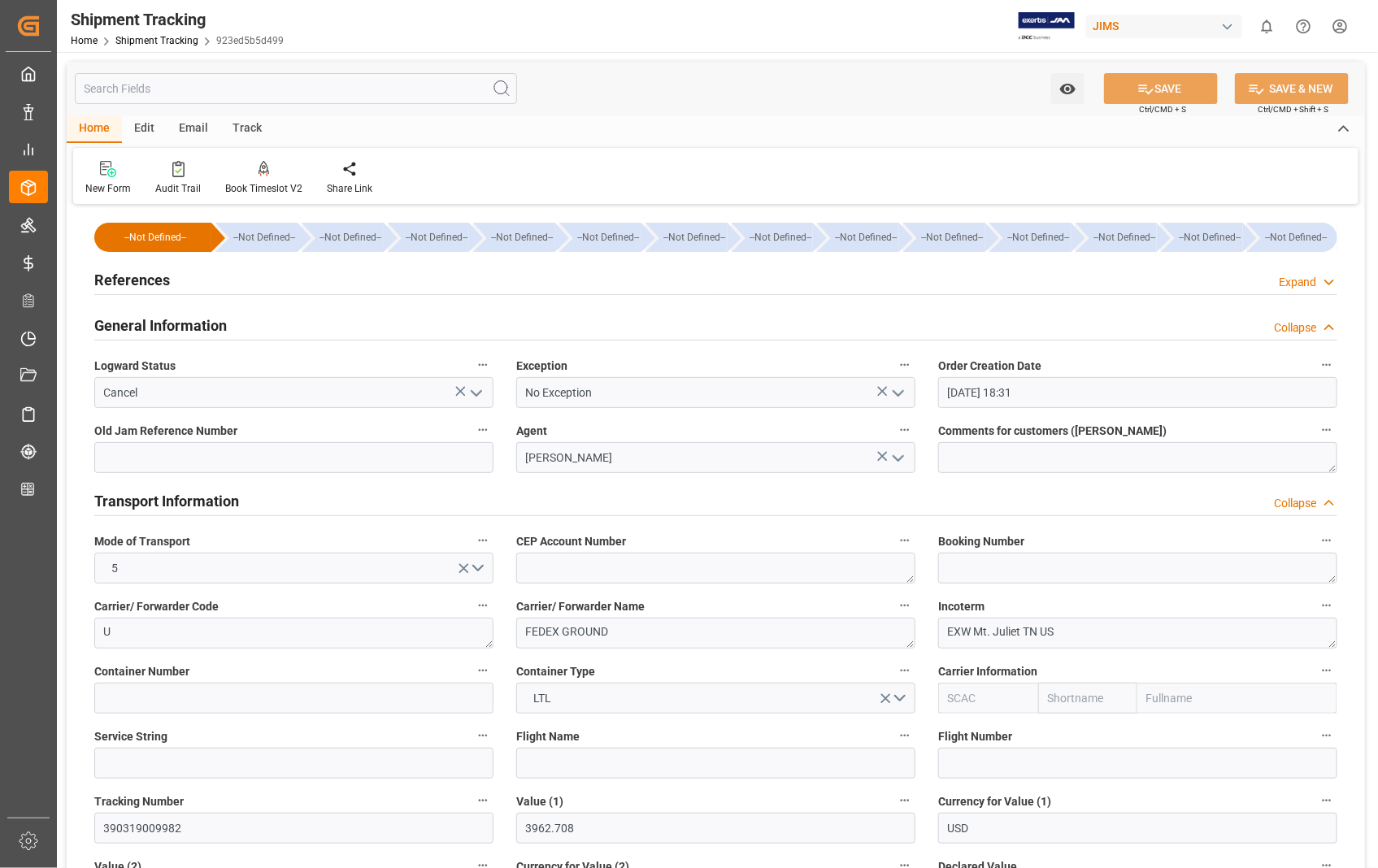
click at [174, 502] on h2 "Transport Information" at bounding box center [166, 501] width 144 height 22
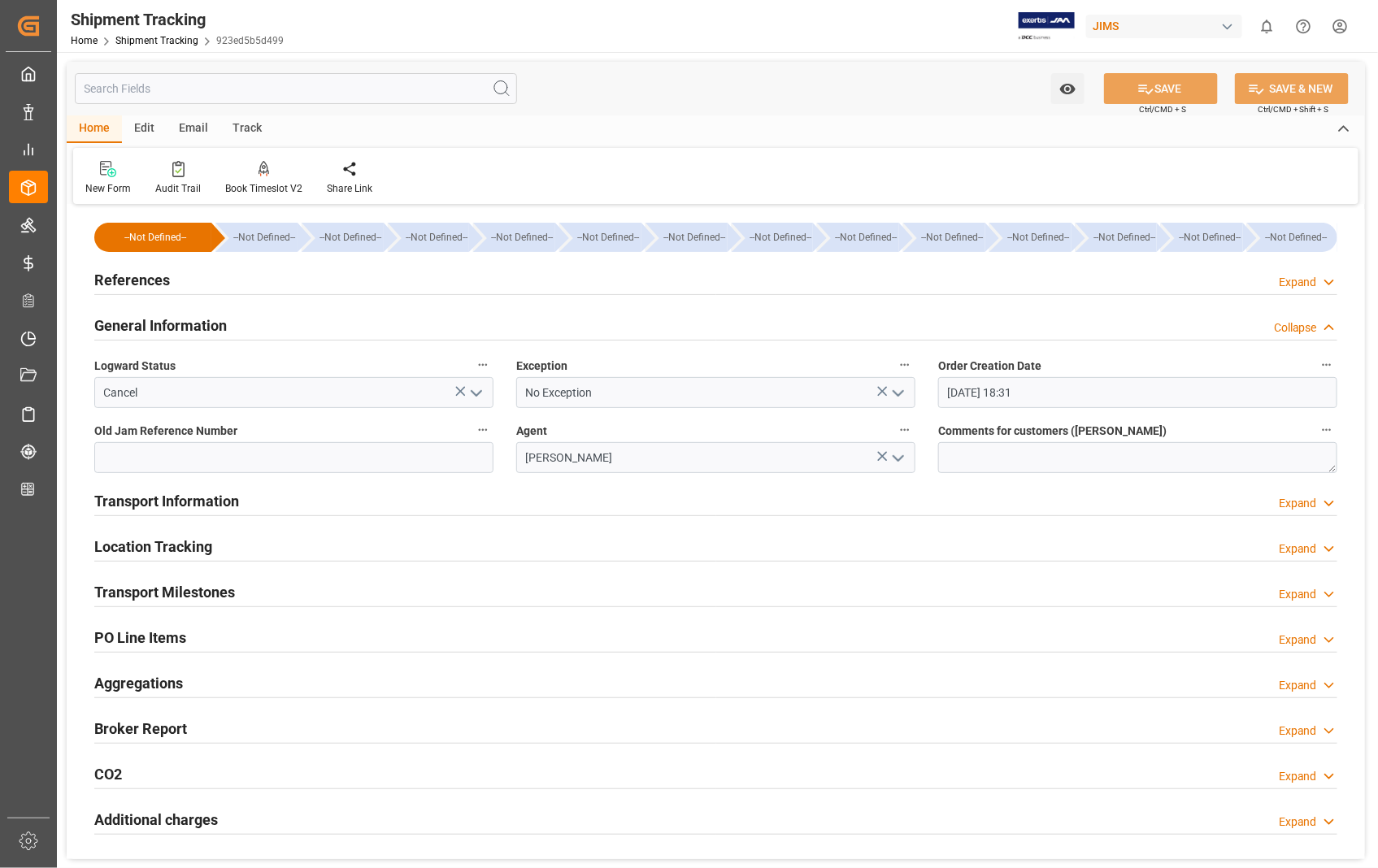
click at [202, 501] on h2 "Transport Information" at bounding box center [166, 501] width 144 height 22
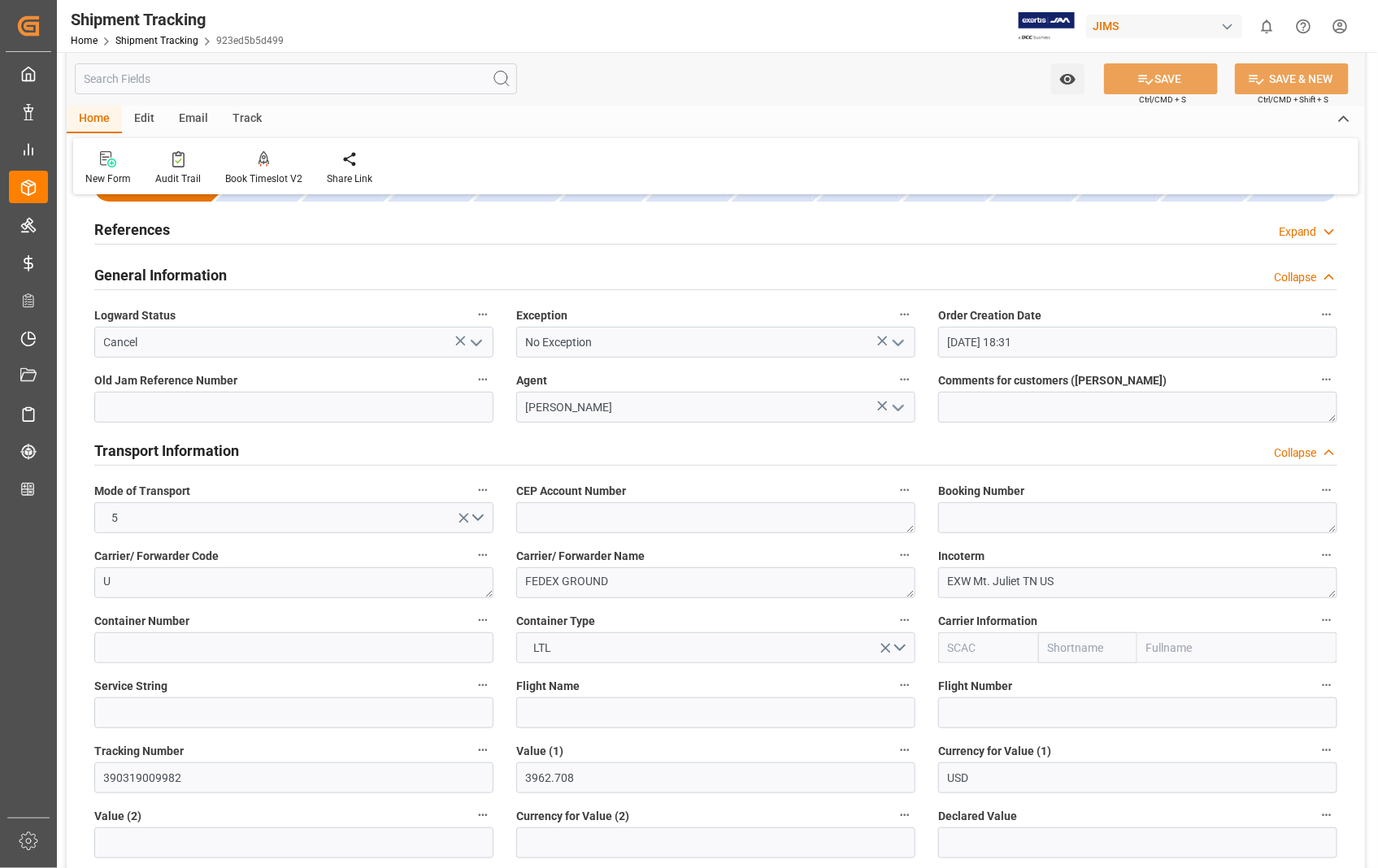
scroll to position [90, 0]
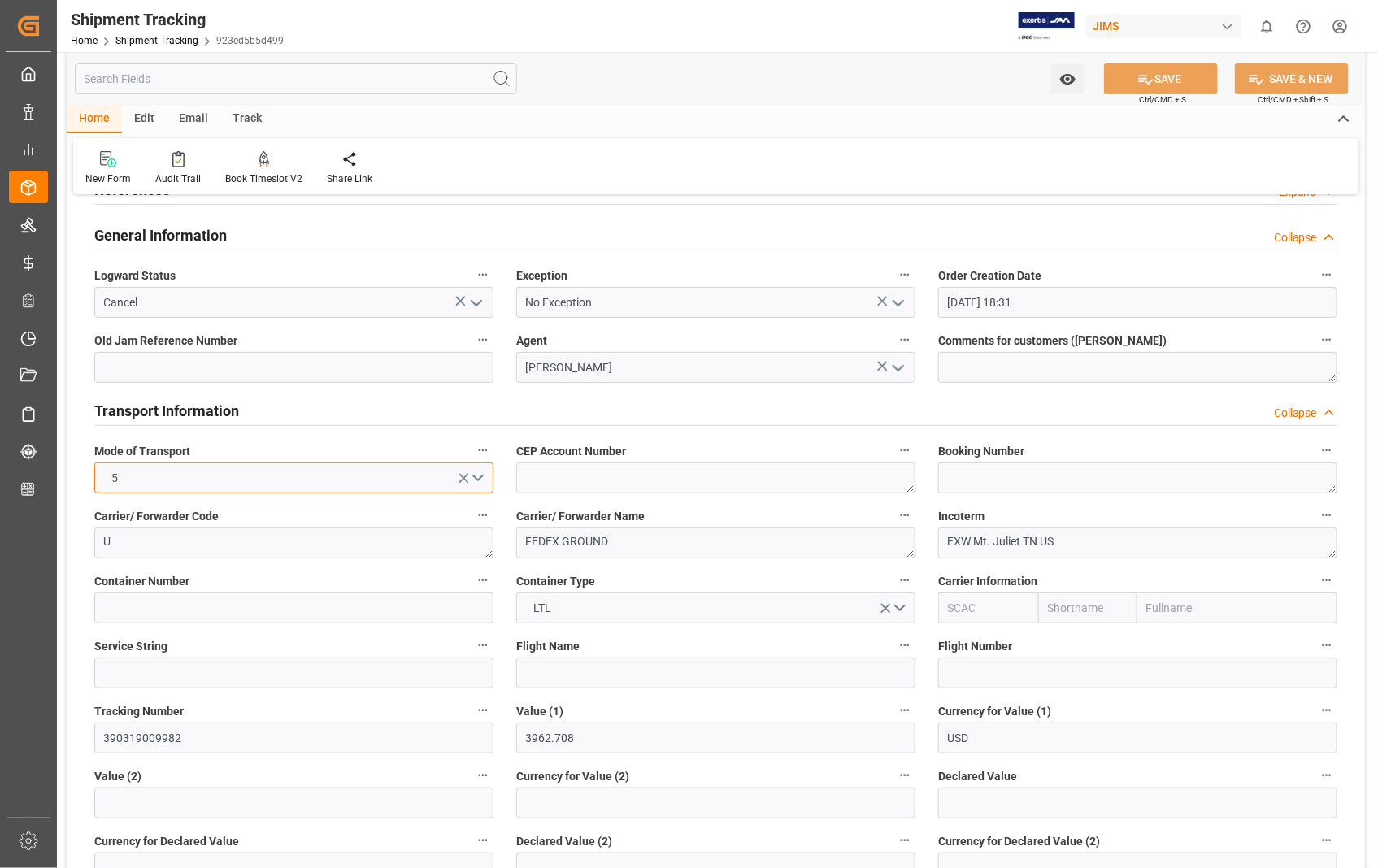
click at [476, 477] on button "5" at bounding box center [294, 477] width 399 height 31
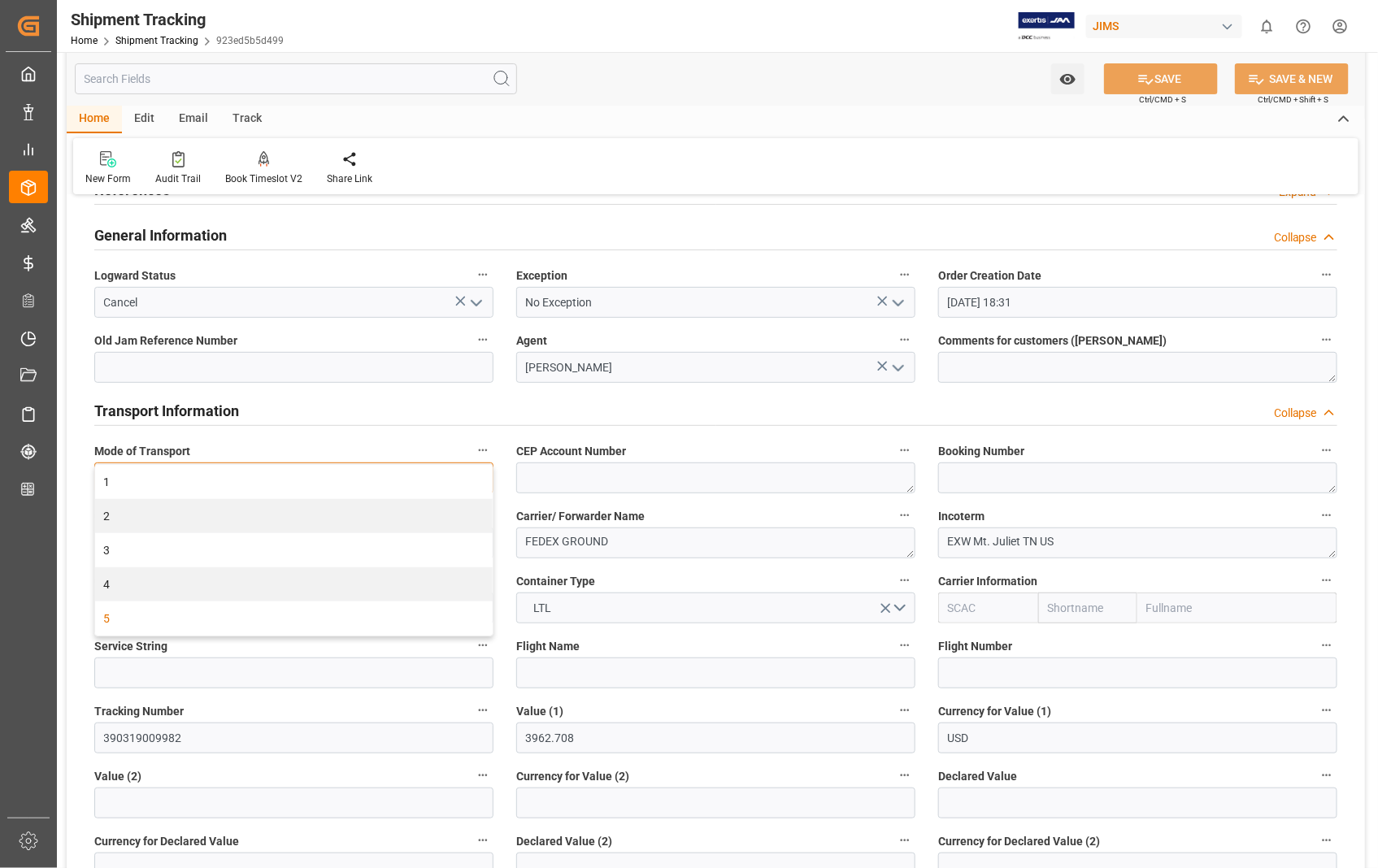
click at [476, 477] on div "1" at bounding box center [294, 481] width 397 height 34
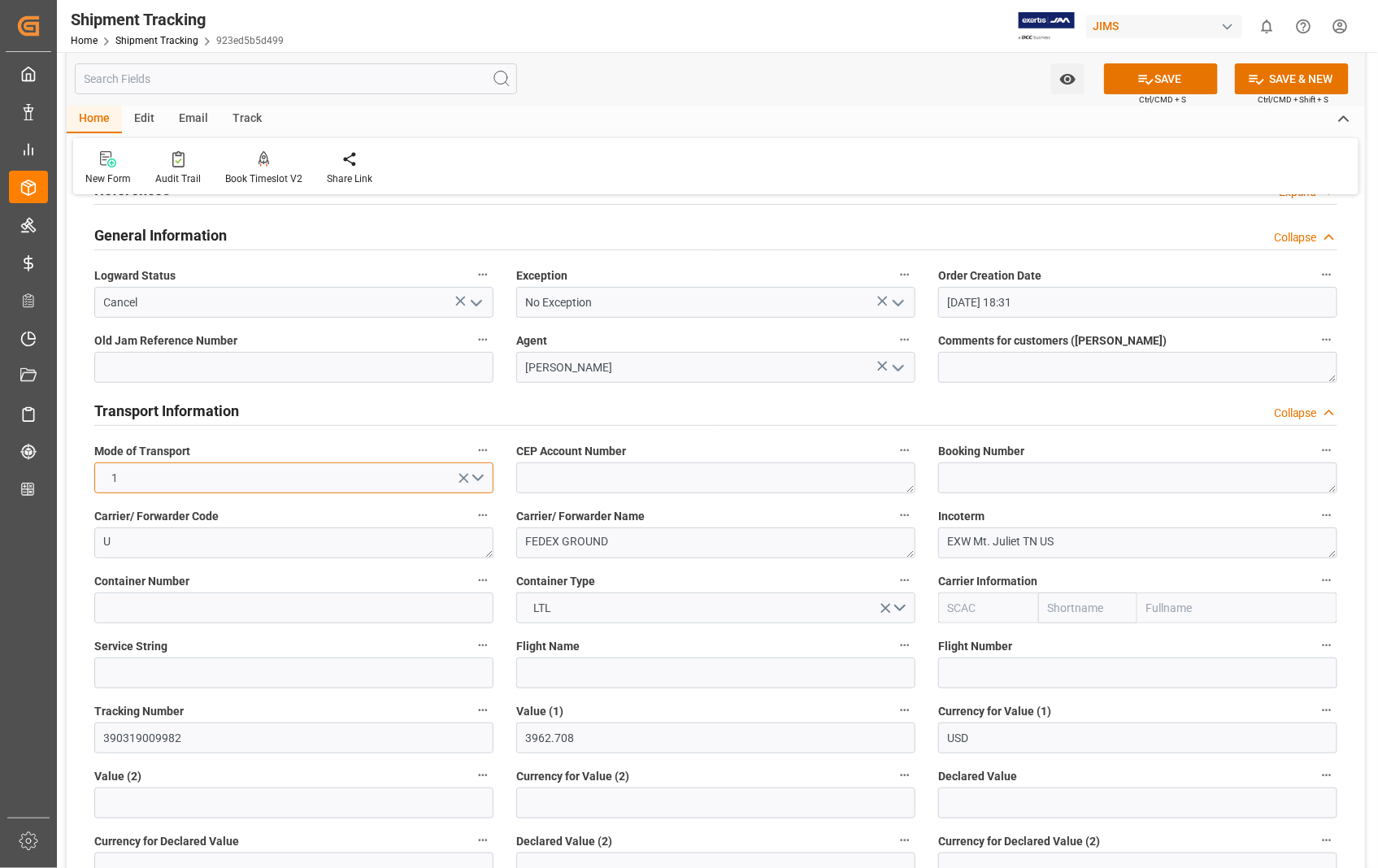
click at [480, 478] on button "1" at bounding box center [294, 477] width 399 height 31
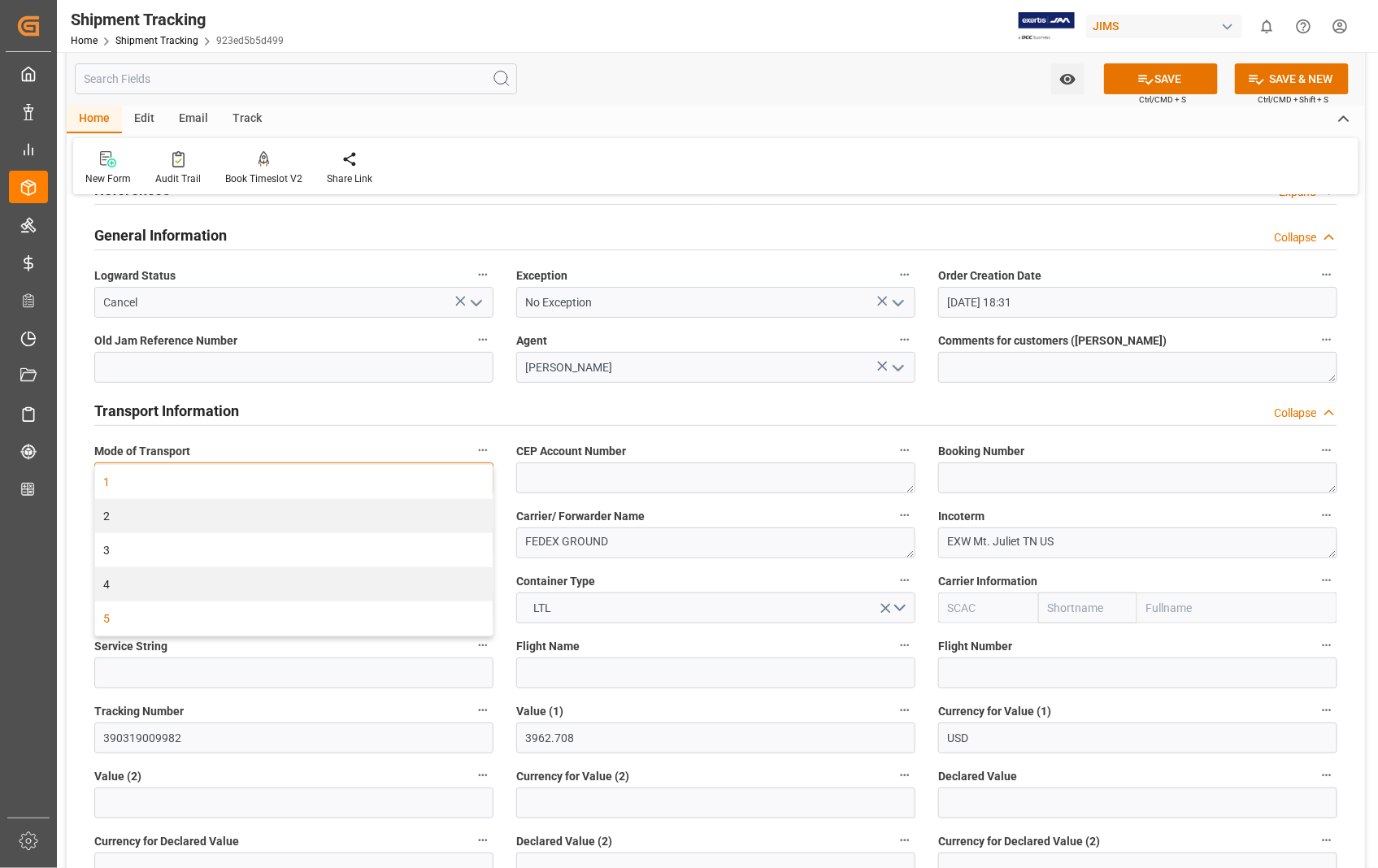
click at [120, 621] on div "5" at bounding box center [294, 618] width 397 height 34
click at [477, 304] on polyline "open menu" at bounding box center [476, 304] width 10 height 5
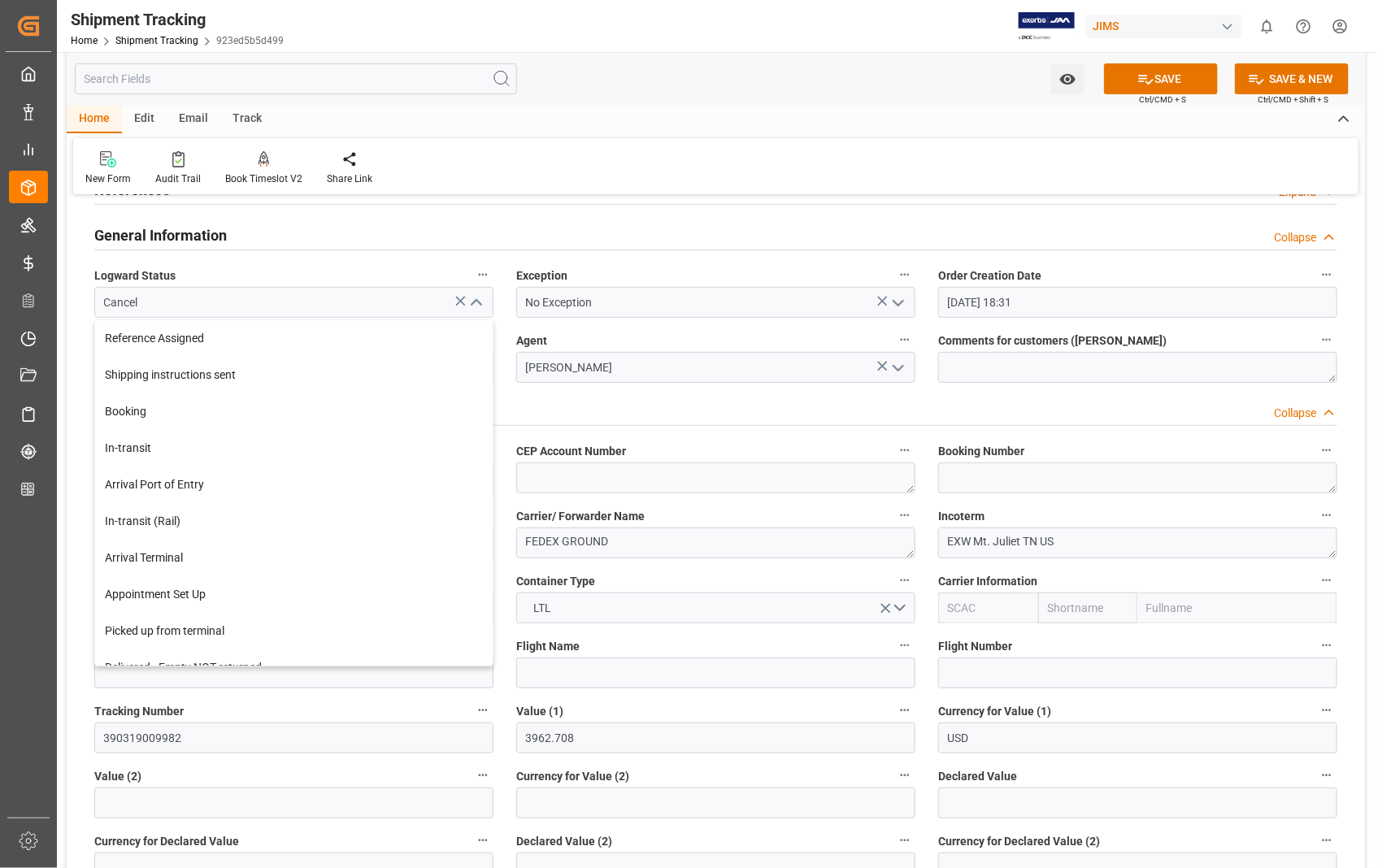
click at [477, 304] on icon "close menu" at bounding box center [475, 303] width 19 height 19
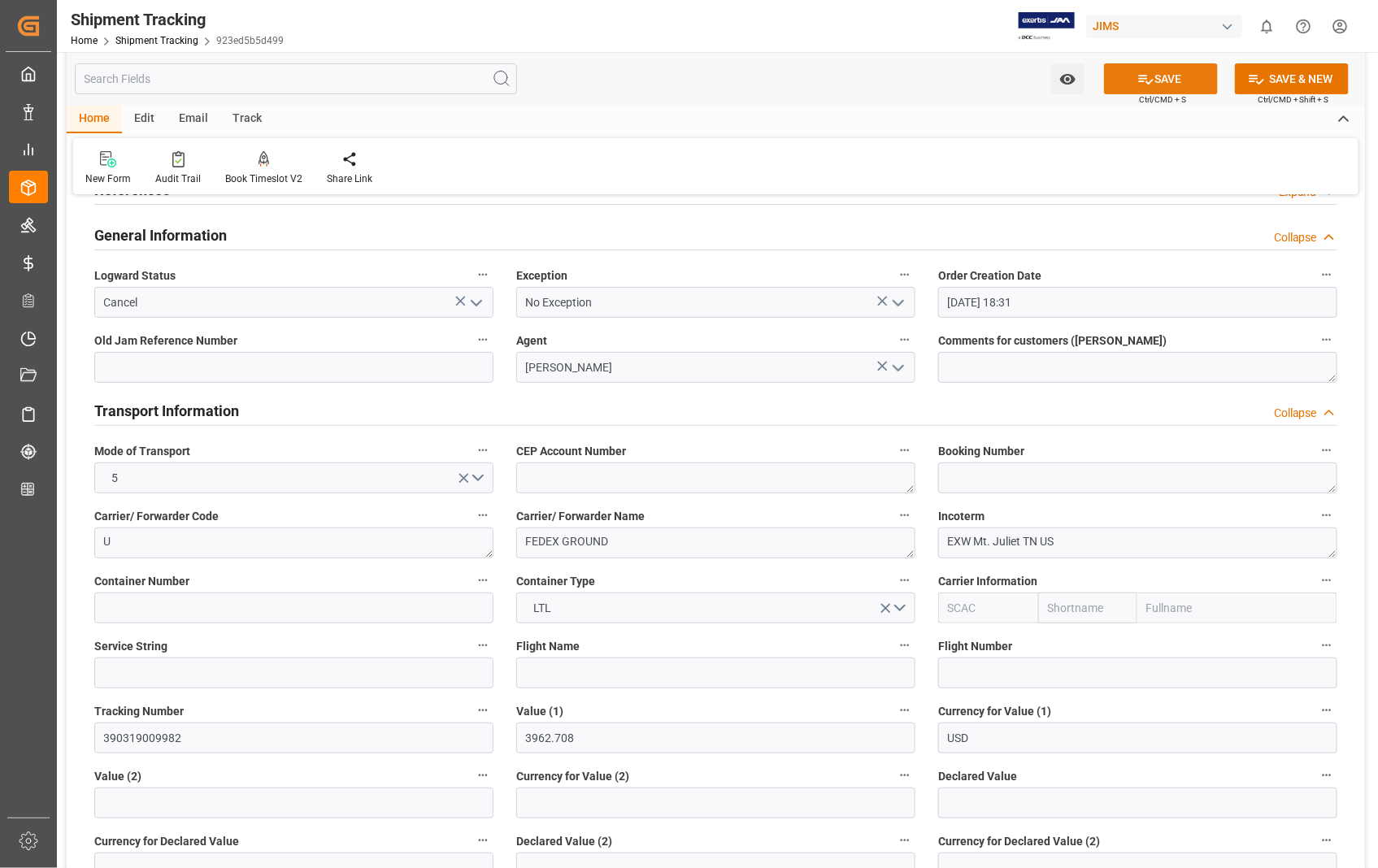
click at [1180, 70] on button "SAVE" at bounding box center [1160, 78] width 113 height 31
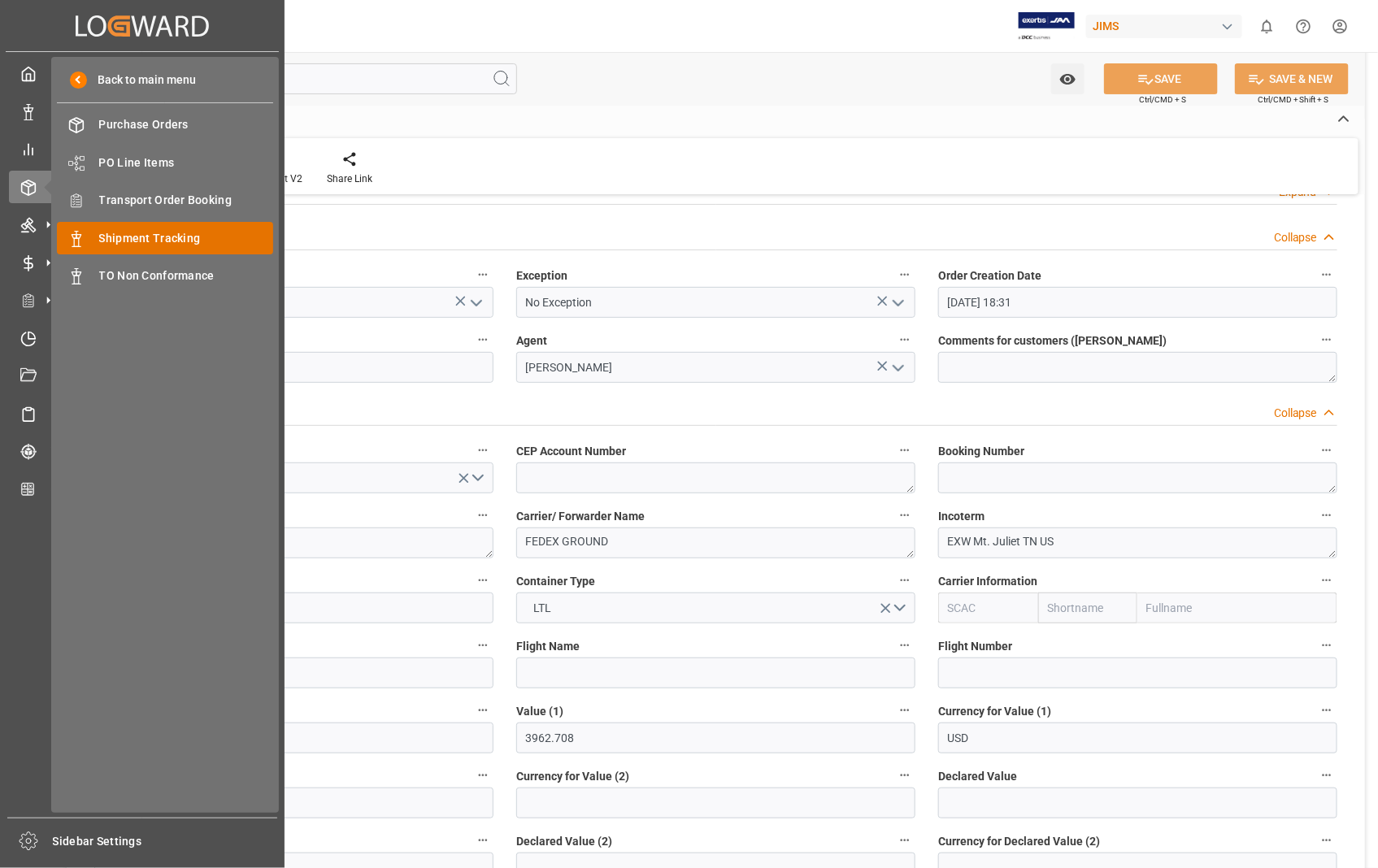
click at [136, 234] on span "Shipment Tracking" at bounding box center [186, 238] width 174 height 17
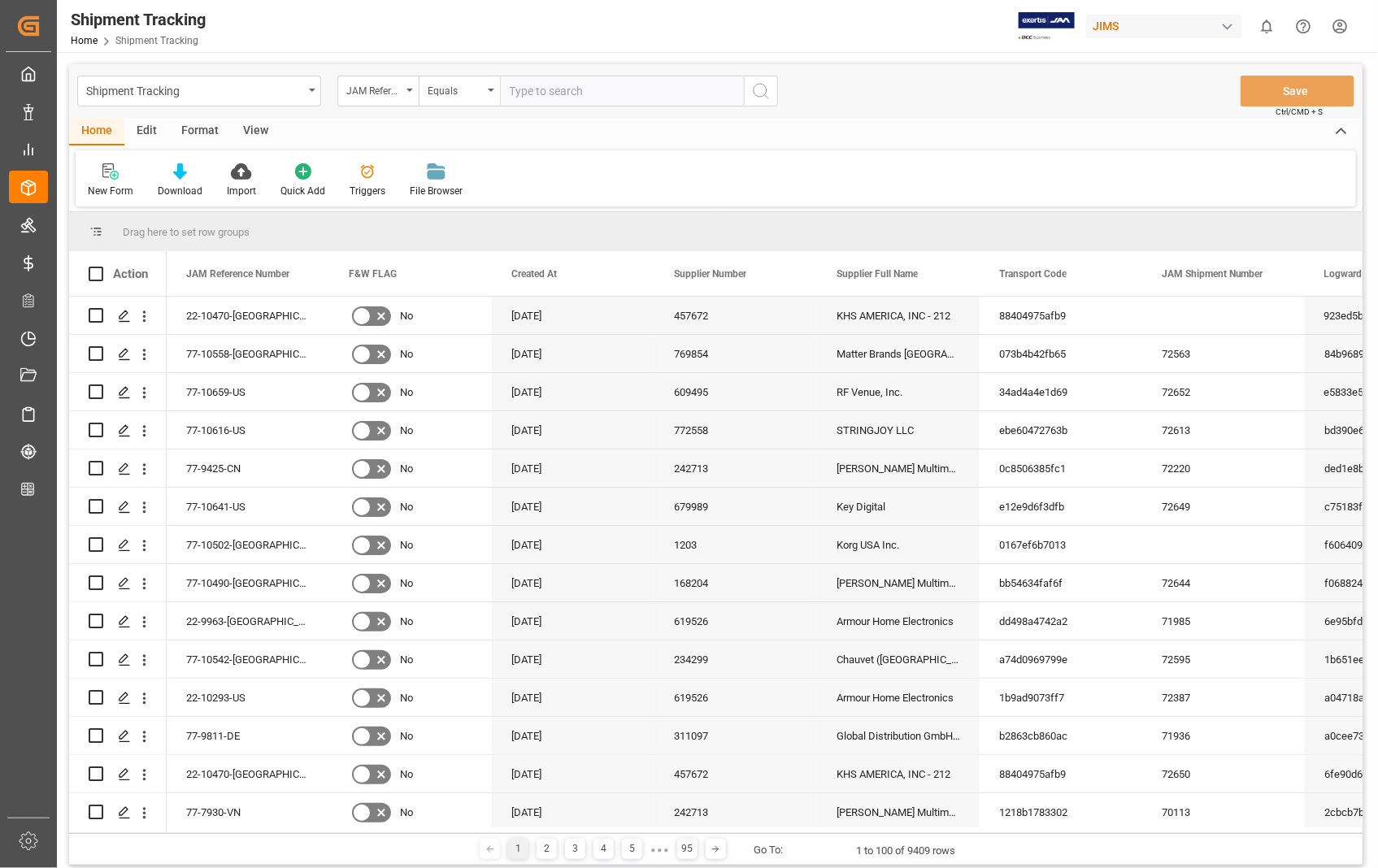
click at [606, 87] on input "text" at bounding box center [621, 91] width 244 height 31
type input "22-10470-[GEOGRAPHIC_DATA]"
click at [760, 93] on icon "search button" at bounding box center [760, 90] width 19 height 19
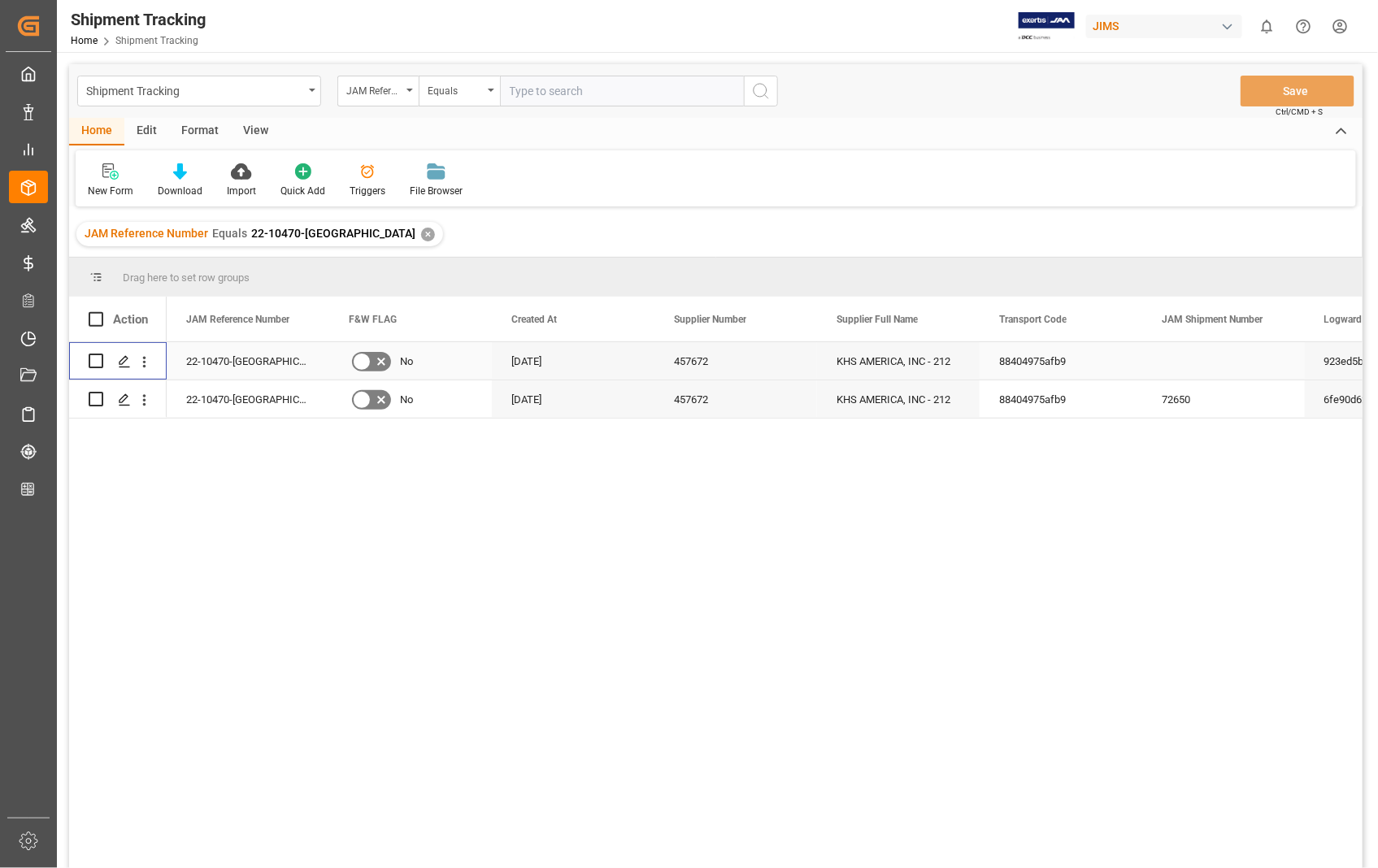
click at [94, 354] on input "Press Space to toggle row selection (unchecked)" at bounding box center [96, 361] width 15 height 15
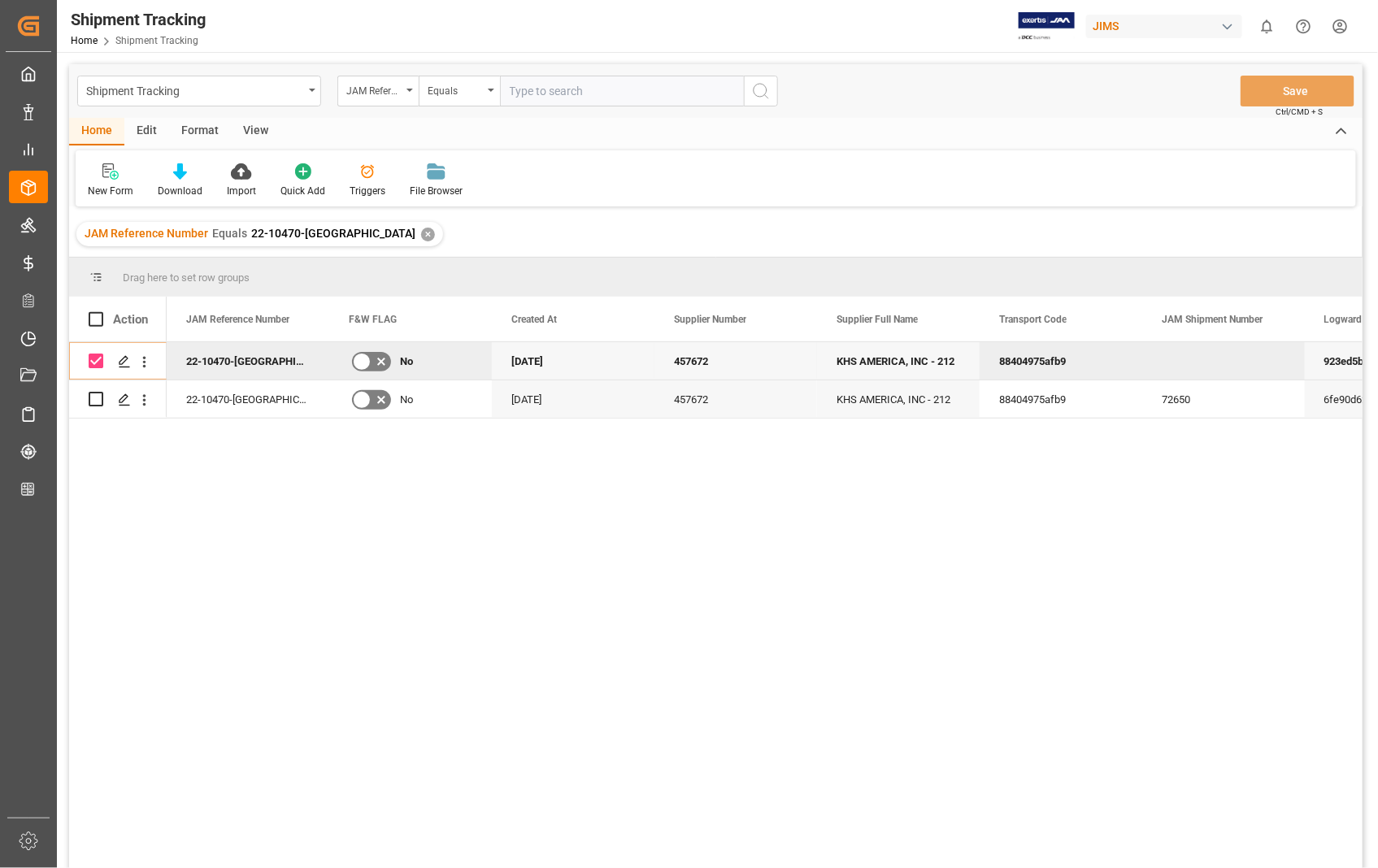
click at [154, 130] on div "Edit" at bounding box center [147, 131] width 45 height 28
click at [98, 124] on div "Home" at bounding box center [97, 131] width 55 height 28
click at [92, 354] on input "Press Space to toggle row selection (checked)" at bounding box center [96, 361] width 15 height 15
checkbox input "false"
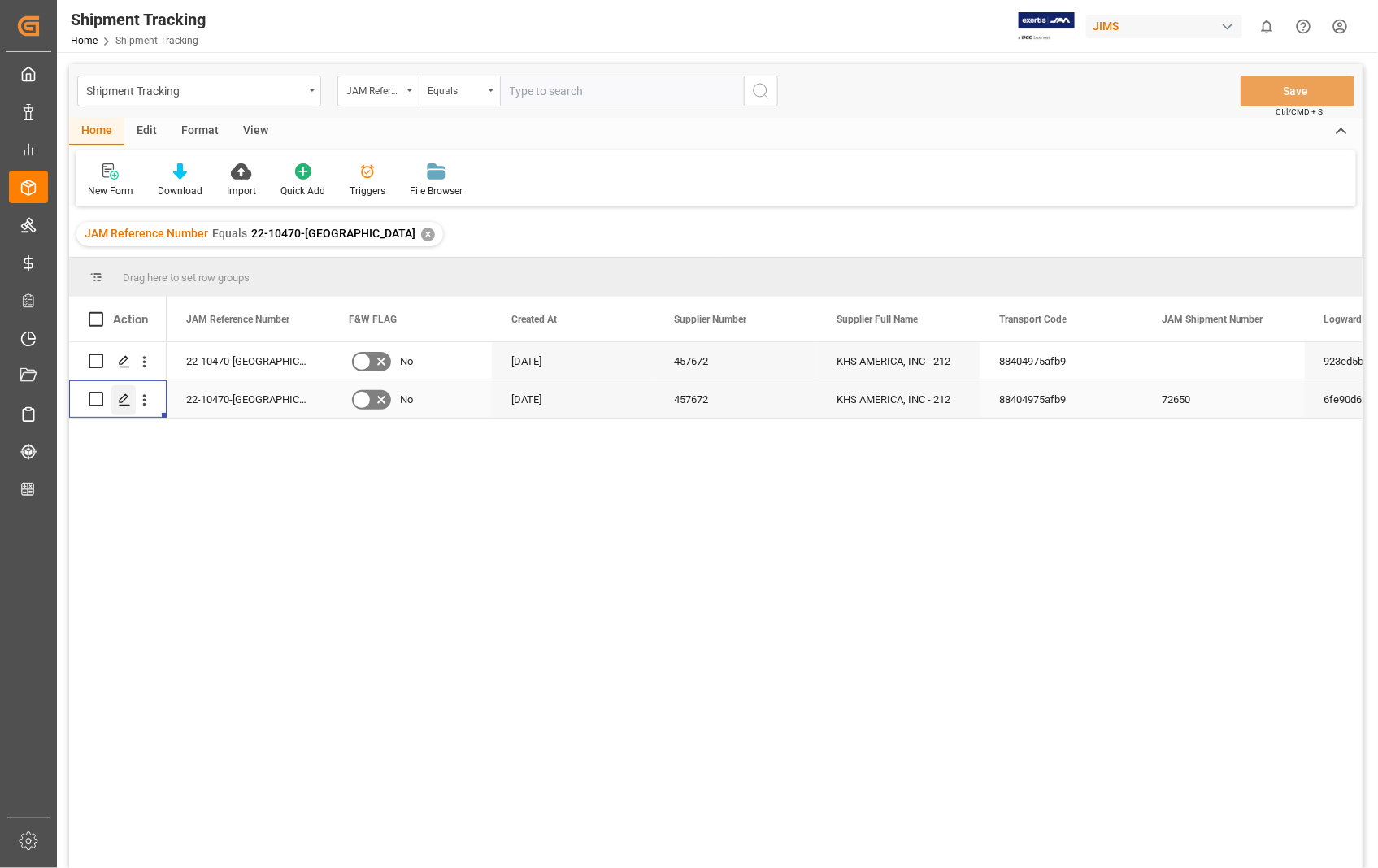
click at [128, 399] on icon "Press SPACE to select this row." at bounding box center [124, 400] width 13 height 13
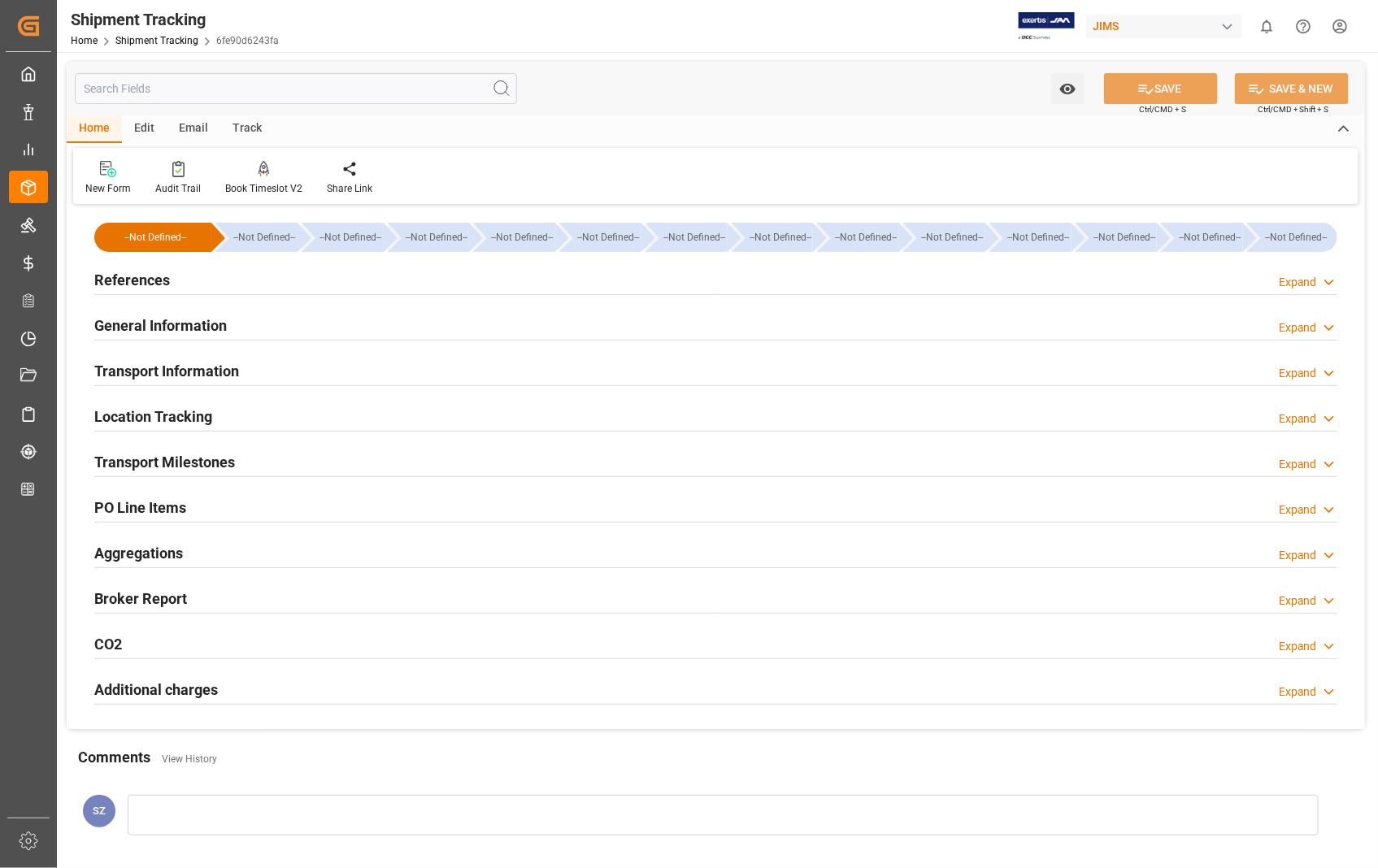
type input "[DATE]"
click at [133, 270] on h2 "References" at bounding box center [132, 280] width 76 height 22
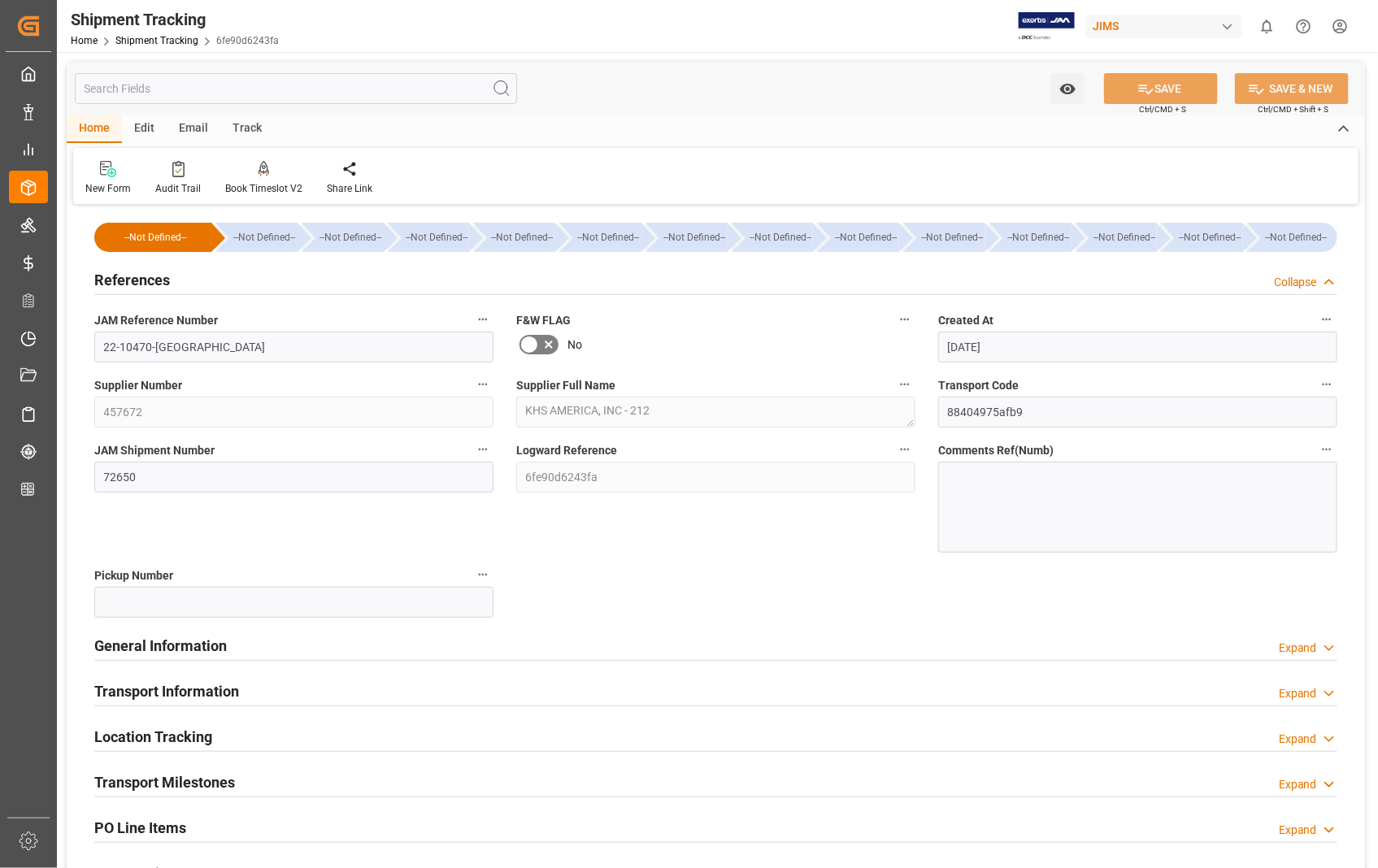
click at [128, 279] on h2 "References" at bounding box center [132, 280] width 76 height 22
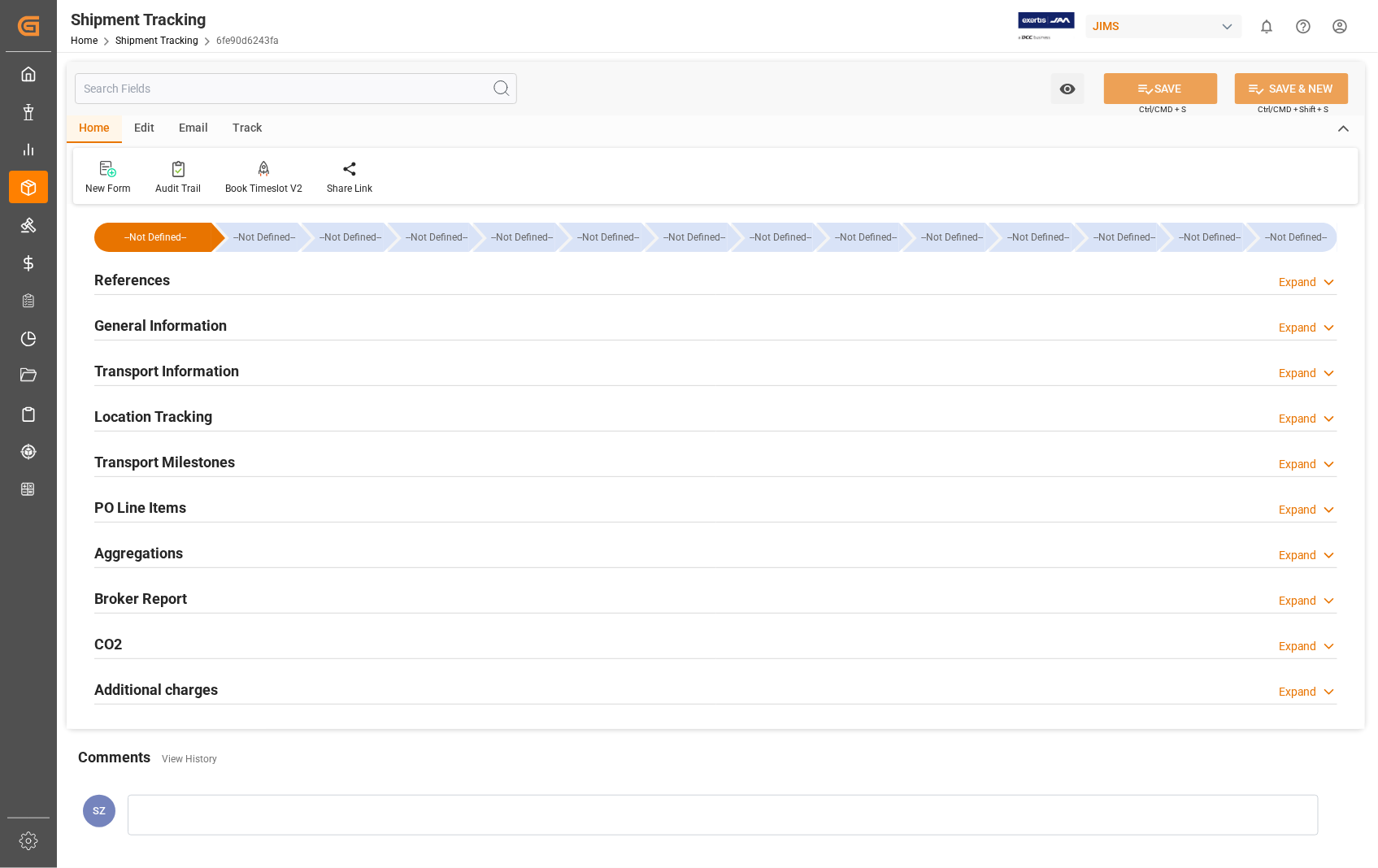
click at [179, 464] on h2 "Transport Milestones" at bounding box center [164, 462] width 141 height 22
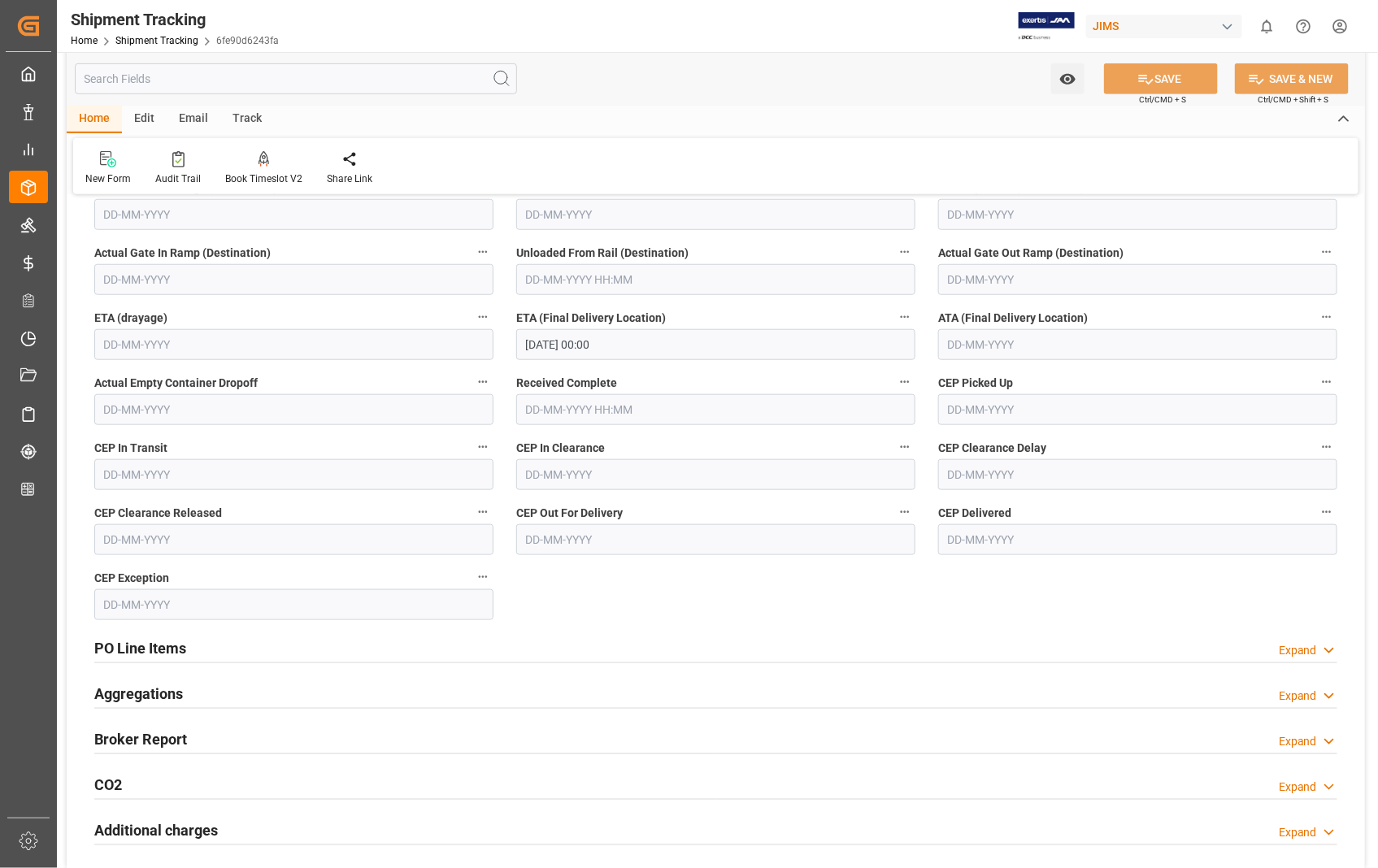
scroll to position [451, 0]
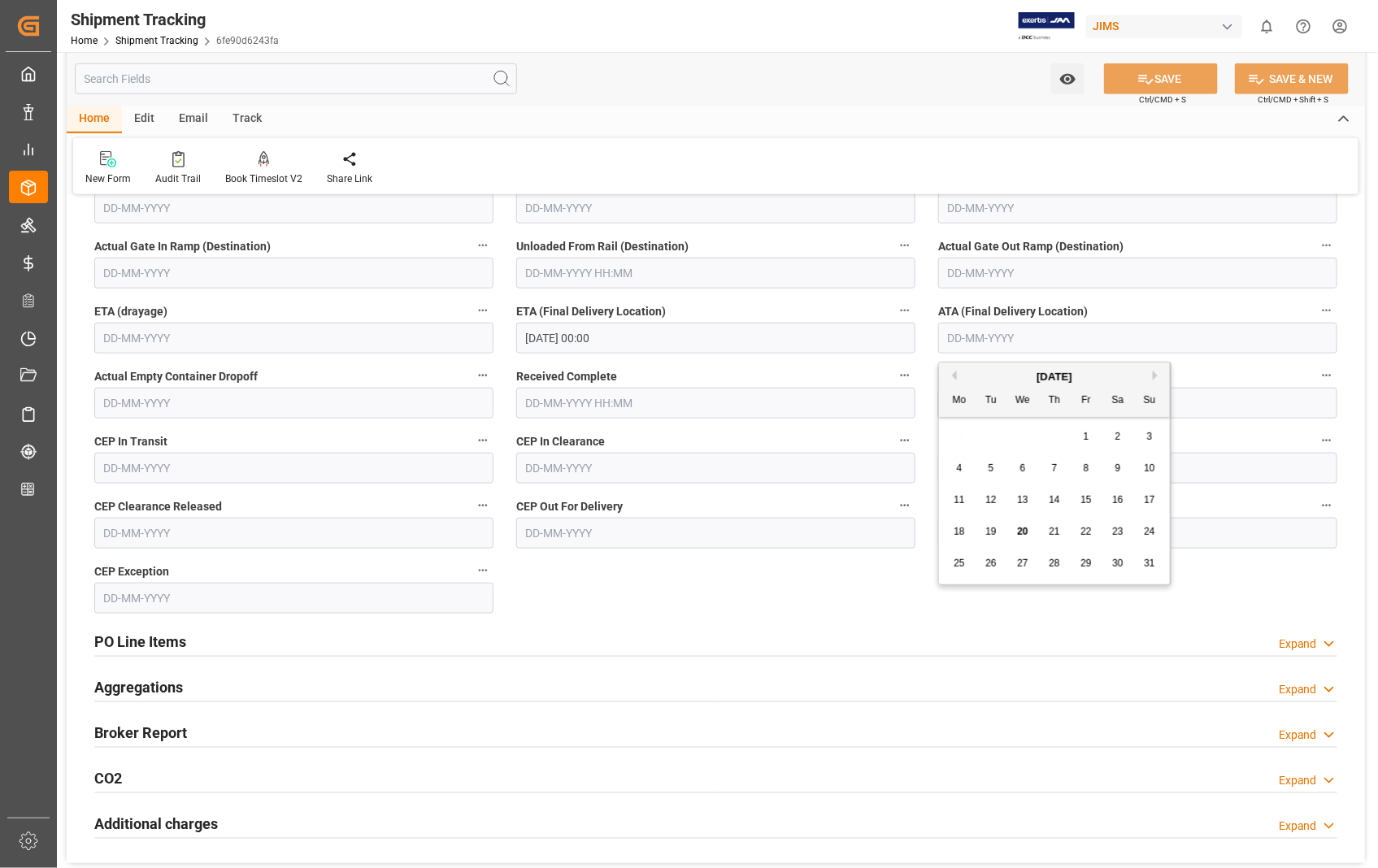
click at [1054, 335] on input "text" at bounding box center [1137, 338] width 399 height 31
click at [956, 498] on span "11" at bounding box center [958, 499] width 11 height 12
type input "[DATE]"
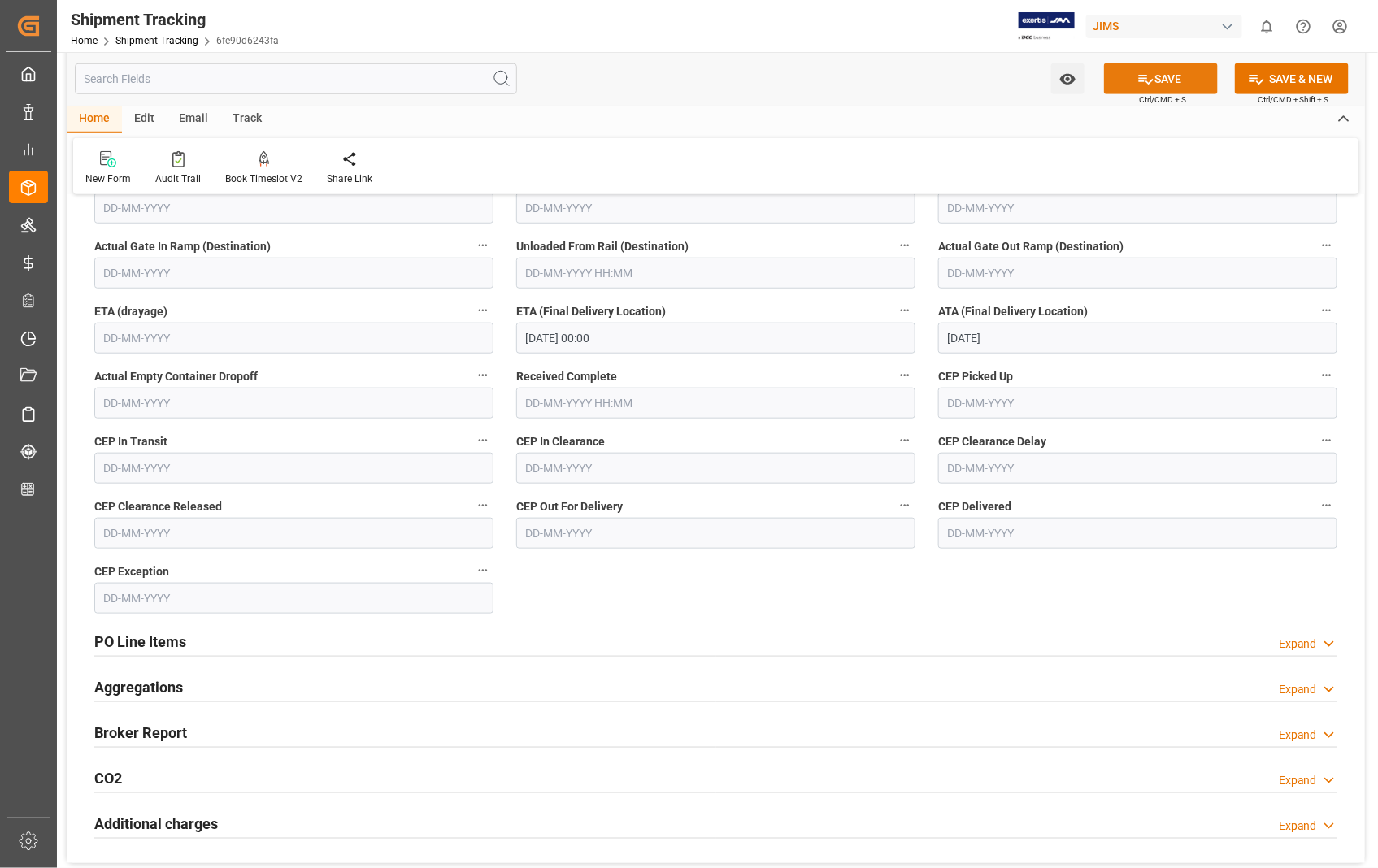
click at [1170, 83] on button "SAVE" at bounding box center [1160, 78] width 113 height 31
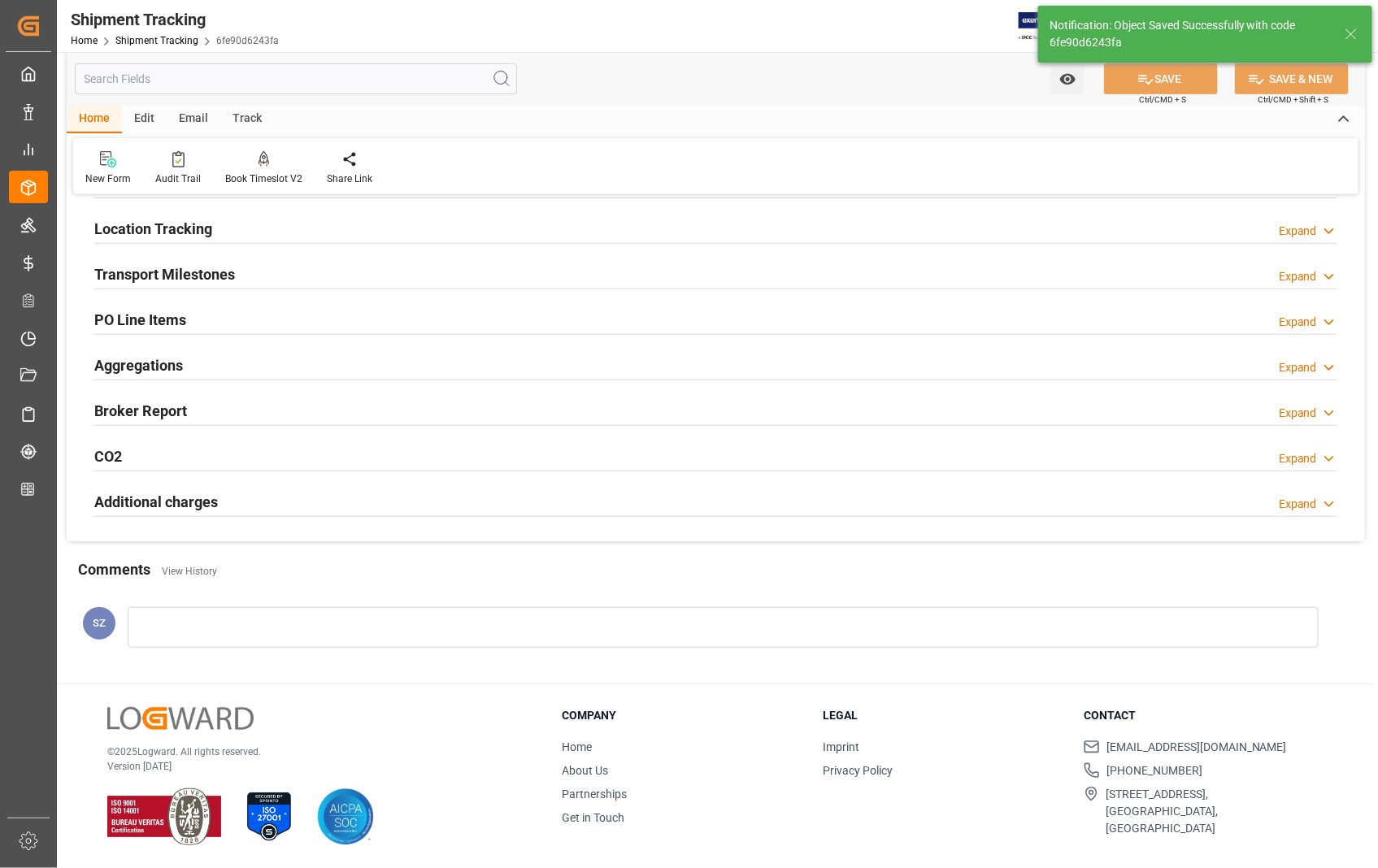
scroll to position [0, 0]
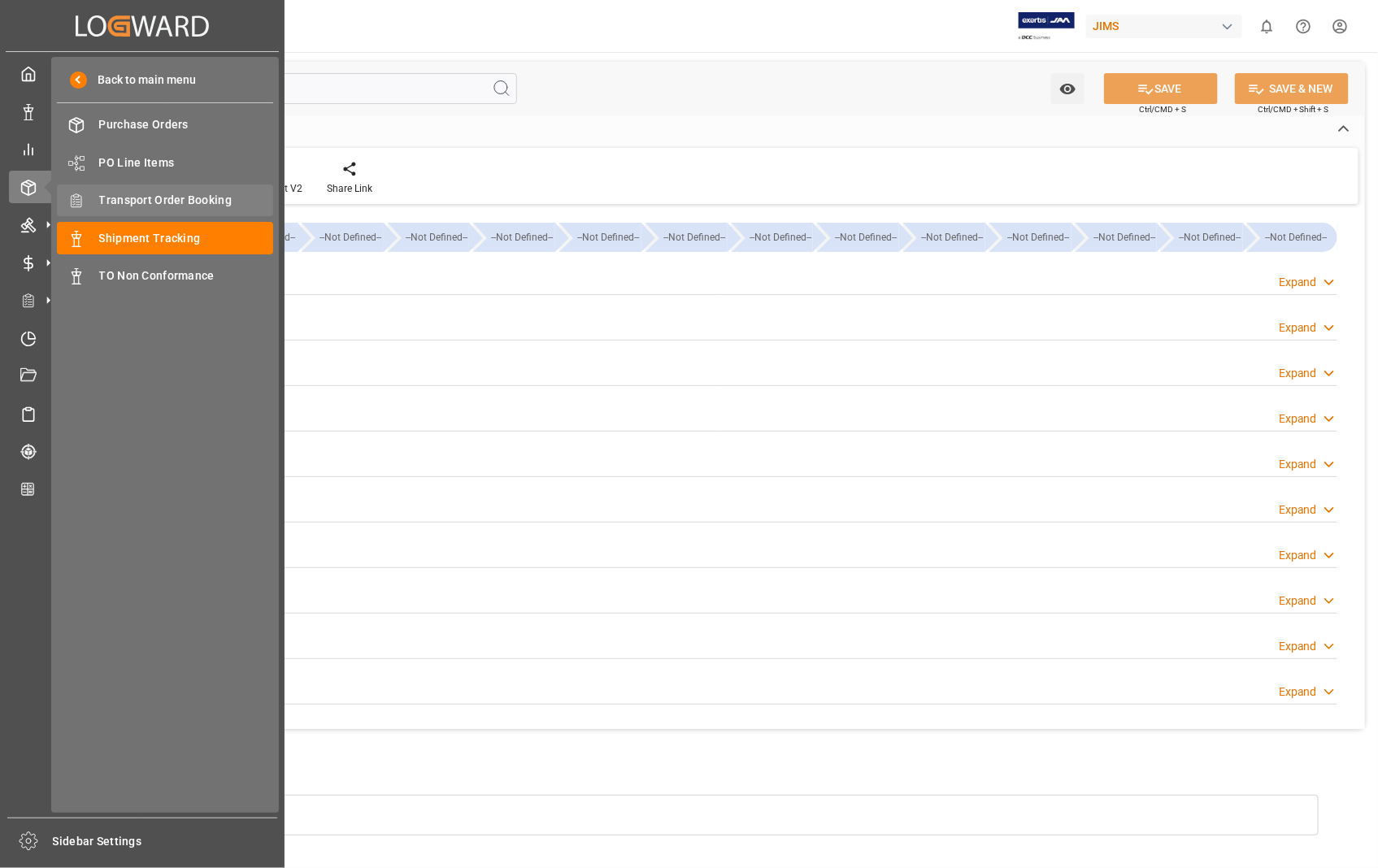
click at [208, 200] on span "Transport Order Booking" at bounding box center [186, 200] width 174 height 17
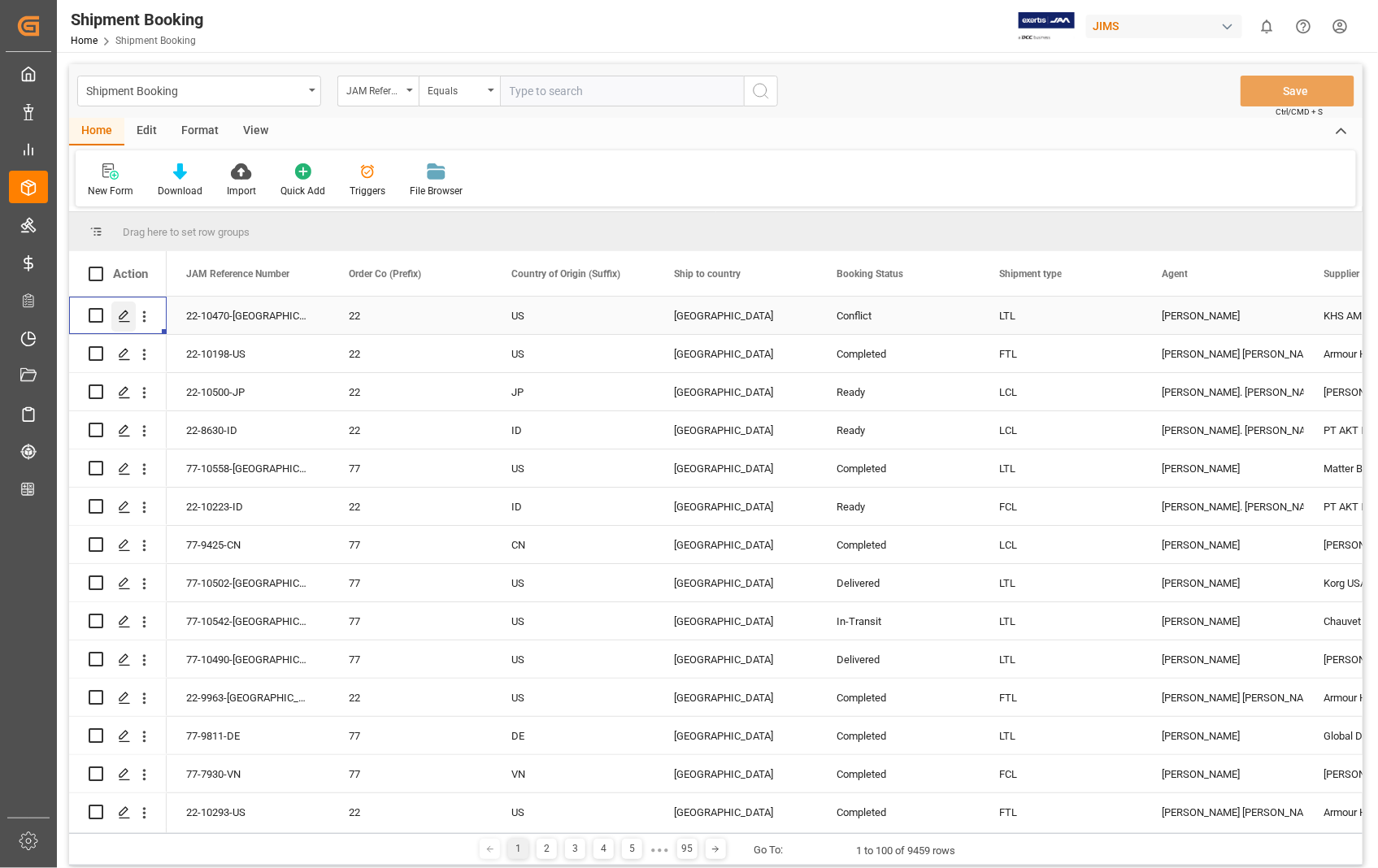
click at [125, 315] on icon "Press SPACE to select this row." at bounding box center [124, 316] width 13 height 13
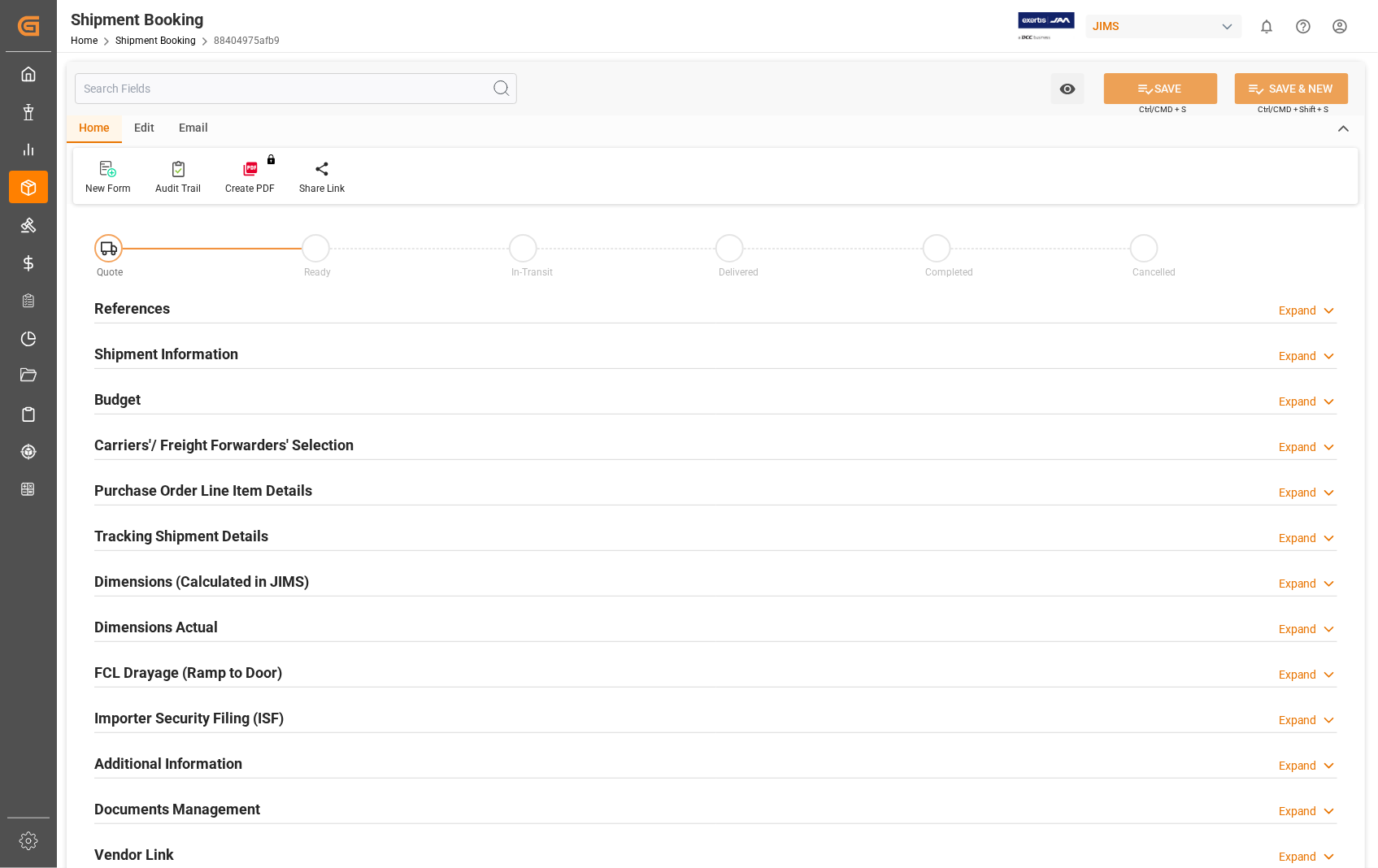
type input "0"
type input "20-08-2025 18:31"
type input "[DATE]"
type input "11-08-2025 00:00"
click at [141, 303] on h2 "References" at bounding box center [132, 309] width 76 height 22
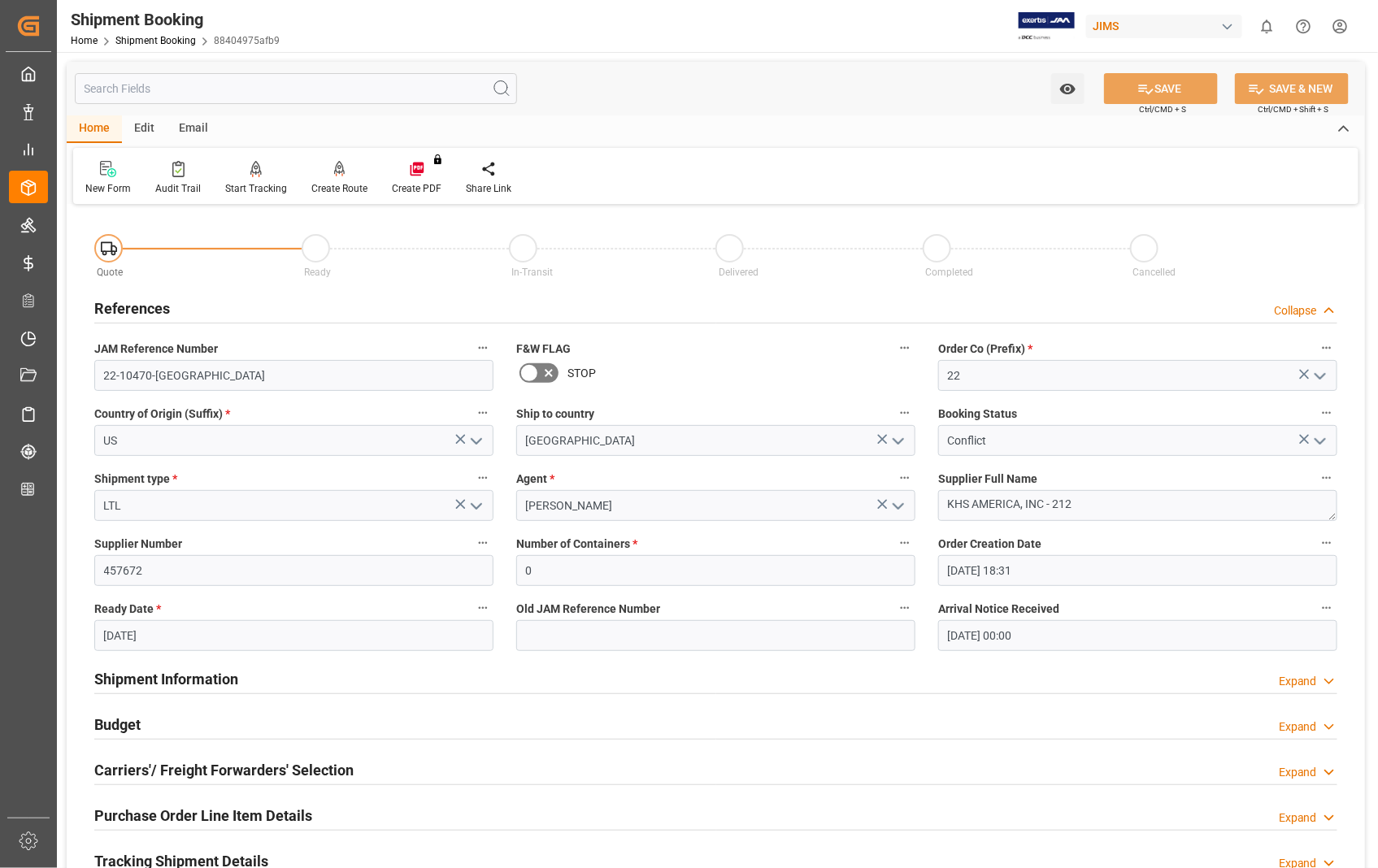
click at [206, 676] on h2 "Shipment Information" at bounding box center [166, 679] width 143 height 22
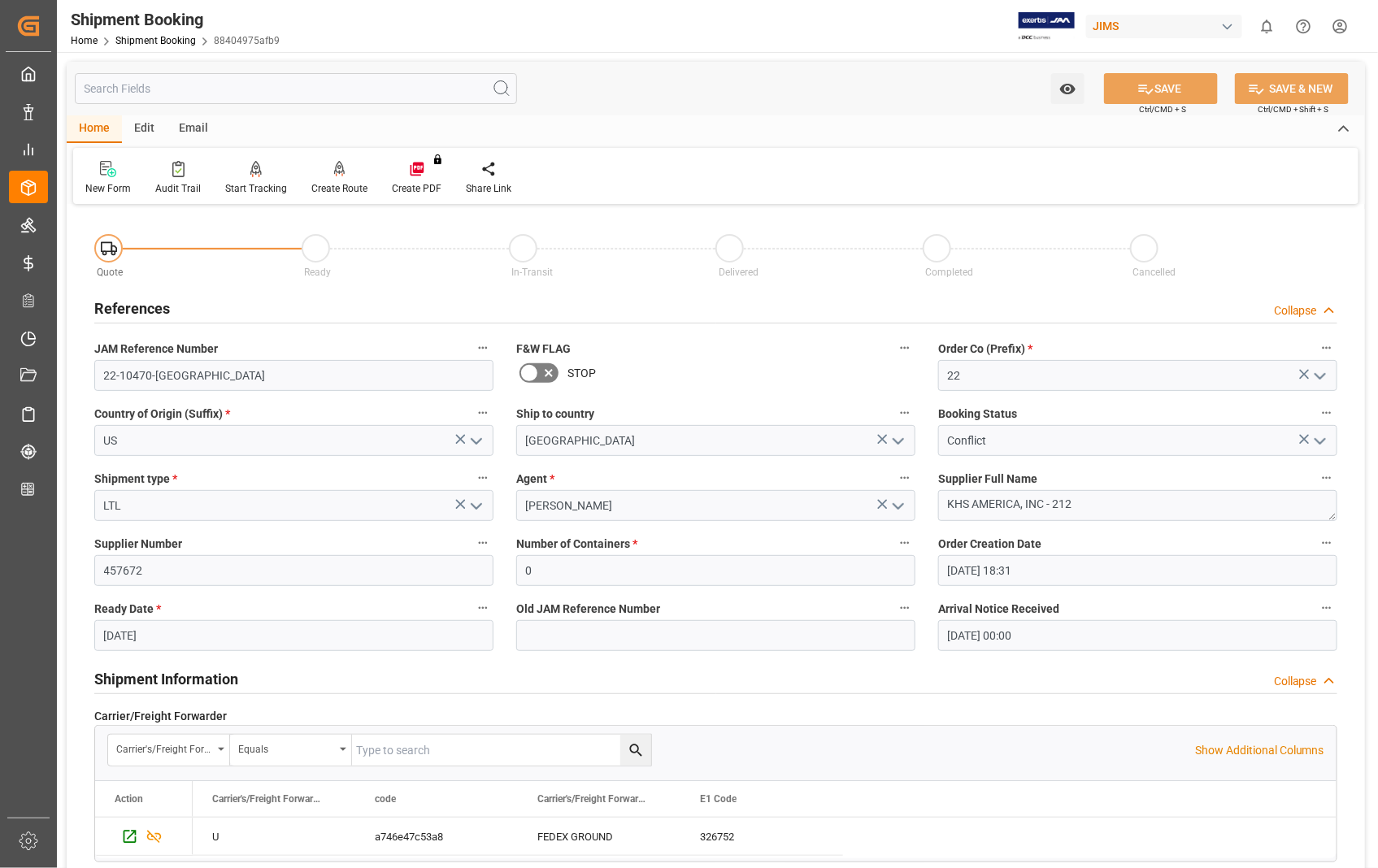
click at [206, 676] on h2 "Shipment Information" at bounding box center [166, 679] width 143 height 22
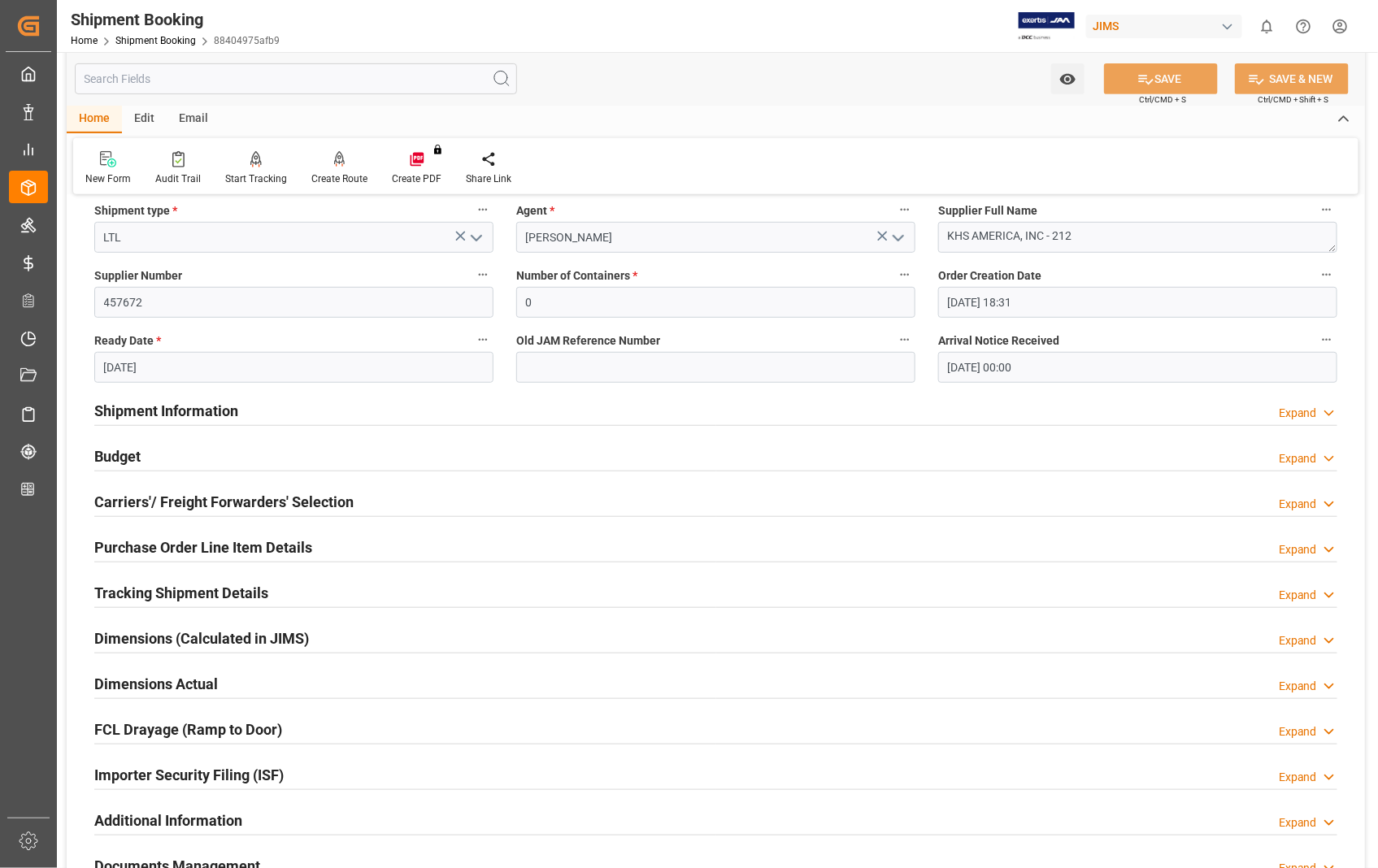
scroll to position [270, 0]
click at [236, 593] on h2 "Tracking Shipment Details" at bounding box center [181, 590] width 174 height 22
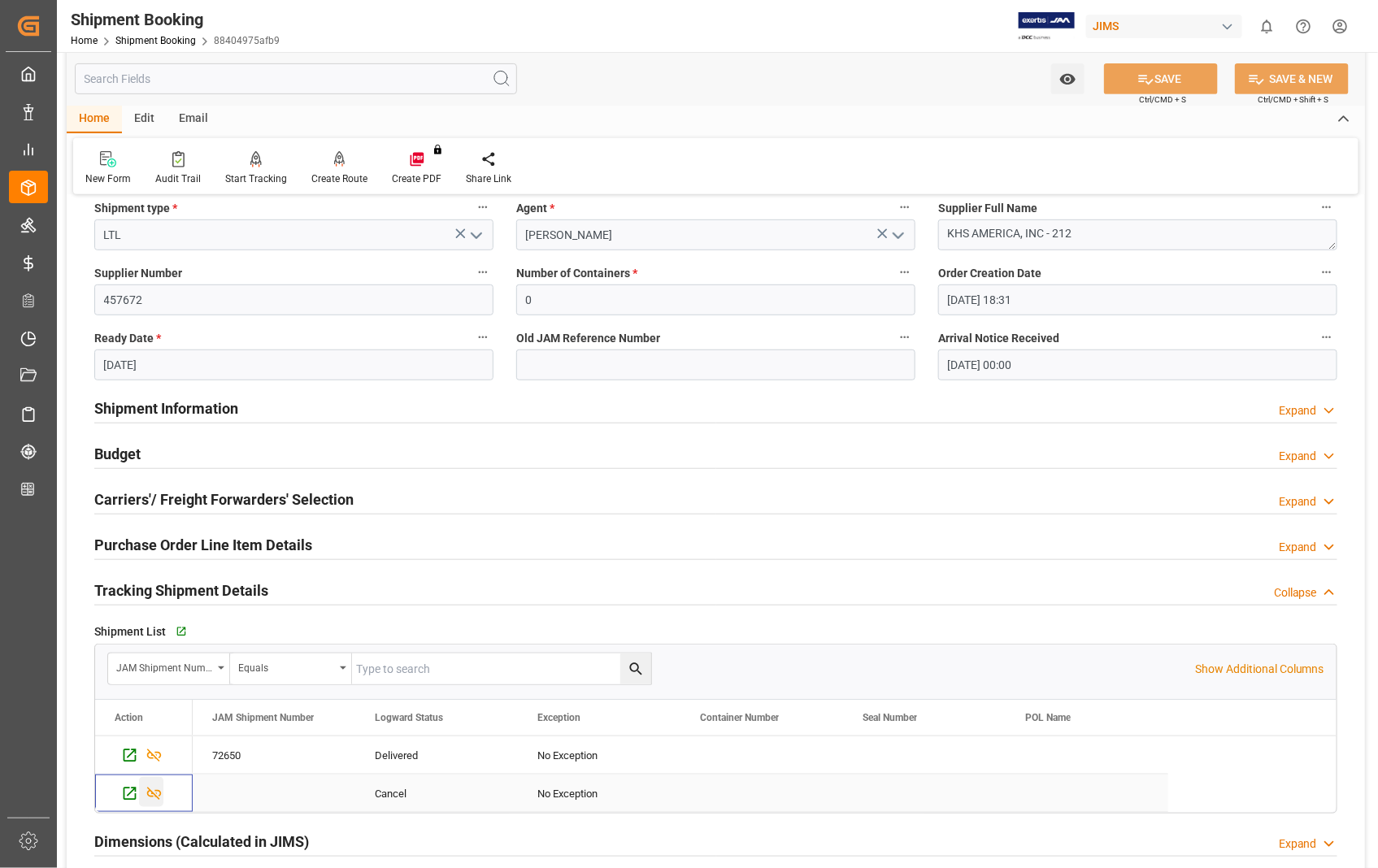
click at [156, 796] on icon "Press SPACE to select this row." at bounding box center [154, 794] width 15 height 13
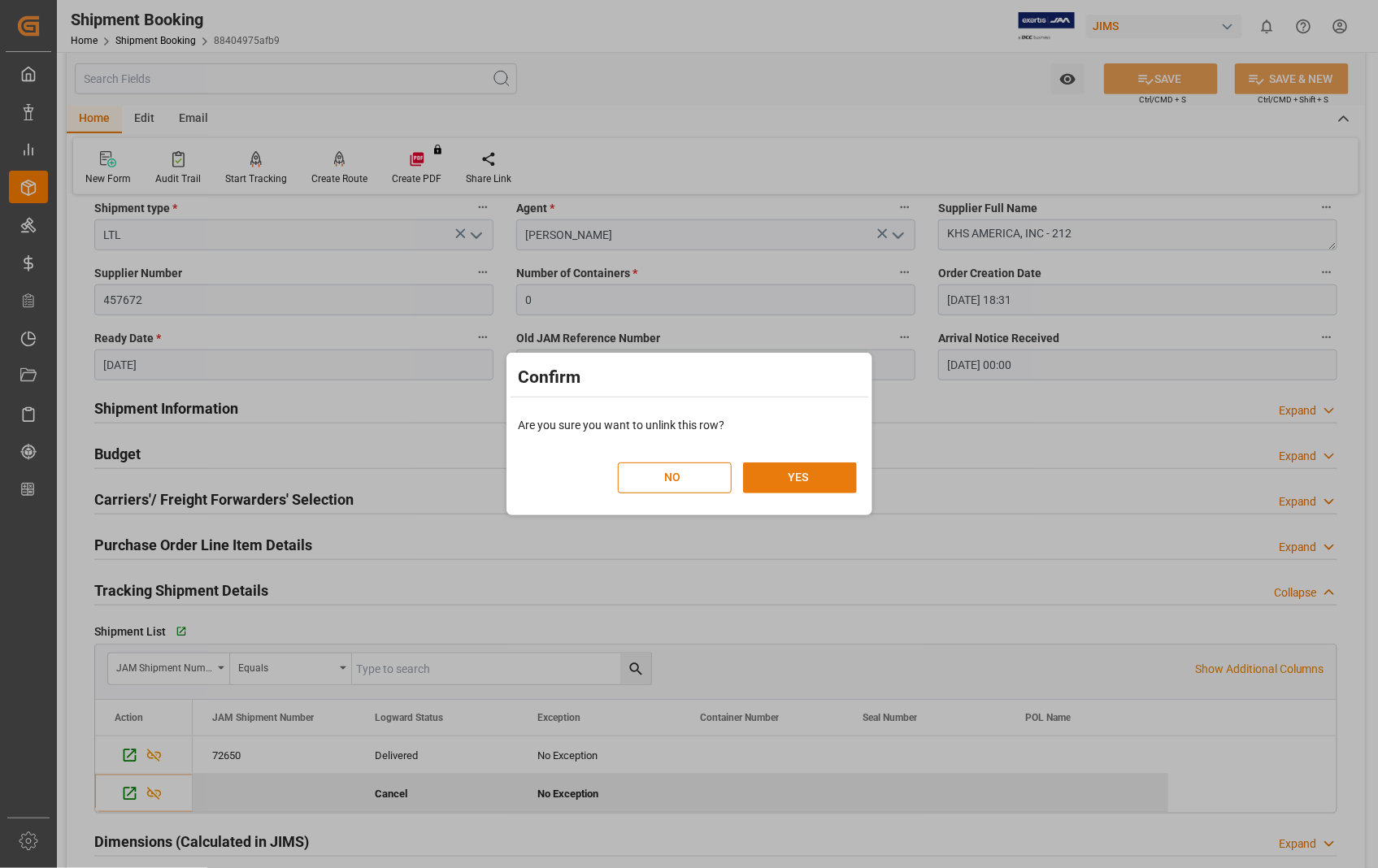
click at [792, 473] on button "YES" at bounding box center [800, 477] width 113 height 31
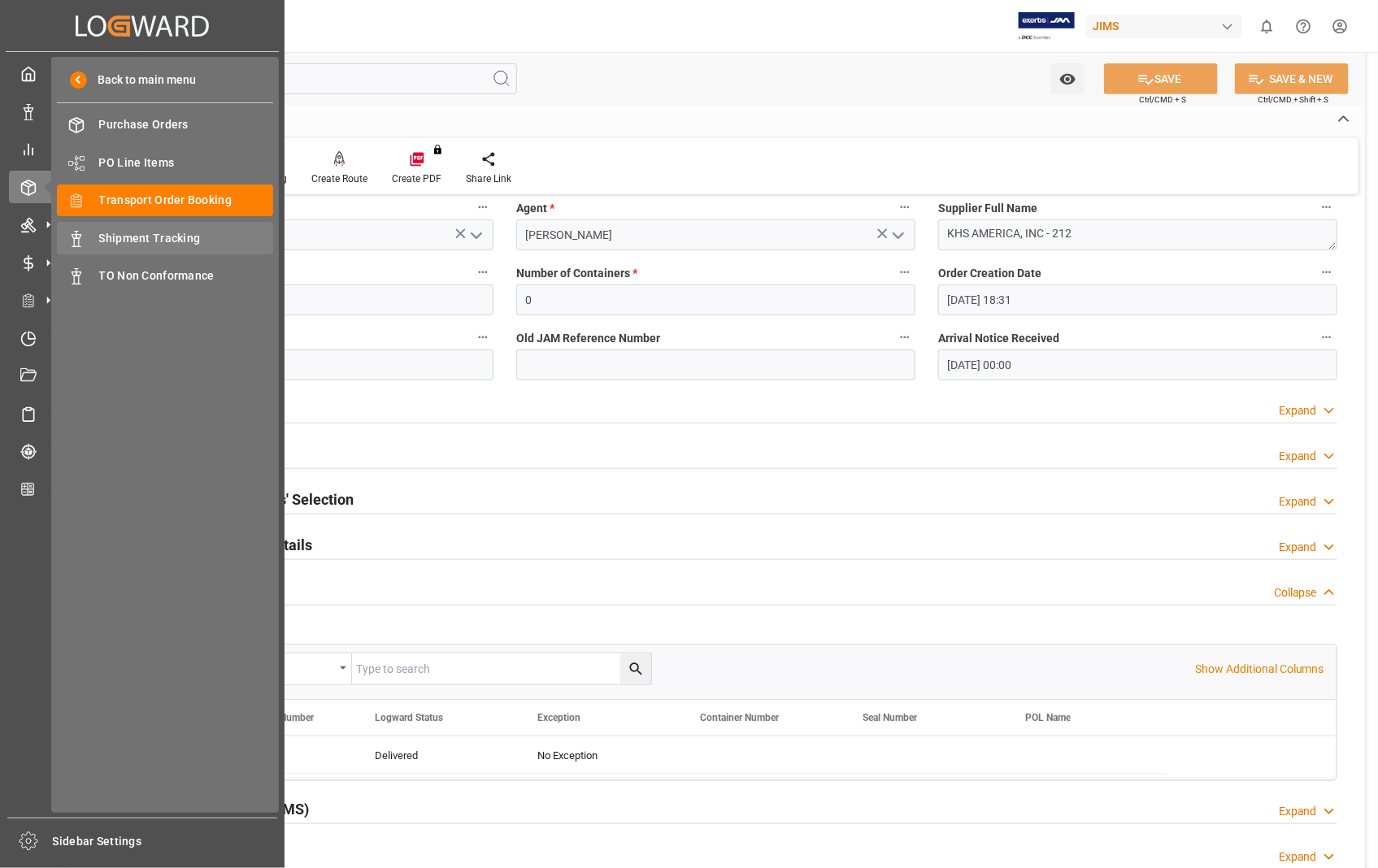
click at [174, 230] on span "Shipment Tracking" at bounding box center [186, 238] width 174 height 17
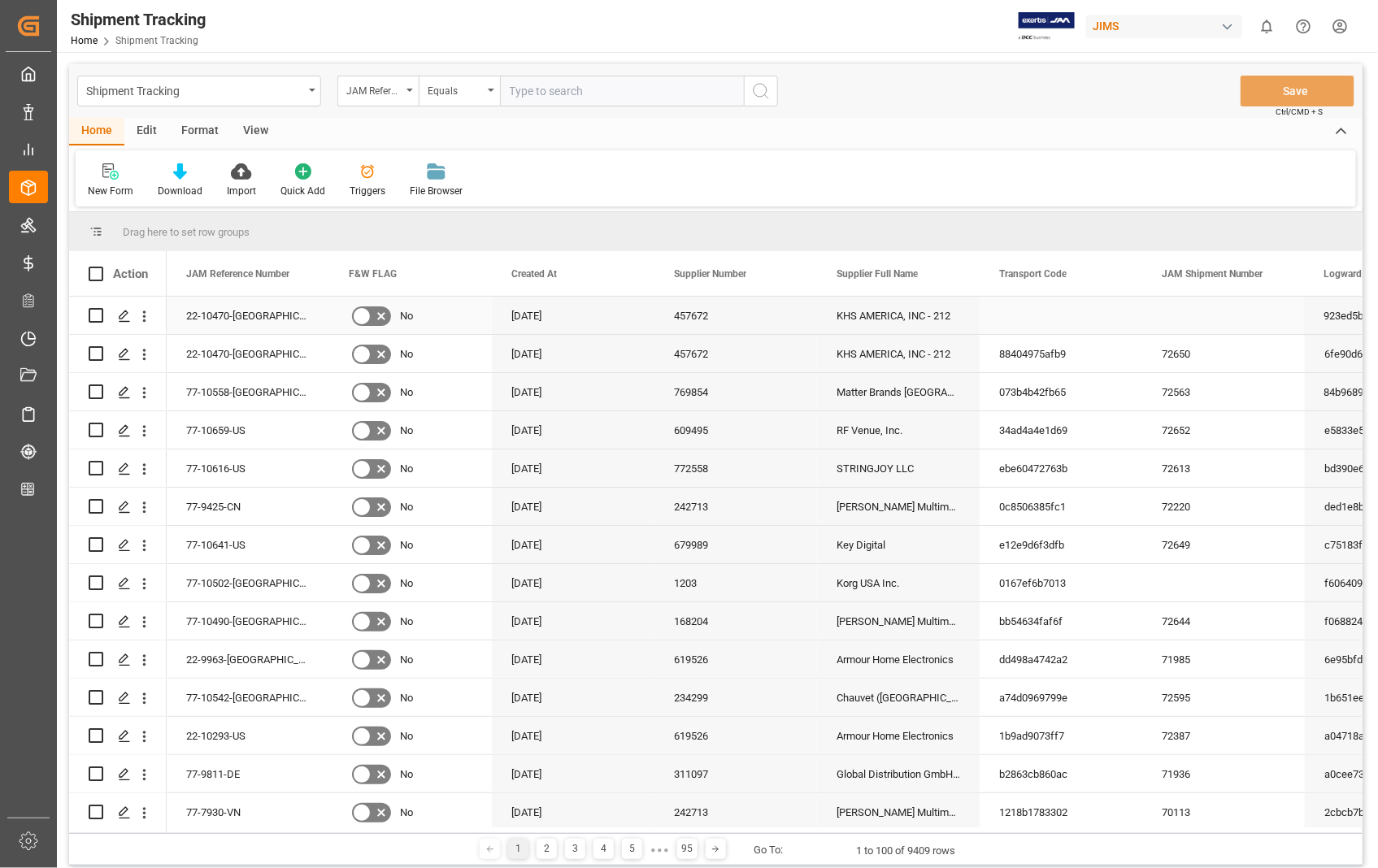
click at [94, 315] on input "Press Space to toggle row selection (unchecked)" at bounding box center [96, 315] width 15 height 15
checkbox input "true"
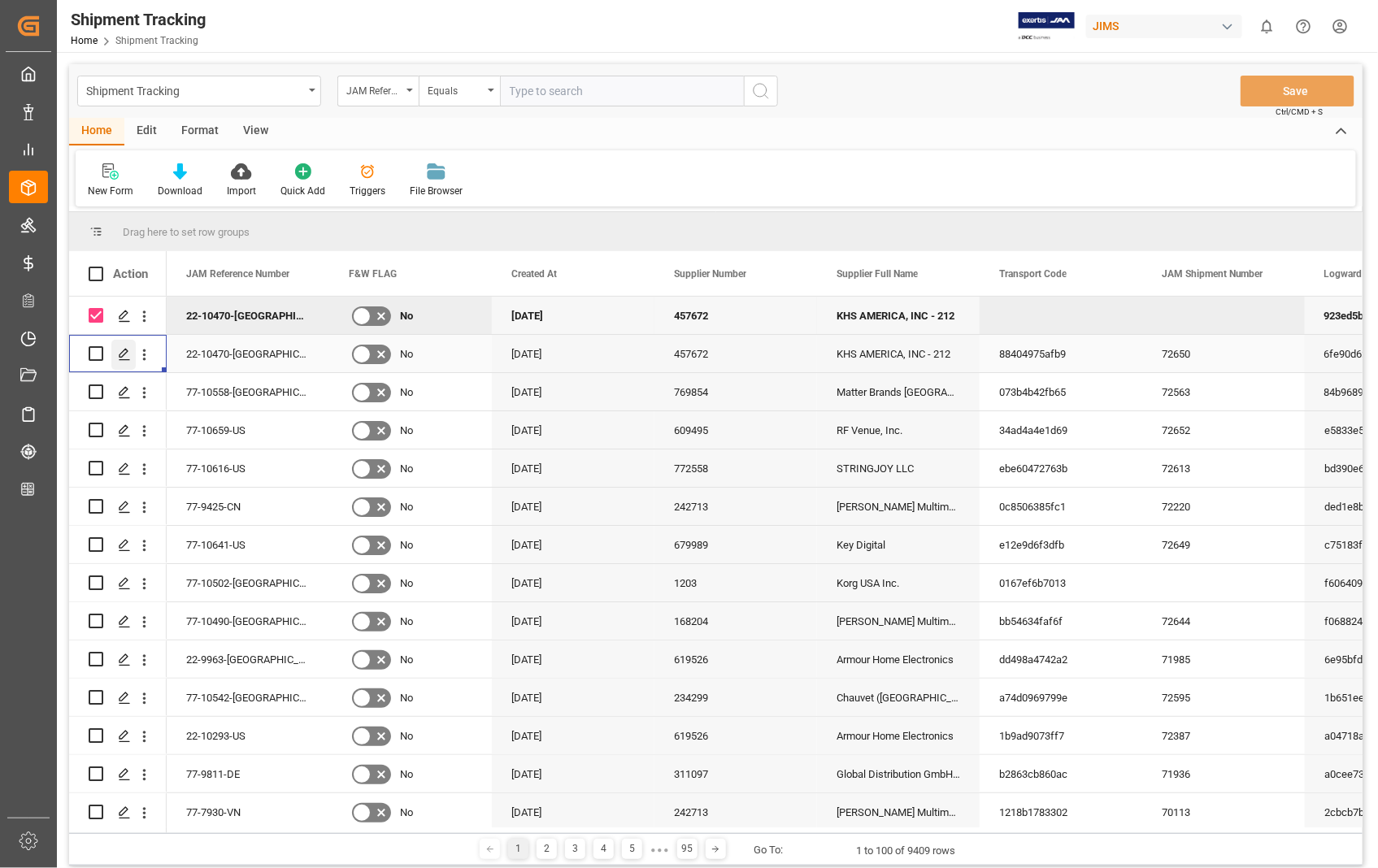
click at [123, 354] on polygon "Press SPACE to select this row." at bounding box center [123, 353] width 8 height 8
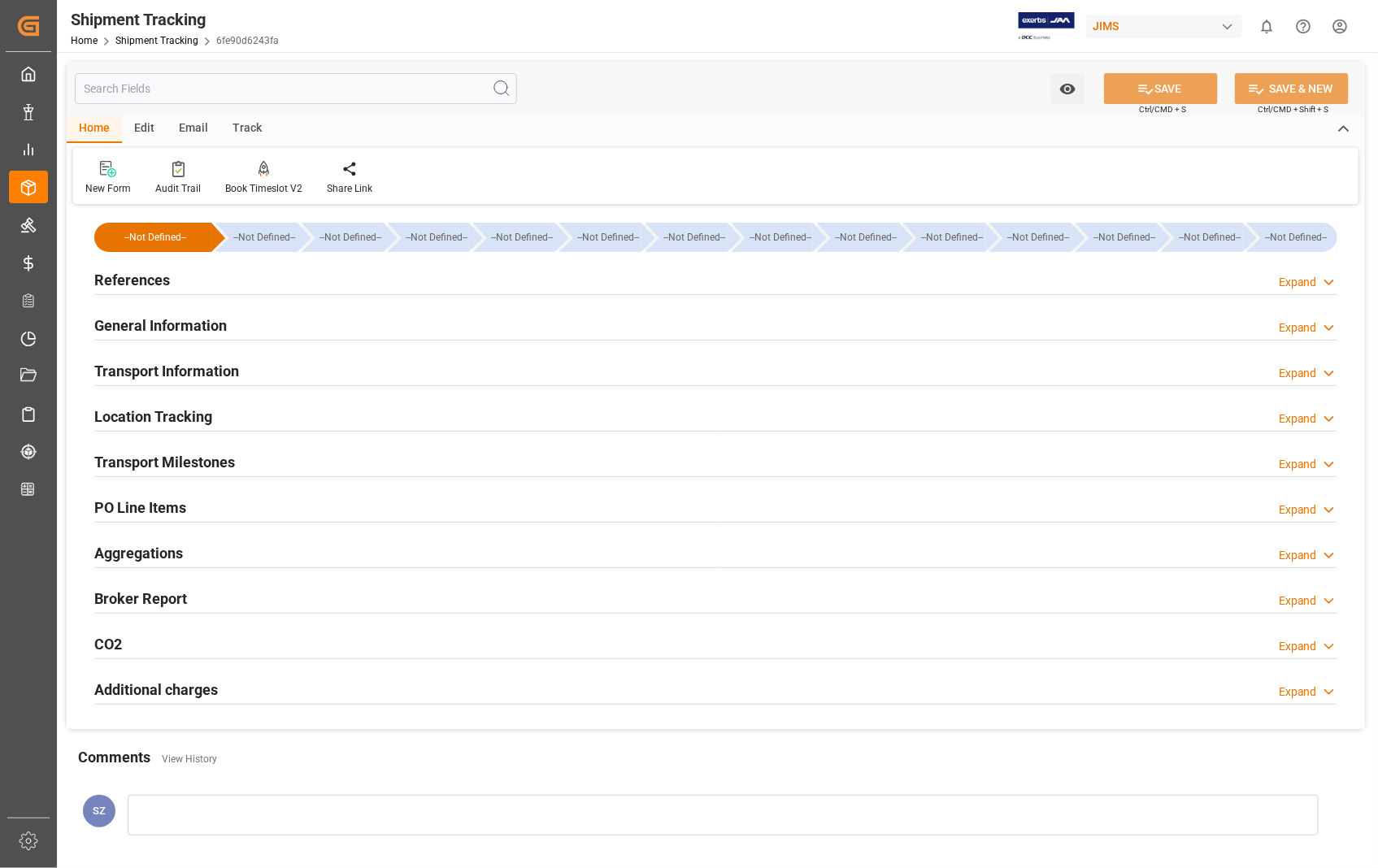
type input "06-08-2025"
click at [127, 280] on h2 "References" at bounding box center [132, 280] width 76 height 22
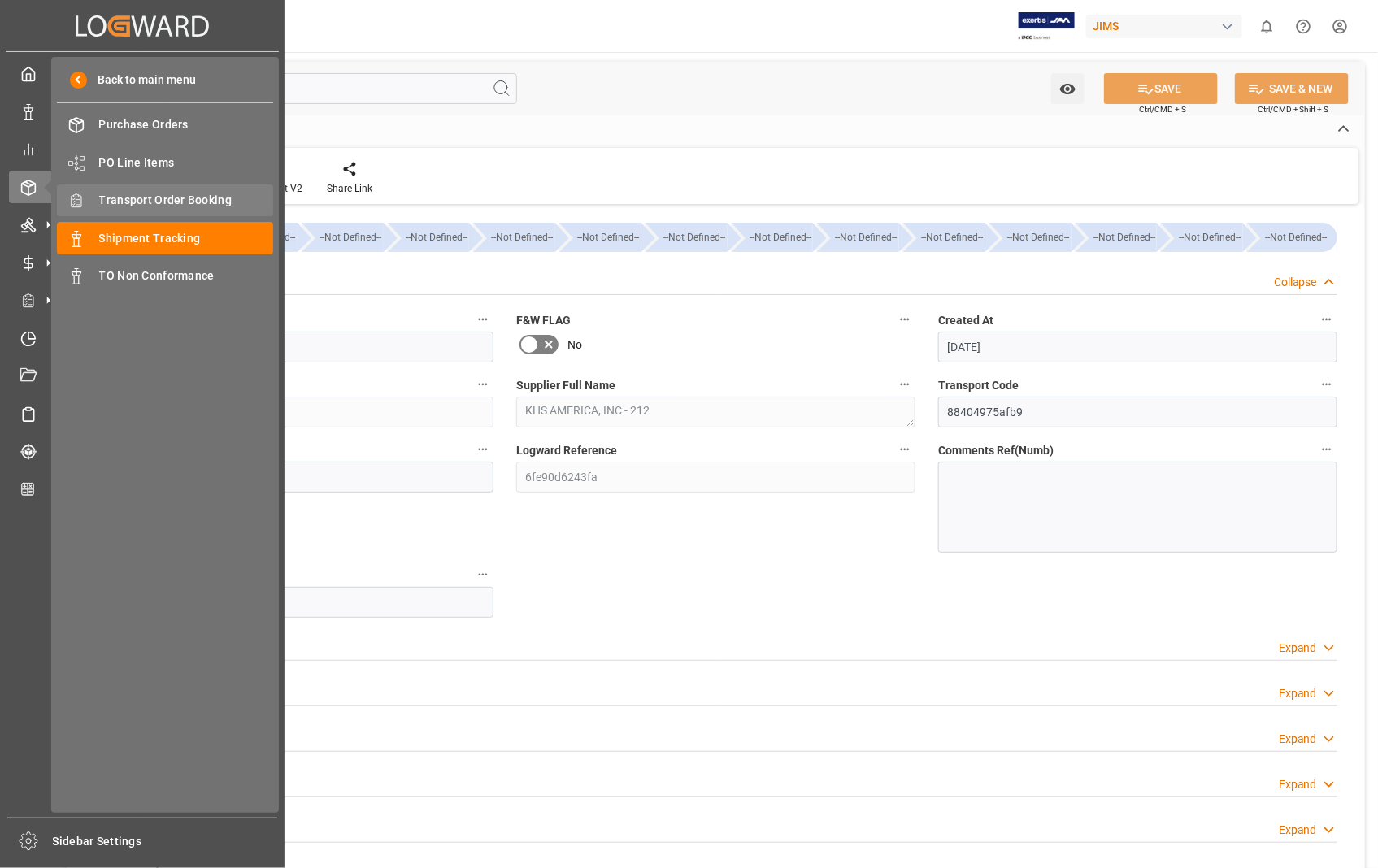
click at [128, 199] on span "Transport Order Booking" at bounding box center [186, 200] width 174 height 17
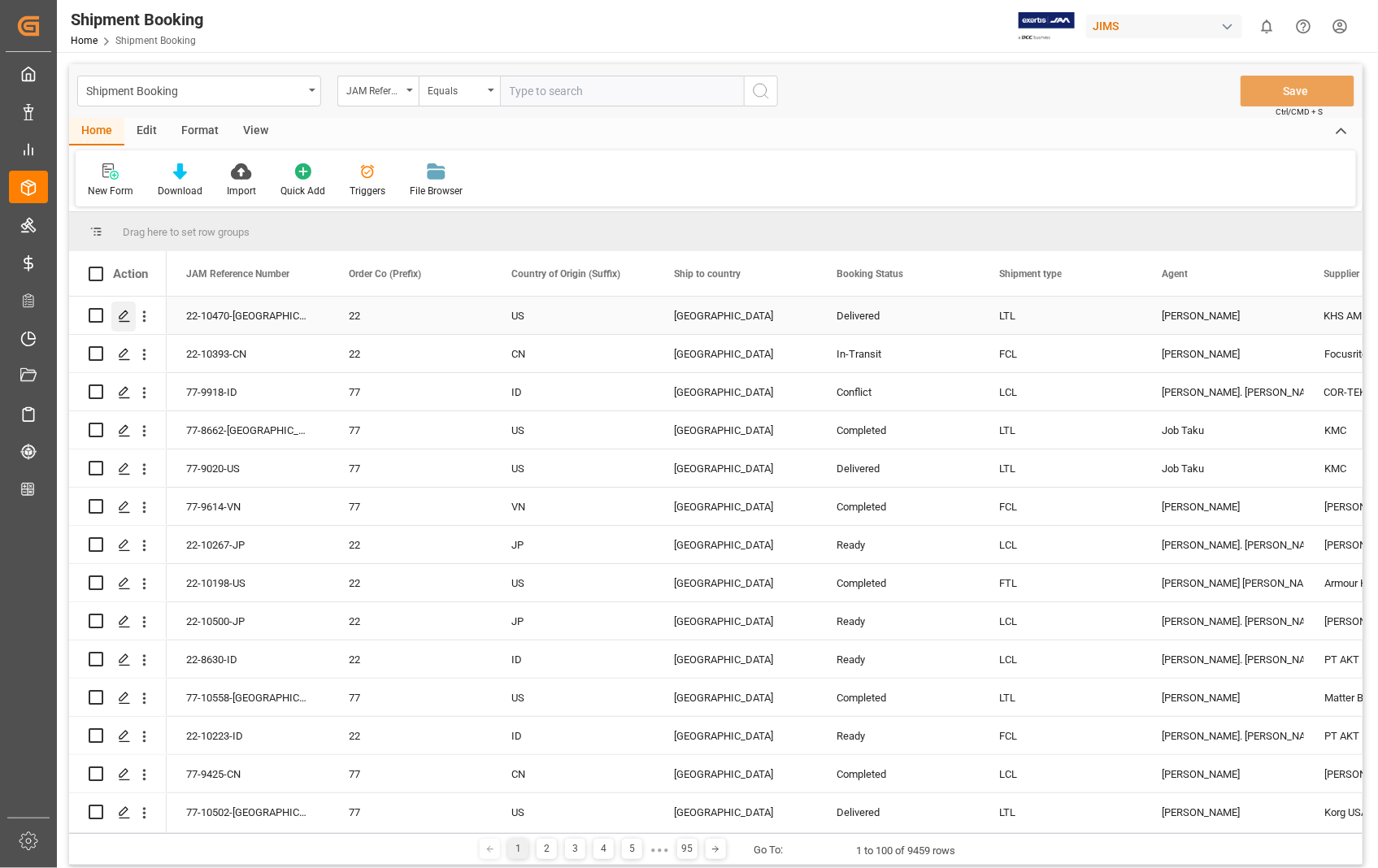
click at [118, 317] on icon "Press SPACE to select this row." at bounding box center [124, 316] width 13 height 13
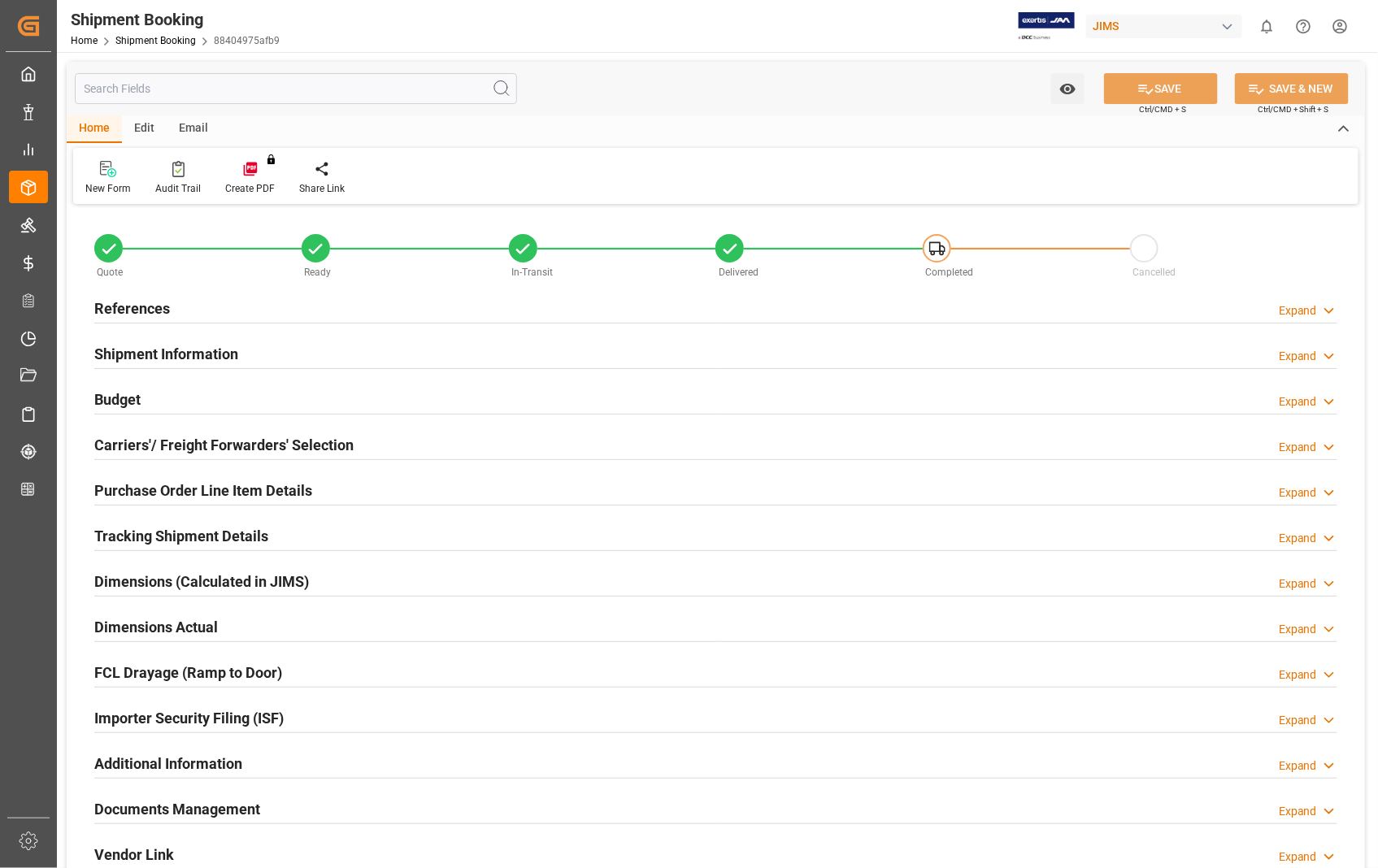
type input "0"
click at [111, 305] on h2 "References" at bounding box center [132, 309] width 76 height 22
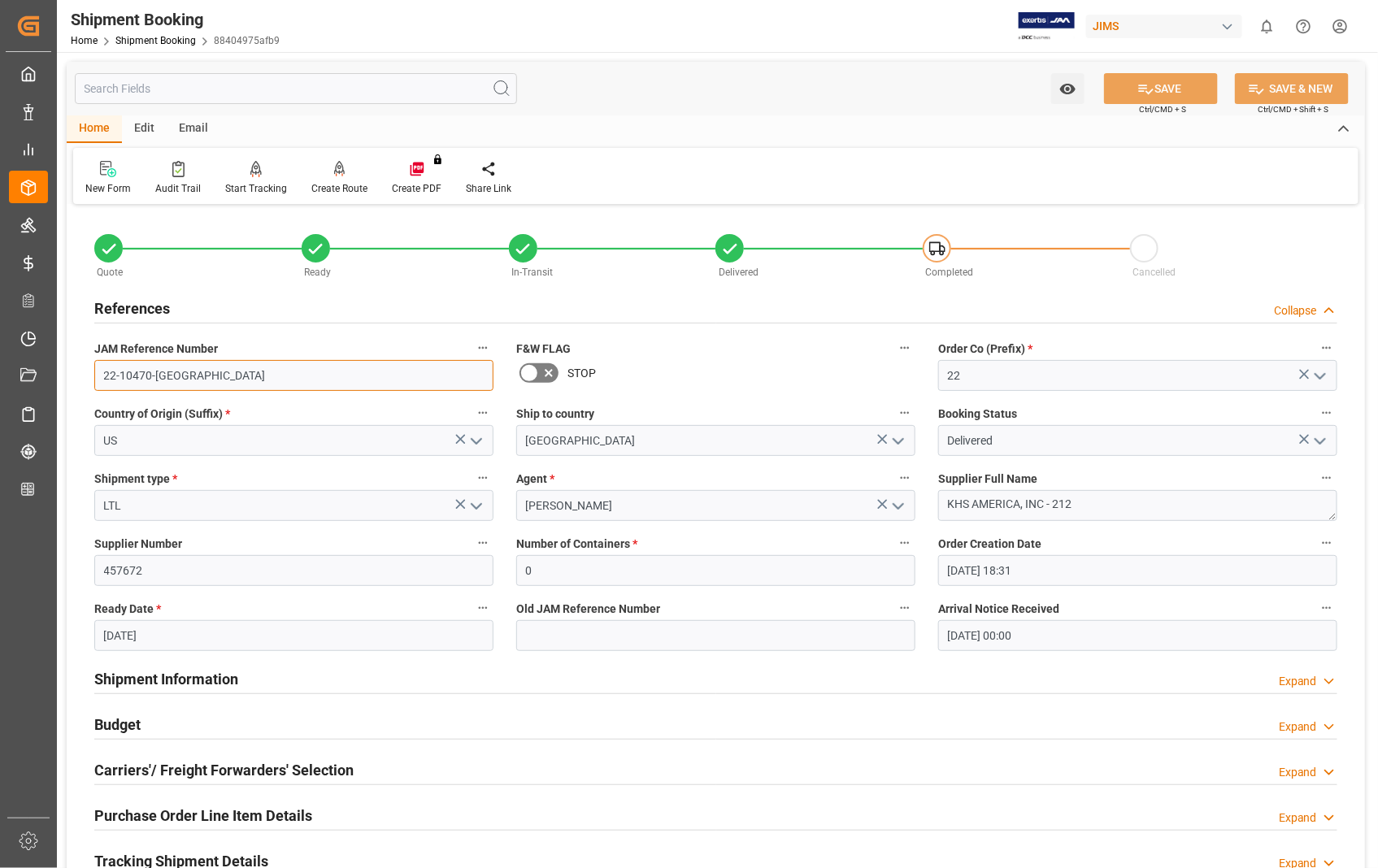
drag, startPoint x: 206, startPoint y: 374, endPoint x: 65, endPoint y: 382, distance: 141.2
click at [65, 382] on div "Watch Option SAVE Ctrl/CMD + S SAVE & NEW Ctrl/CMD + Shift + S Home Edit Email …" at bounding box center [716, 706] width 1318 height 1309
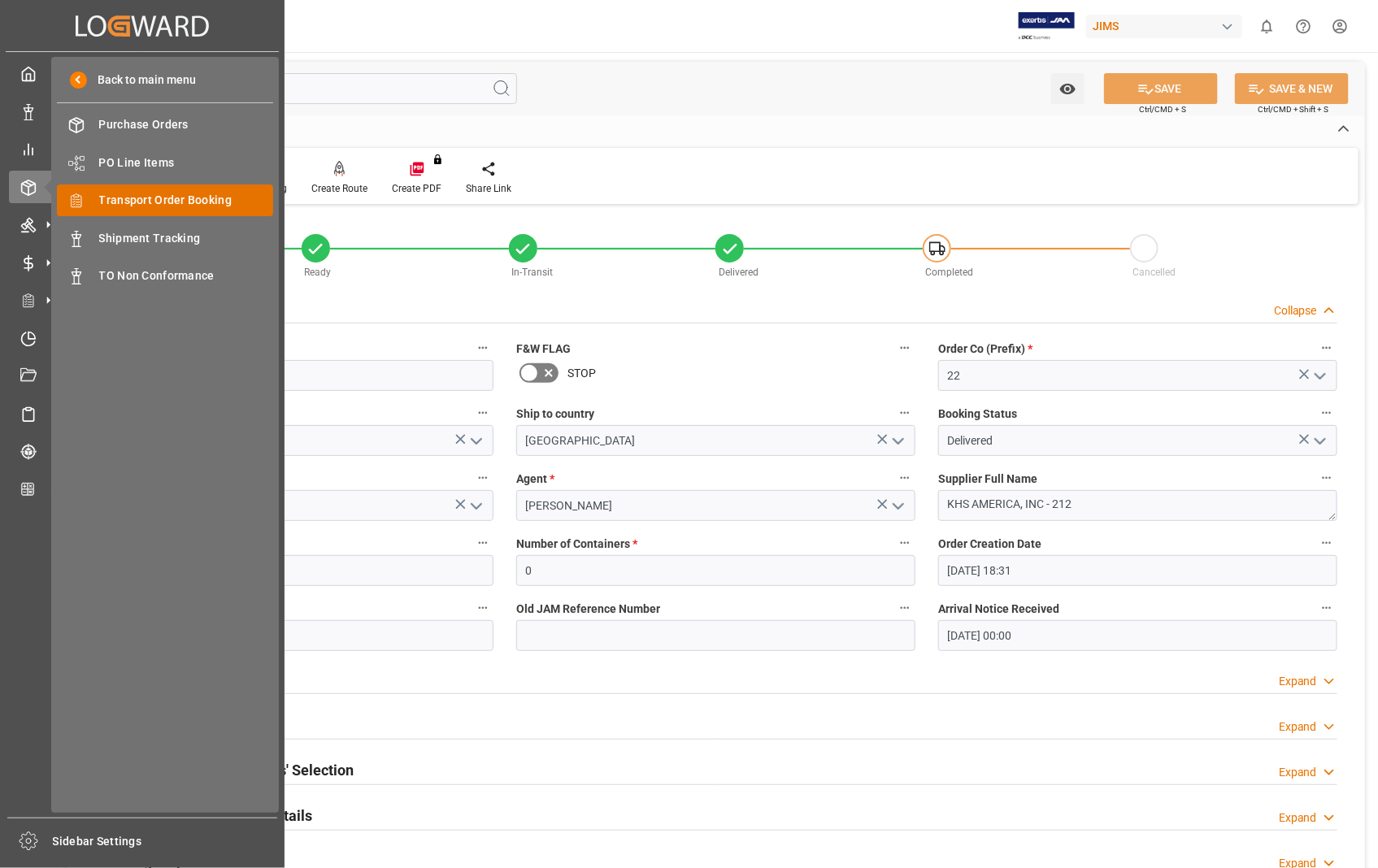
click at [174, 193] on span "Transport Order Booking" at bounding box center [186, 200] width 174 height 17
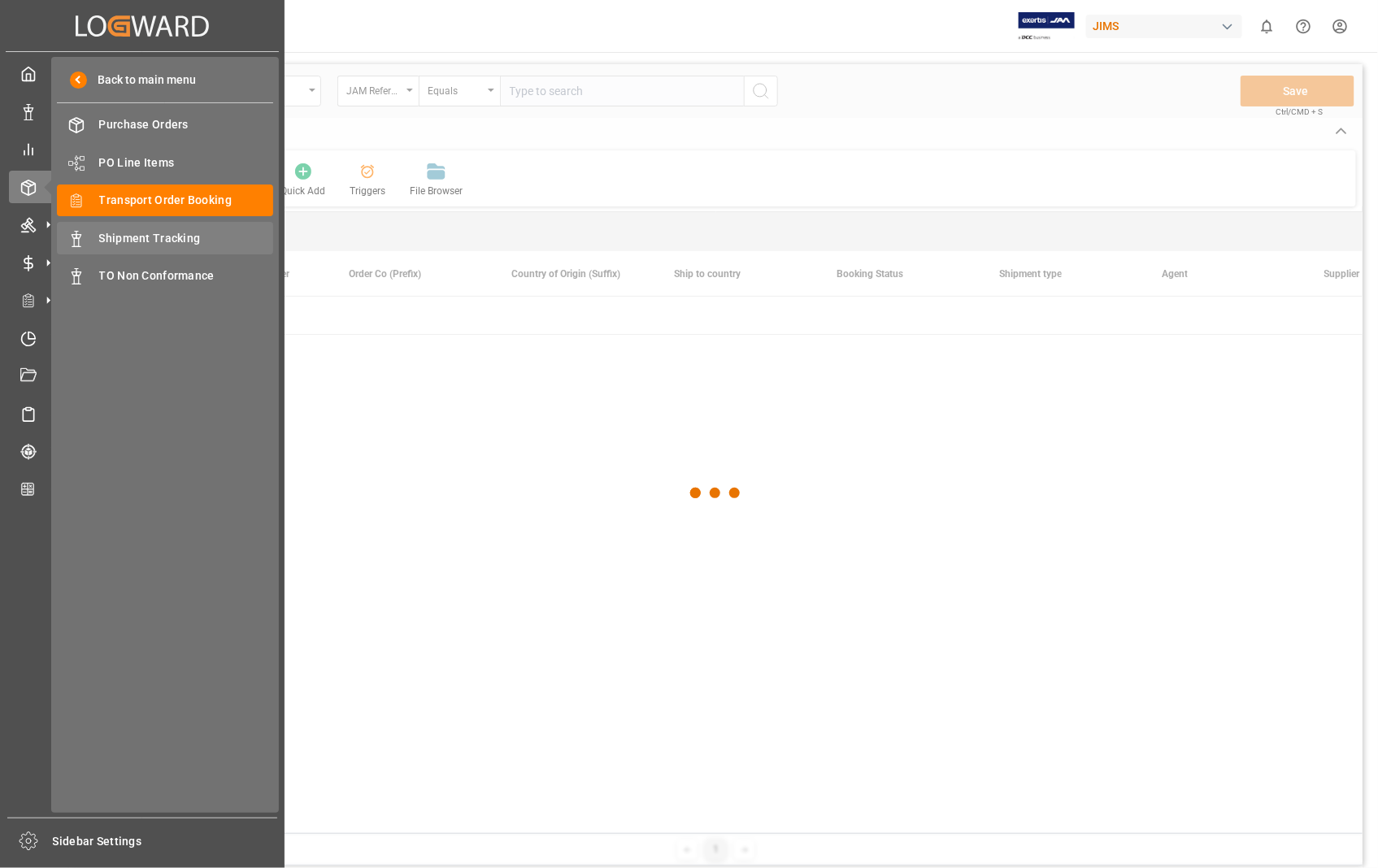
click at [179, 240] on span "Shipment Tracking" at bounding box center [186, 238] width 174 height 17
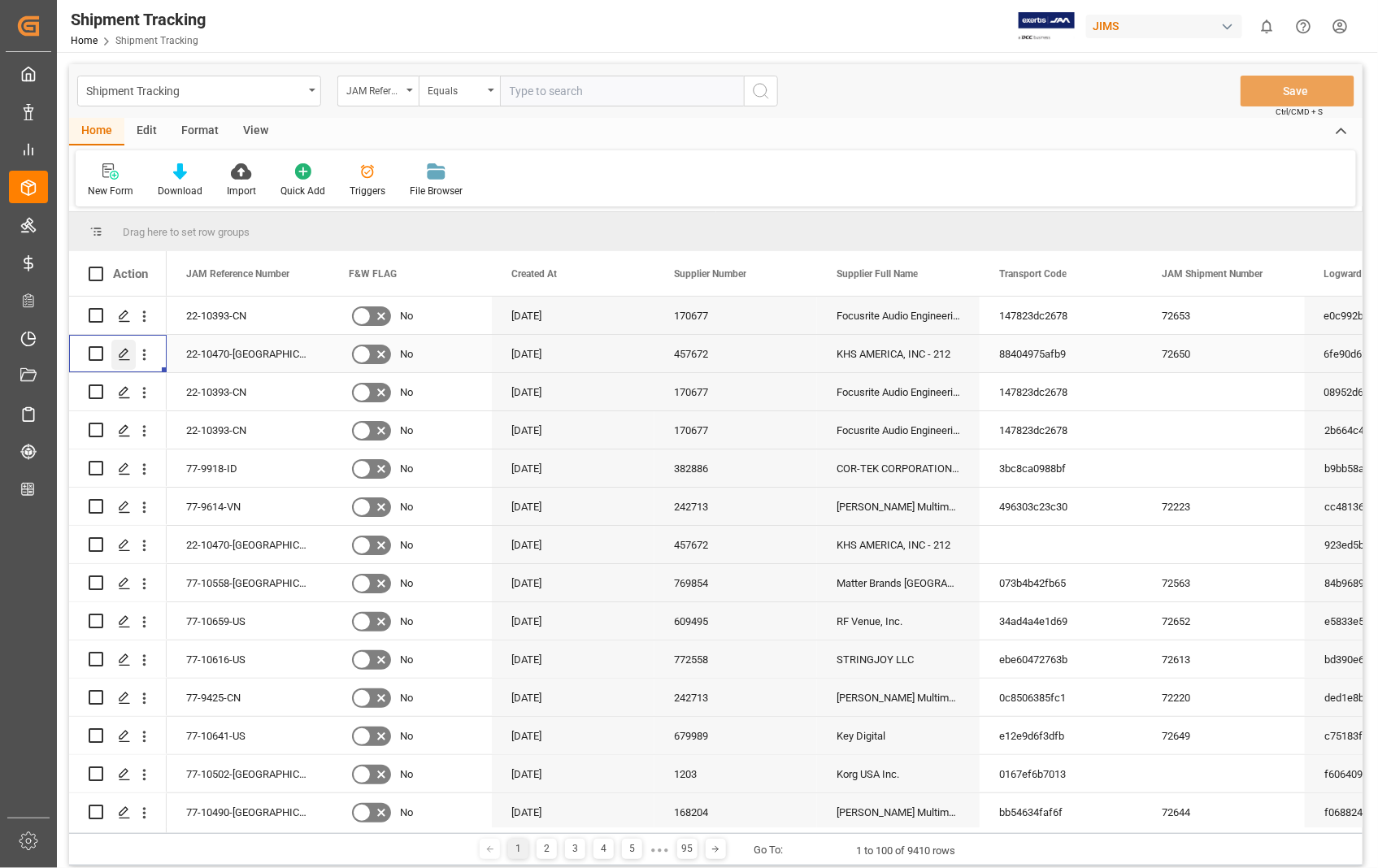
click at [118, 358] on icon "Press SPACE to select this row." at bounding box center [124, 354] width 13 height 13
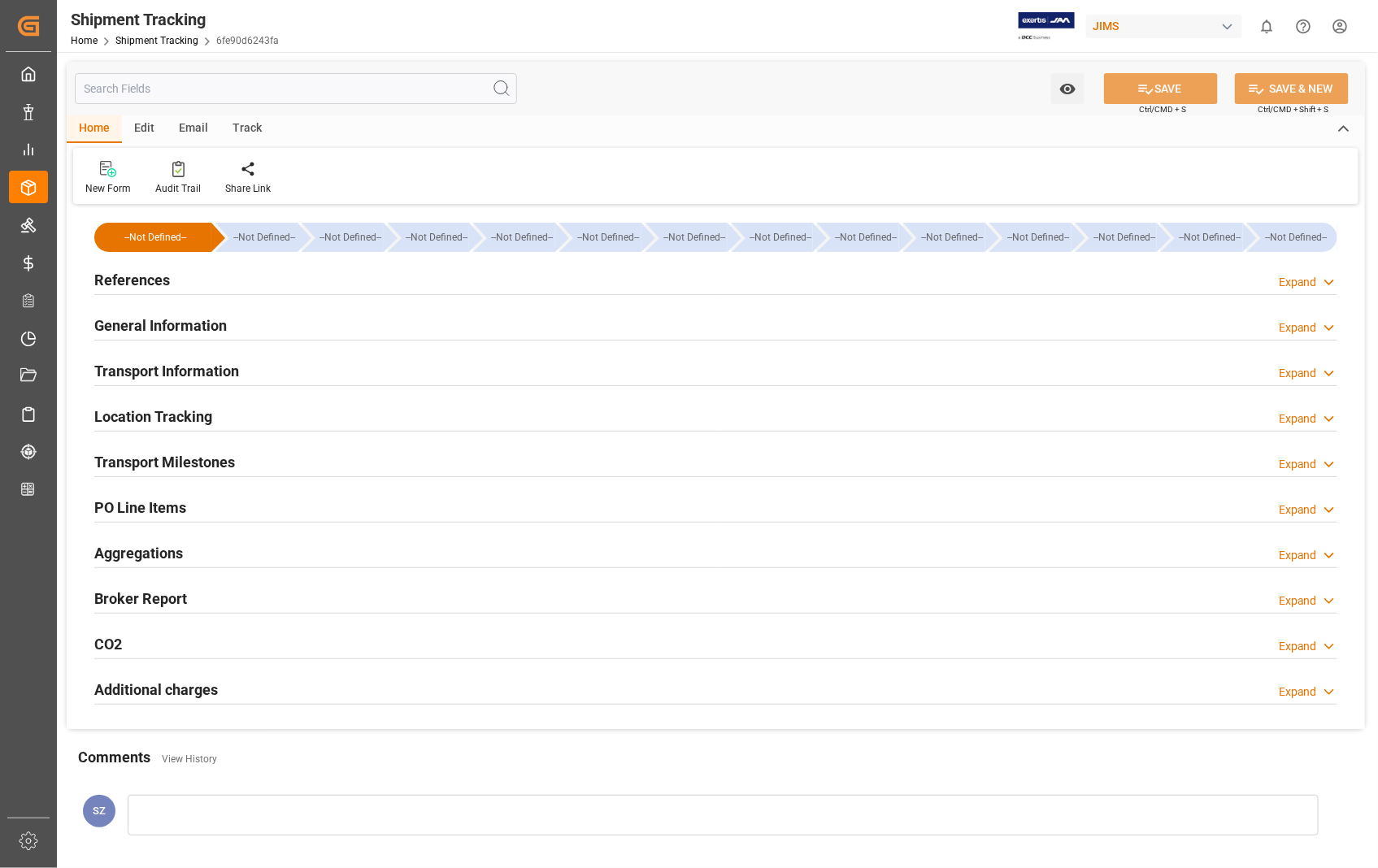
type input "524.3"
click at [166, 365] on h2 "Transport Information" at bounding box center [166, 371] width 144 height 22
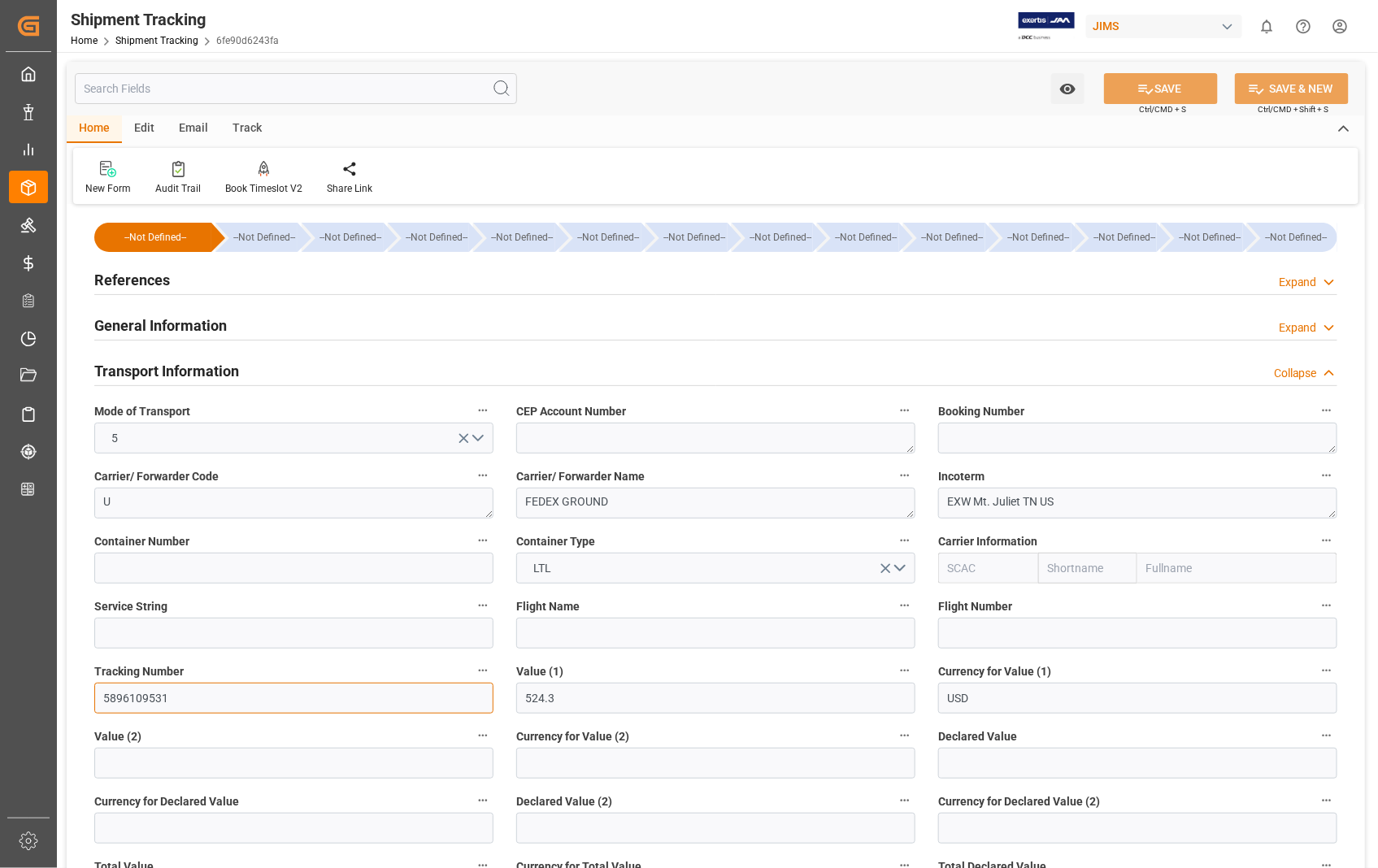
drag, startPoint x: 174, startPoint y: 708, endPoint x: 98, endPoint y: 708, distance: 76.0
click at [98, 708] on input "5896109531" at bounding box center [294, 698] width 399 height 31
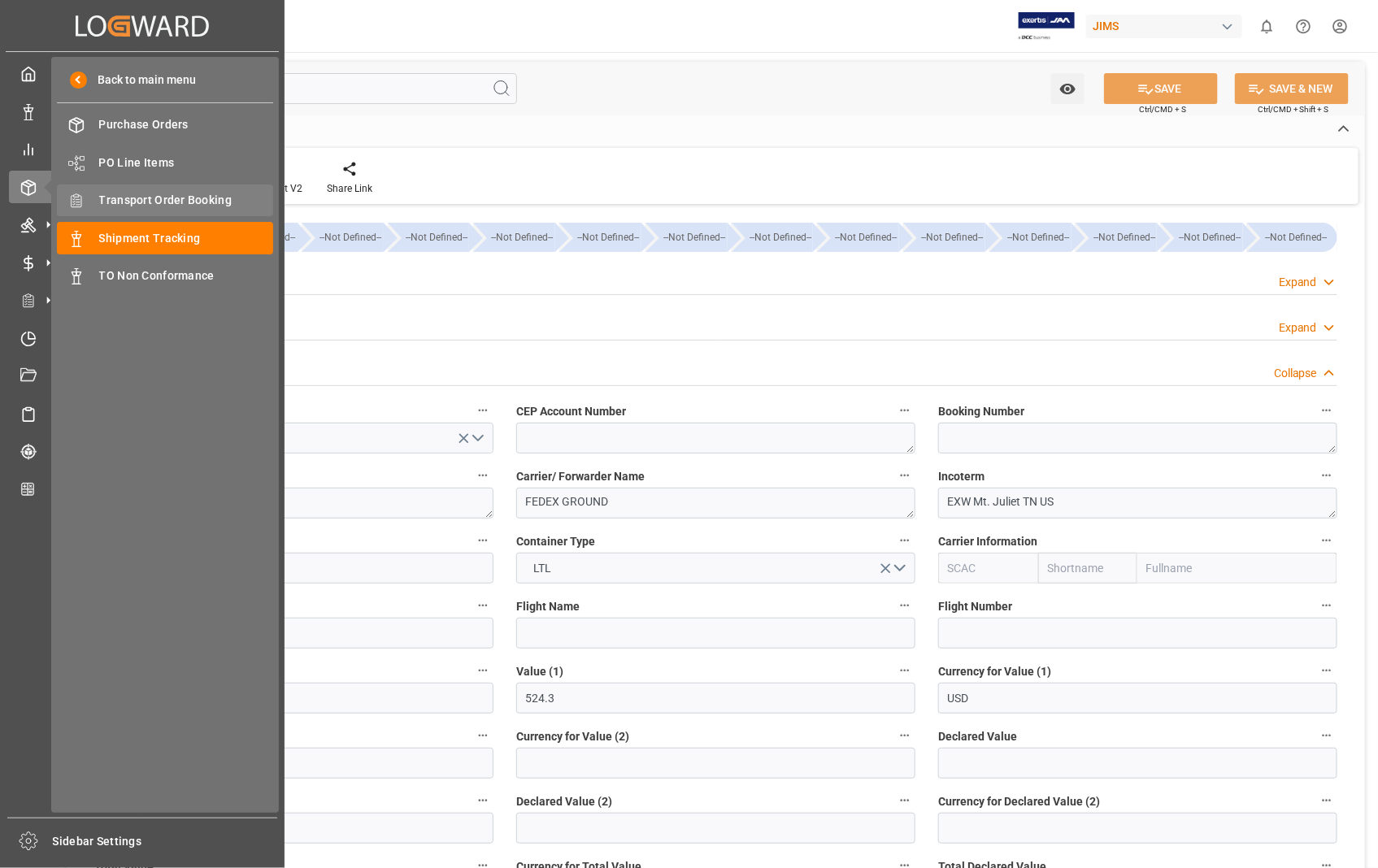
click at [143, 192] on span "Transport Order Booking" at bounding box center [186, 200] width 174 height 17
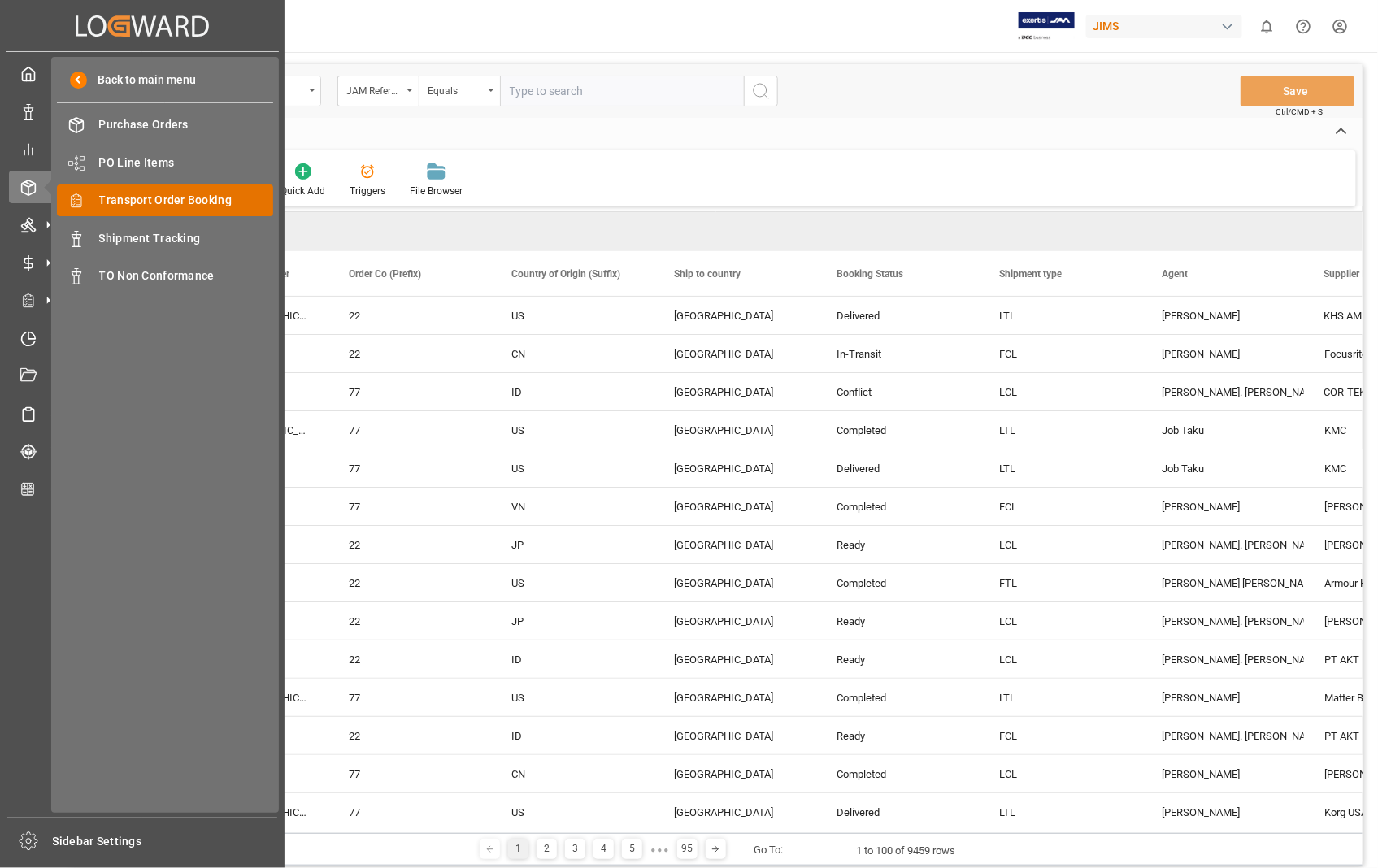
click at [155, 198] on span "Transport Order Booking" at bounding box center [186, 200] width 174 height 17
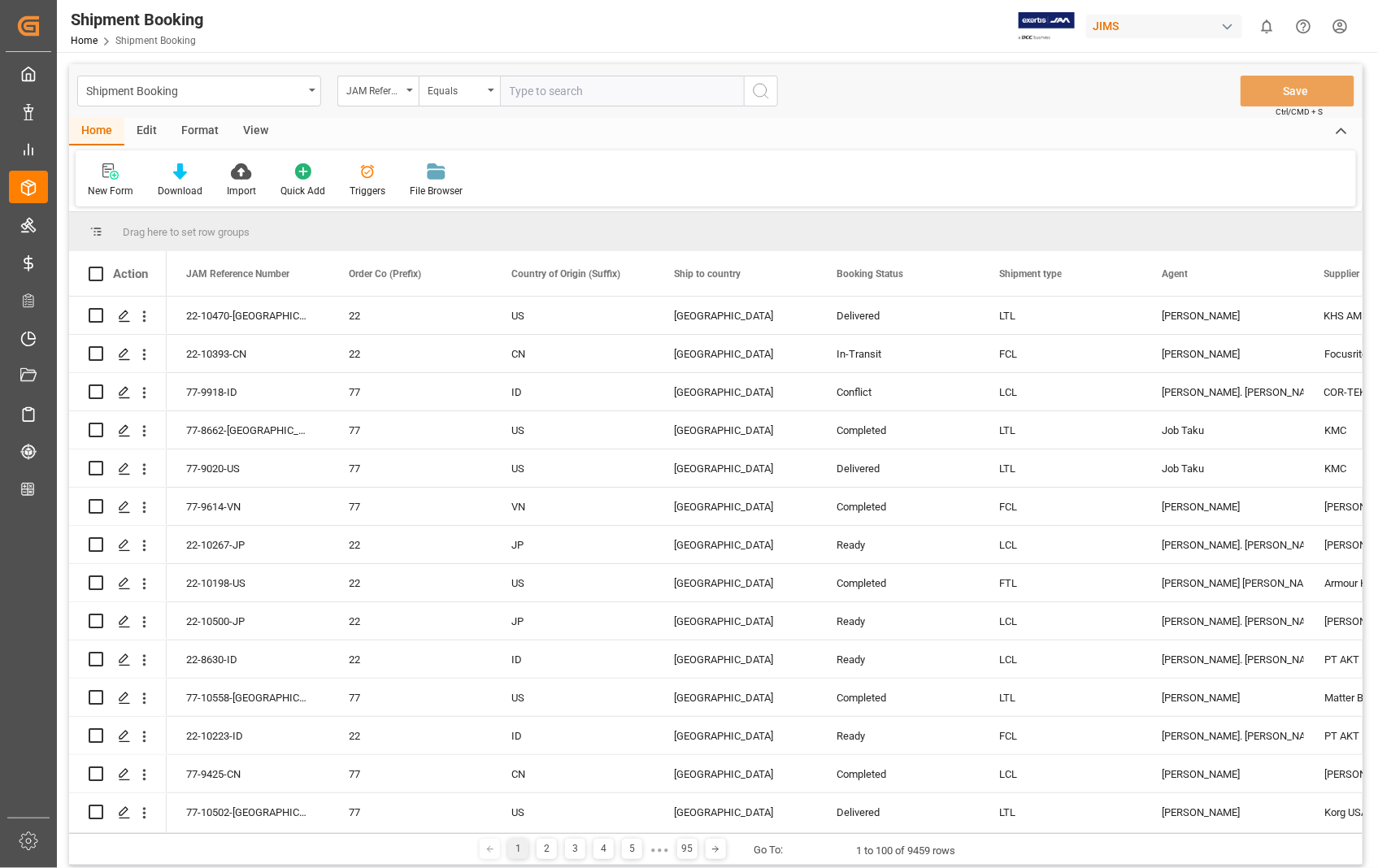
click at [666, 81] on input "text" at bounding box center [621, 91] width 244 height 31
click at [659, 94] on input "text" at bounding box center [621, 91] width 244 height 31
paste input "22-10444-[GEOGRAPHIC_DATA]"
type input "22-10444-[GEOGRAPHIC_DATA]"
click at [762, 89] on icon "search button" at bounding box center [760, 90] width 19 height 19
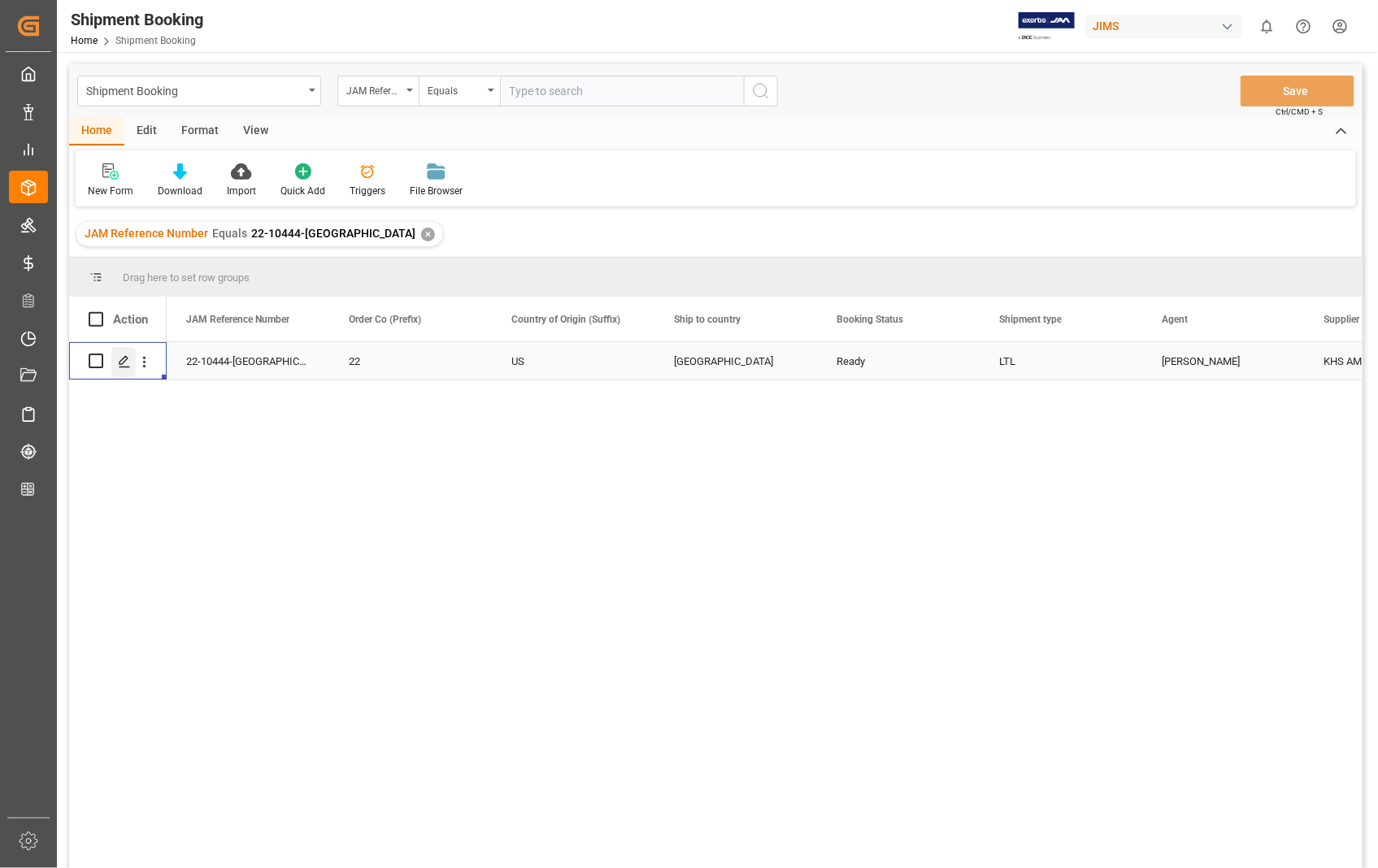
click at [125, 364] on icon "Press SPACE to select this row." at bounding box center [124, 362] width 13 height 13
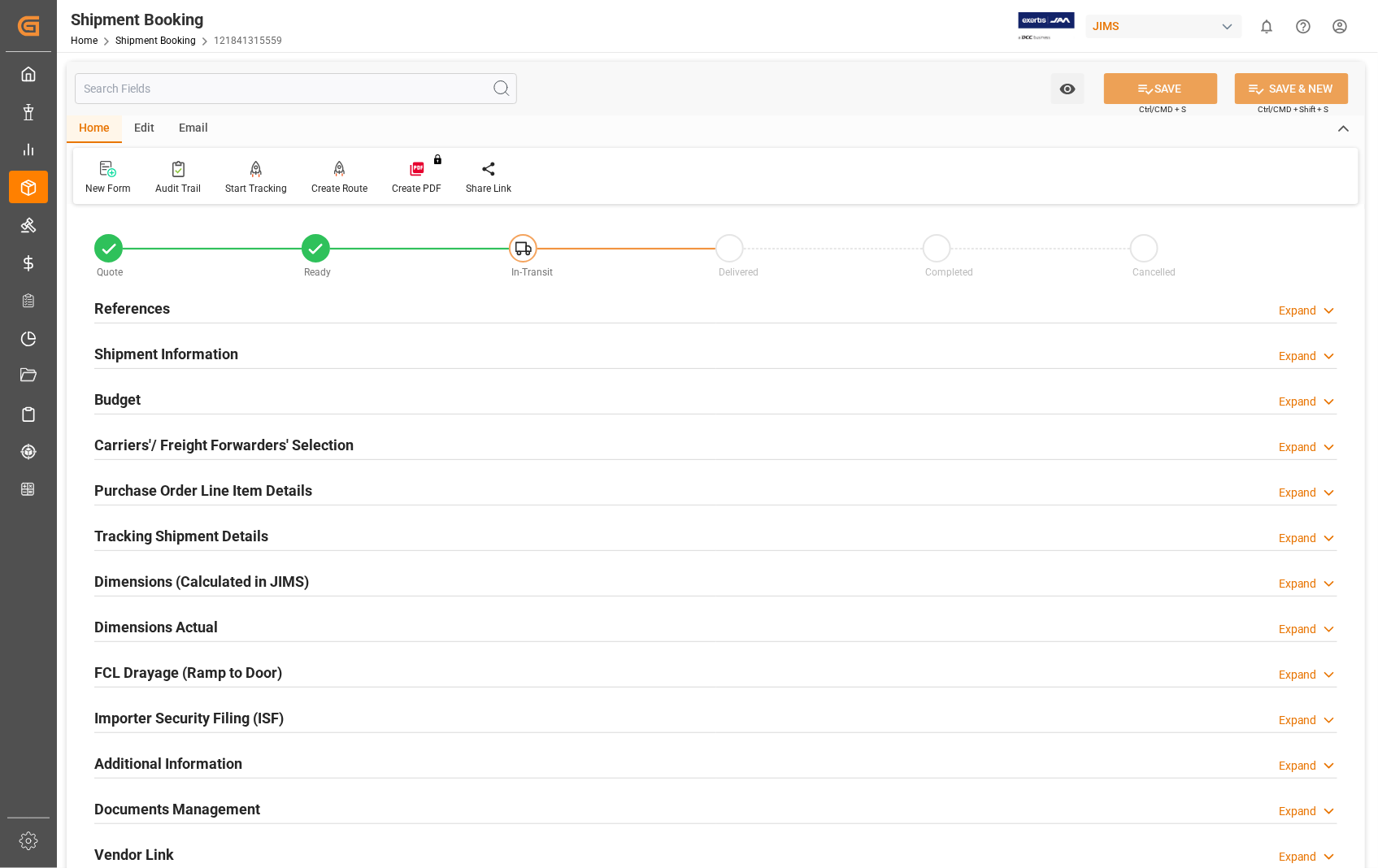
click at [156, 449] on h2 "Carriers'/ Freight Forwarders' Selection" at bounding box center [224, 444] width 259 height 22
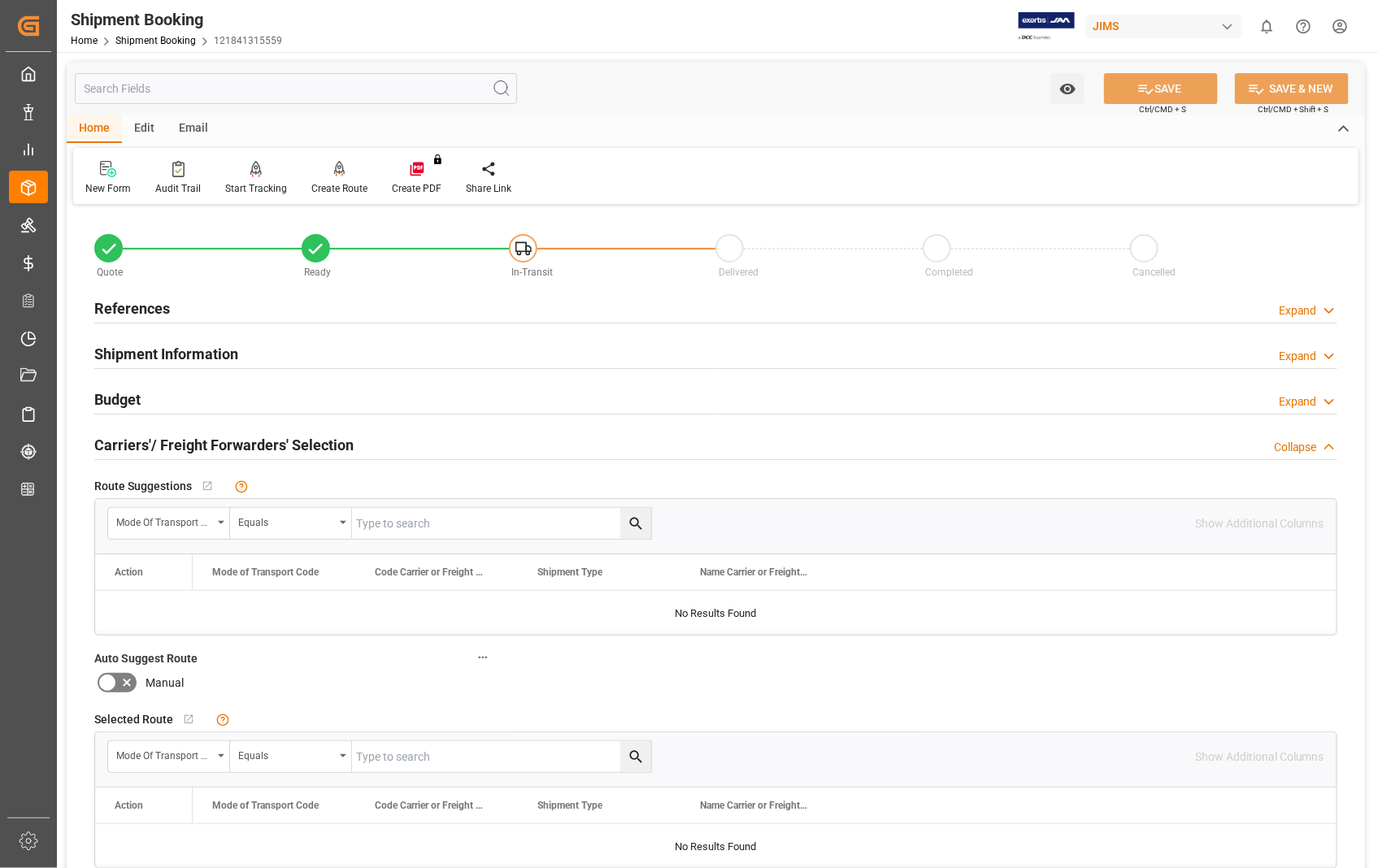
click at [156, 448] on h2 "Carriers'/ Freight Forwarders' Selection" at bounding box center [224, 444] width 259 height 22
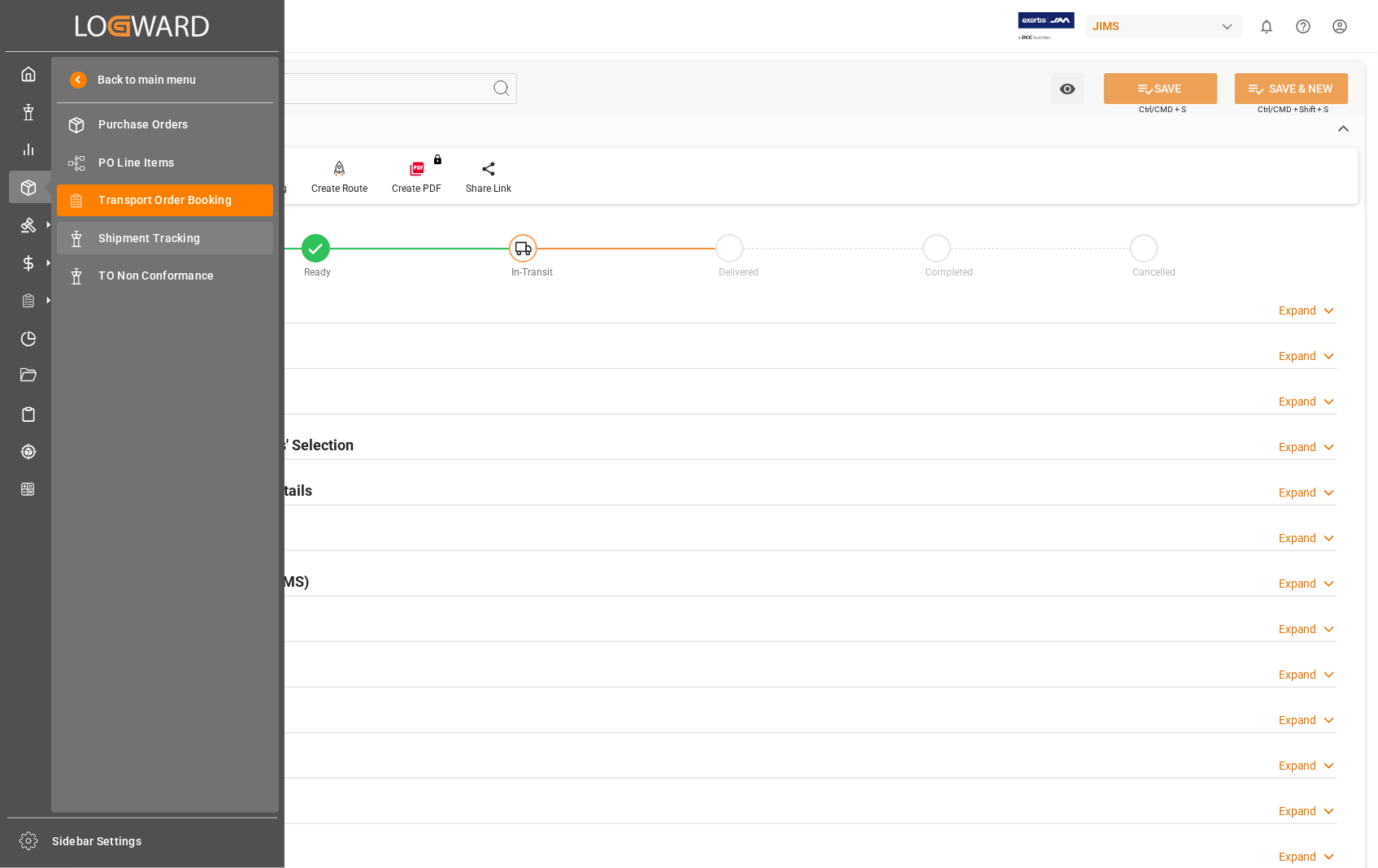
click at [133, 240] on span "Shipment Tracking" at bounding box center [186, 238] width 174 height 17
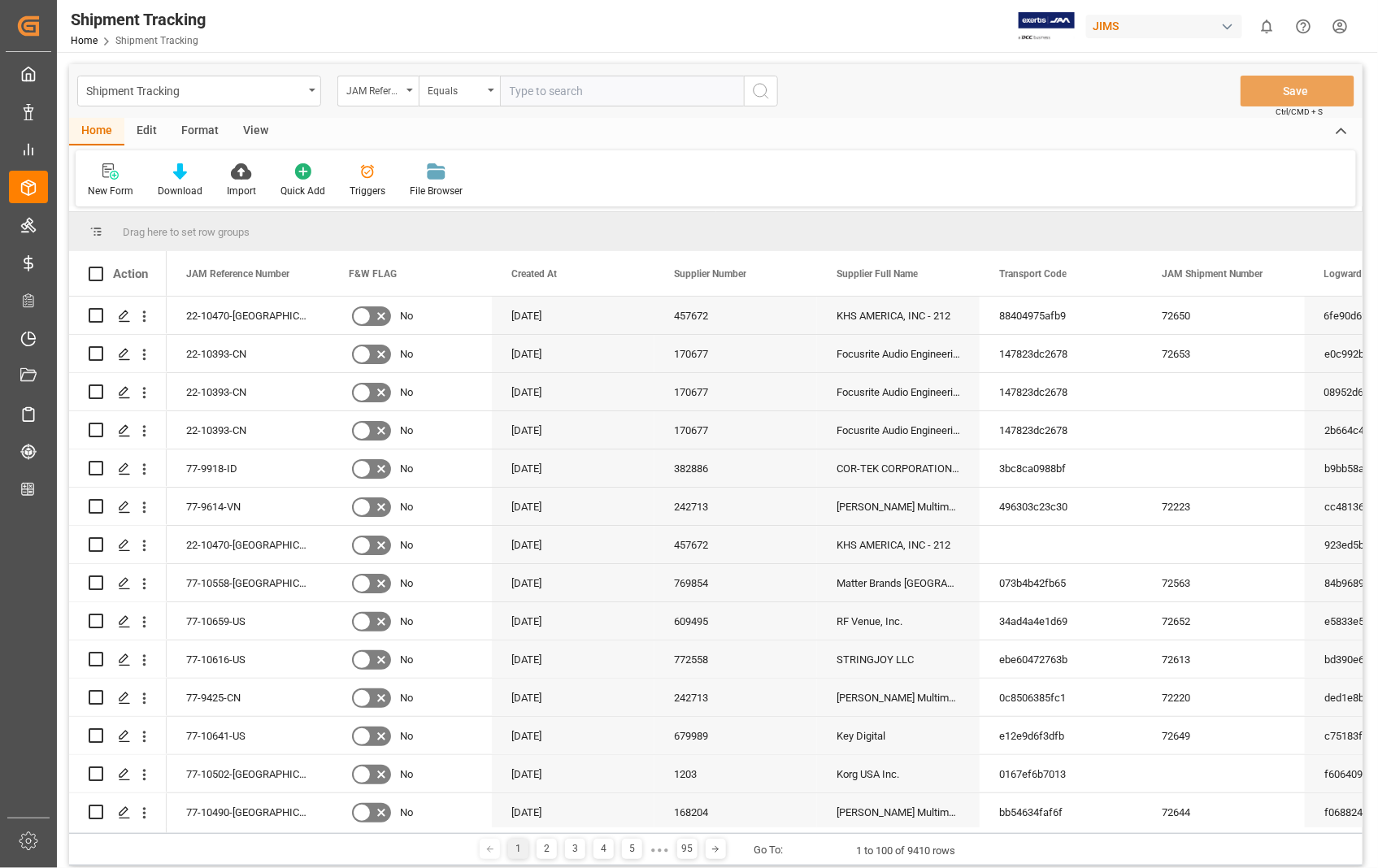
click at [629, 90] on input "text" at bounding box center [621, 91] width 244 height 31
type input "22-10444-[GEOGRAPHIC_DATA]"
click at [762, 89] on icon "search button" at bounding box center [760, 90] width 19 height 19
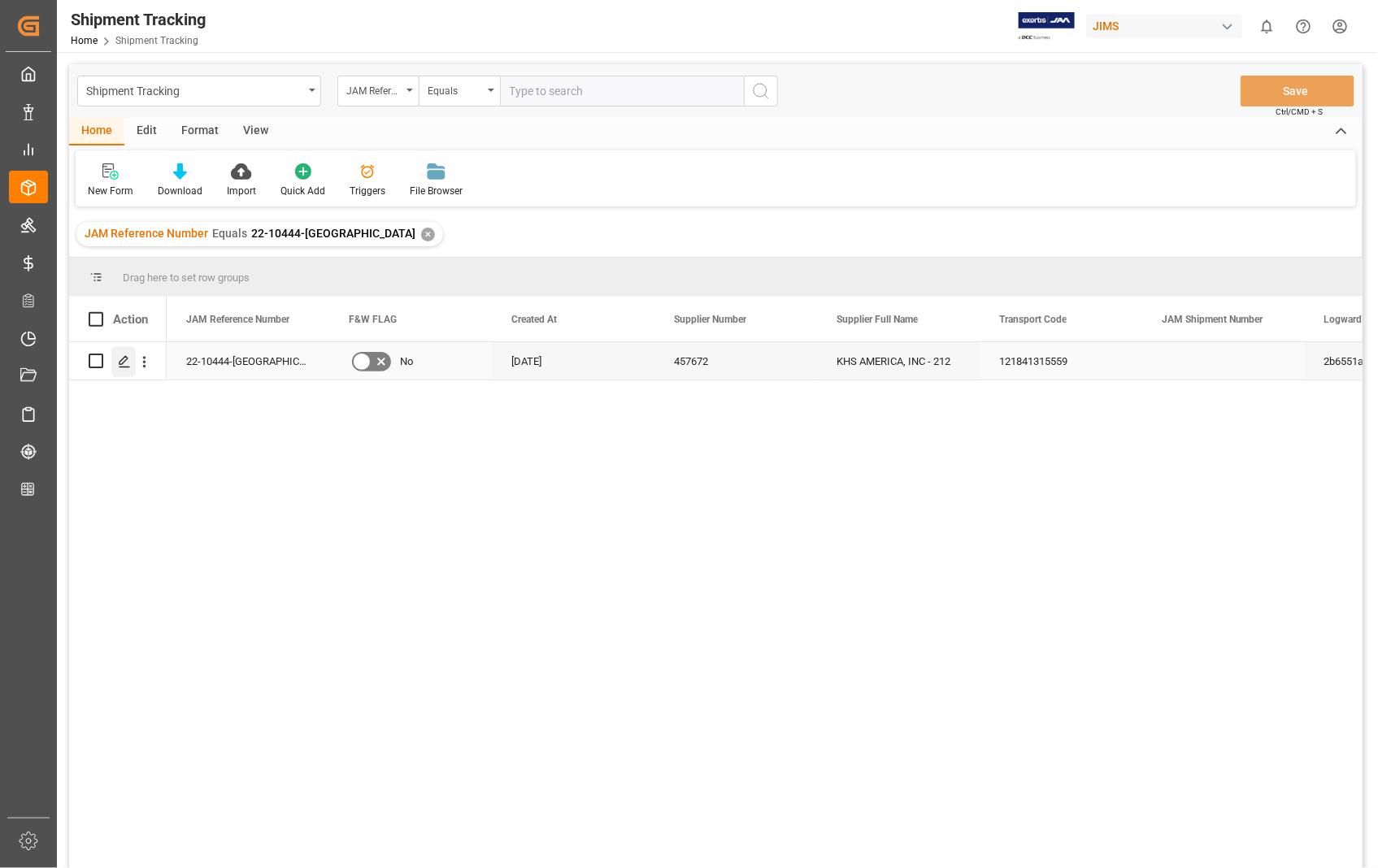
click at [118, 362] on icon "Press SPACE to select this row." at bounding box center [124, 362] width 13 height 13
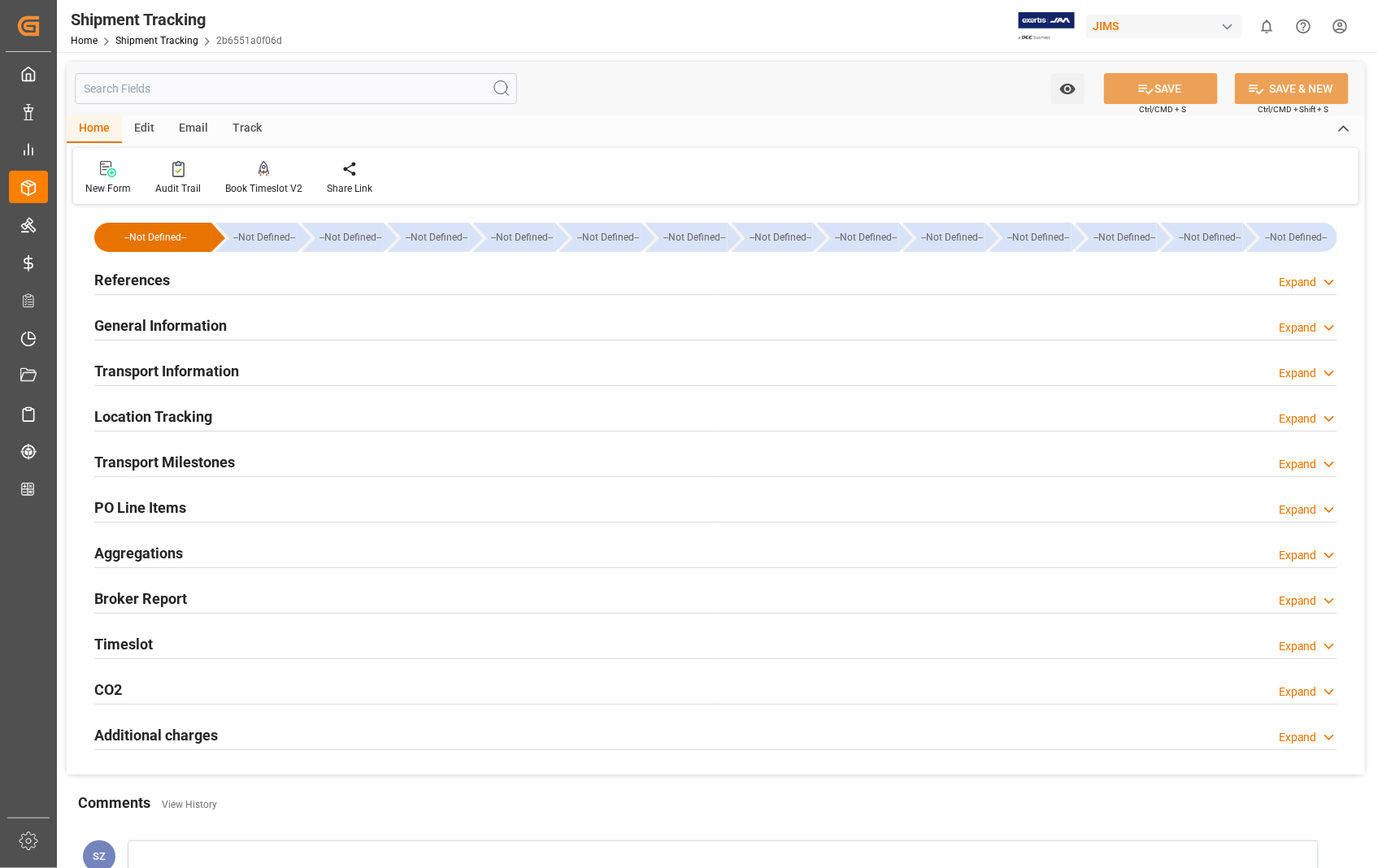
click at [187, 369] on h2 "Transport Information" at bounding box center [166, 371] width 144 height 22
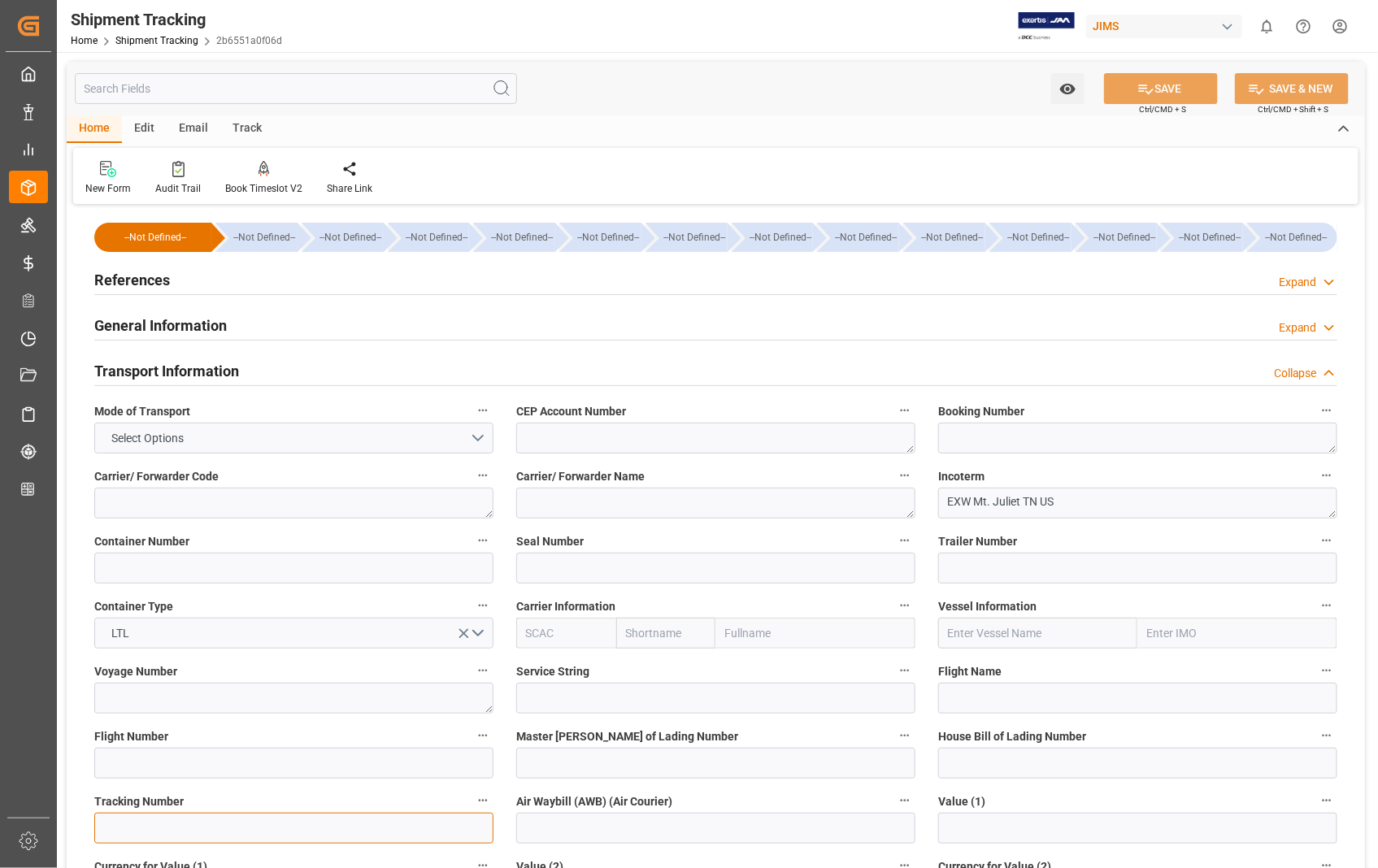
click at [127, 822] on input at bounding box center [294, 827] width 399 height 31
paste input "391752812965"
paste input "391722024677"
drag, startPoint x: 270, startPoint y: 830, endPoint x: 108, endPoint y: 821, distance: 162.2
click at [108, 821] on input "391752812965;391722024677" at bounding box center [294, 827] width 399 height 31
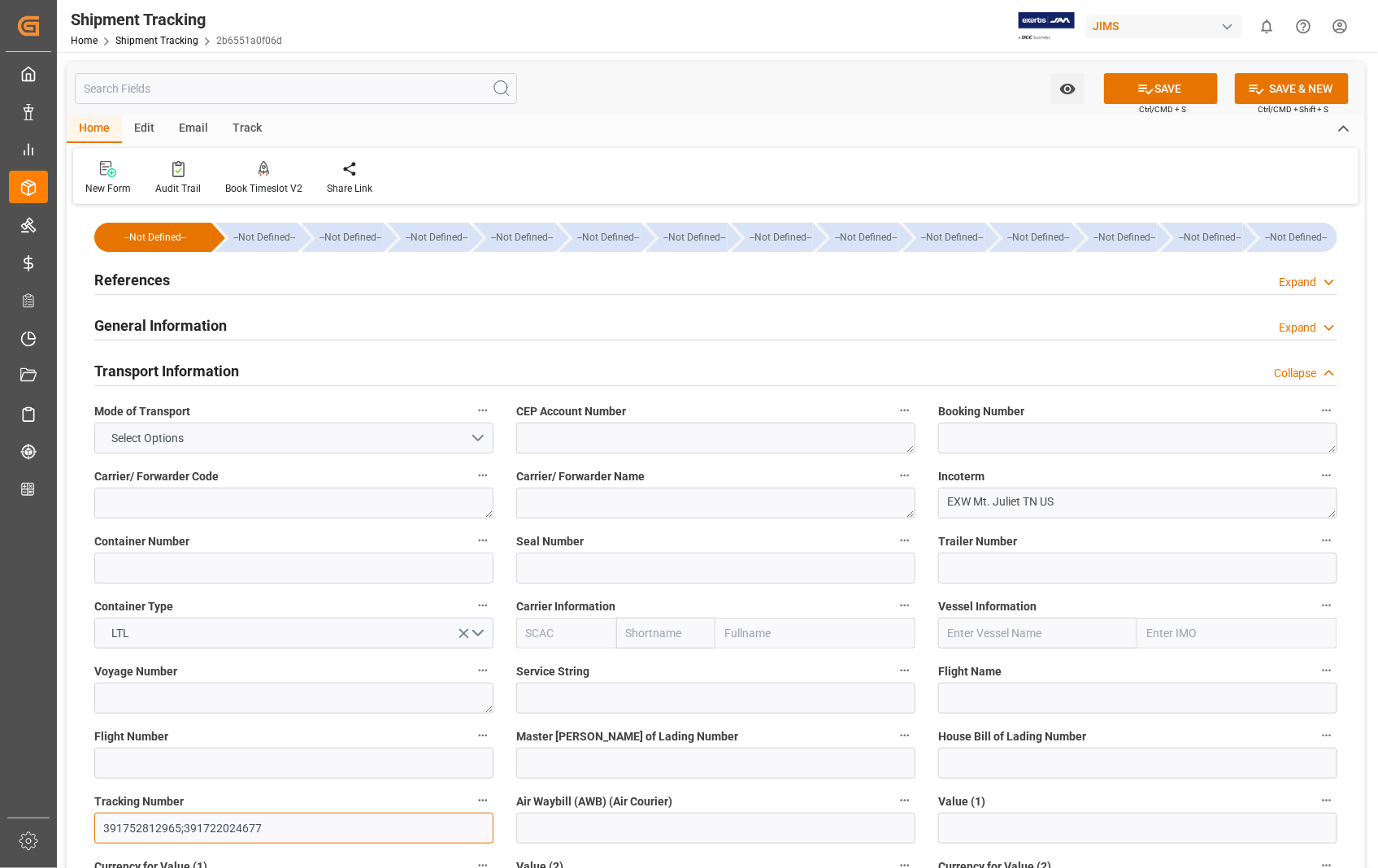
type input "391752812965;391722024677"
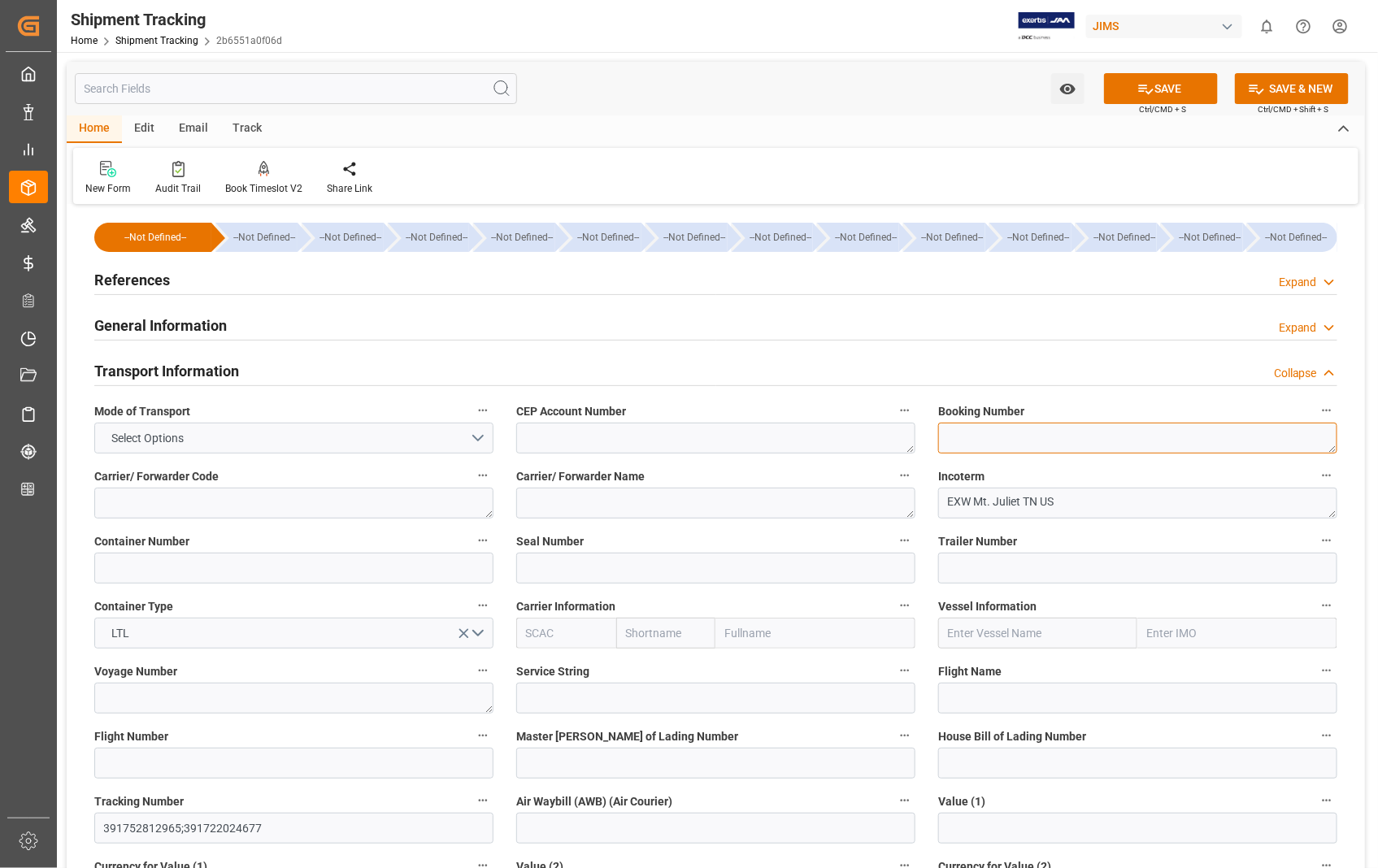
click at [962, 441] on textarea at bounding box center [1137, 438] width 399 height 31
paste textarea "391752812965;391722024677"
type textarea "391752812965;391722024677"
click at [1175, 83] on button "SAVE" at bounding box center [1160, 88] width 113 height 31
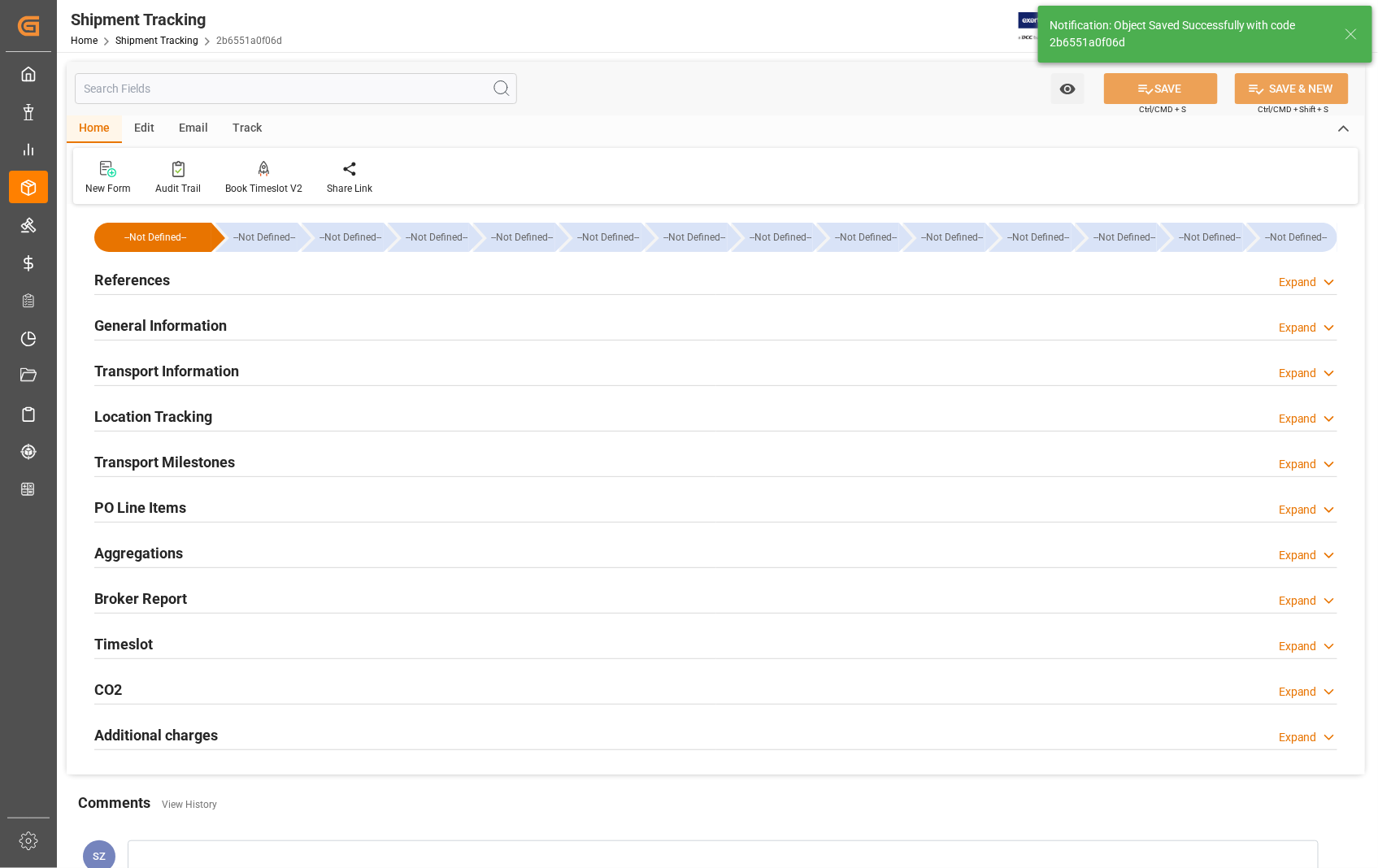
click at [158, 457] on h2 "Transport Milestones" at bounding box center [164, 462] width 141 height 22
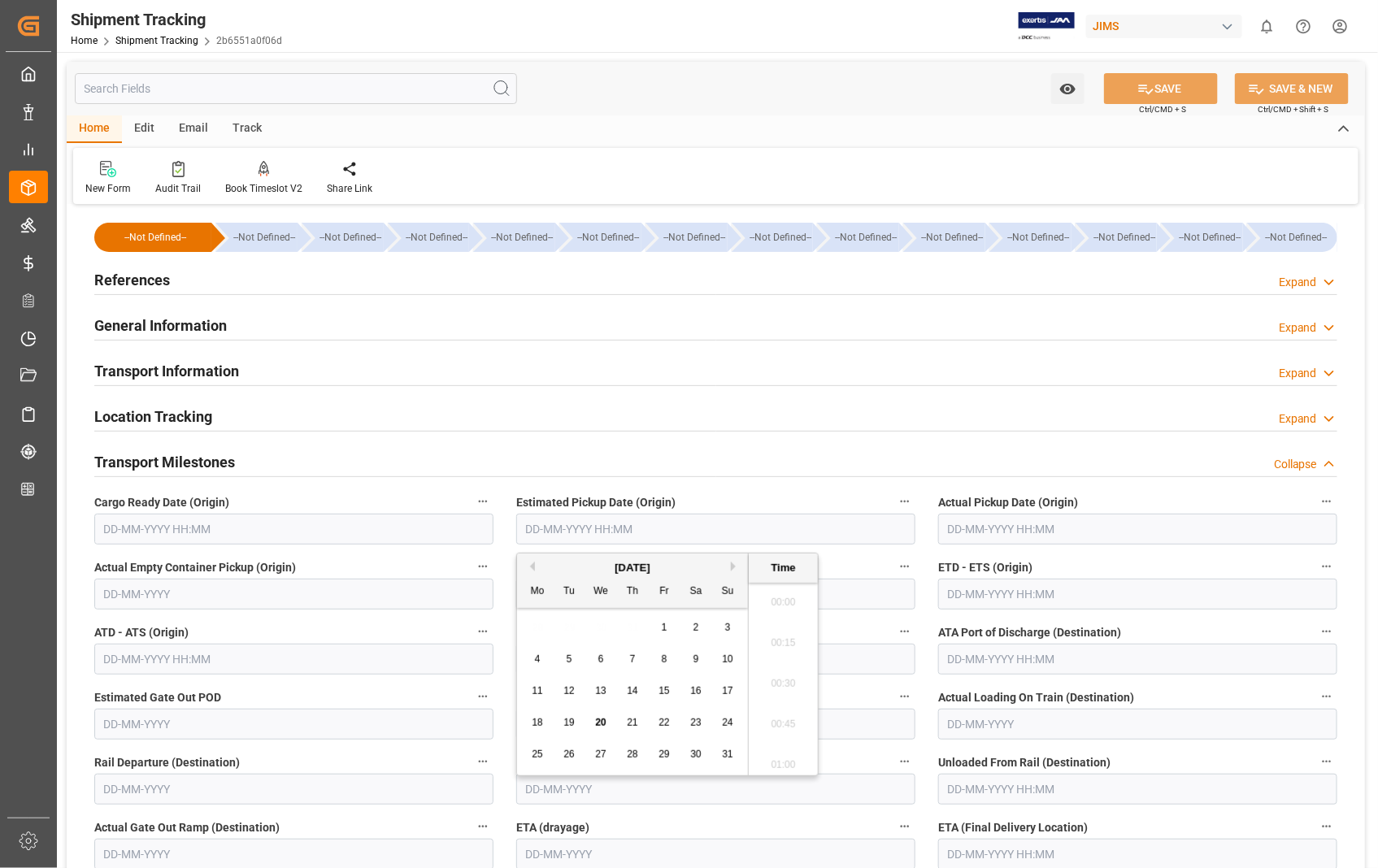
click at [635, 517] on input "text" at bounding box center [716, 529] width 399 height 31
click at [532, 660] on div "4" at bounding box center [537, 660] width 20 height 19
type input "04-08-2025 00:00"
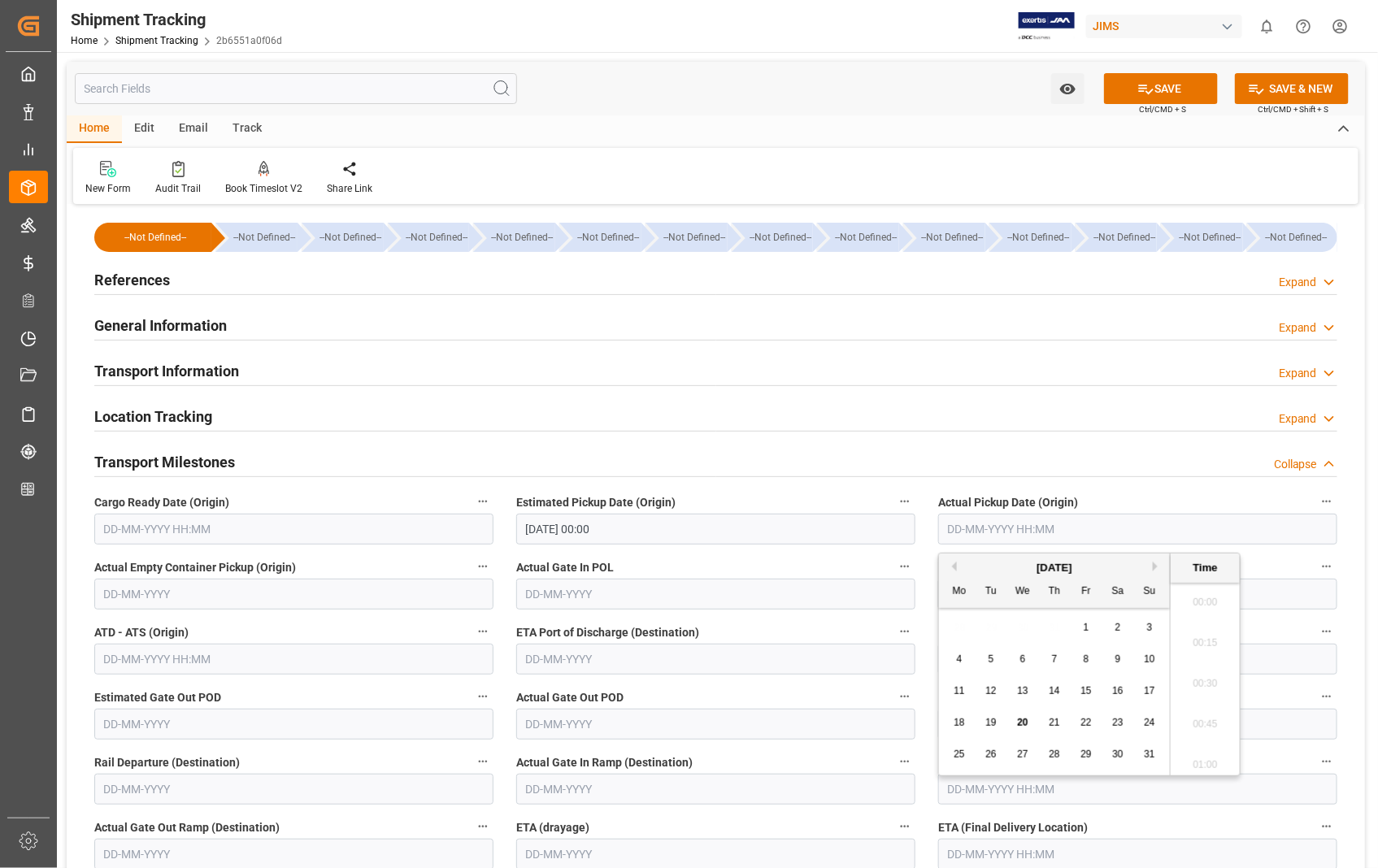
click at [1101, 524] on input "text" at bounding box center [1137, 529] width 399 height 31
click at [961, 660] on span "4" at bounding box center [959, 659] width 6 height 12
type input "04-08-2025 00:00"
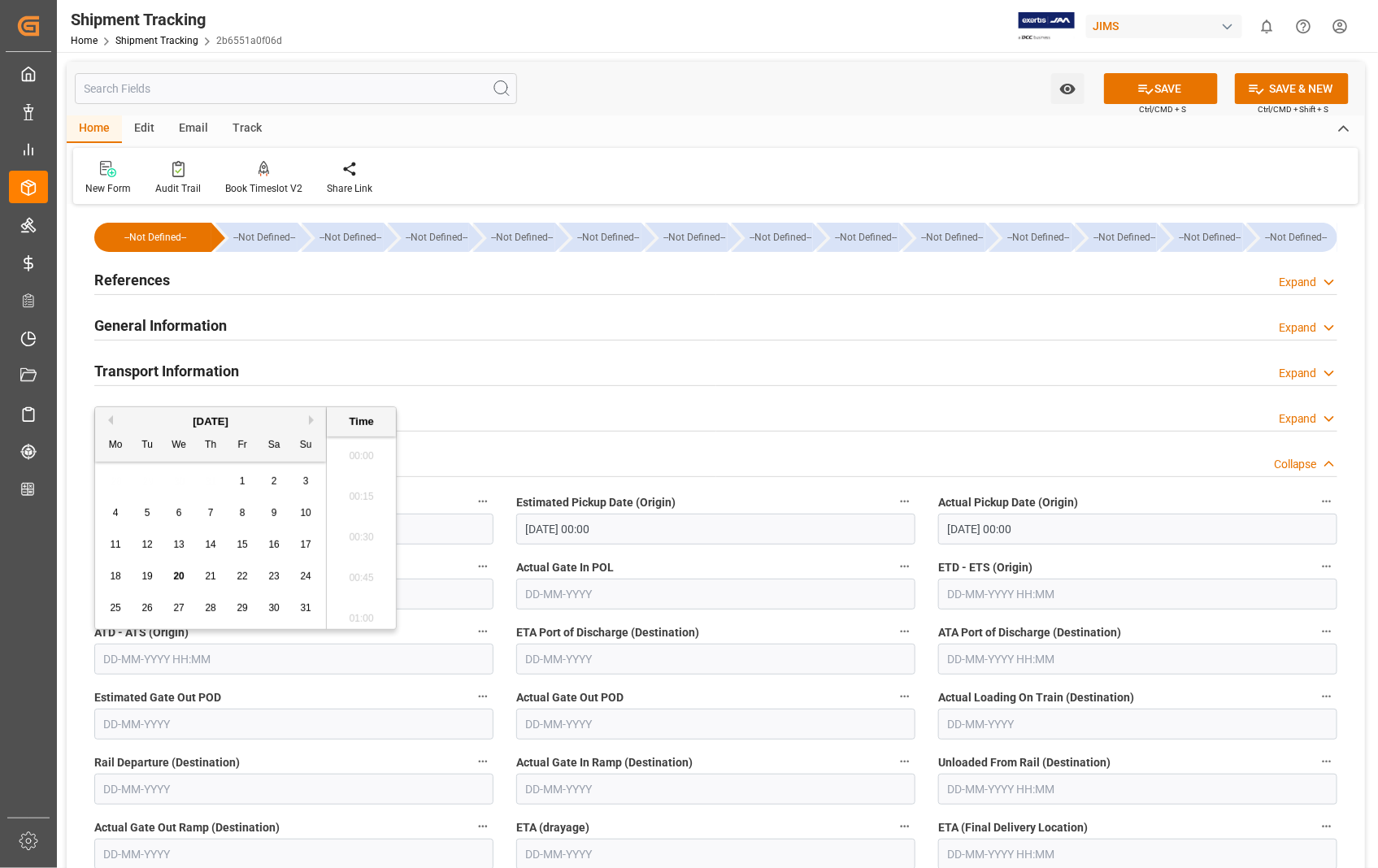
click at [211, 651] on input "text" at bounding box center [294, 659] width 399 height 31
click at [119, 510] on div "4" at bounding box center [116, 513] width 20 height 19
type input "04-08-2025 00:00"
click at [1106, 600] on input "text" at bounding box center [1137, 594] width 399 height 31
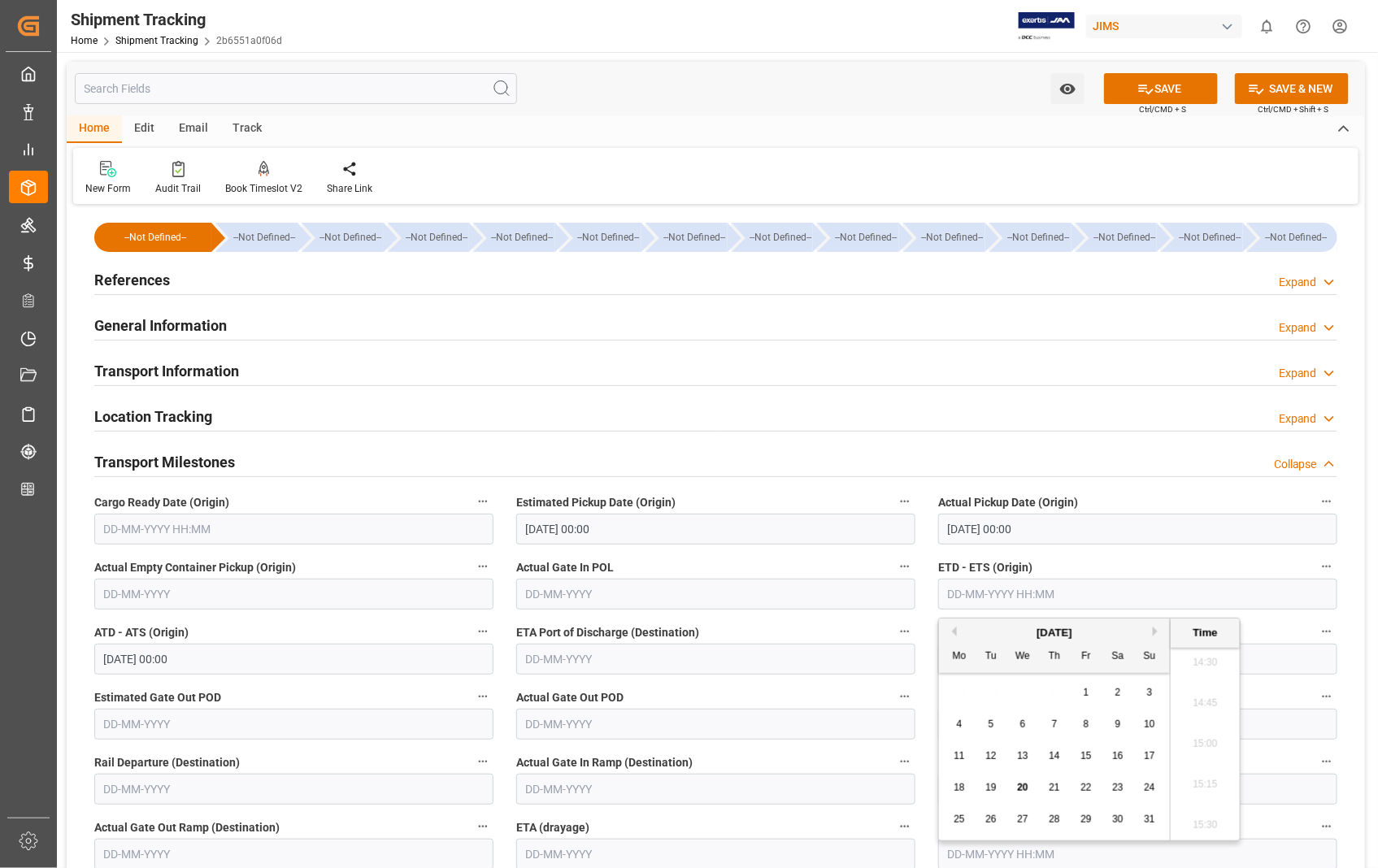
click at [961, 724] on span "4" at bounding box center [959, 724] width 6 height 12
type input "04-08-2025 00:00"
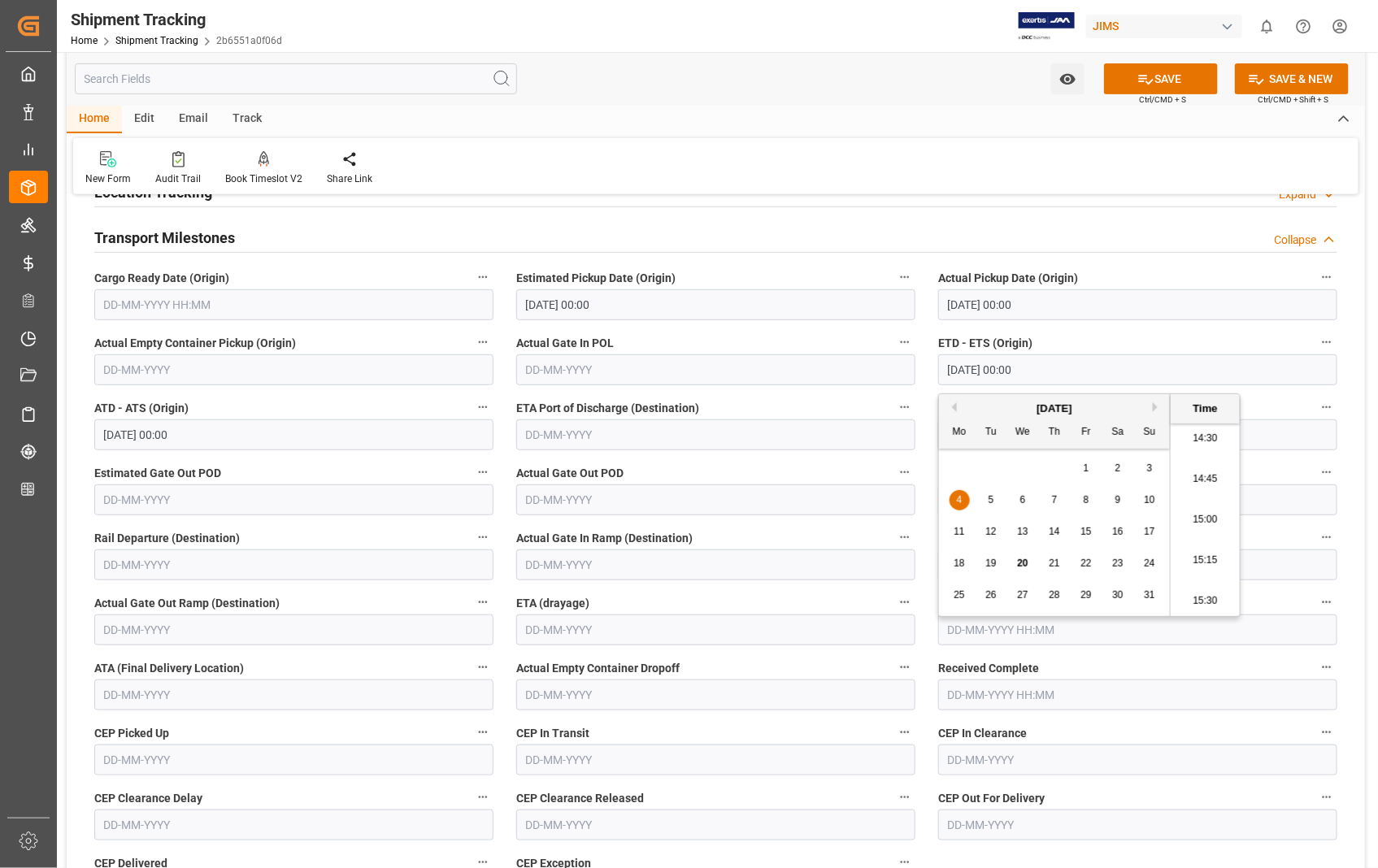
scroll to position [270, 0]
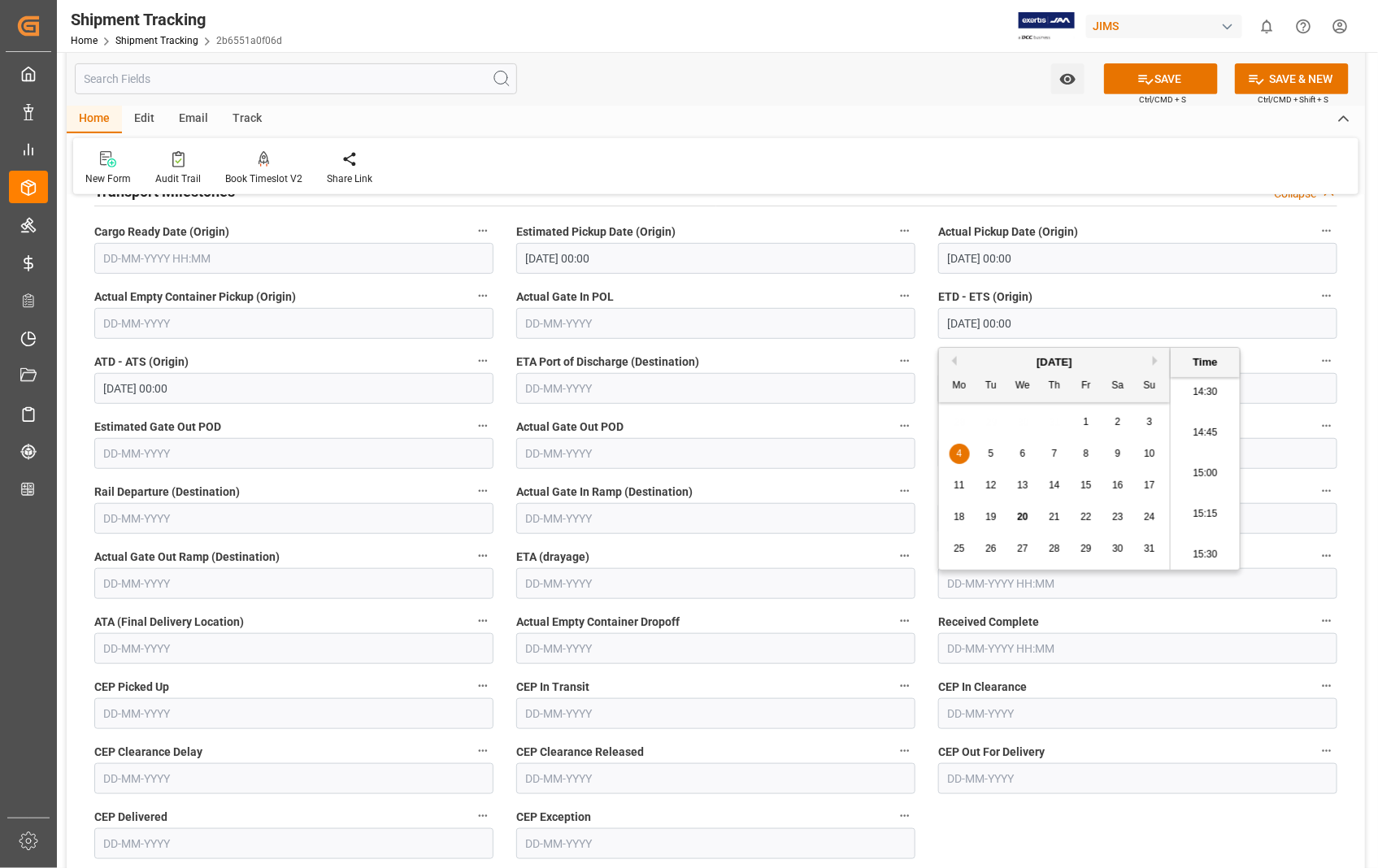
click at [793, 557] on label "ETA (drayage)" at bounding box center [716, 556] width 399 height 23
click at [894, 557] on button "ETA (drayage)" at bounding box center [904, 555] width 21 height 21
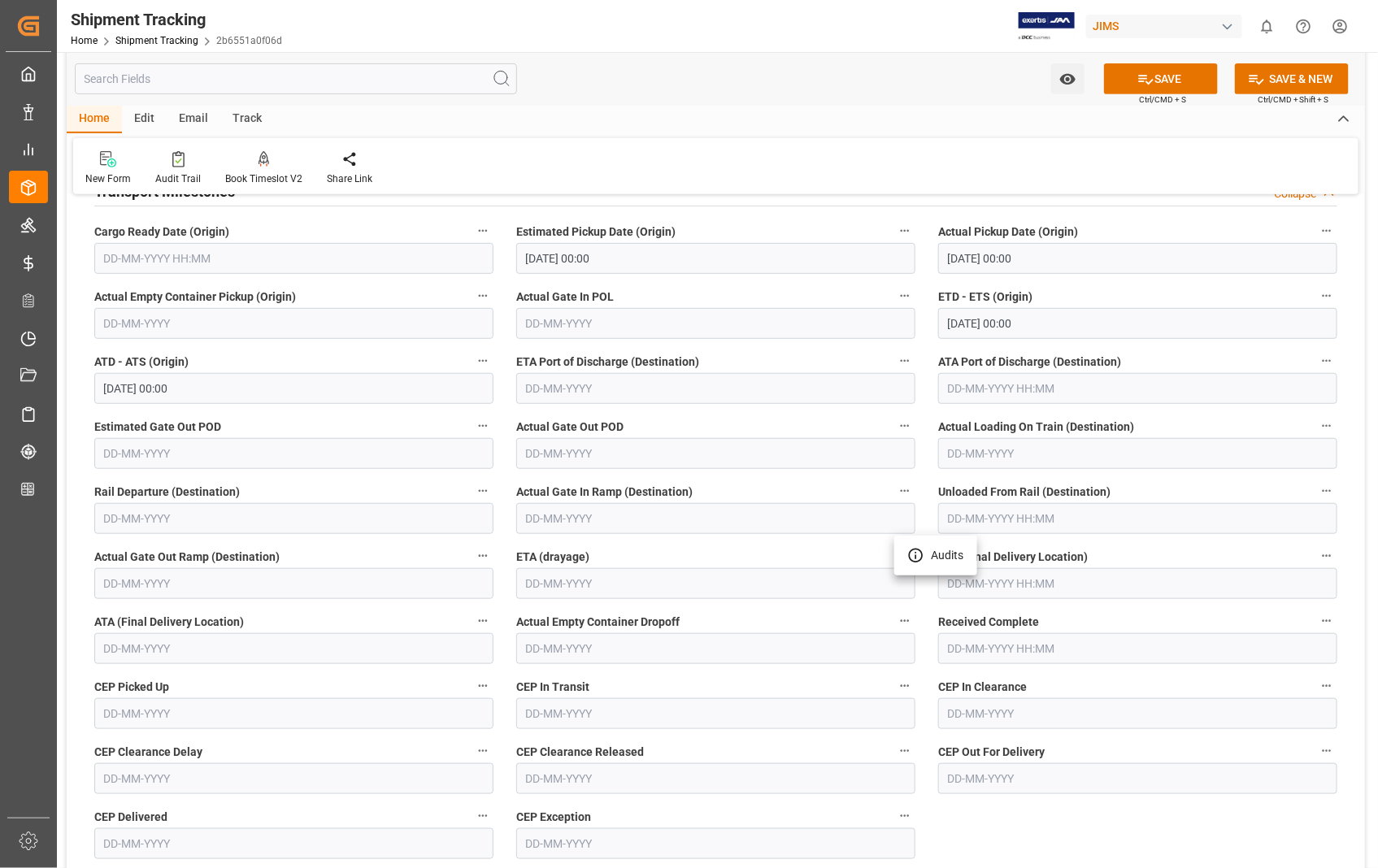
click at [1079, 585] on div at bounding box center [689, 434] width 1378 height 868
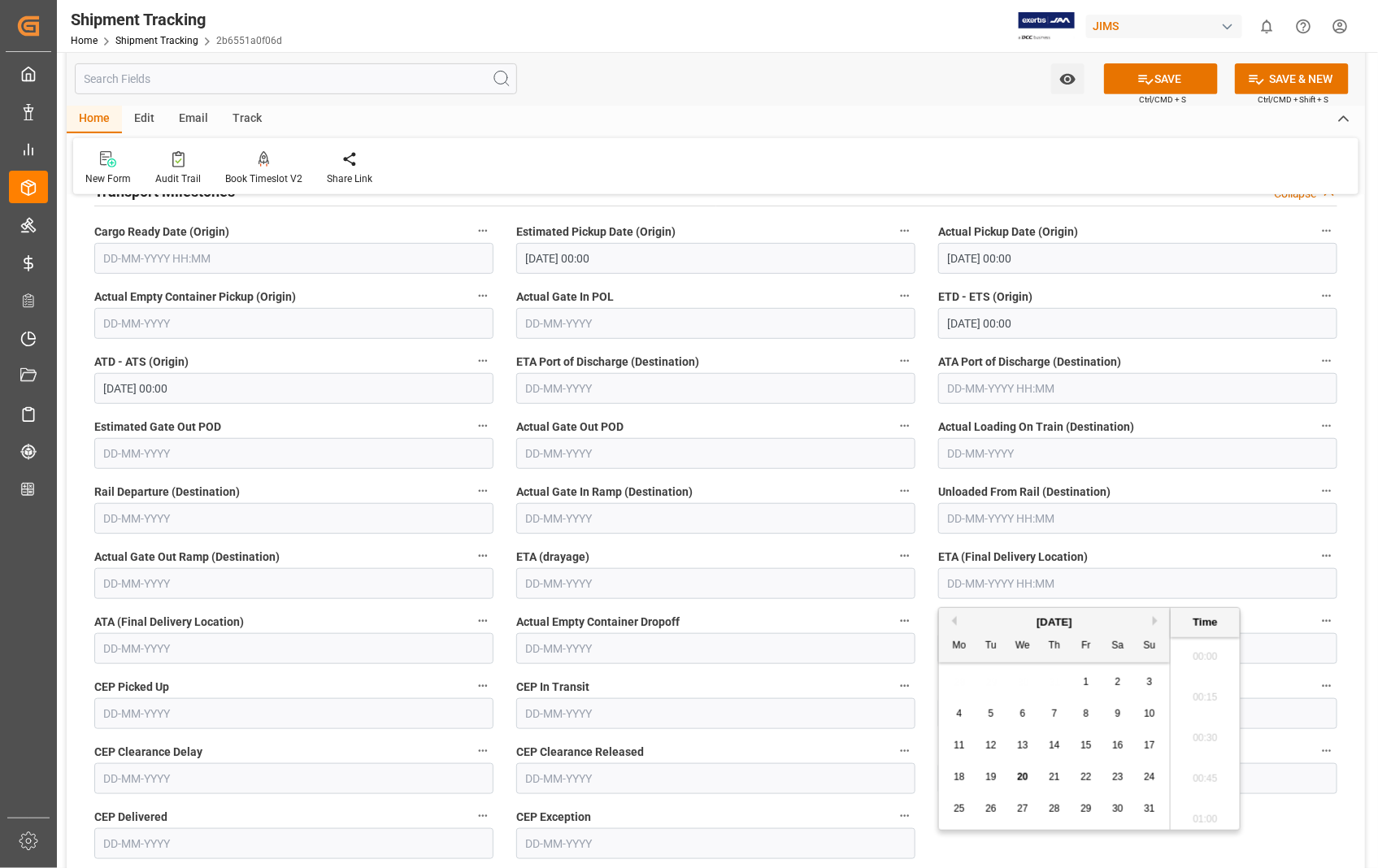
scroll to position [2361, 0]
click at [1065, 579] on input "text" at bounding box center [1137, 583] width 399 height 31
click at [993, 715] on span "5" at bounding box center [991, 714] width 6 height 12
type input "05-08-2025 00:00"
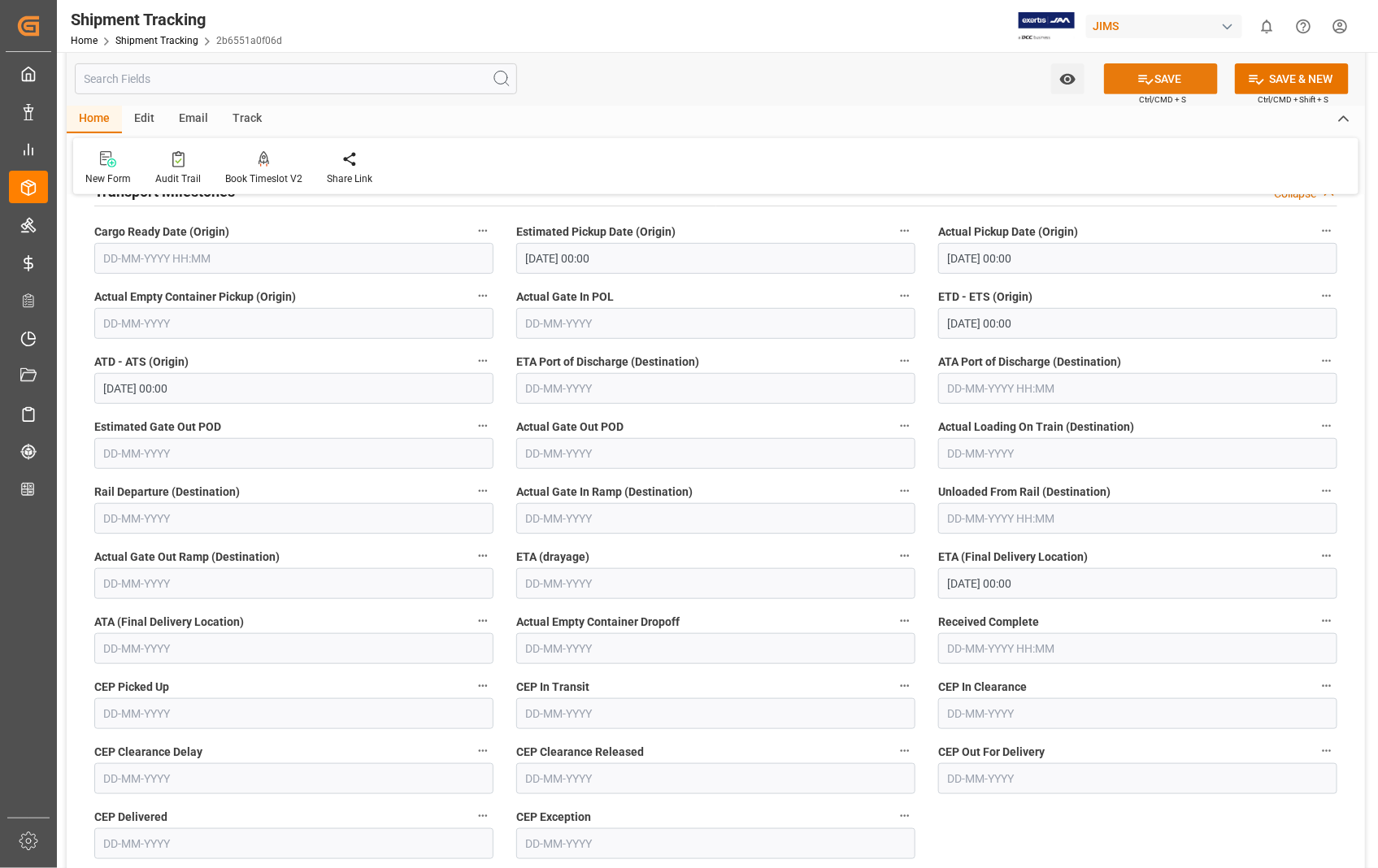
click at [1164, 72] on button "SAVE" at bounding box center [1160, 78] width 113 height 31
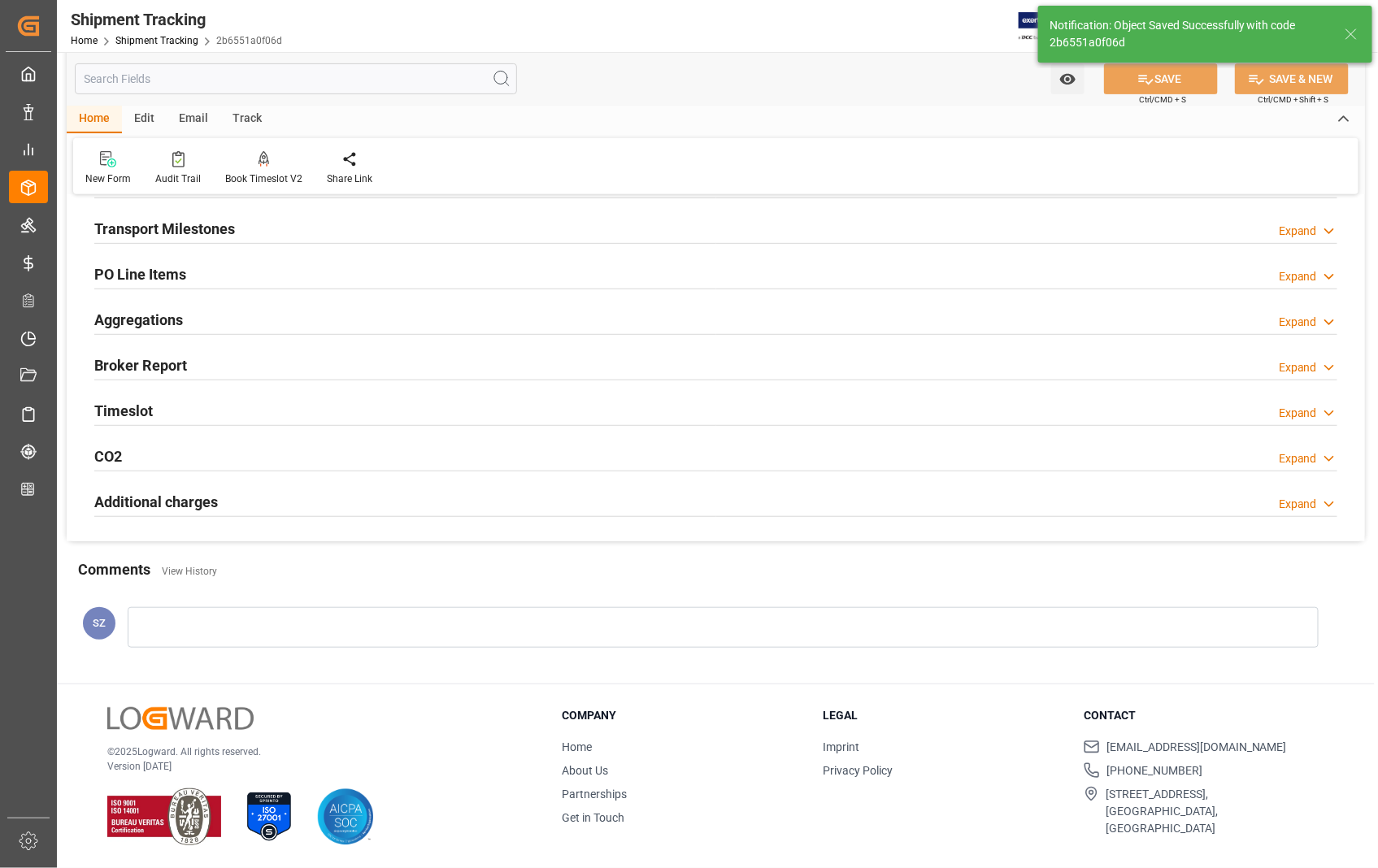
scroll to position [233, 0]
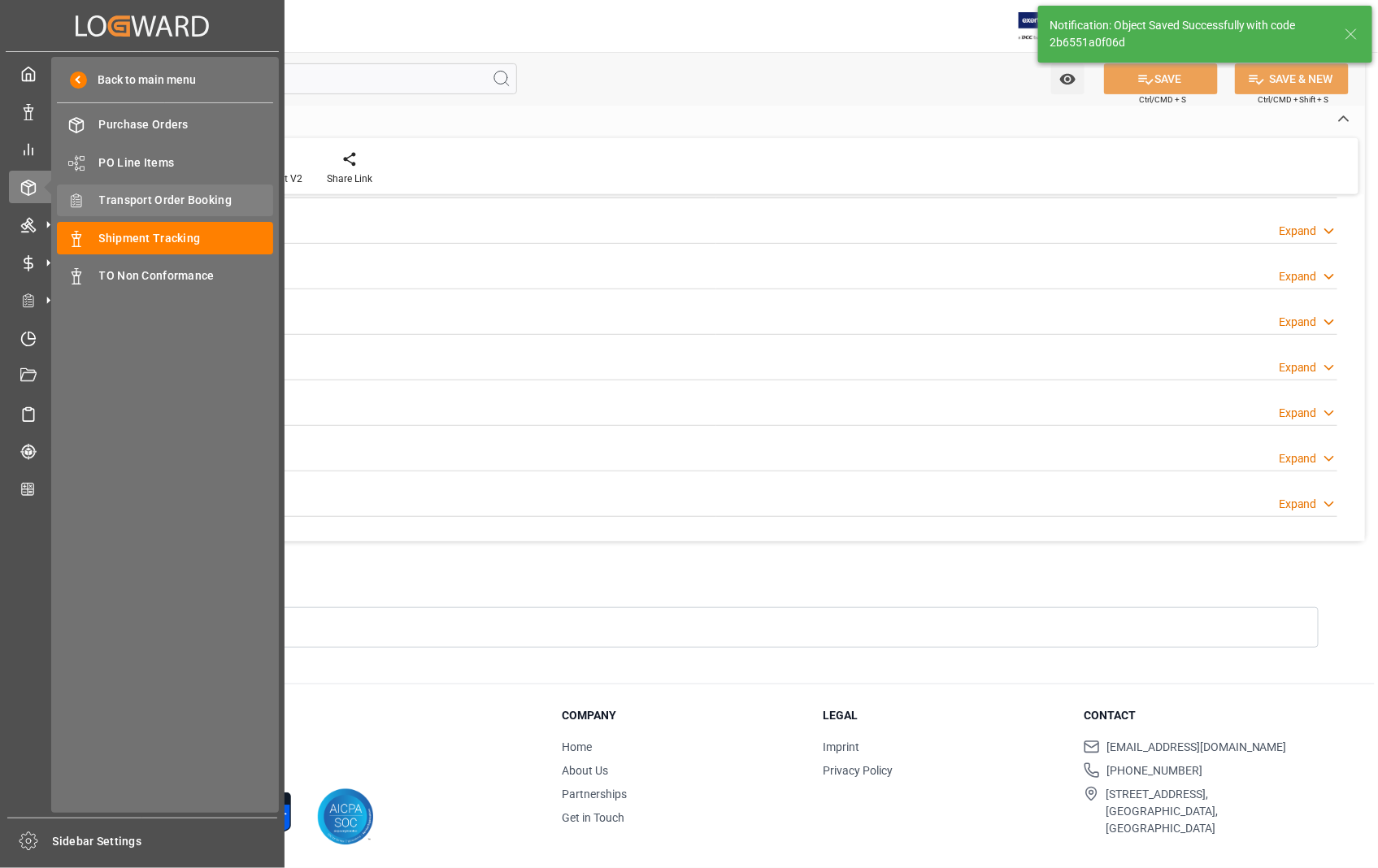
click at [199, 192] on span "Transport Order Booking" at bounding box center [186, 200] width 174 height 17
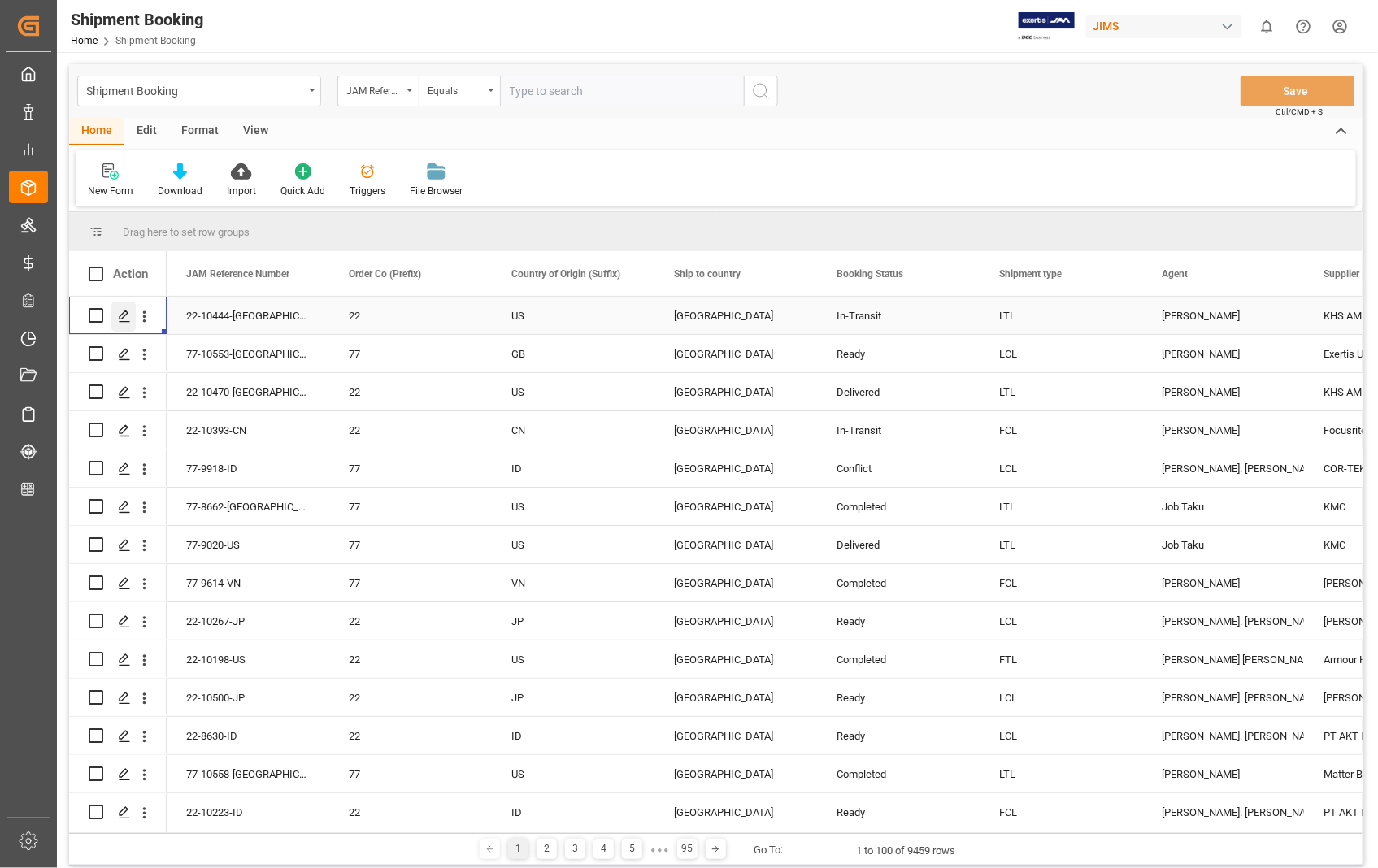
click at [123, 321] on line "Press SPACE to select this row." at bounding box center [124, 321] width 10 height 0
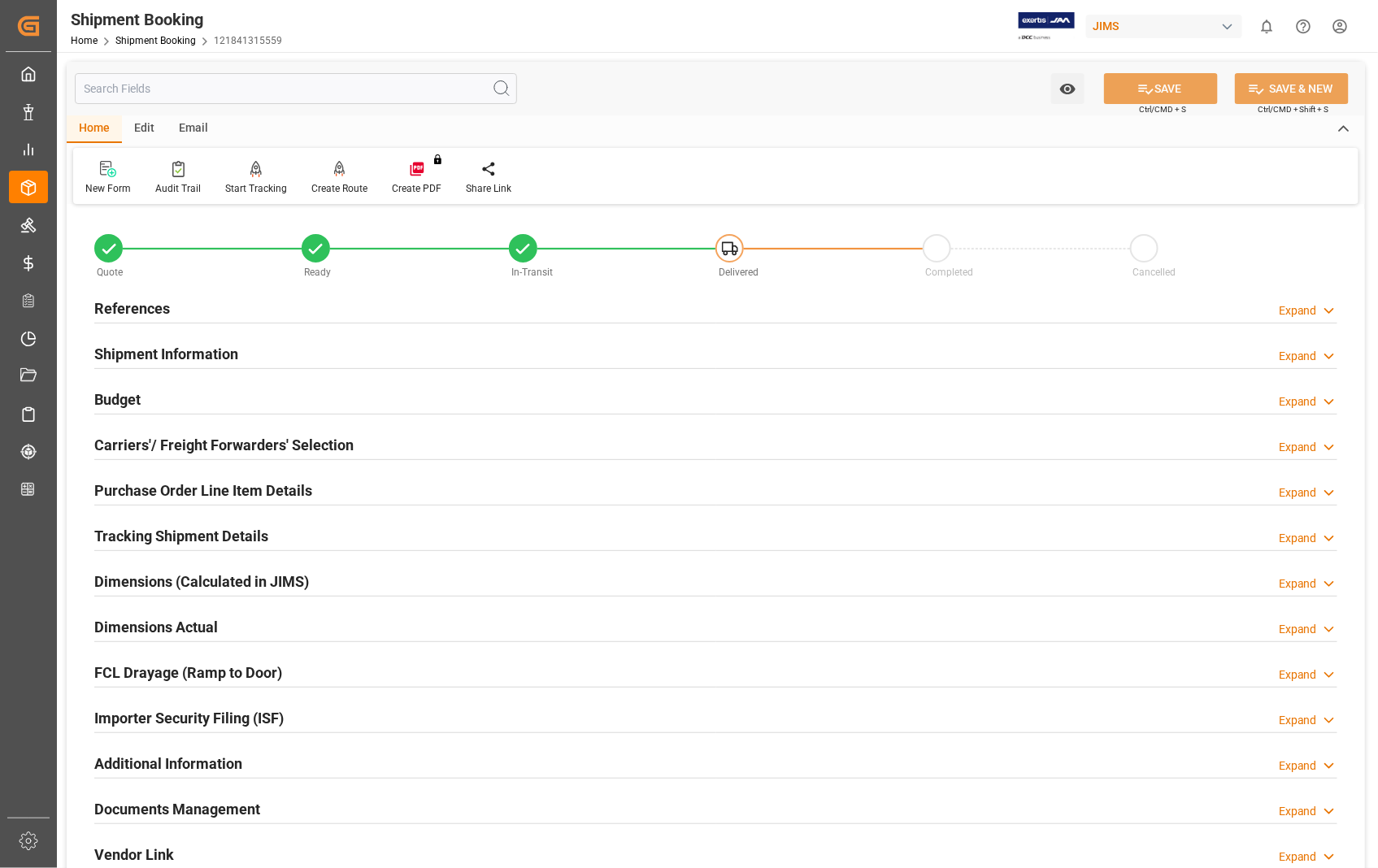
click at [206, 629] on h2 "Dimensions Actual" at bounding box center [156, 627] width 123 height 22
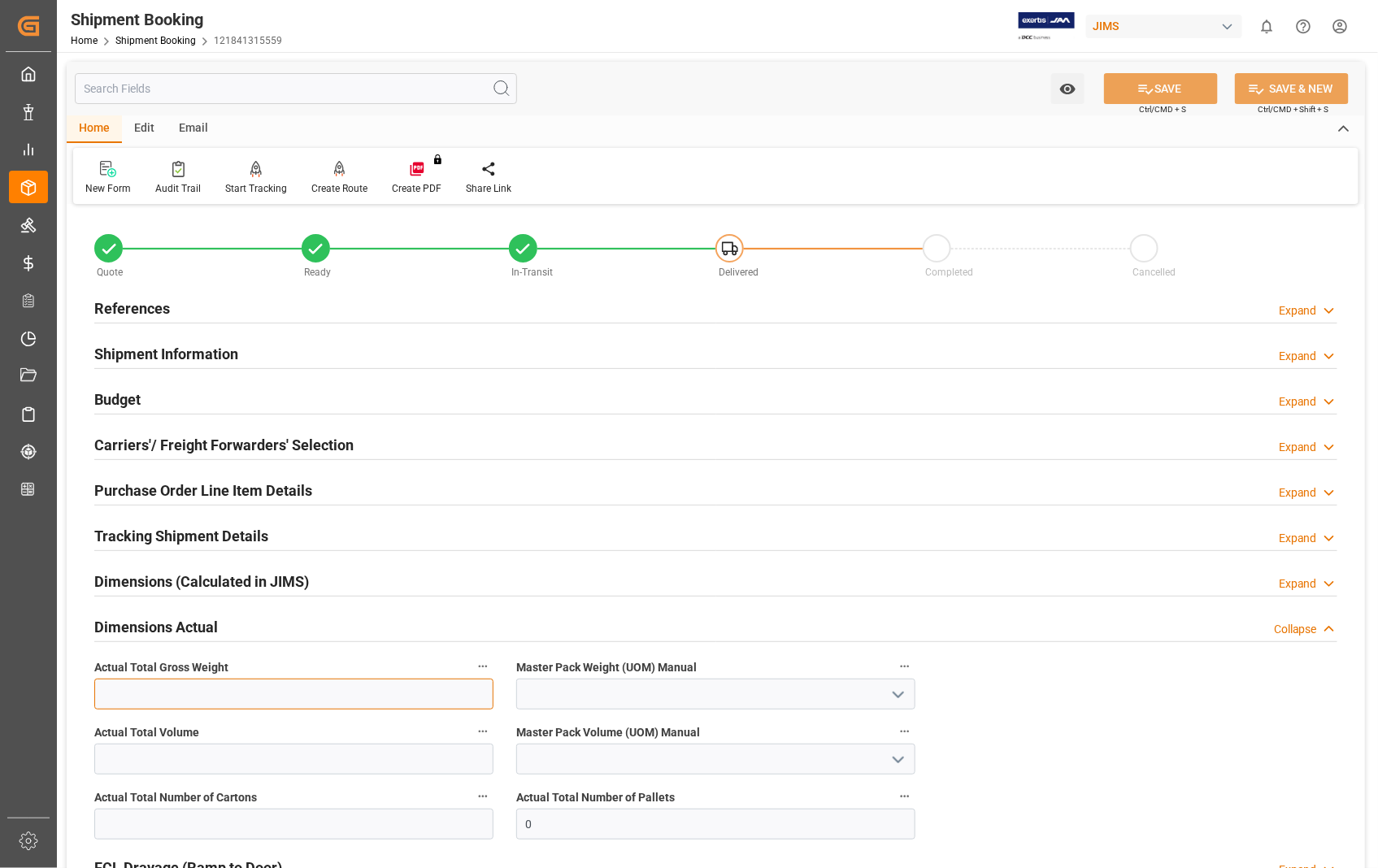
click at [200, 689] on input "text" at bounding box center [294, 694] width 399 height 31
type input "43.2"
click at [896, 696] on icon "open menu" at bounding box center [898, 694] width 19 height 19
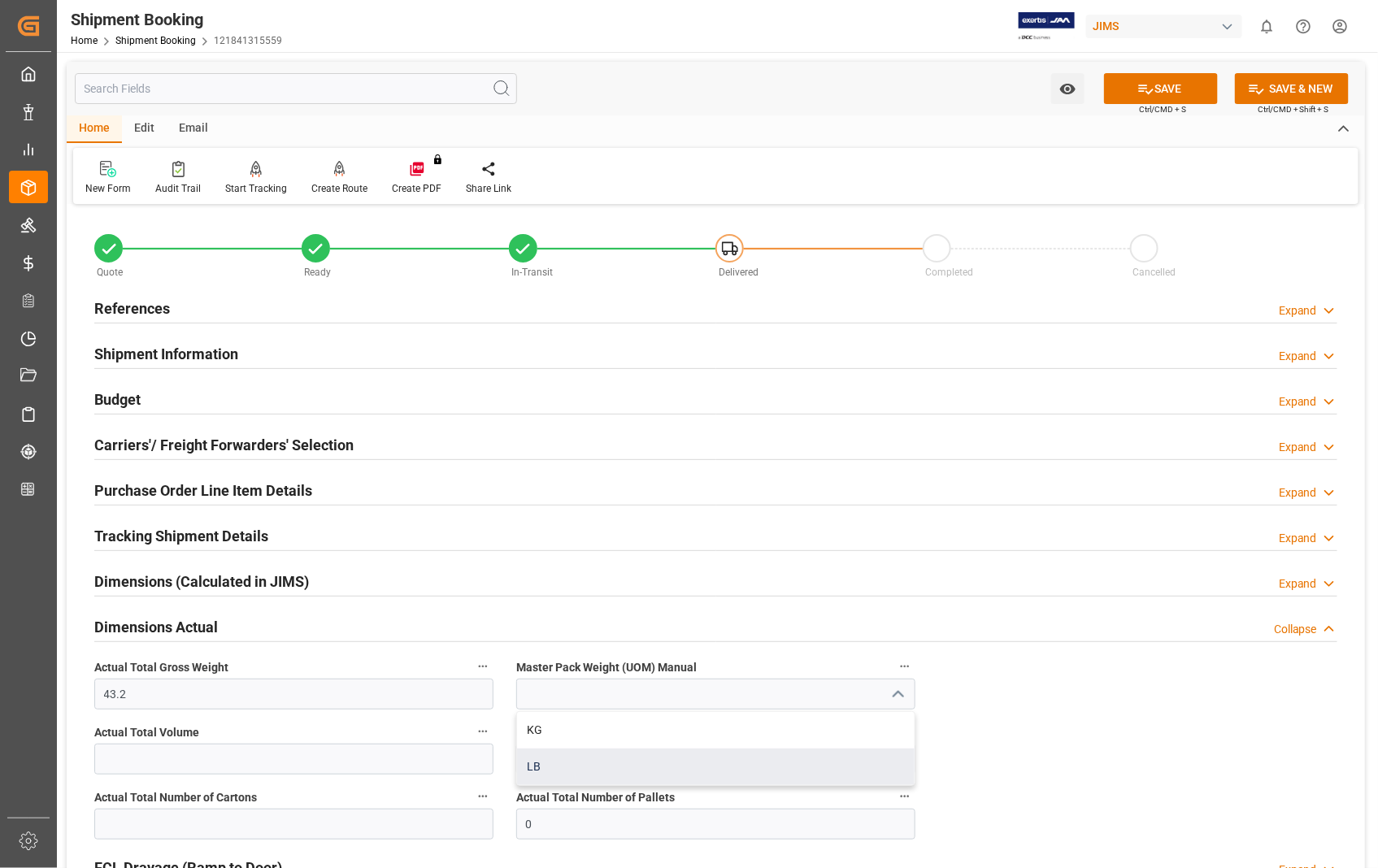
click at [546, 767] on div "LB" at bounding box center [716, 766] width 397 height 37
type input "LB"
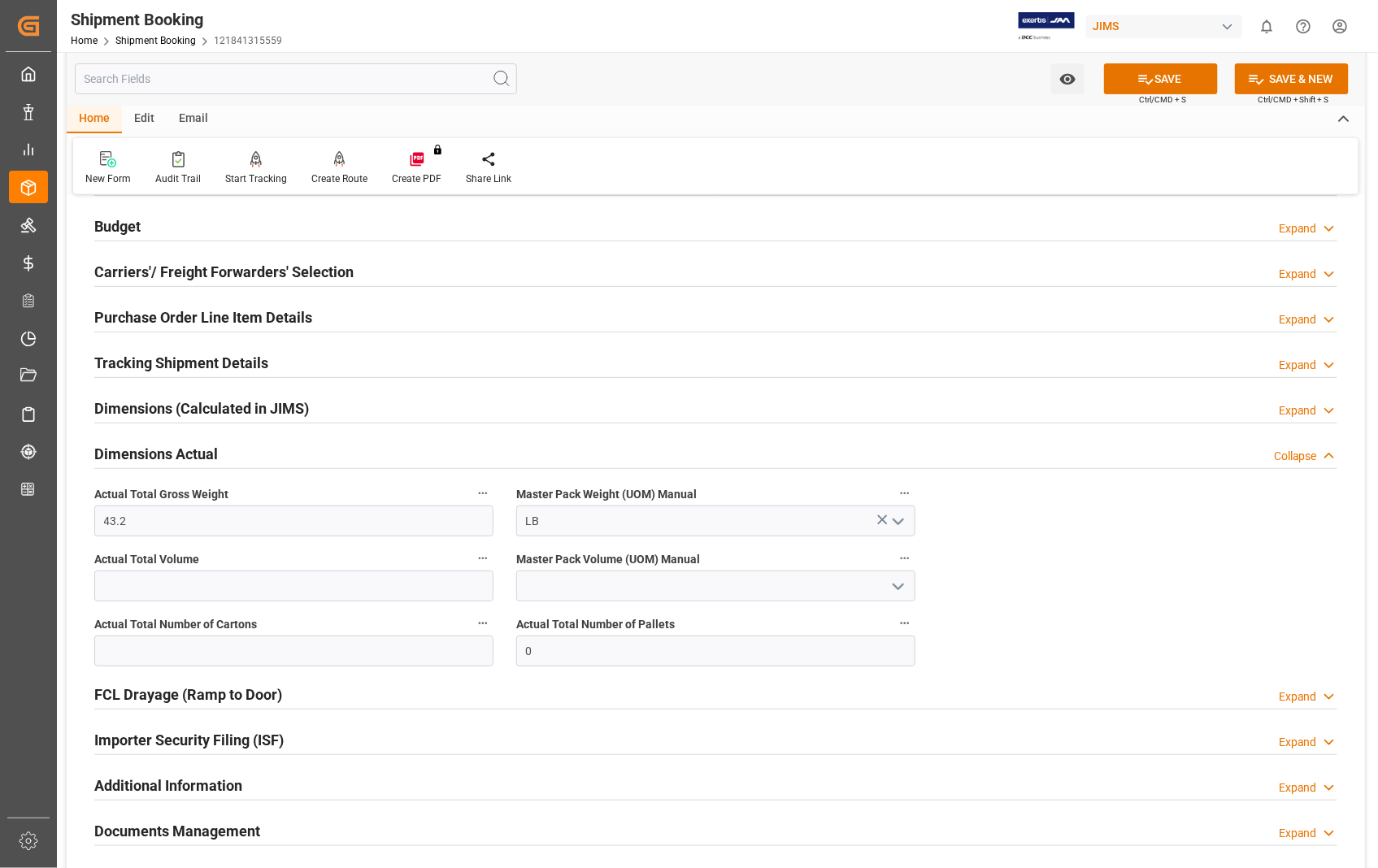
scroll to position [270, 0]
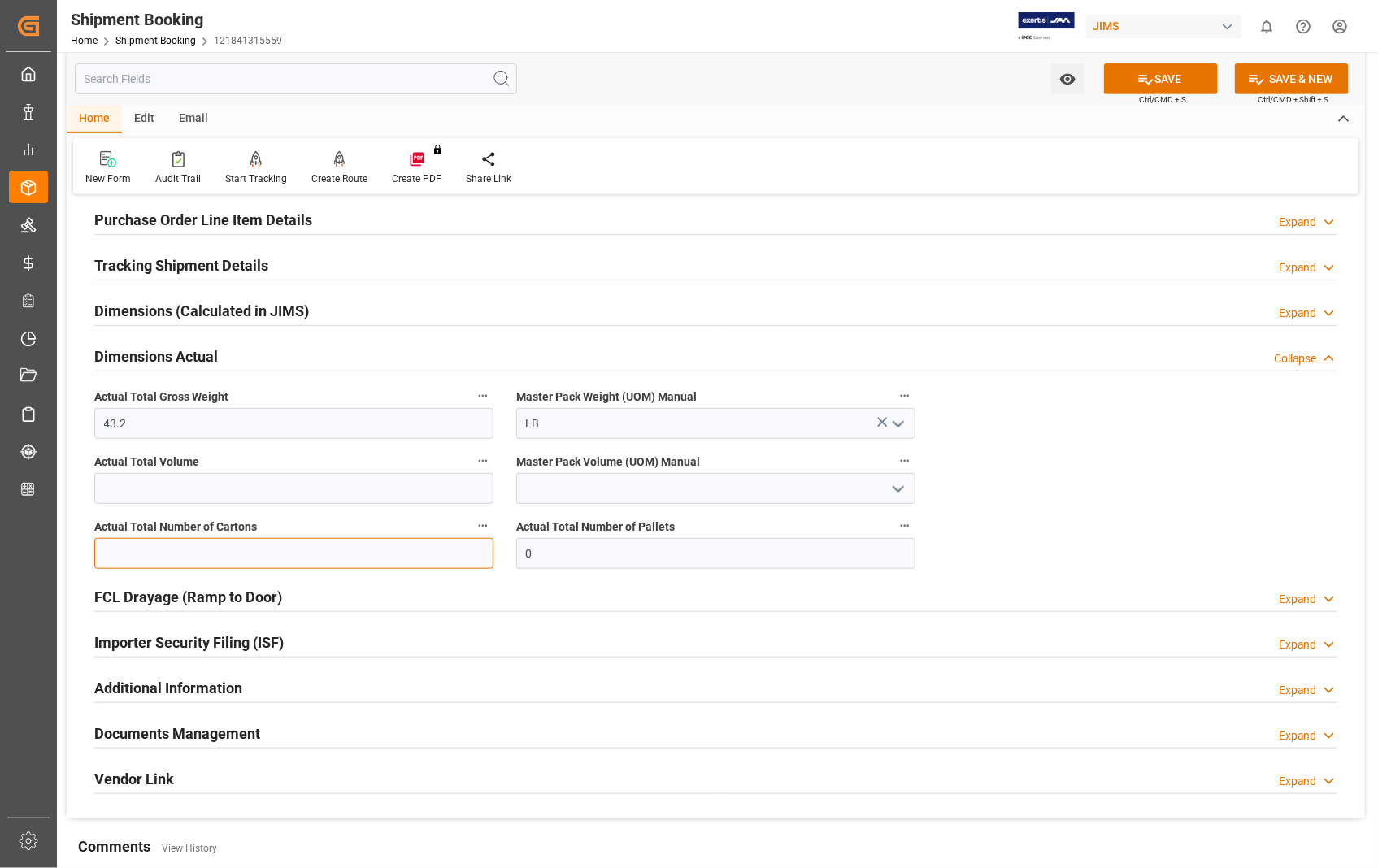
click at [280, 551] on input "text" at bounding box center [294, 553] width 399 height 31
type input "3"
click at [1188, 83] on button "SAVE" at bounding box center [1160, 78] width 113 height 31
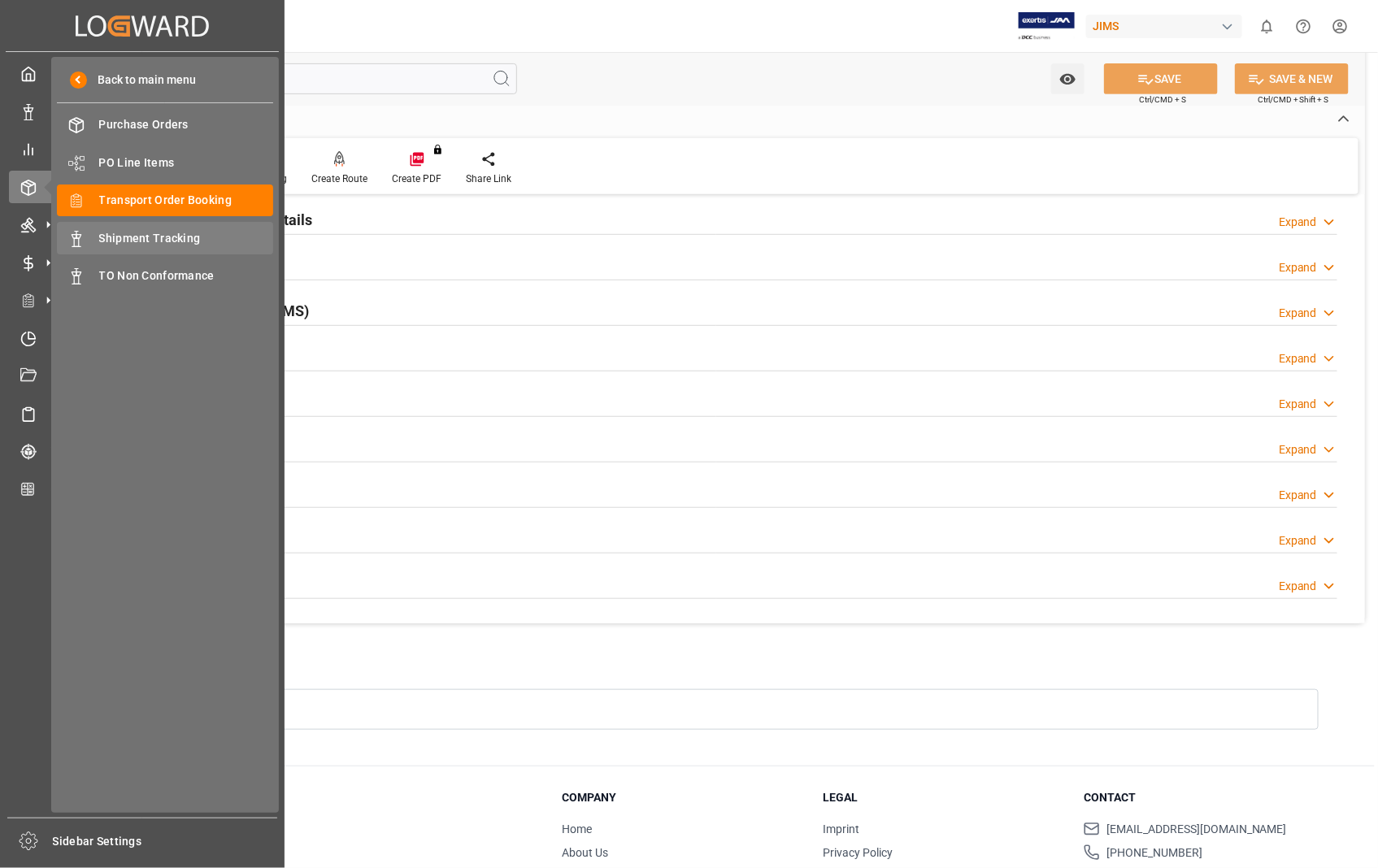
click at [155, 233] on span "Shipment Tracking" at bounding box center [186, 238] width 174 height 17
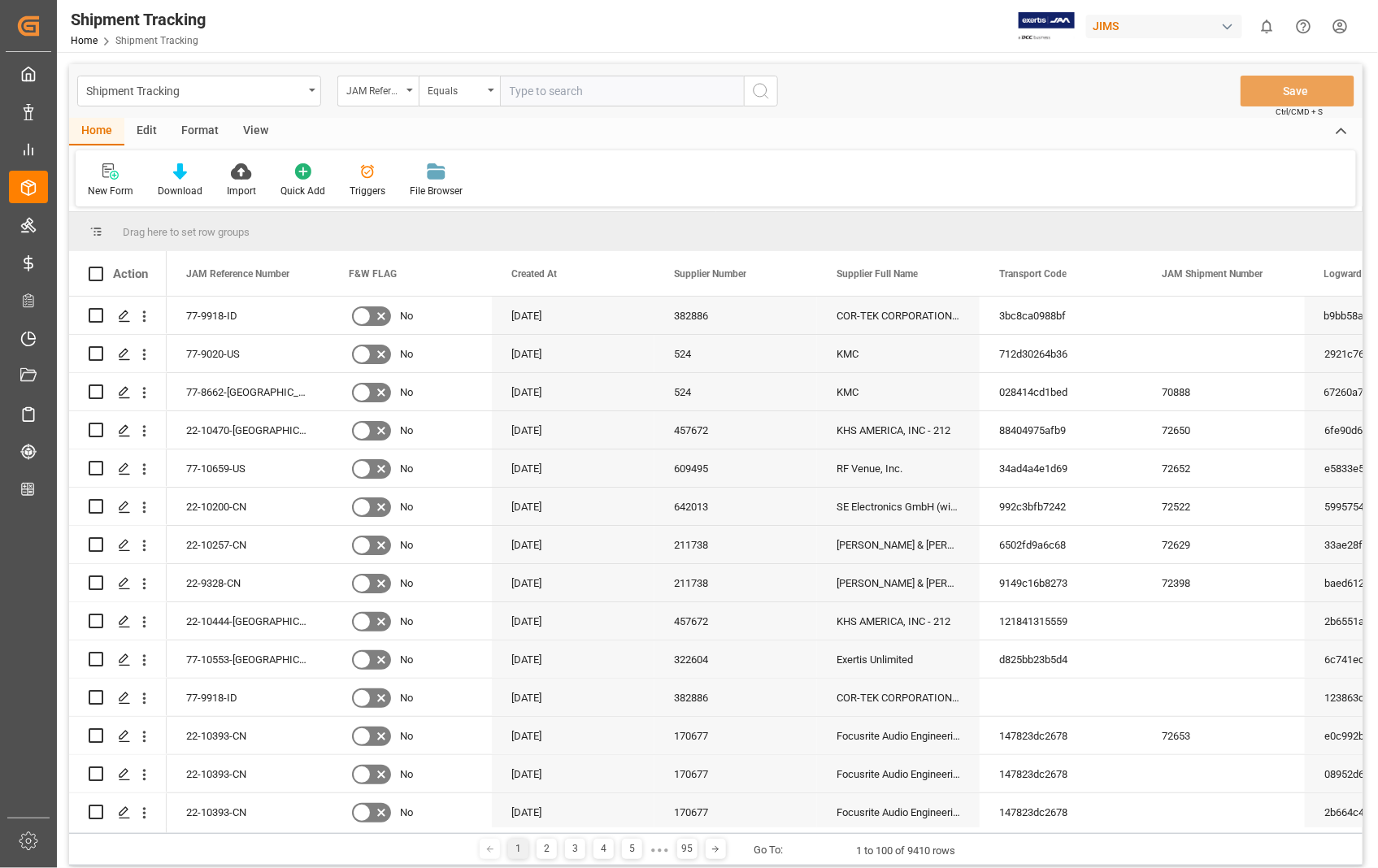
click at [605, 95] on input "text" at bounding box center [621, 91] width 244 height 31
type input "22-10444-[GEOGRAPHIC_DATA]"
click at [761, 83] on icon "search button" at bounding box center [760, 90] width 19 height 19
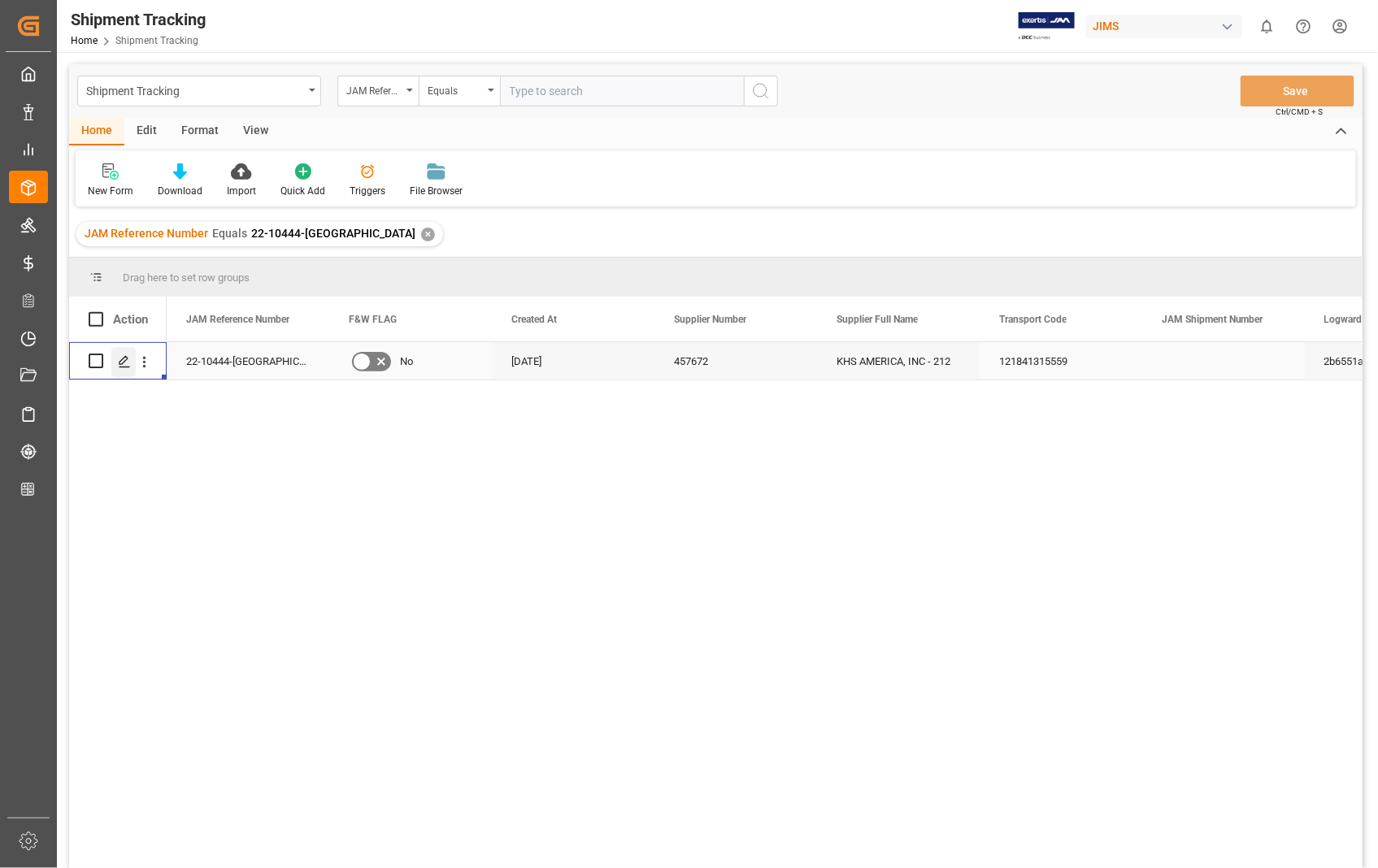
click at [118, 358] on icon "Press SPACE to select this row." at bounding box center [124, 362] width 13 height 13
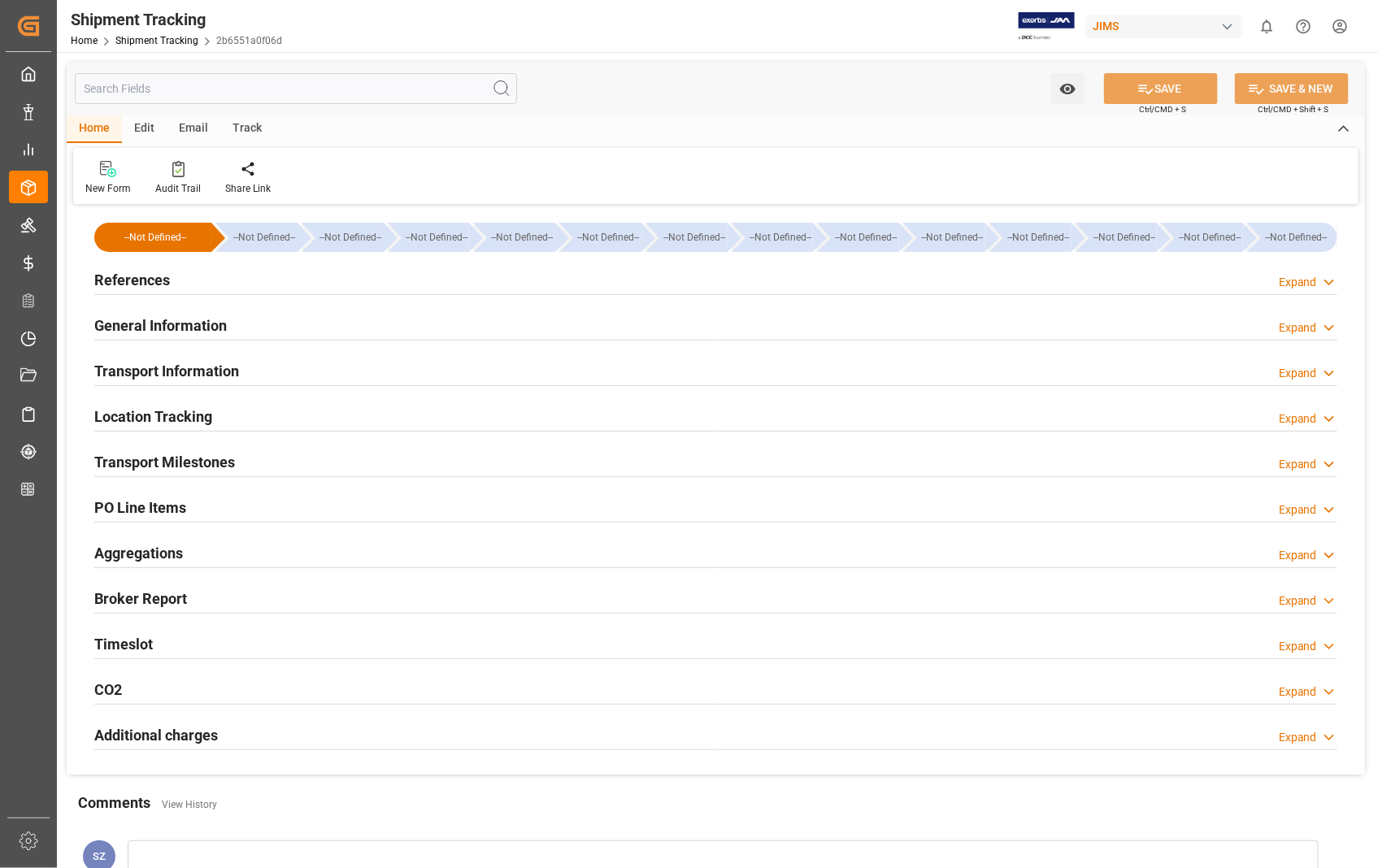
type input "05-08-2025"
click at [141, 286] on h2 "References" at bounding box center [132, 280] width 76 height 22
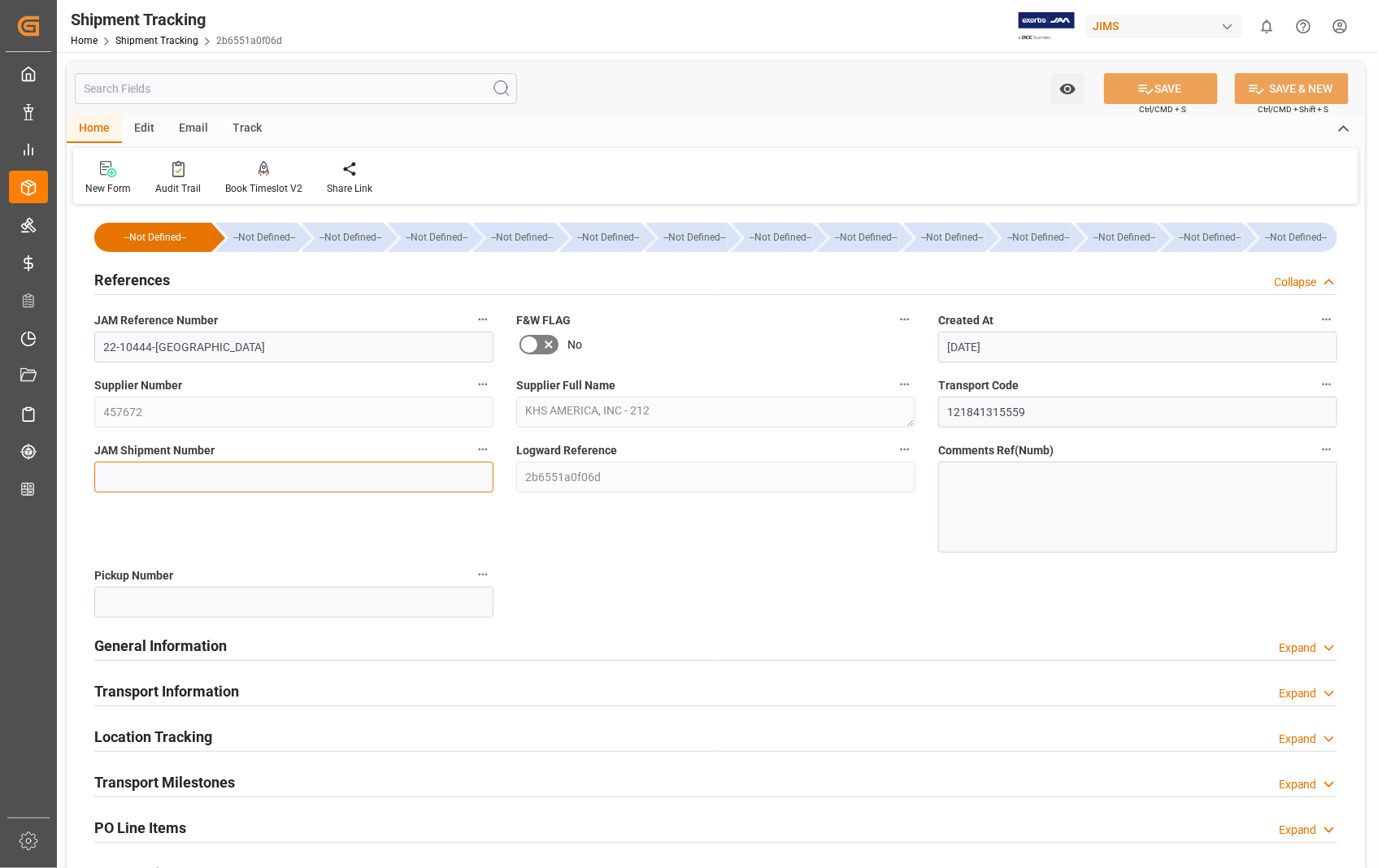
click at [269, 484] on input at bounding box center [294, 476] width 399 height 31
paste input "72655"
type input "72655"
click at [1177, 85] on button "SAVE" at bounding box center [1160, 88] width 113 height 31
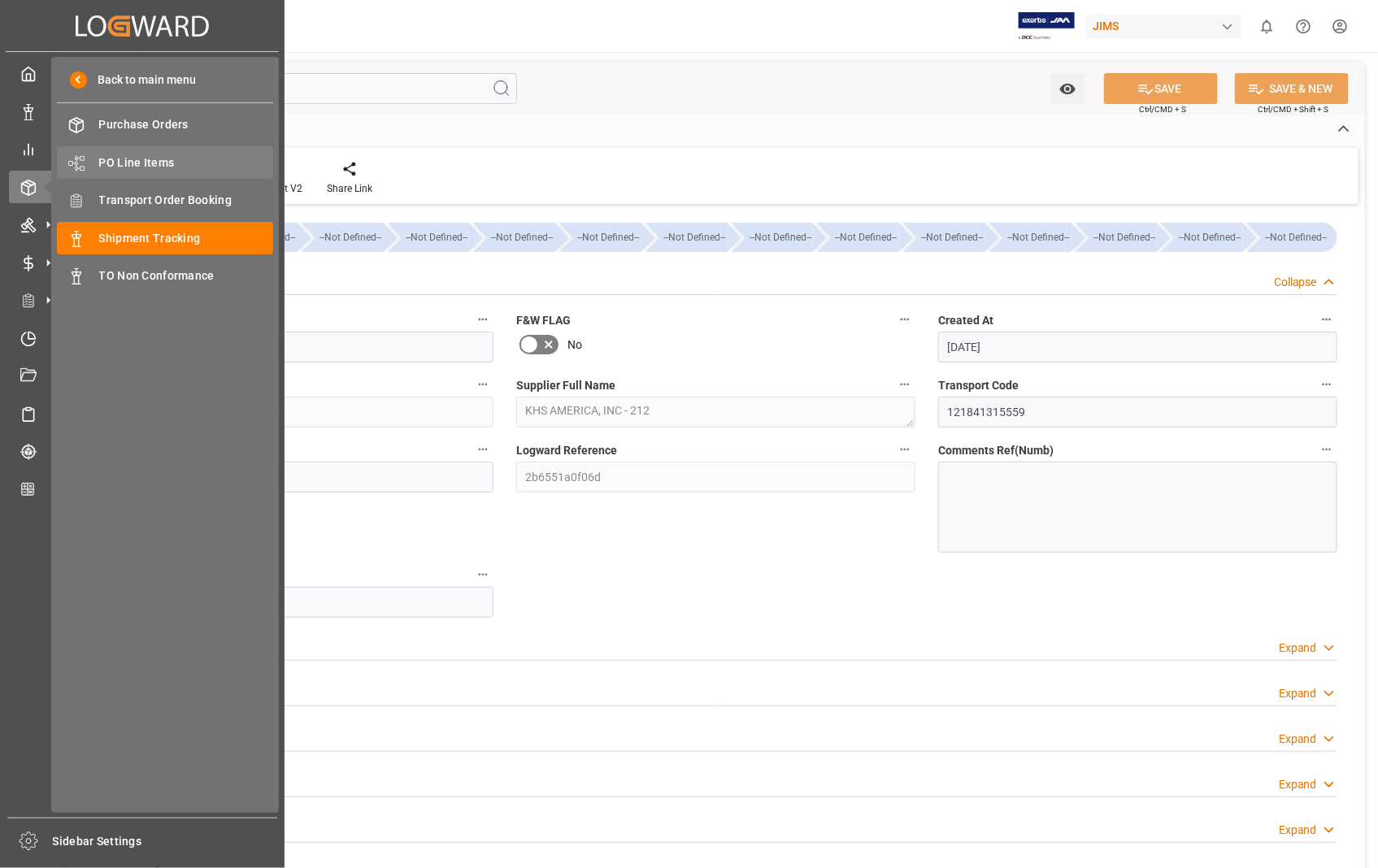
click at [123, 152] on div "PO Line Items PO Line Items" at bounding box center [164, 162] width 216 height 32
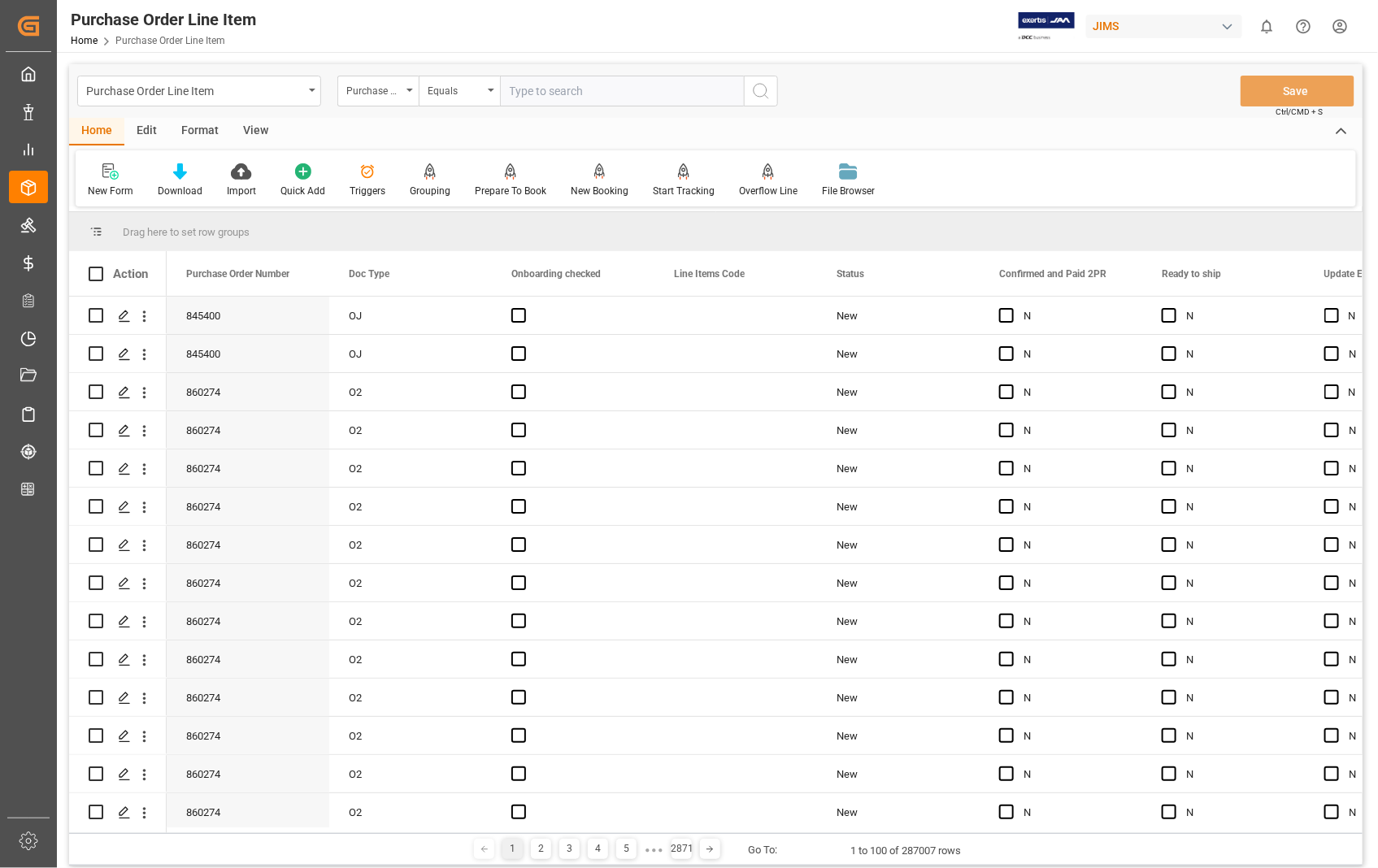
click at [571, 83] on input "text" at bounding box center [621, 91] width 244 height 31
type input "841433"
click at [757, 87] on icon "search button" at bounding box center [760, 90] width 19 height 19
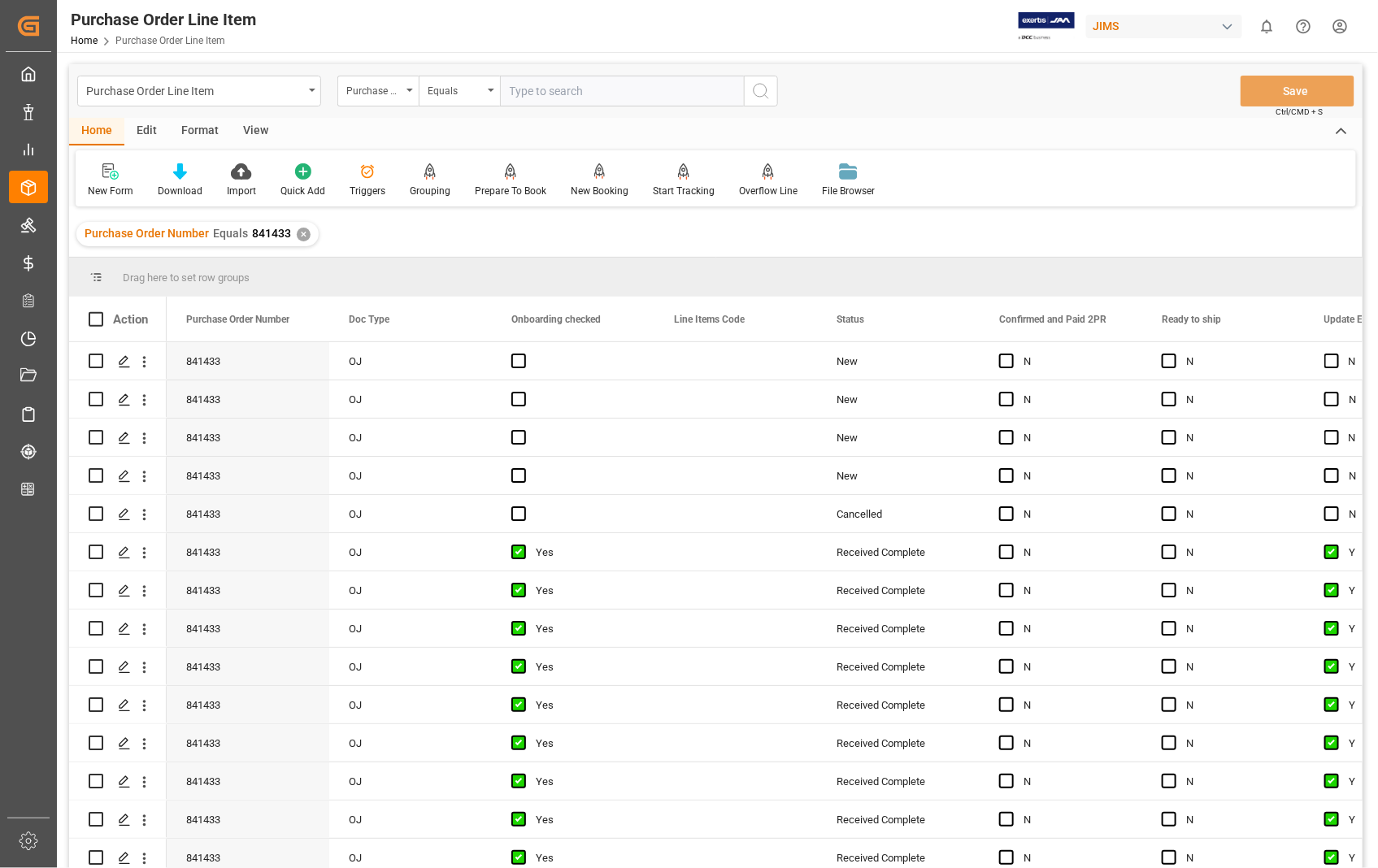
click at [253, 126] on div "View" at bounding box center [255, 131] width 49 height 28
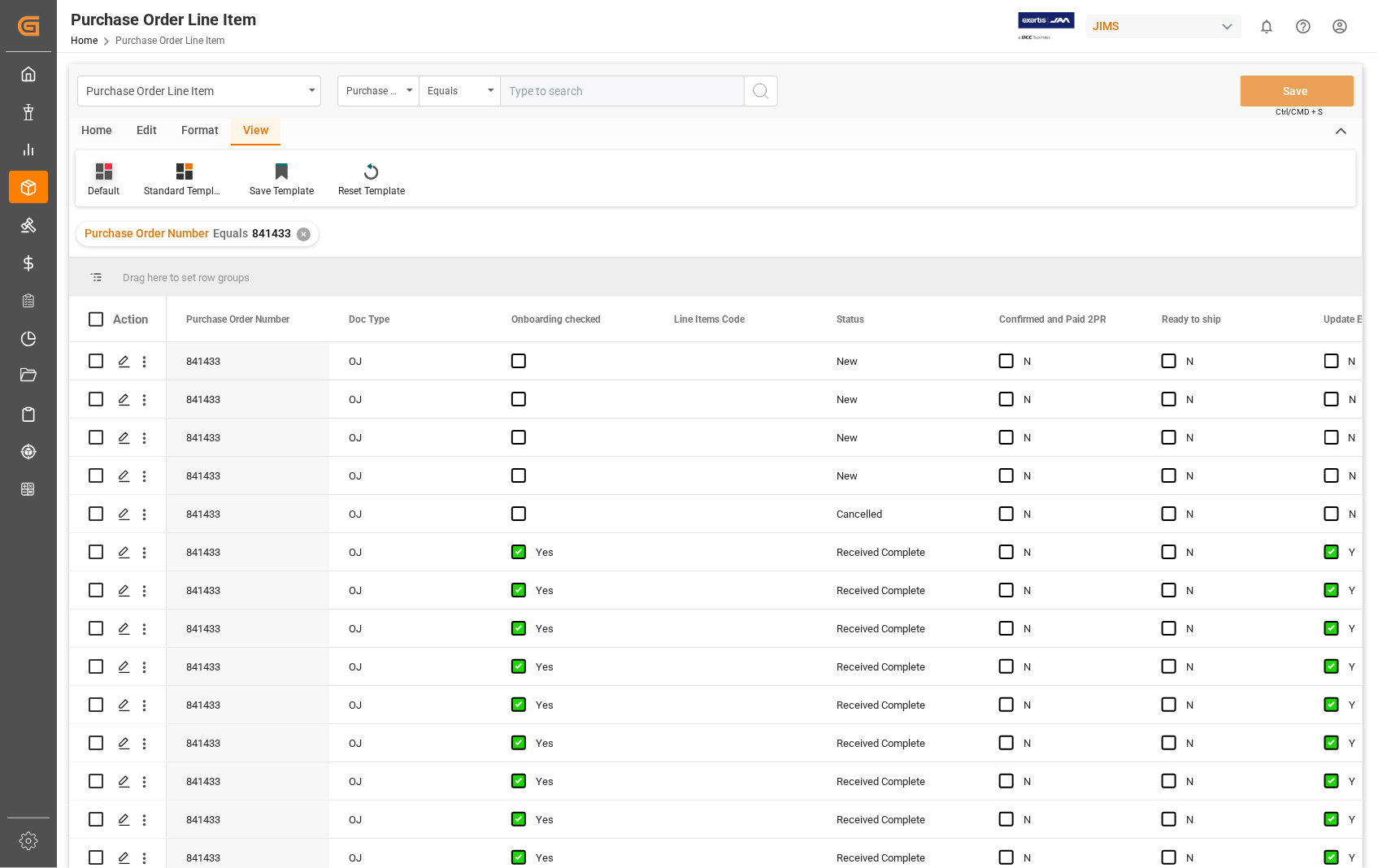
click at [100, 188] on div "Default" at bounding box center [103, 191] width 32 height 15
click at [110, 258] on div "Sophia setting." at bounding box center [167, 263] width 143 height 17
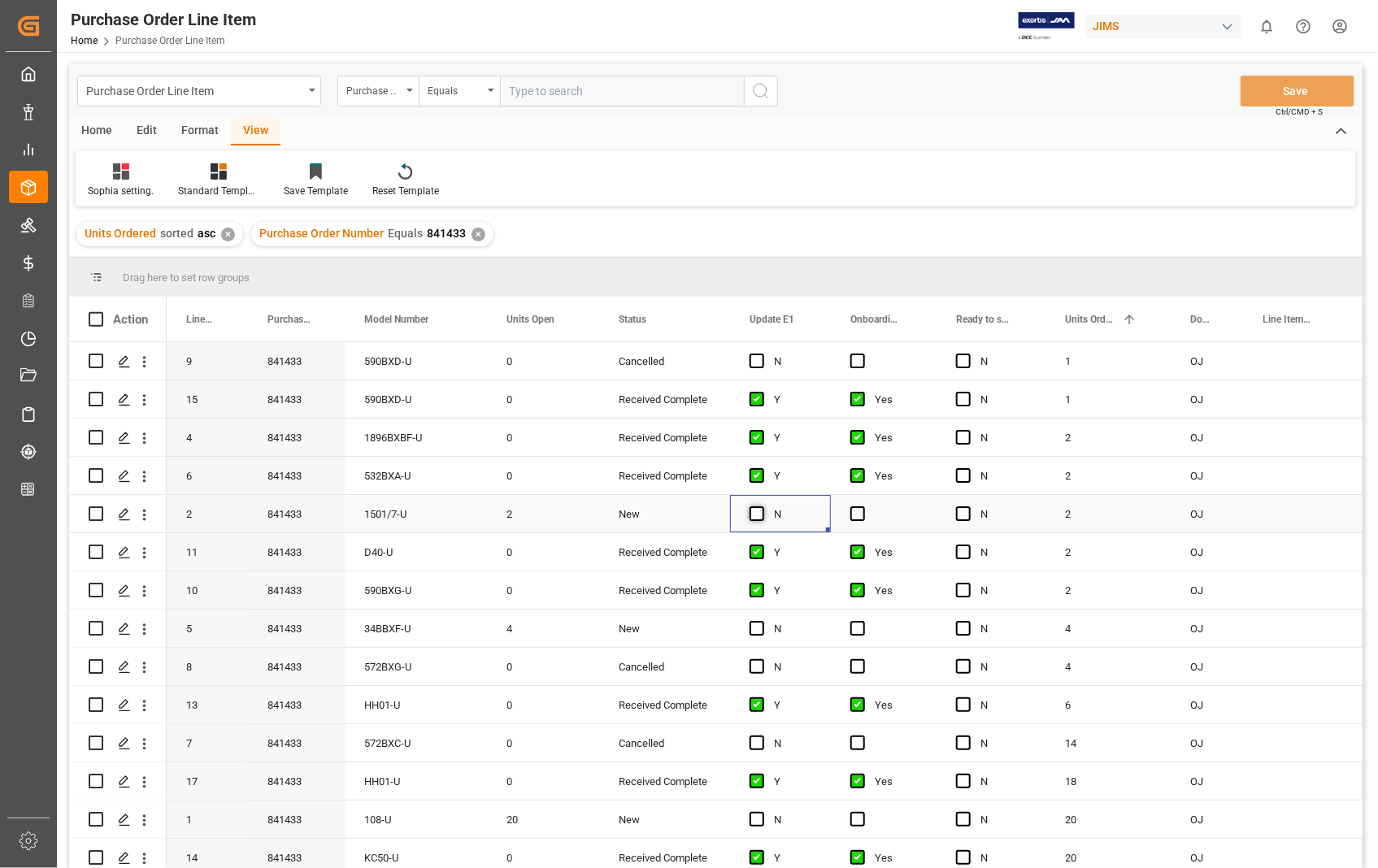
click at [758, 514] on span "Press SPACE to select this row." at bounding box center [757, 514] width 15 height 15
click at [762, 506] on input "Press SPACE to select this row." at bounding box center [762, 506] width 0 height 0
click at [857, 507] on span "Press SPACE to select this row." at bounding box center [857, 514] width 15 height 15
click at [863, 506] on input "Press SPACE to select this row." at bounding box center [863, 506] width 0 height 0
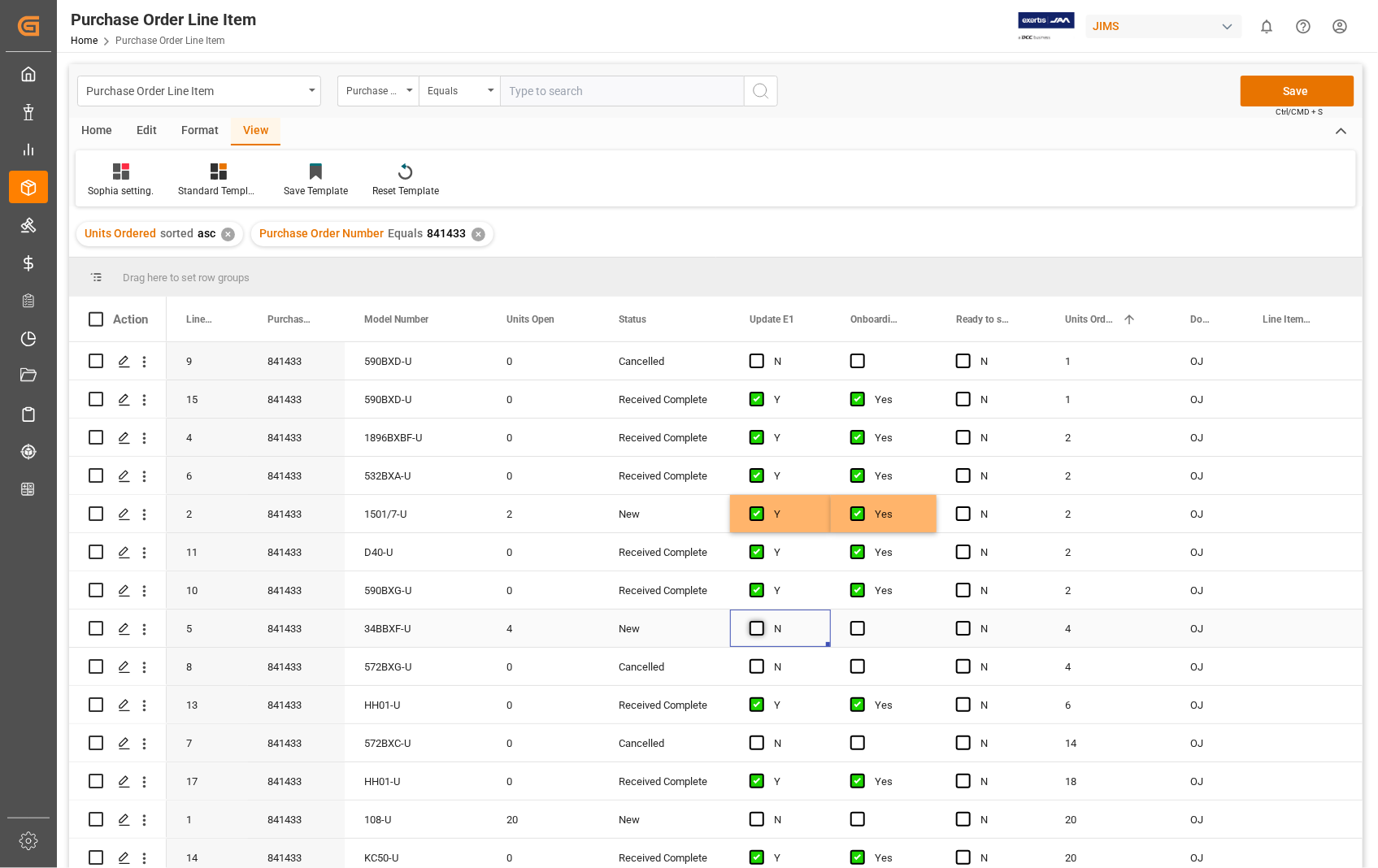
click at [756, 631] on span "Press SPACE to select this row." at bounding box center [757, 628] width 15 height 15
click at [762, 620] on input "Press SPACE to select this row." at bounding box center [762, 620] width 0 height 0
click at [858, 629] on span "Press SPACE to select this row." at bounding box center [857, 628] width 15 height 15
click at [863, 620] on input "Press SPACE to select this row." at bounding box center [863, 620] width 0 height 0
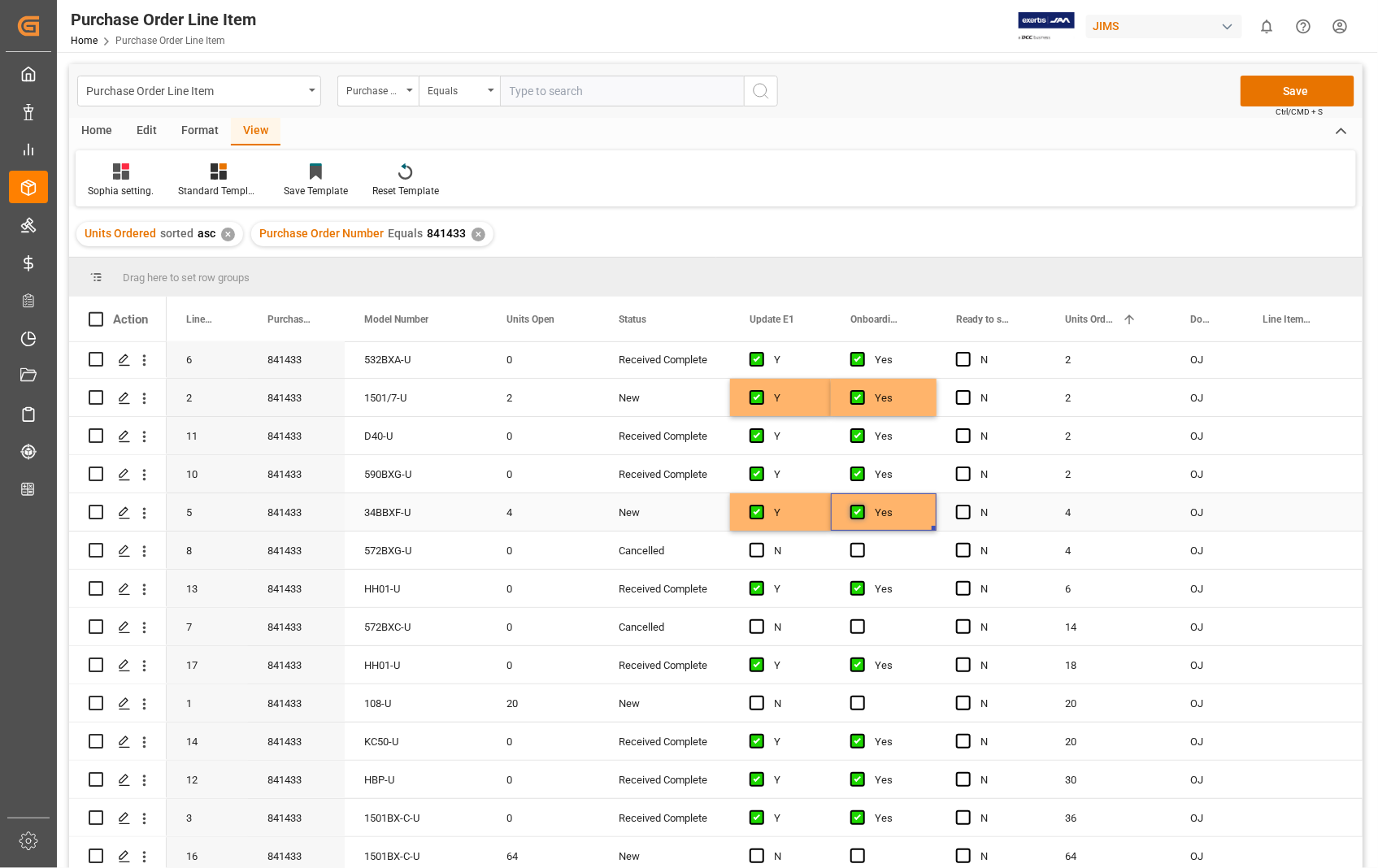
scroll to position [123, 0]
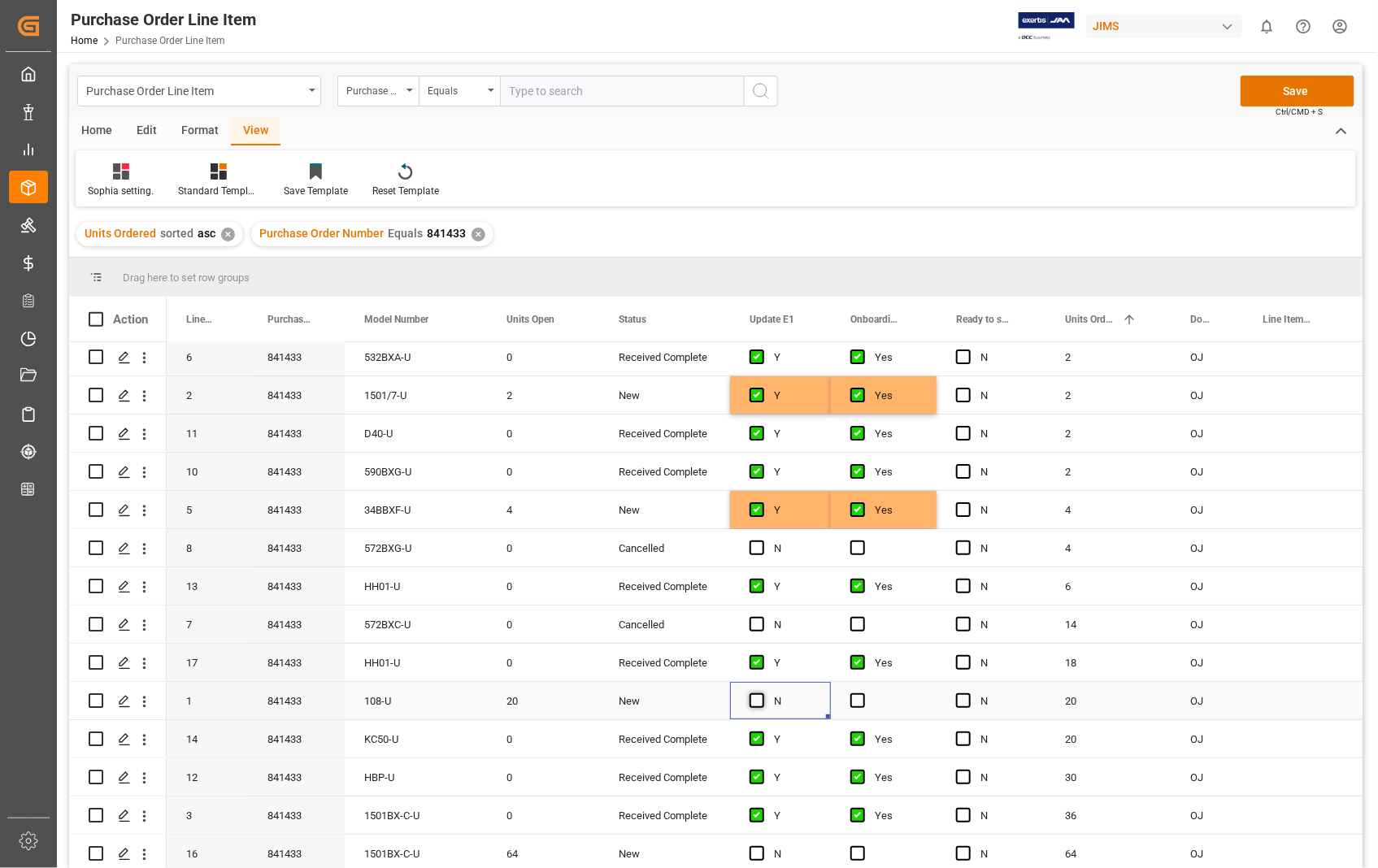
click at [762, 694] on span "Press SPACE to select this row." at bounding box center [757, 700] width 15 height 15
click at [762, 693] on input "Press SPACE to select this row." at bounding box center [762, 693] width 0 height 0
click at [856, 693] on span "Press SPACE to select this row." at bounding box center [857, 700] width 15 height 15
click at [863, 693] on input "Press SPACE to select this row." at bounding box center [863, 693] width 0 height 0
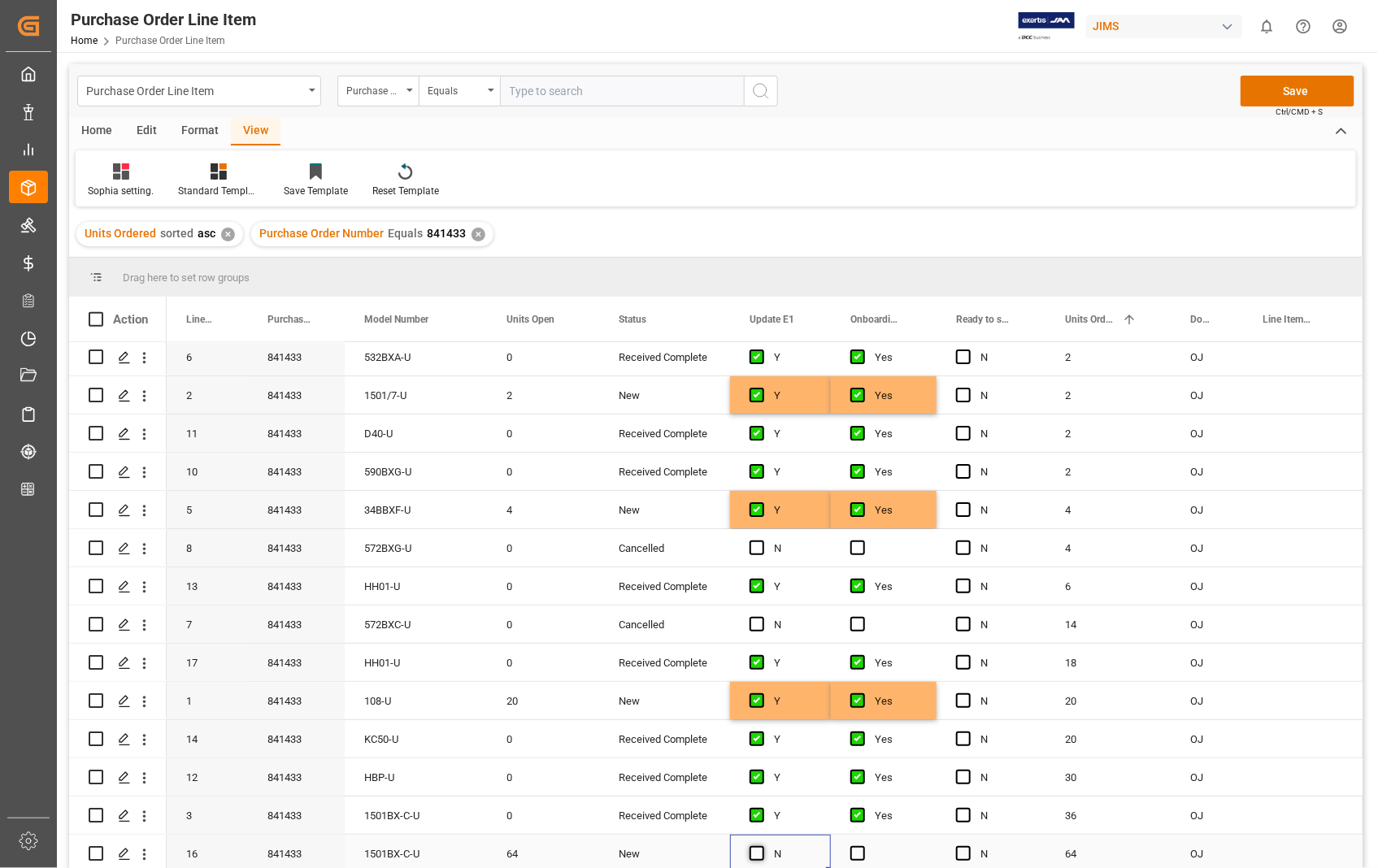
click at [760, 855] on span "Press SPACE to select this row." at bounding box center [757, 853] width 15 height 15
click at [762, 845] on input "Press SPACE to select this row." at bounding box center [762, 845] width 0 height 0
click at [858, 839] on div "Press SPACE to select this row." at bounding box center [883, 853] width 106 height 38
click at [857, 845] on span "Press SPACE to select this row." at bounding box center [857, 853] width 15 height 15
click at [863, 845] on input "Press SPACE to select this row." at bounding box center [863, 845] width 0 height 0
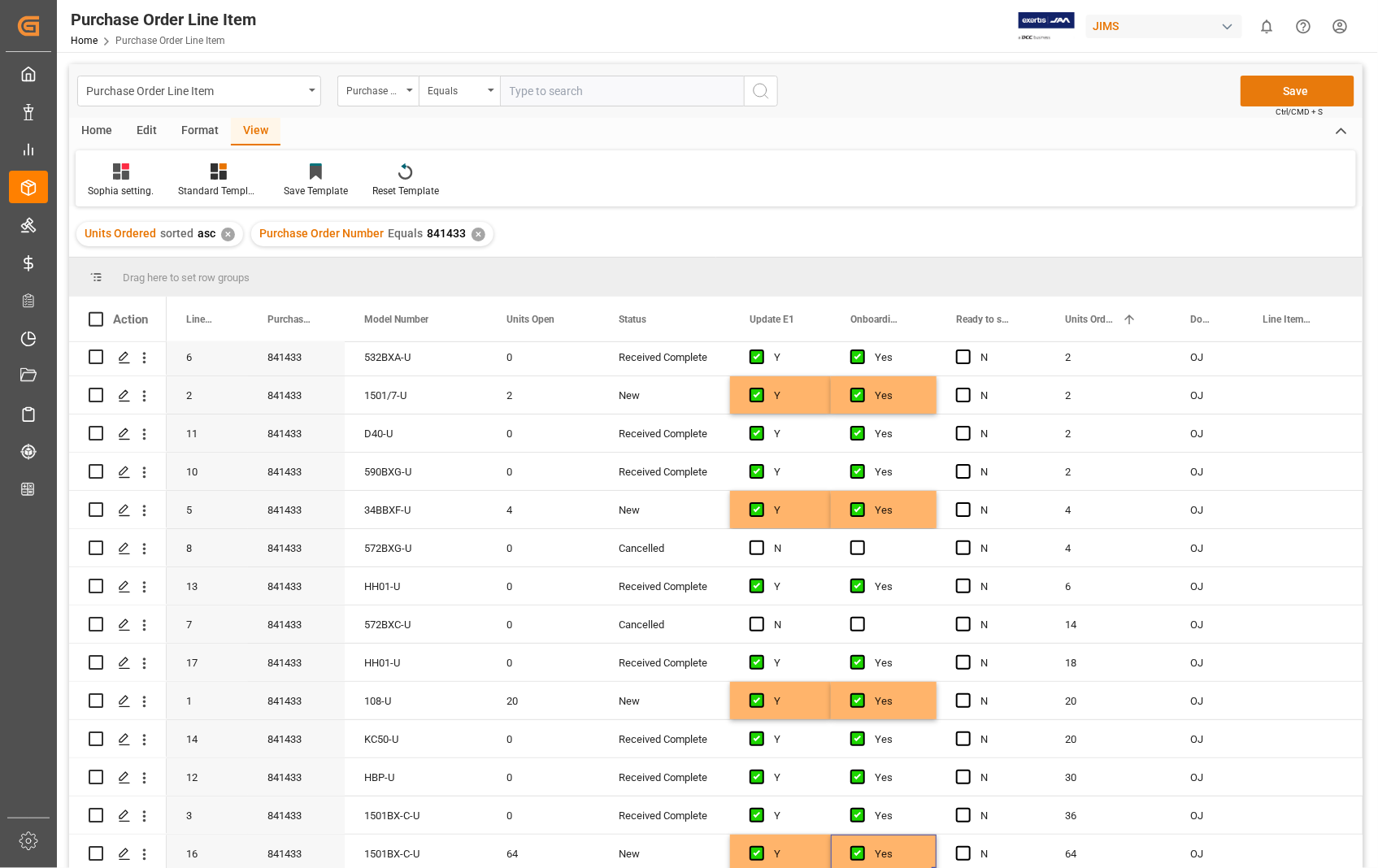
click at [1299, 93] on button "Save" at bounding box center [1297, 91] width 113 height 31
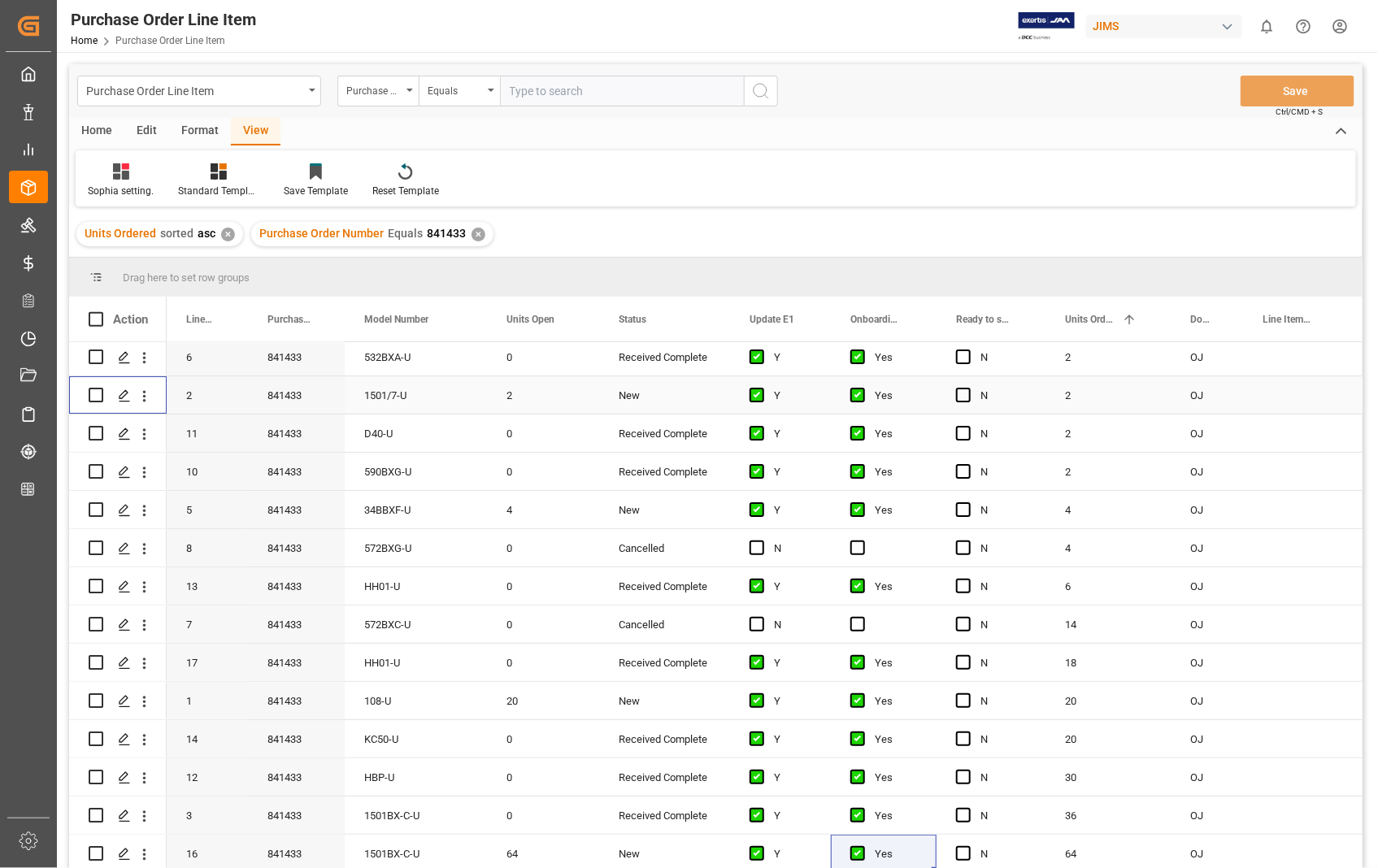
click at [99, 393] on input "Press Space to toggle row selection (unchecked)" at bounding box center [96, 395] width 15 height 15
checkbox input "true"
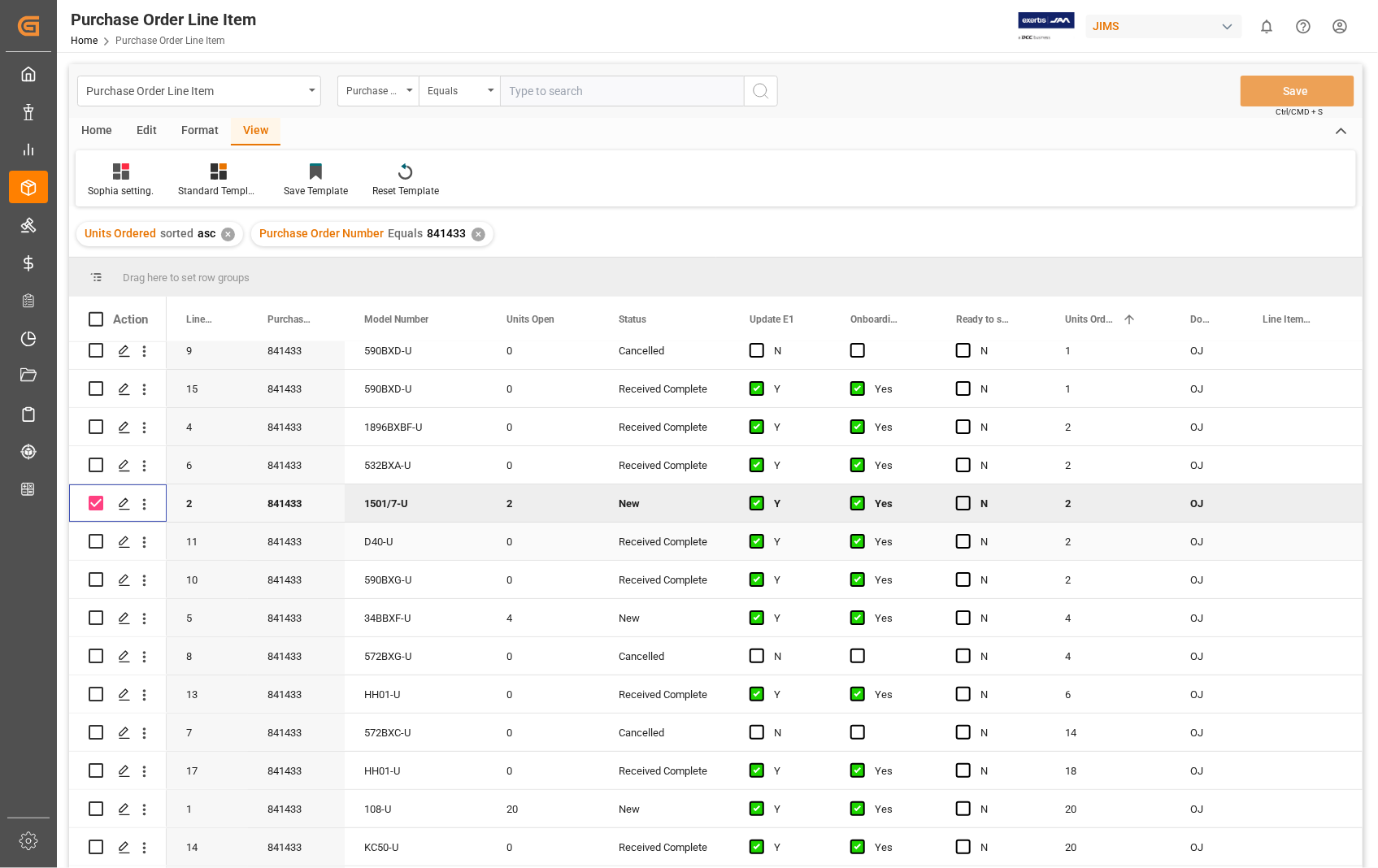
scroll to position [0, 0]
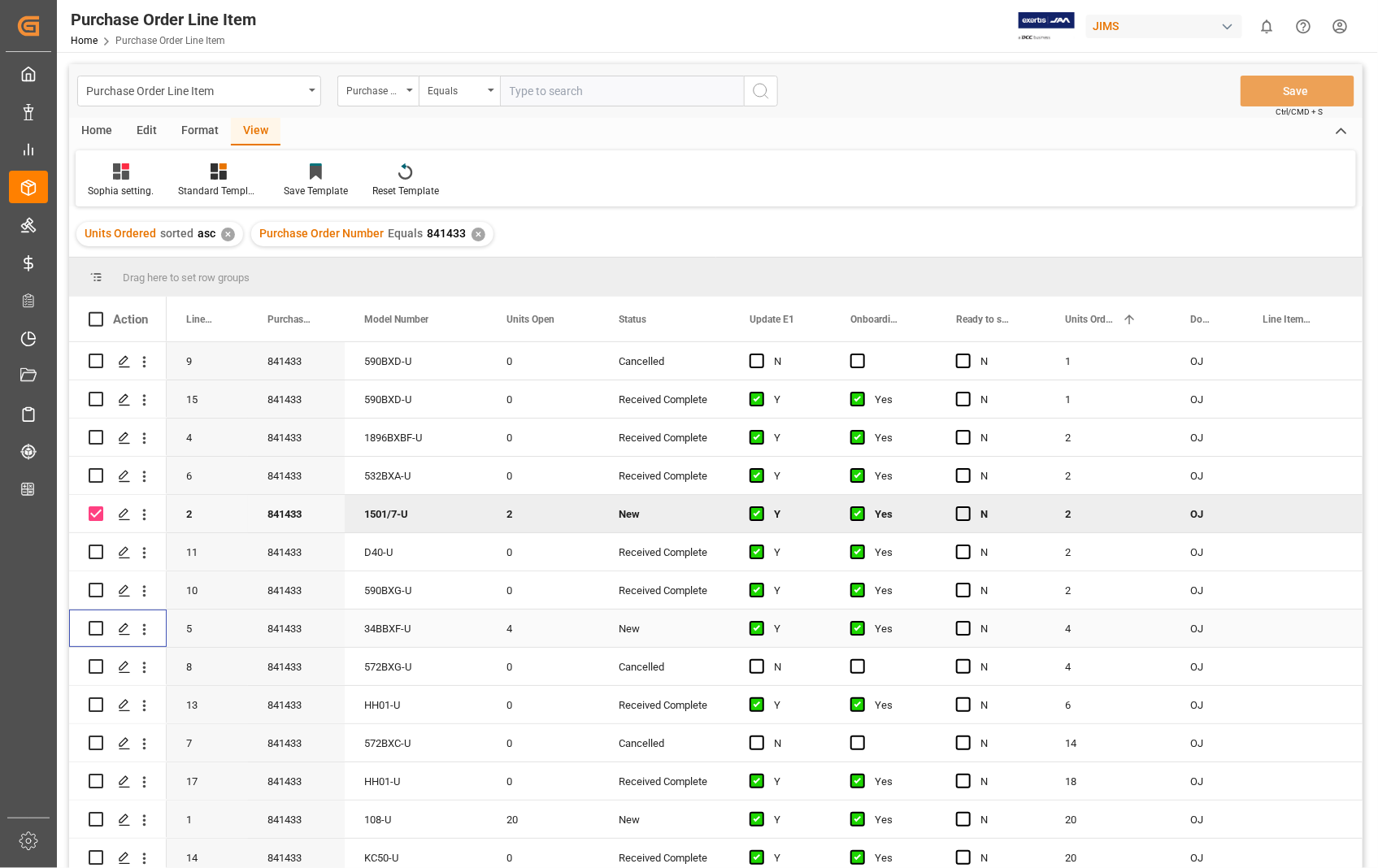
click at [98, 630] on input "Press Space to toggle row selection (unchecked)" at bounding box center [96, 628] width 15 height 15
checkbox input "true"
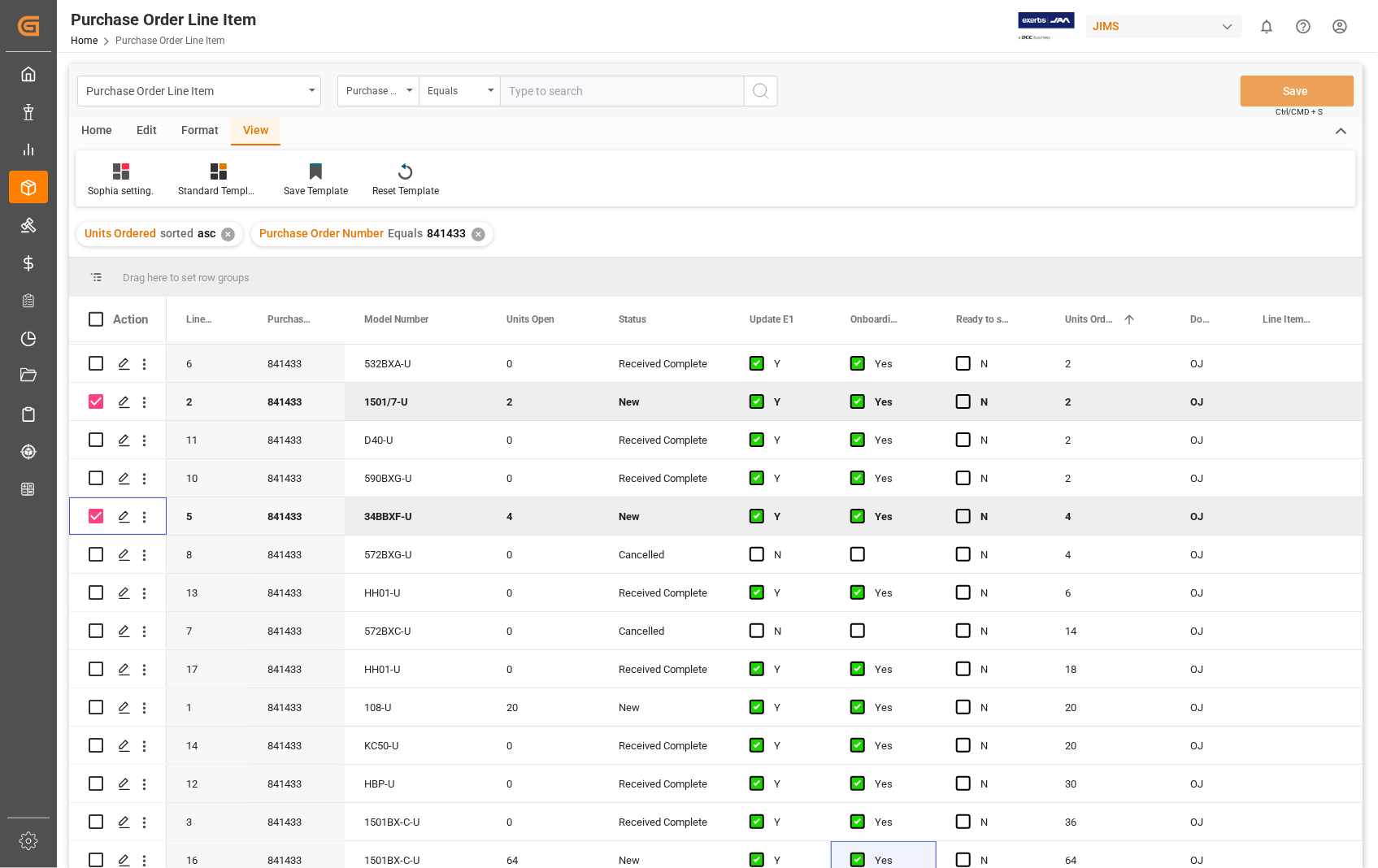
scroll to position [123, 0]
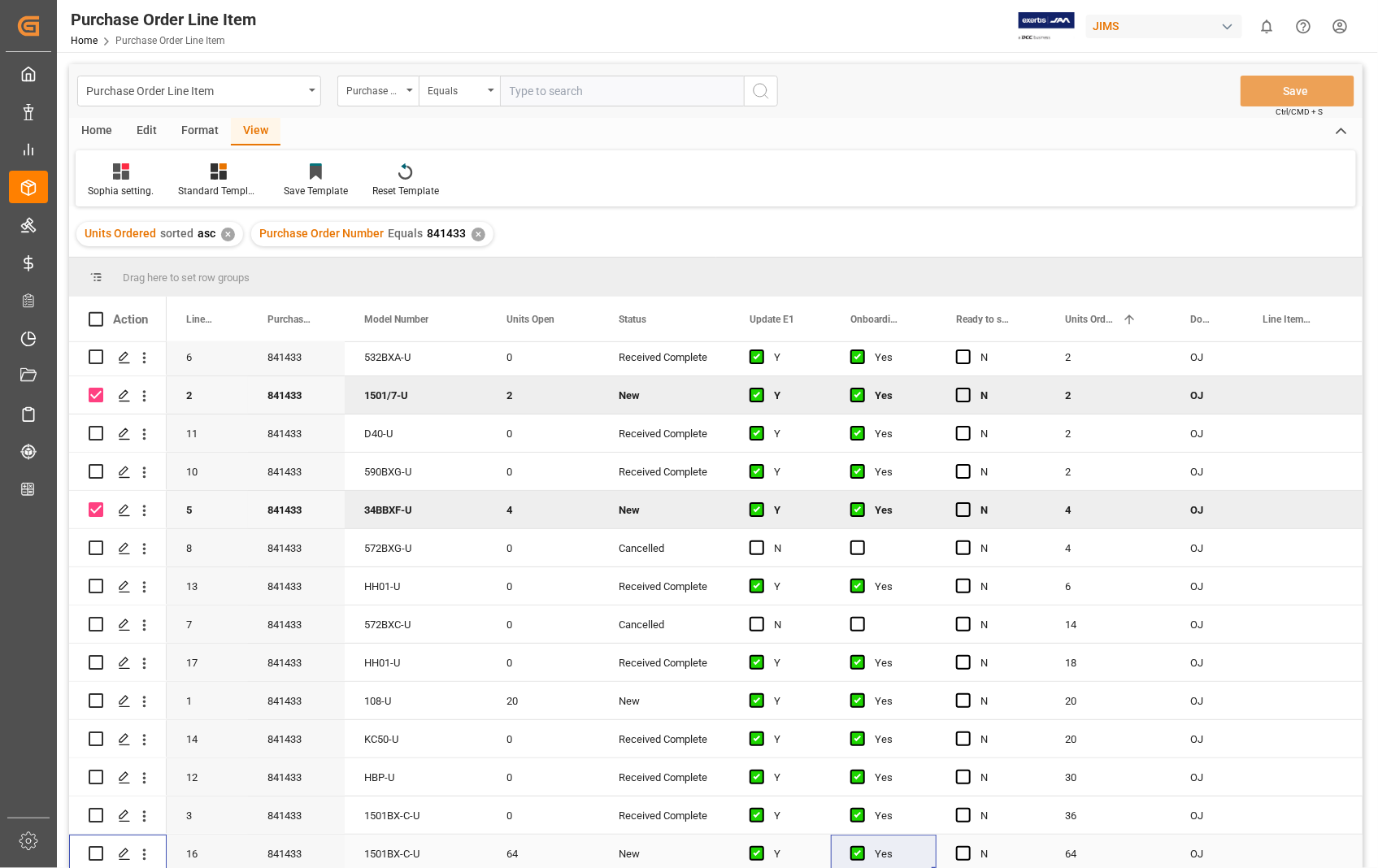
click at [94, 850] on input "Press Space to toggle row selection (unchecked)" at bounding box center [96, 853] width 15 height 15
checkbox input "true"
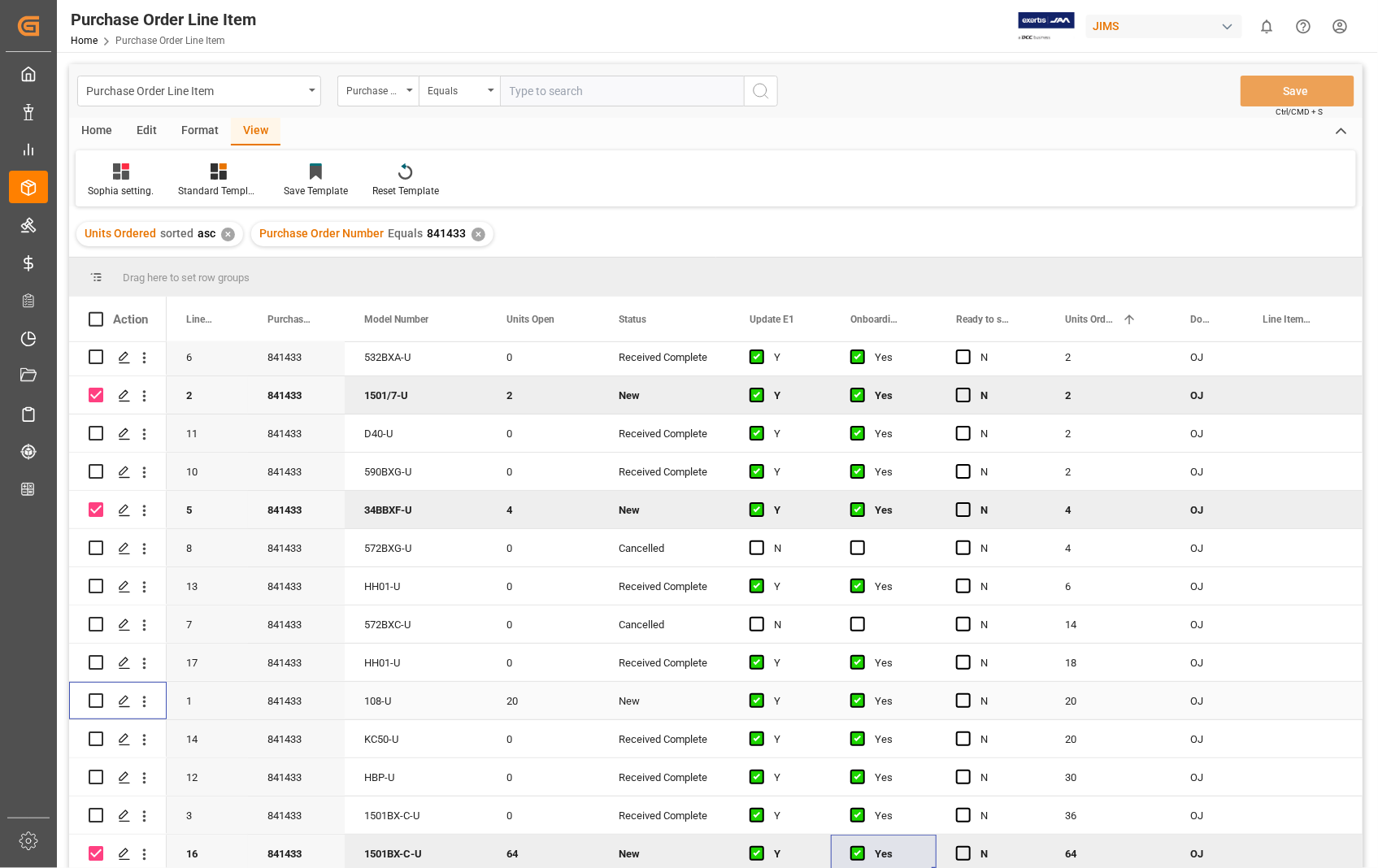
click at [93, 699] on input "Press Space to toggle row selection (unchecked)" at bounding box center [96, 700] width 15 height 15
checkbox input "true"
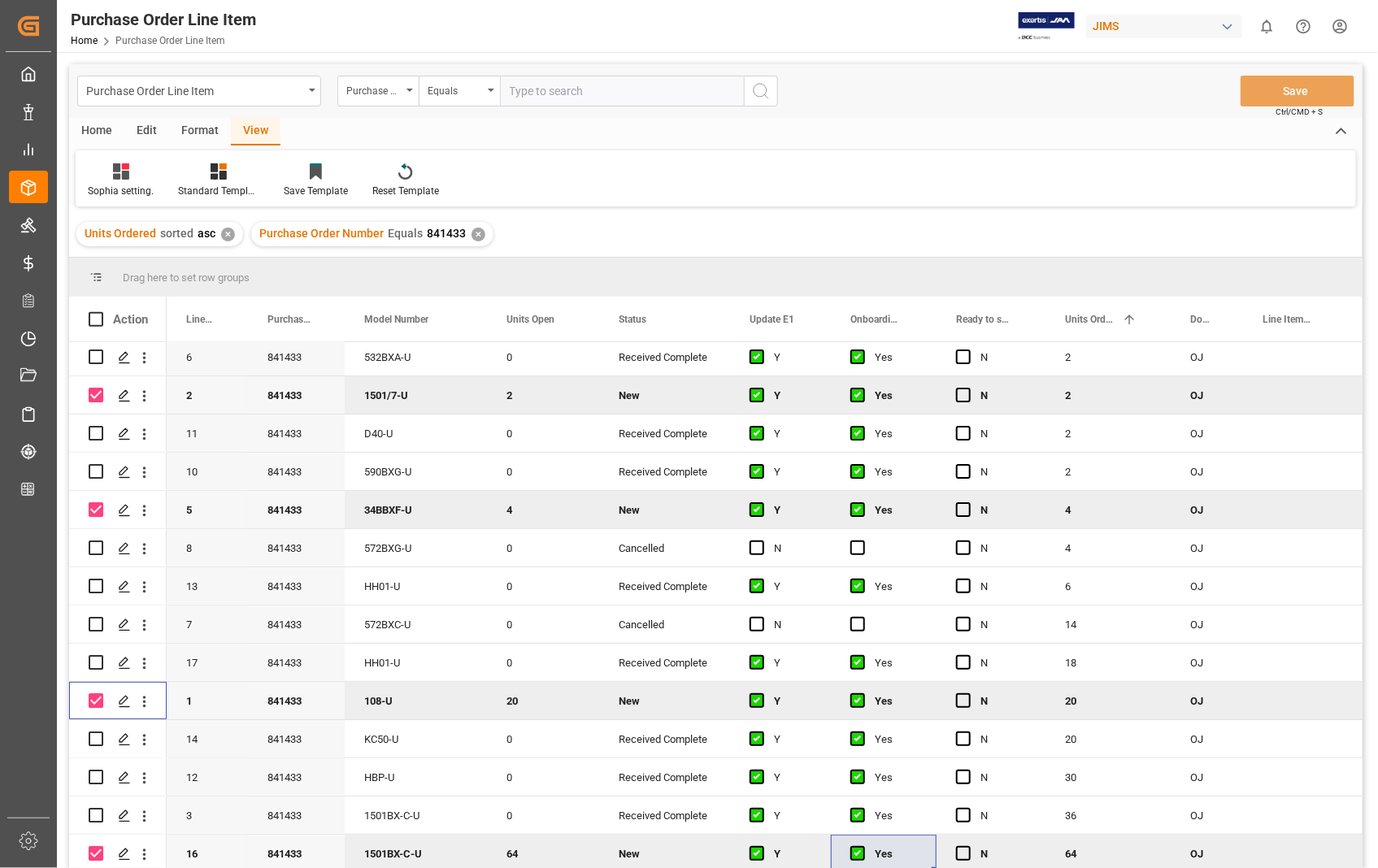
click at [99, 133] on div "Home" at bounding box center [97, 131] width 55 height 28
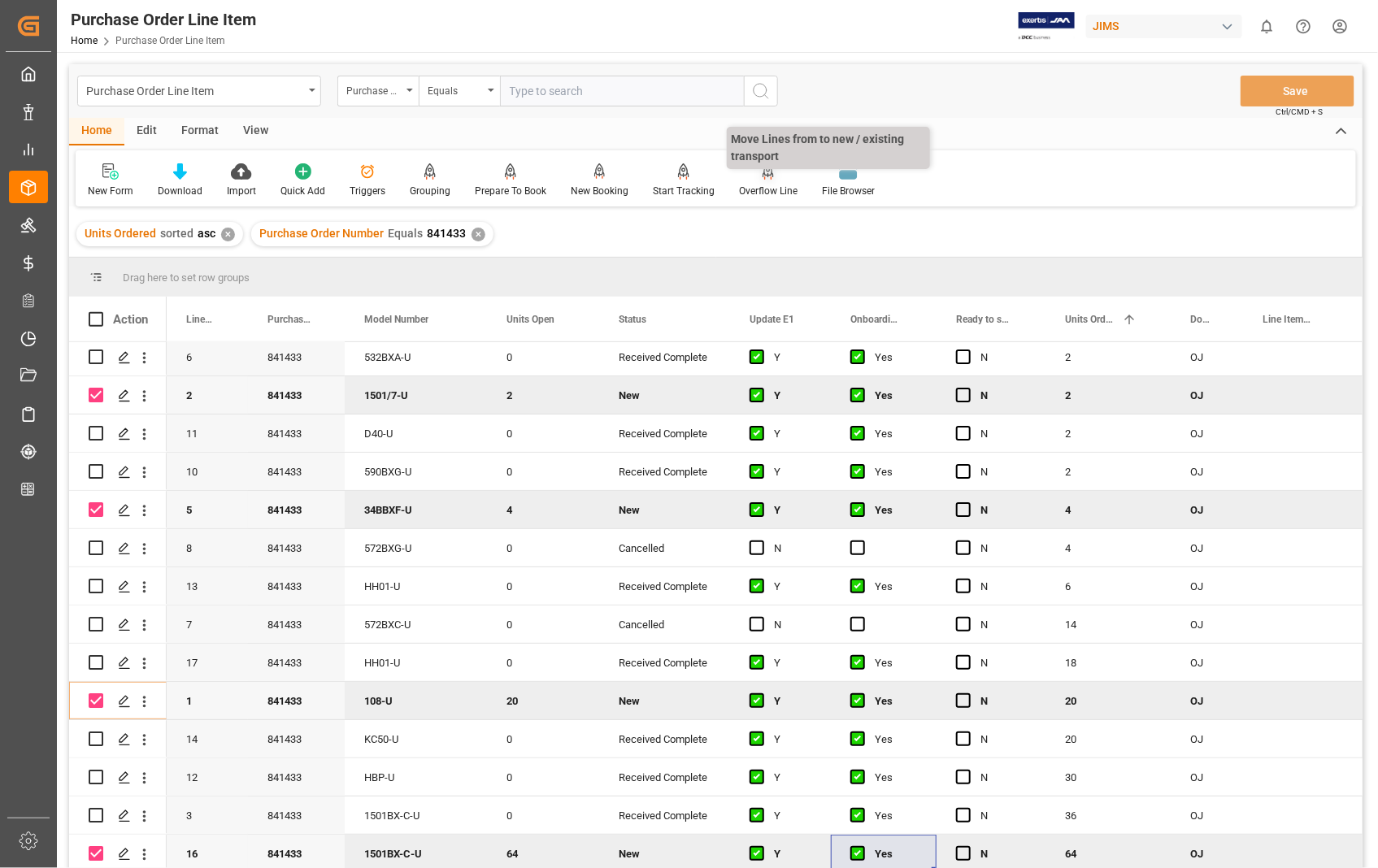
click at [767, 174] on icon at bounding box center [768, 170] width 12 height 14
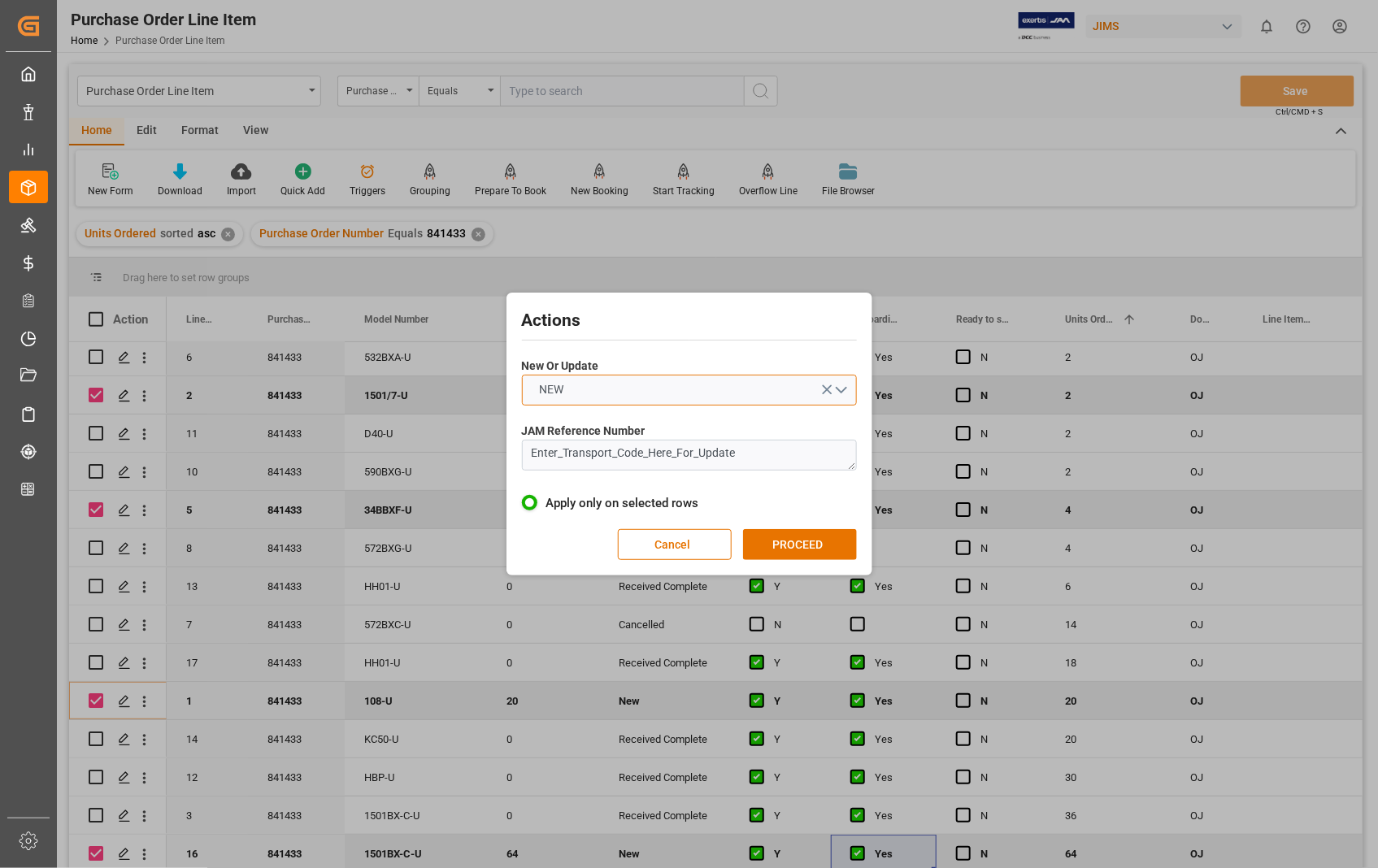
click at [845, 384] on button "NEW" at bounding box center [689, 389] width 334 height 31
click at [636, 433] on div "UPDATE" at bounding box center [690, 428] width 334 height 34
drag, startPoint x: 756, startPoint y: 448, endPoint x: 502, endPoint y: 451, distance: 254.0
click at [502, 451] on div "Actions New Or Update UPDATE JAM Reference Number Enter_Transport_Code_Here_For…" at bounding box center [689, 434] width 1378 height 868
paste textarea "72655"
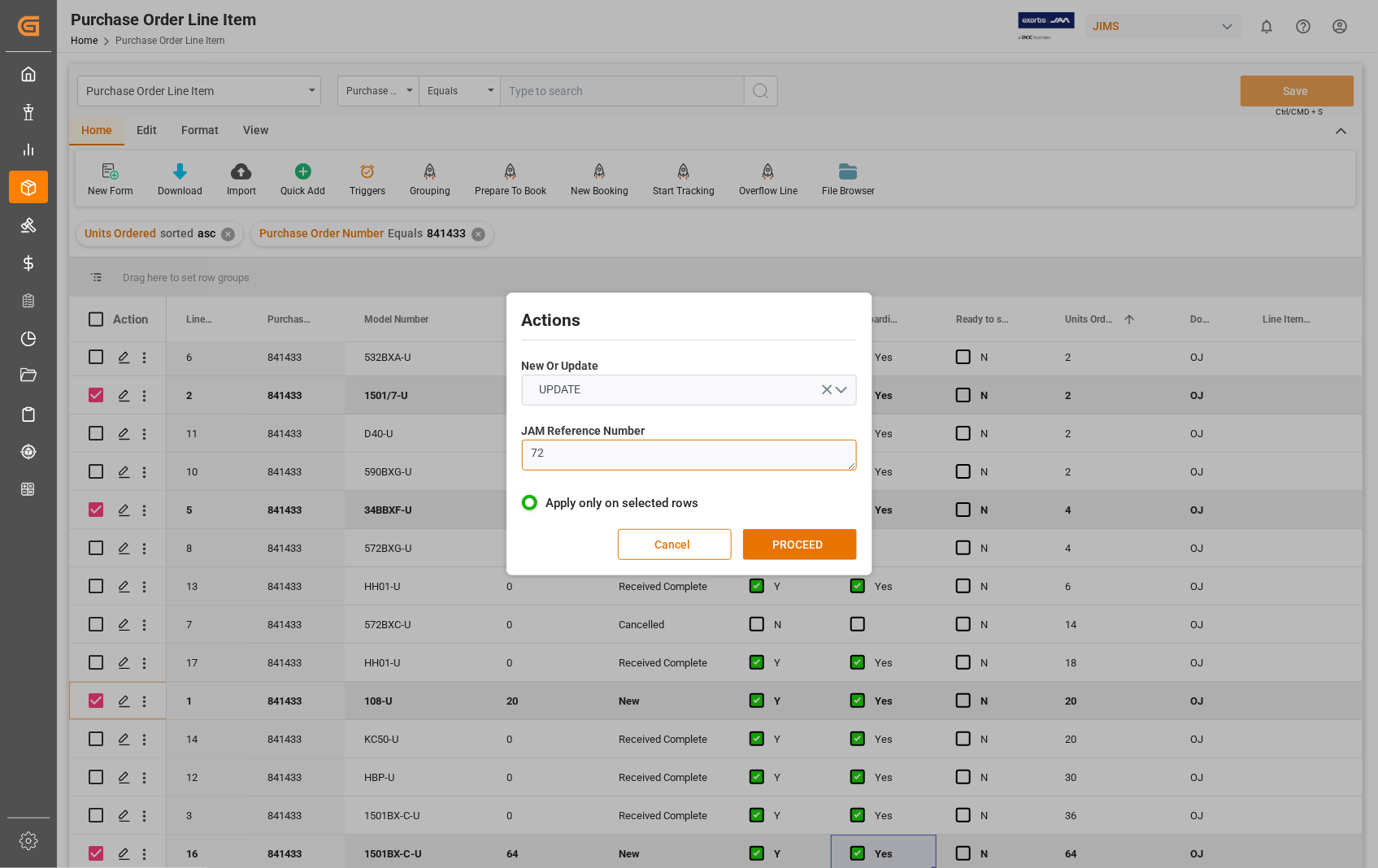
type textarea "7"
paste textarea "22-10444-[GEOGRAPHIC_DATA]"
type textarea "22-10444-[GEOGRAPHIC_DATA]"
click at [807, 545] on button "PROCEED" at bounding box center [800, 544] width 113 height 31
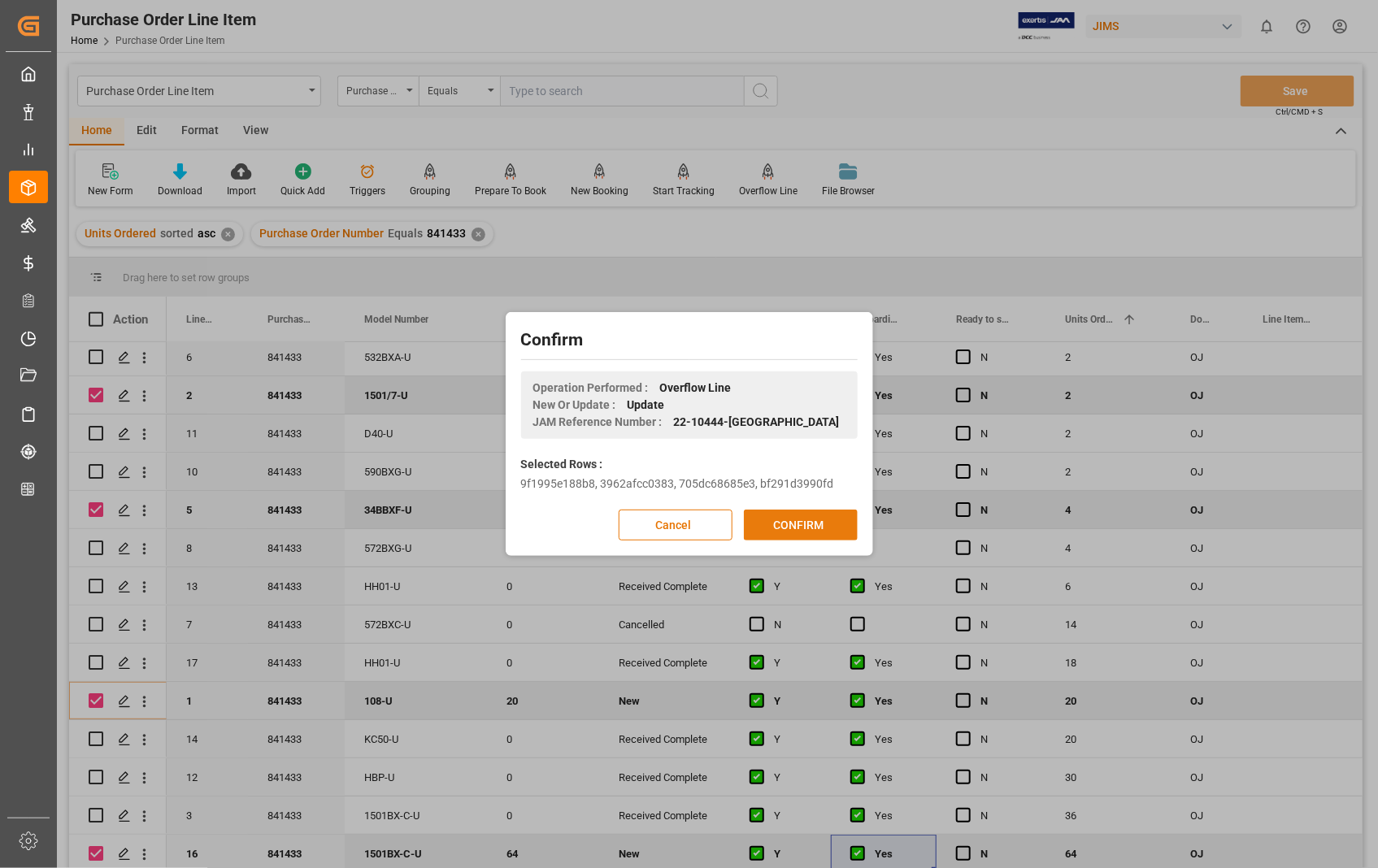
click at [794, 524] on button "CONFIRM" at bounding box center [801, 524] width 113 height 31
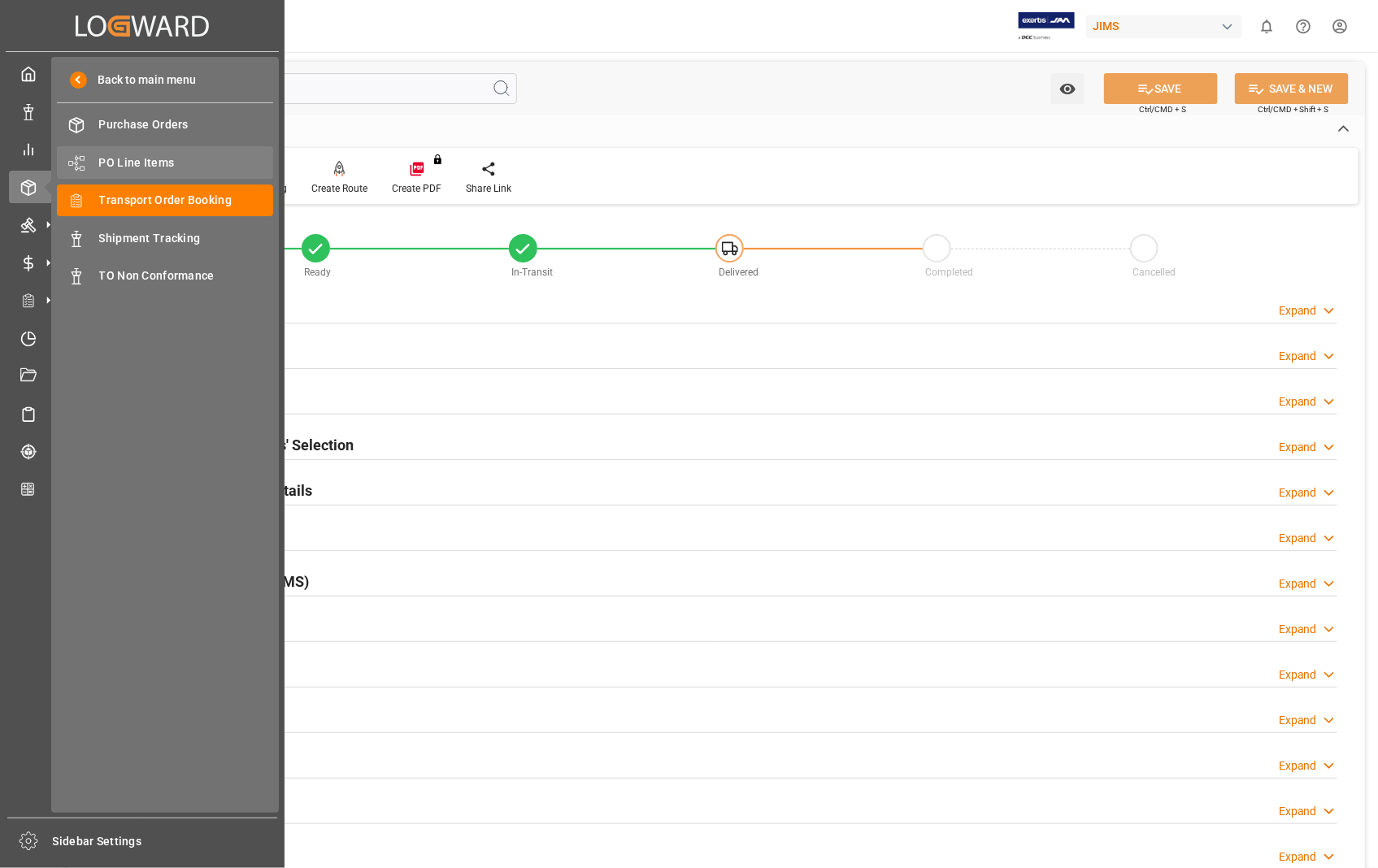
click at [165, 163] on span "PO Line Items" at bounding box center [186, 163] width 174 height 17
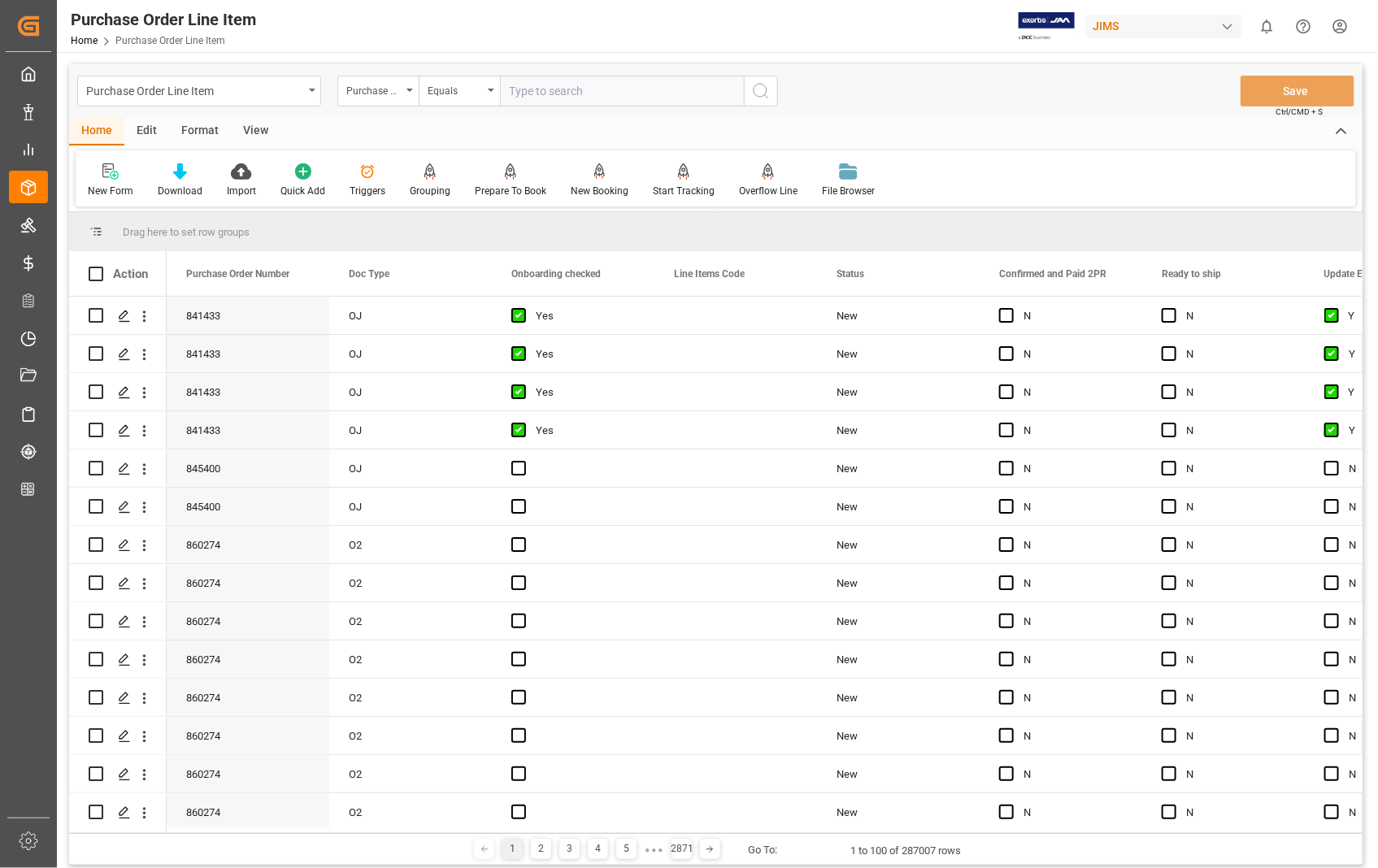
click at [607, 84] on input "text" at bounding box center [621, 91] width 244 height 31
type input "845400"
click at [758, 87] on icon "search button" at bounding box center [760, 90] width 19 height 19
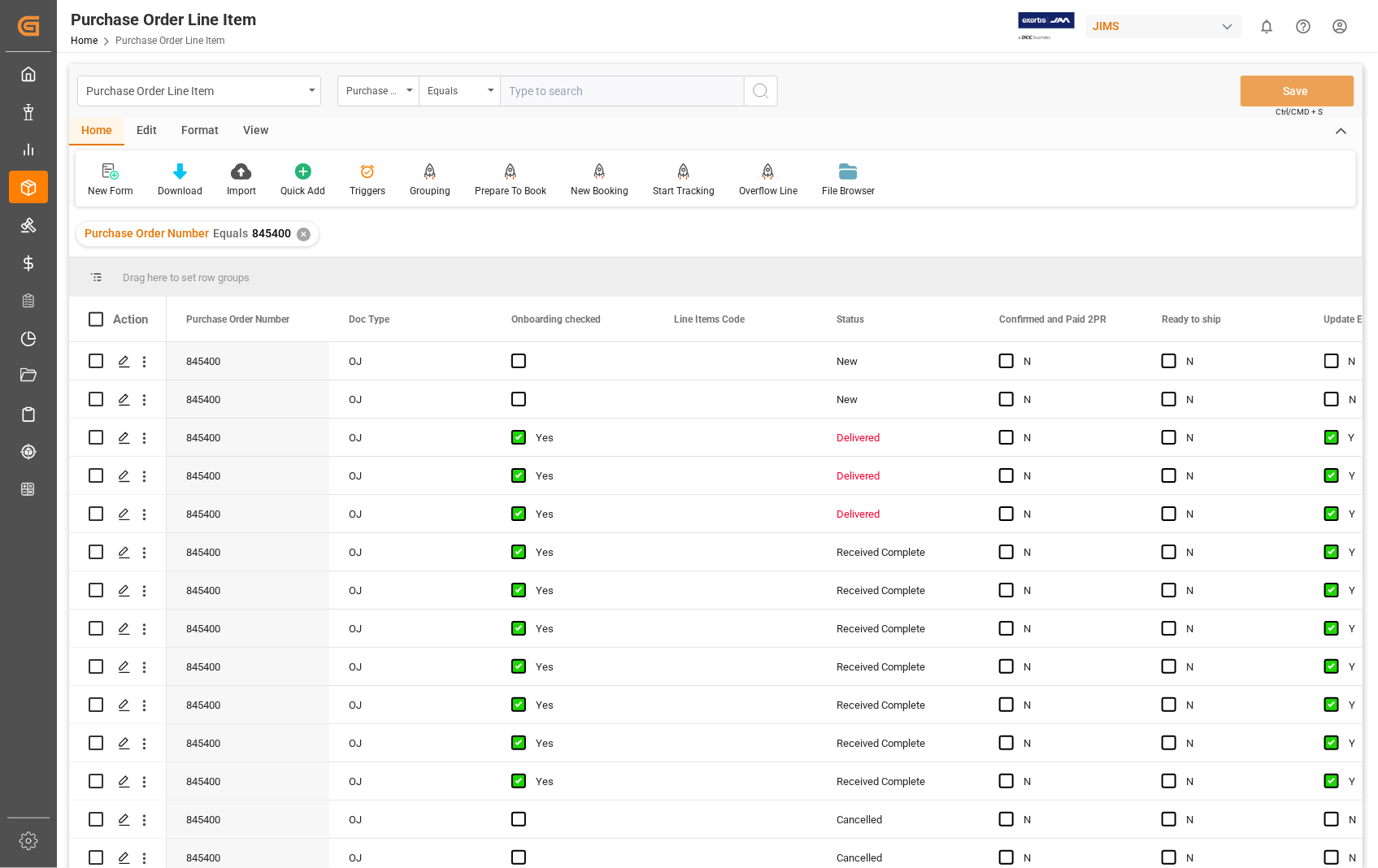
click at [253, 125] on div "View" at bounding box center [255, 131] width 49 height 28
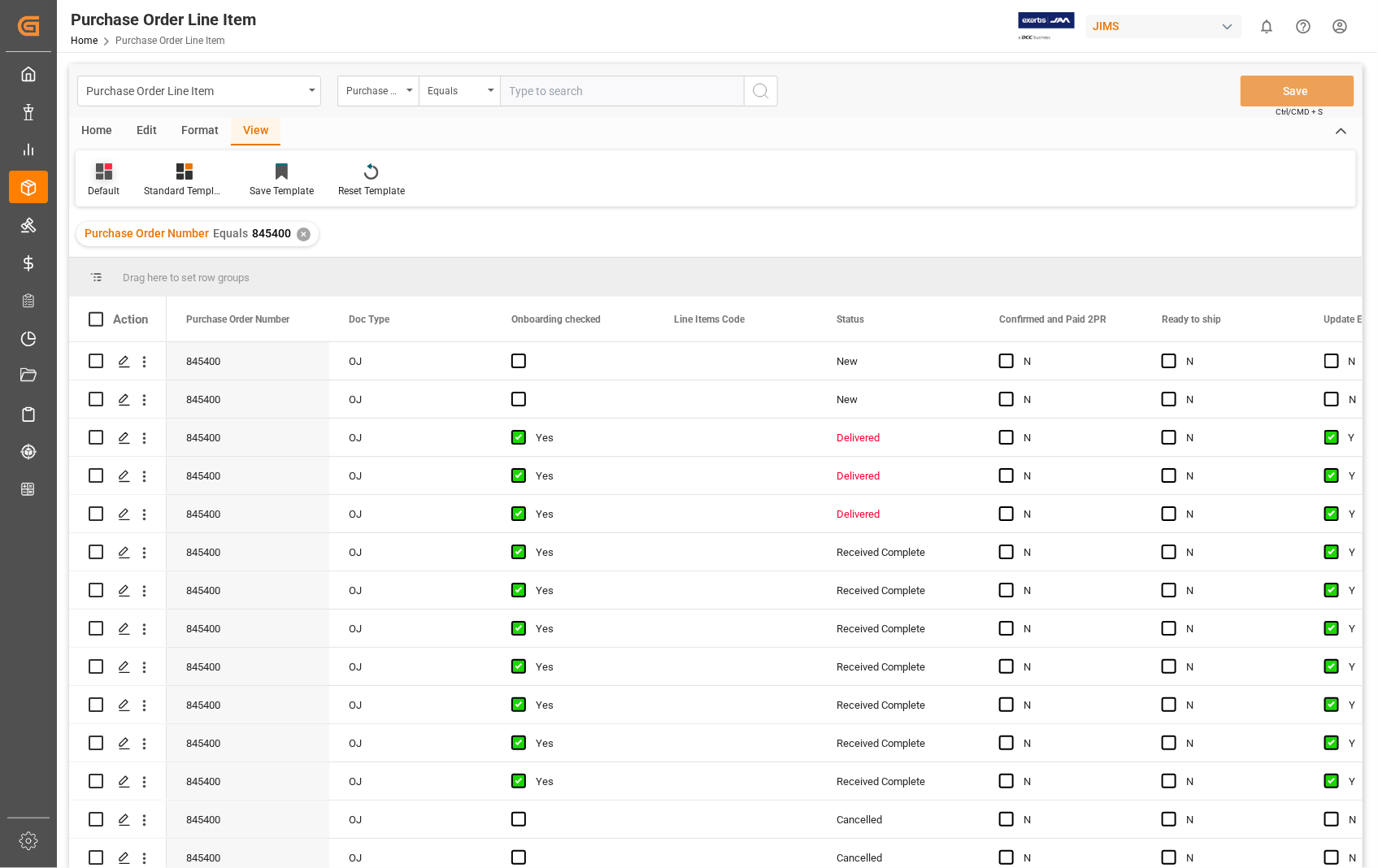
click at [111, 184] on div "Default" at bounding box center [103, 191] width 32 height 15
click at [132, 261] on div "Sophia setting." at bounding box center [167, 263] width 143 height 17
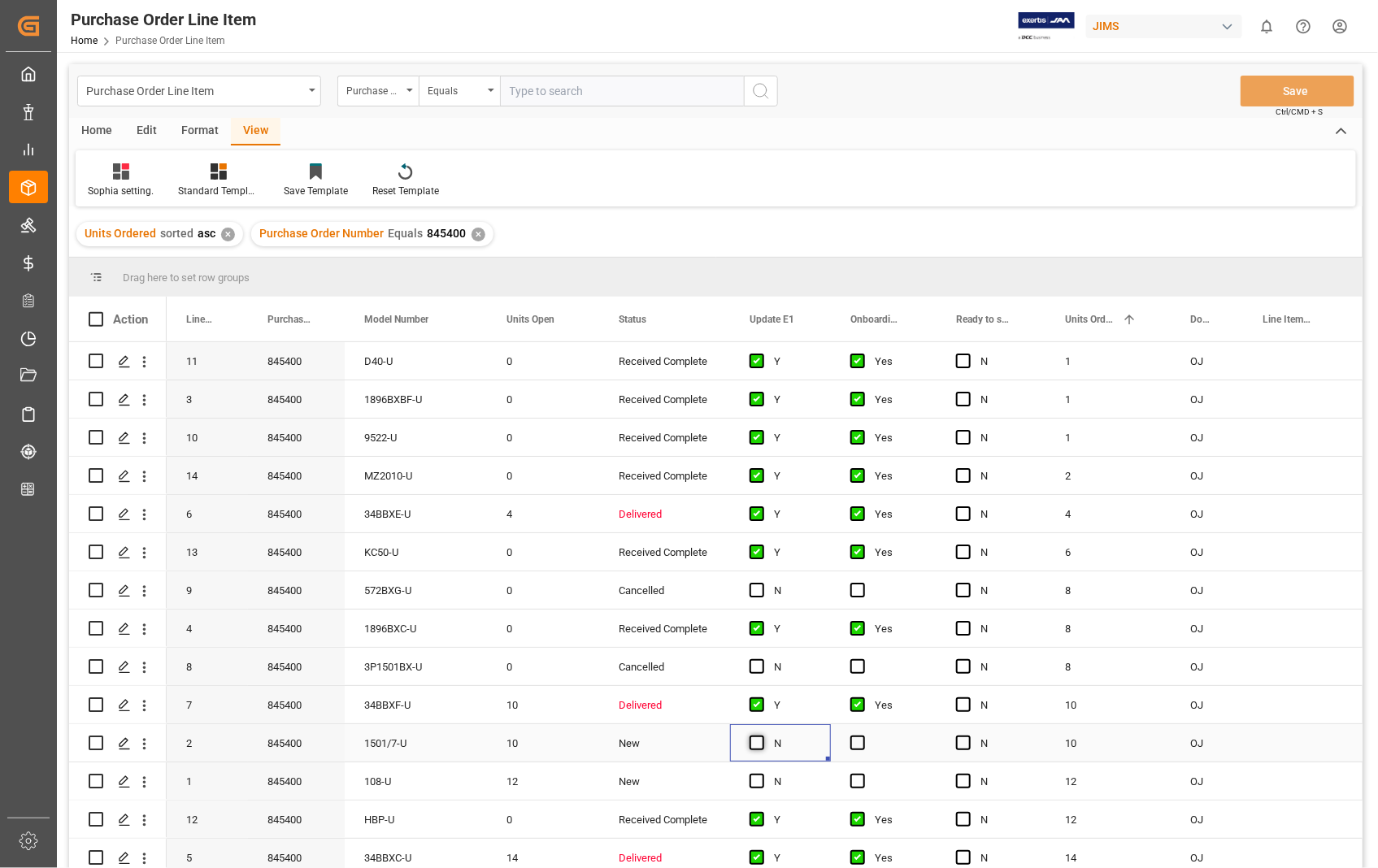
click at [757, 744] on span "Press SPACE to select this row." at bounding box center [757, 743] width 15 height 15
click at [762, 735] on input "Press SPACE to select this row." at bounding box center [762, 735] width 0 height 0
click at [757, 778] on span "Press SPACE to select this row." at bounding box center [757, 781] width 15 height 15
click at [762, 774] on input "Press SPACE to select this row." at bounding box center [762, 774] width 0 height 0
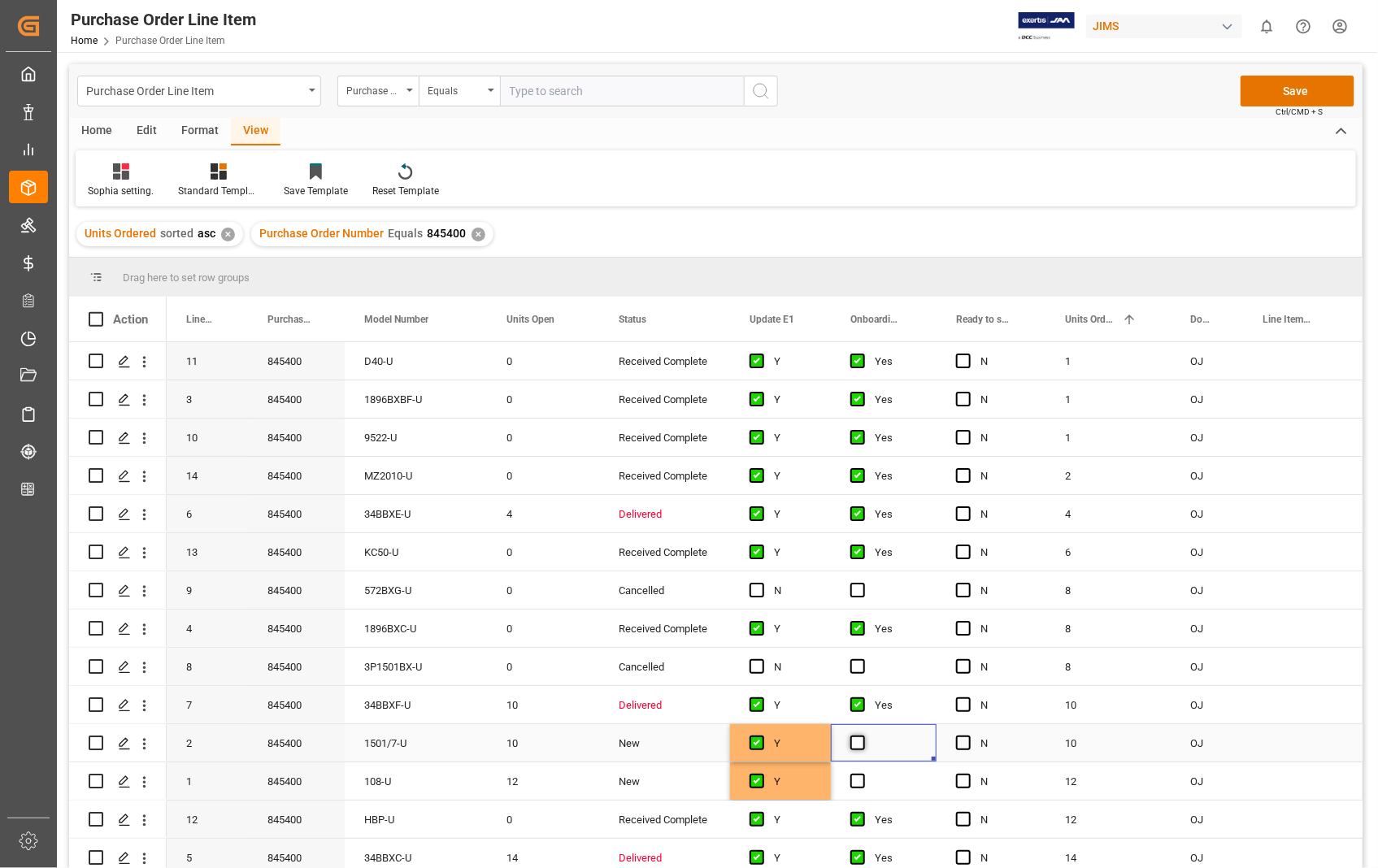
click at [857, 745] on span "Press SPACE to select this row." at bounding box center [857, 743] width 15 height 15
click at [863, 735] on input "Press SPACE to select this row." at bounding box center [863, 735] width 0 height 0
click at [842, 778] on div "Press SPACE to select this row." at bounding box center [883, 780] width 106 height 38
click at [856, 780] on span "Press SPACE to select this row." at bounding box center [857, 781] width 15 height 15
click at [863, 774] on input "Press SPACE to select this row." at bounding box center [863, 774] width 0 height 0
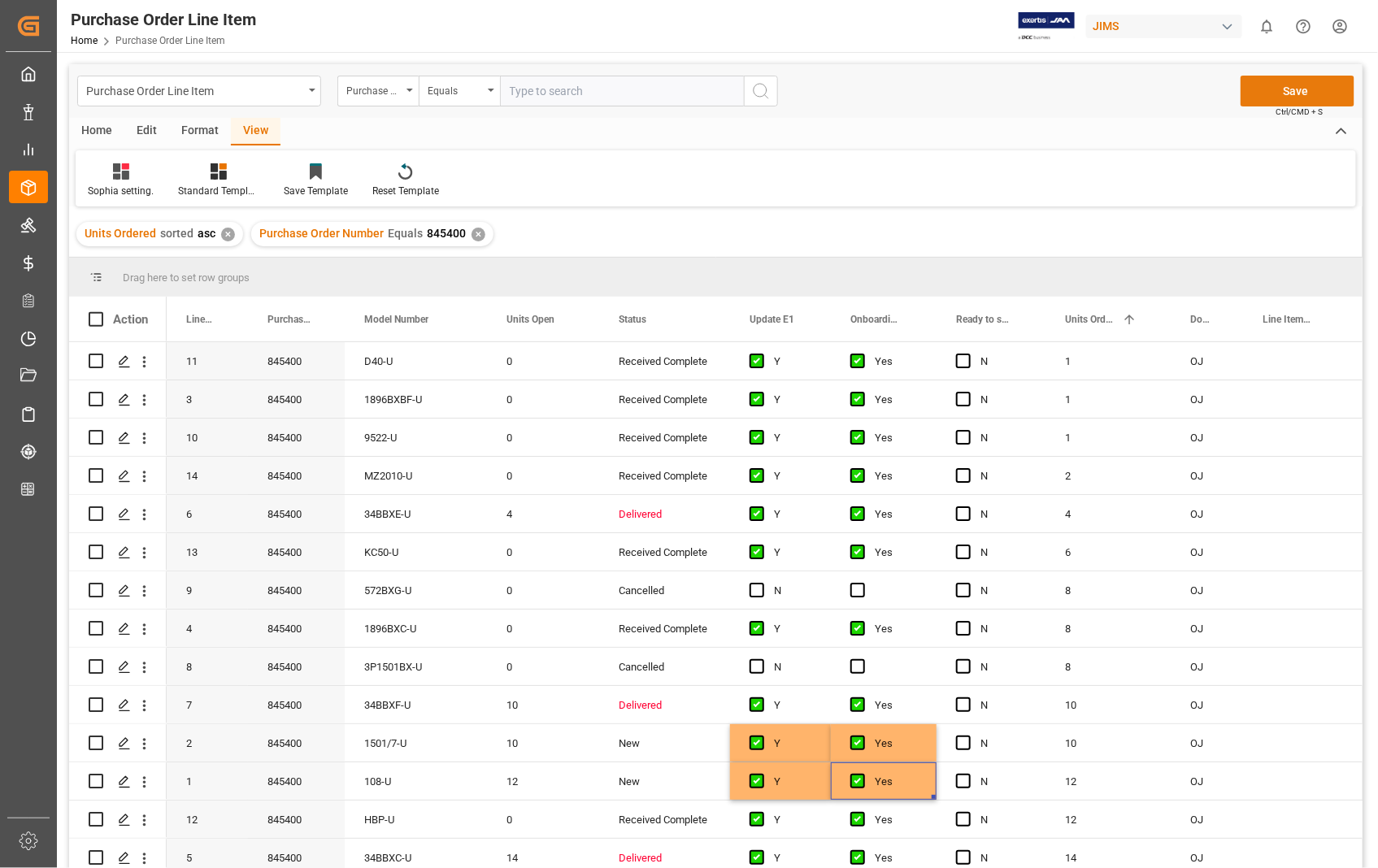
click at [1280, 86] on button "Save" at bounding box center [1297, 91] width 113 height 31
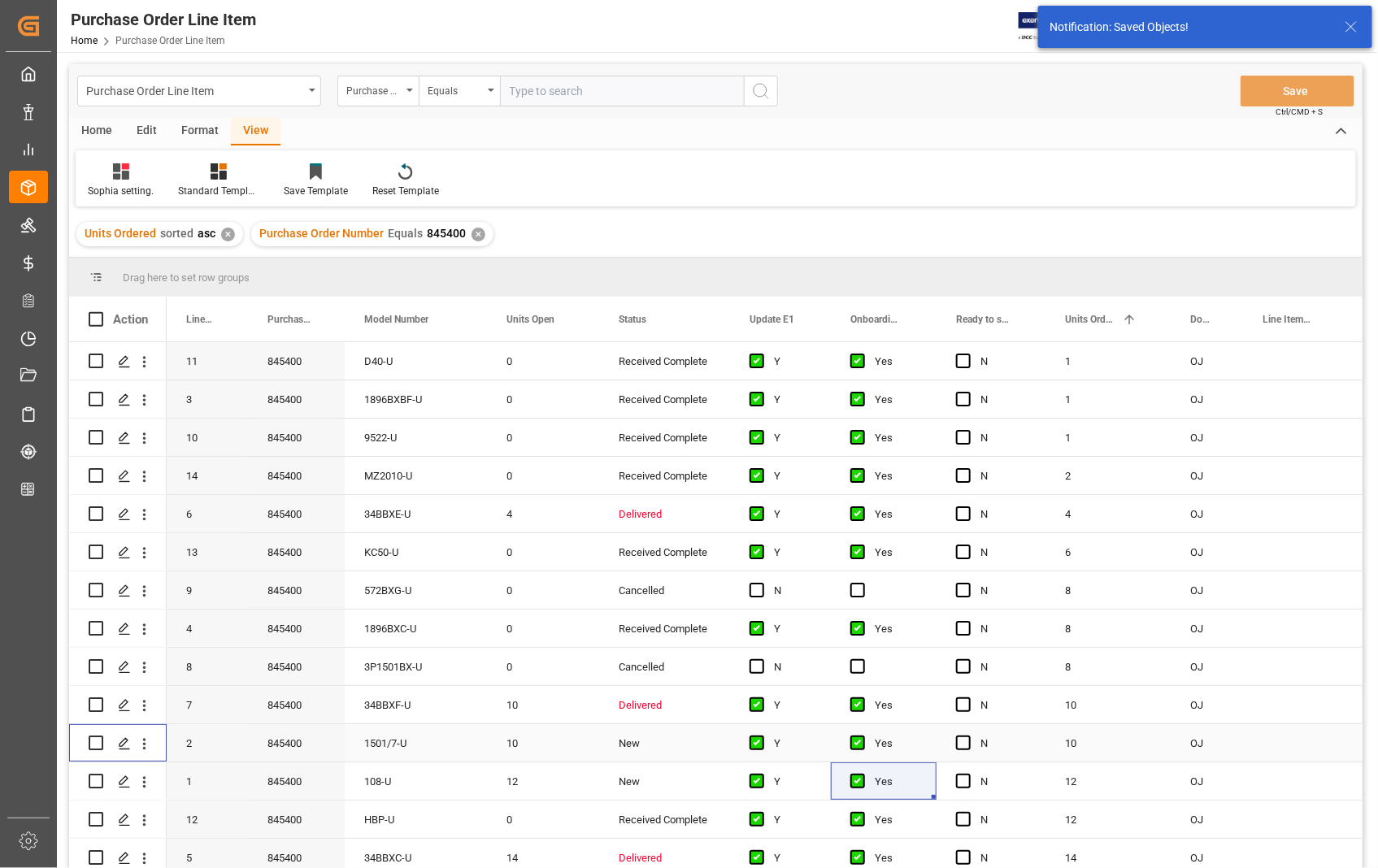
click at [98, 740] on input "Press Space to toggle row selection (unchecked)" at bounding box center [96, 743] width 15 height 15
checkbox input "true"
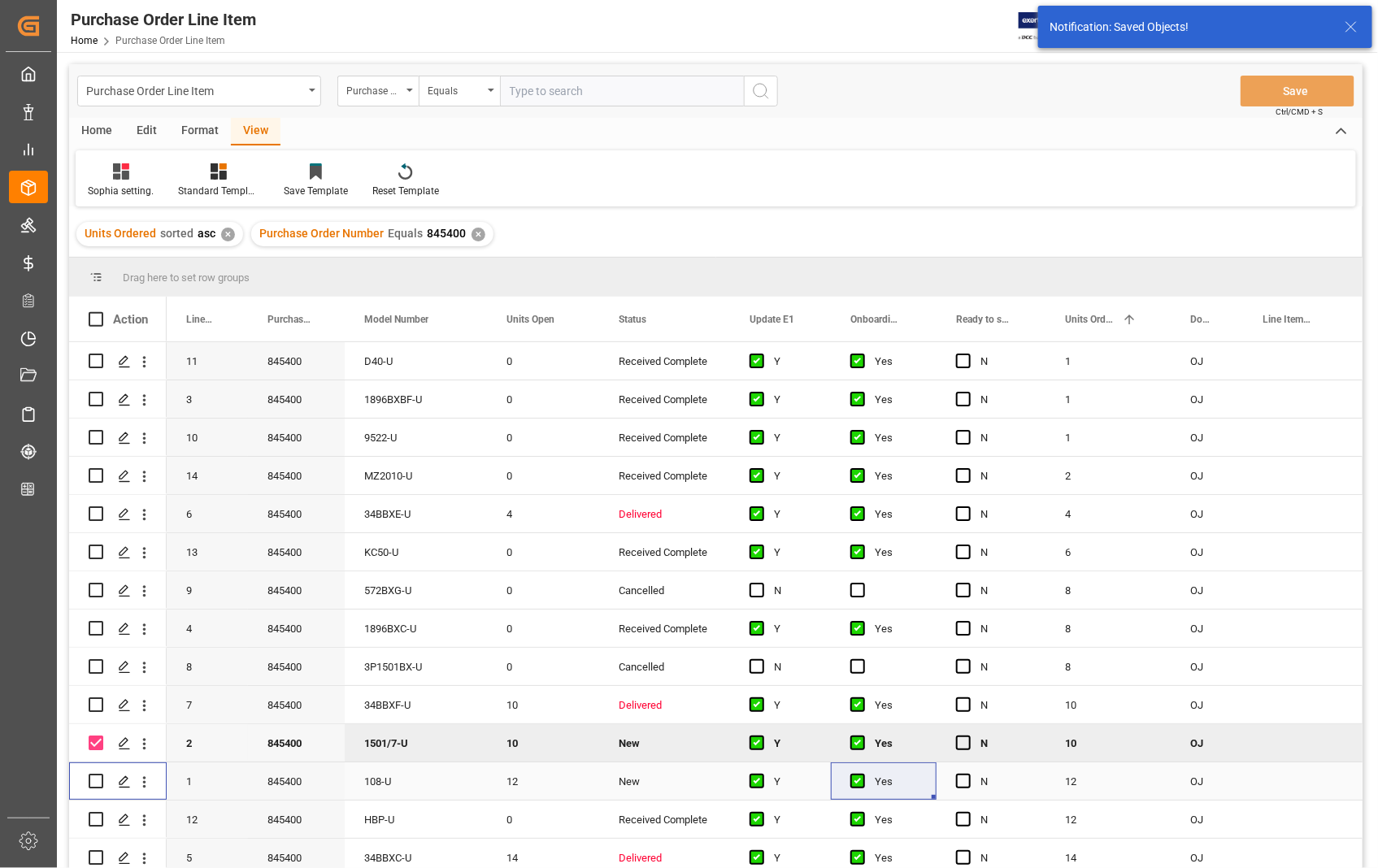
click at [91, 778] on input "Press Space to toggle row selection (unchecked)" at bounding box center [96, 781] width 15 height 15
checkbox input "true"
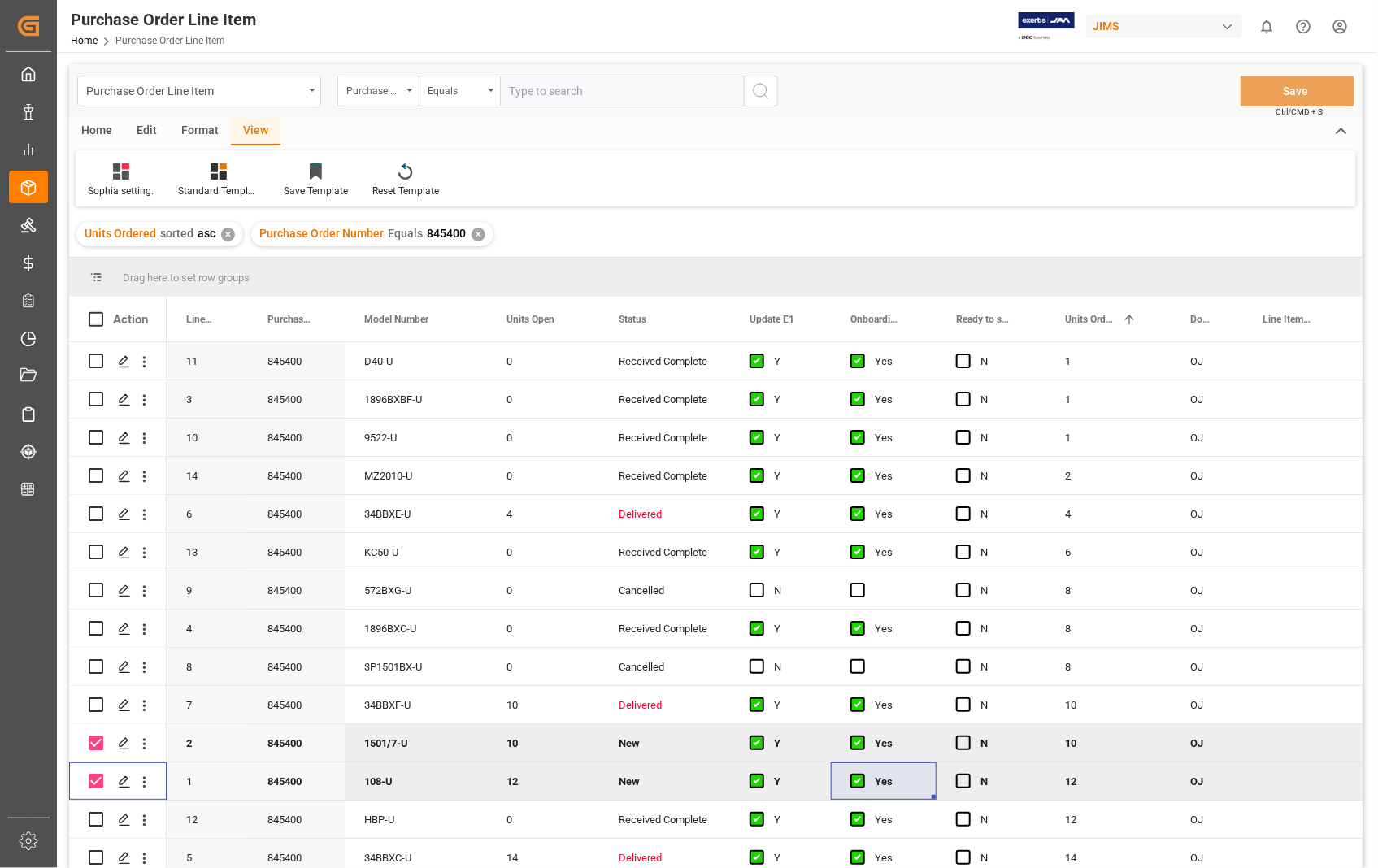
click at [103, 128] on div "Home" at bounding box center [97, 131] width 55 height 28
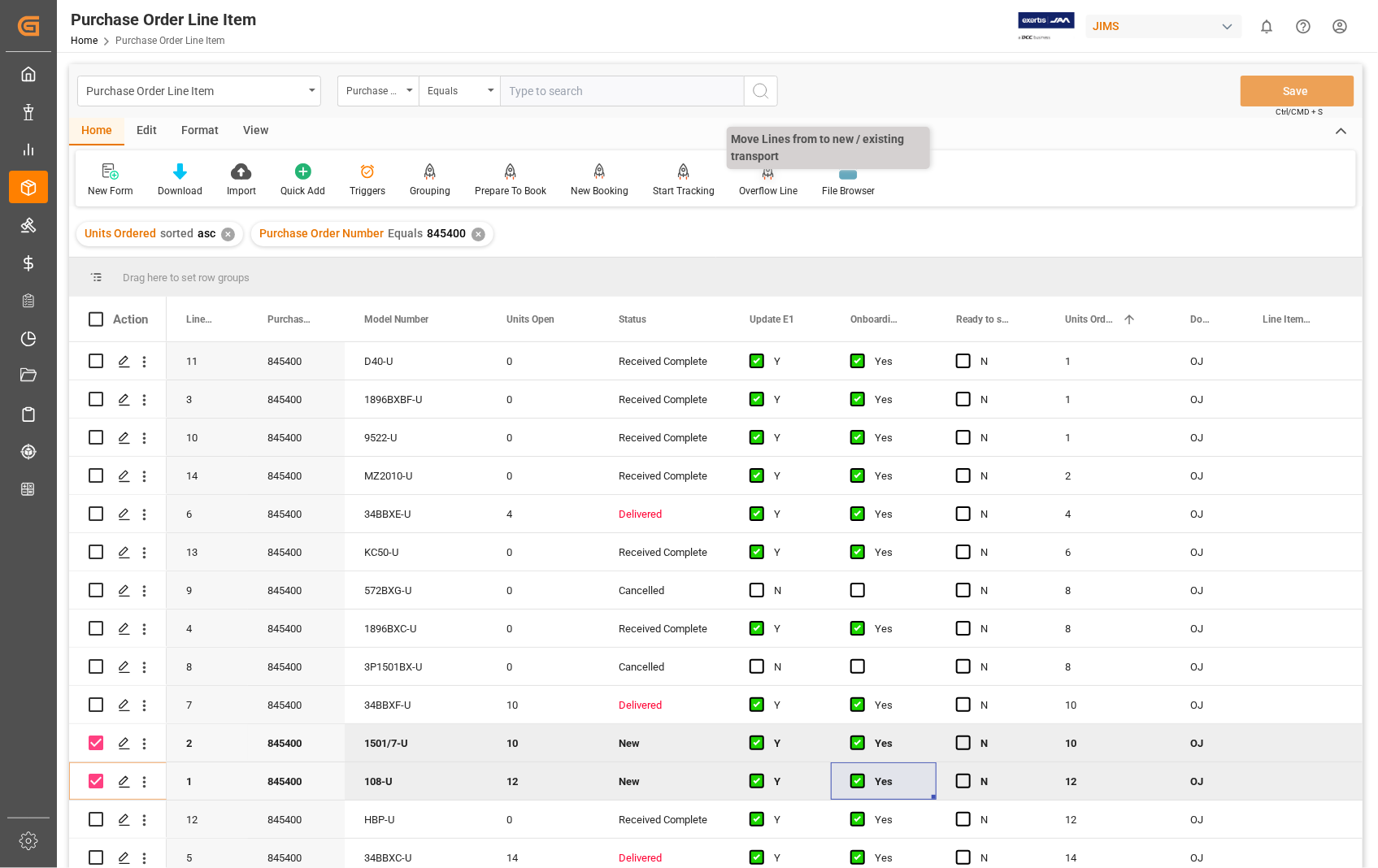
click at [762, 177] on icon at bounding box center [768, 171] width 12 height 16
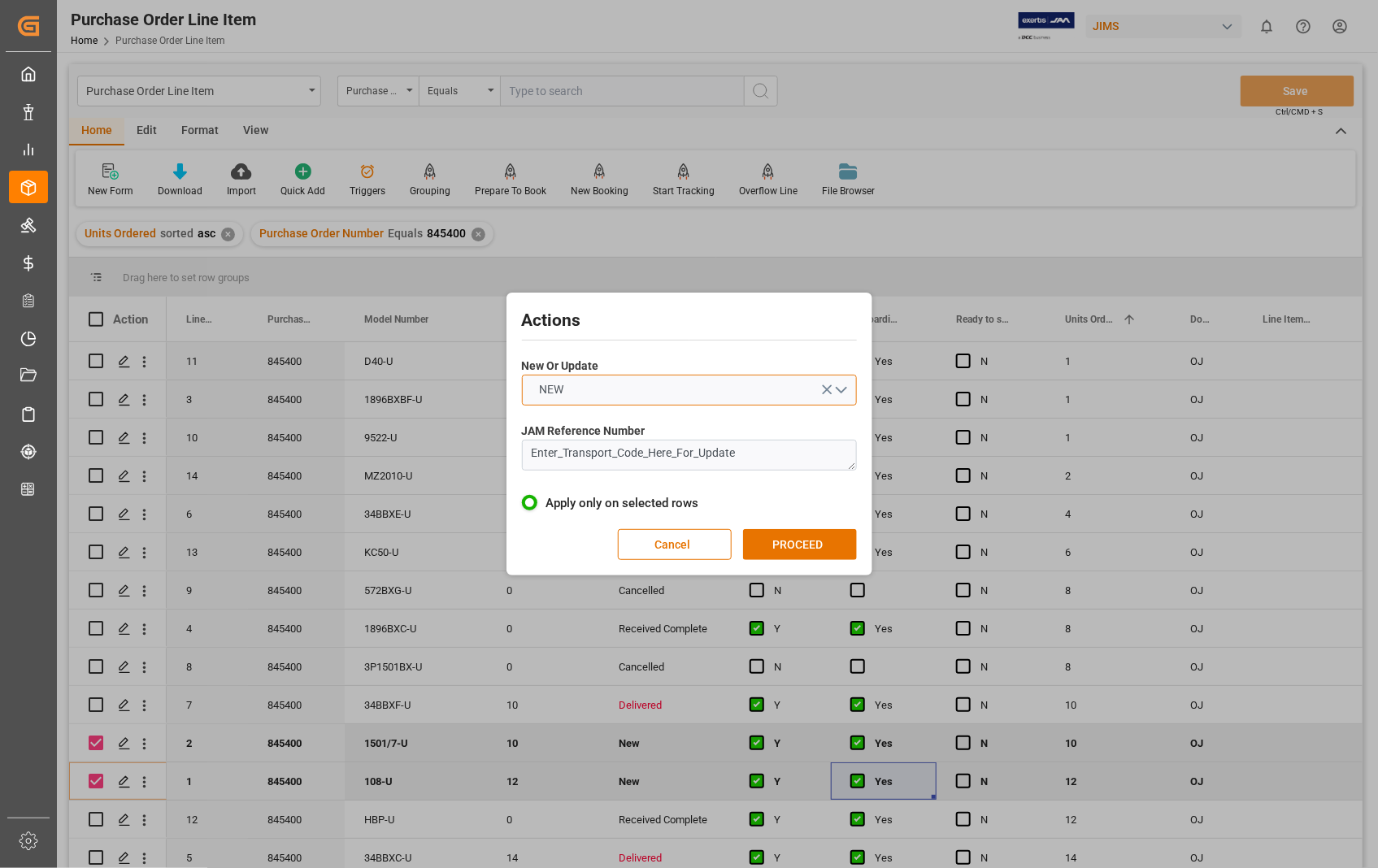
click at [845, 391] on button "NEW" at bounding box center [689, 389] width 334 height 31
click at [629, 426] on div "UPDATE" at bounding box center [690, 428] width 334 height 34
drag, startPoint x: 743, startPoint y: 454, endPoint x: 505, endPoint y: 454, distance: 238.0
click at [506, 454] on div "Actions New Or Update UPDATE JAM Reference Number Enter_Transport_Code_Here_For…" at bounding box center [689, 434] width 365 height 283
paste textarea "22-10444-[GEOGRAPHIC_DATA]"
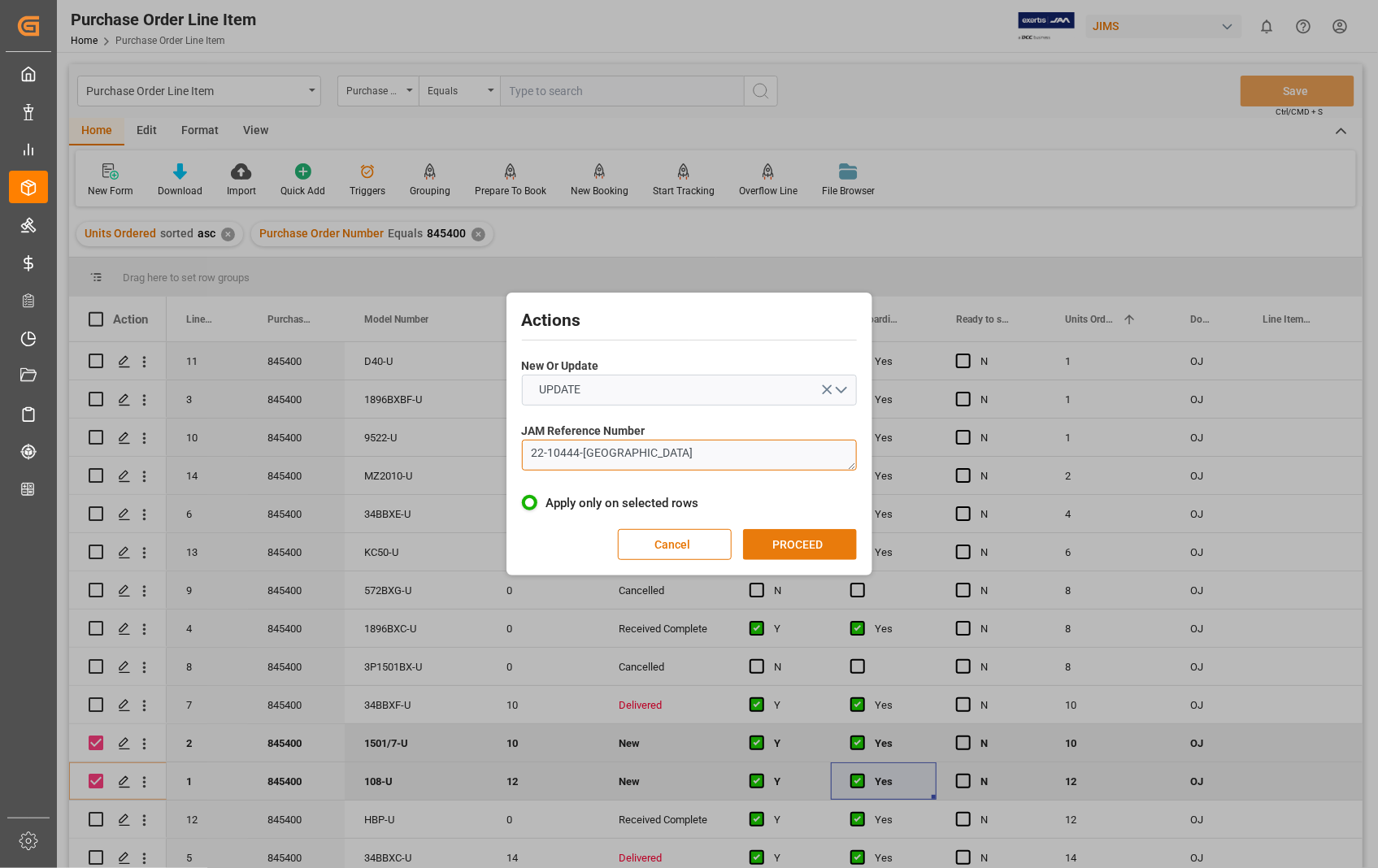
type textarea "22-10444-[GEOGRAPHIC_DATA]"
click at [797, 533] on button "PROCEED" at bounding box center [800, 544] width 113 height 31
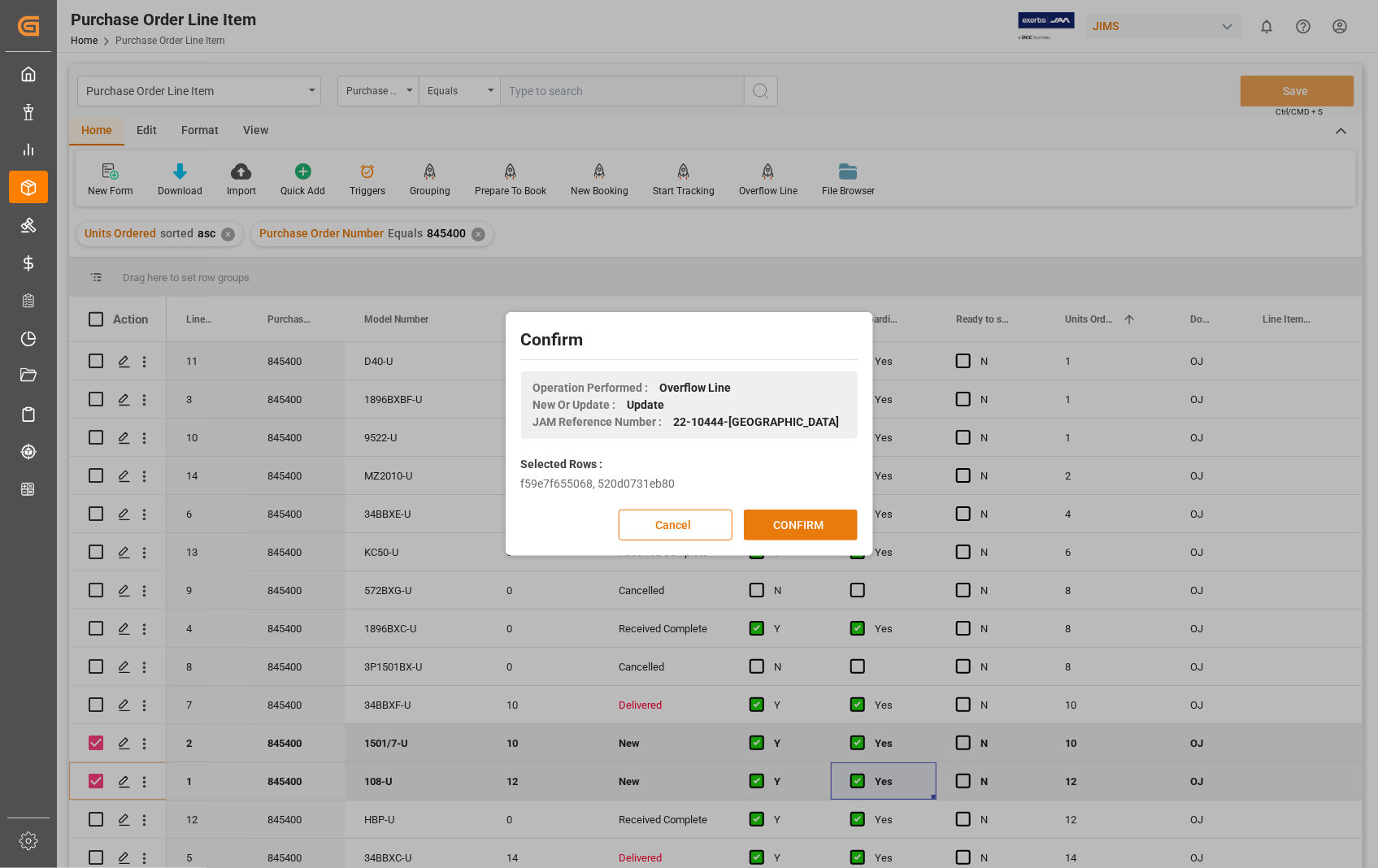
click at [799, 525] on button "CONFIRM" at bounding box center [801, 524] width 113 height 31
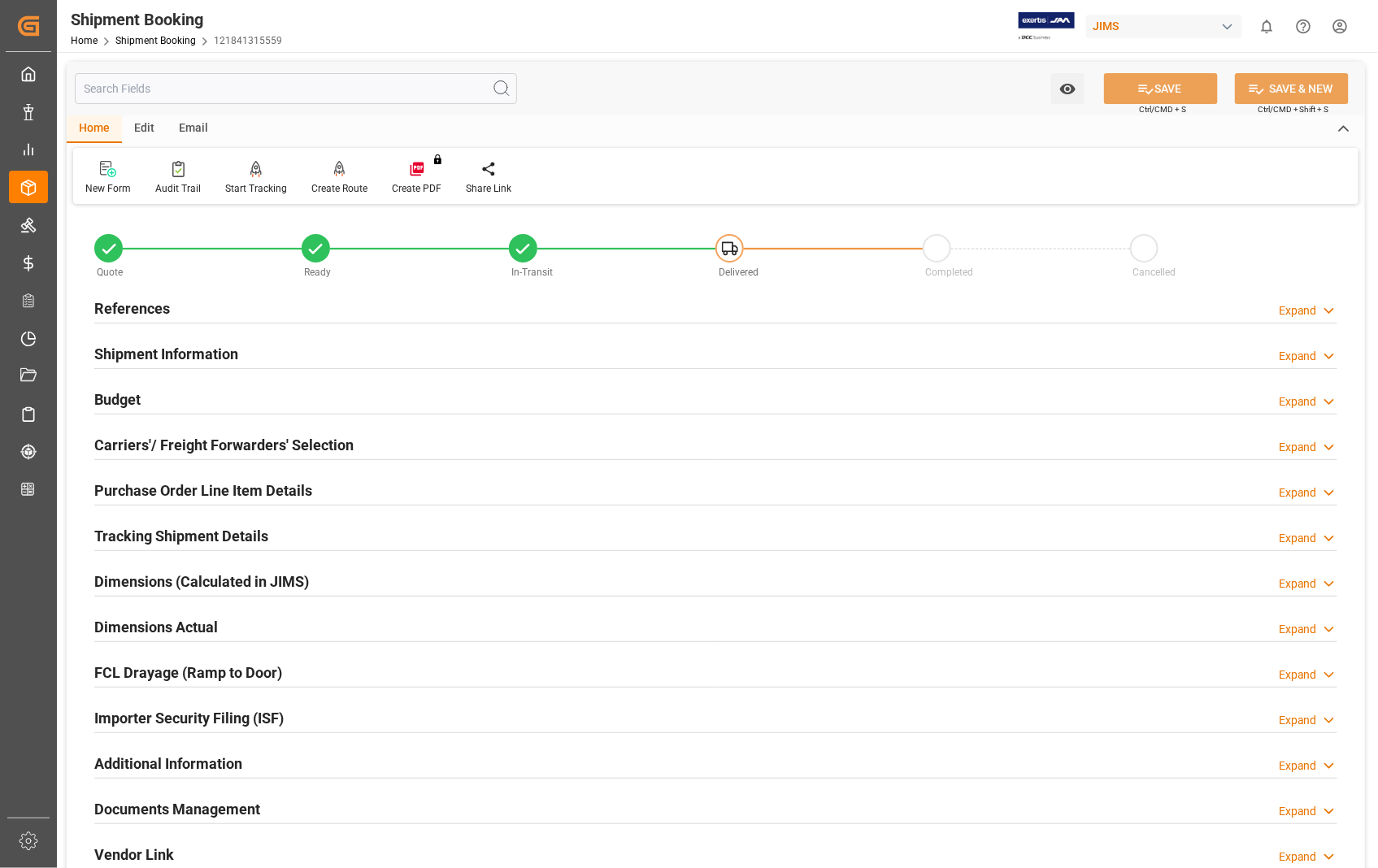
click at [154, 443] on h2 "Carriers'/ Freight Forwarders' Selection" at bounding box center [224, 444] width 259 height 22
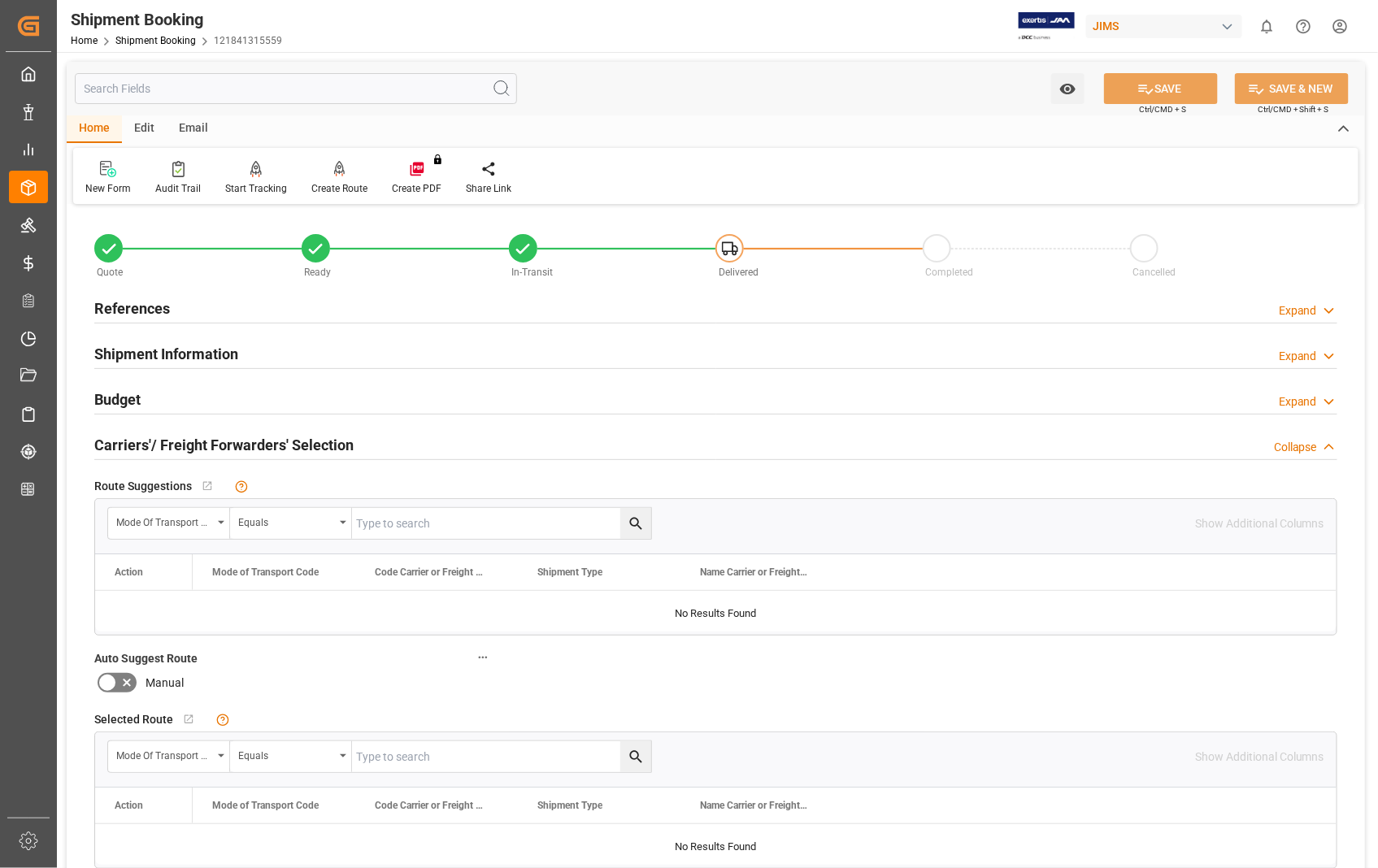
click at [154, 443] on h2 "Carriers'/ Freight Forwarders' Selection" at bounding box center [224, 444] width 259 height 22
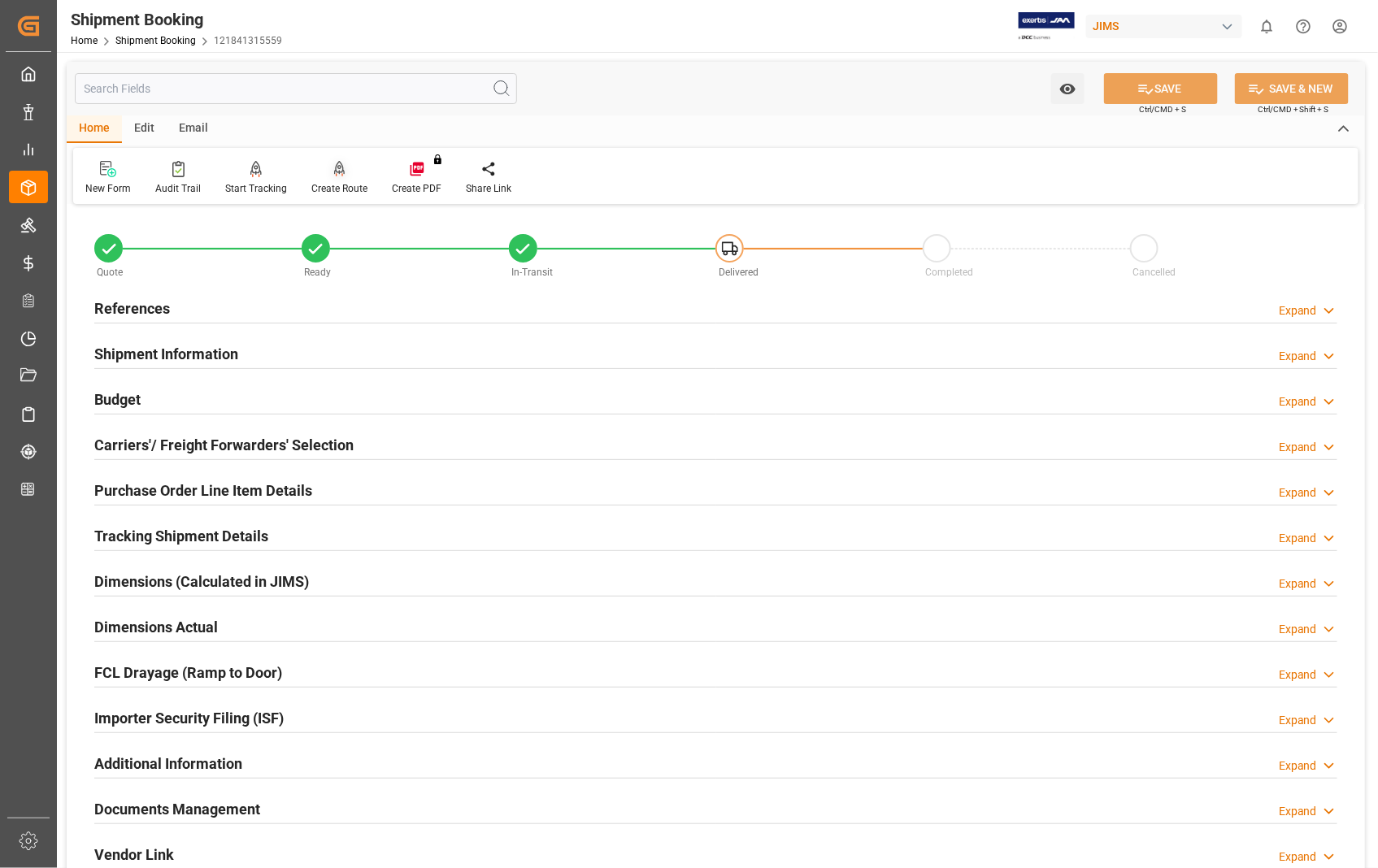
click at [338, 173] on icon at bounding box center [339, 168] width 12 height 16
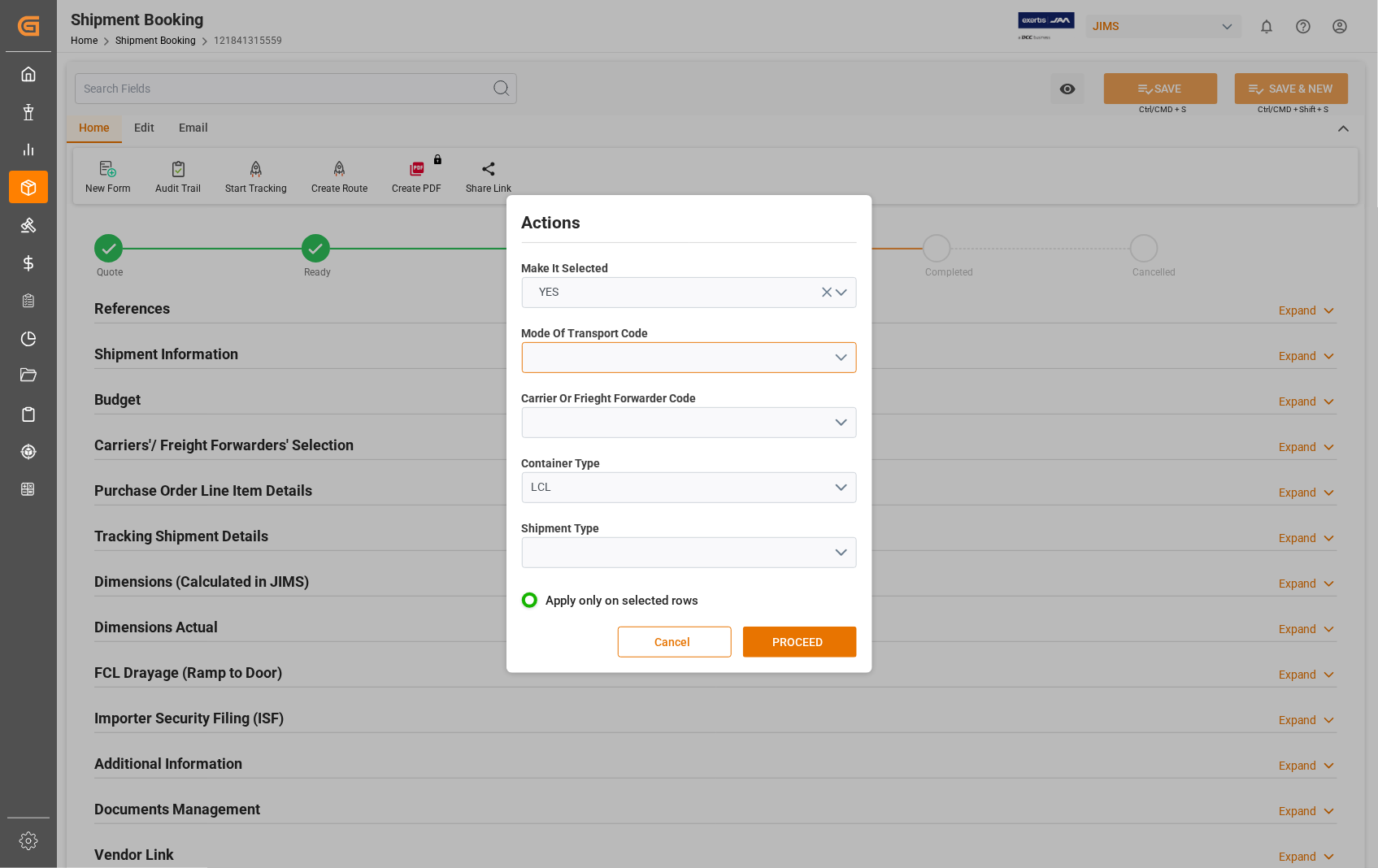
click at [841, 354] on button "open menu" at bounding box center [689, 357] width 334 height 31
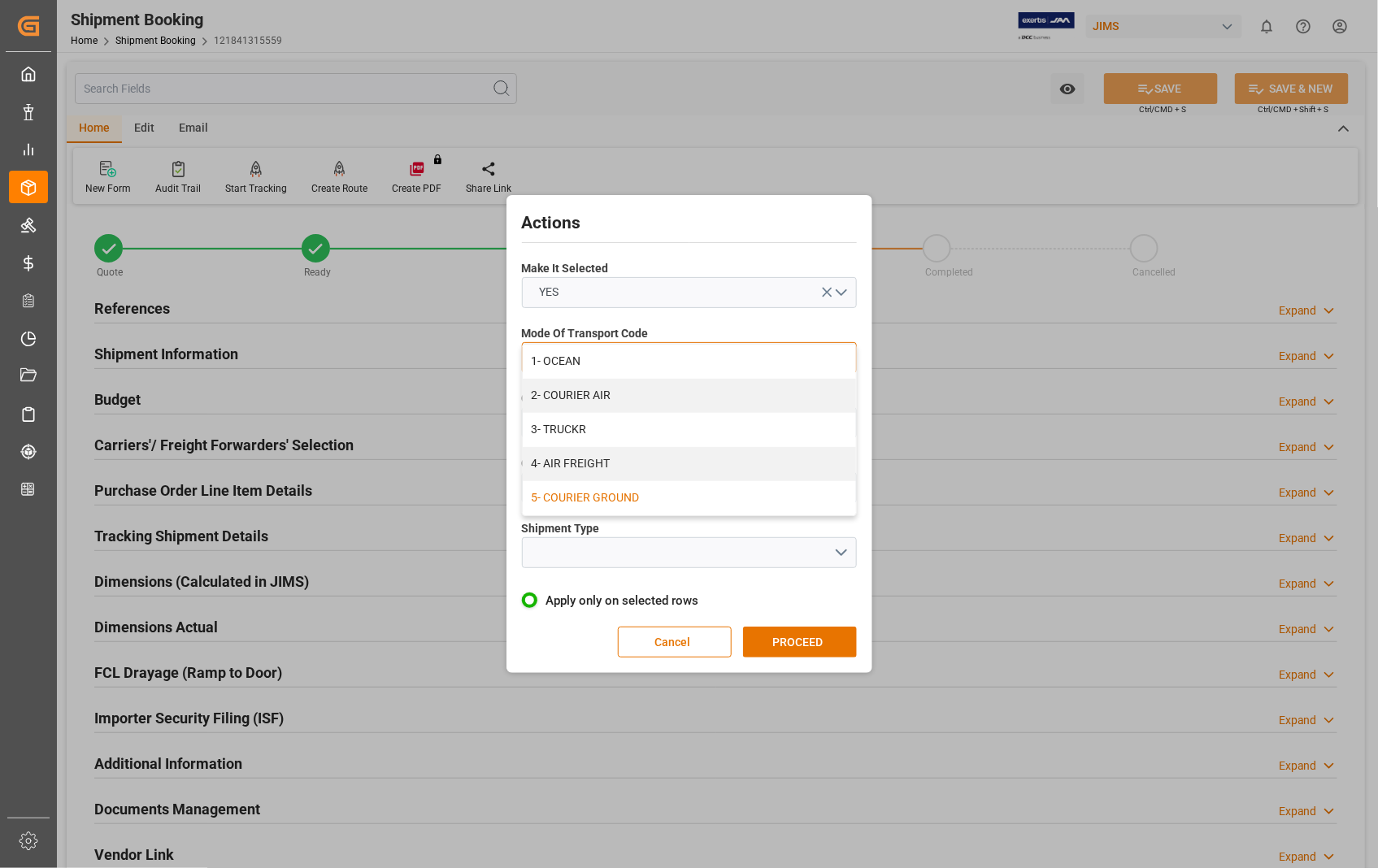
click at [606, 496] on div "5- COURIER GROUND" at bounding box center [690, 498] width 334 height 34
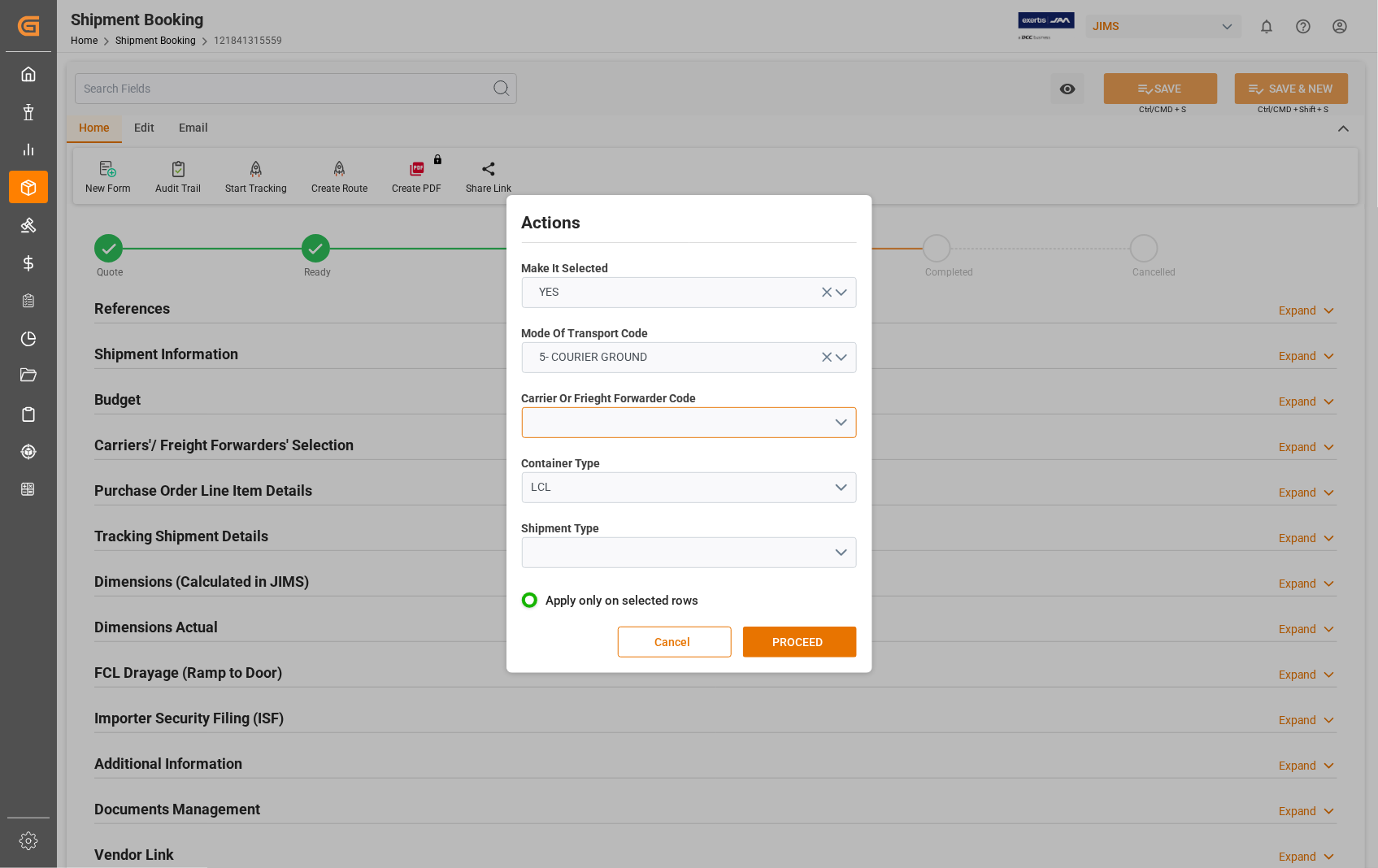
click at [838, 421] on button "open menu" at bounding box center [689, 422] width 334 height 31
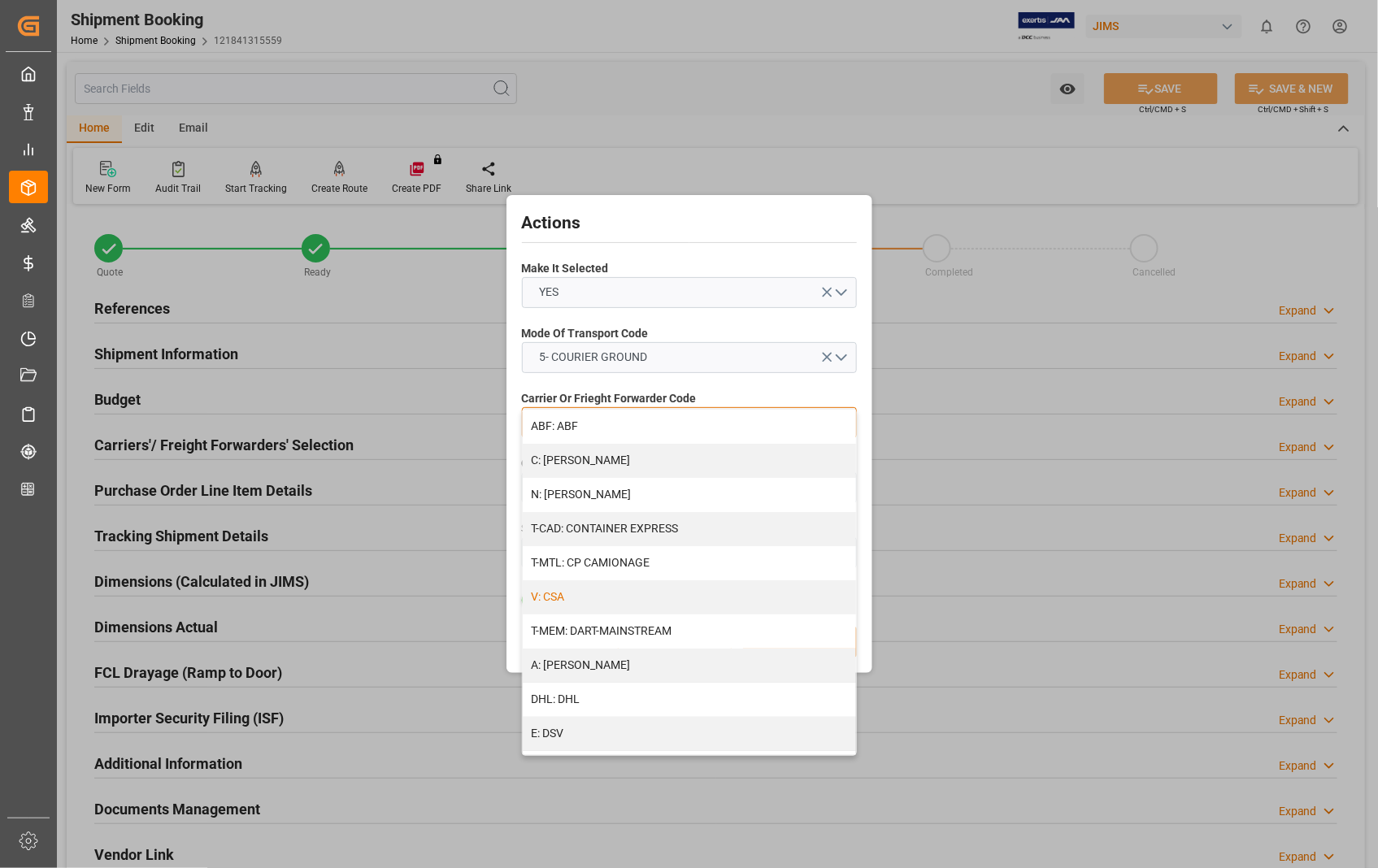
scroll to position [451, 0]
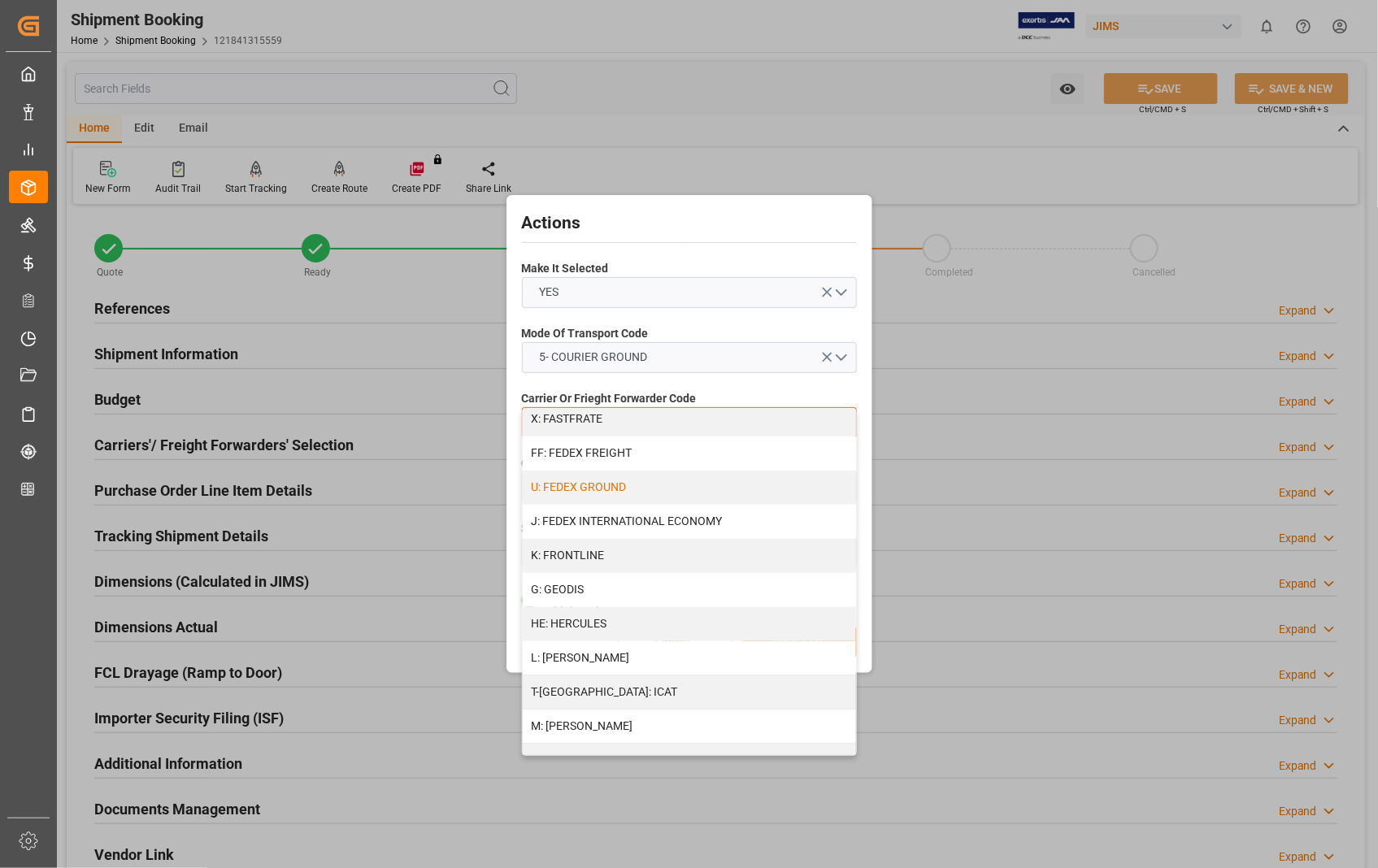
click at [623, 484] on div "U: FEDEX GROUND" at bounding box center [690, 487] width 334 height 34
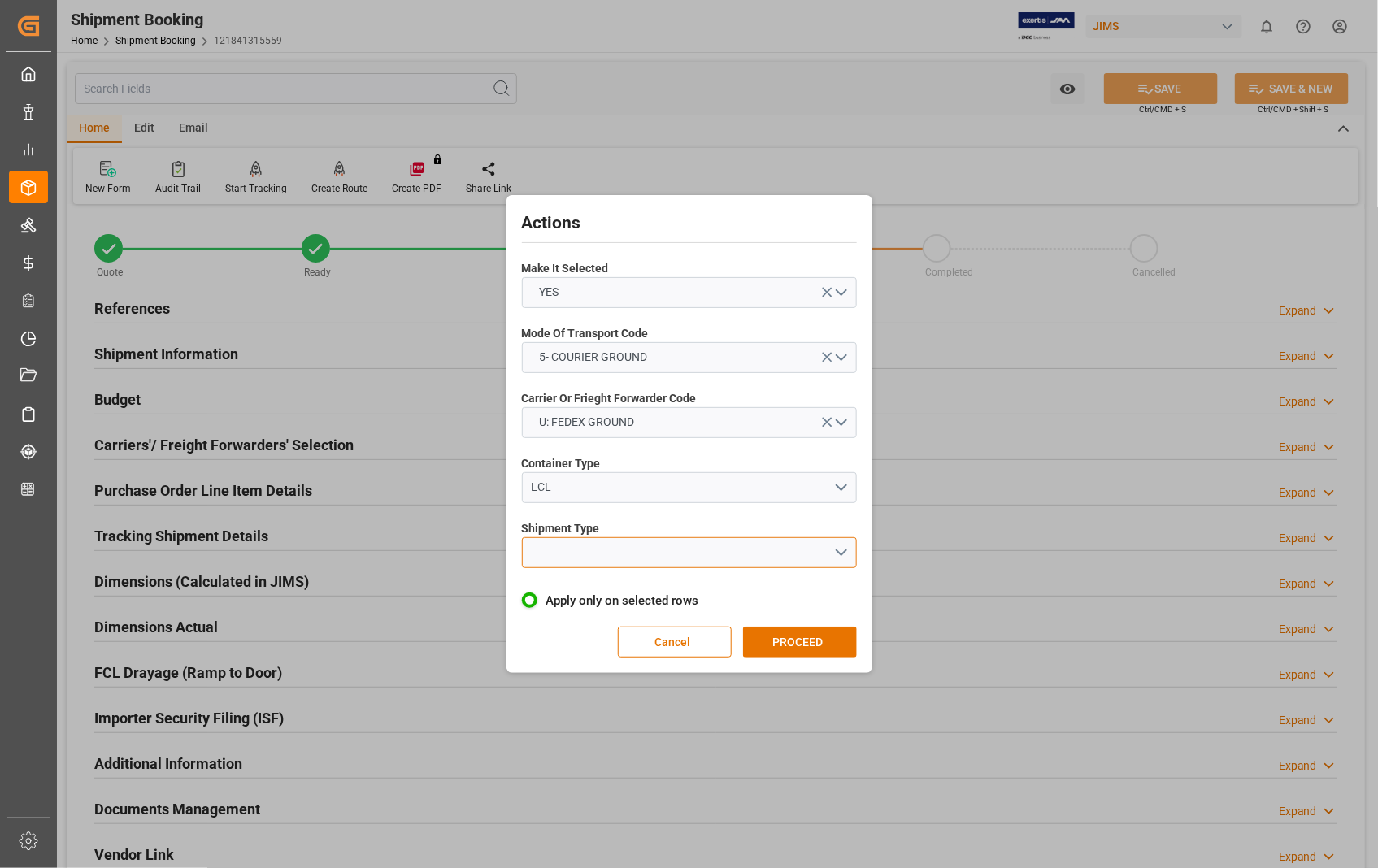
click at [836, 554] on button "open menu" at bounding box center [689, 552] width 334 height 31
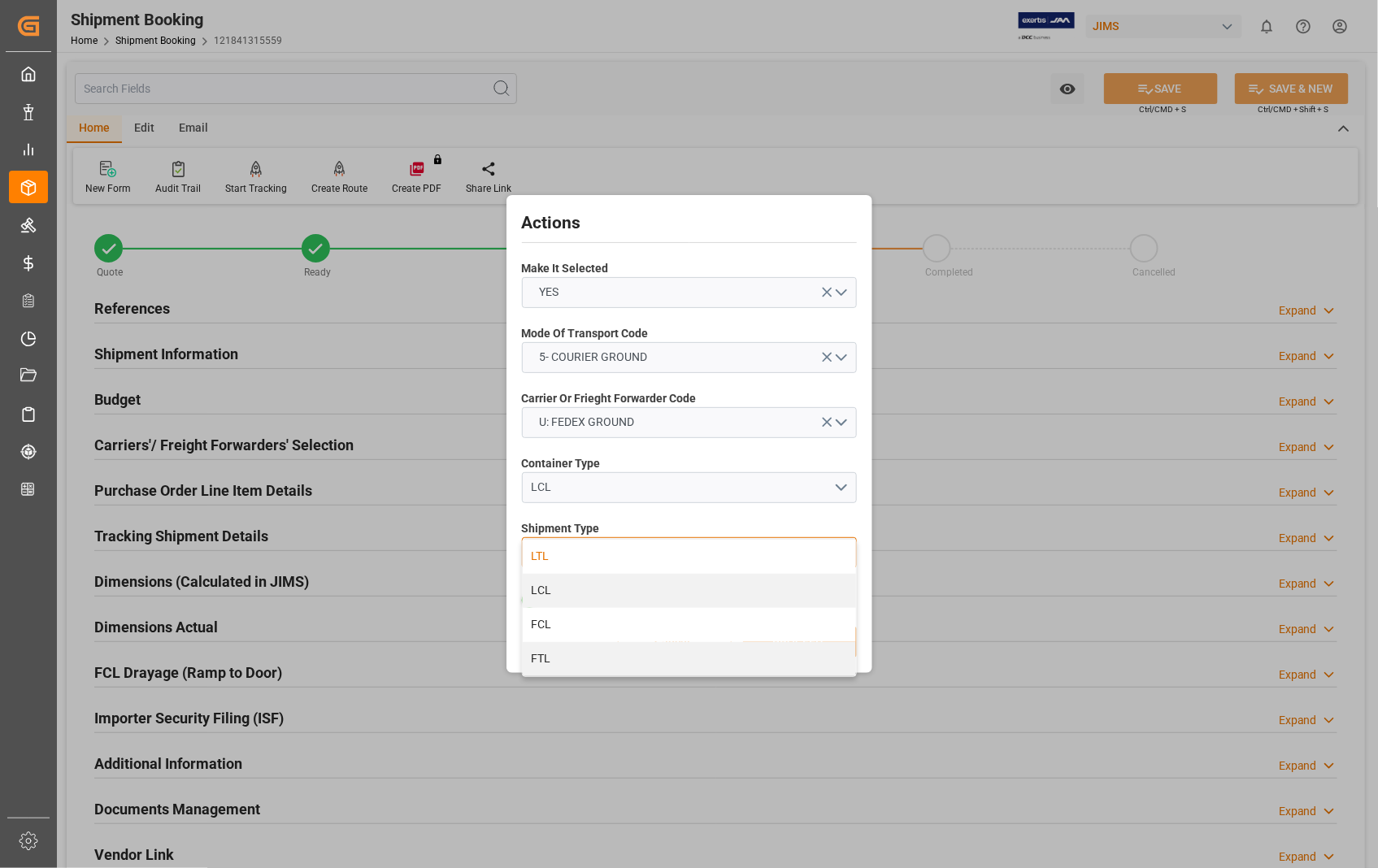
click at [579, 553] on div "LTL" at bounding box center [690, 556] width 334 height 34
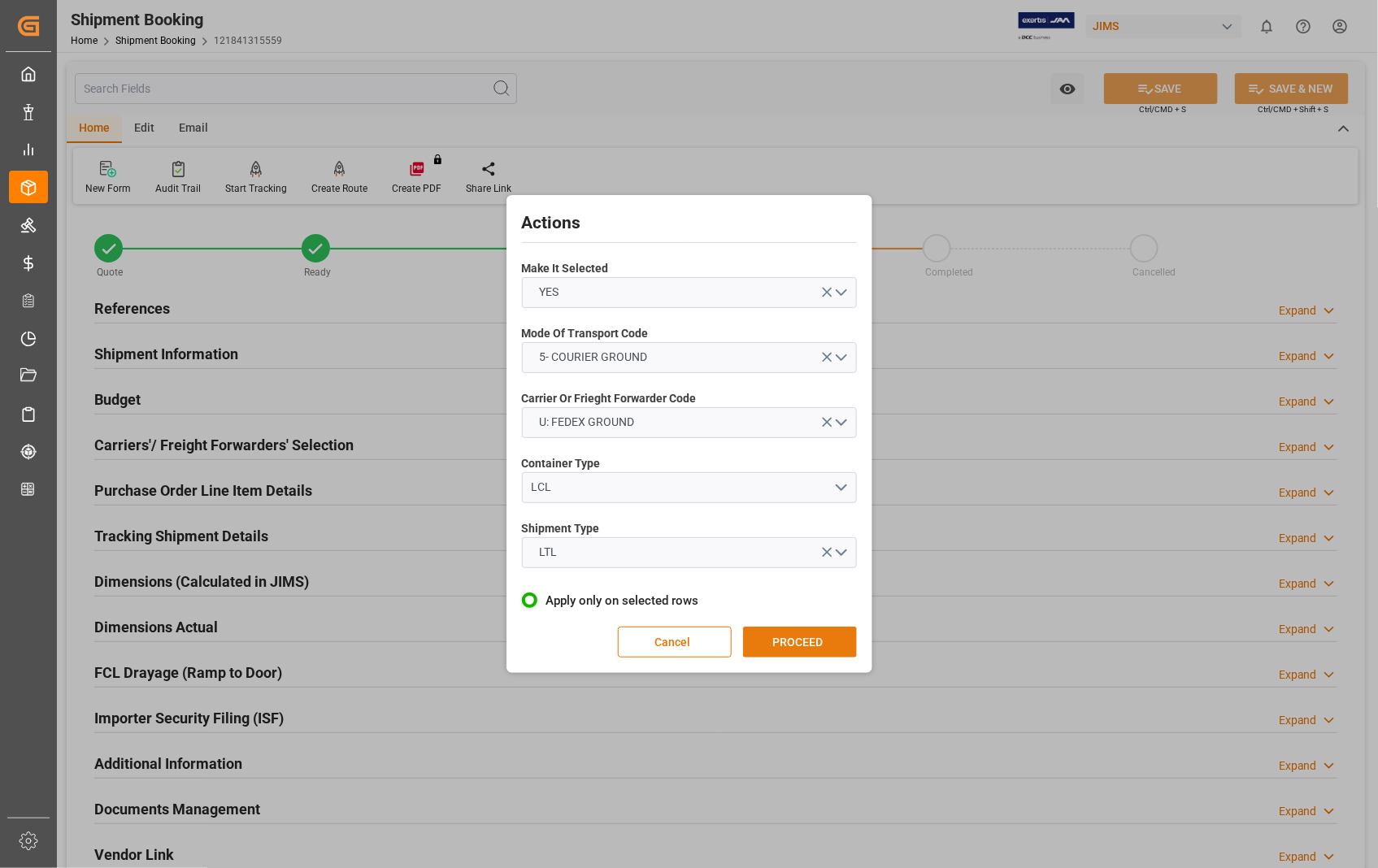
click at [810, 631] on button "PROCEED" at bounding box center [800, 641] width 113 height 31
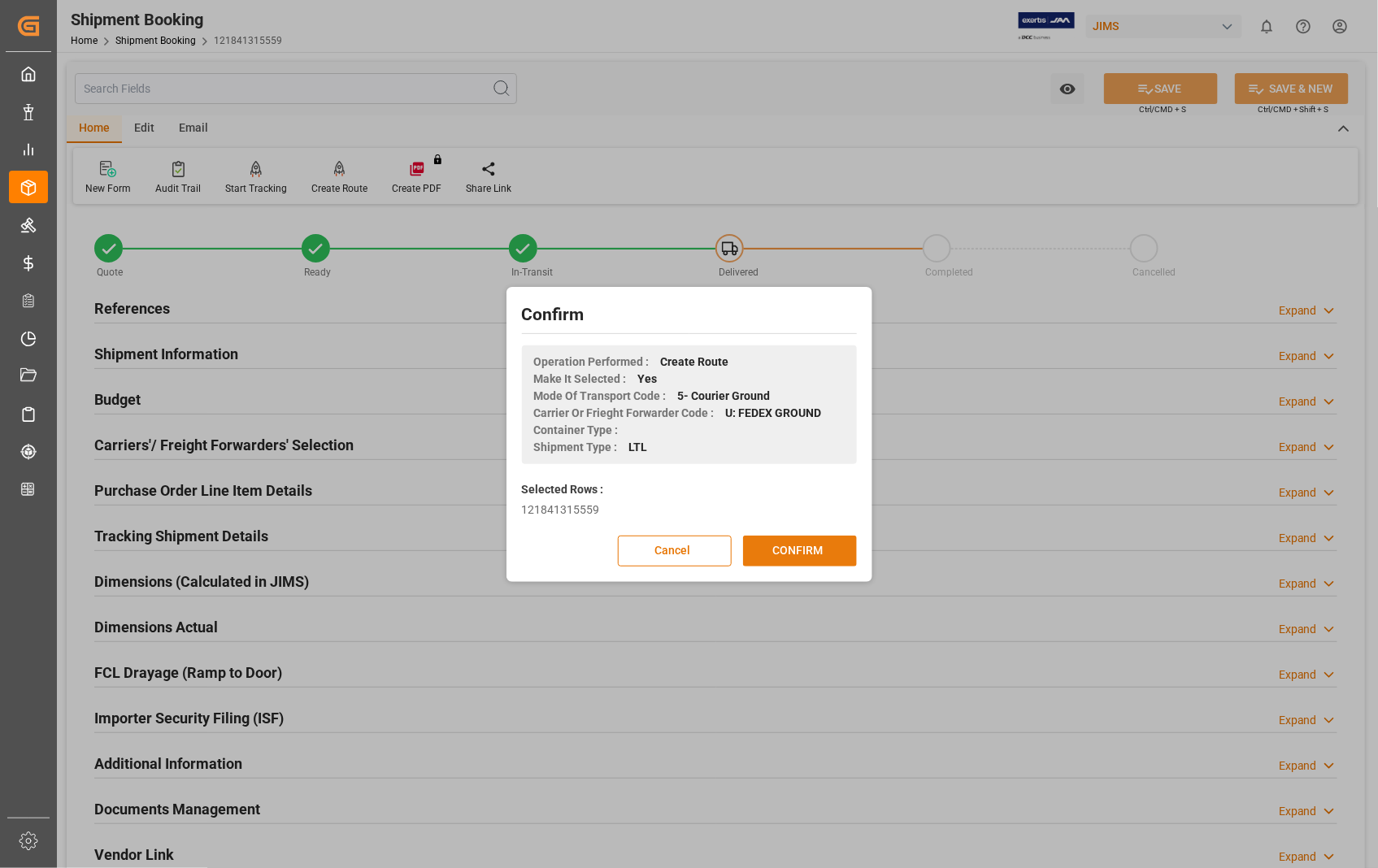
click at [798, 555] on button "CONFIRM" at bounding box center [800, 550] width 113 height 31
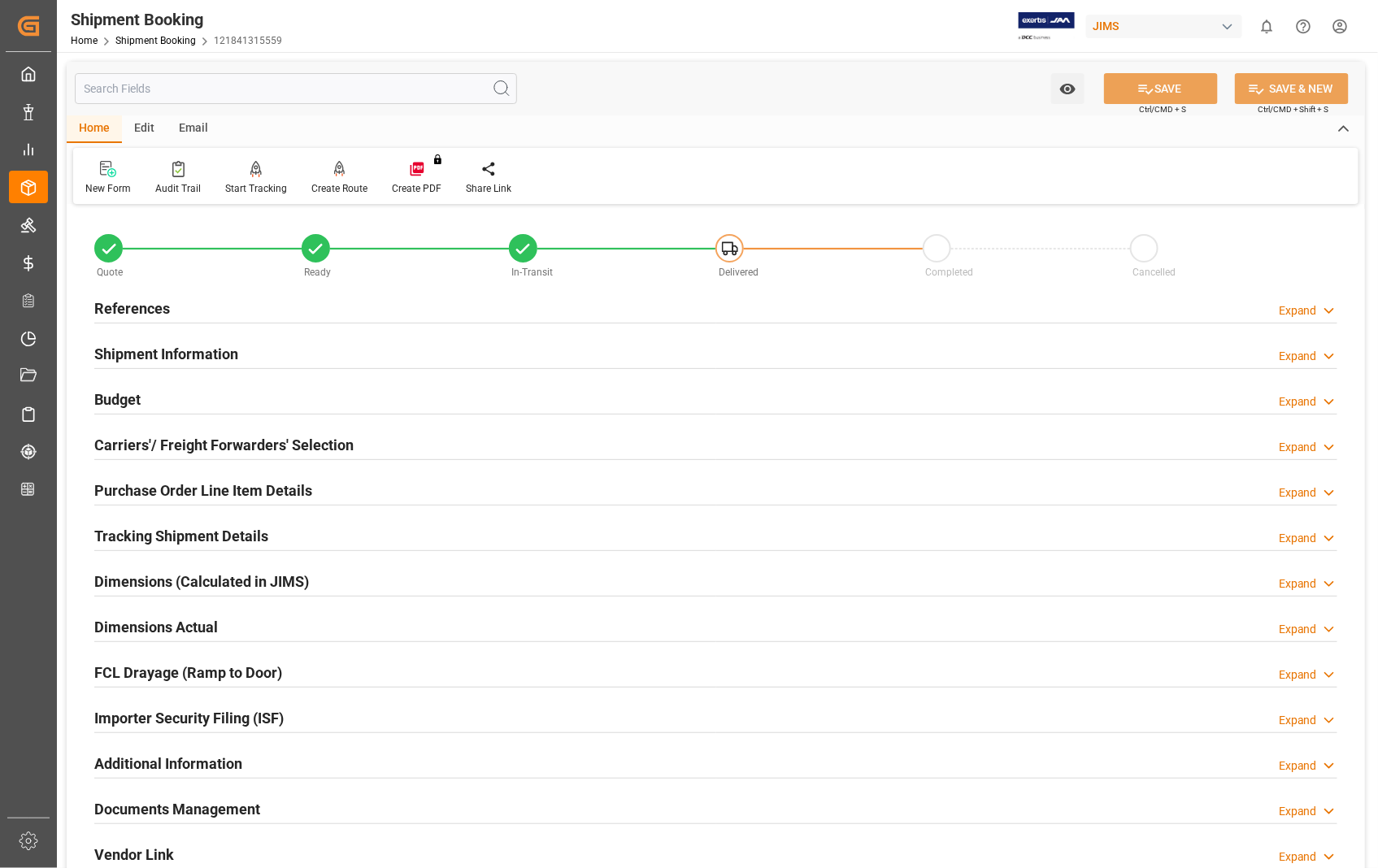
click at [184, 629] on h2 "Dimensions Actual" at bounding box center [156, 627] width 123 height 22
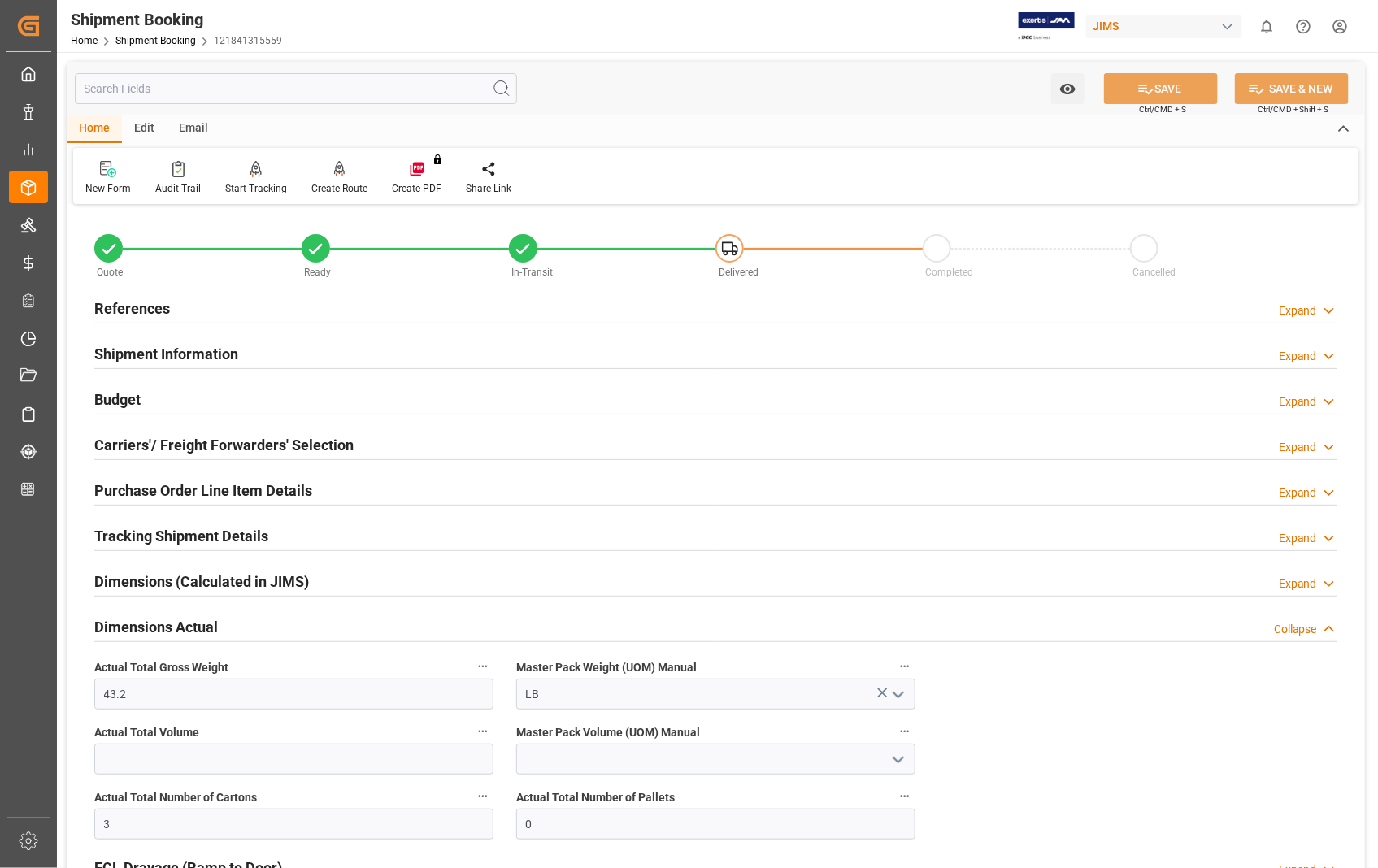
click at [184, 628] on h2 "Dimensions Actual" at bounding box center [156, 627] width 123 height 22
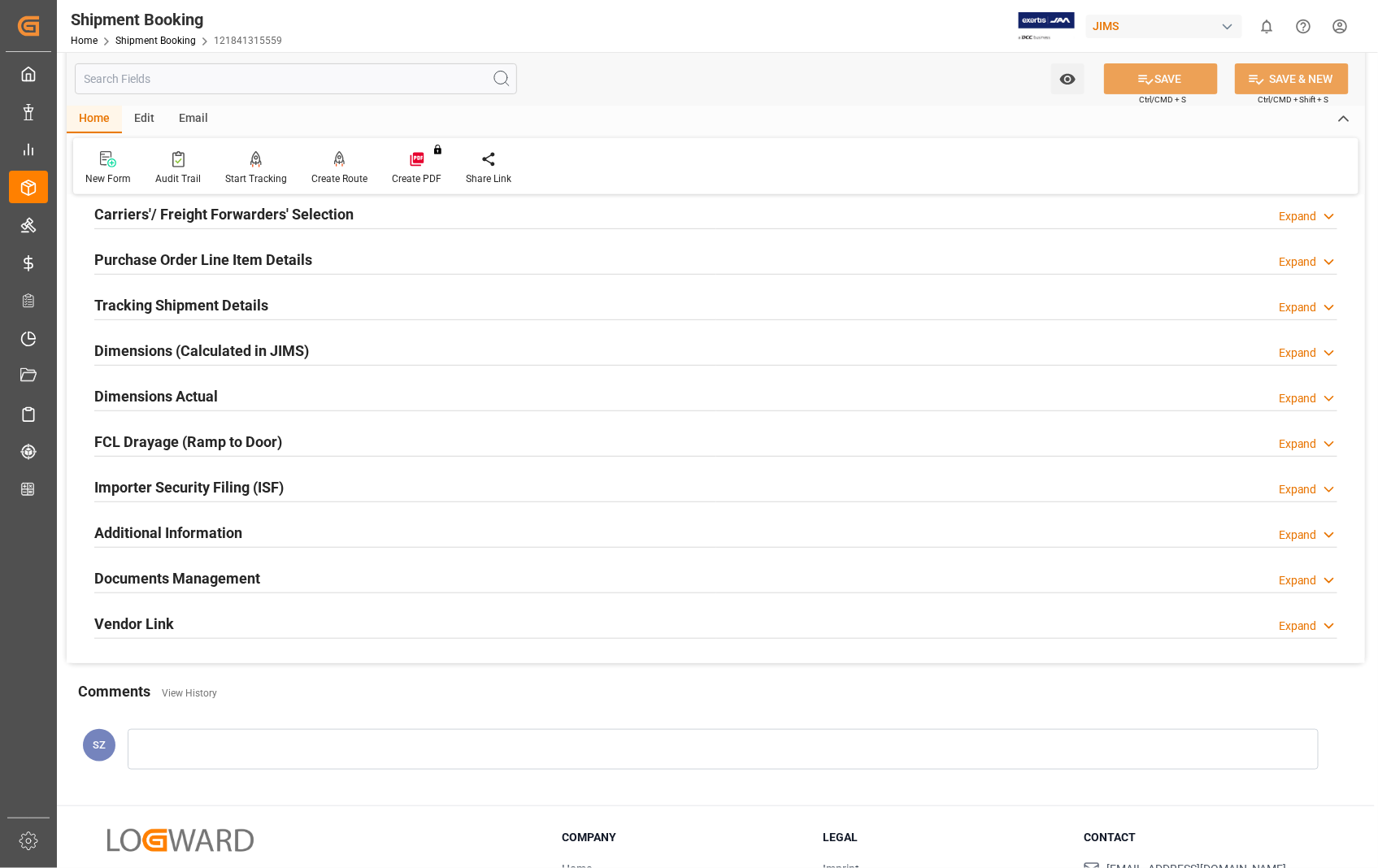
scroll to position [270, 0]
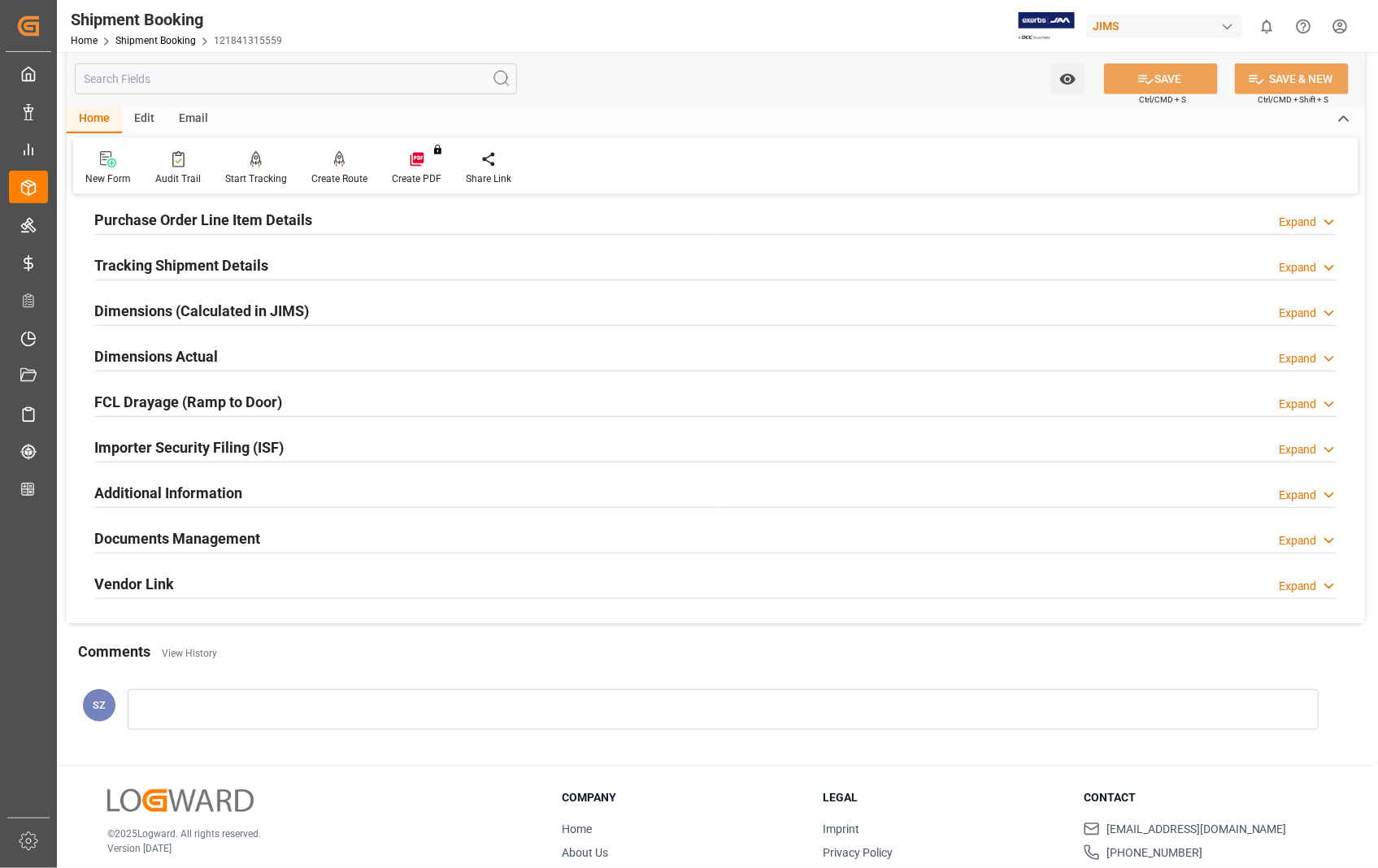
click at [199, 541] on h2 "Documents Management" at bounding box center [177, 538] width 166 height 22
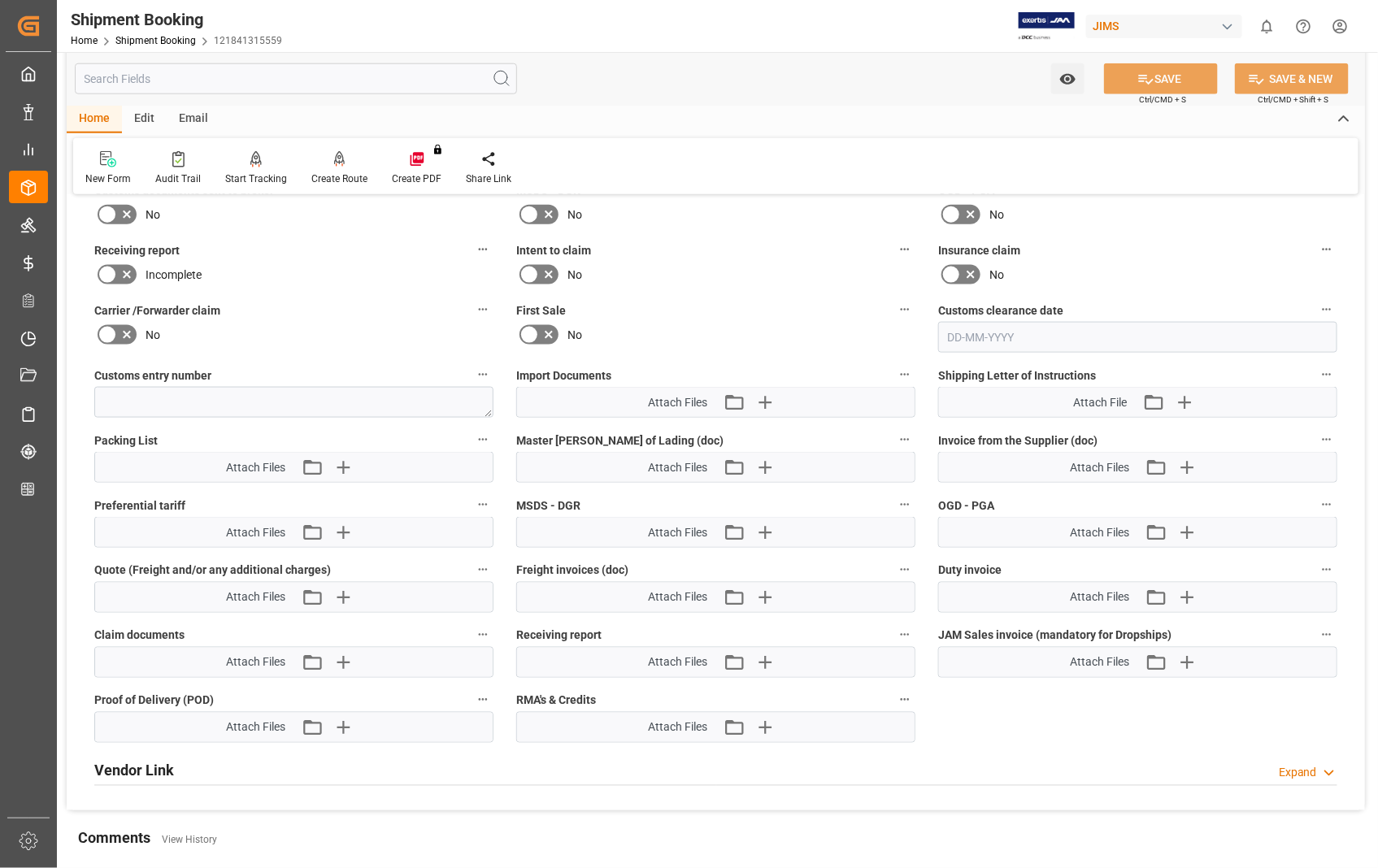
scroll to position [721, 0]
click at [1184, 460] on icon "button" at bounding box center [1187, 465] width 16 height 16
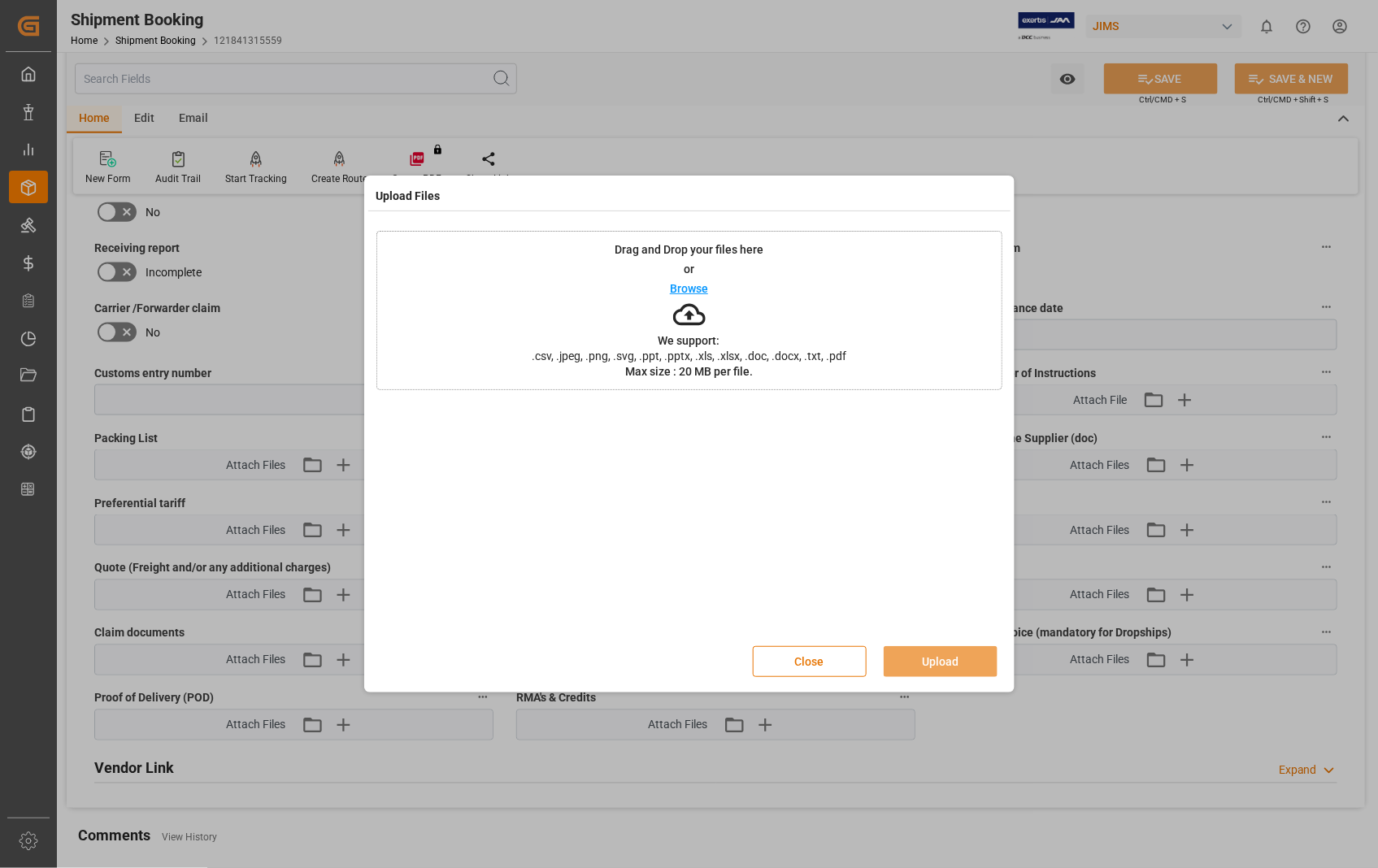
click at [686, 290] on p "Browse" at bounding box center [689, 288] width 38 height 12
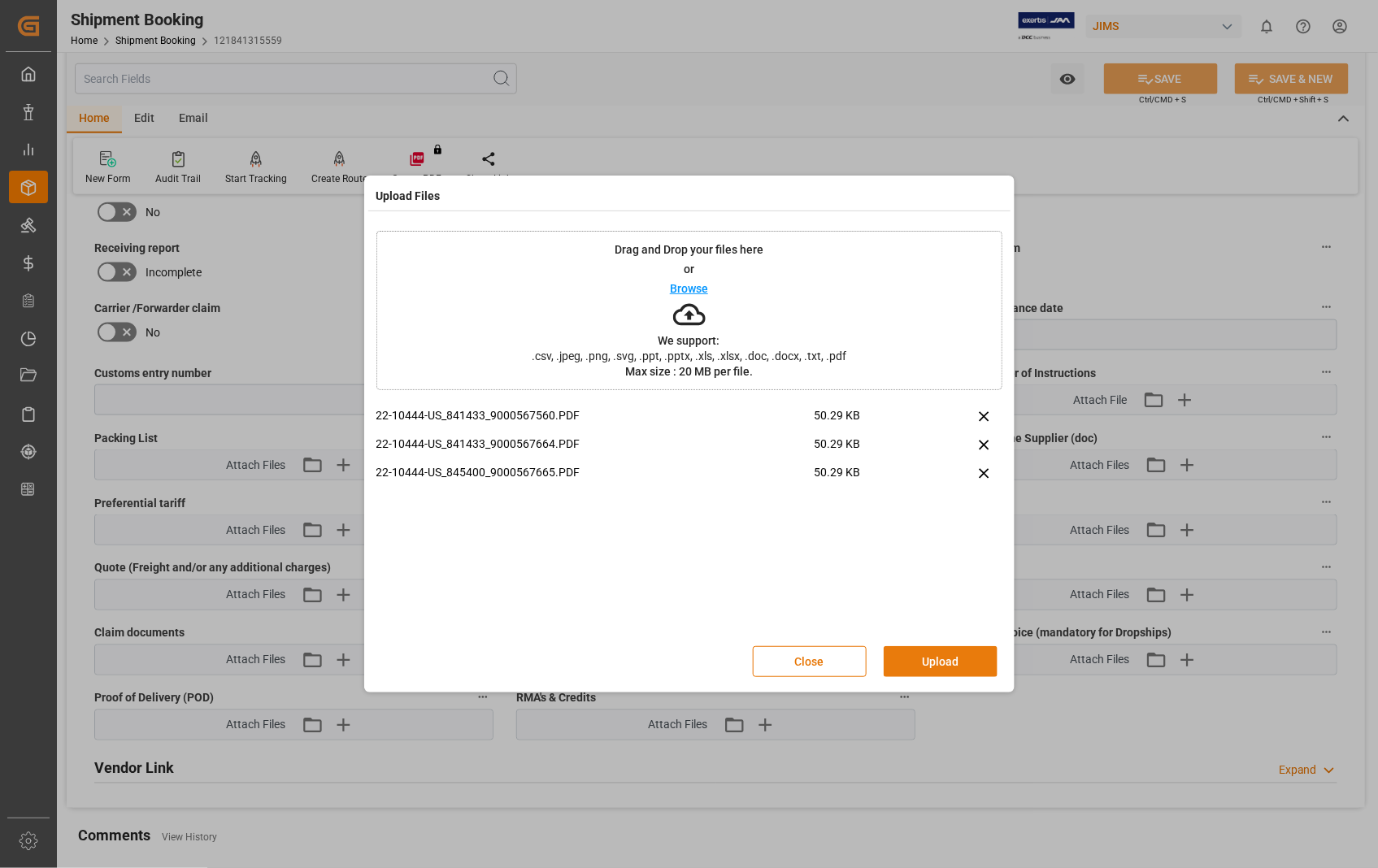
click at [936, 662] on button "Upload" at bounding box center [940, 661] width 113 height 31
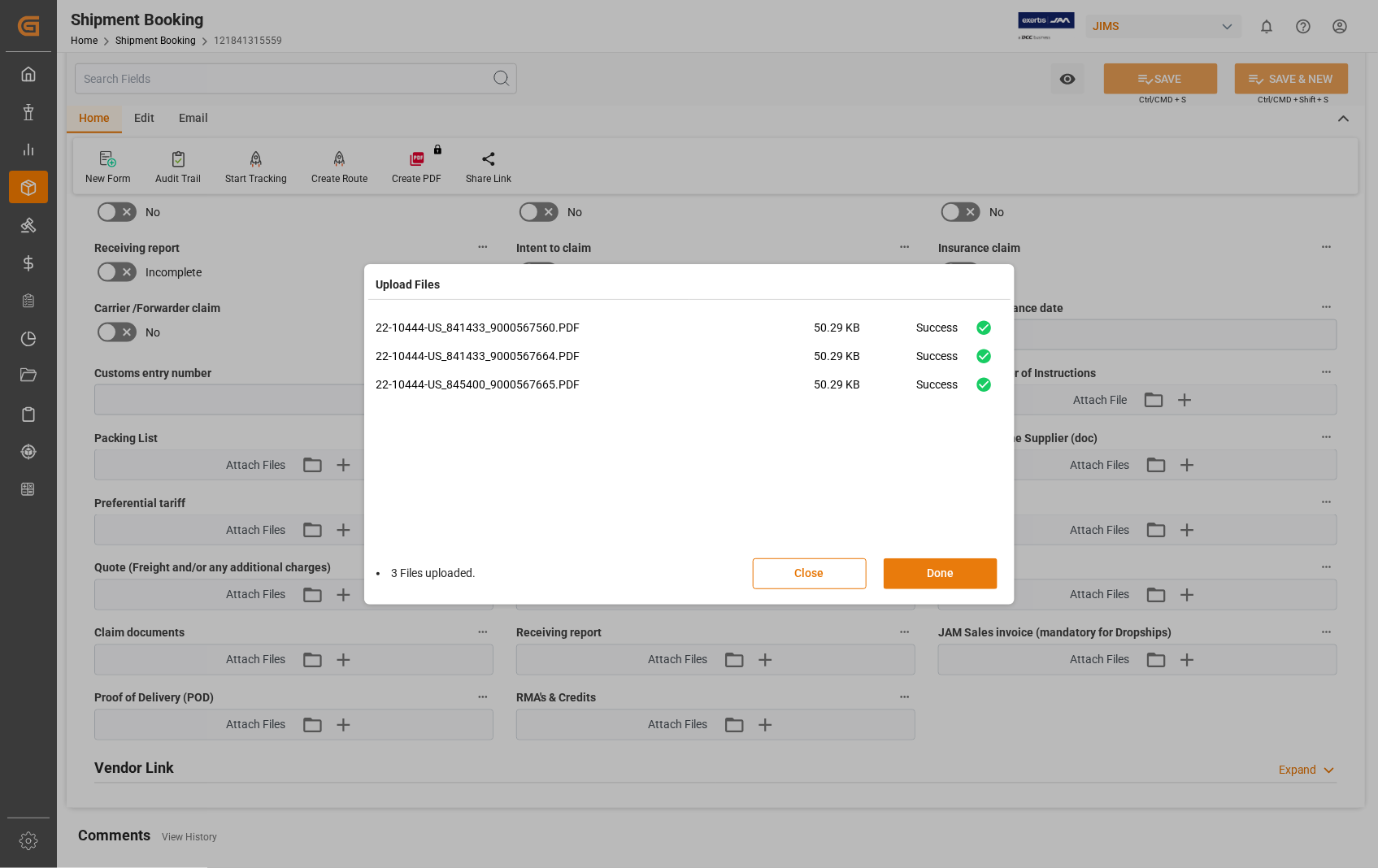
click at [945, 566] on button "Done" at bounding box center [940, 573] width 113 height 31
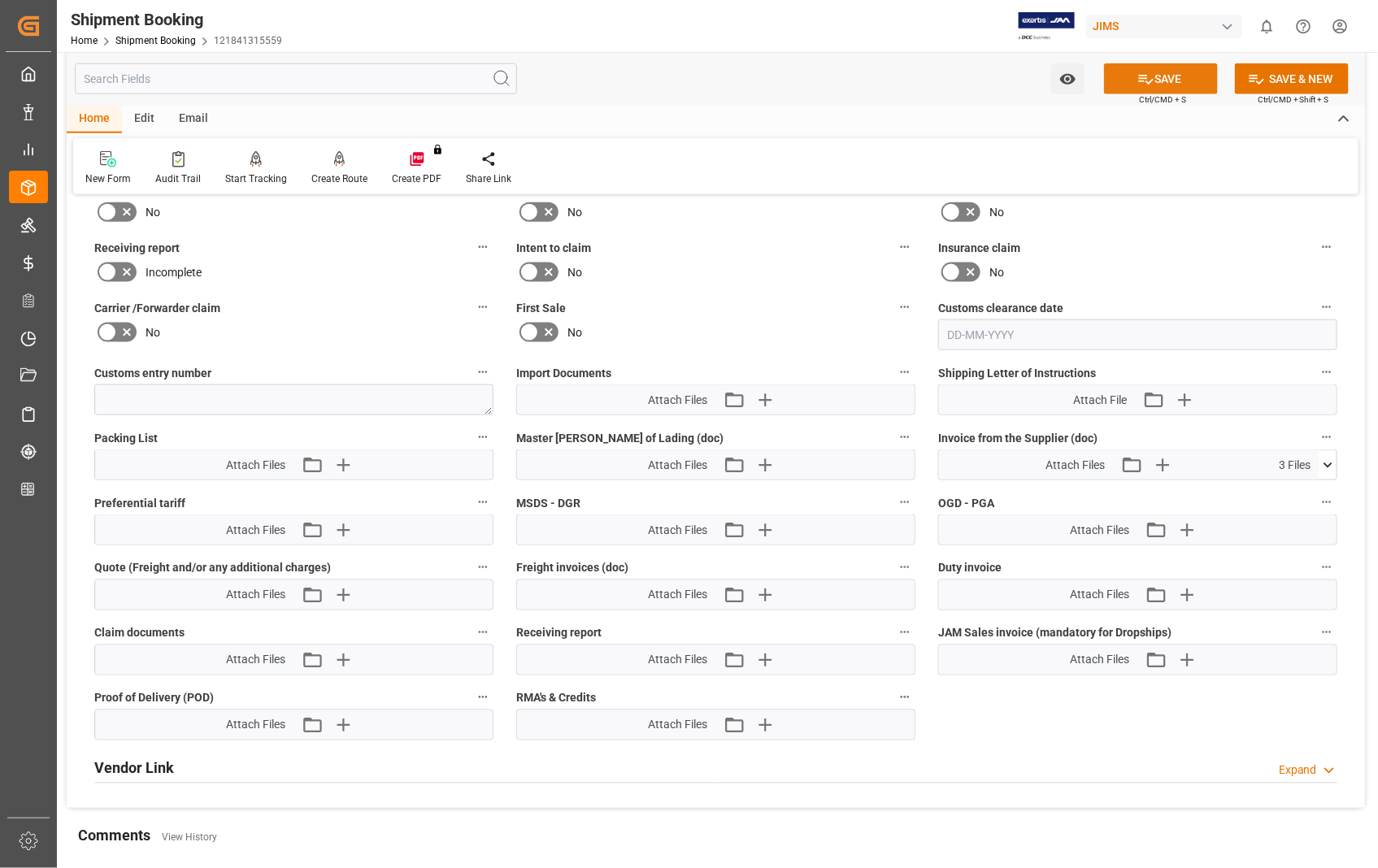
click at [1152, 81] on button "SAVE" at bounding box center [1160, 78] width 113 height 31
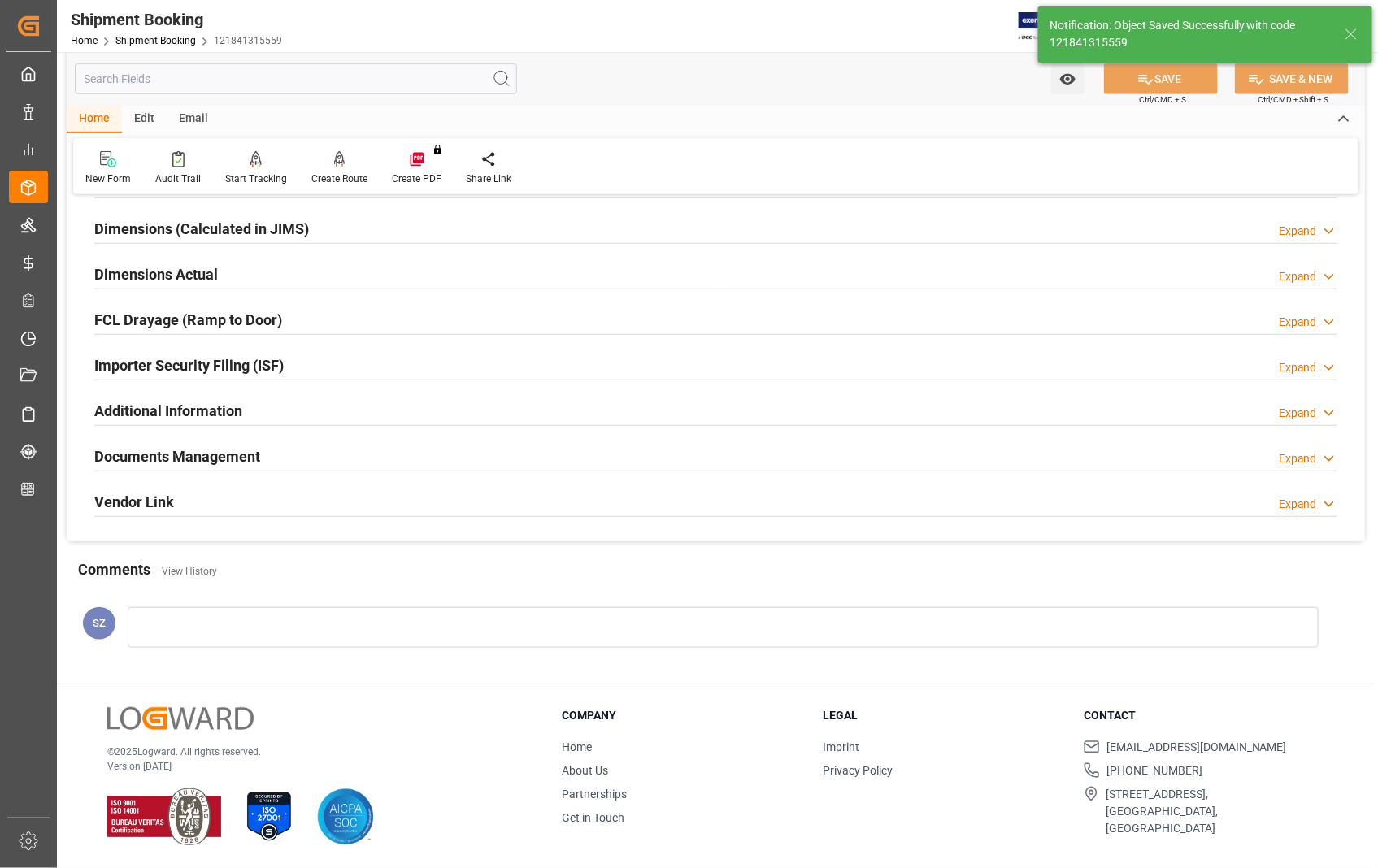
scroll to position [353, 0]
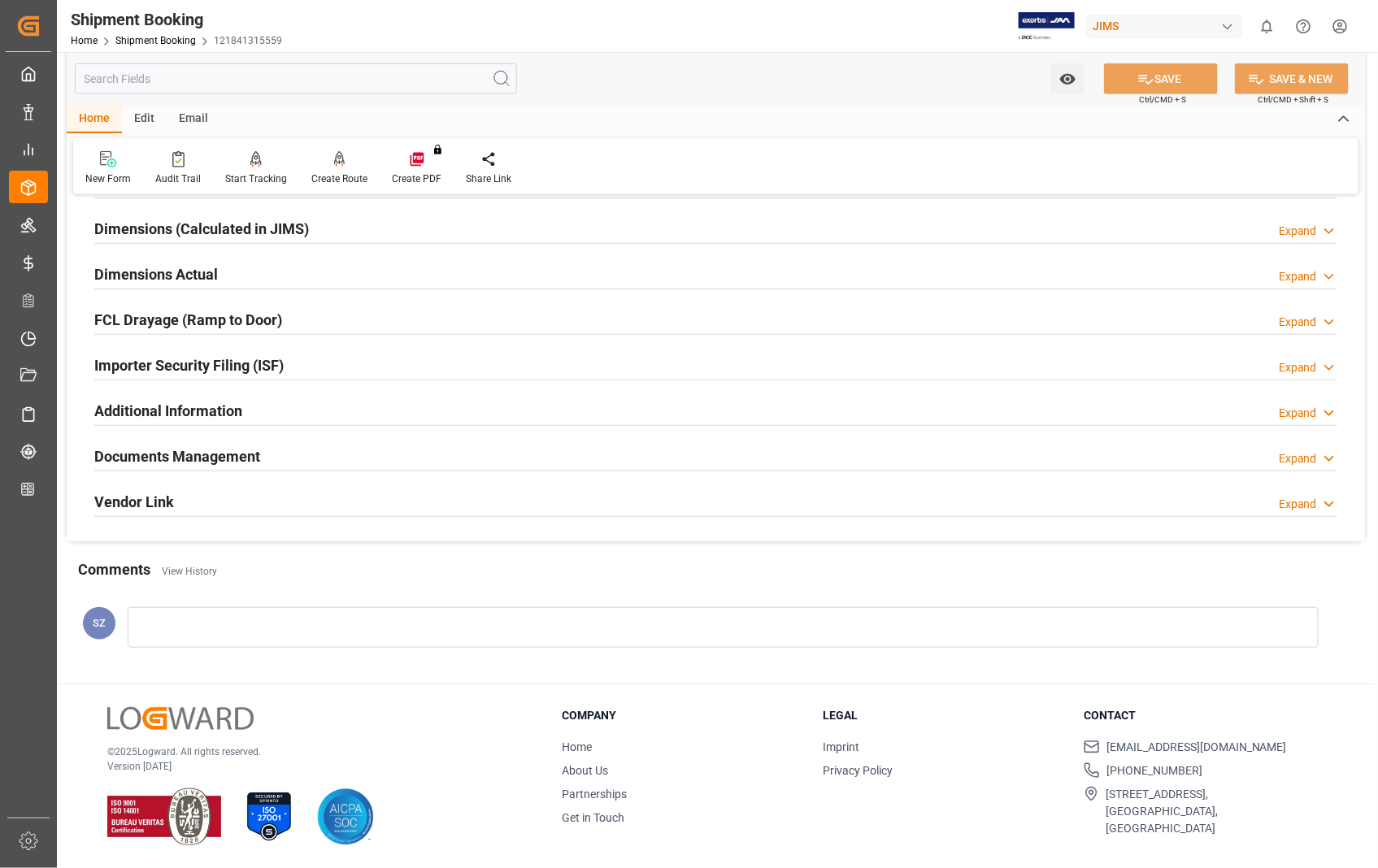
click at [181, 456] on h2 "Documents Management" at bounding box center [177, 456] width 166 height 22
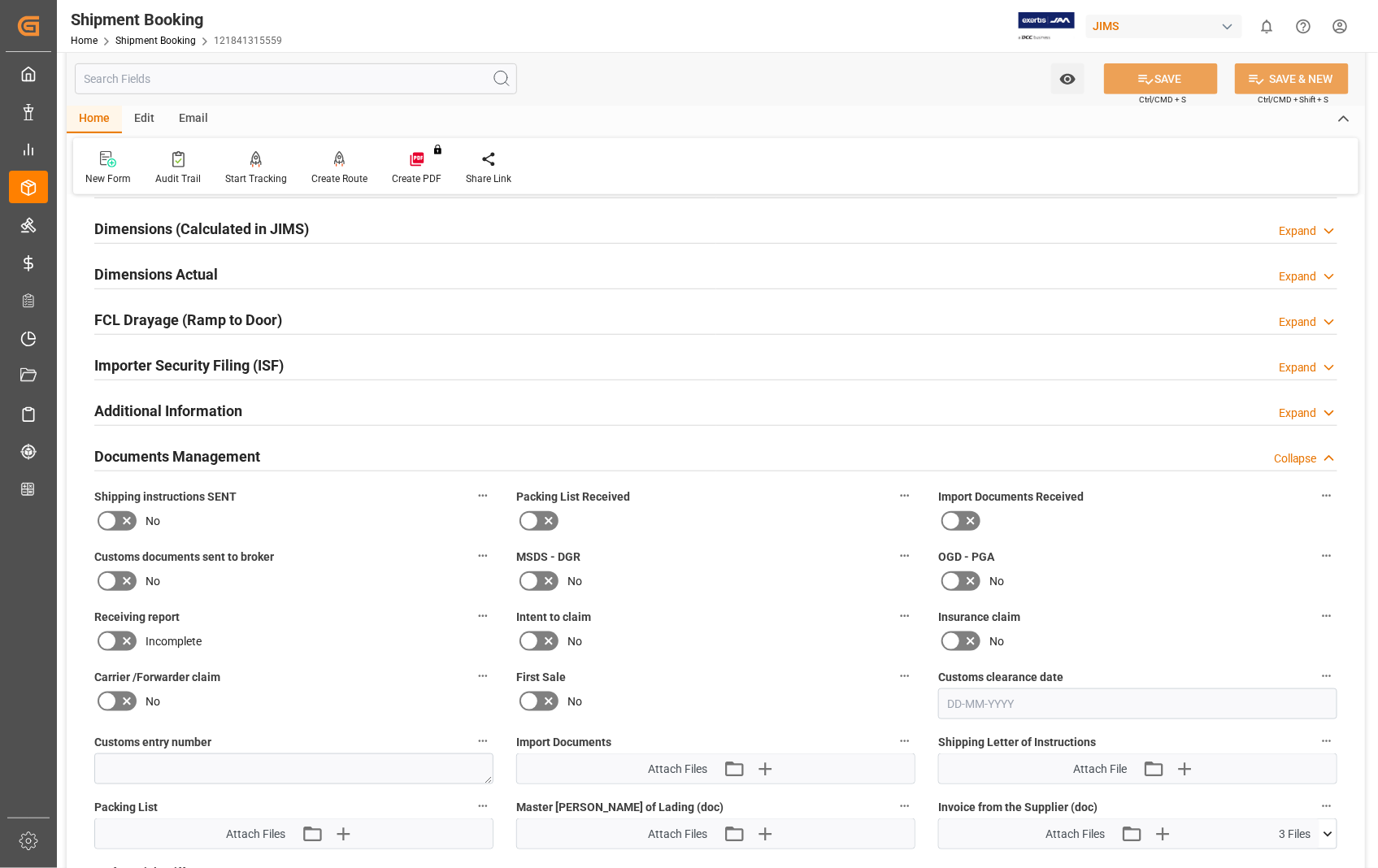
scroll to position [721, 0]
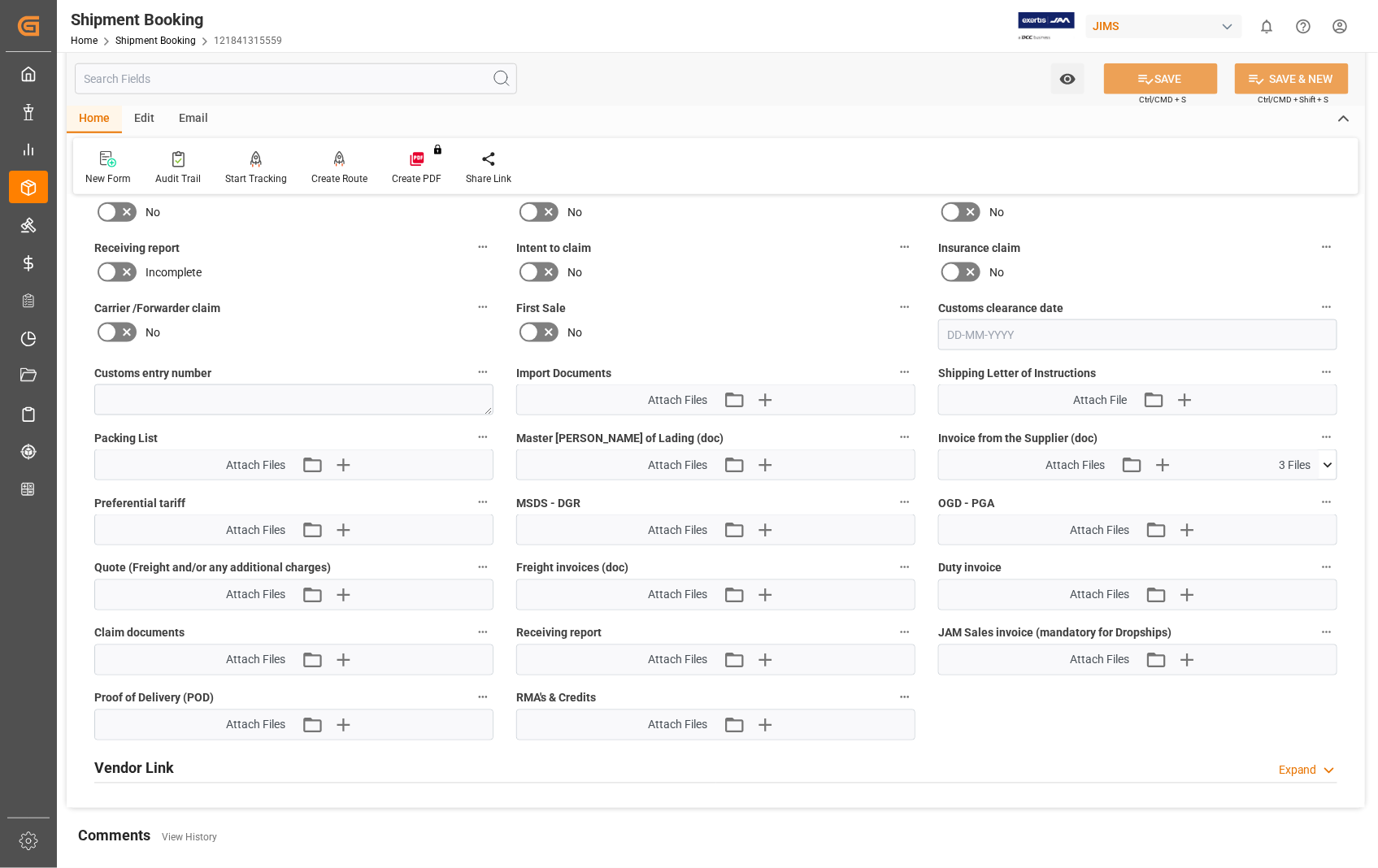
click at [181, 456] on div "Attach Files Attach existing file Upload new file" at bounding box center [294, 464] width 397 height 29
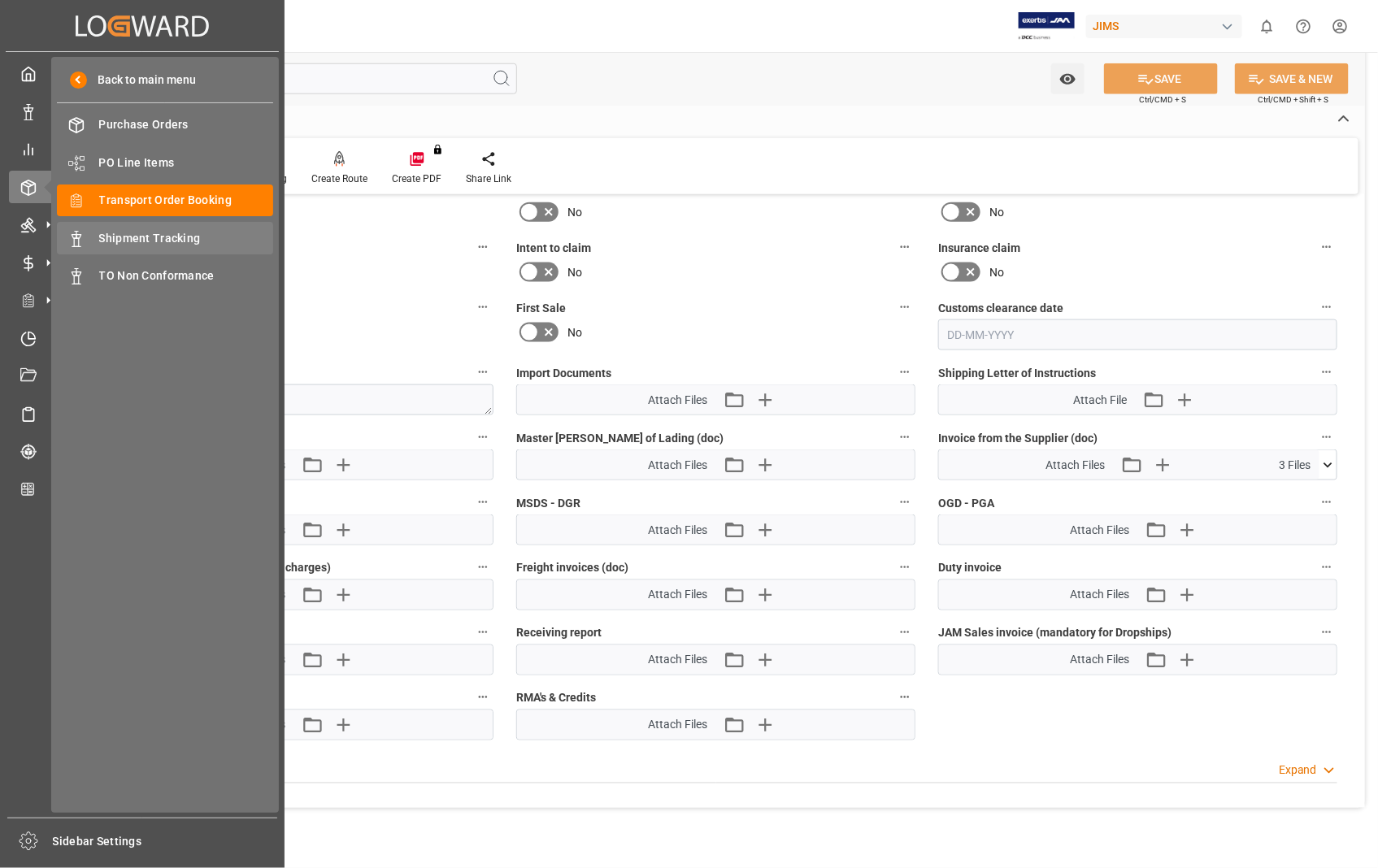
click at [176, 241] on span "Shipment Tracking" at bounding box center [186, 238] width 174 height 17
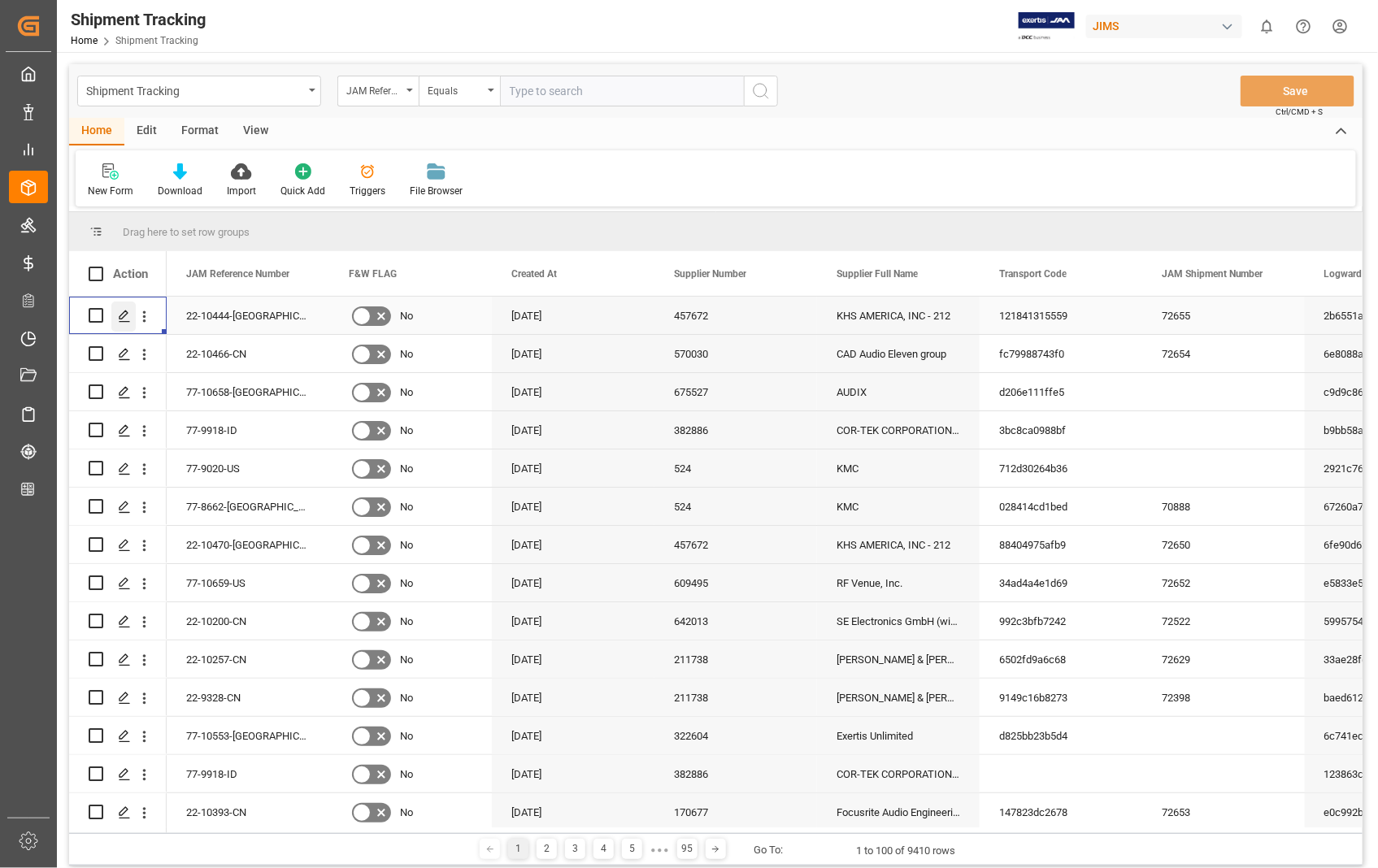
click at [124, 321] on line "Press SPACE to select this row." at bounding box center [124, 321] width 10 height 0
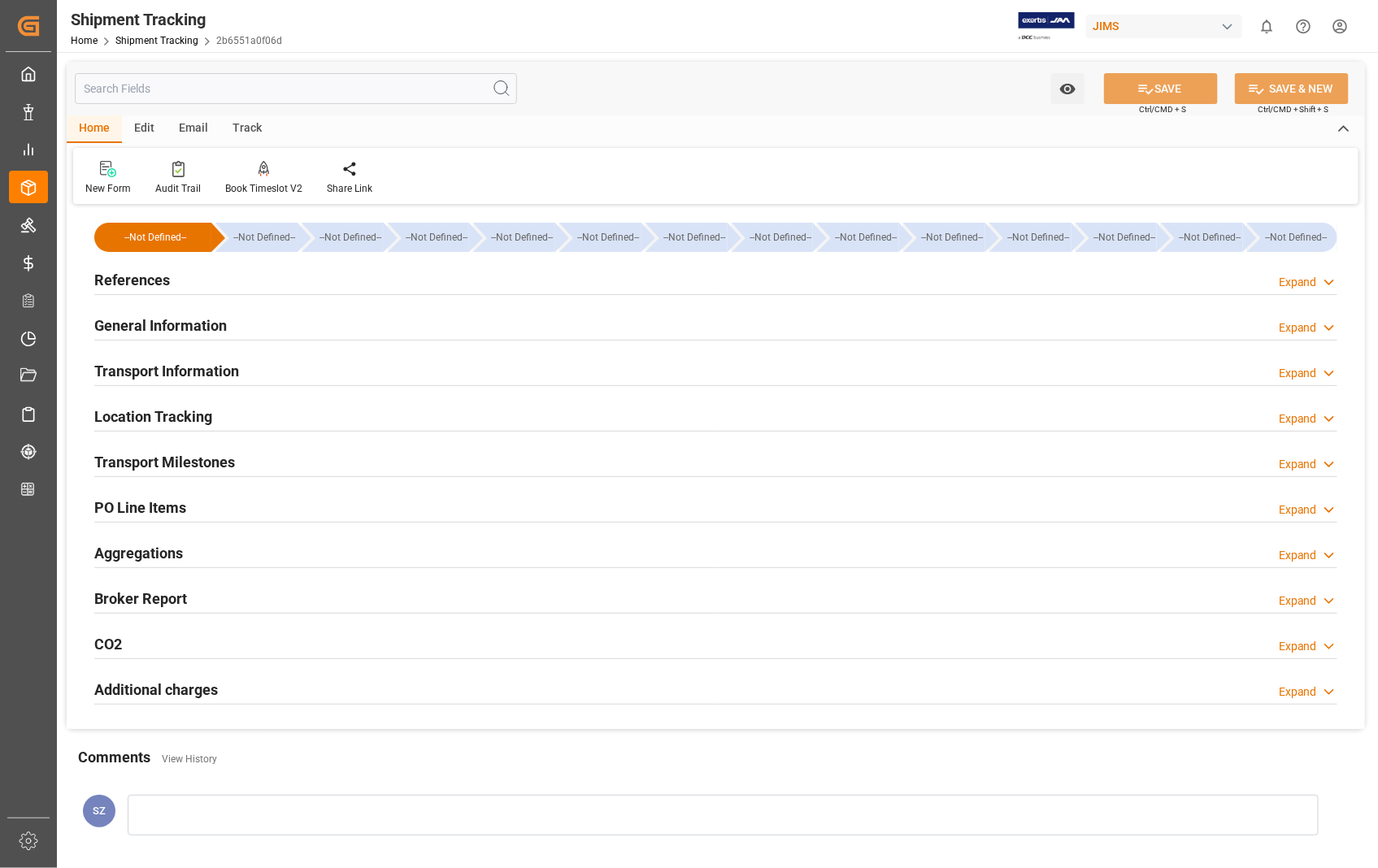
click at [152, 285] on h2 "References" at bounding box center [132, 280] width 76 height 22
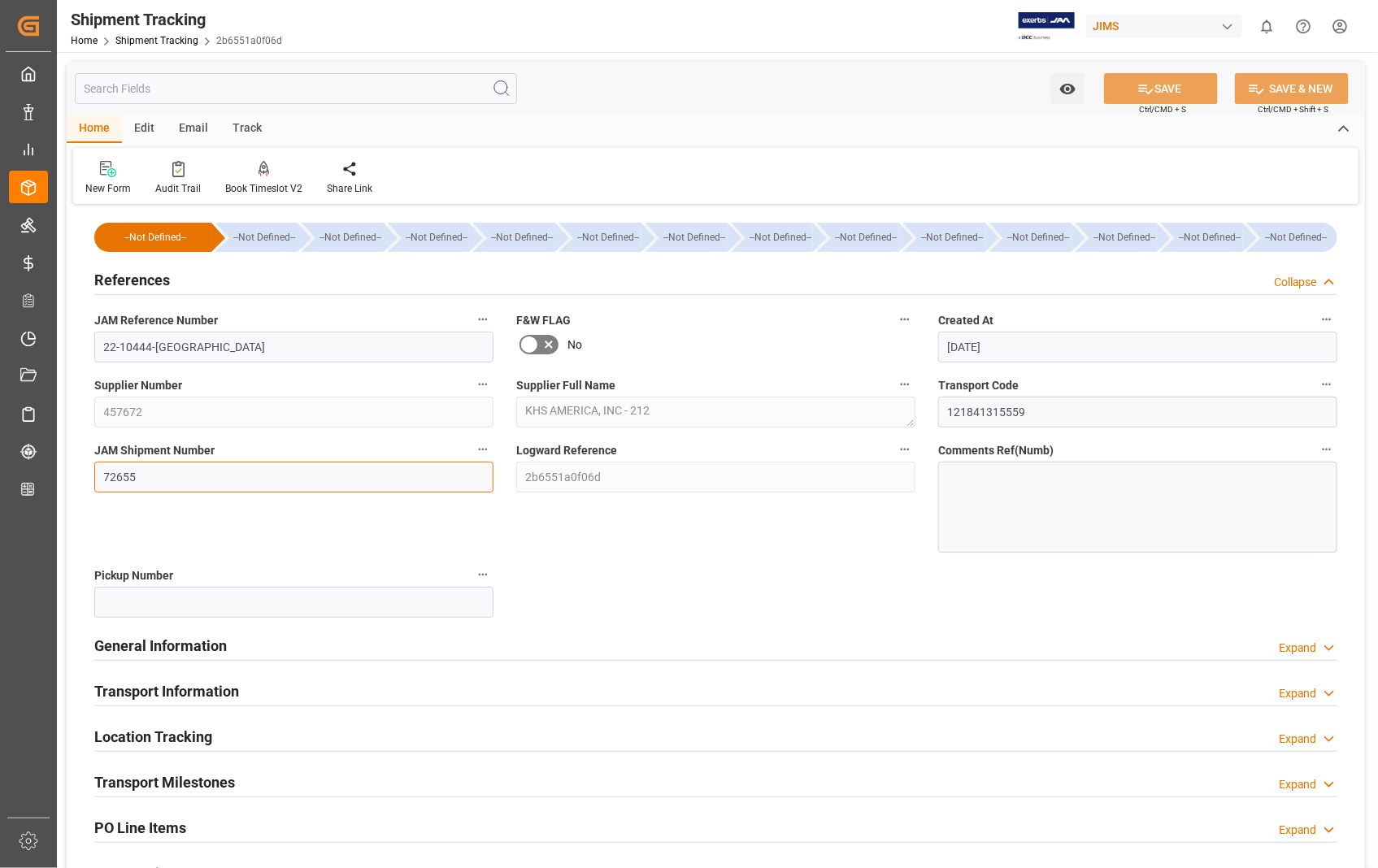
drag, startPoint x: 139, startPoint y: 473, endPoint x: 103, endPoint y: 480, distance: 36.7
click at [103, 480] on input "72655" at bounding box center [294, 476] width 399 height 31
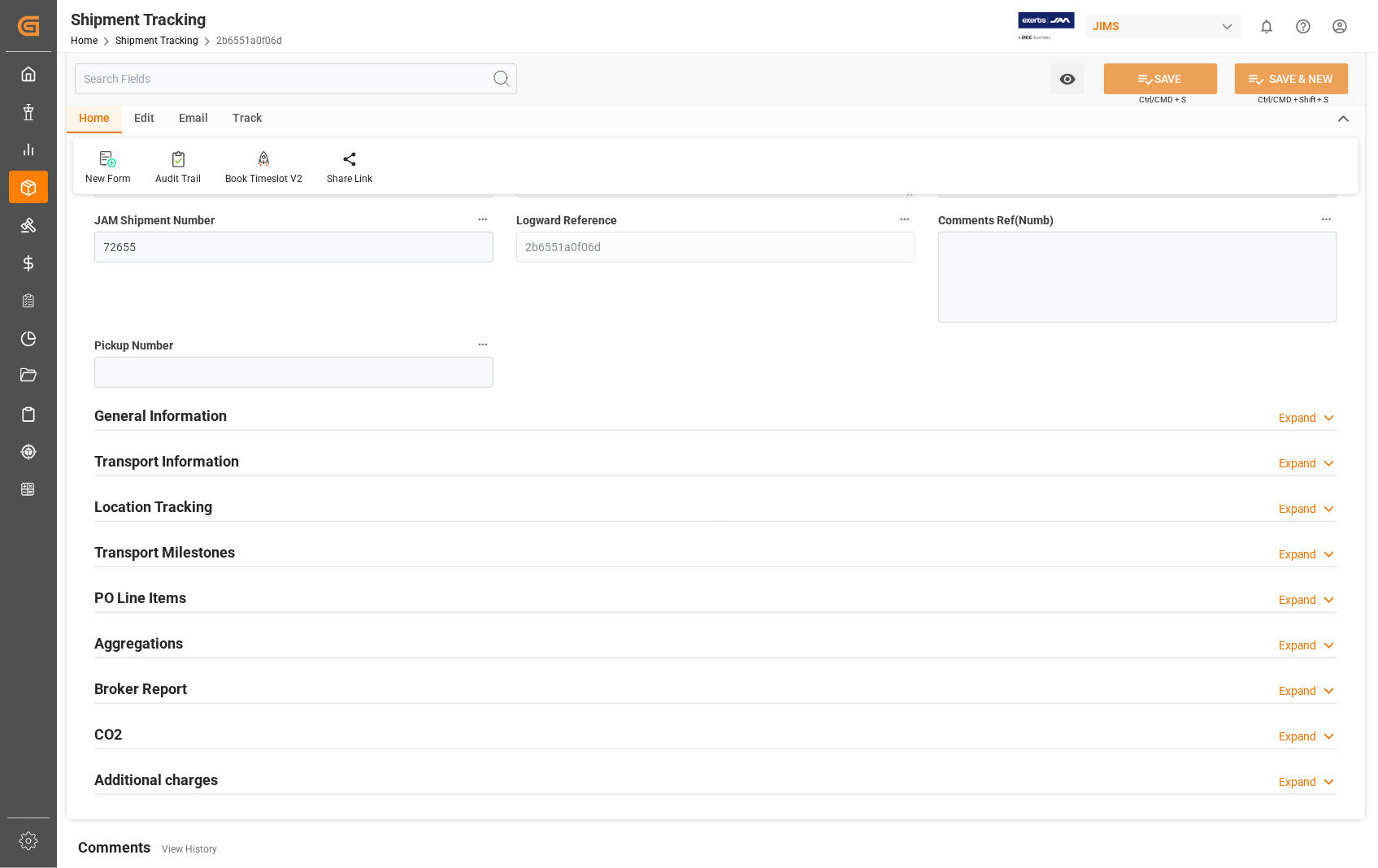
scroll to position [270, 0]
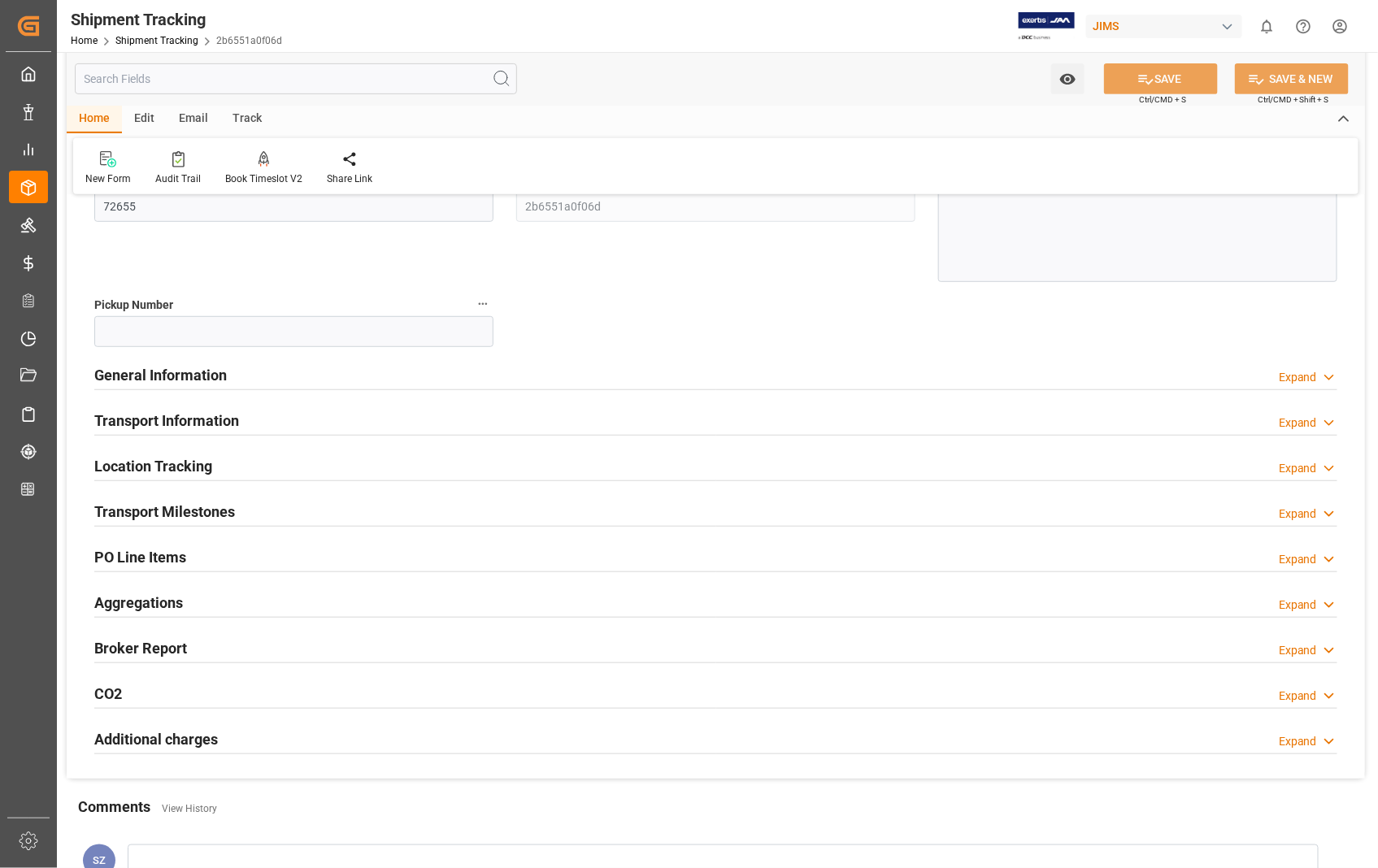
click at [184, 375] on h2 "General Information" at bounding box center [160, 375] width 133 height 22
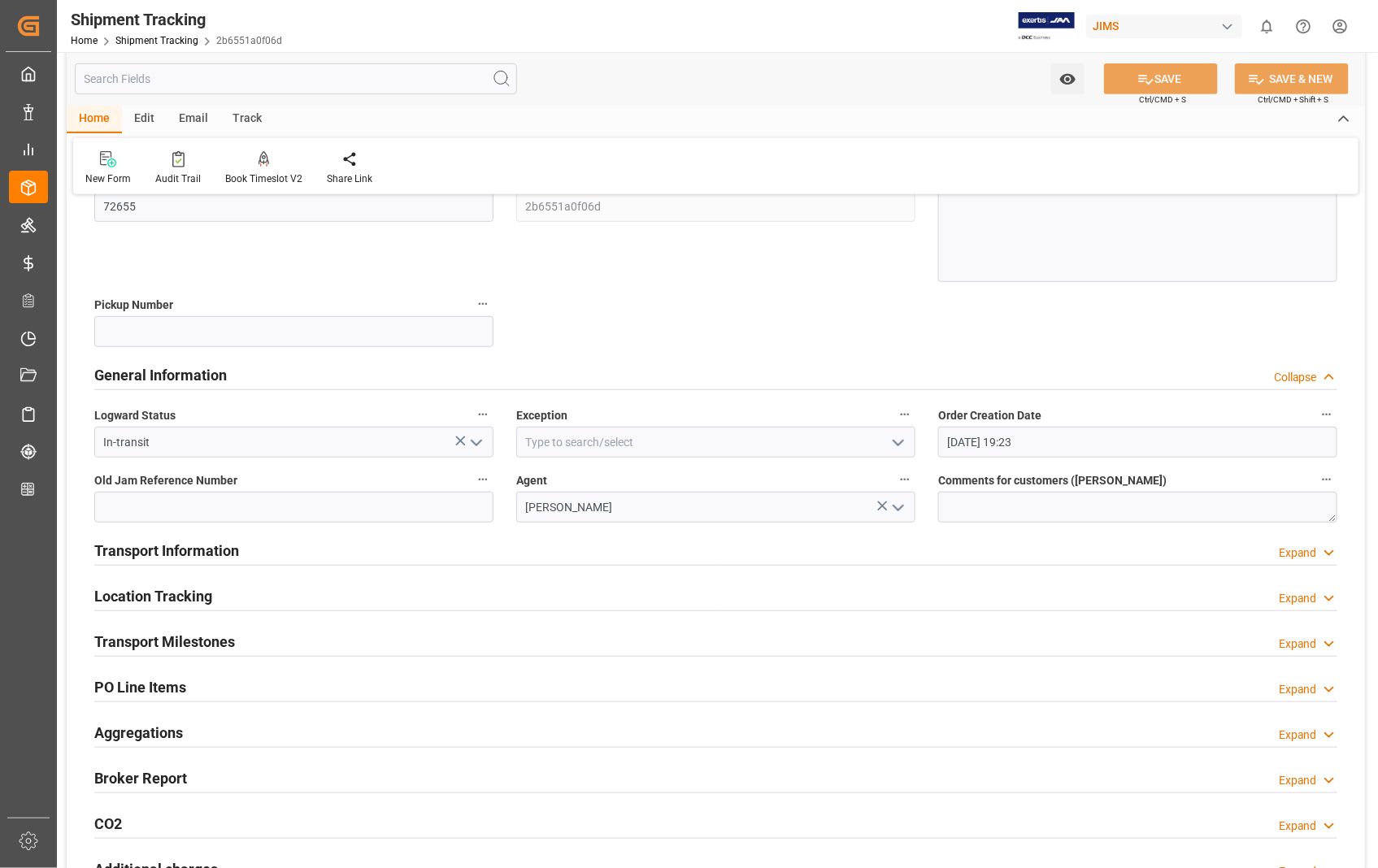
click at [184, 375] on h2 "General Information" at bounding box center [160, 375] width 133 height 22
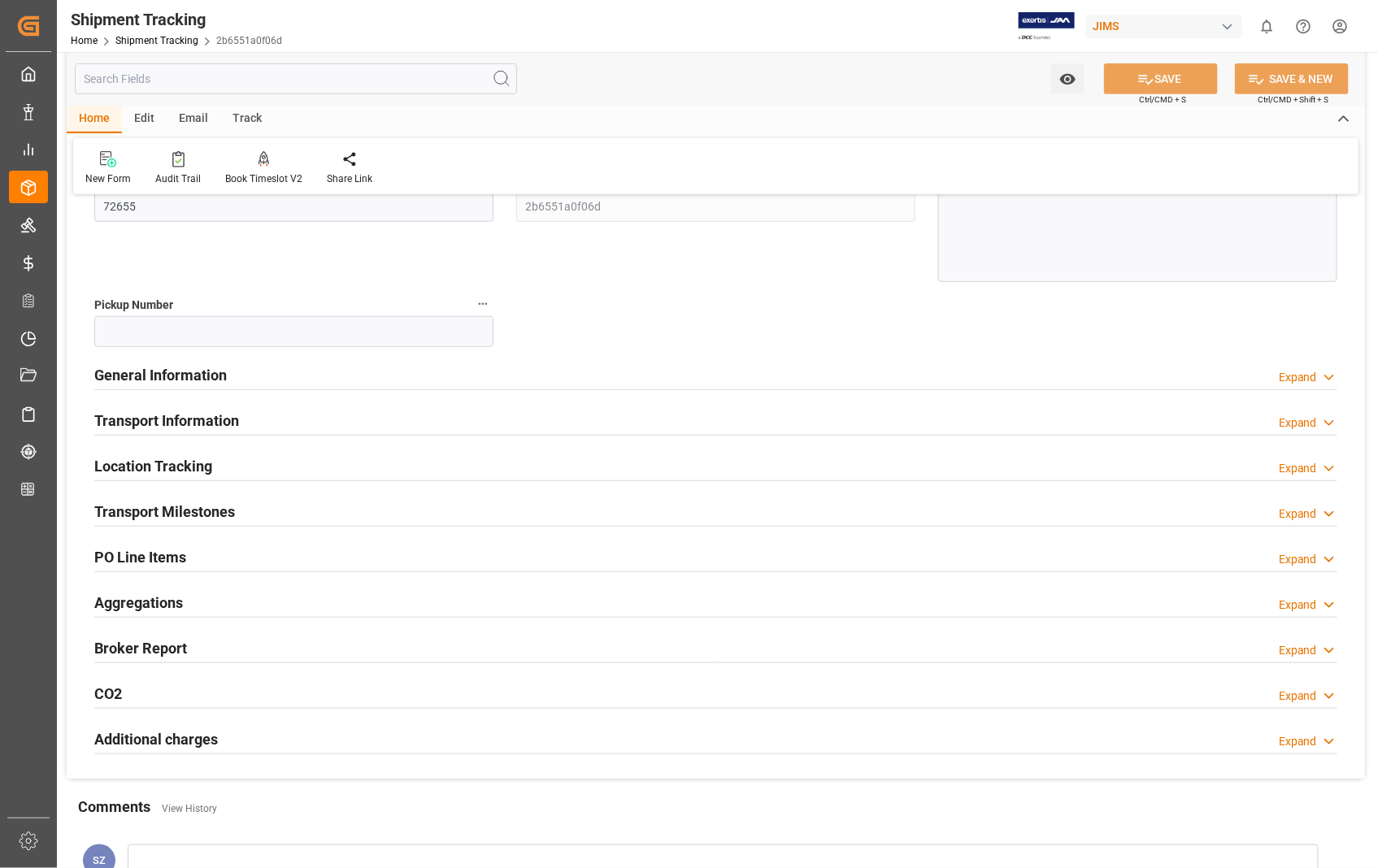
click at [183, 416] on h2 "Transport Information" at bounding box center [166, 420] width 144 height 22
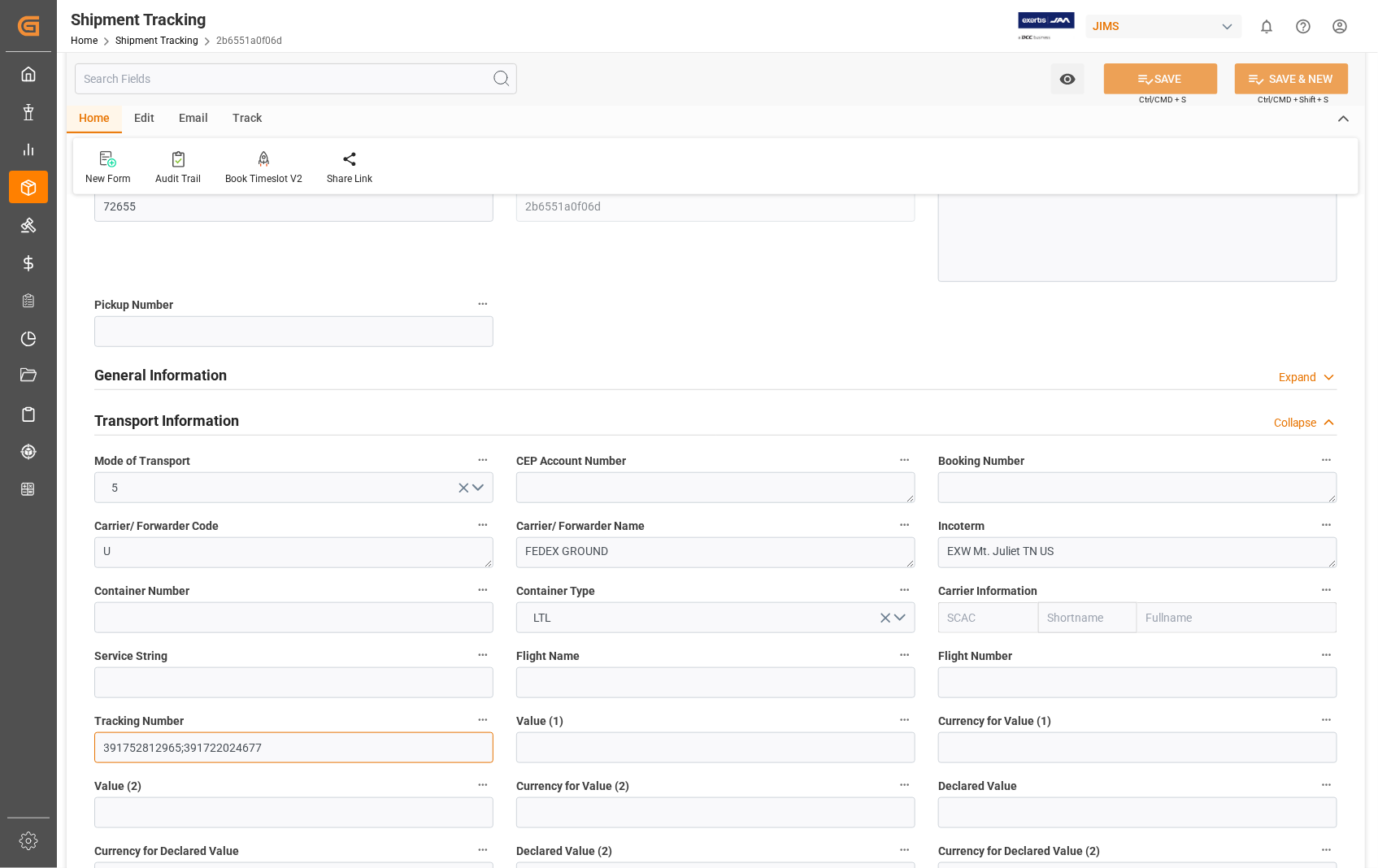
drag, startPoint x: 277, startPoint y: 743, endPoint x: 98, endPoint y: 736, distance: 179.1
click at [98, 736] on input "391752812965;391722024677" at bounding box center [294, 747] width 399 height 31
click at [209, 412] on h2 "Transport Information" at bounding box center [166, 420] width 144 height 22
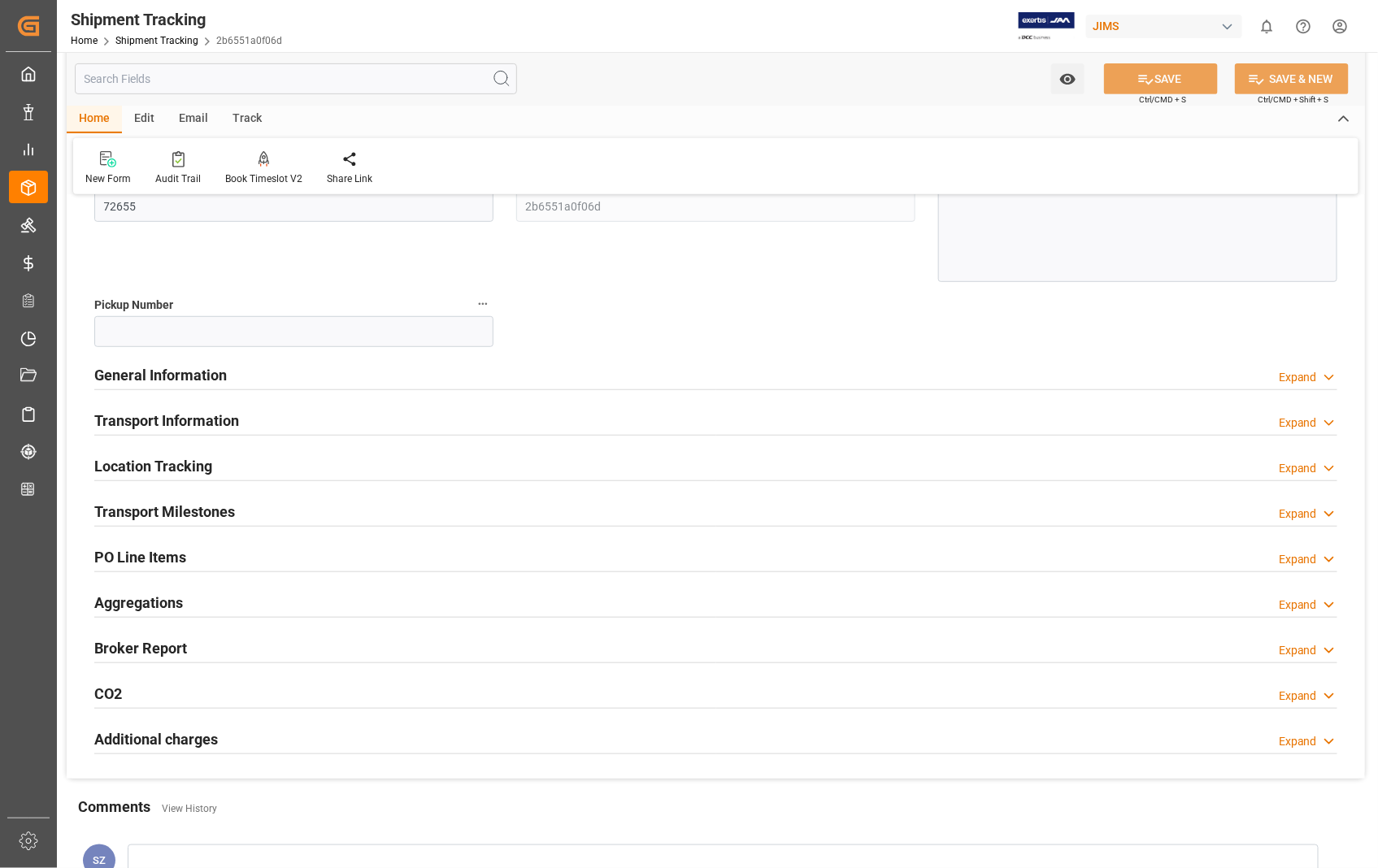
click at [195, 509] on h2 "Transport Milestones" at bounding box center [164, 511] width 141 height 22
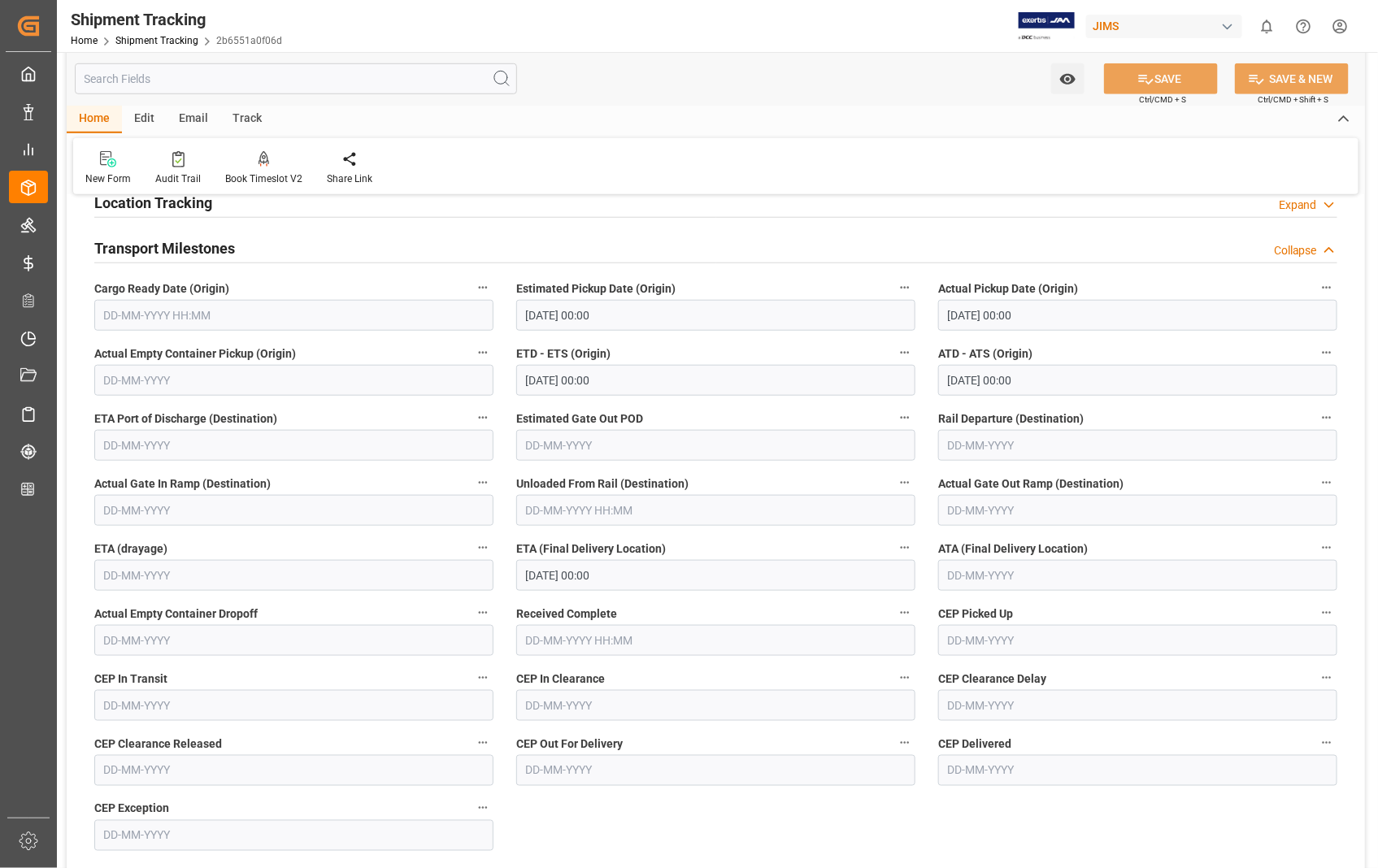
scroll to position [541, 0]
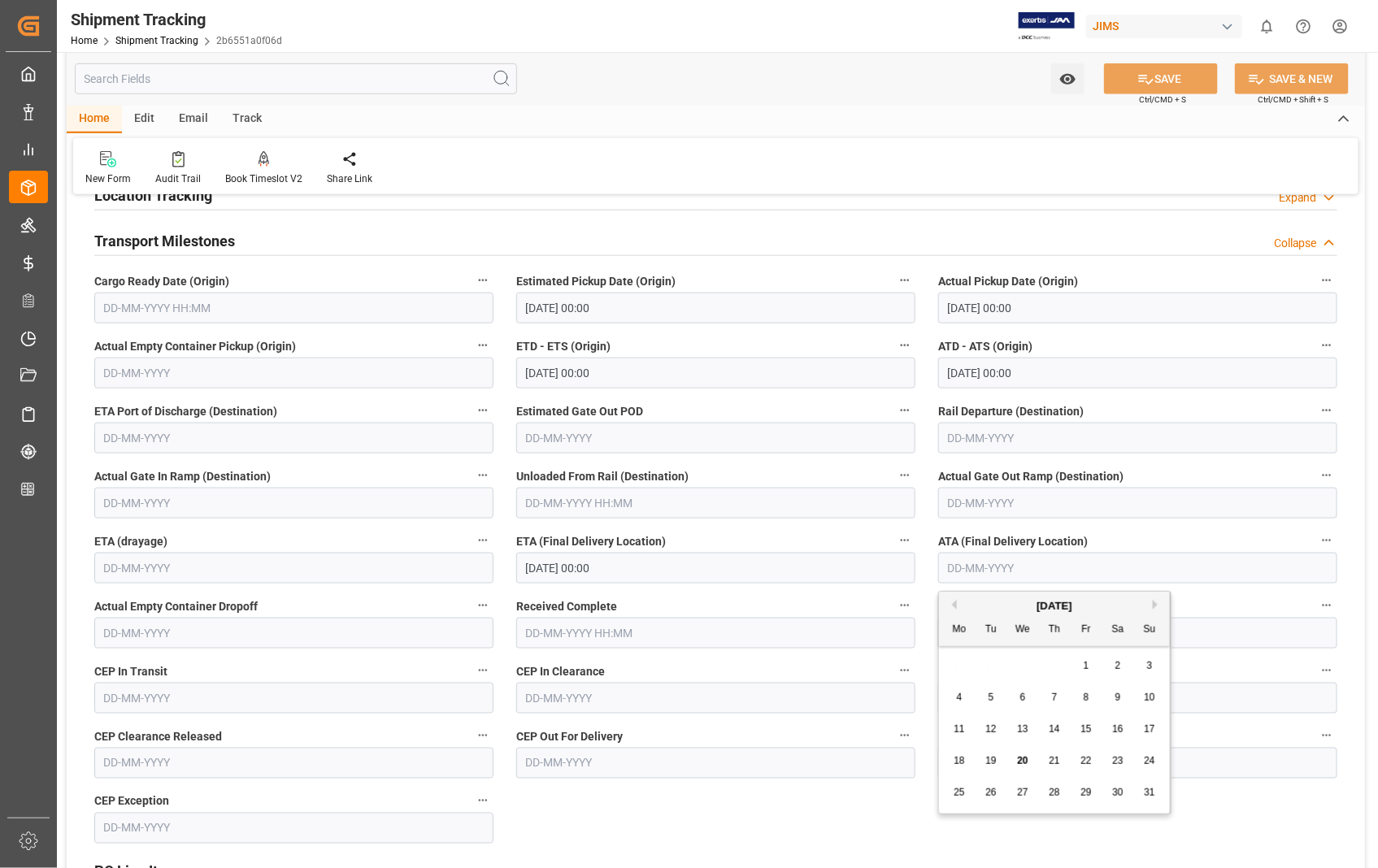
click at [1043, 565] on input "text" at bounding box center [1137, 568] width 399 height 31
click at [993, 700] on span "5" at bounding box center [991, 697] width 6 height 12
type input "[DATE]"
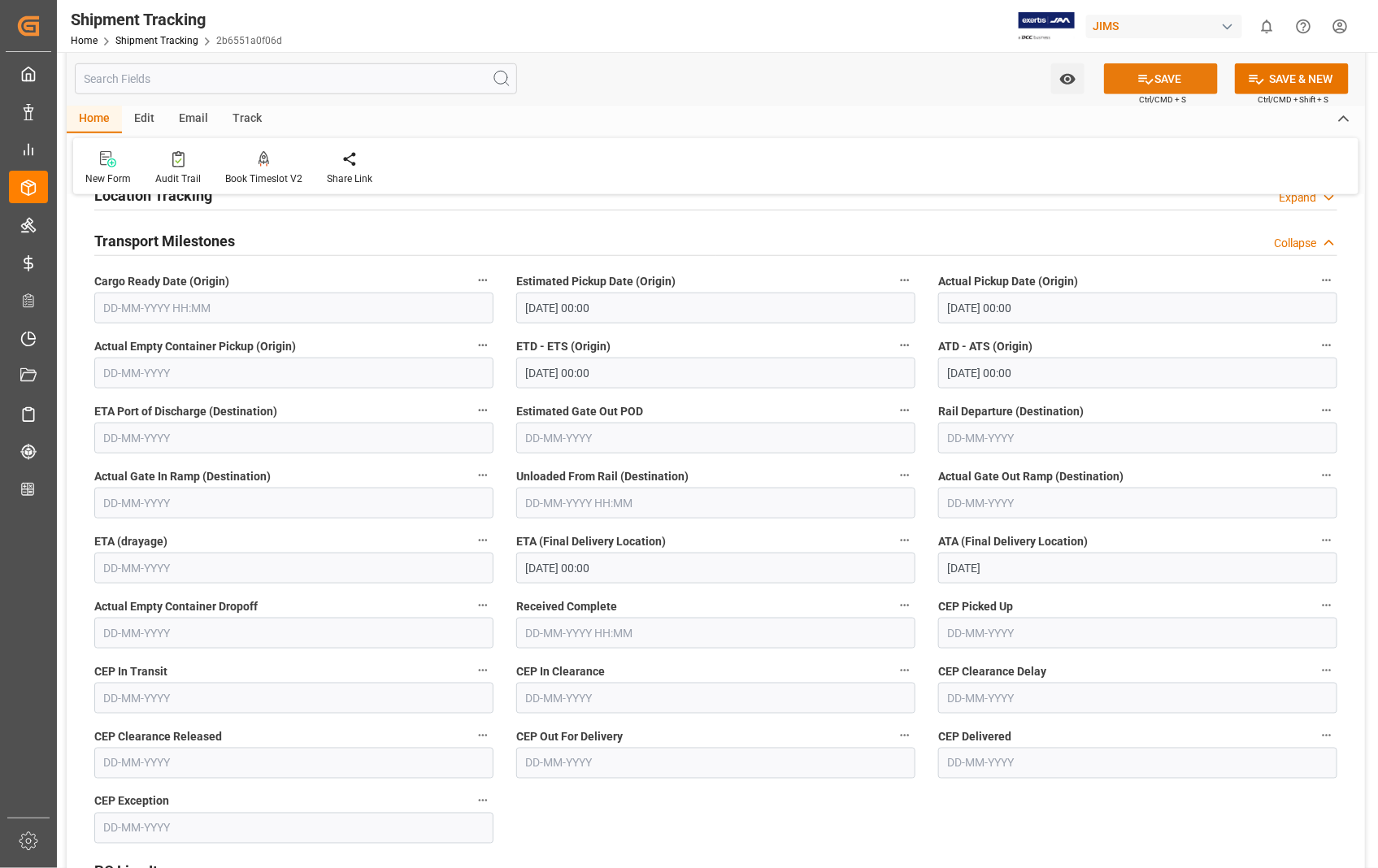
click at [1172, 81] on button "SAVE" at bounding box center [1160, 78] width 113 height 31
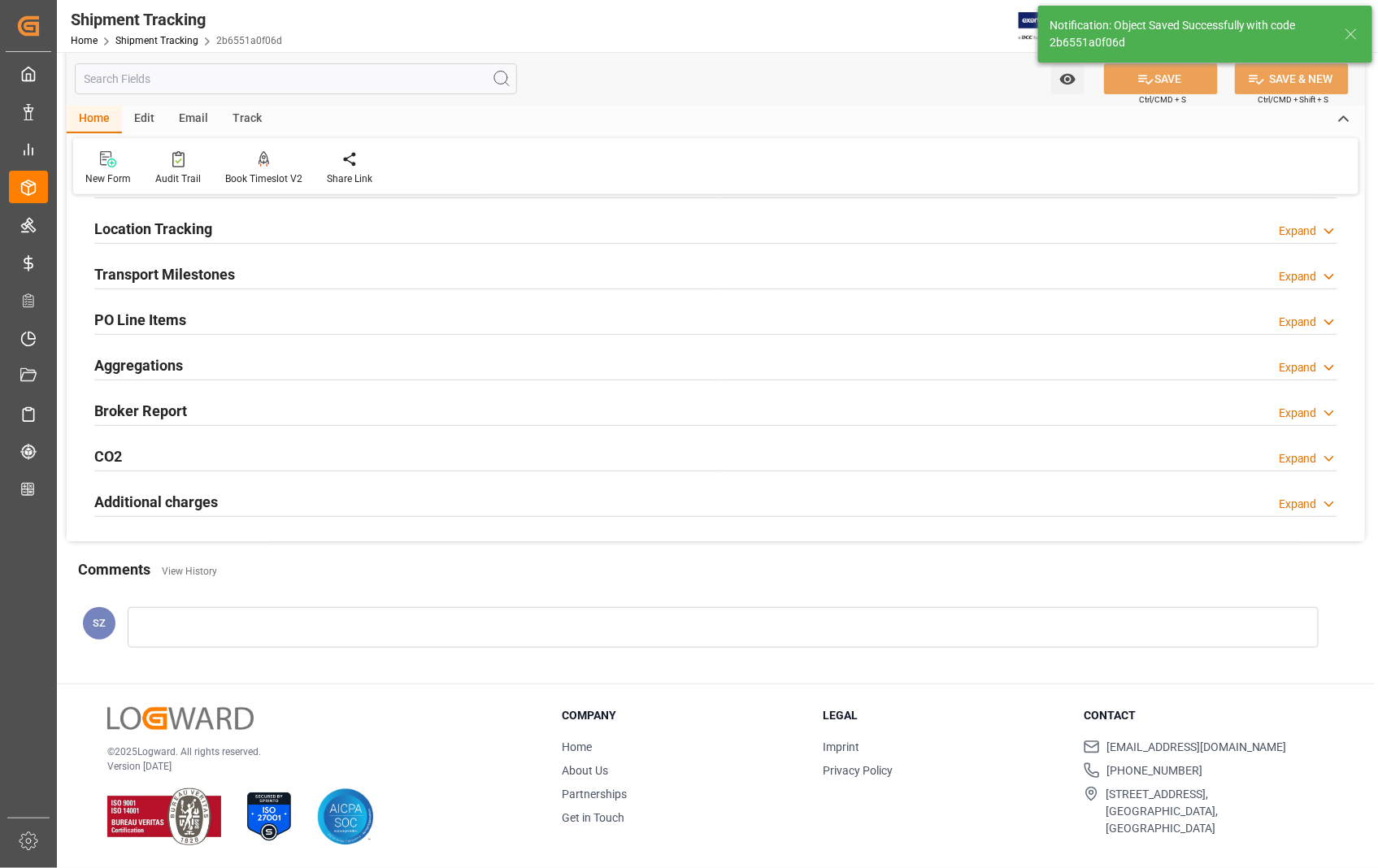
scroll to position [188, 0]
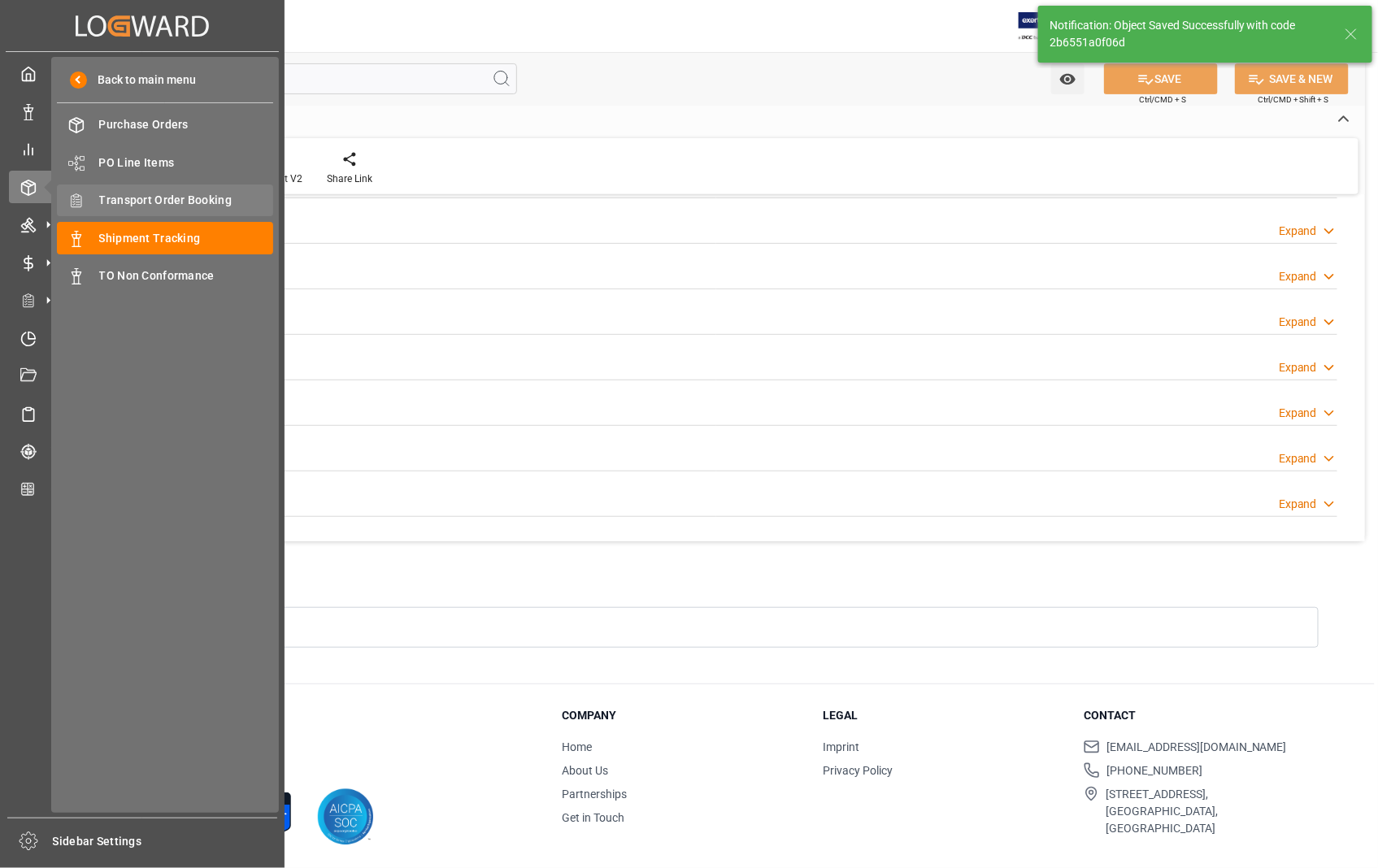
click at [143, 193] on span "Transport Order Booking" at bounding box center [186, 200] width 174 height 17
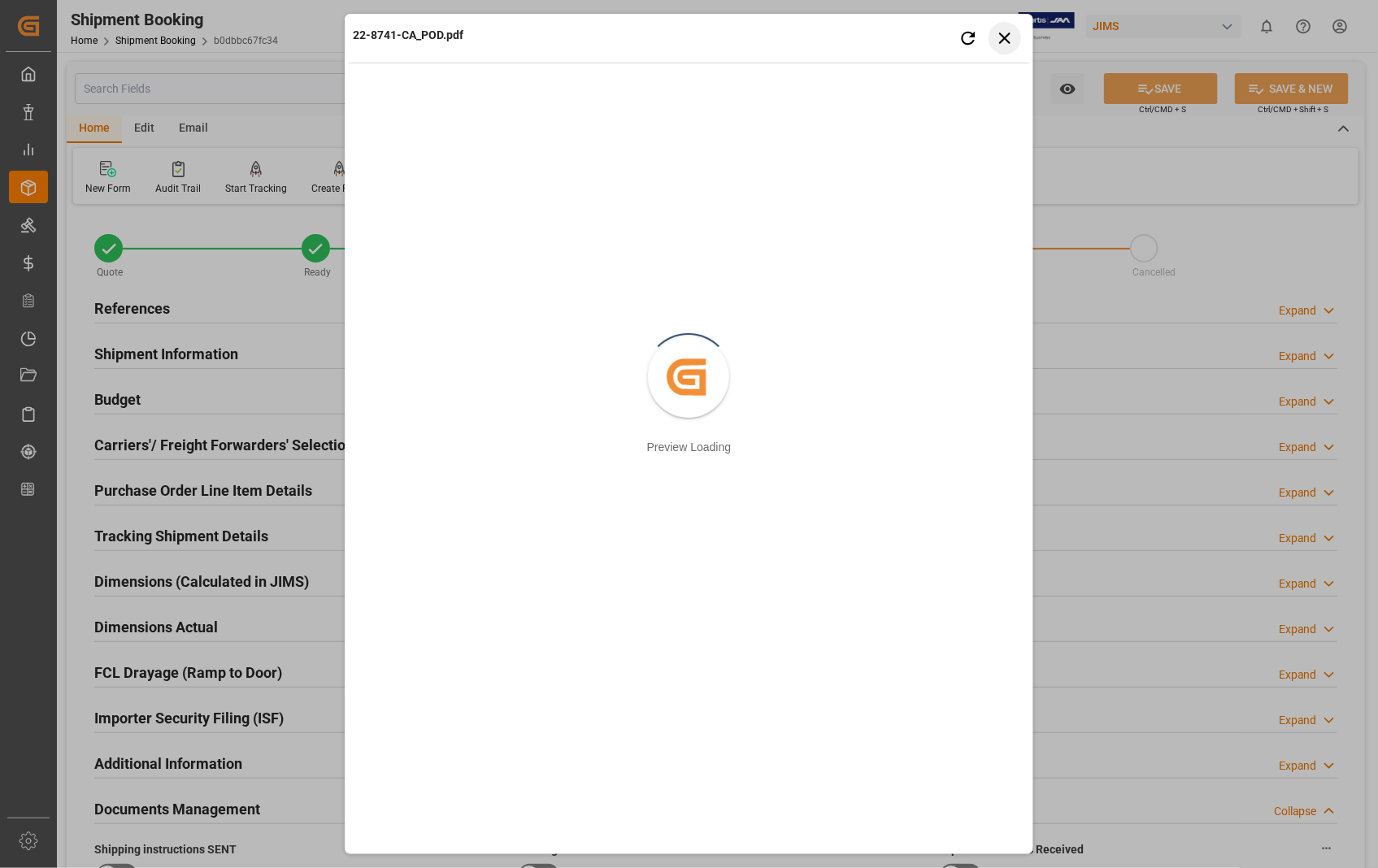
scroll to position [631, 0]
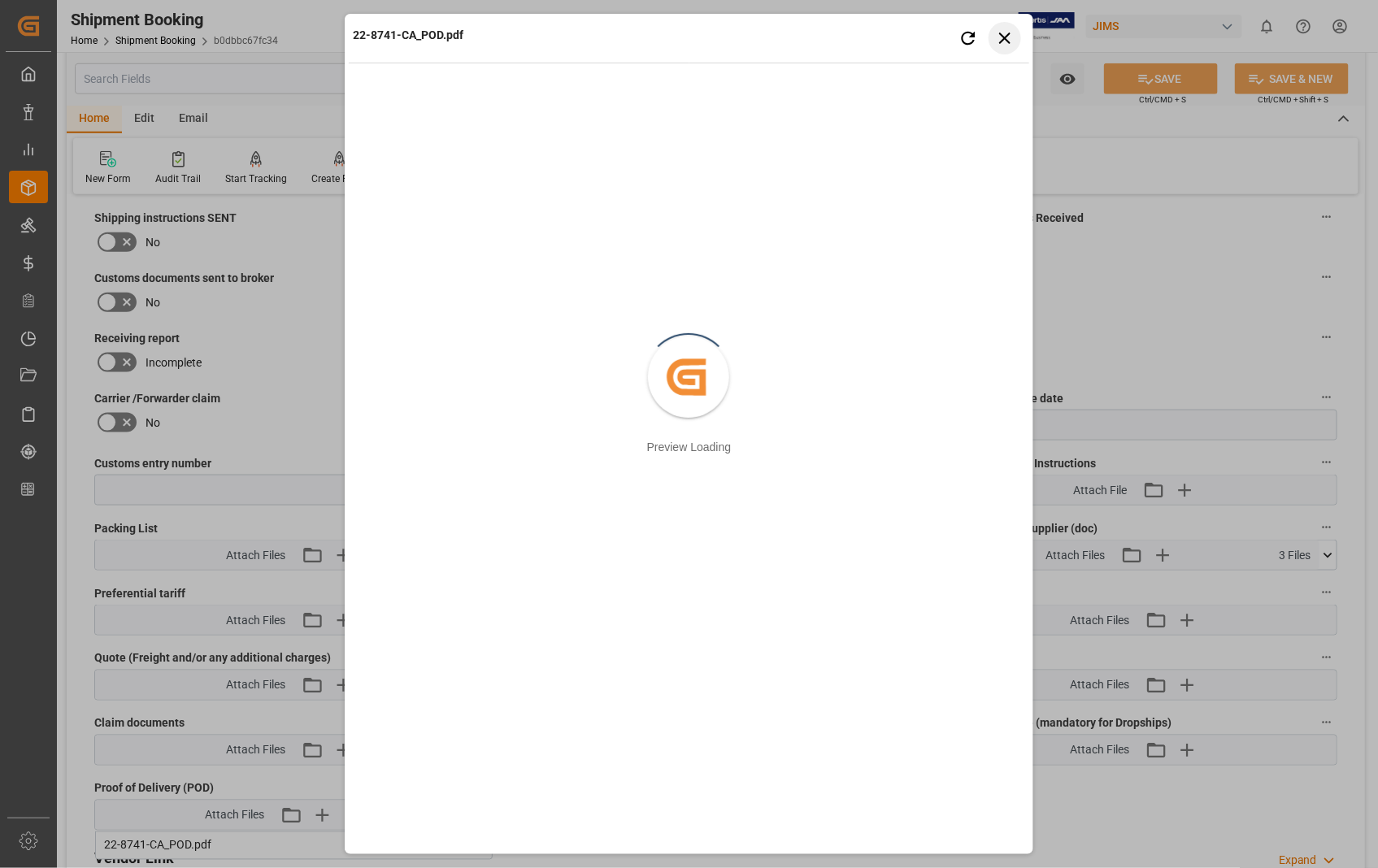
click at [1004, 28] on icon "button" at bounding box center [1005, 38] width 20 height 20
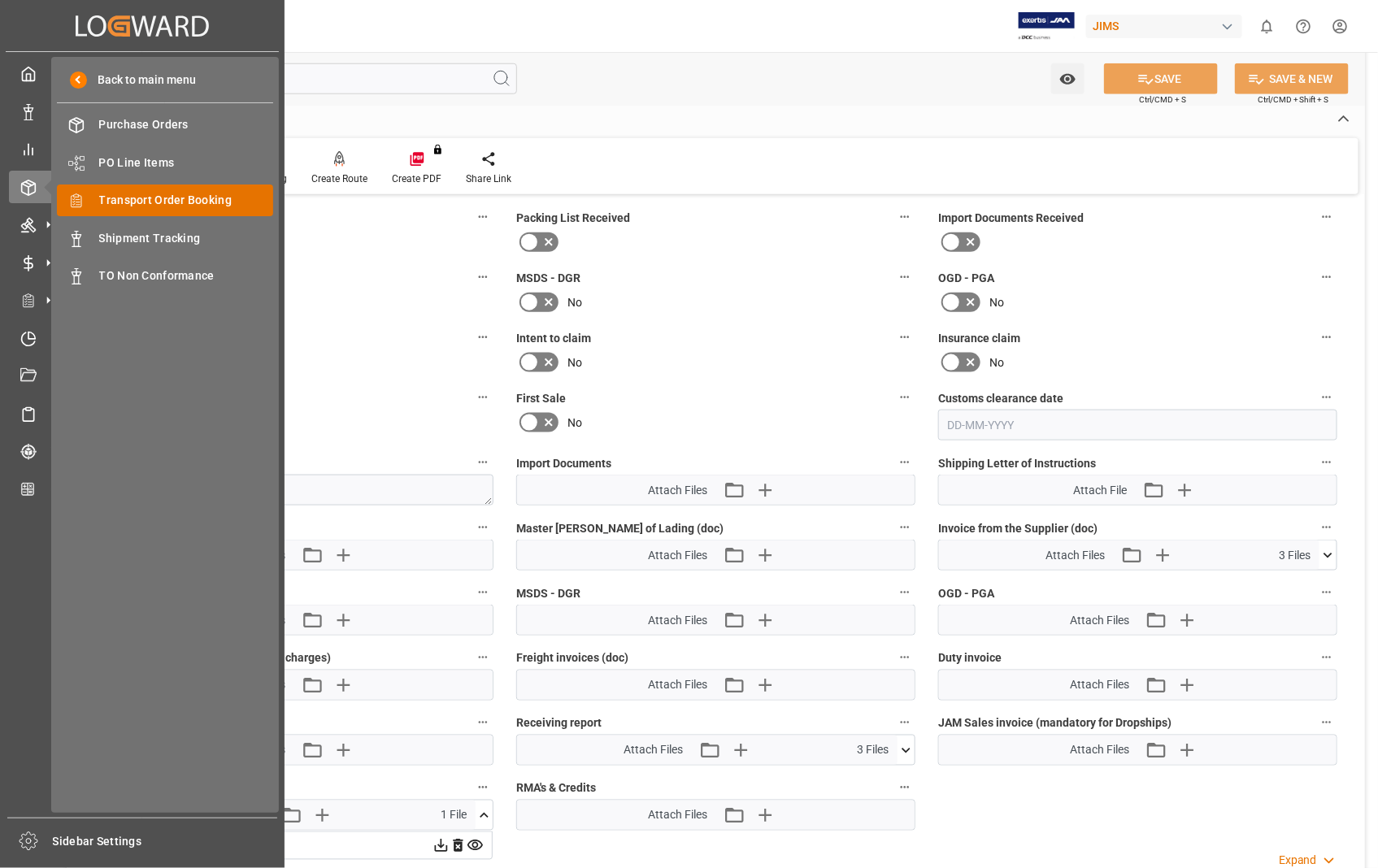
click at [225, 205] on span "Transport Order Booking" at bounding box center [186, 200] width 174 height 17
